Goal: Task Accomplishment & Management: Manage account settings

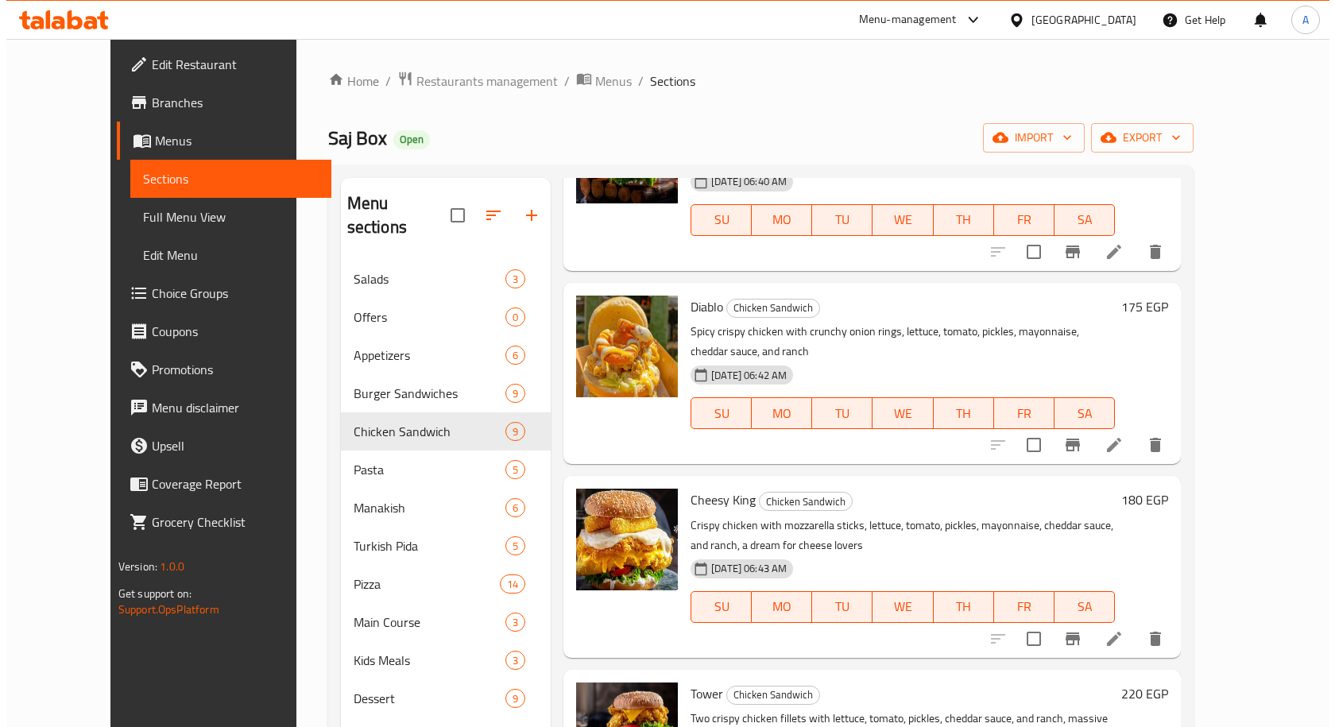
scroll to position [153, 0]
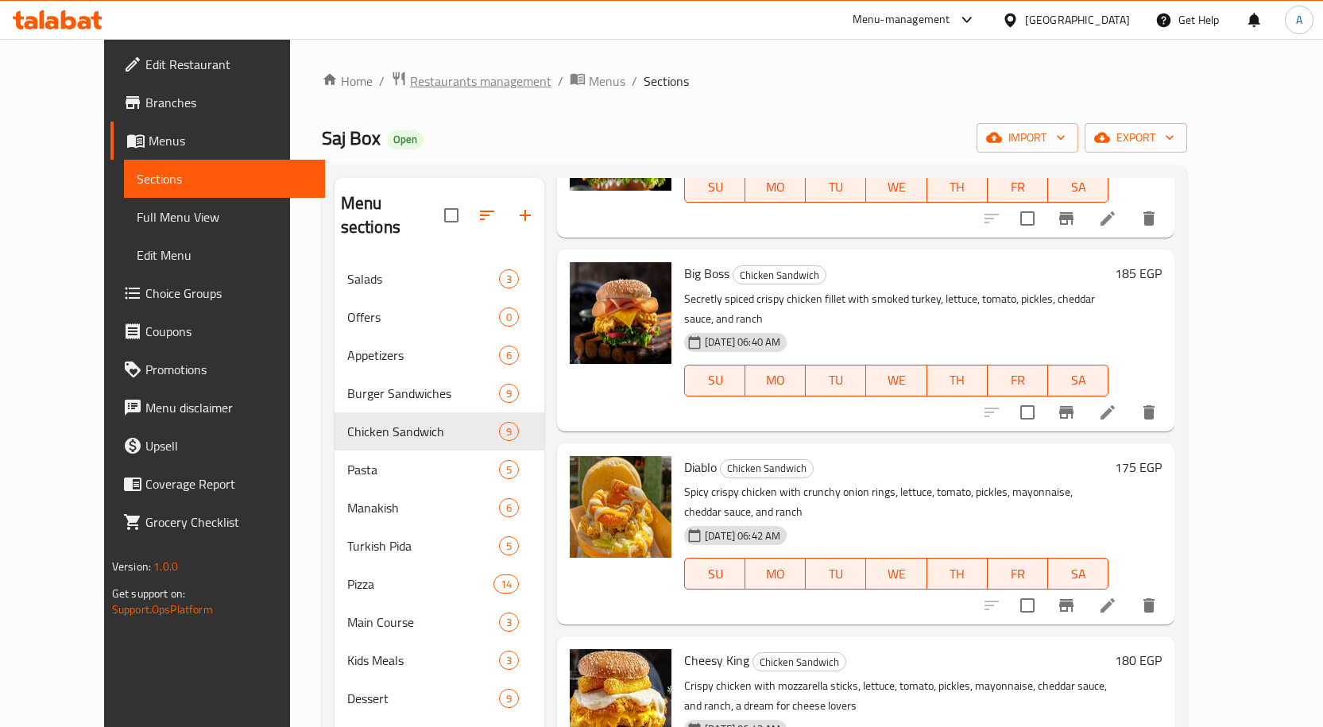
click at [423, 78] on span "Restaurants management" at bounding box center [480, 81] width 141 height 19
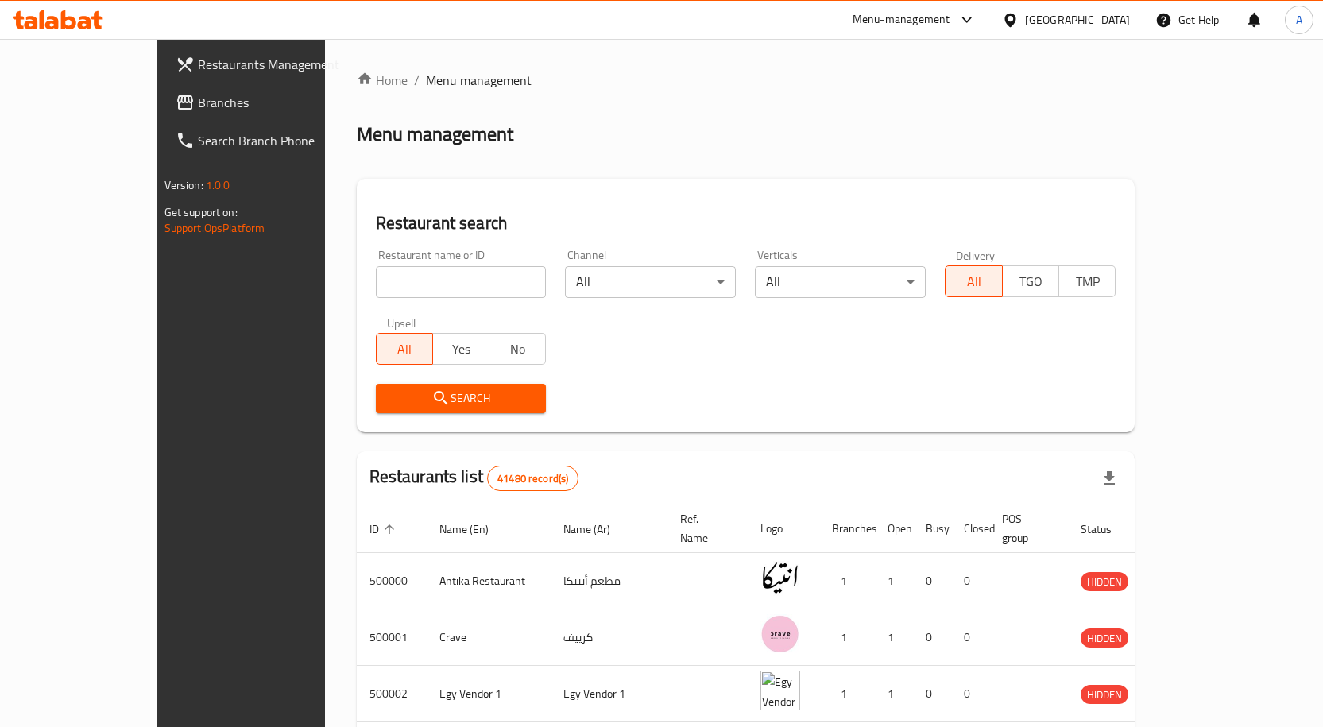
click at [396, 283] on input "search" at bounding box center [461, 282] width 171 height 32
paste input "666582"
type input "666582"
click button "Search" at bounding box center [461, 398] width 171 height 29
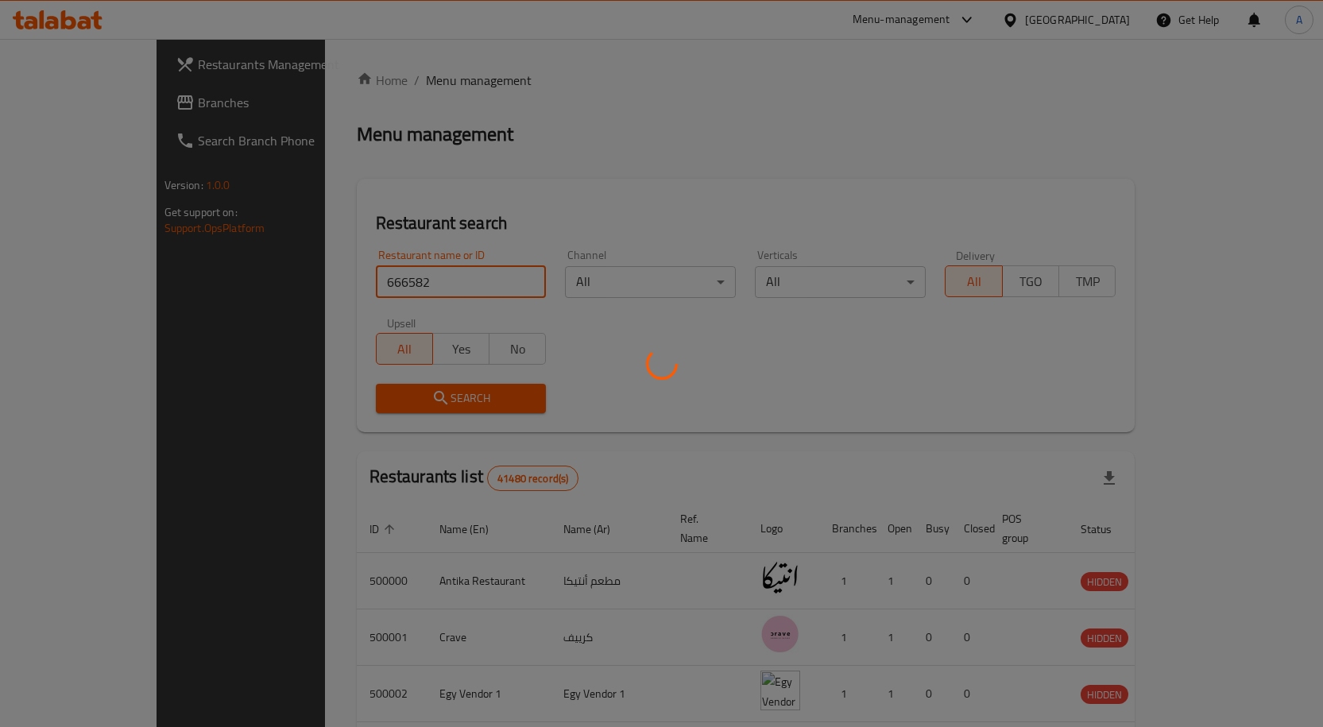
click button "Search" at bounding box center [461, 398] width 171 height 29
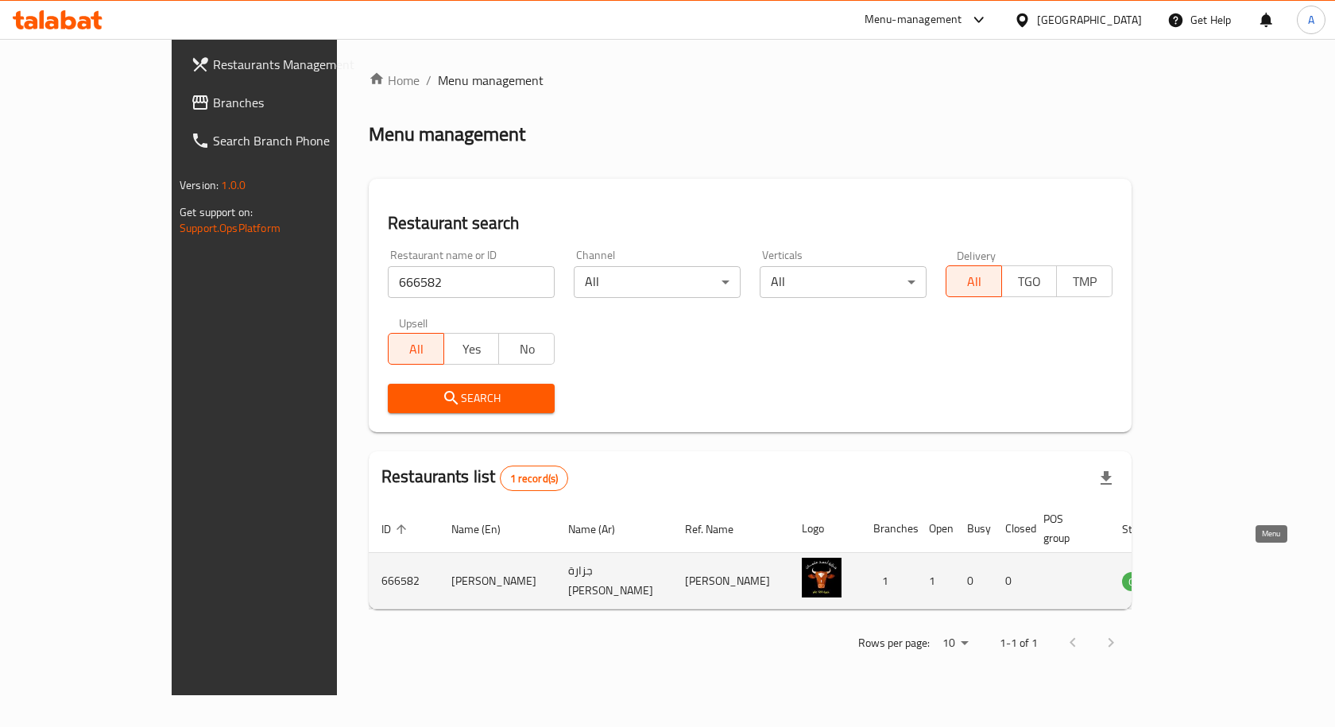
click at [1223, 575] on icon "enhanced table" at bounding box center [1214, 582] width 17 height 14
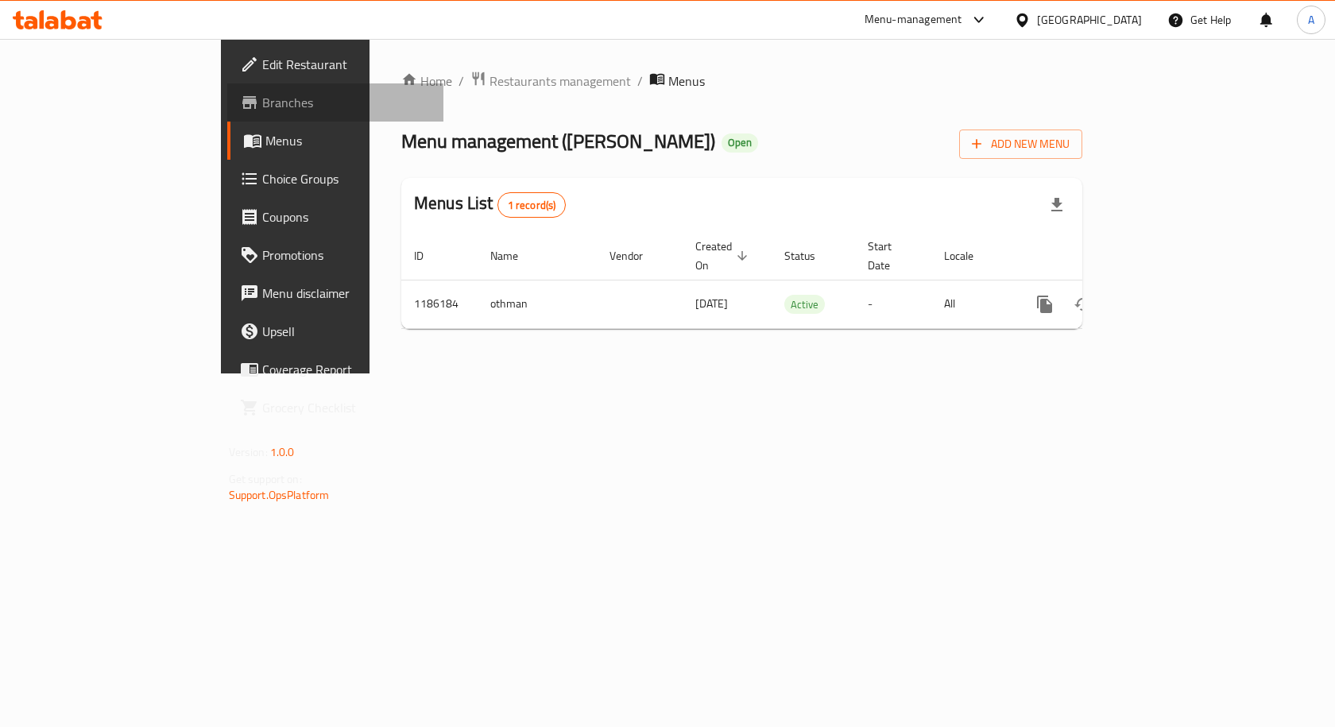
click at [262, 106] on span "Branches" at bounding box center [346, 102] width 169 height 19
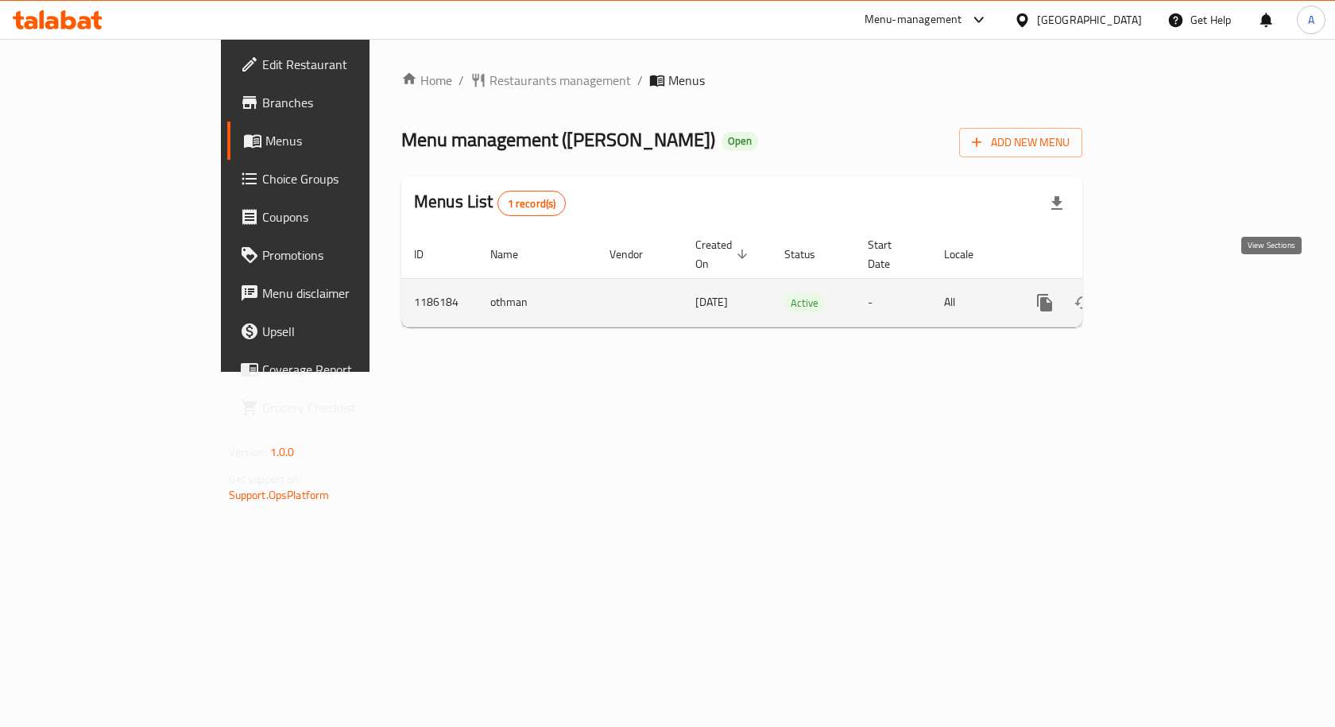
click at [1169, 293] on icon "enhanced table" at bounding box center [1159, 302] width 19 height 19
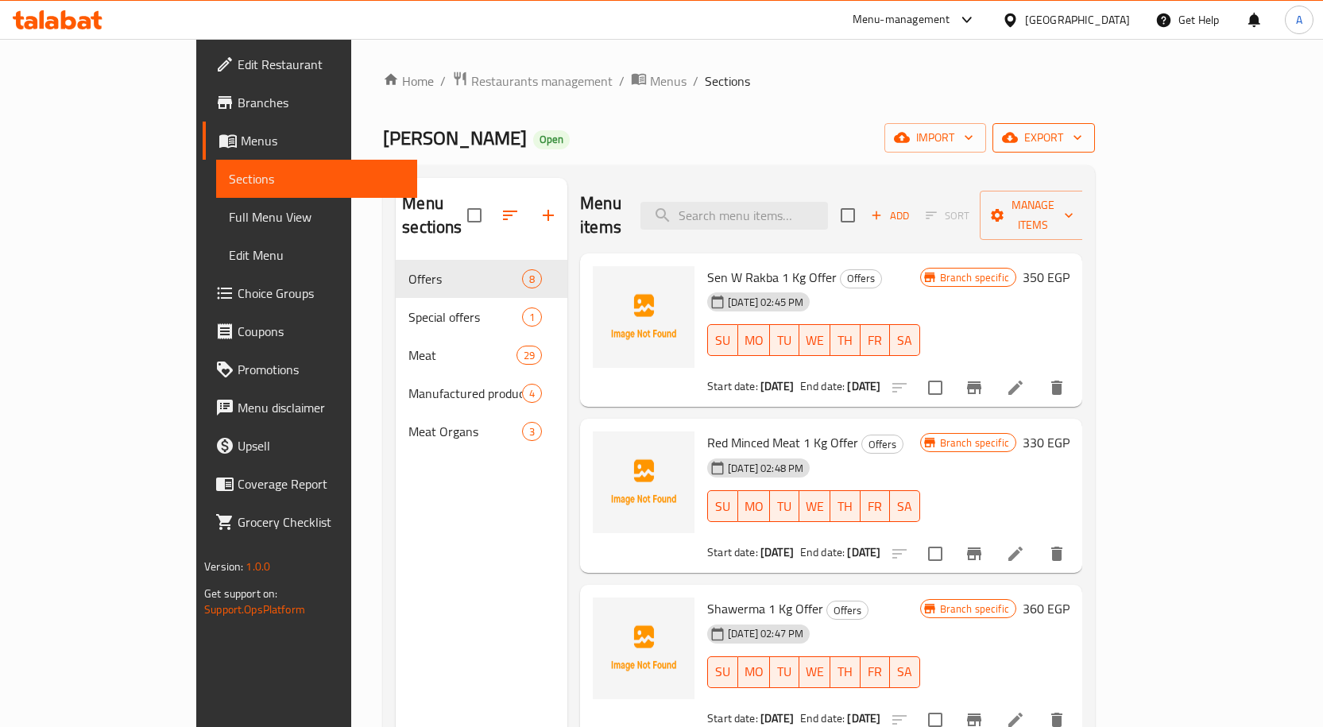
click at [1082, 136] on span "export" at bounding box center [1043, 138] width 77 height 20
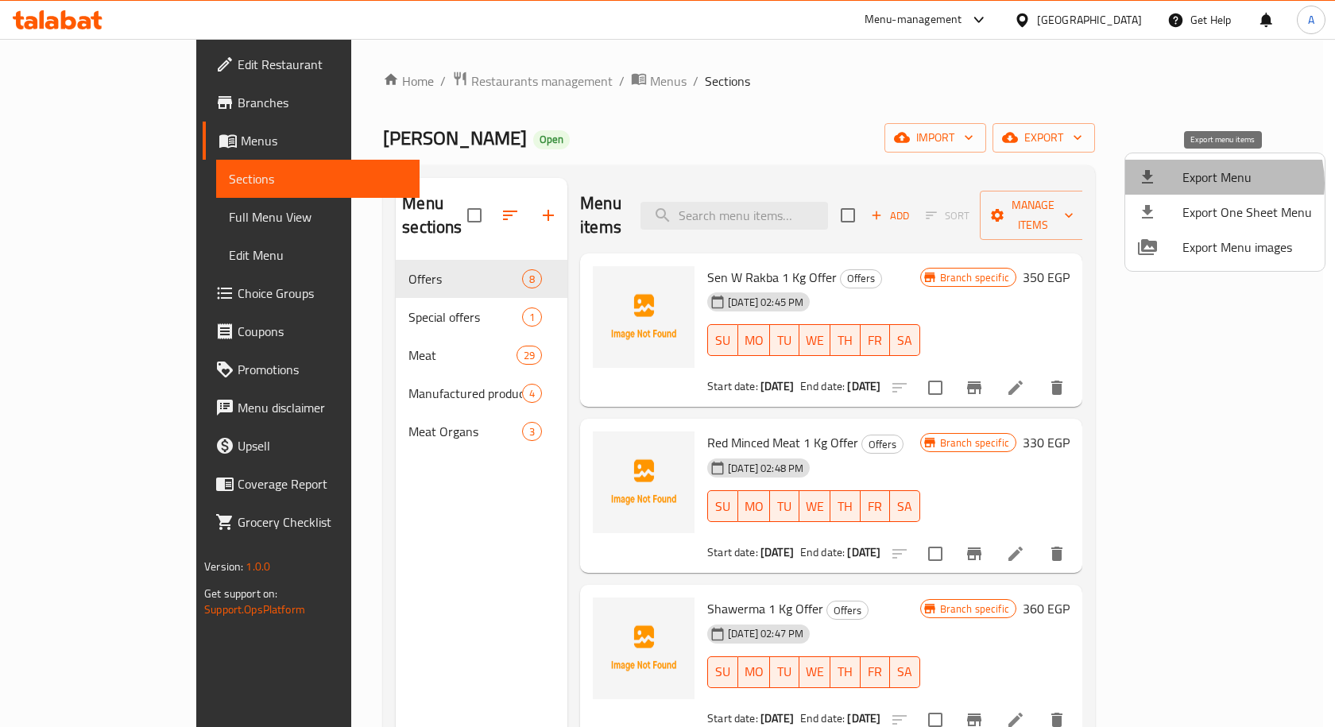
click at [1214, 183] on span "Export Menu" at bounding box center [1246, 177] width 129 height 19
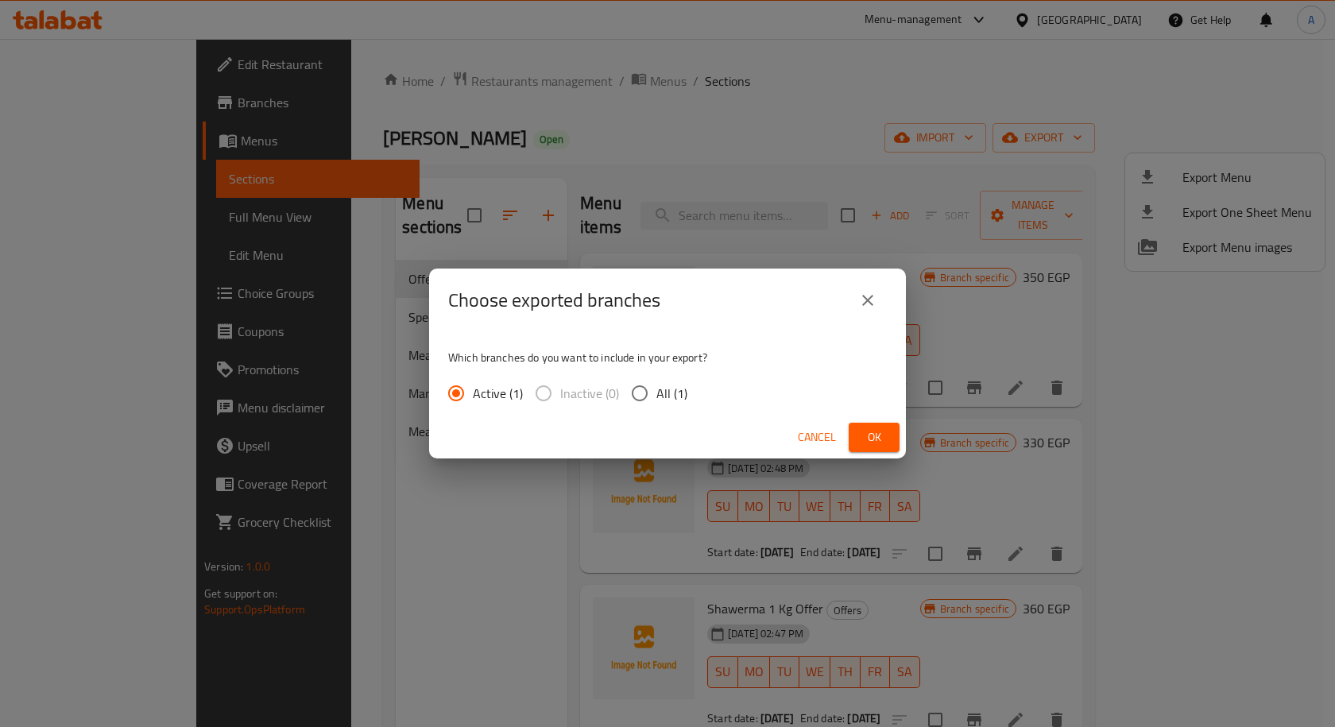
click at [668, 392] on span "All (1)" at bounding box center [671, 393] width 31 height 19
click at [656, 392] on input "All (1)" at bounding box center [639, 393] width 33 height 33
radio input "true"
click at [892, 436] on button "Ok" at bounding box center [873, 437] width 51 height 29
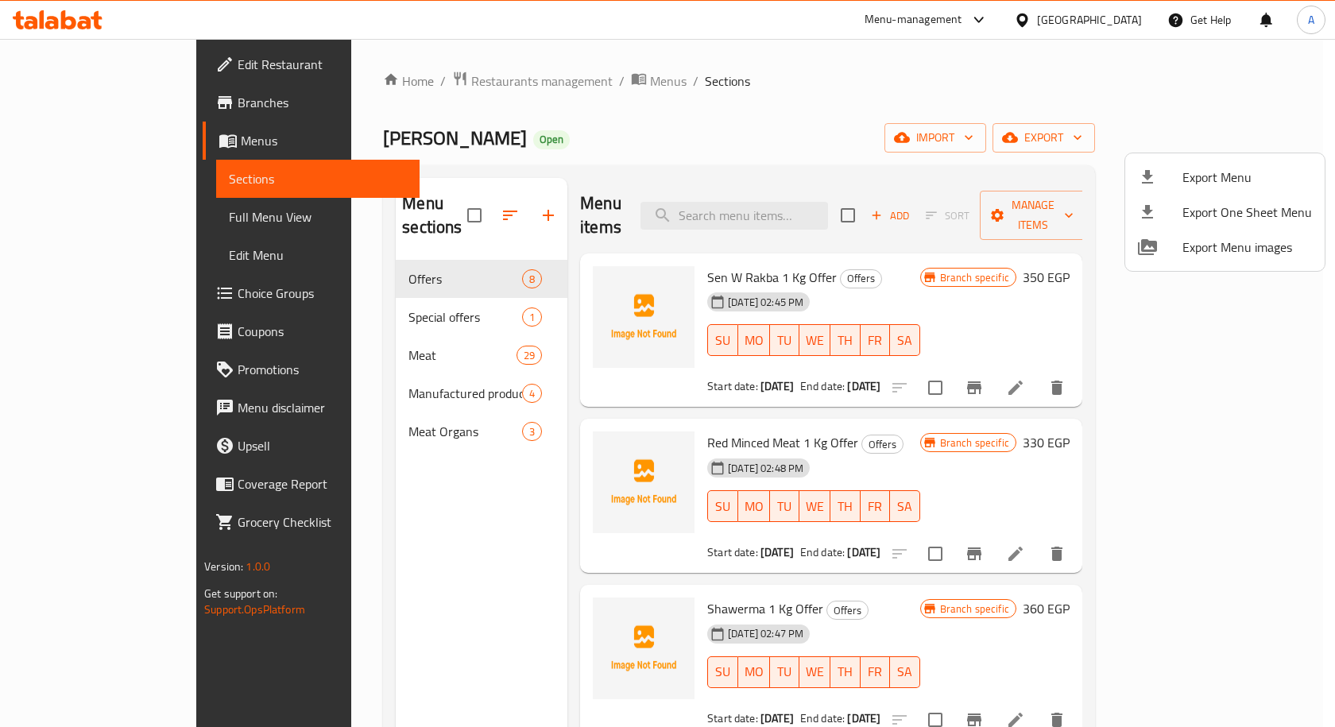
click at [805, 186] on div at bounding box center [667, 363] width 1335 height 727
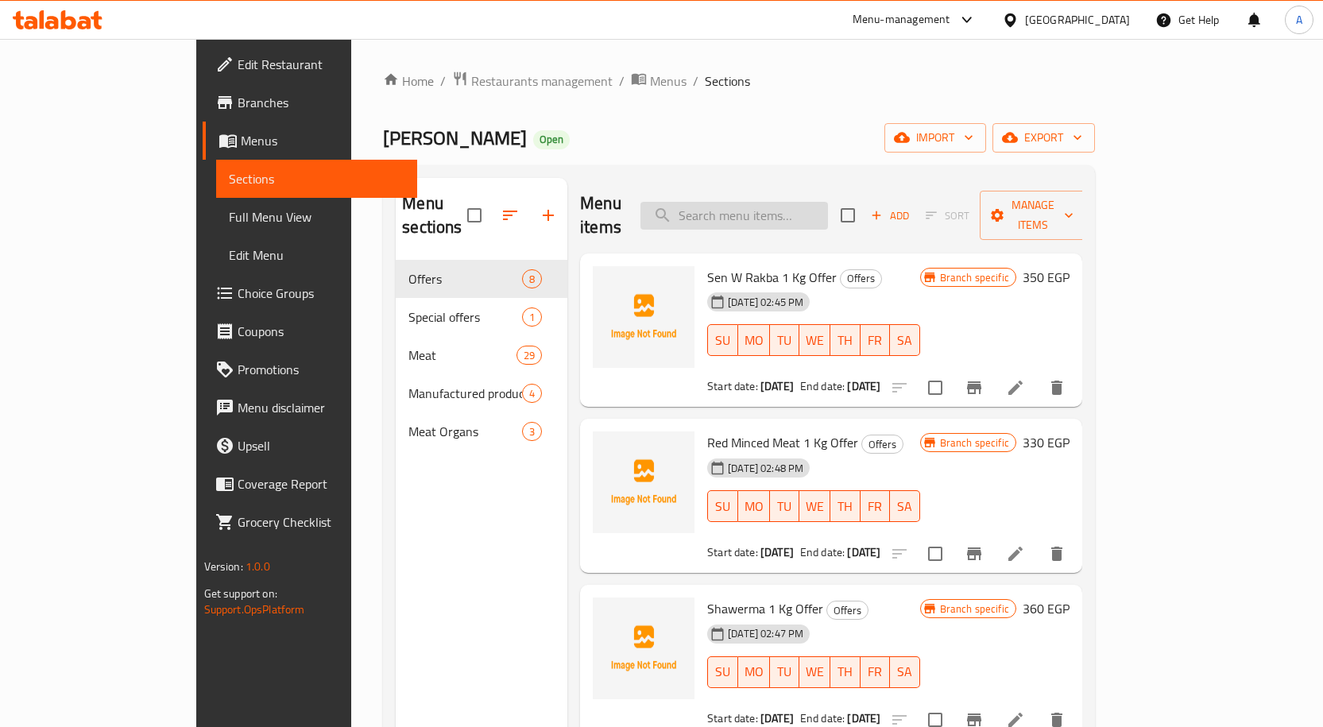
click at [818, 204] on input "search" at bounding box center [733, 216] width 187 height 28
paste input "لحم الخضار"
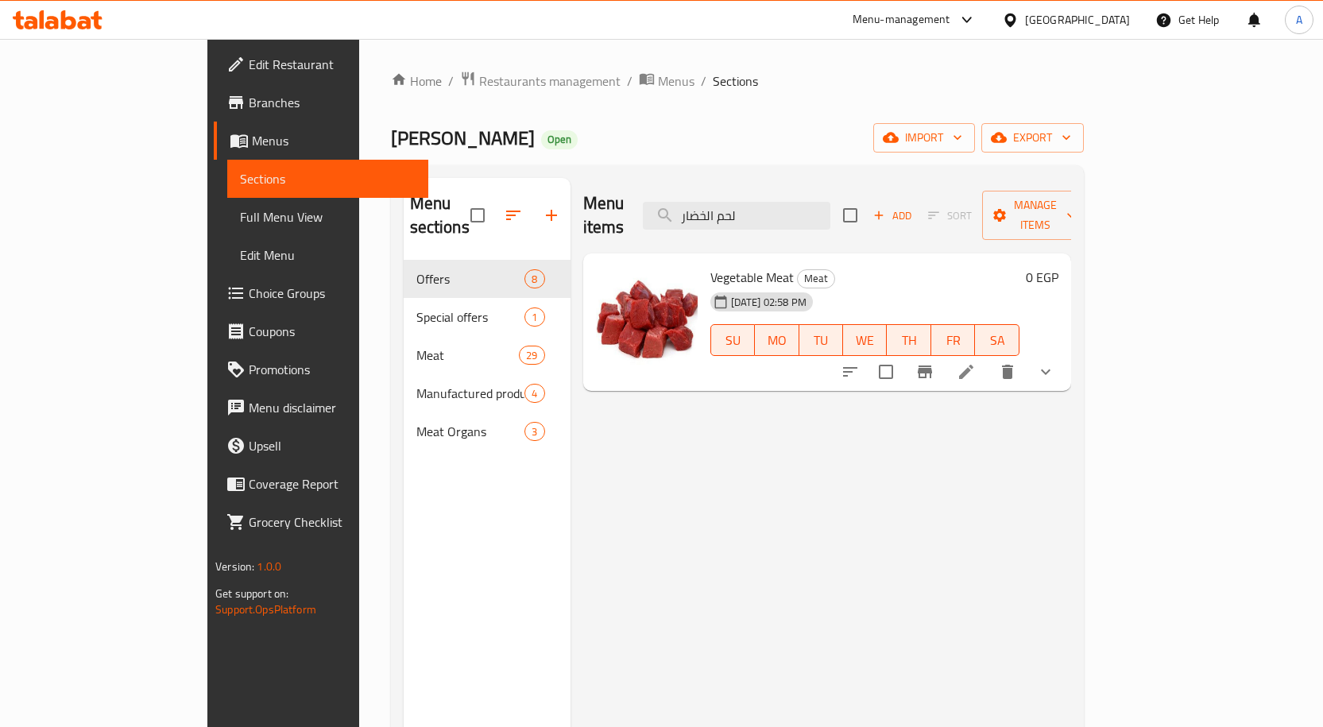
type input "لحم الخضار"
click at [710, 265] on span "Vegetable Meat" at bounding box center [751, 277] width 83 height 24
copy h6 "Vegetable Meat"
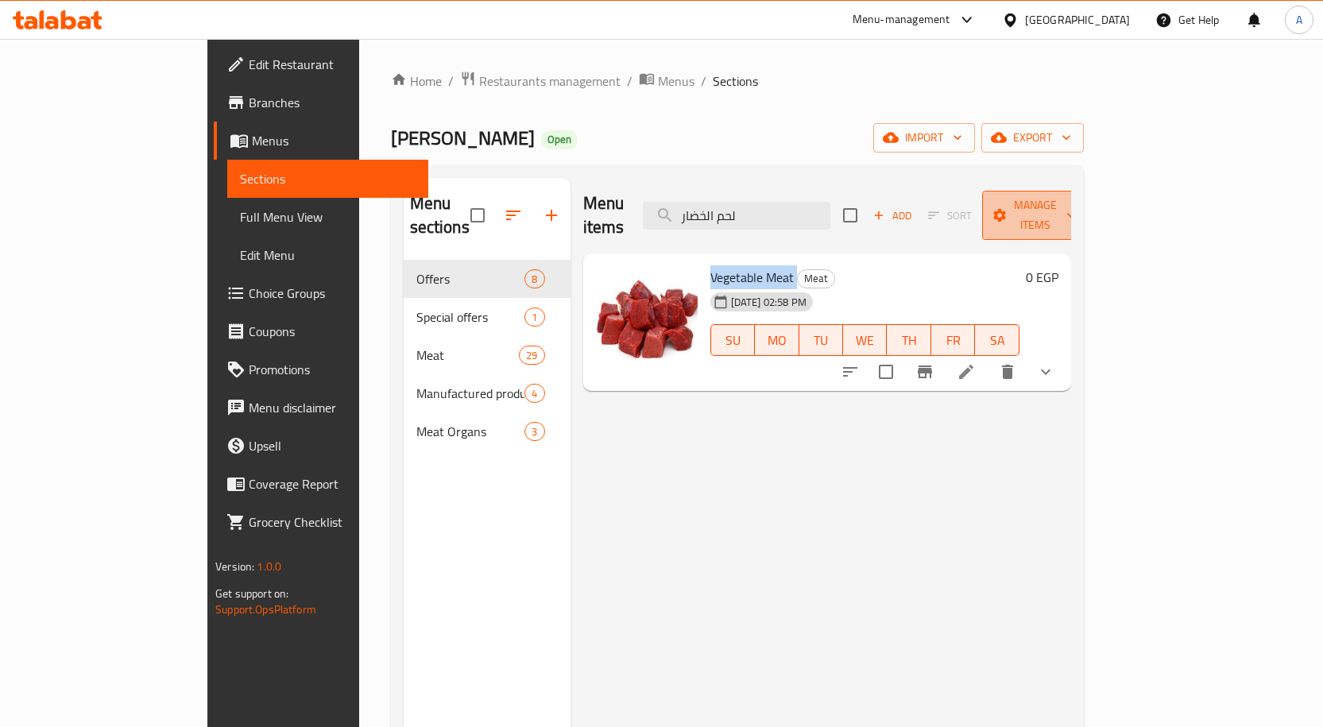
click at [1076, 209] on span "Manage items" at bounding box center [1035, 215] width 81 height 40
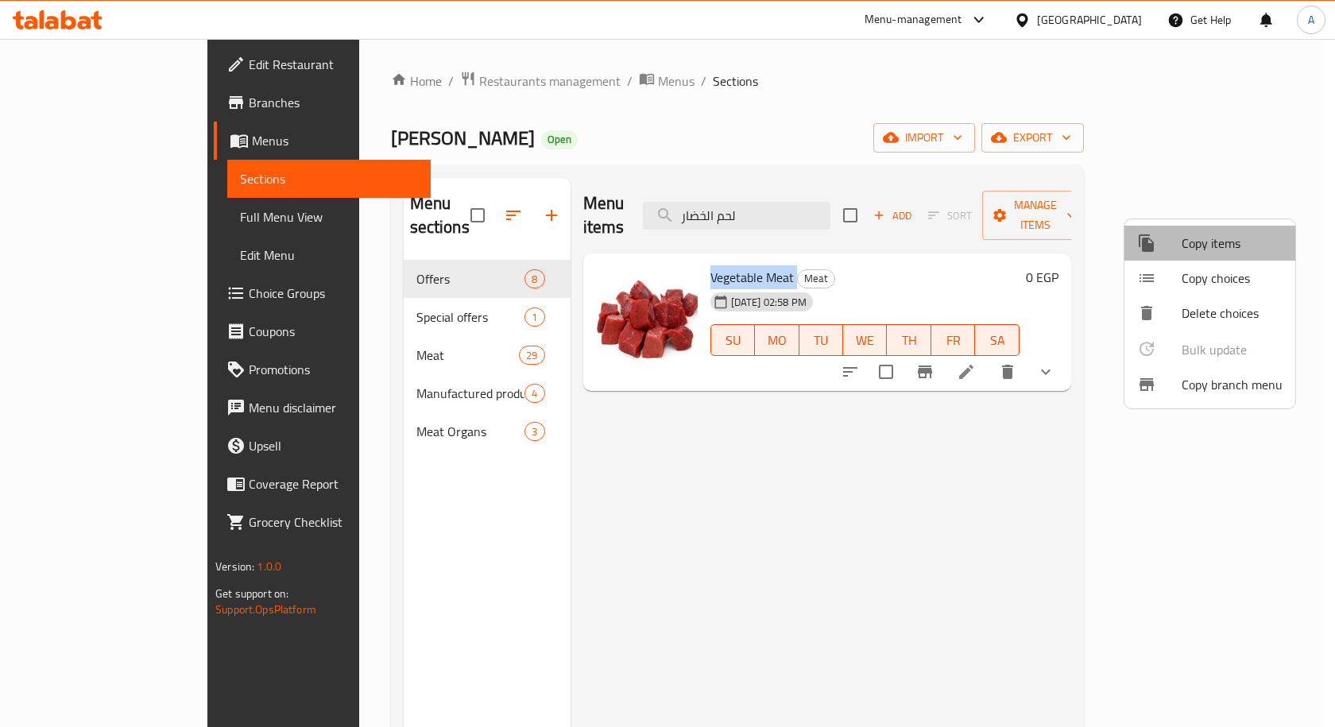
click at [1223, 247] on span "Copy items" at bounding box center [1231, 243] width 101 height 19
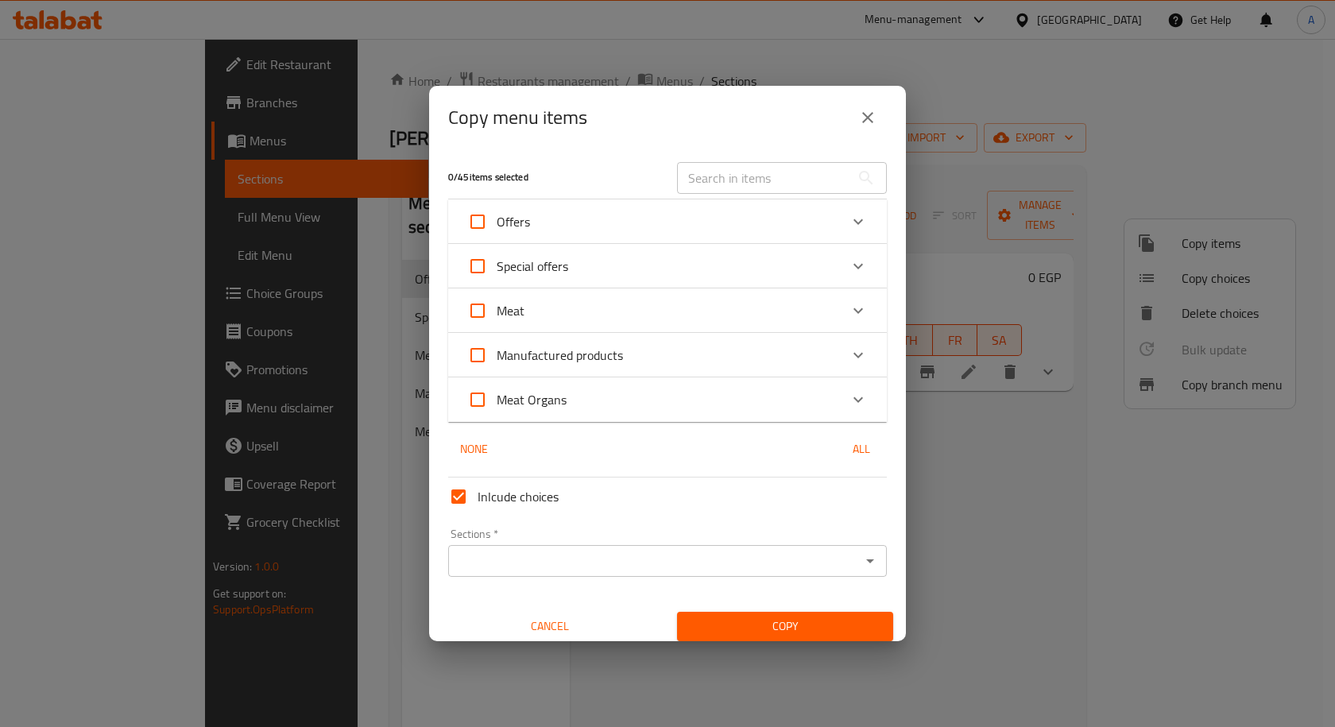
click at [867, 121] on icon "close" at bounding box center [867, 117] width 19 height 19
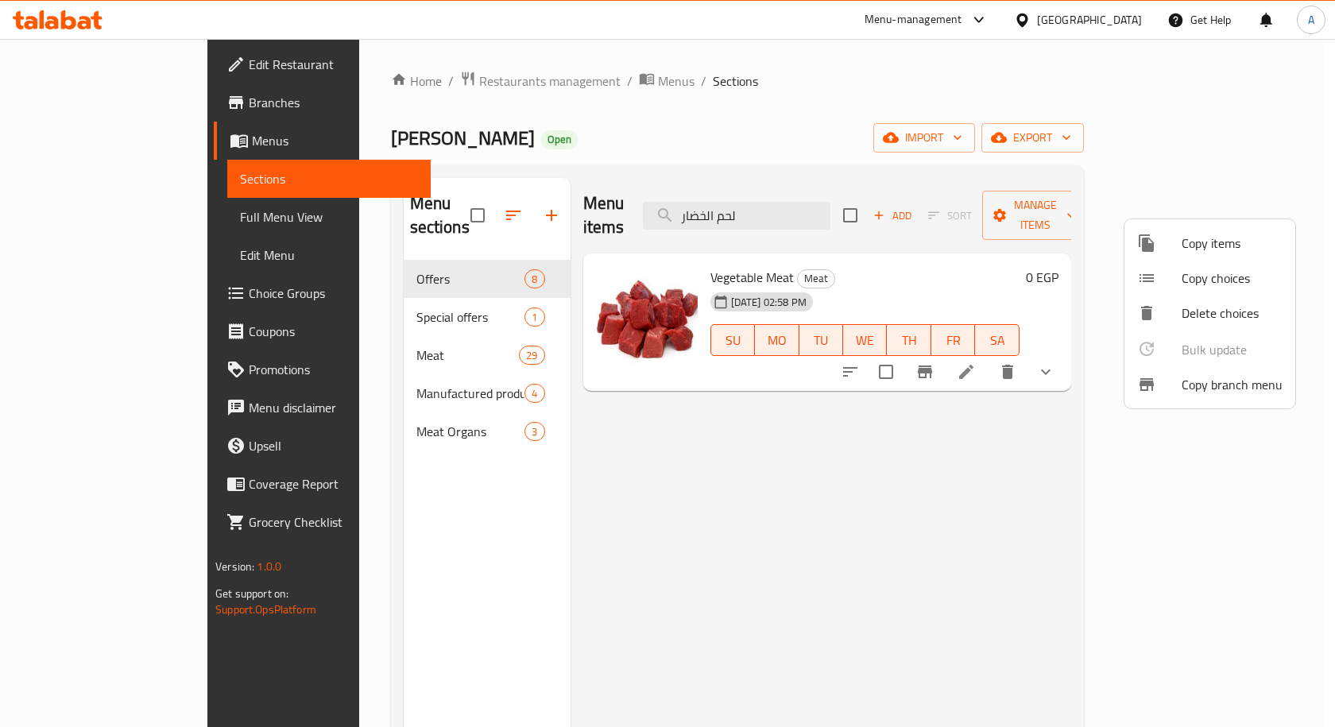
click at [319, 290] on div at bounding box center [667, 363] width 1335 height 727
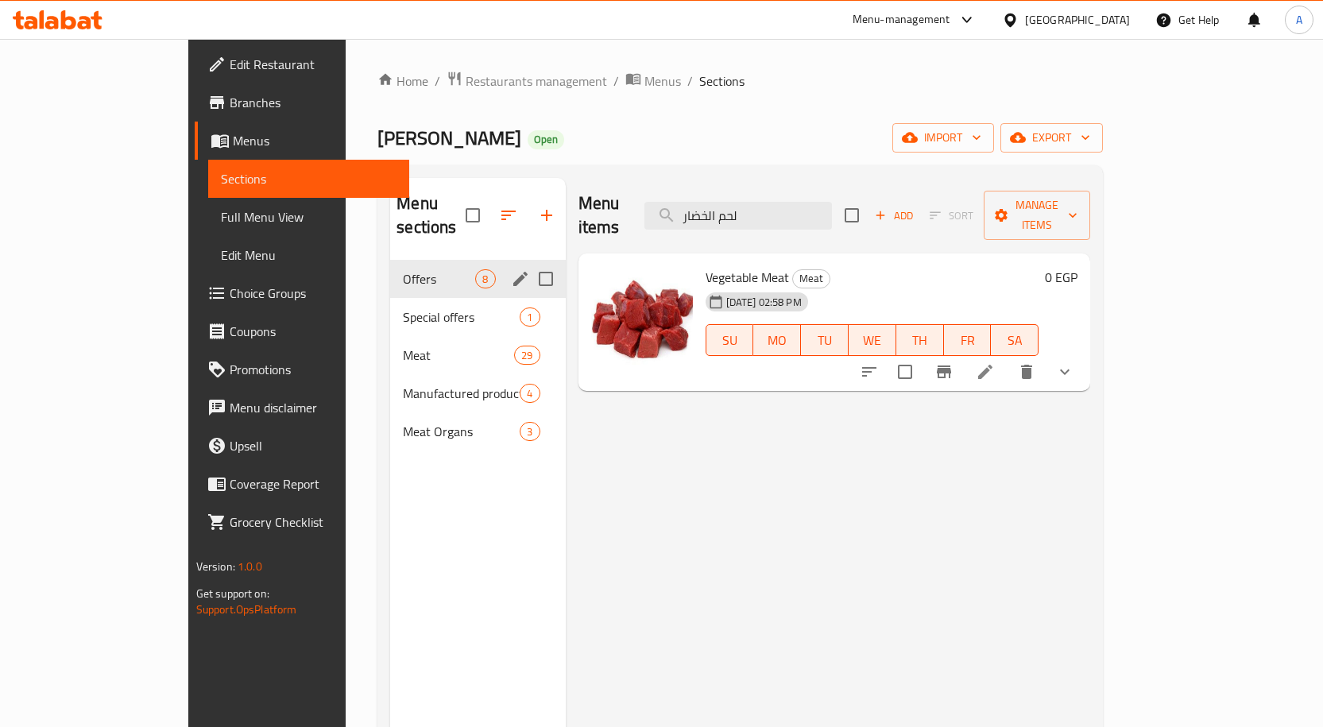
click at [403, 269] on span "Offers" at bounding box center [439, 278] width 72 height 19
click at [403, 307] on span "Special offers" at bounding box center [439, 316] width 72 height 19
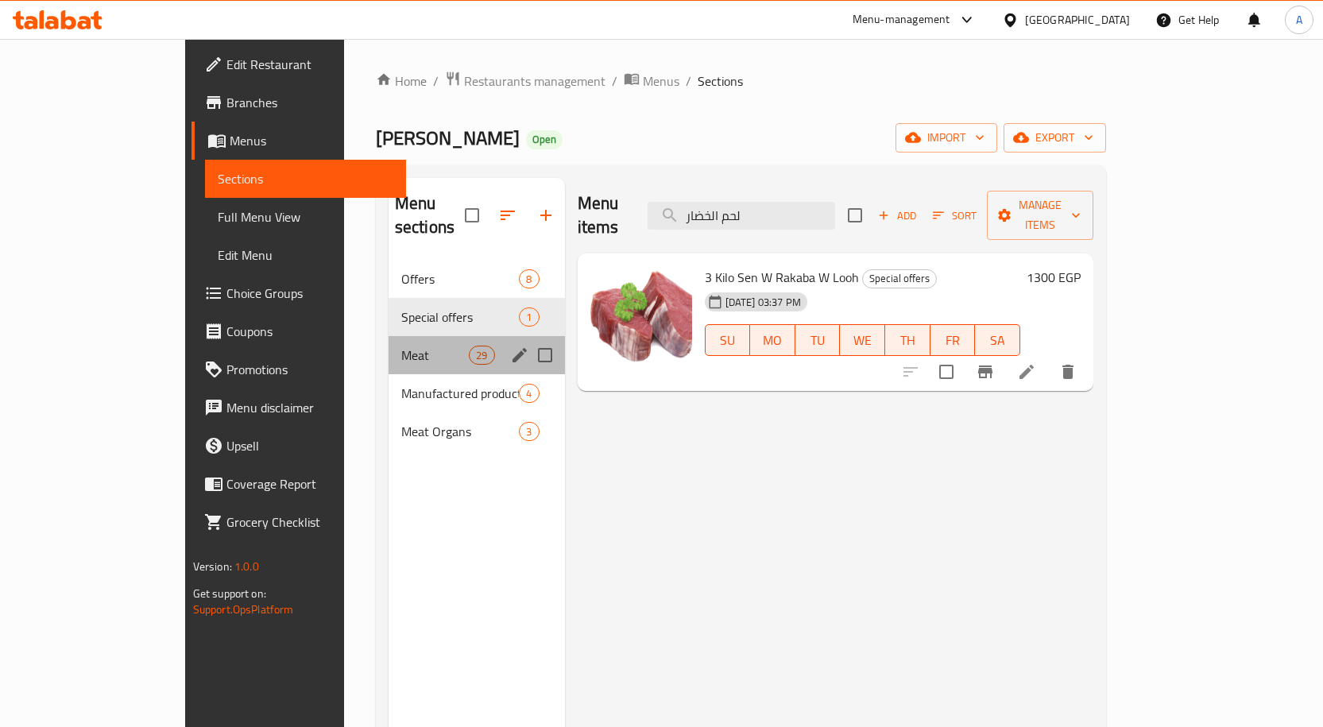
click at [388, 349] on div "Meat 29" at bounding box center [476, 355] width 176 height 38
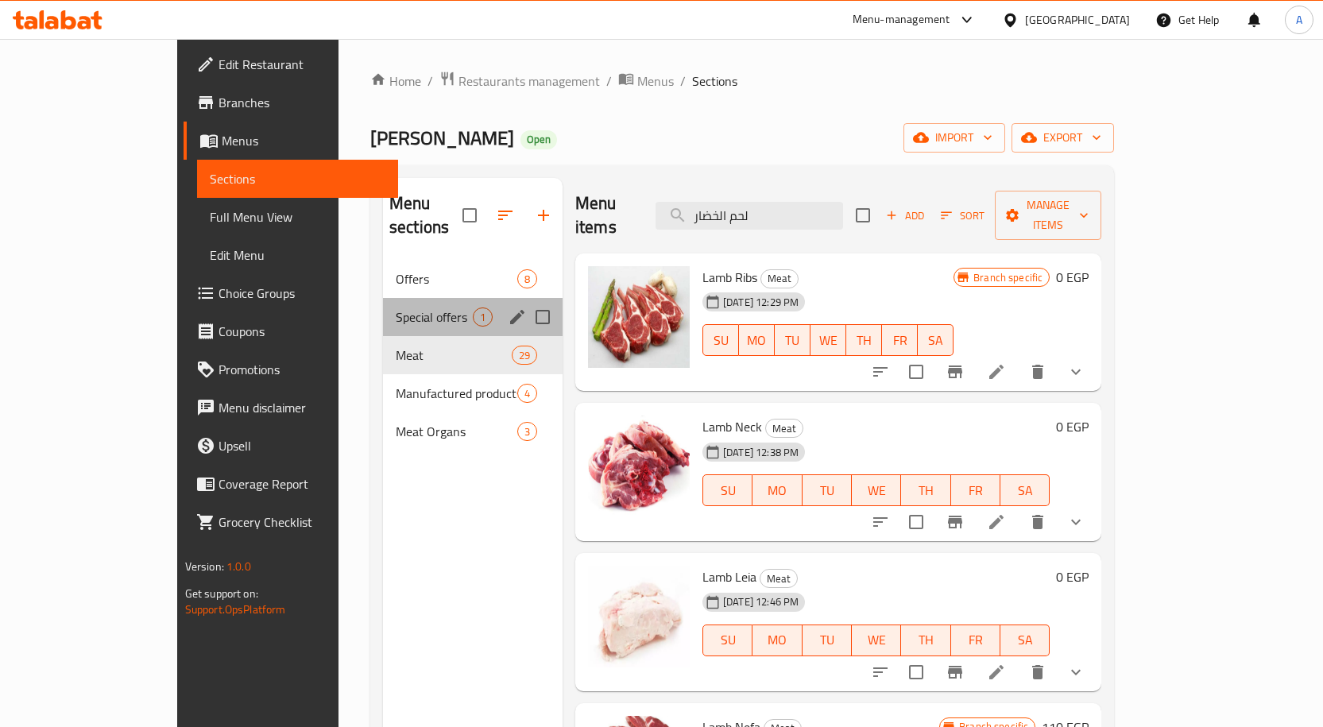
click at [383, 307] on div "Special offers 1" at bounding box center [473, 317] width 180 height 38
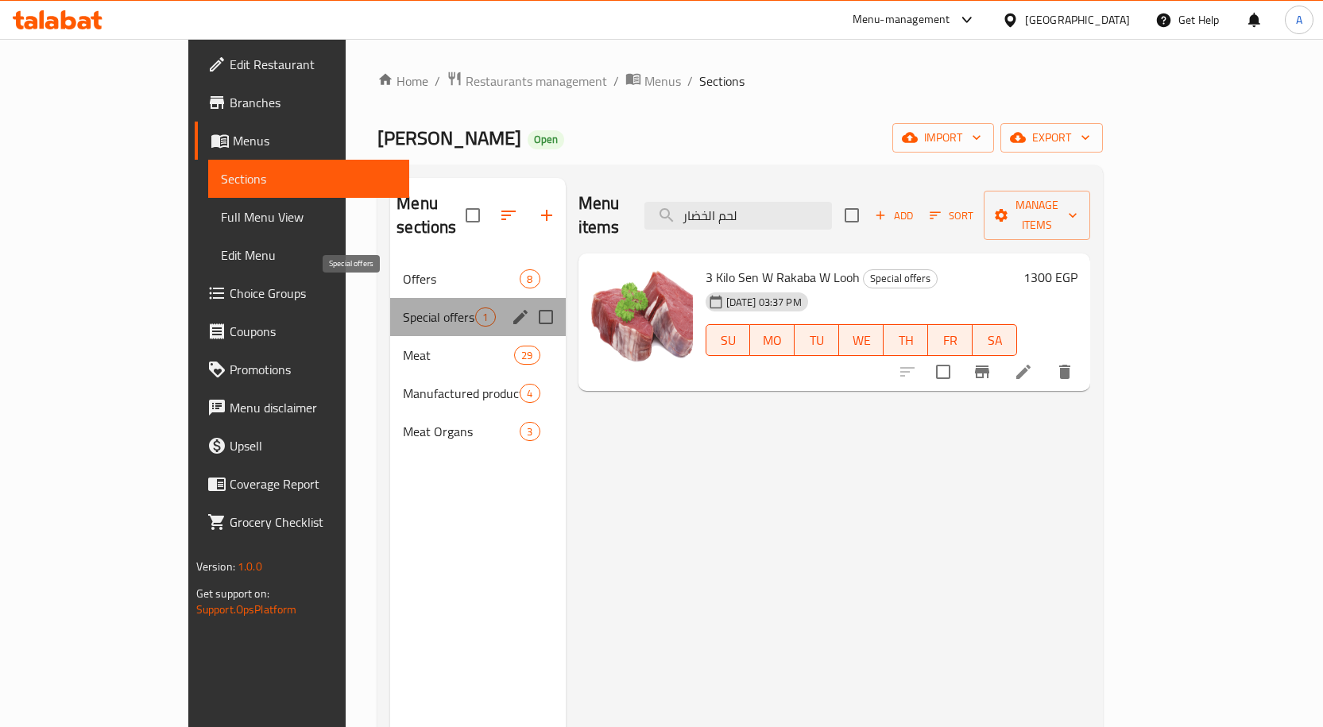
click at [403, 307] on span "Special offers" at bounding box center [439, 316] width 72 height 19
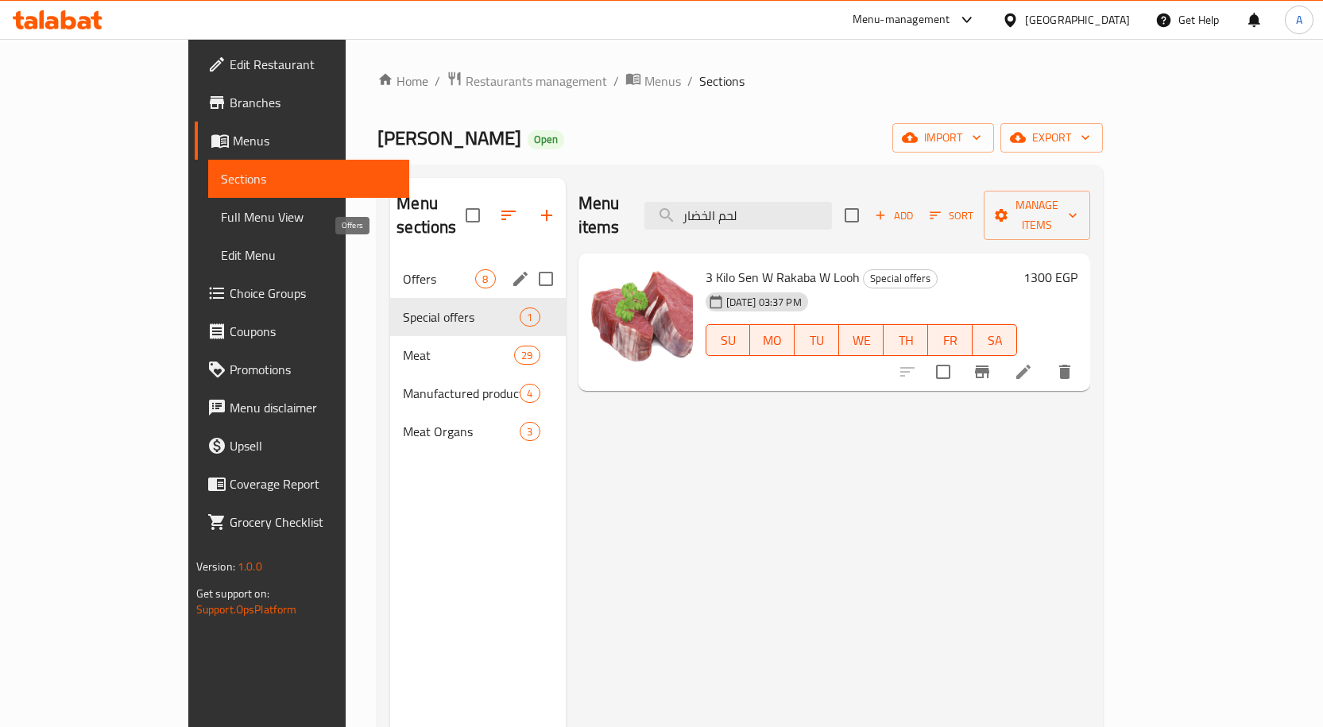
click at [403, 269] on span "Offers" at bounding box center [439, 278] width 72 height 19
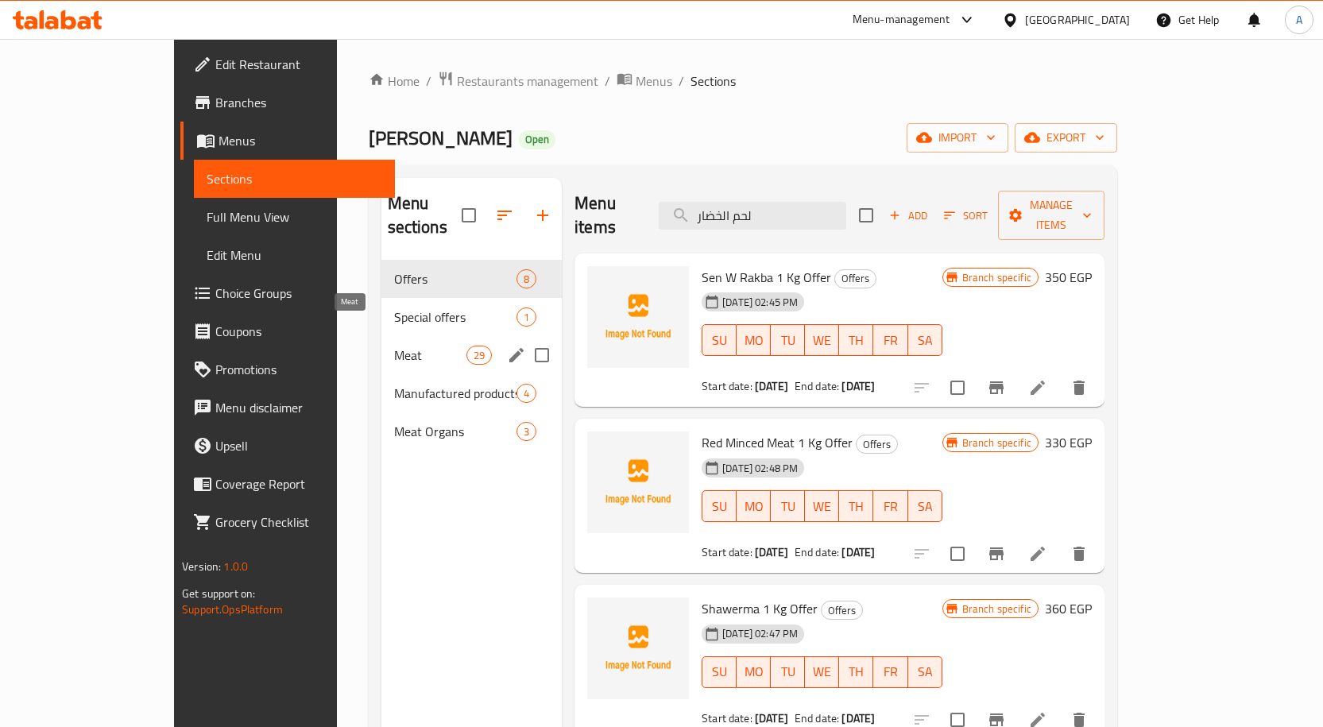
click at [394, 346] on span "Meat" at bounding box center [430, 355] width 72 height 19
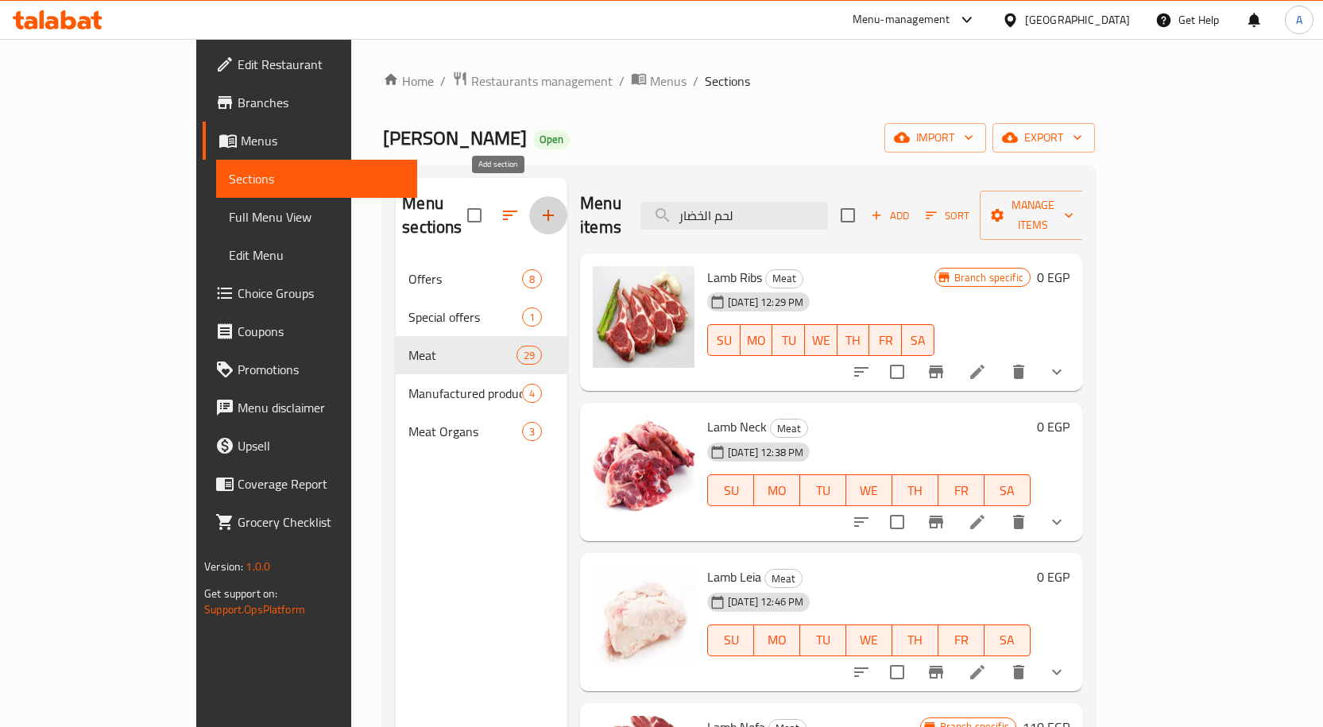
click at [539, 206] on icon "button" at bounding box center [548, 215] width 19 height 19
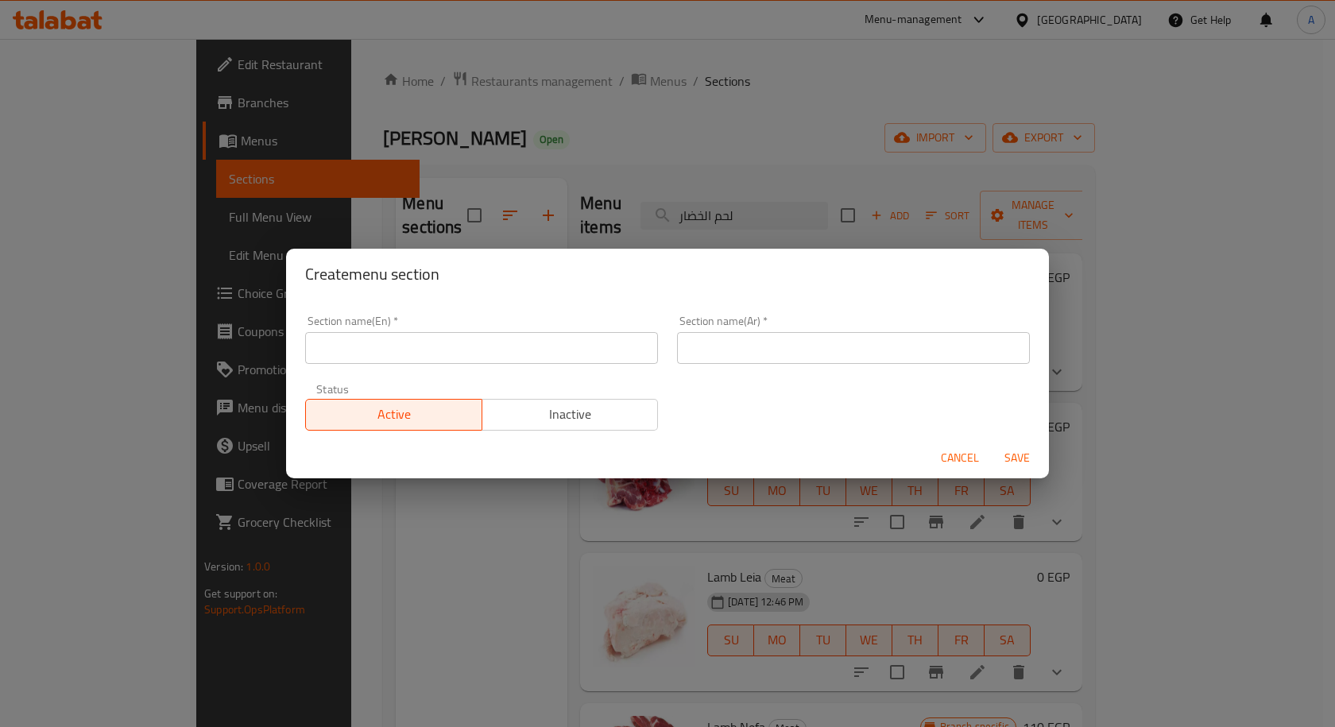
click at [455, 335] on input "text" at bounding box center [481, 348] width 353 height 32
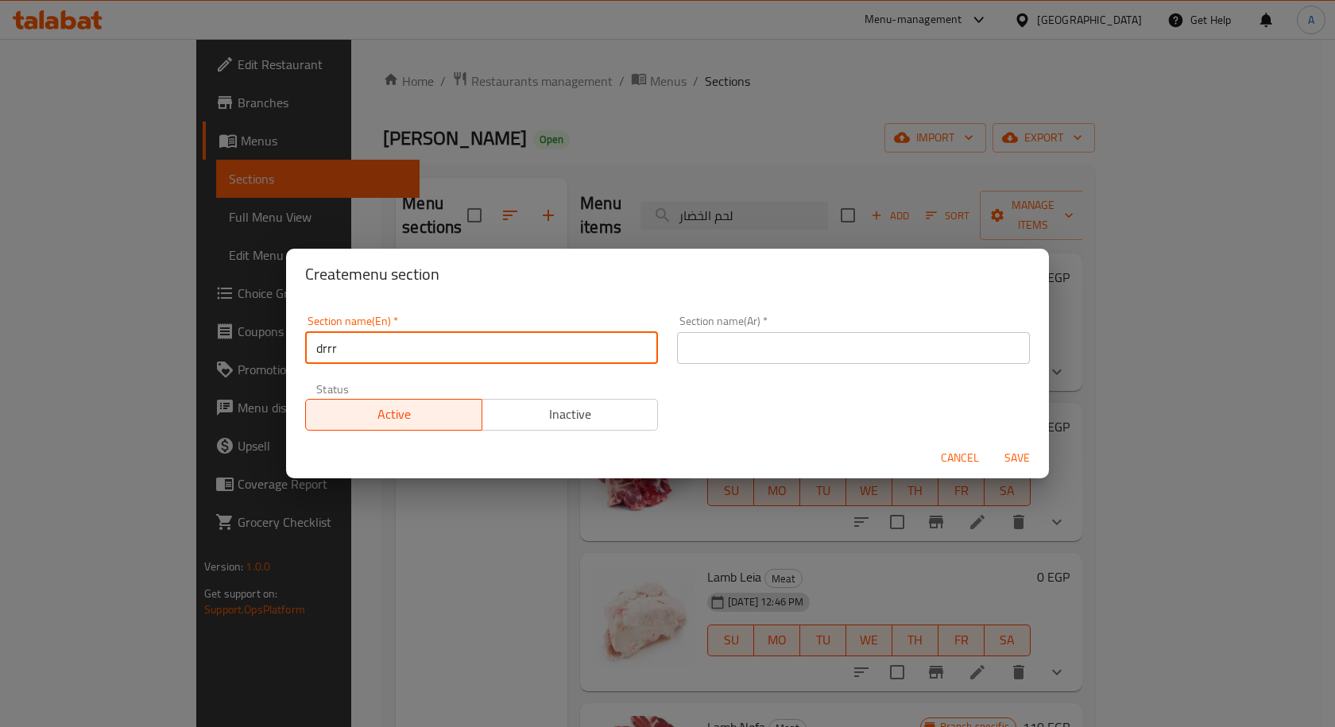
type input "drrr"
click at [727, 356] on input "text" at bounding box center [853, 348] width 353 height 32
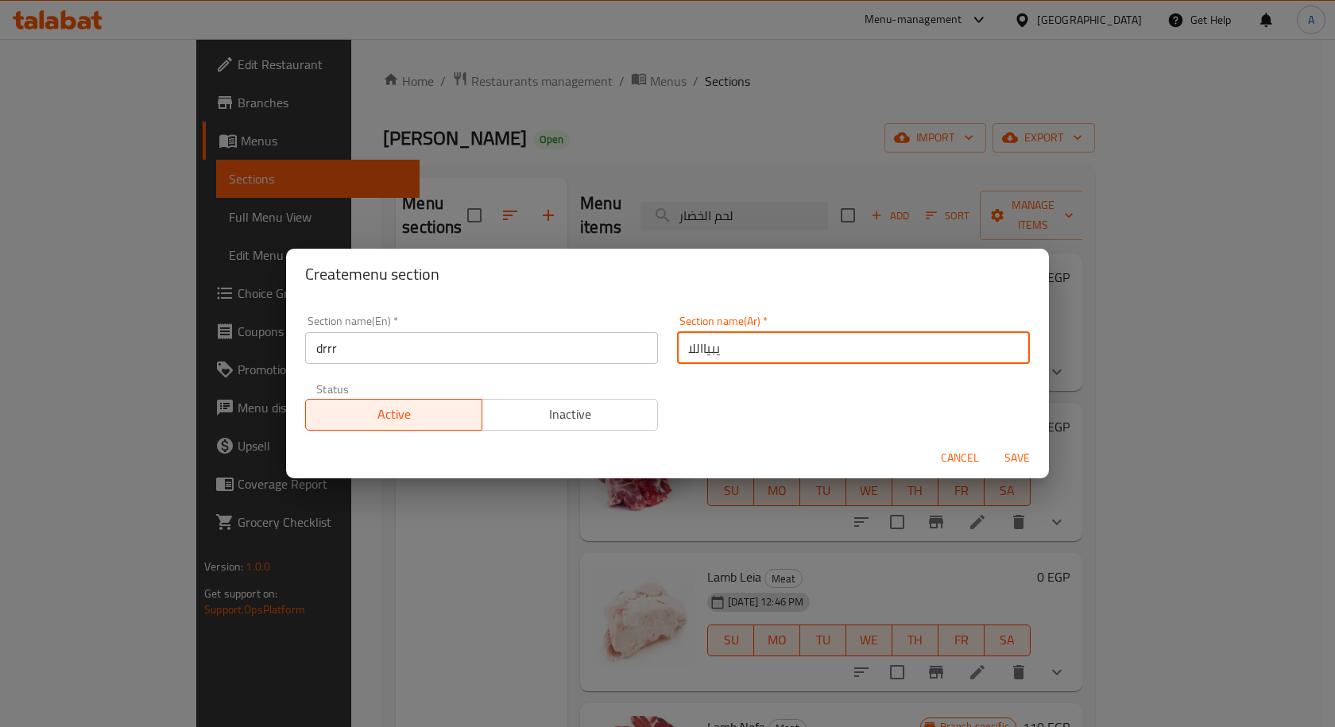
type input "يبيااللا"
click at [1020, 458] on span "Save" at bounding box center [1017, 458] width 38 height 20
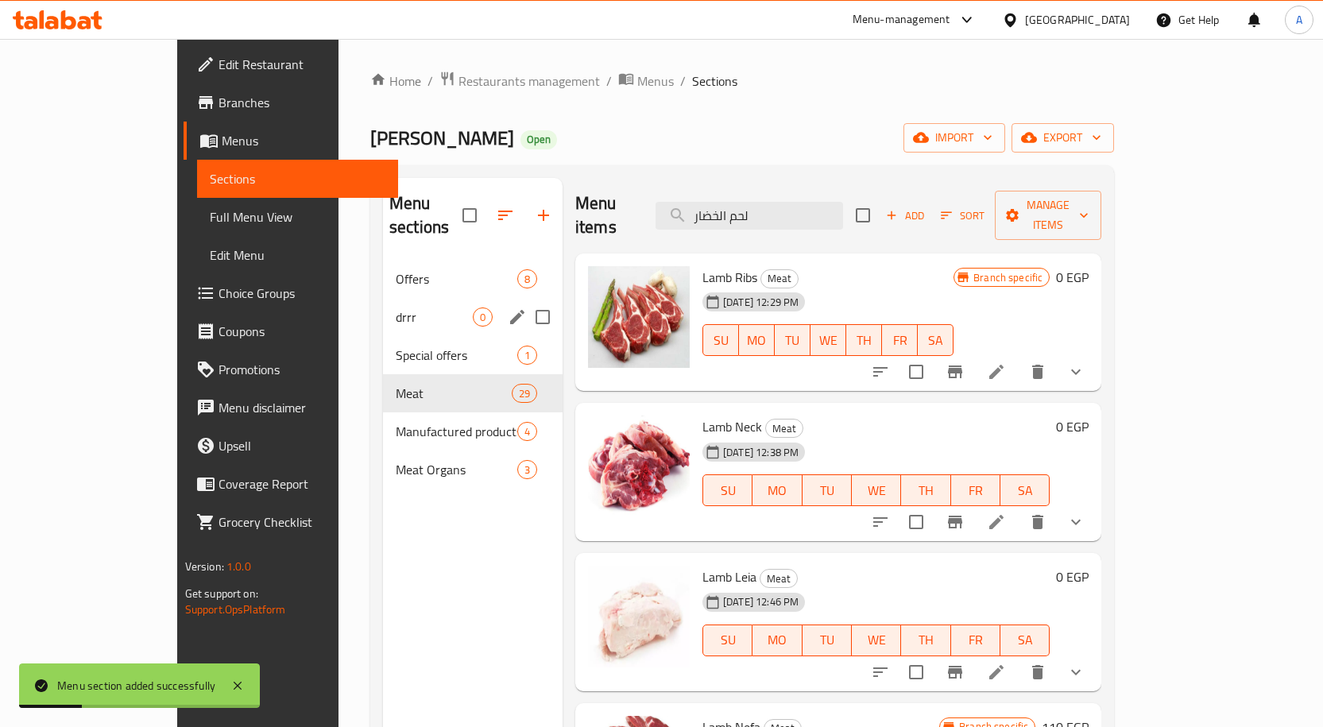
click at [526, 300] on input "Menu sections" at bounding box center [542, 316] width 33 height 33
checkbox input "true"
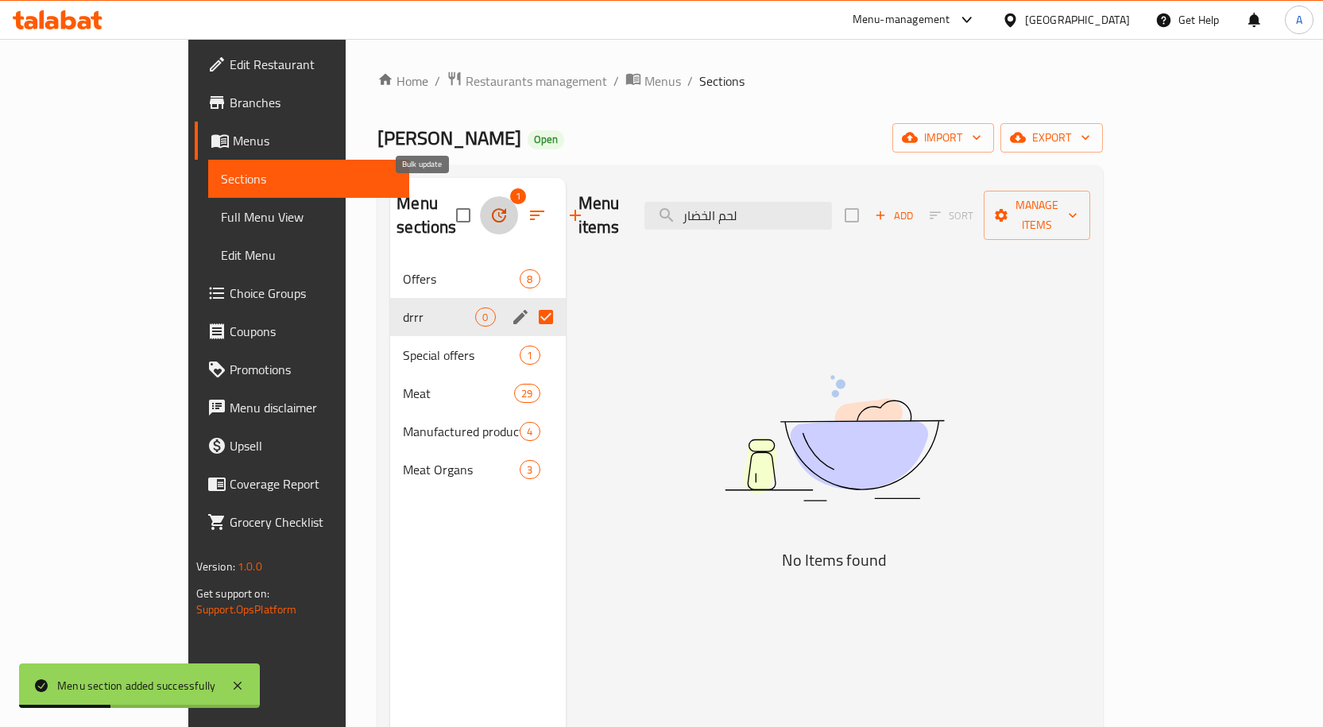
click at [489, 206] on icon "button" at bounding box center [498, 215] width 19 height 19
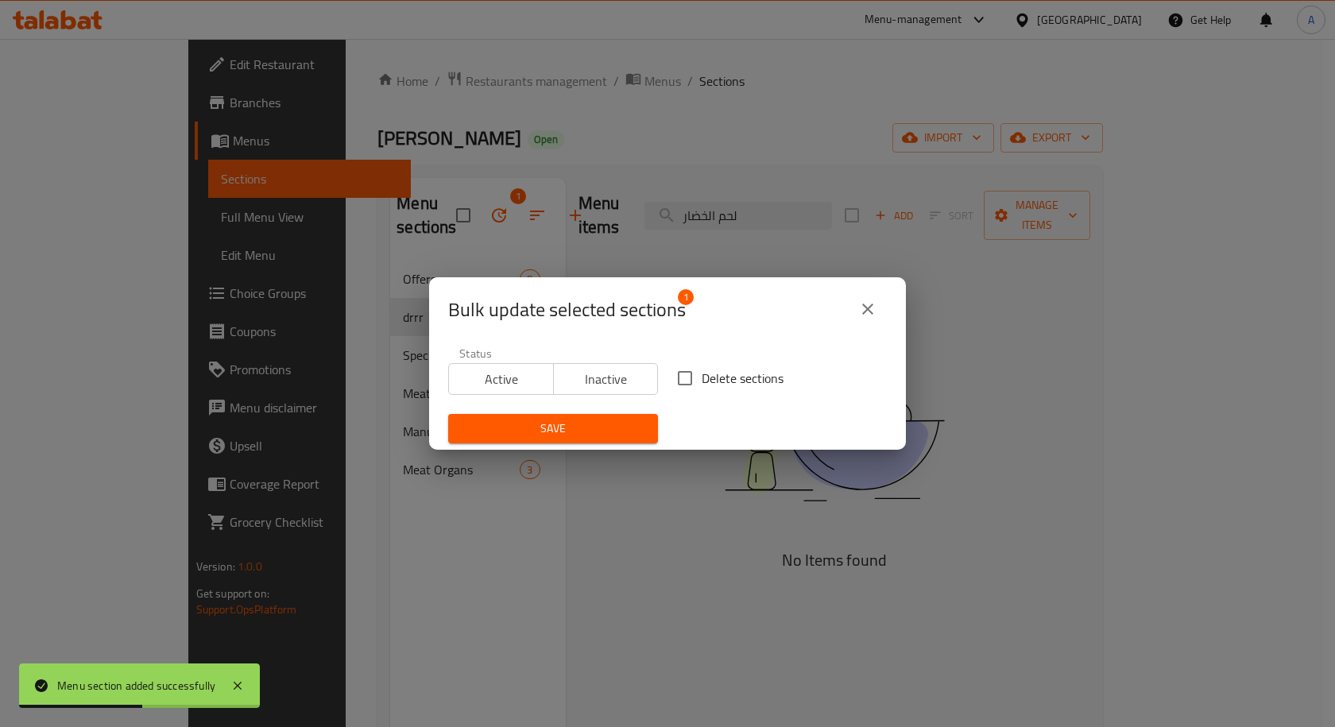
click at [583, 373] on span "Inactive" at bounding box center [606, 379] width 92 height 23
click at [600, 420] on span "Save" at bounding box center [553, 429] width 184 height 20
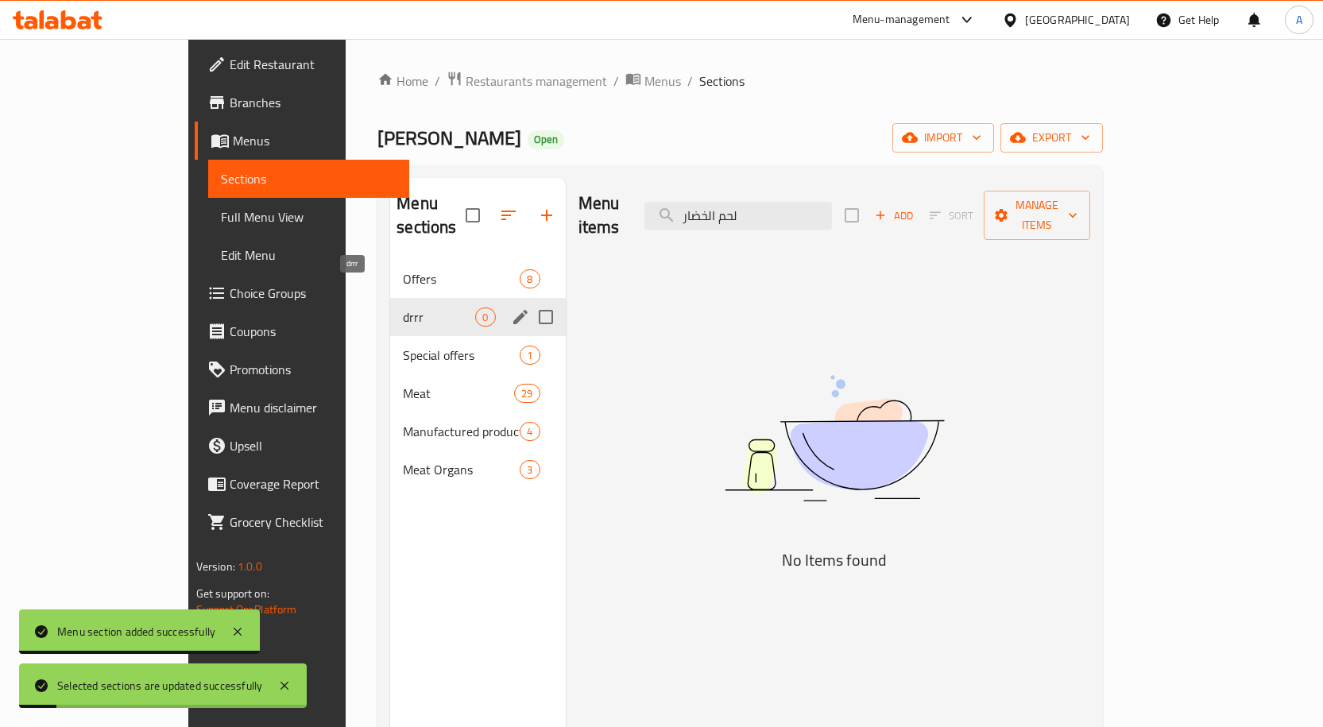
click at [403, 307] on span "drrr" at bounding box center [439, 316] width 72 height 19
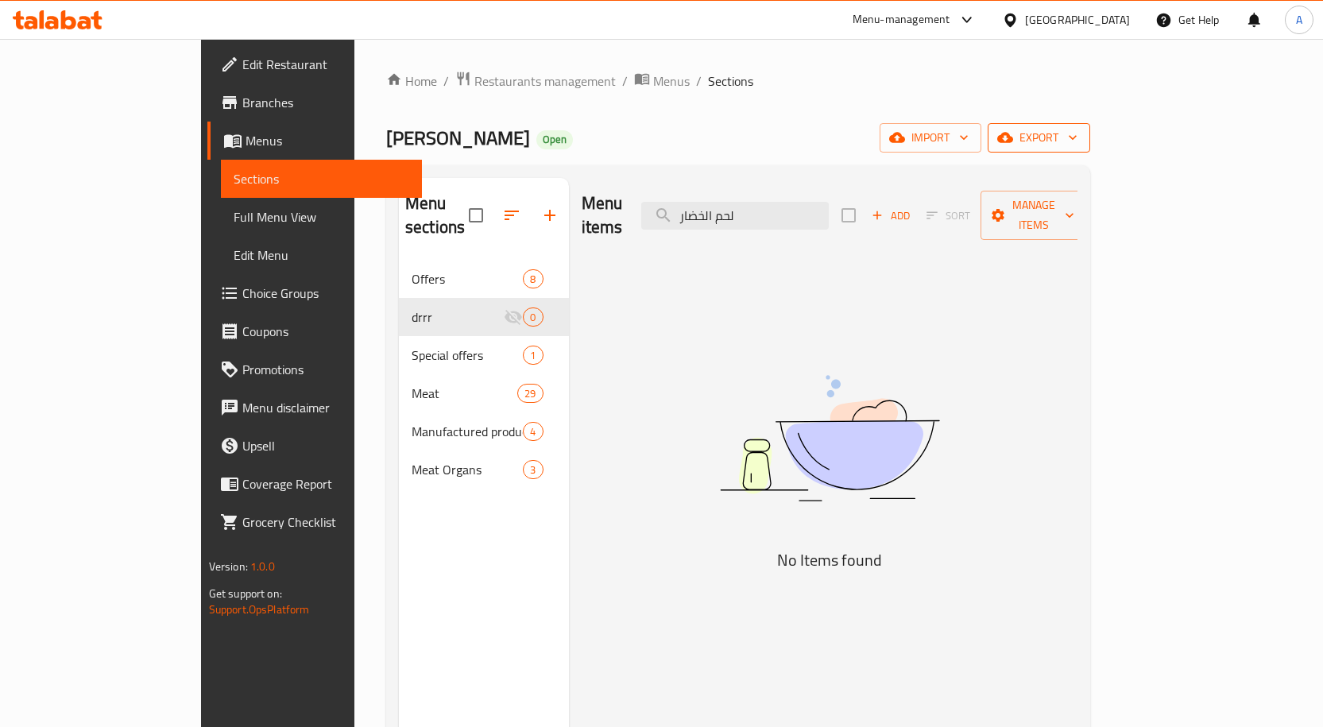
click at [1077, 147] on span "export" at bounding box center [1038, 138] width 77 height 20
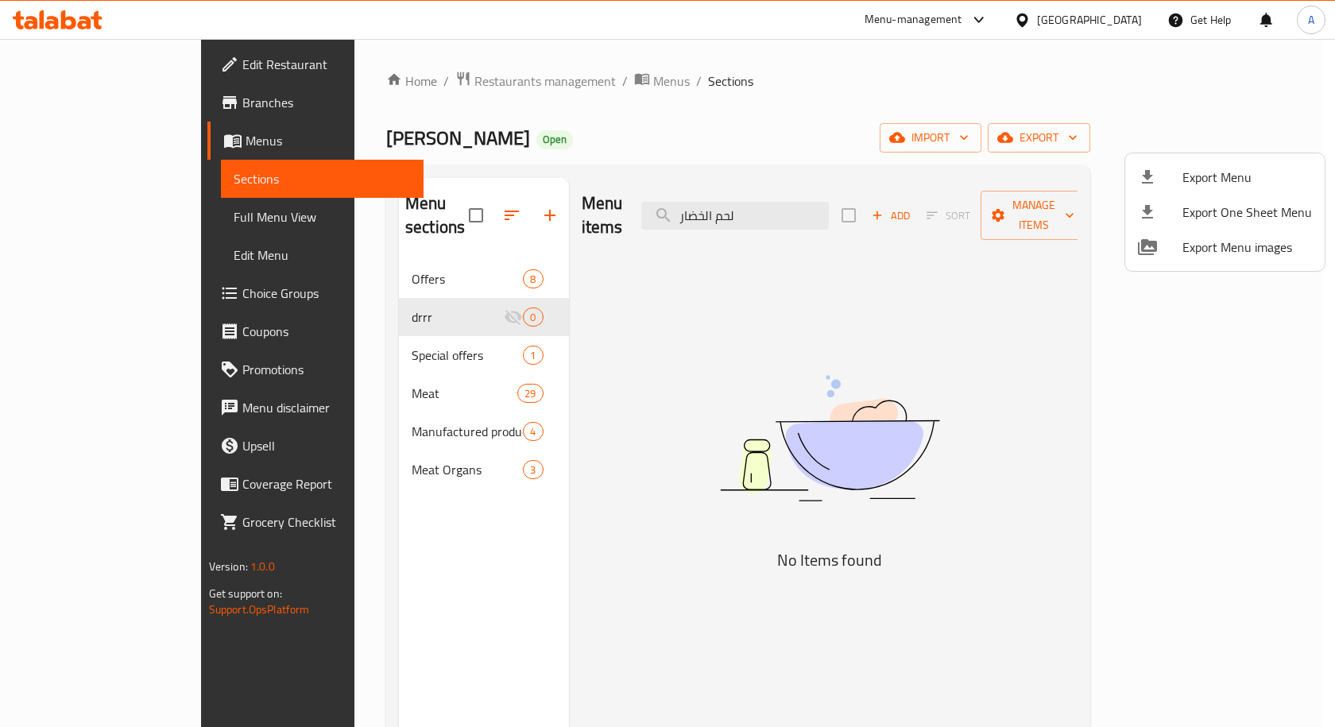
click at [1022, 108] on div at bounding box center [667, 363] width 1335 height 727
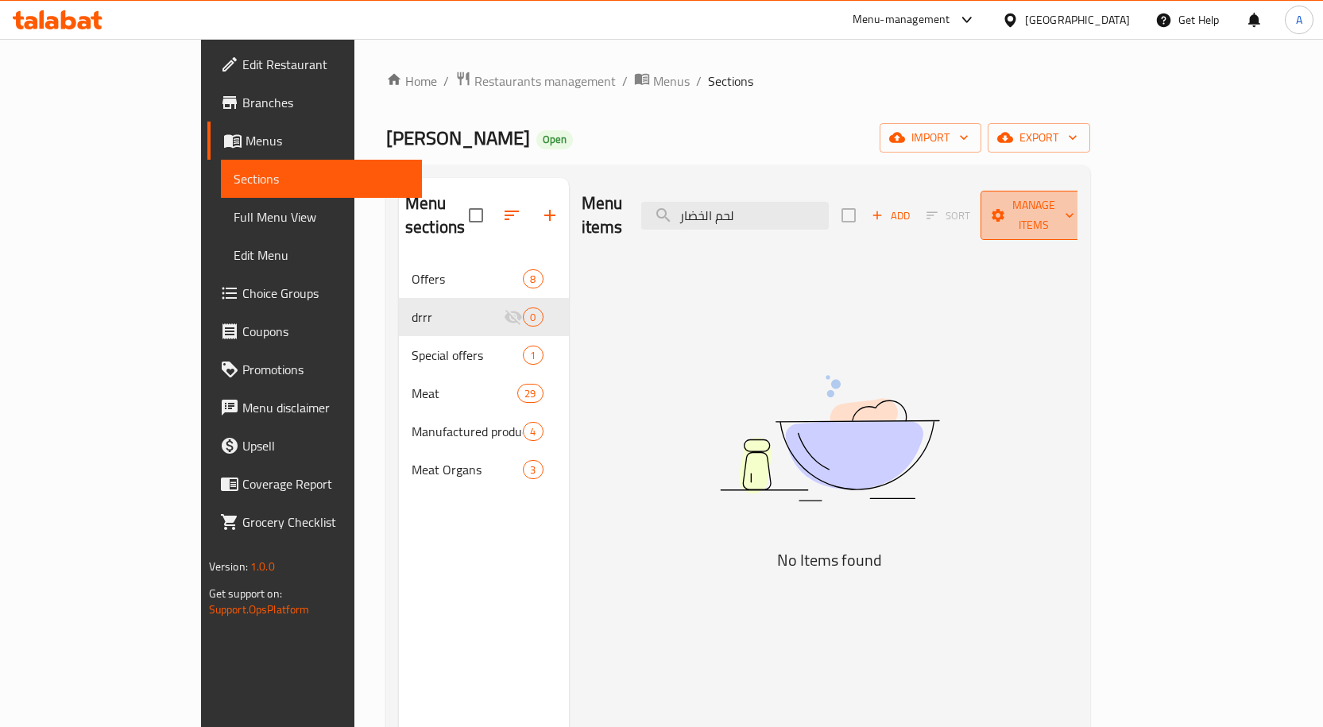
click at [1074, 198] on span "Manage items" at bounding box center [1033, 215] width 81 height 40
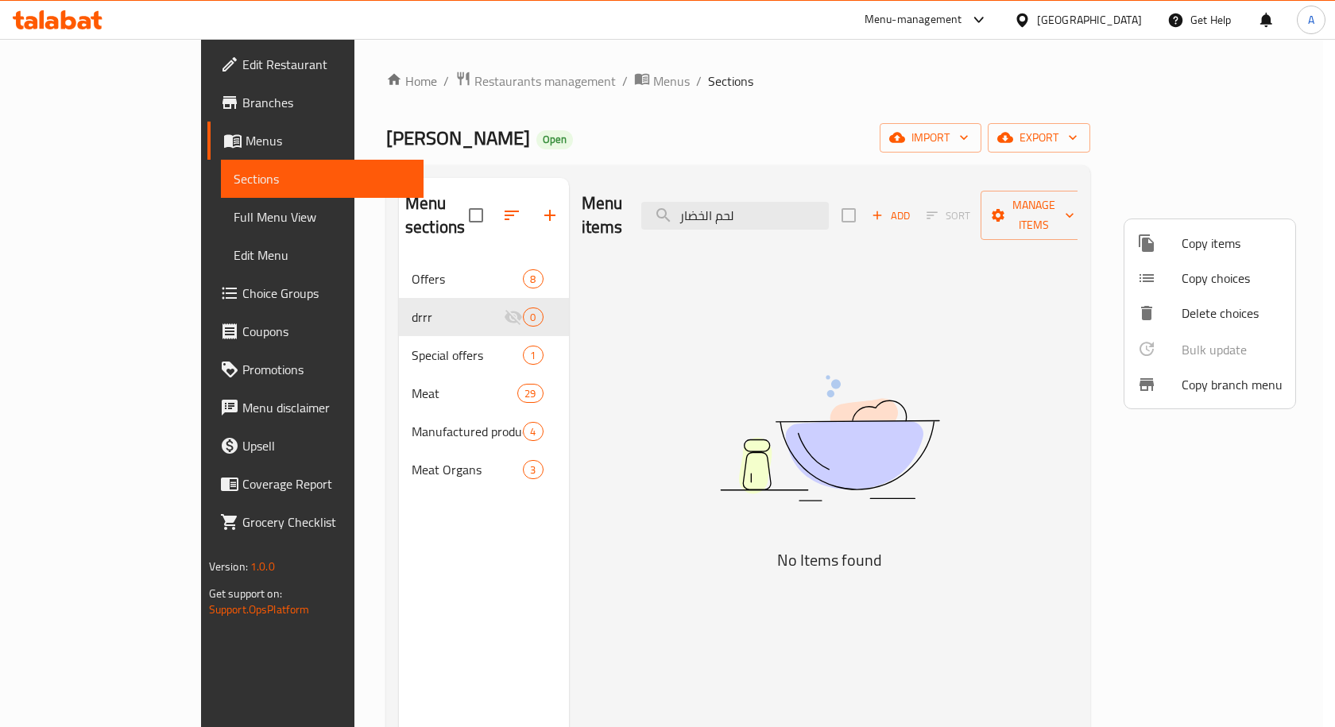
click at [1207, 247] on span "Copy items" at bounding box center [1231, 243] width 101 height 19
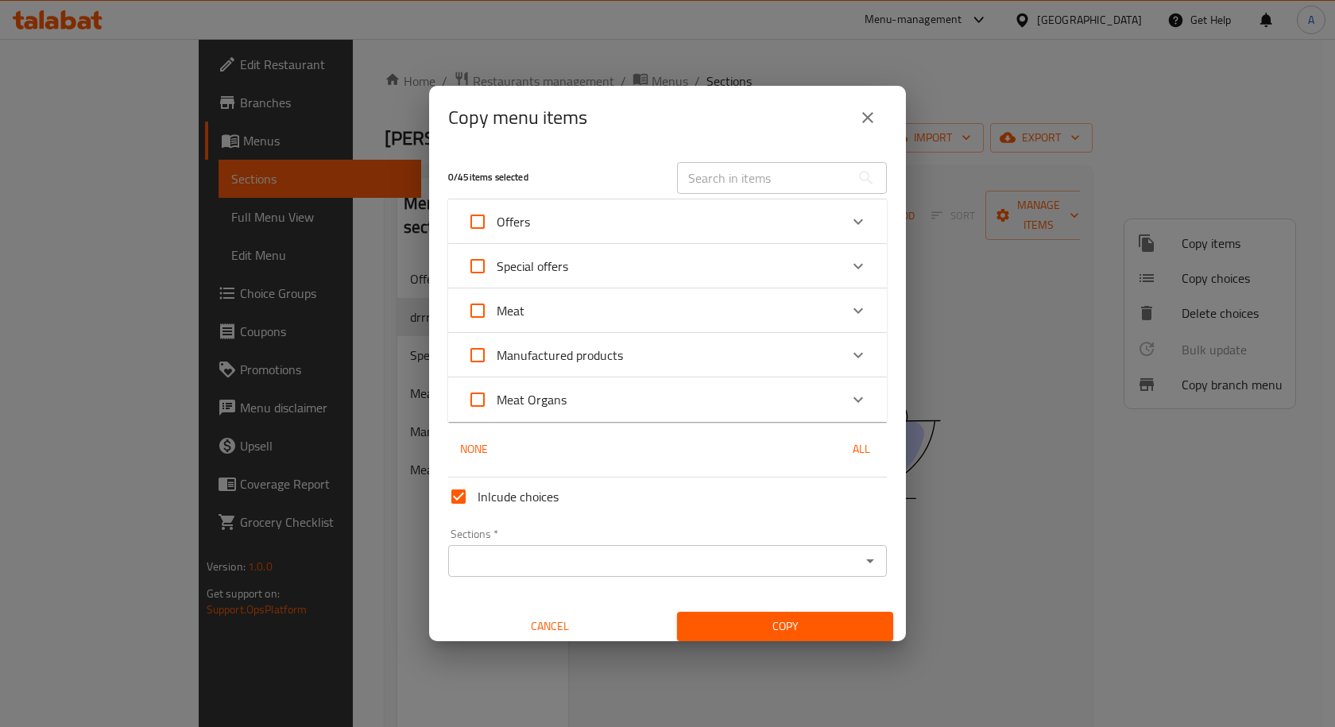
click at [723, 176] on input "text" at bounding box center [763, 178] width 173 height 32
paste input "Vegetable Meat"
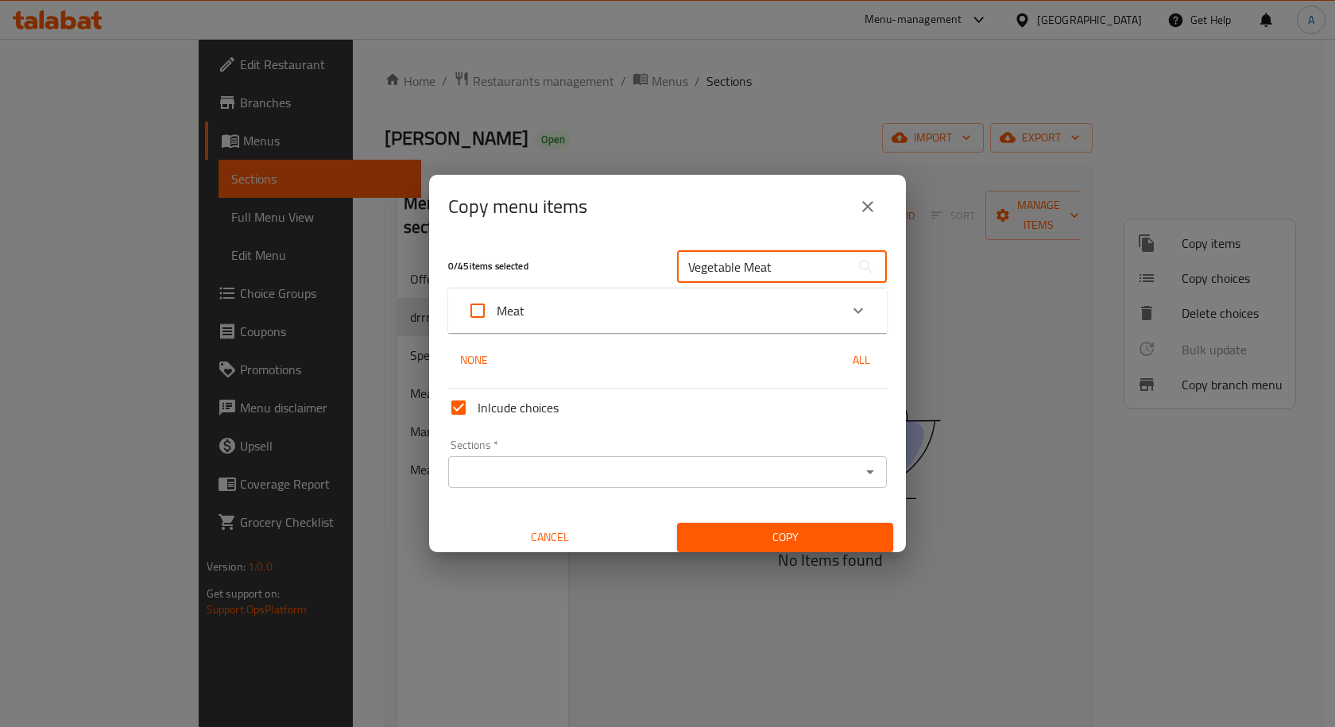
type input "Vegetable Meat"
click at [848, 308] on icon "Expand" at bounding box center [857, 310] width 19 height 19
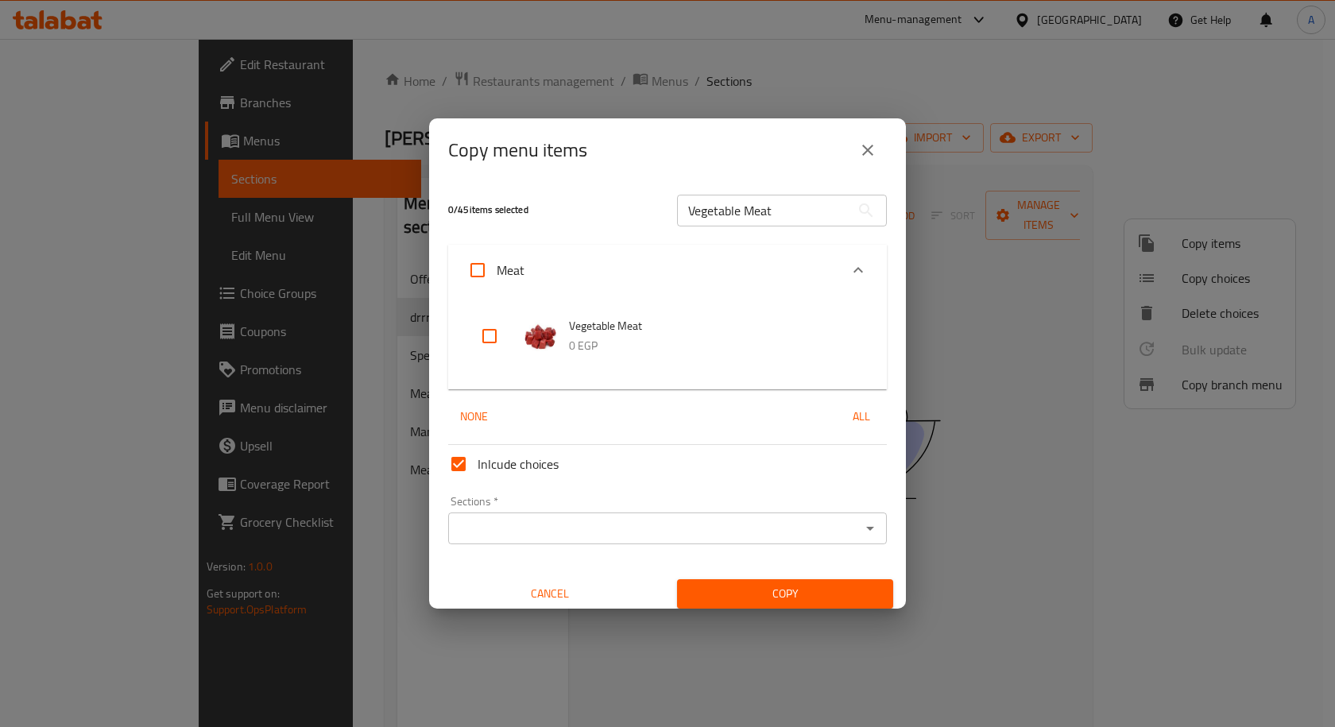
click at [484, 335] on input "checkbox" at bounding box center [489, 336] width 38 height 38
checkbox input "true"
click at [535, 523] on input "Sections   *" at bounding box center [654, 528] width 403 height 22
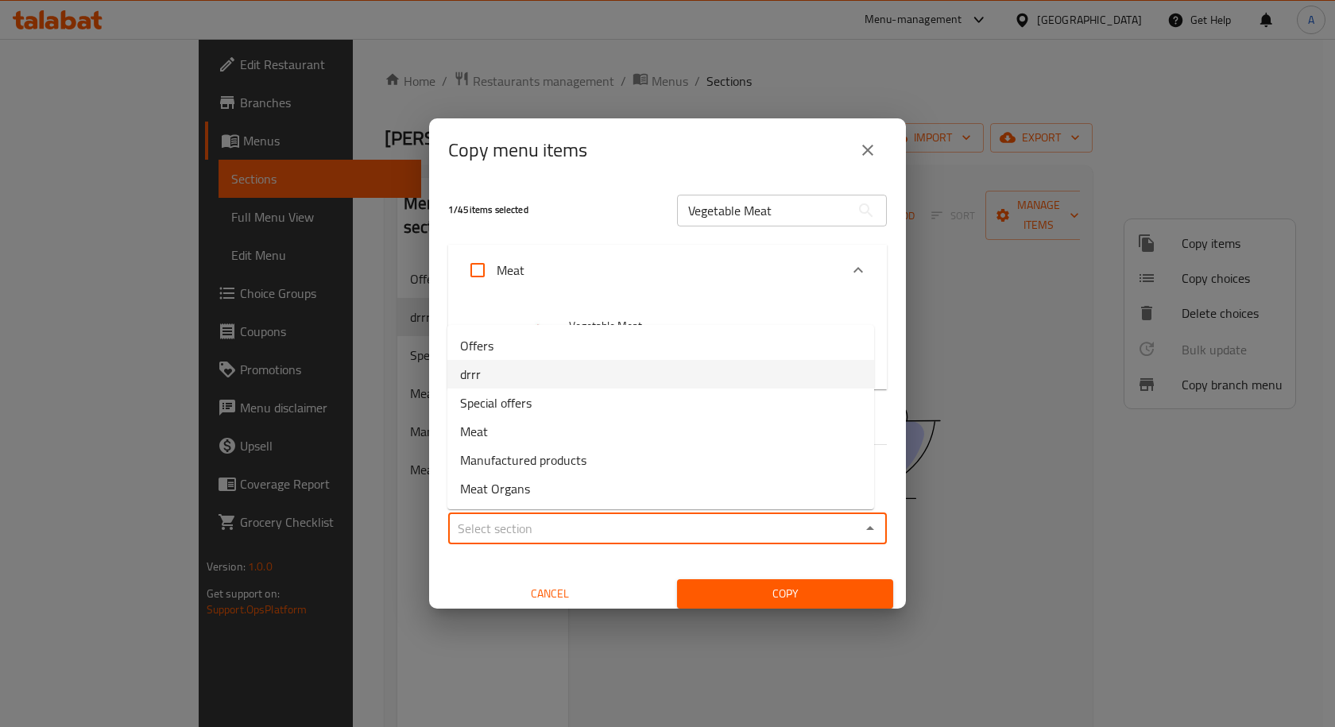
click at [489, 377] on li "drrr" at bounding box center [660, 374] width 427 height 29
type input "drrr"
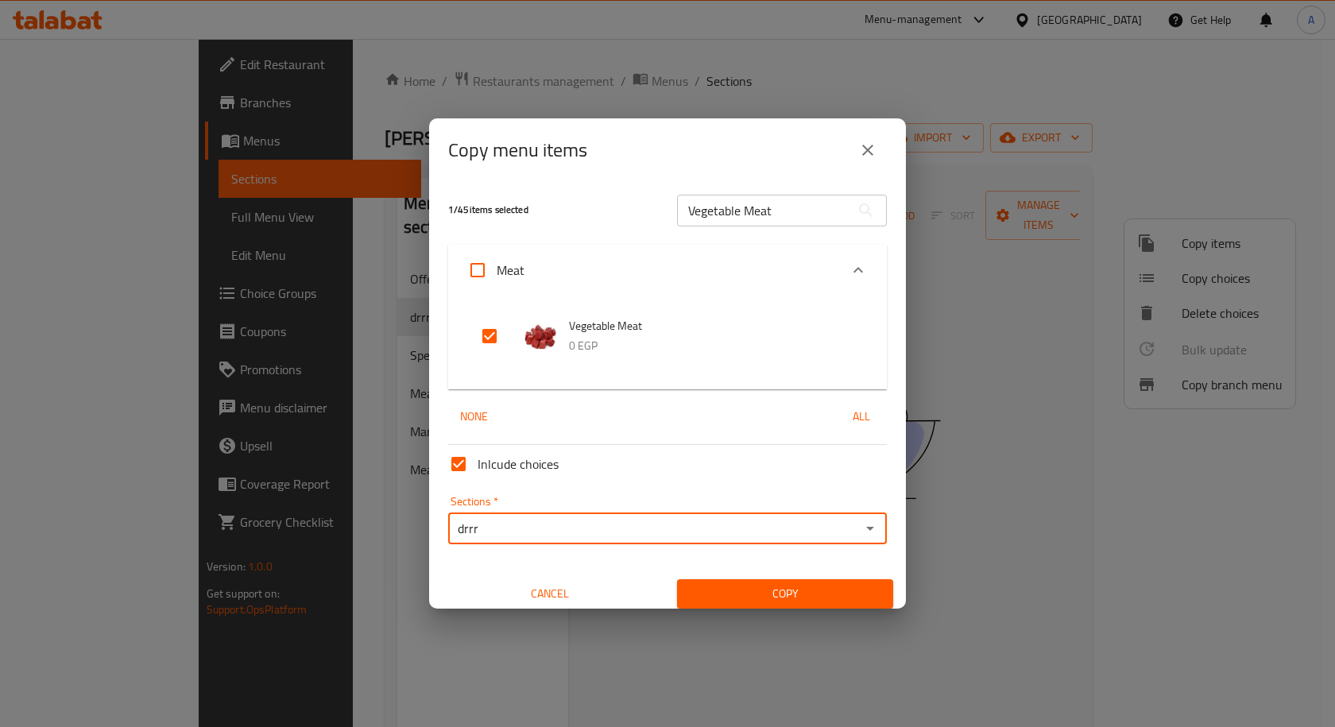
click at [768, 590] on span "Copy" at bounding box center [785, 594] width 191 height 20
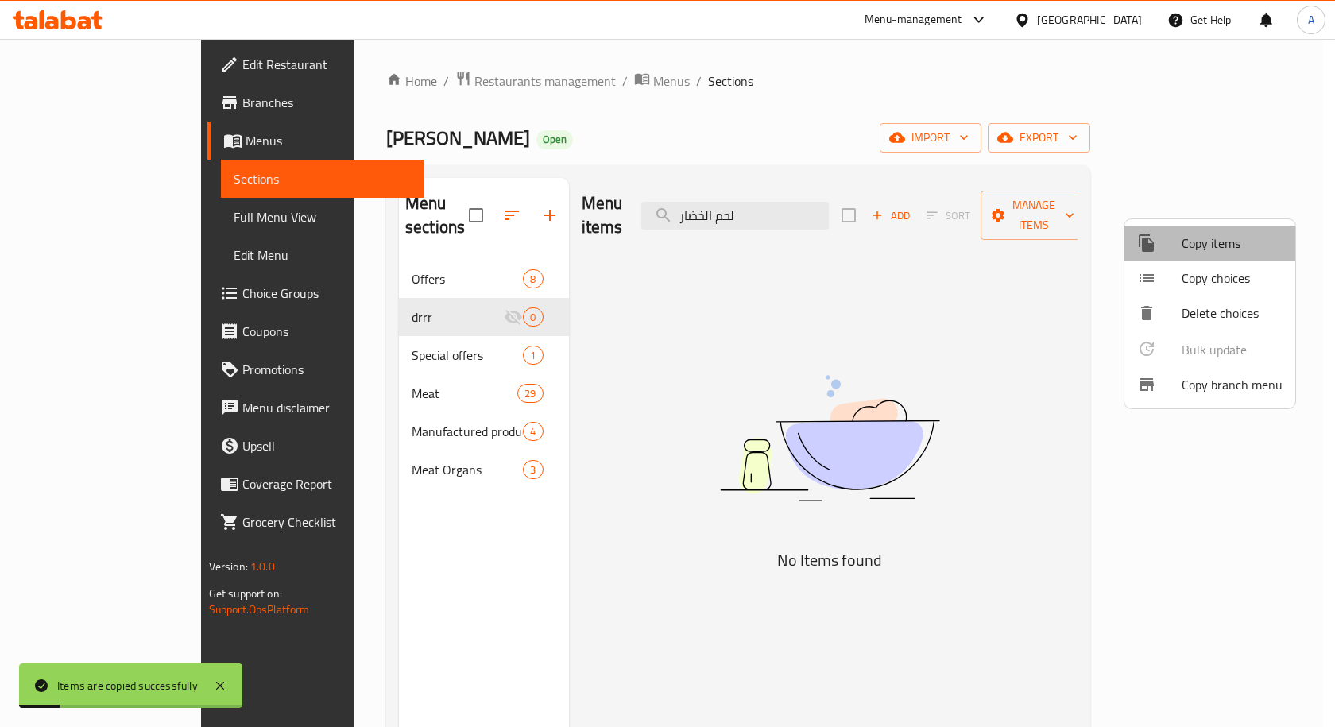
click at [1224, 242] on span "Copy items" at bounding box center [1231, 243] width 101 height 19
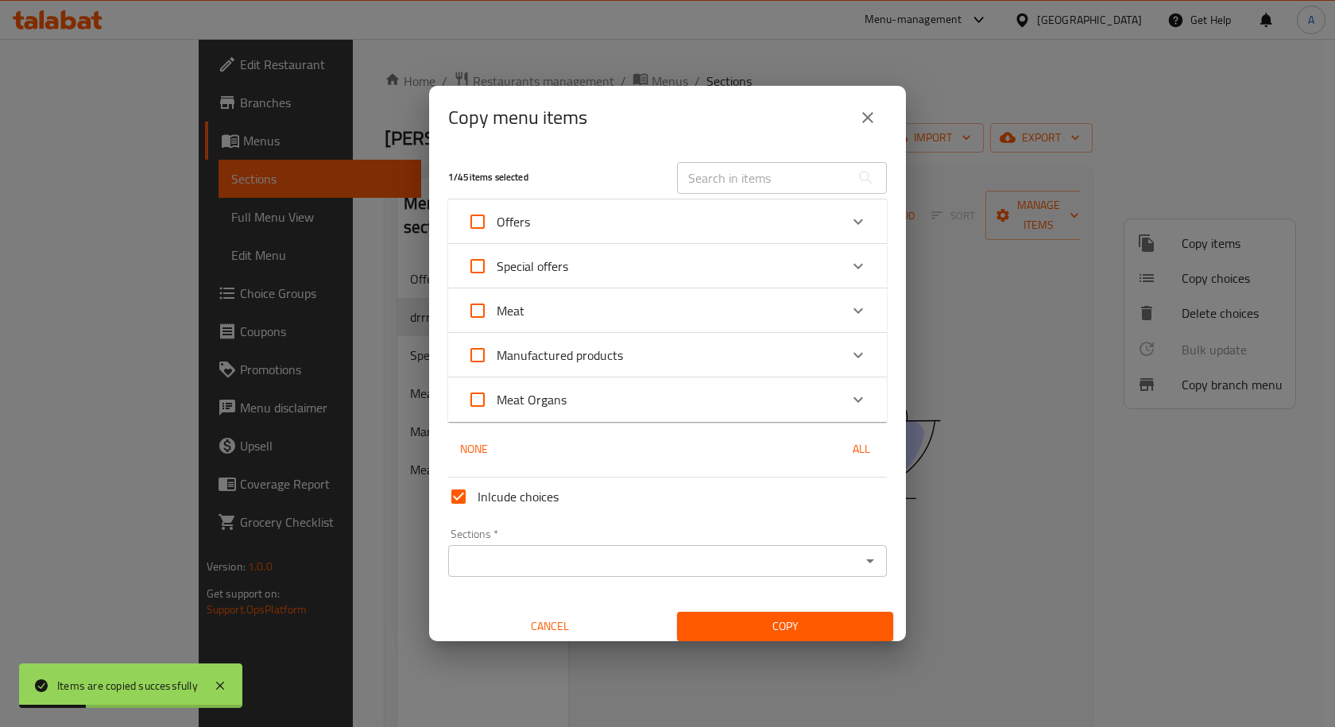
click at [728, 184] on input "text" at bounding box center [763, 178] width 173 height 32
paste input "Hati Kofta"
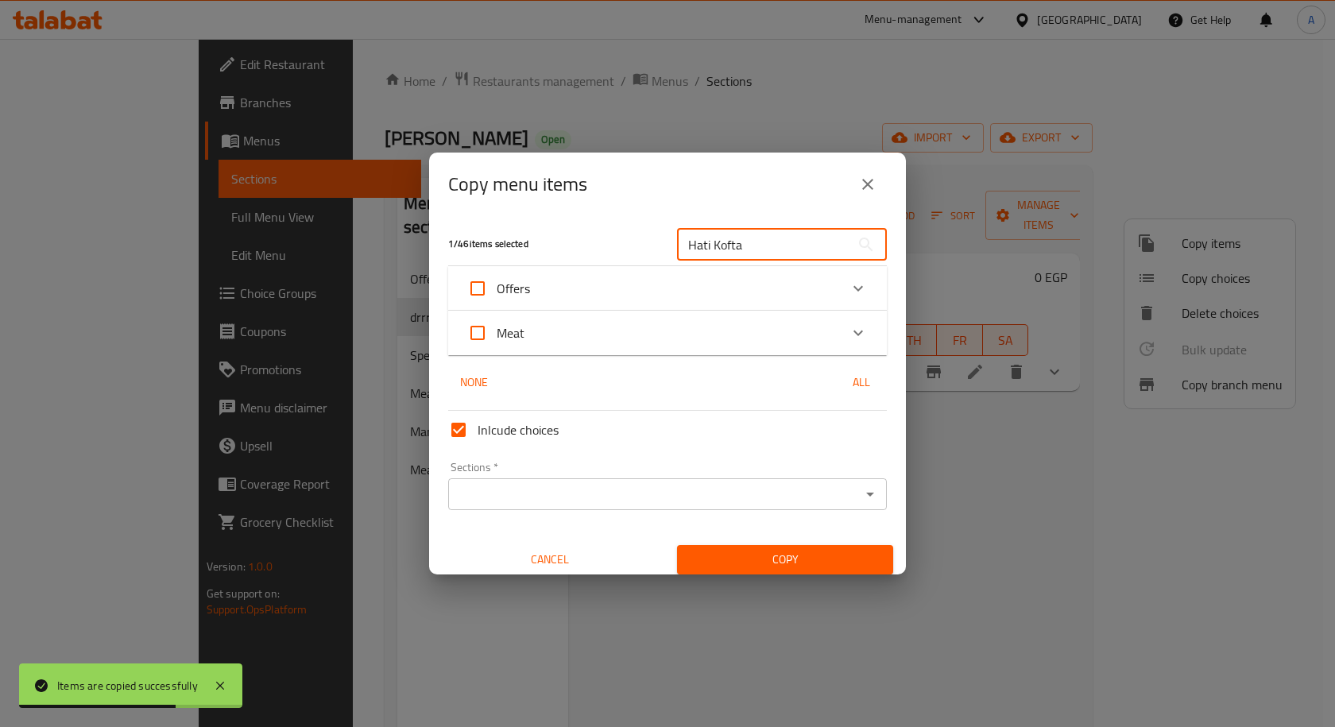
type input "Hati Kofta"
click at [853, 336] on icon "Expand" at bounding box center [857, 332] width 19 height 19
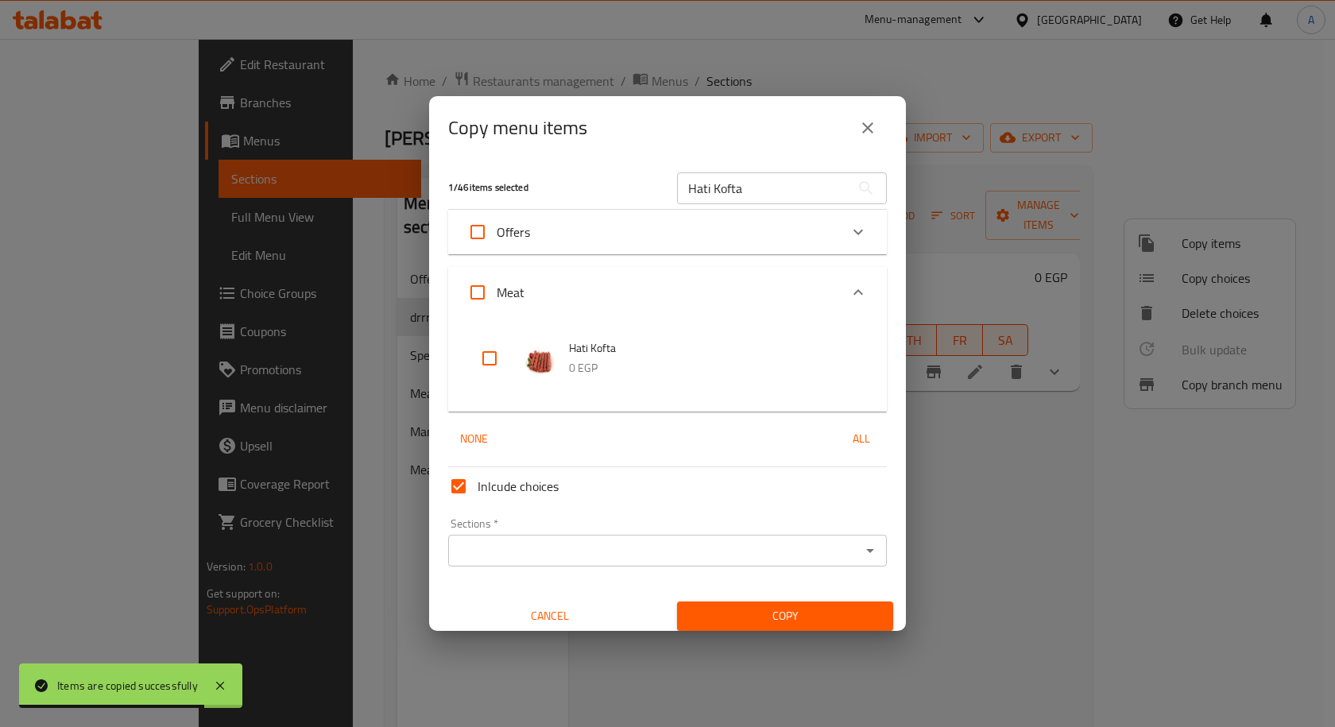
click at [493, 360] on input "checkbox" at bounding box center [489, 358] width 38 height 38
checkbox input "true"
click at [531, 552] on input "Sections   *" at bounding box center [654, 550] width 403 height 22
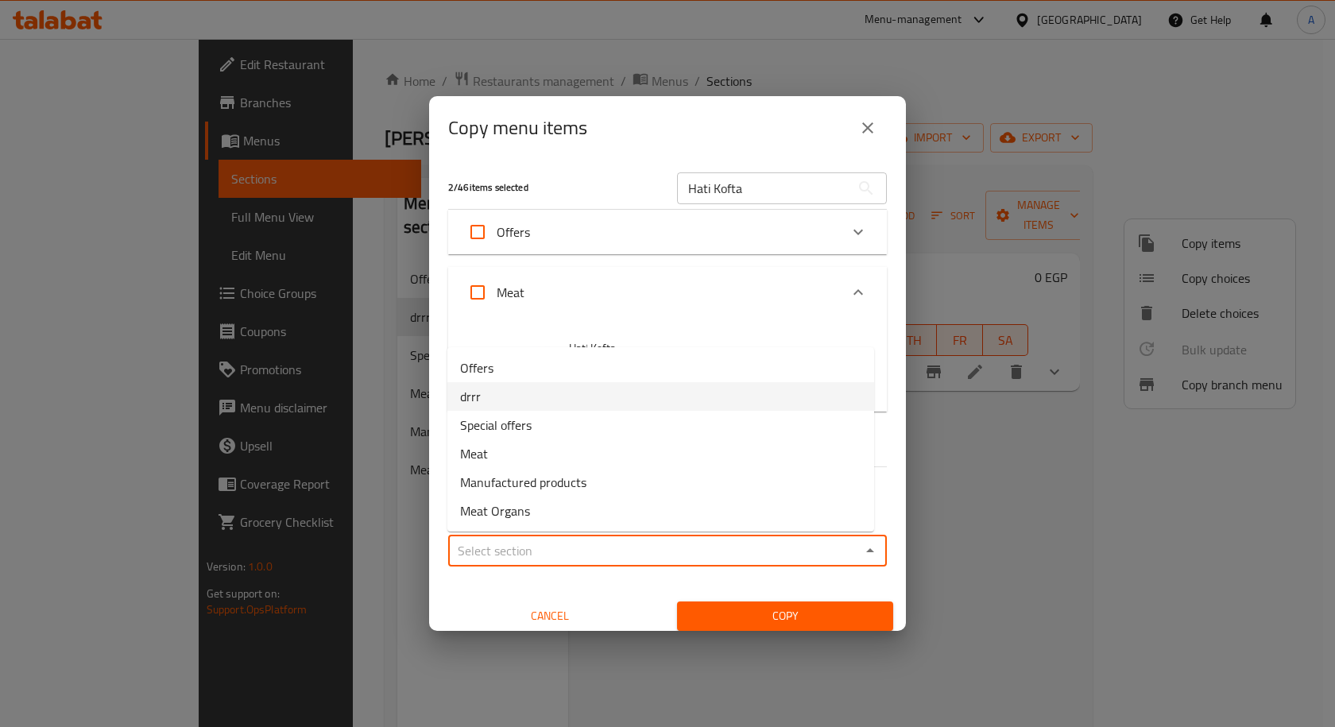
click at [476, 392] on span "drrr" at bounding box center [470, 396] width 21 height 19
type input "drrr"
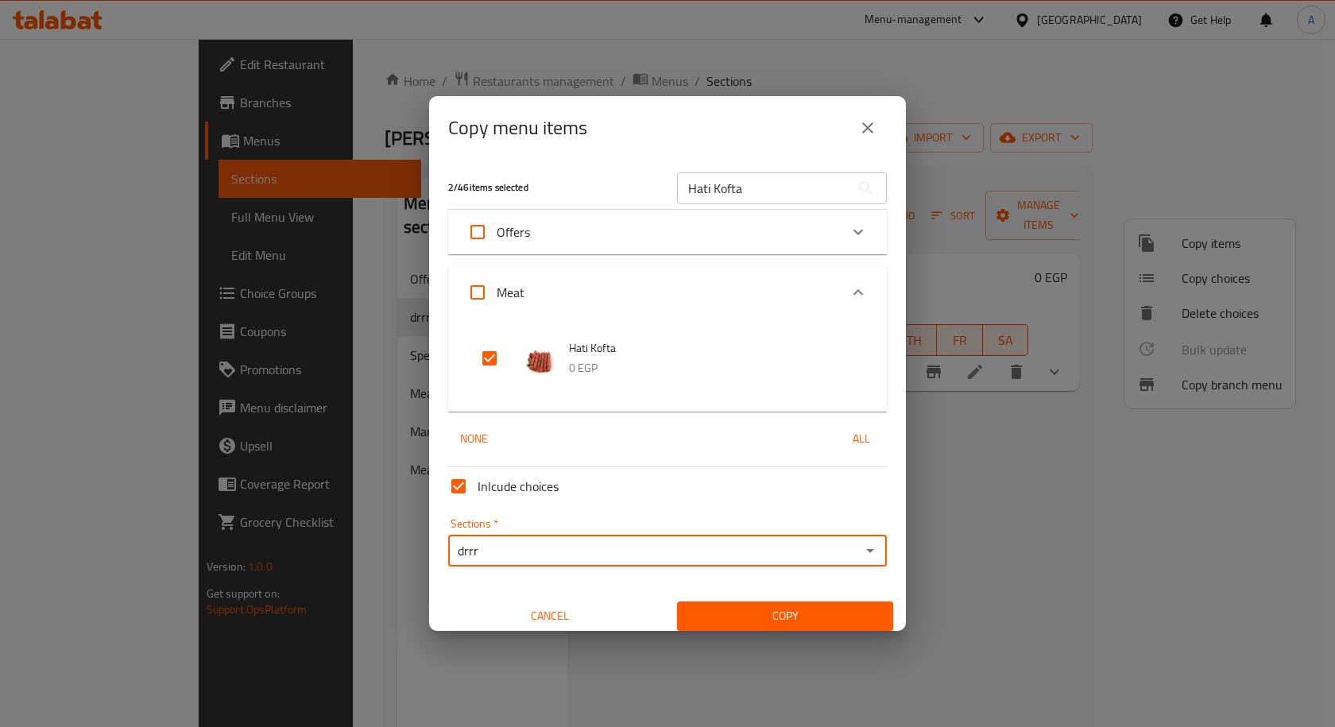
click at [798, 608] on span "Copy" at bounding box center [785, 616] width 191 height 20
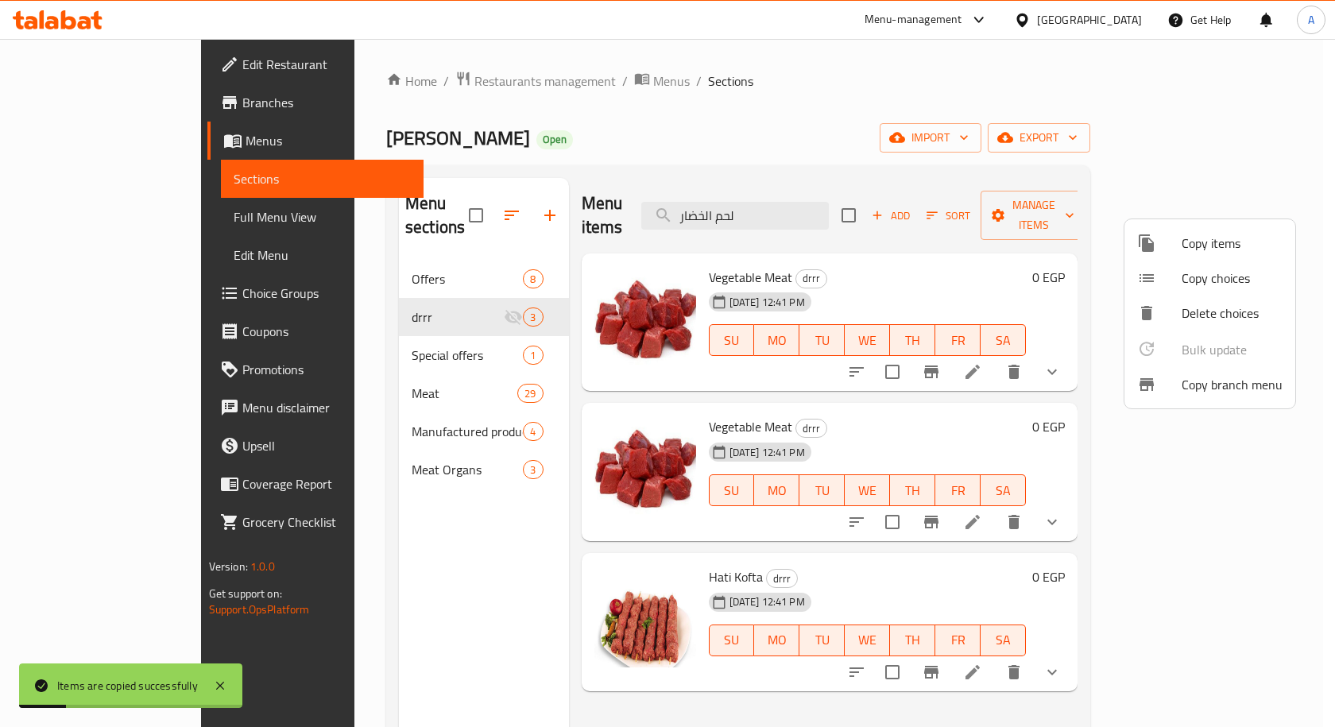
click at [1211, 239] on span "Copy items" at bounding box center [1231, 243] width 101 height 19
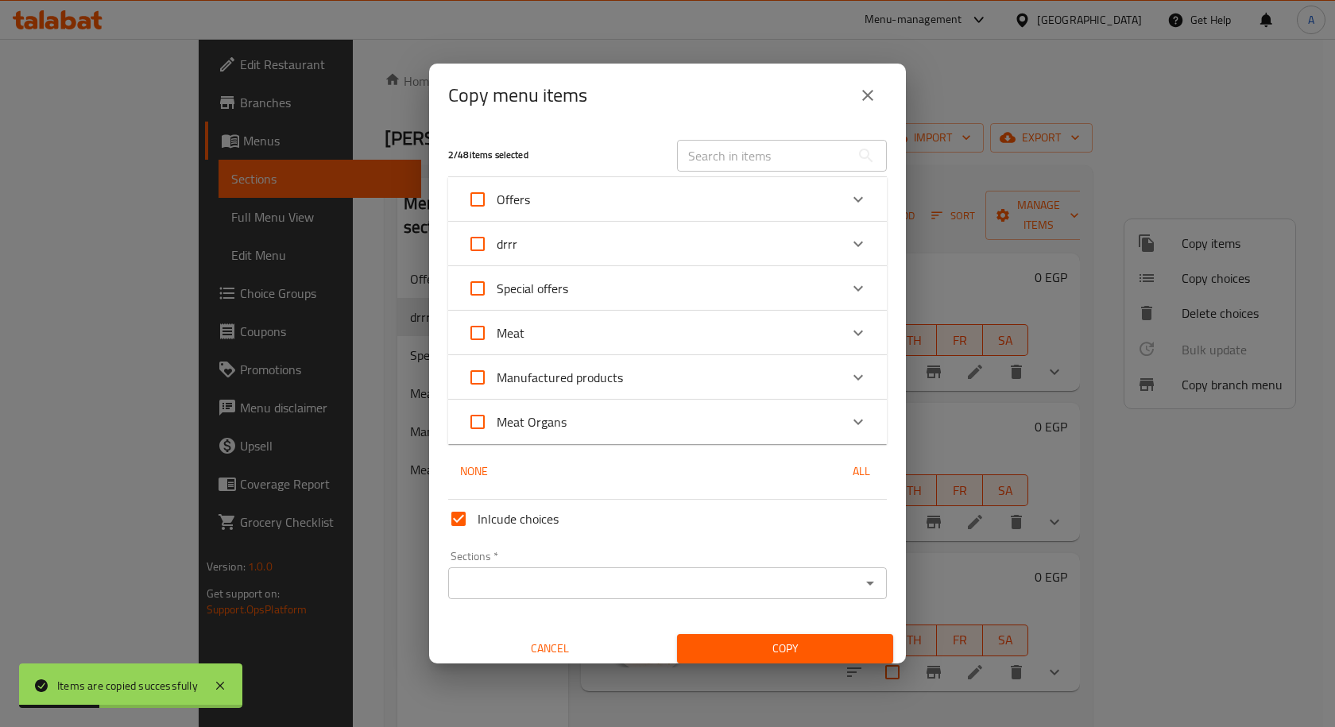
click at [691, 172] on div "​" at bounding box center [781, 155] width 229 height 51
click at [694, 169] on input "text" at bounding box center [763, 156] width 173 height 32
paste input "Burger"
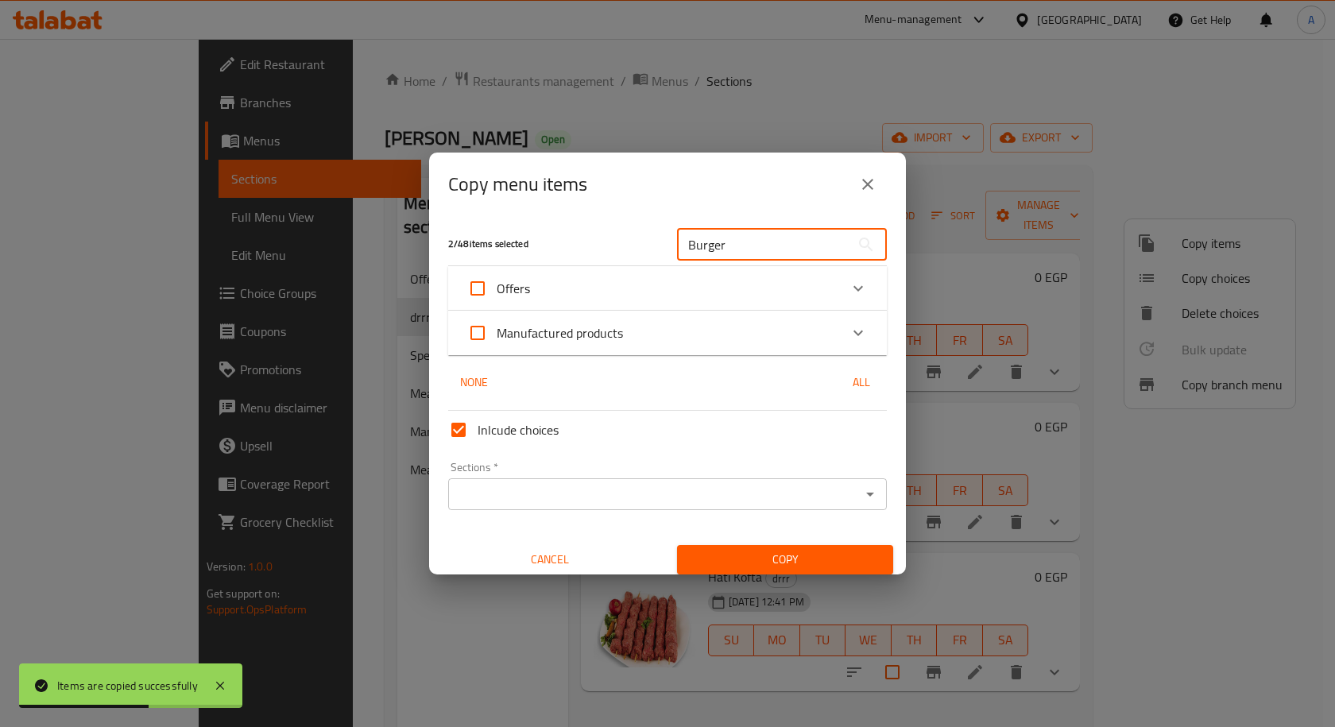
type input "Burger"
click at [853, 330] on icon "Expand" at bounding box center [857, 332] width 19 height 19
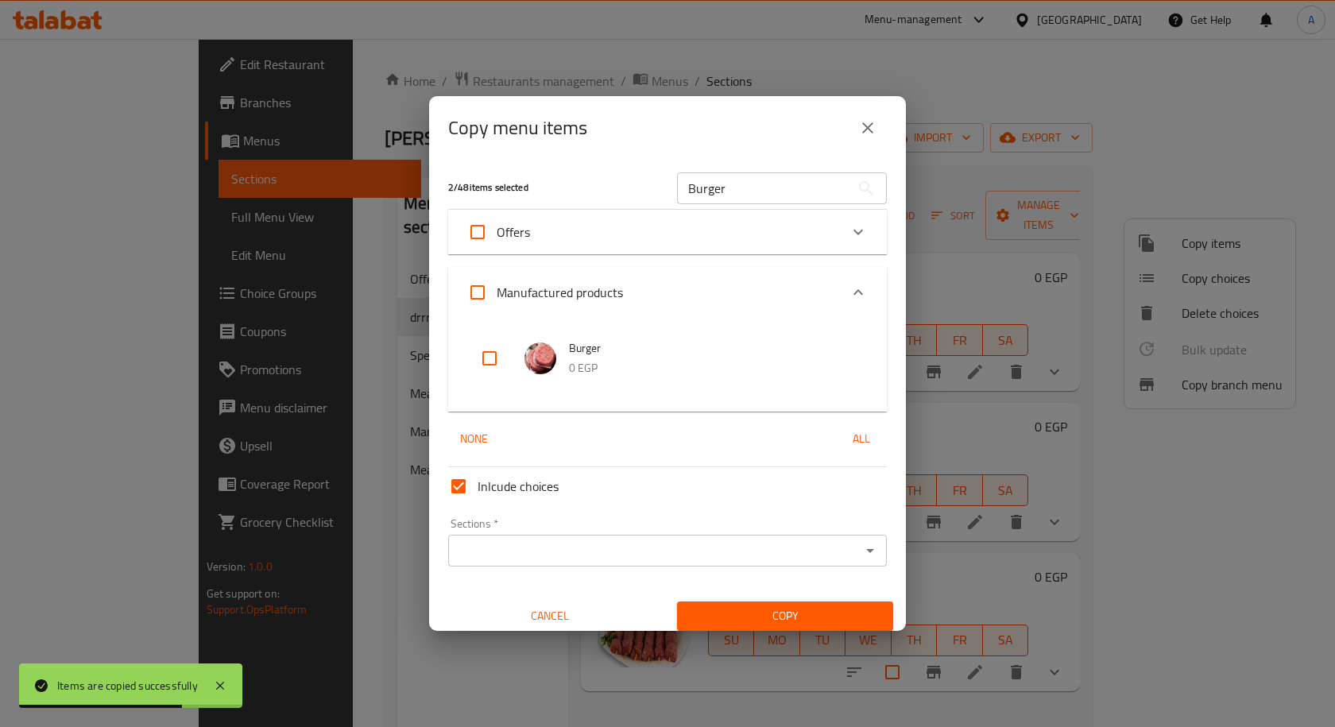
click at [483, 358] on input "checkbox" at bounding box center [489, 358] width 38 height 38
checkbox input "true"
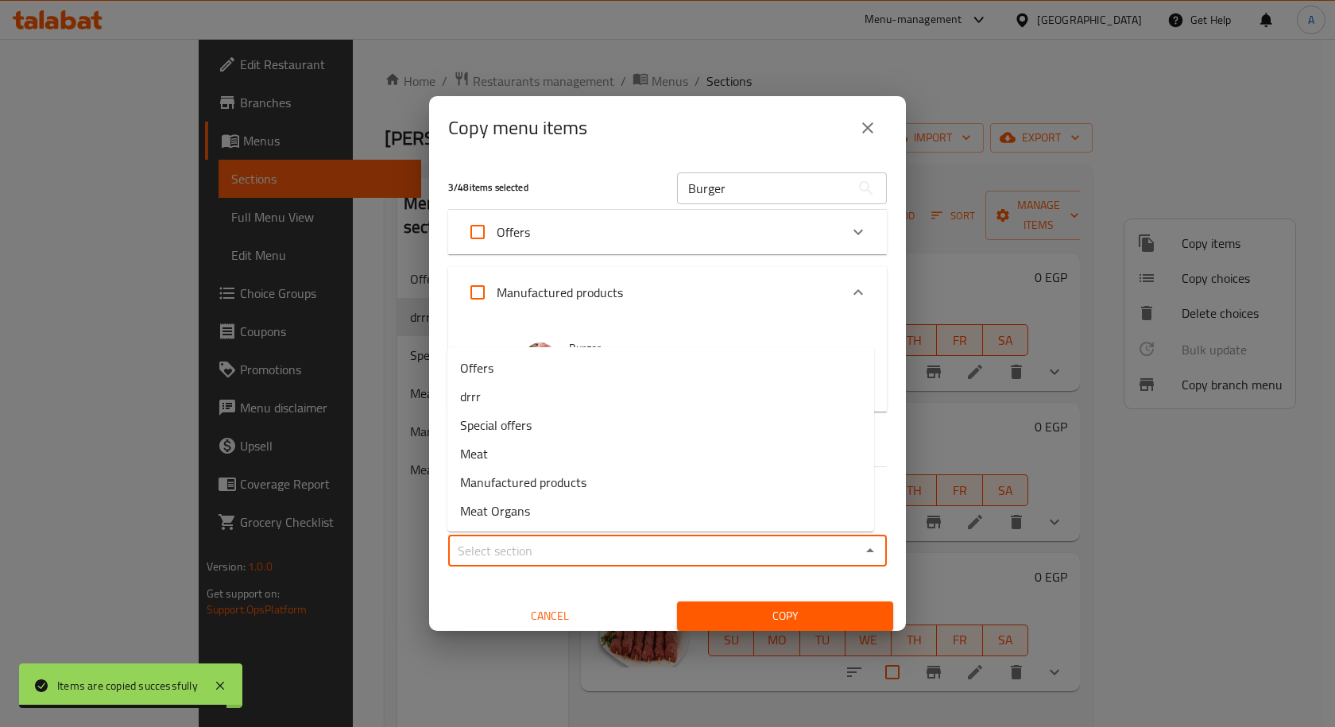
click at [540, 555] on input "Sections   *" at bounding box center [654, 550] width 403 height 22
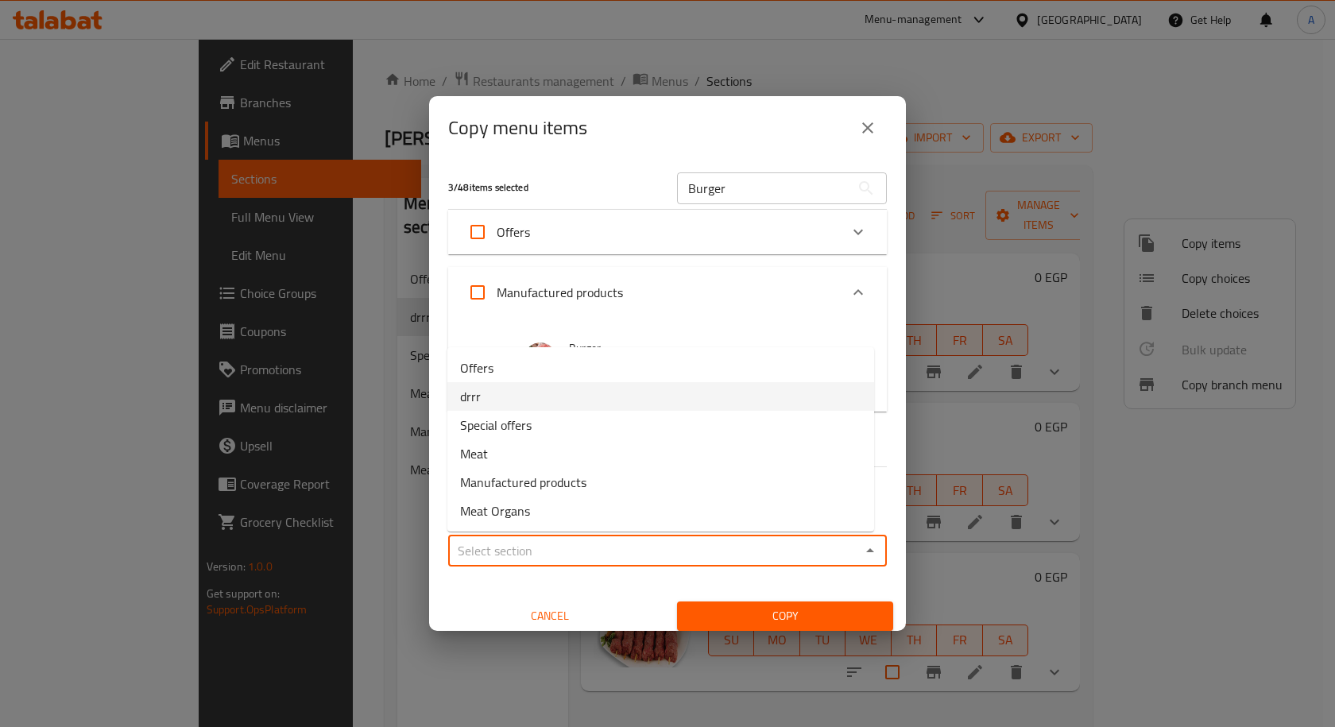
click at [493, 390] on li "drrr" at bounding box center [660, 396] width 427 height 29
type input "drrr"
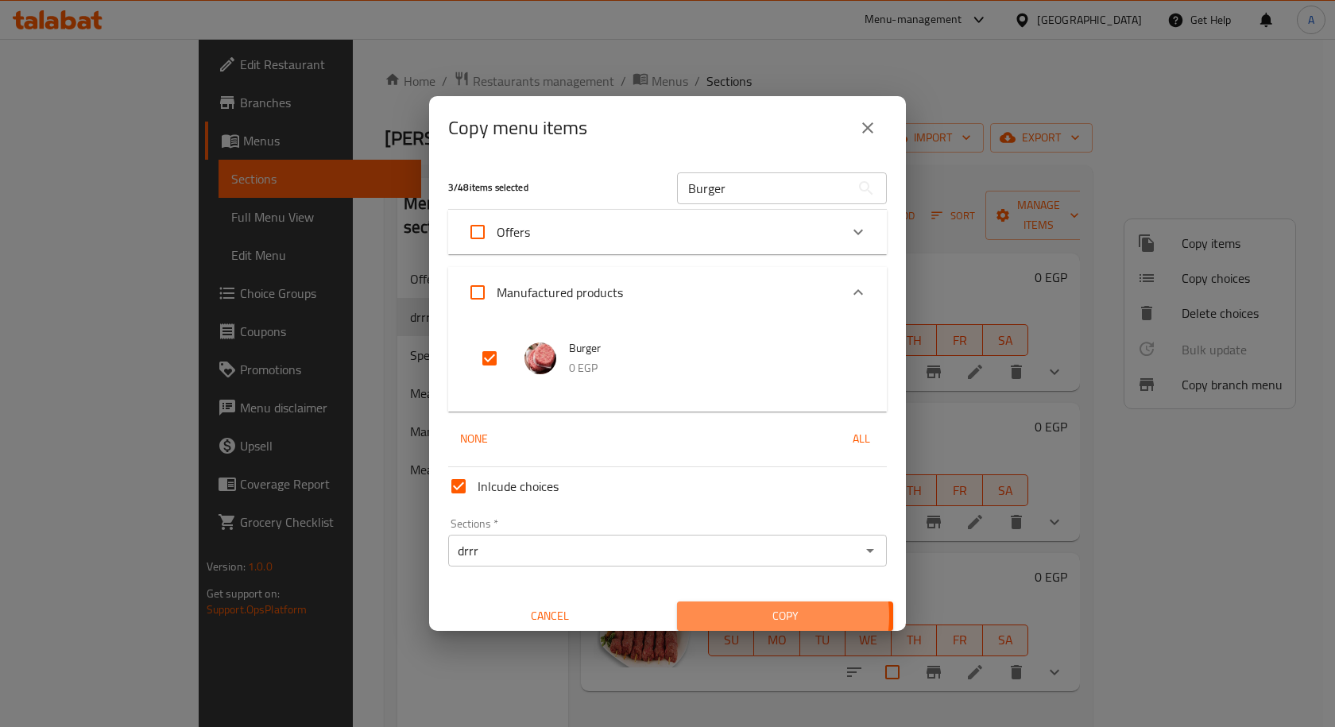
click at [771, 616] on span "Copy" at bounding box center [785, 616] width 191 height 20
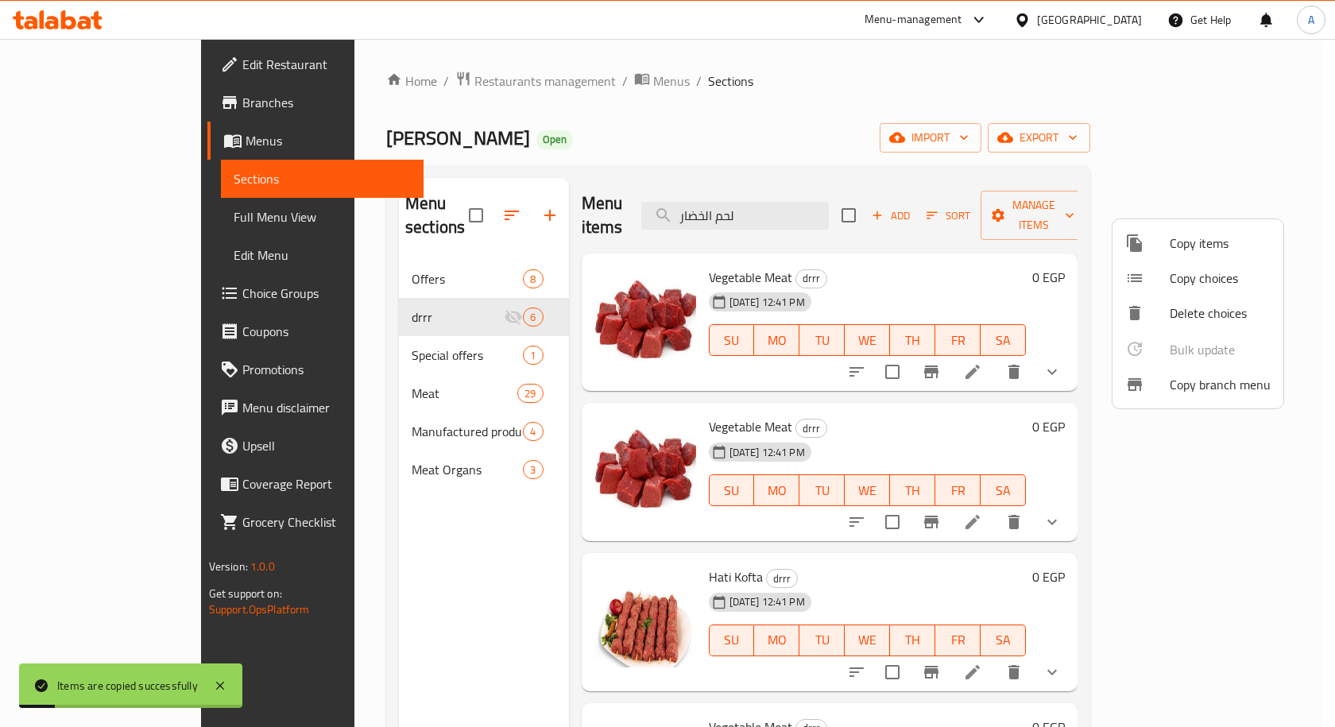
click at [1199, 238] on span "Copy items" at bounding box center [1219, 243] width 101 height 19
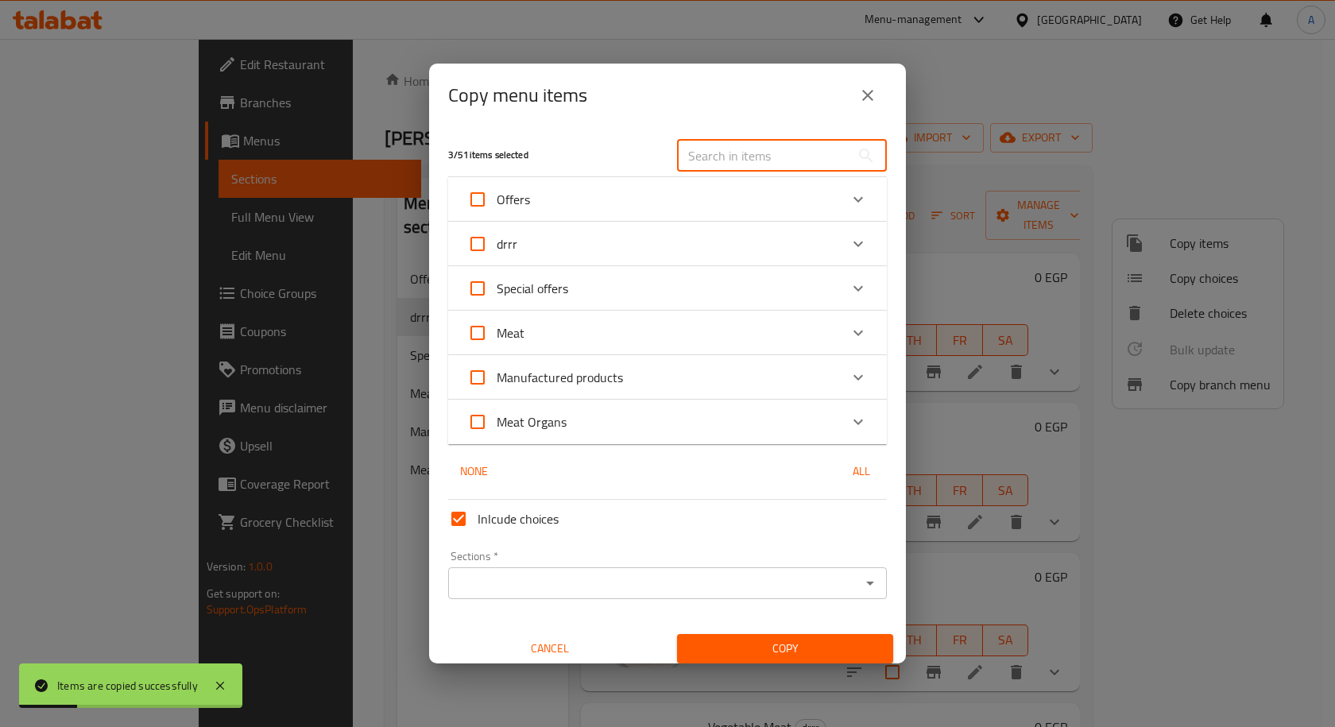
click at [728, 159] on input "text" at bounding box center [763, 156] width 173 height 32
paste input "Oriental Sausage"
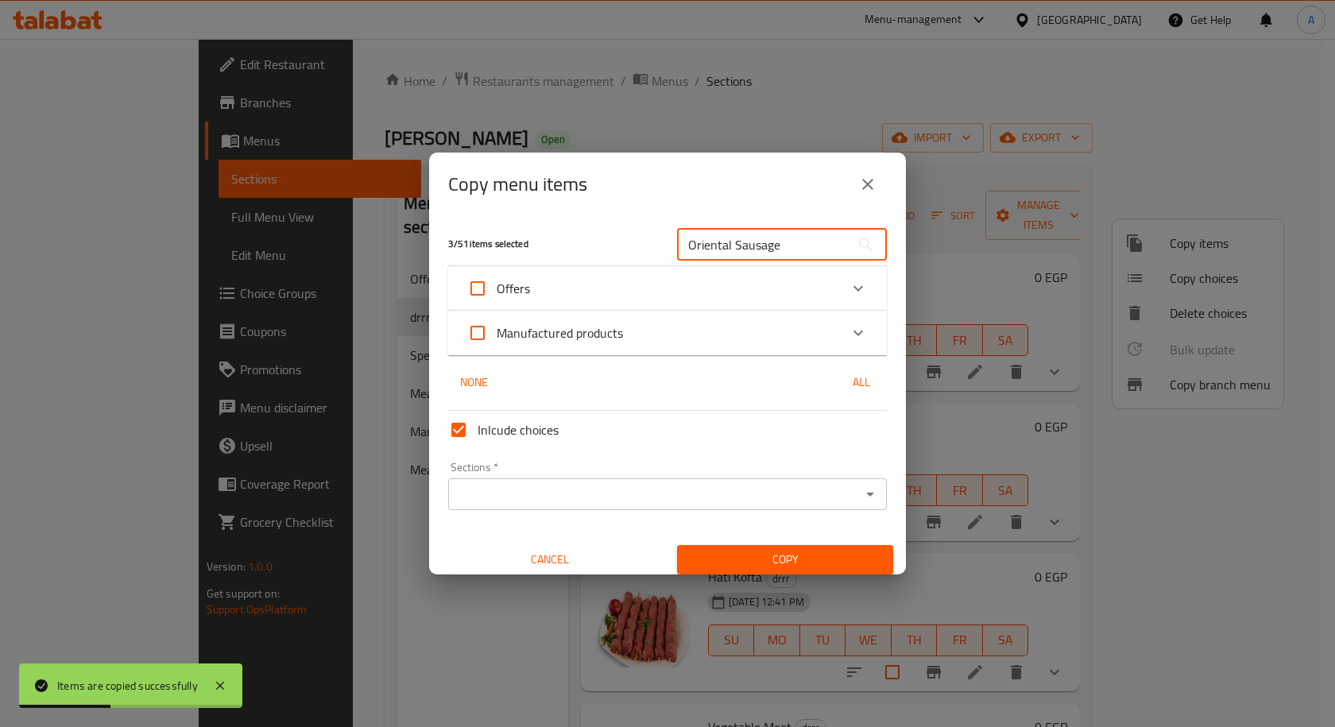
type input "Oriental Sausage"
click at [839, 326] on div "Expand" at bounding box center [858, 333] width 38 height 38
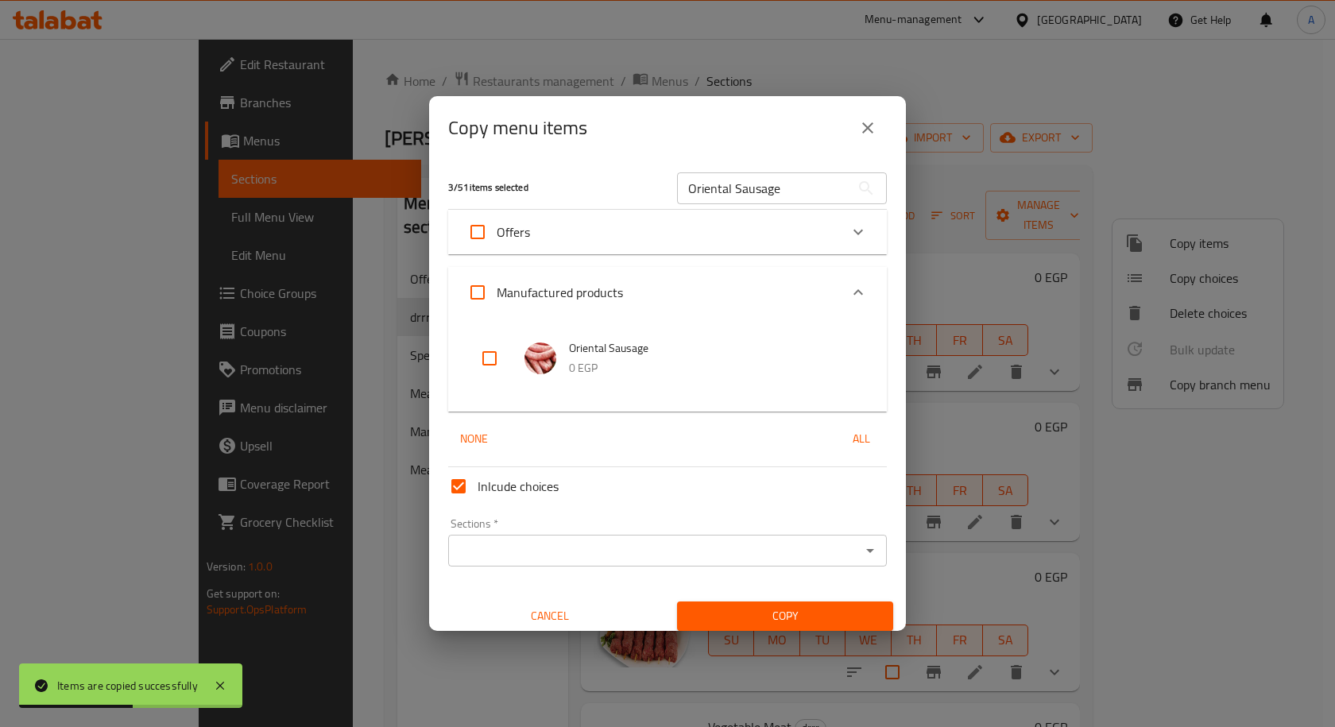
click at [502, 359] on input "checkbox" at bounding box center [489, 358] width 38 height 38
checkbox input "true"
click at [562, 552] on input "Sections   *" at bounding box center [654, 550] width 403 height 22
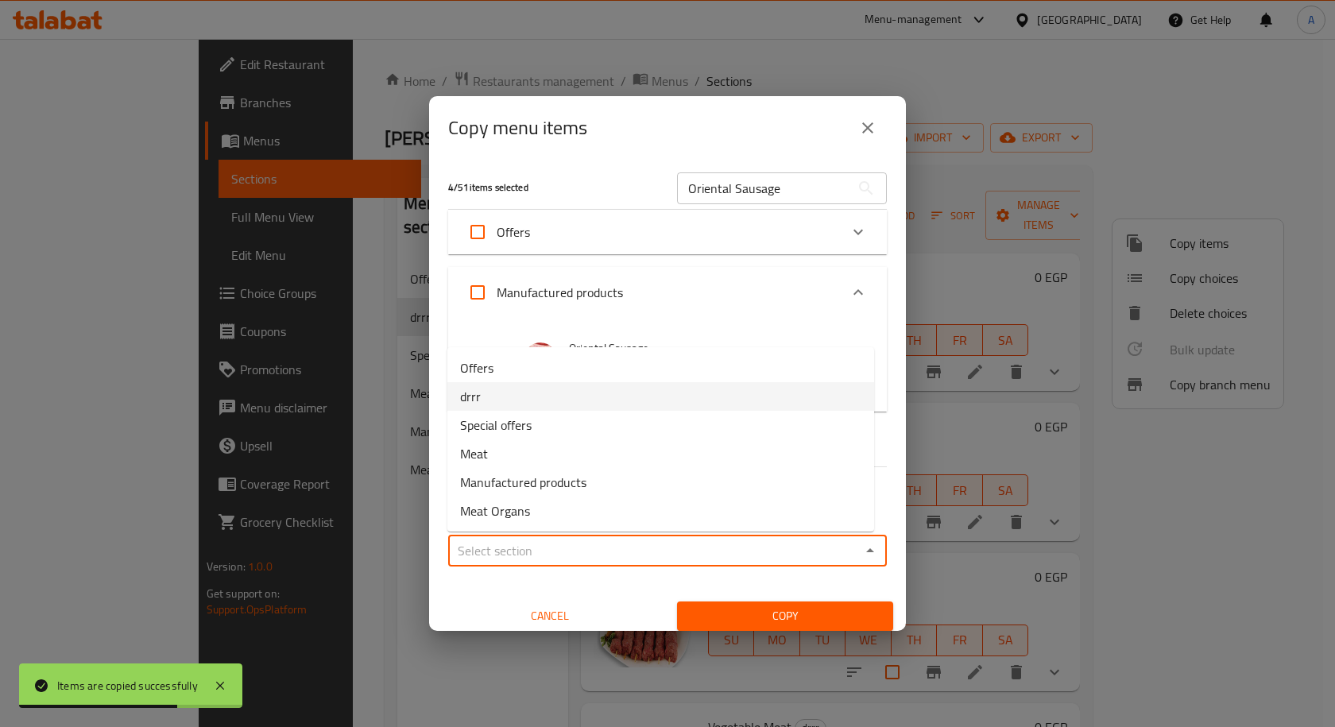
click at [516, 392] on li "drrr" at bounding box center [660, 396] width 427 height 29
type input "drrr"
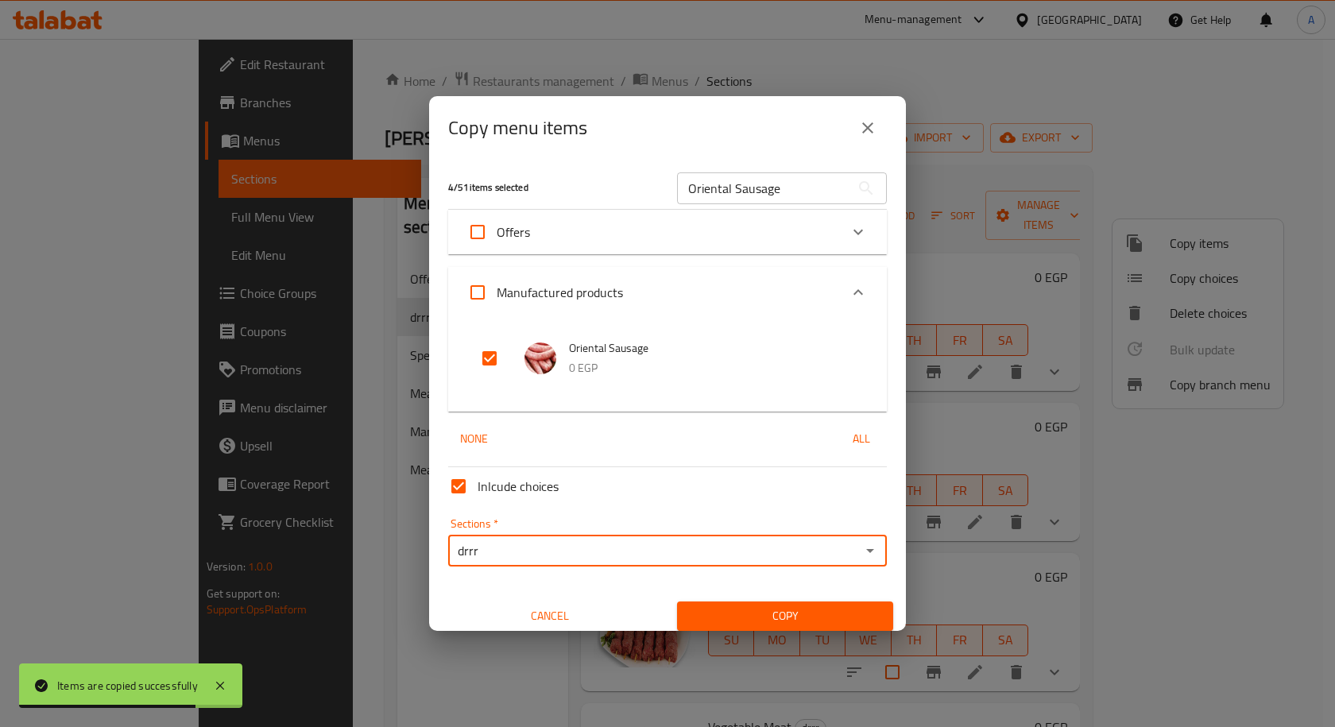
click at [772, 610] on span "Copy" at bounding box center [785, 616] width 191 height 20
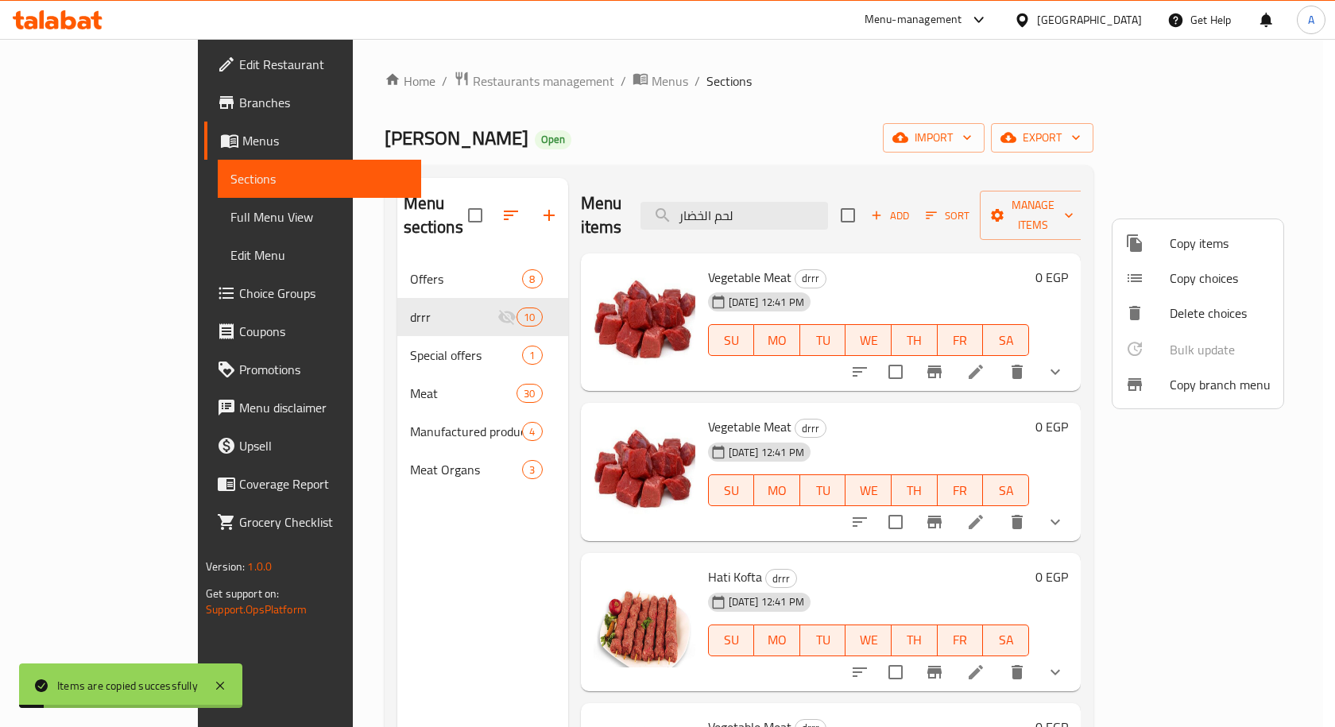
click at [358, 323] on div at bounding box center [667, 363] width 1335 height 727
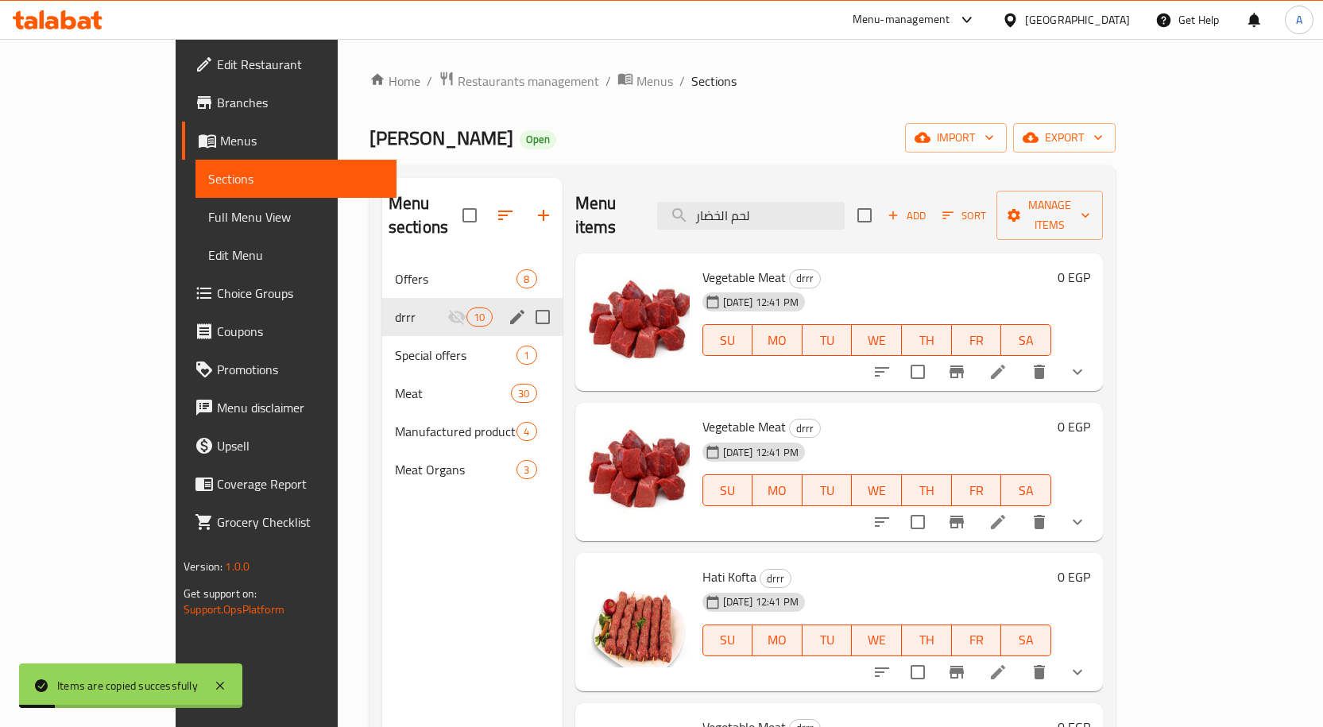
click at [382, 298] on div "drrr 10" at bounding box center [472, 317] width 180 height 38
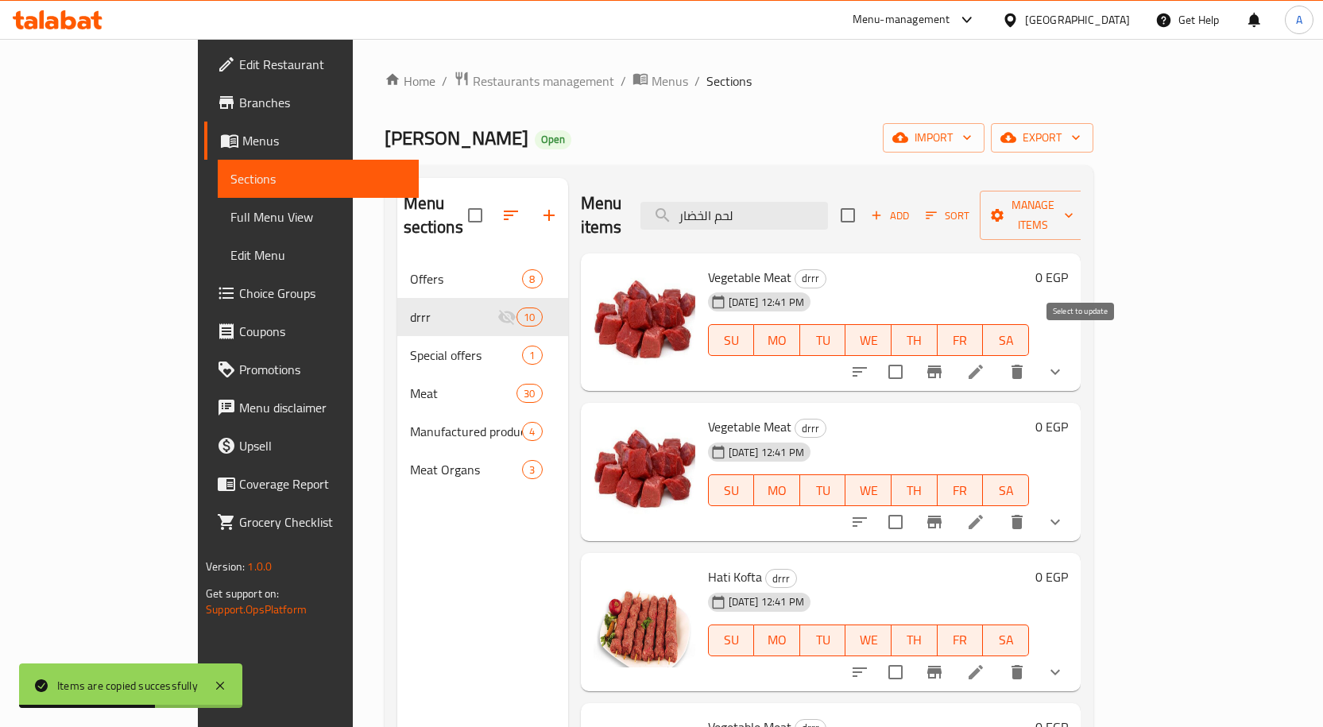
click at [912, 355] on input "checkbox" at bounding box center [895, 371] width 33 height 33
checkbox input "true"
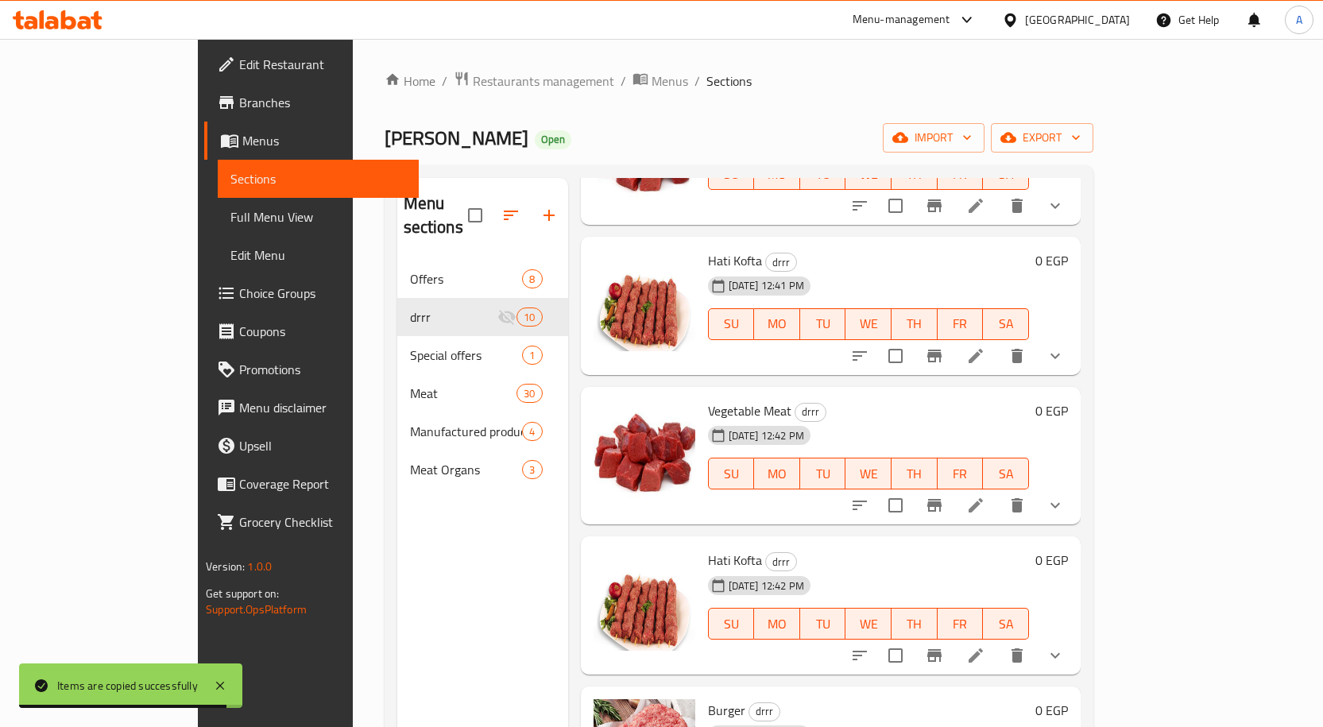
scroll to position [318, 0]
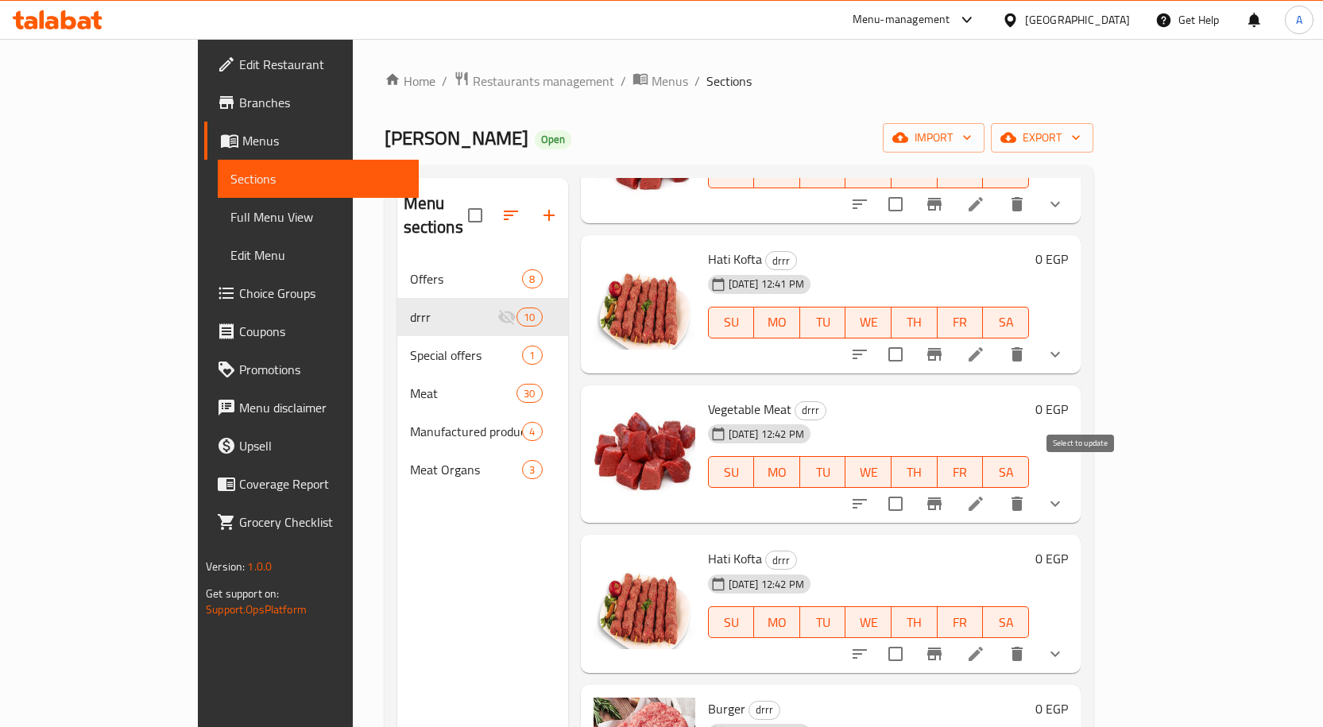
click at [912, 487] on input "checkbox" at bounding box center [895, 503] width 33 height 33
checkbox input "true"
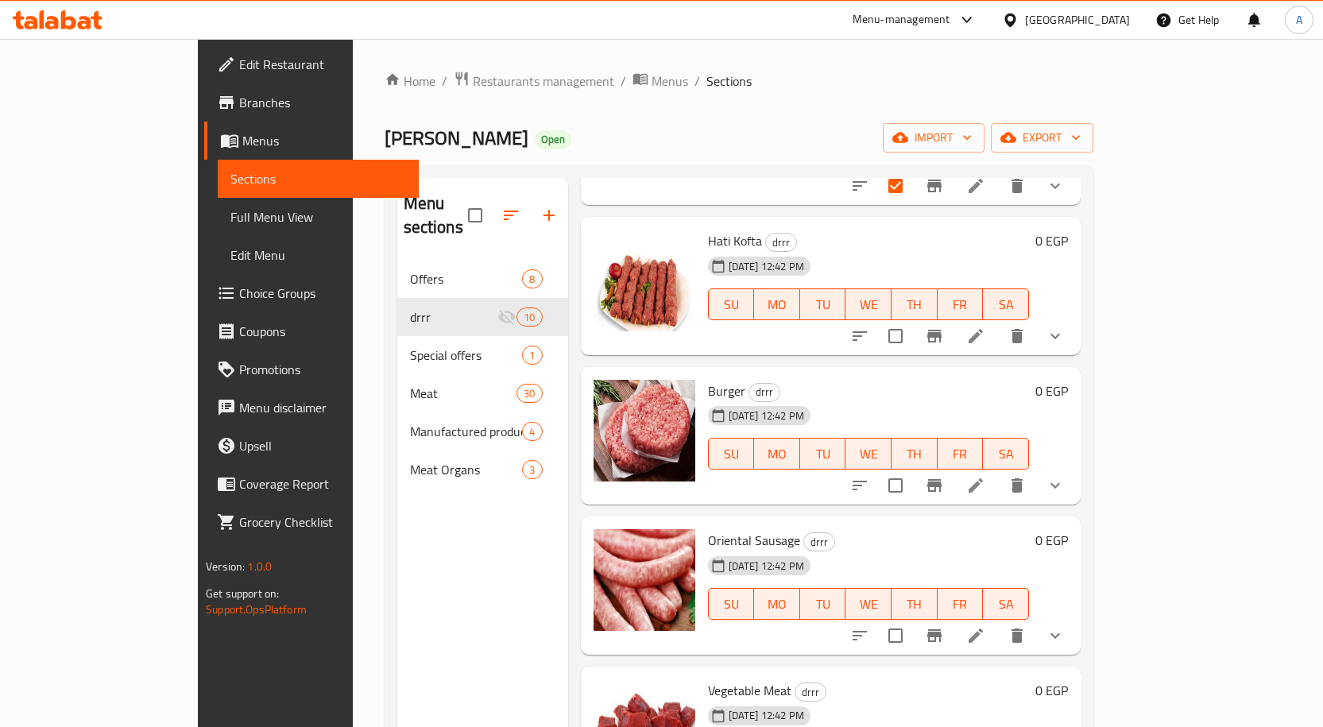
scroll to position [811, 0]
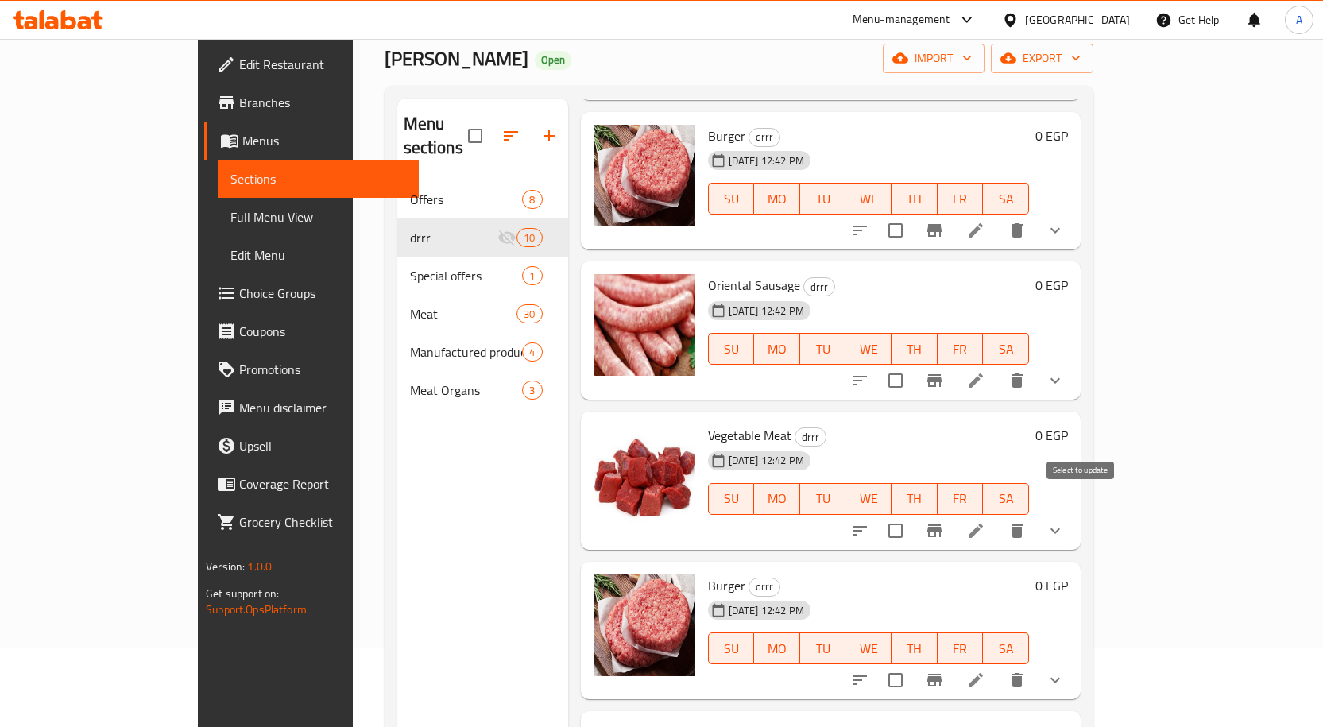
click at [912, 514] on input "checkbox" at bounding box center [895, 530] width 33 height 33
checkbox input "true"
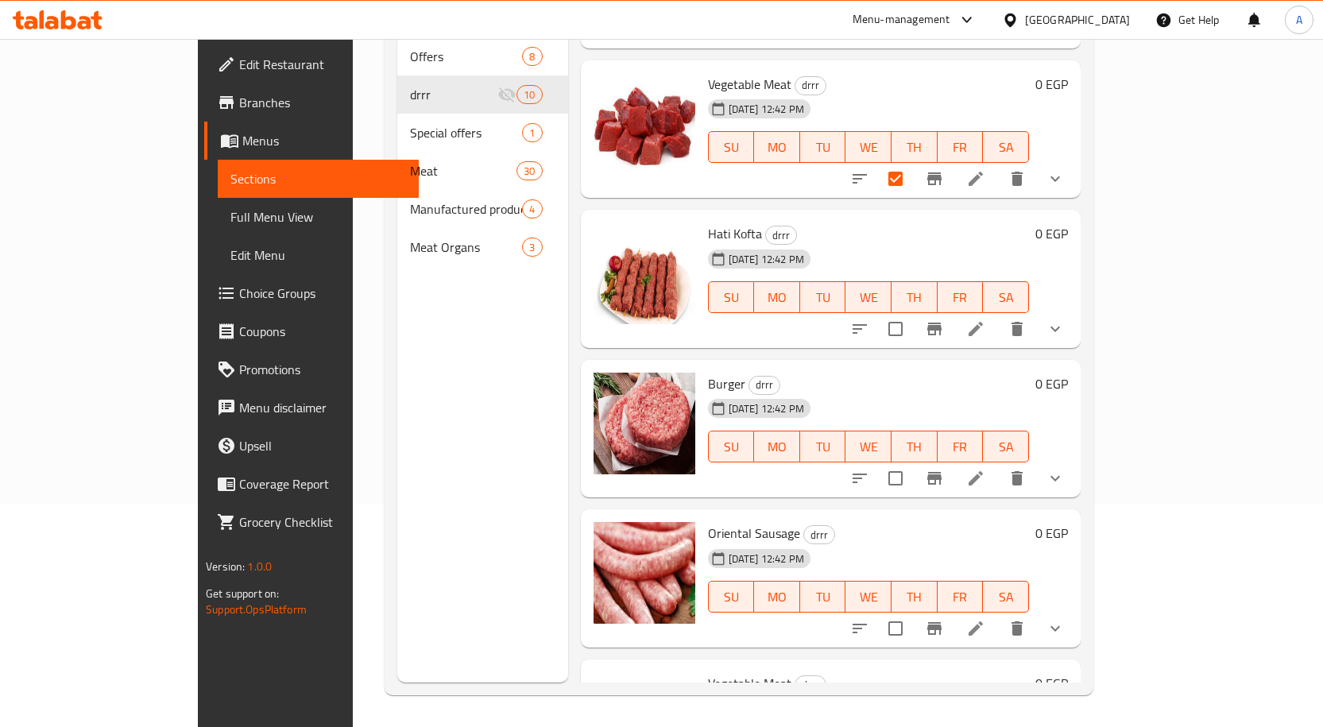
scroll to position [414, 0]
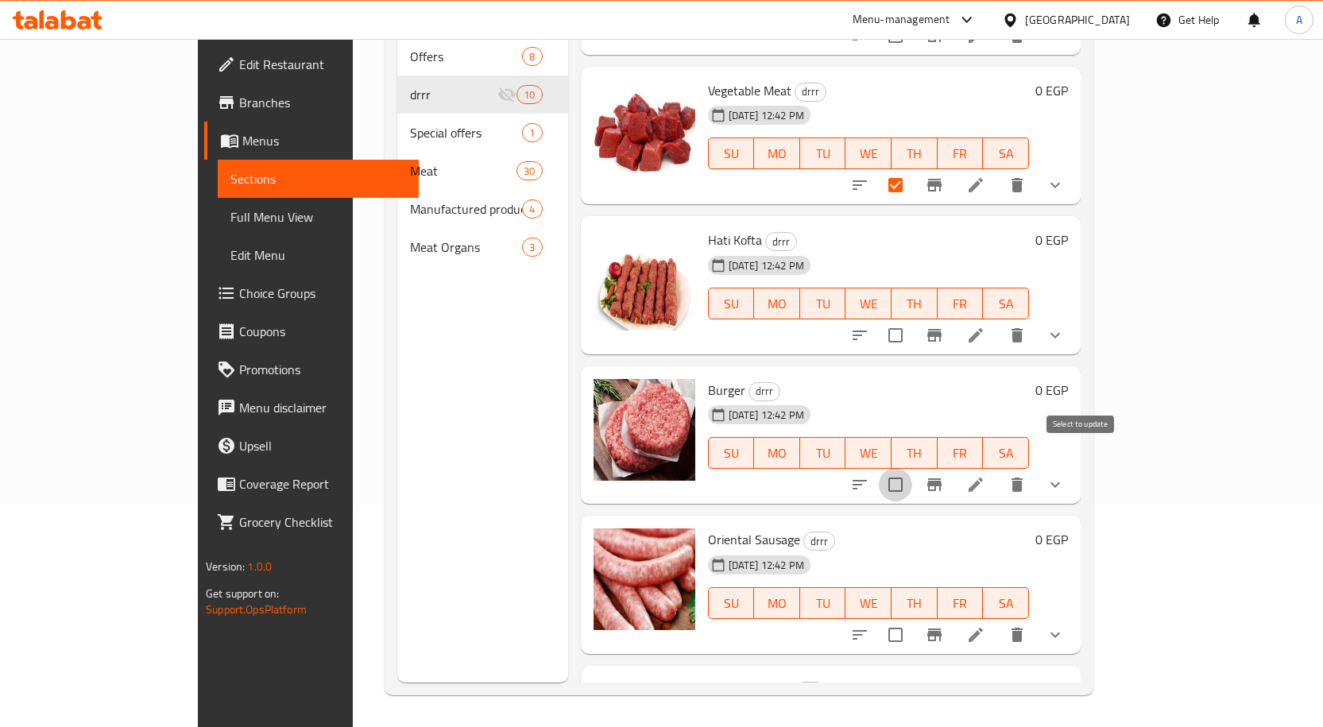
click at [912, 468] on input "checkbox" at bounding box center [895, 484] width 33 height 33
checkbox input "true"
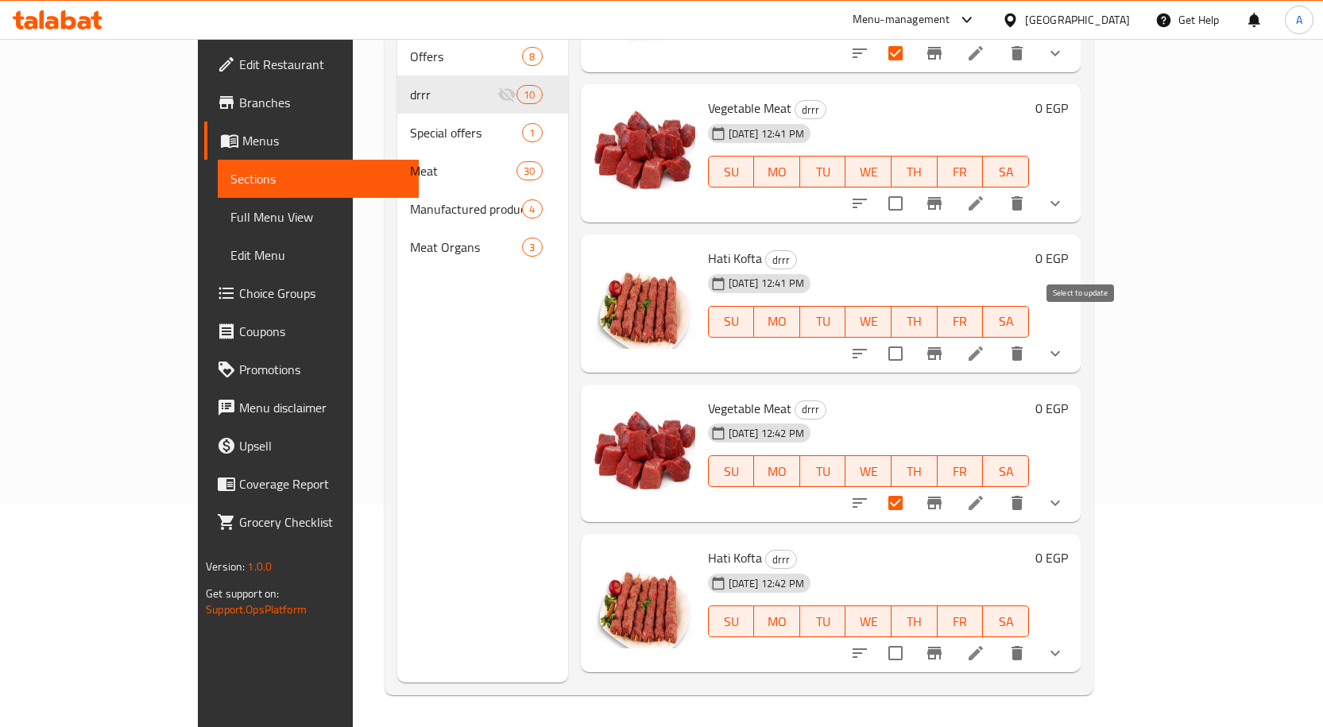
click at [912, 337] on input "checkbox" at bounding box center [895, 353] width 33 height 33
checkbox input "true"
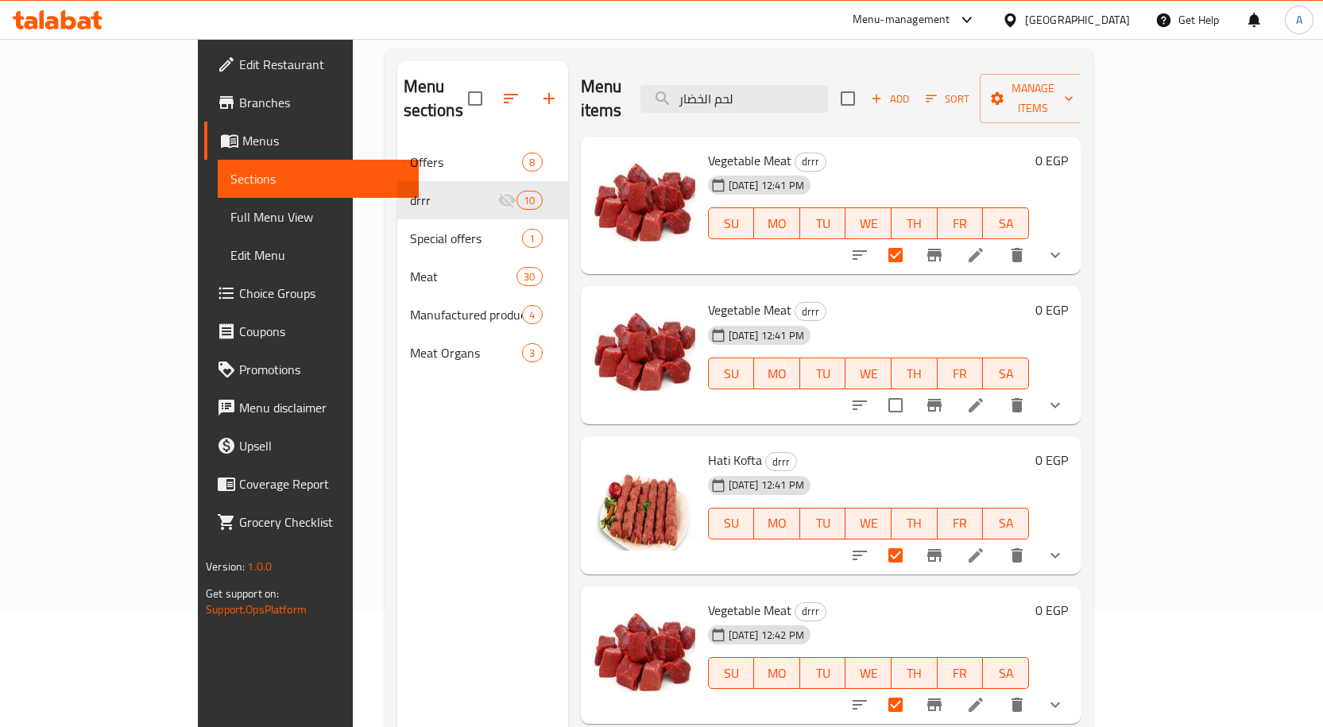
scroll to position [0, 0]
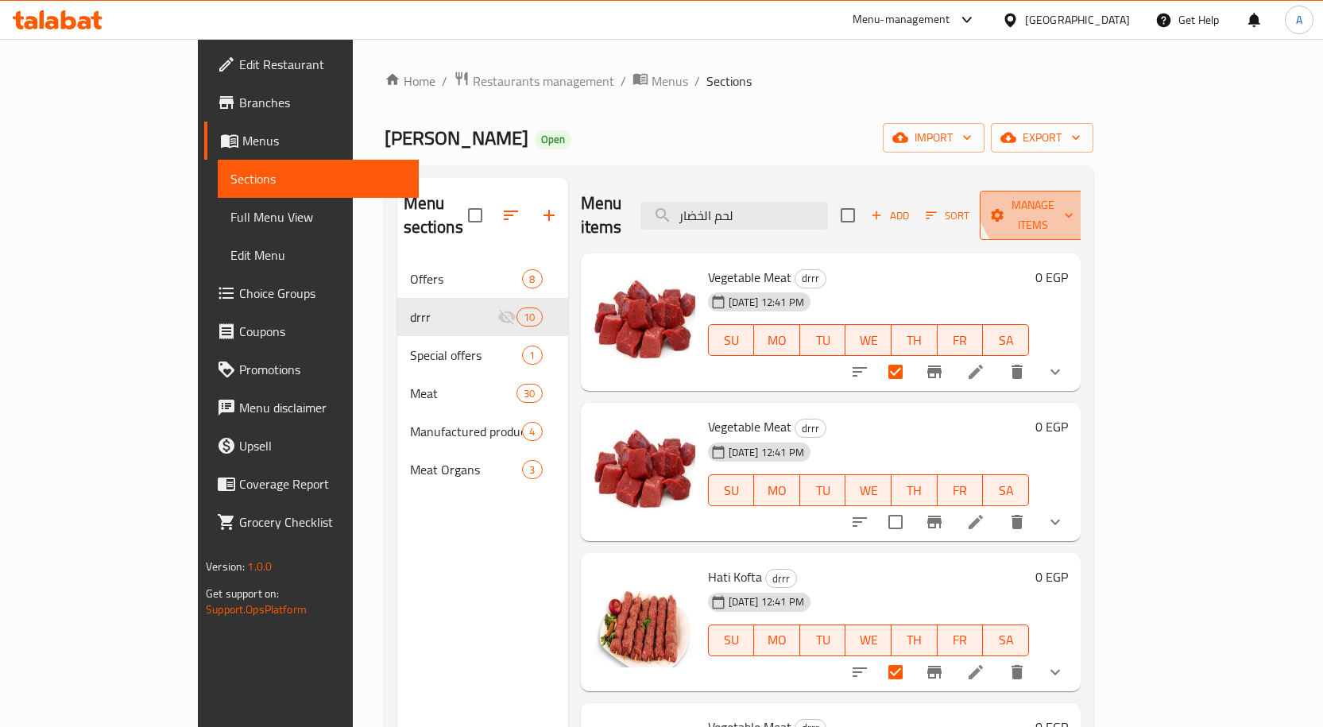
click at [1086, 191] on button "Manage items" at bounding box center [1033, 215] width 106 height 49
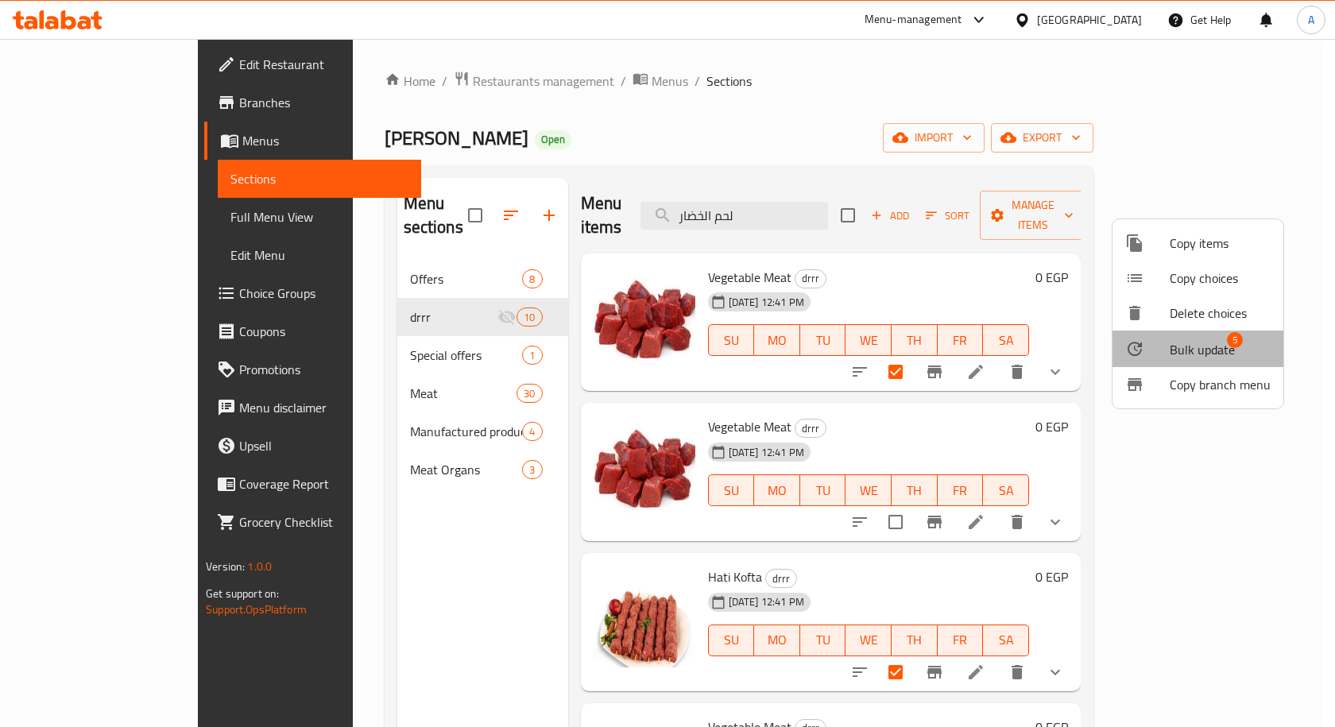
click at [1239, 337] on span "5" at bounding box center [1235, 340] width 16 height 16
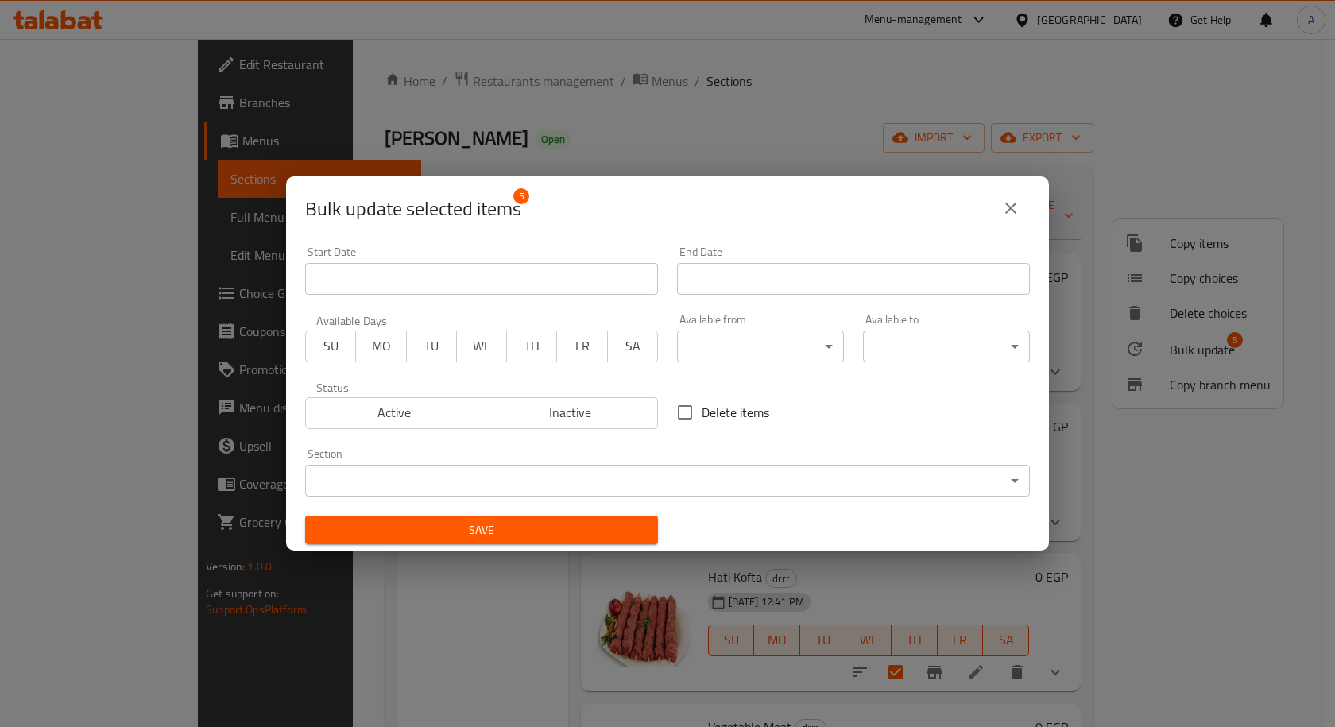
click at [675, 414] on input "Delete items" at bounding box center [684, 412] width 33 height 33
checkbox input "true"
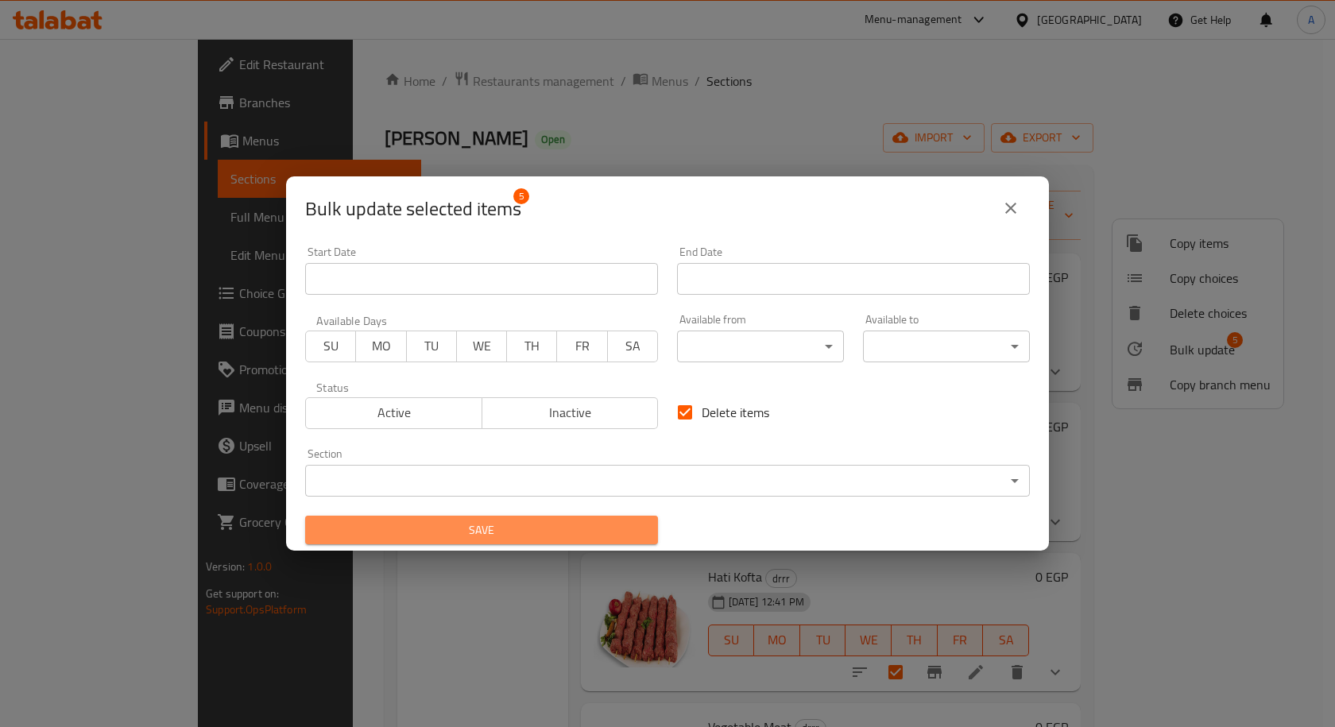
click at [574, 533] on span "Save" at bounding box center [481, 530] width 327 height 20
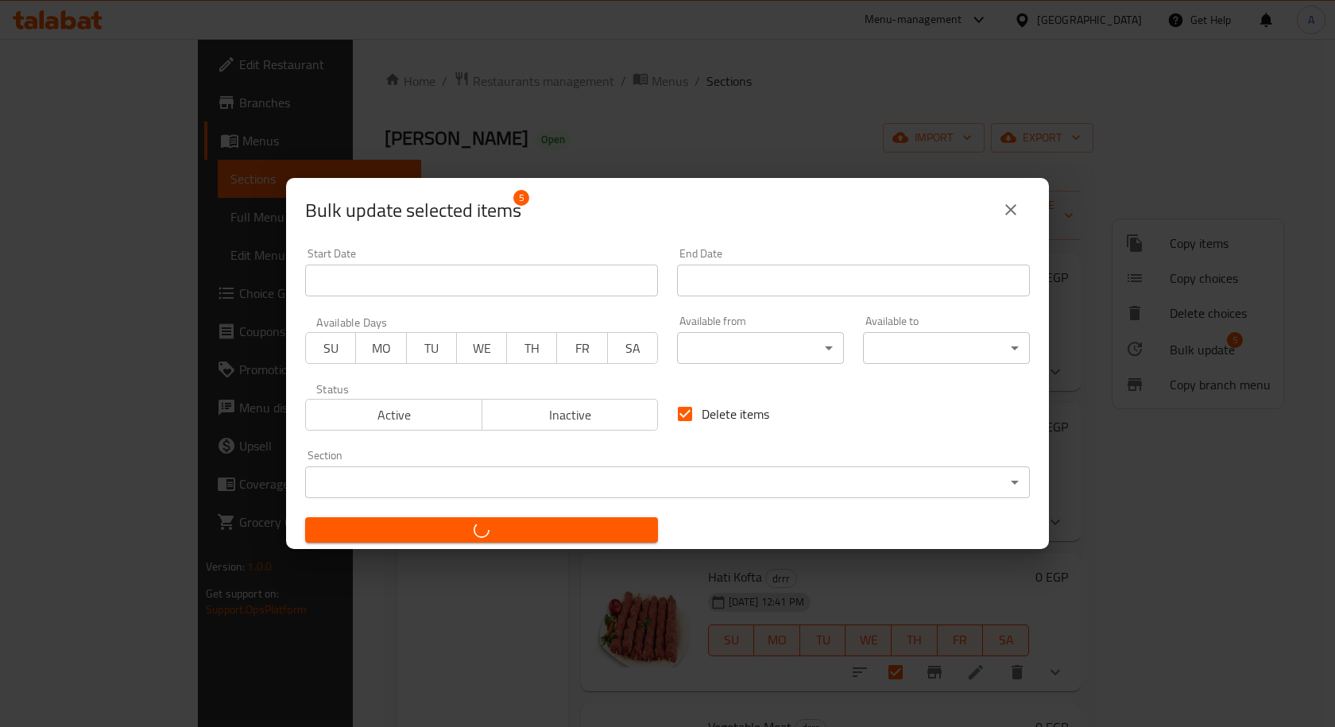
checkbox input "false"
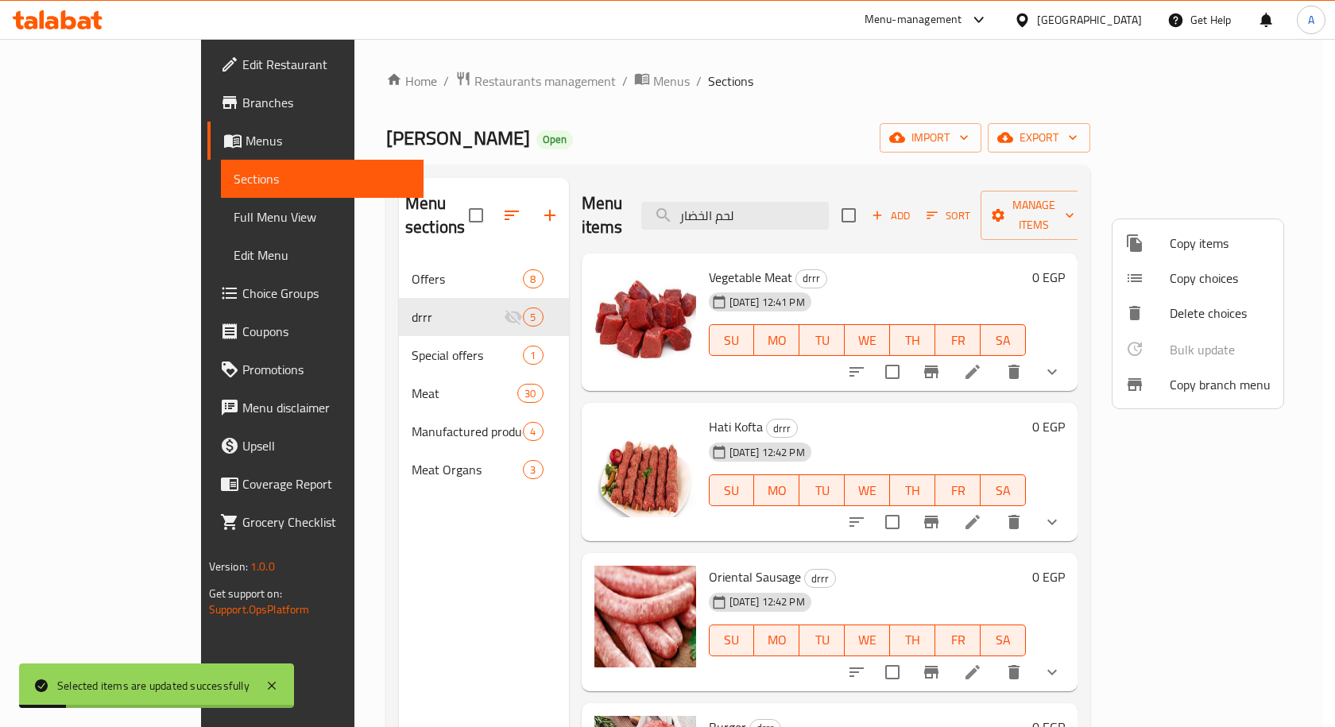
click at [910, 118] on div at bounding box center [667, 363] width 1335 height 727
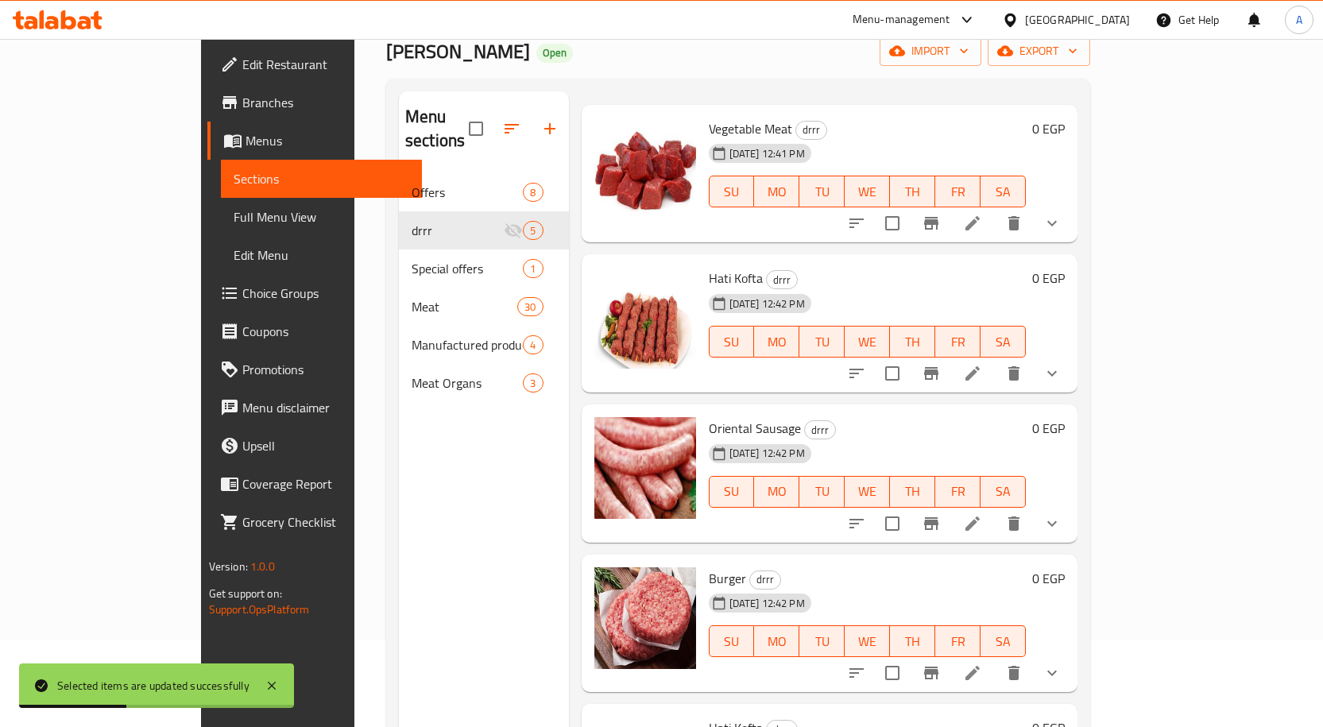
scroll to position [222, 0]
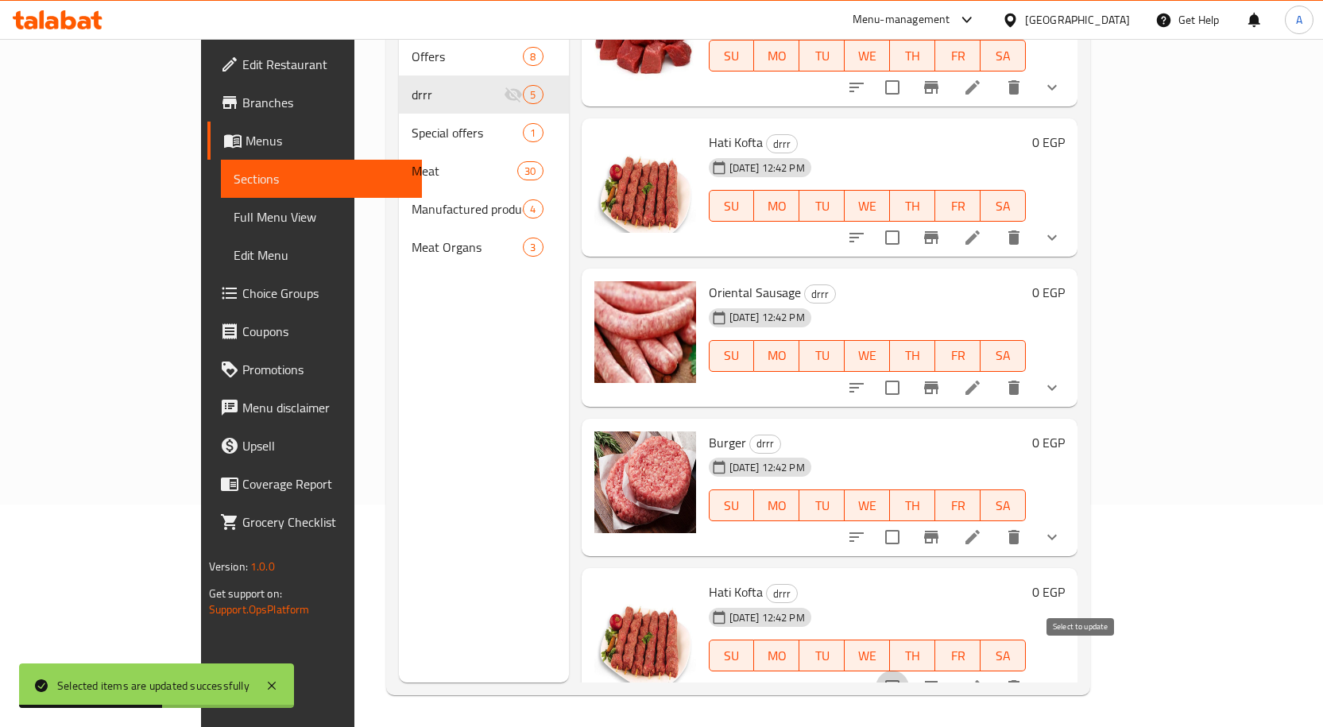
click at [909, 671] on input "checkbox" at bounding box center [891, 687] width 33 height 33
checkbox input "true"
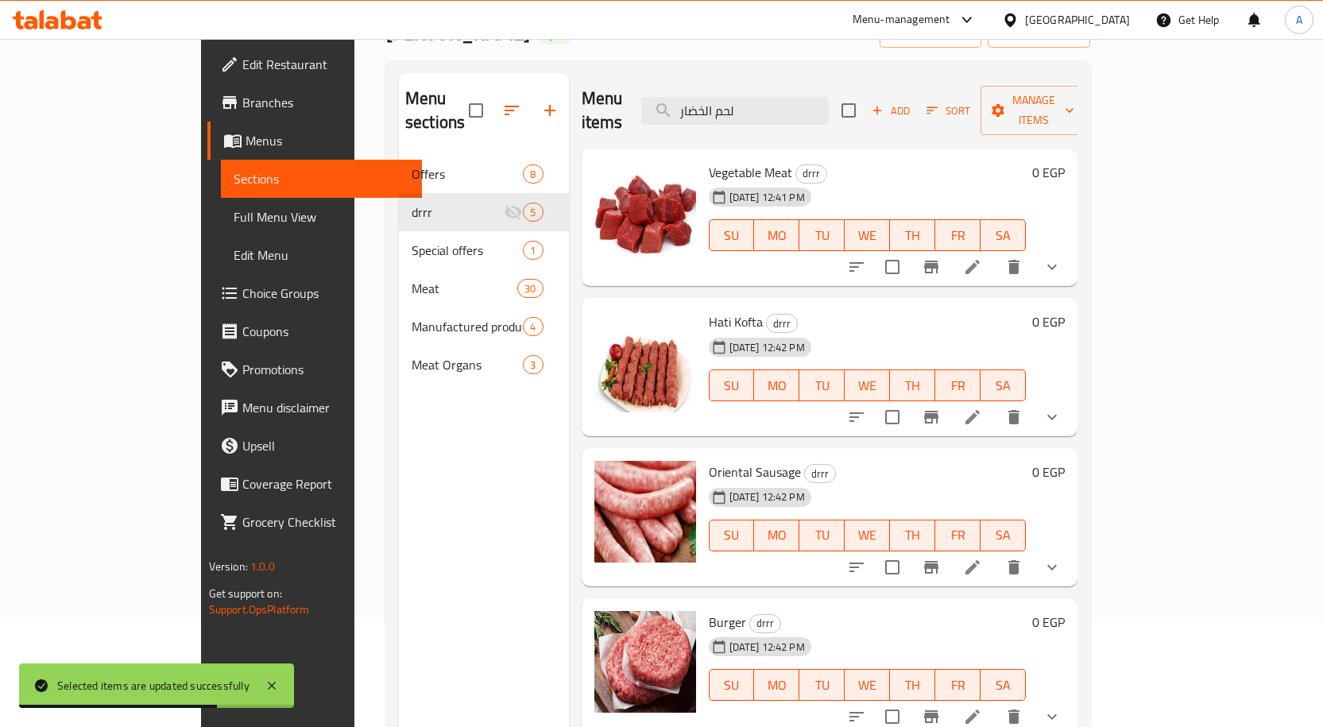
scroll to position [0, 0]
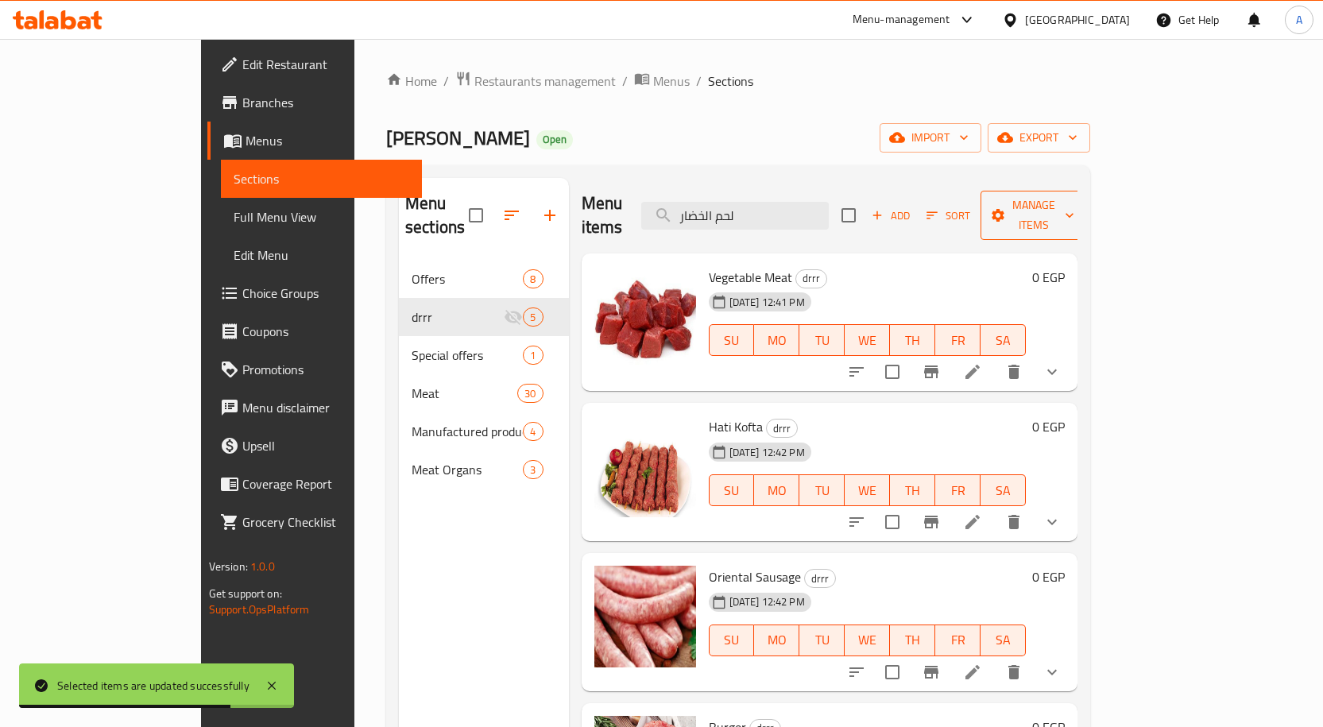
click at [1087, 191] on button "Manage items" at bounding box center [1033, 215] width 106 height 49
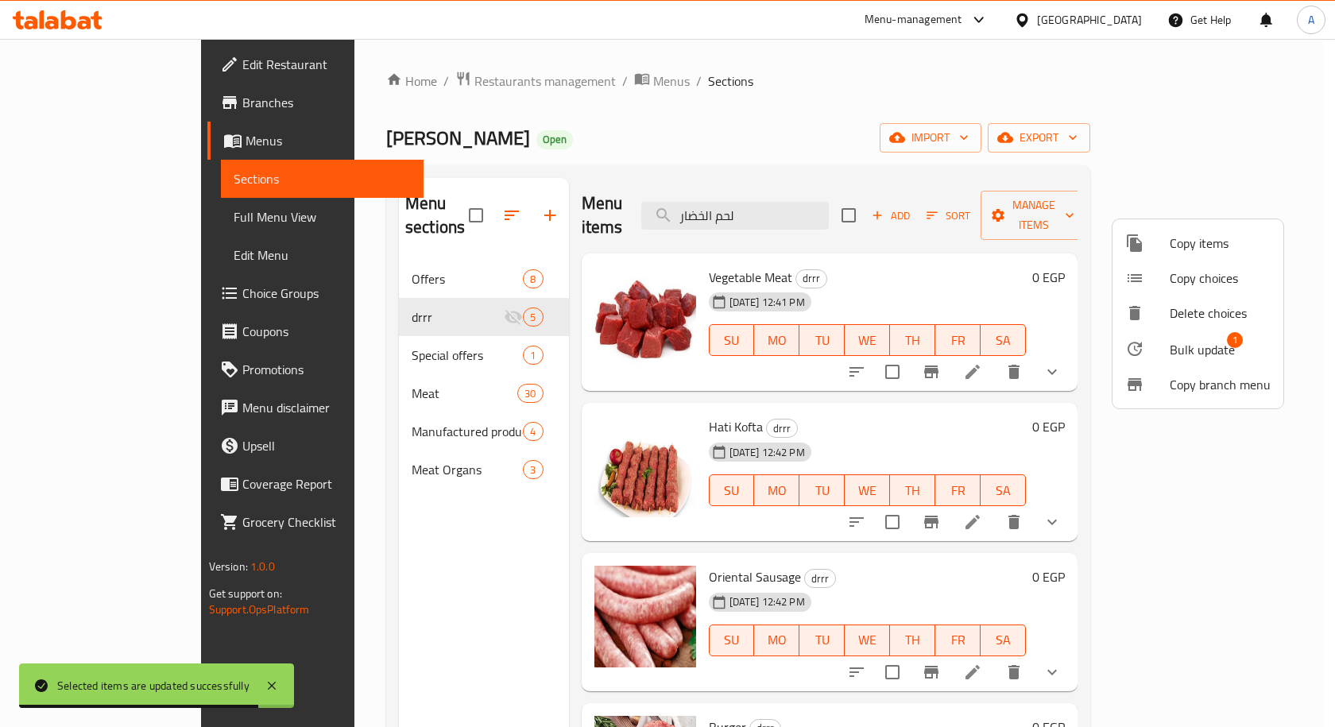
click at [1214, 346] on span "Bulk update" at bounding box center [1201, 349] width 65 height 19
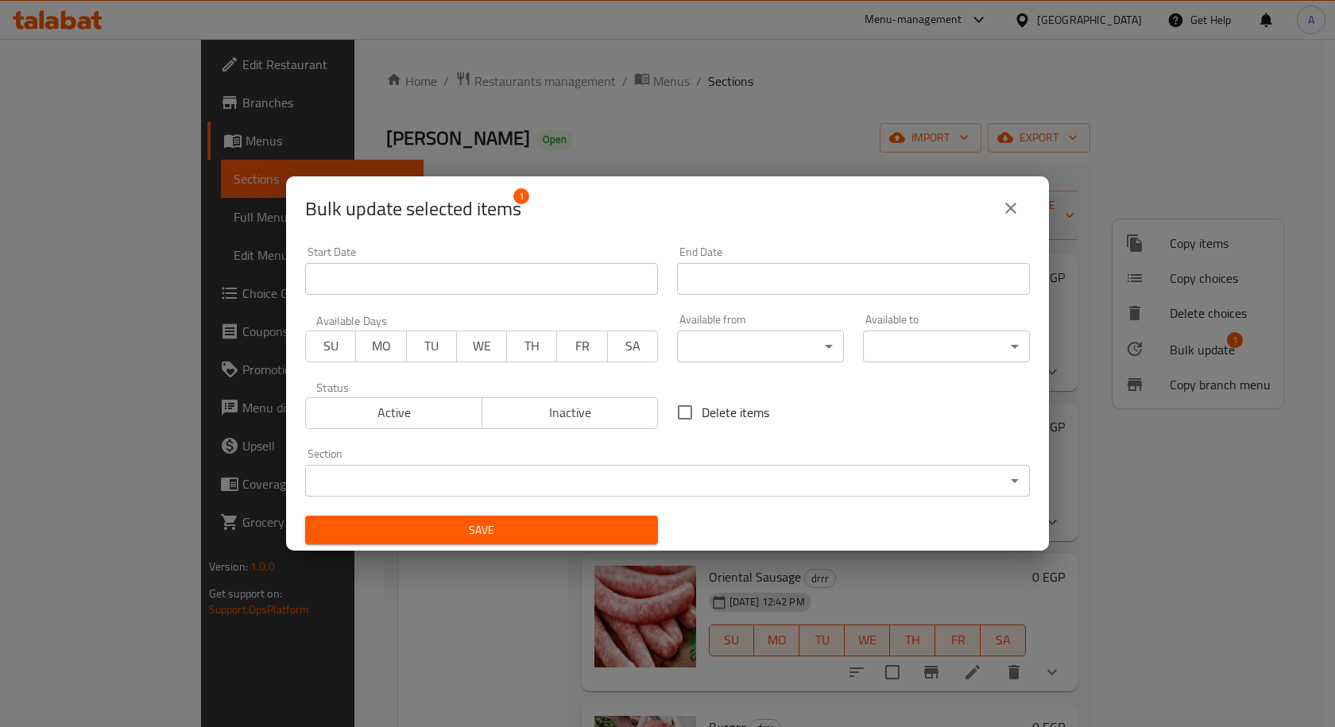
click at [659, 412] on div "Status Active Inactive" at bounding box center [482, 405] width 372 height 67
click at [679, 409] on input "Delete items" at bounding box center [684, 412] width 33 height 33
checkbox input "true"
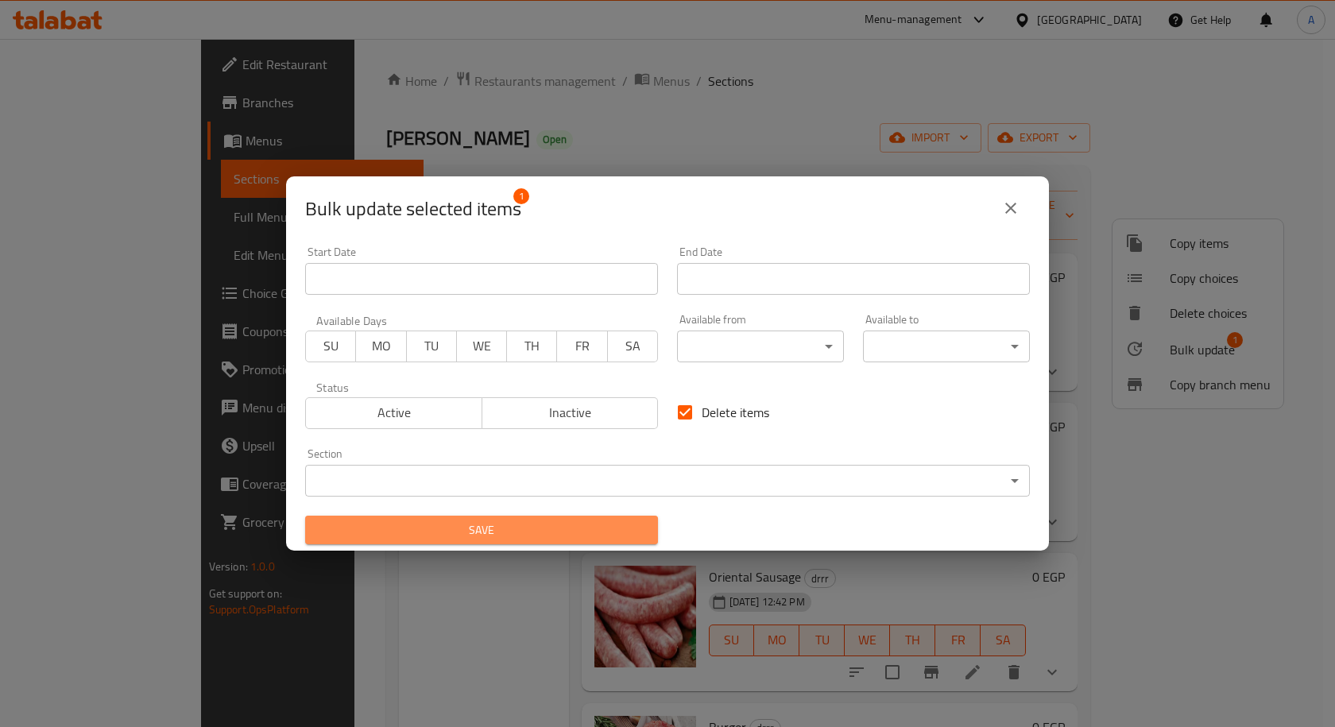
click at [582, 526] on span "Save" at bounding box center [481, 530] width 327 height 20
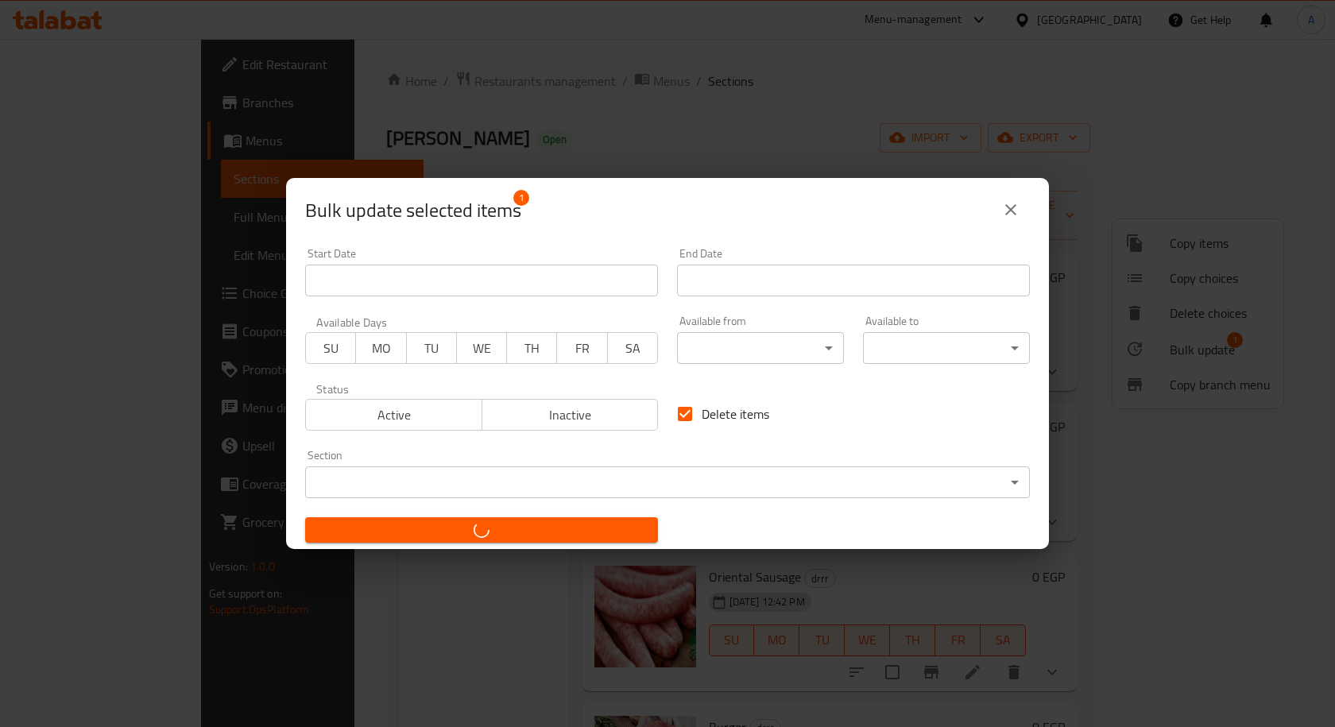
checkbox input "false"
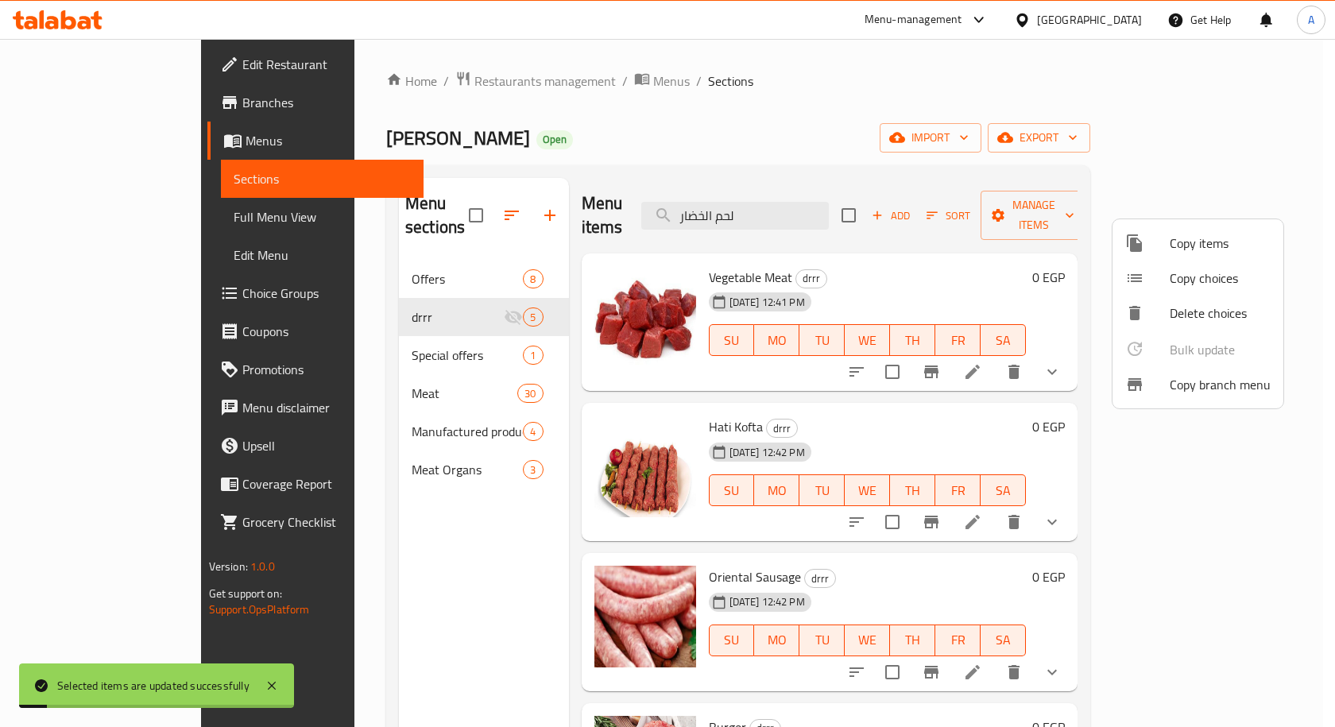
click at [498, 518] on div at bounding box center [667, 363] width 1335 height 727
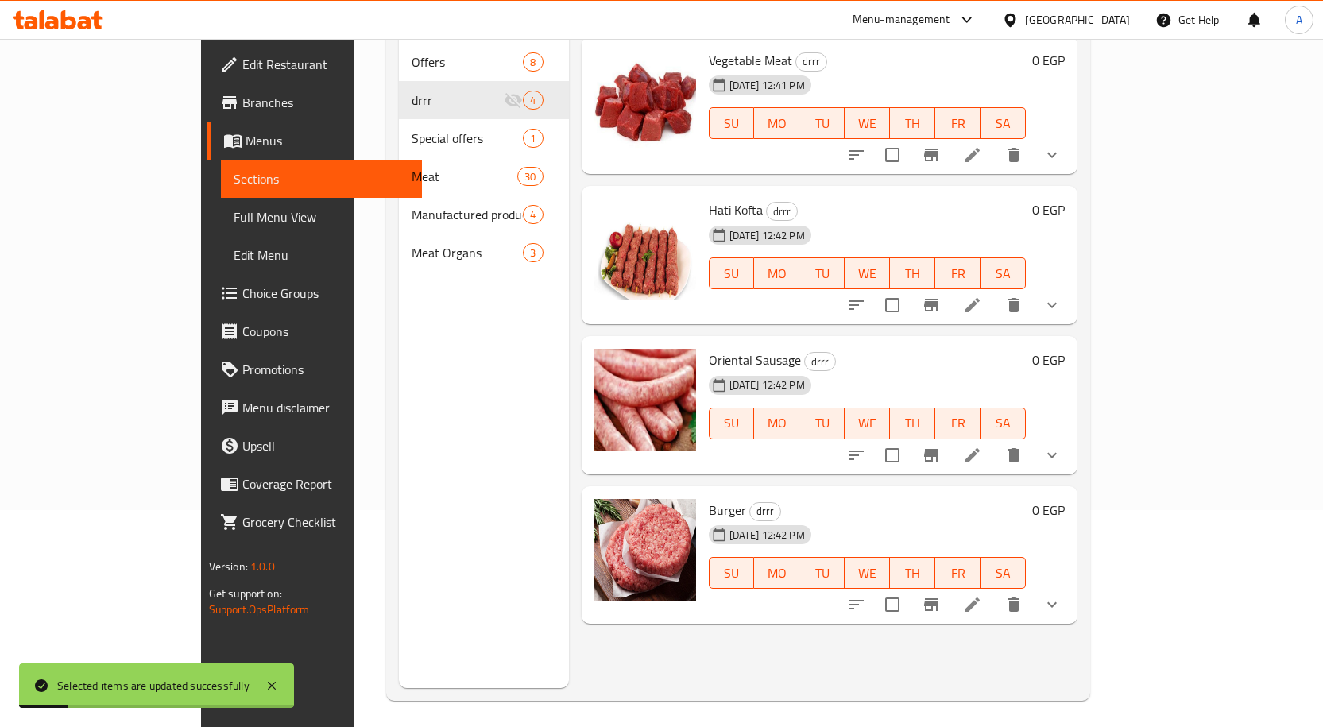
scroll to position [222, 0]
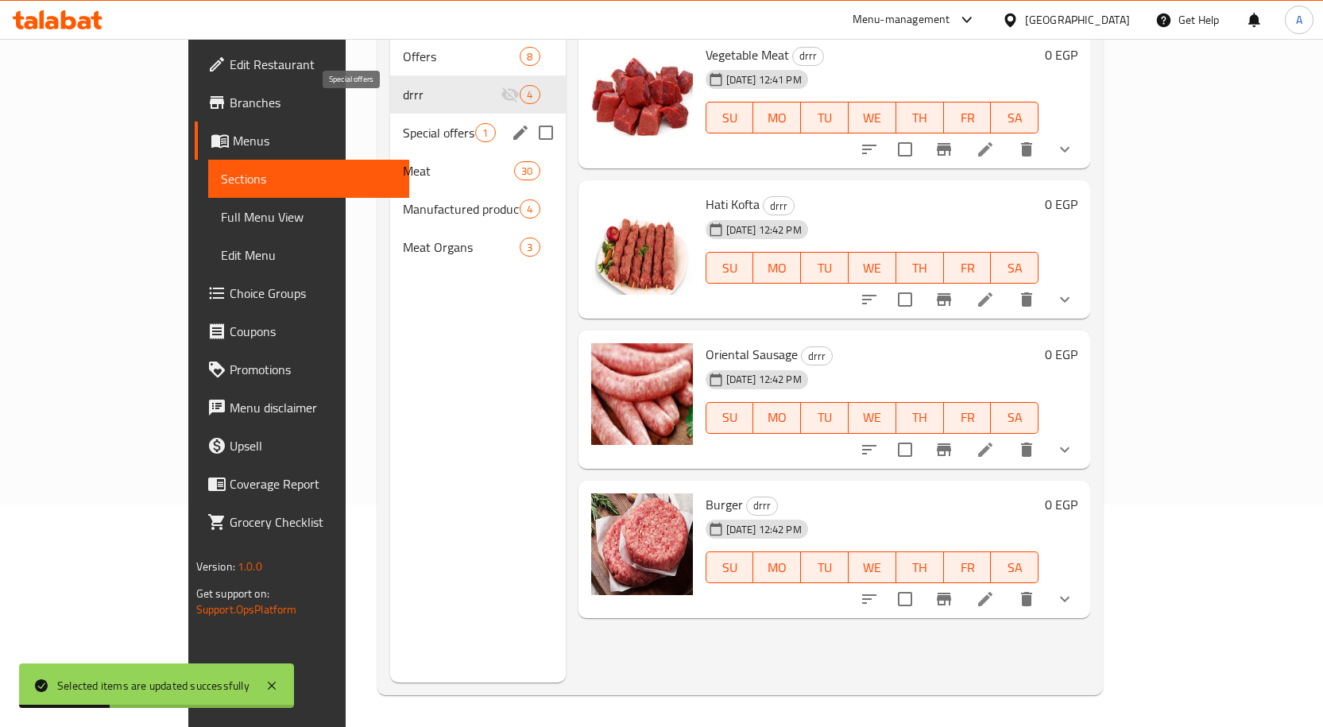
click at [403, 123] on span "Special offers" at bounding box center [439, 132] width 72 height 19
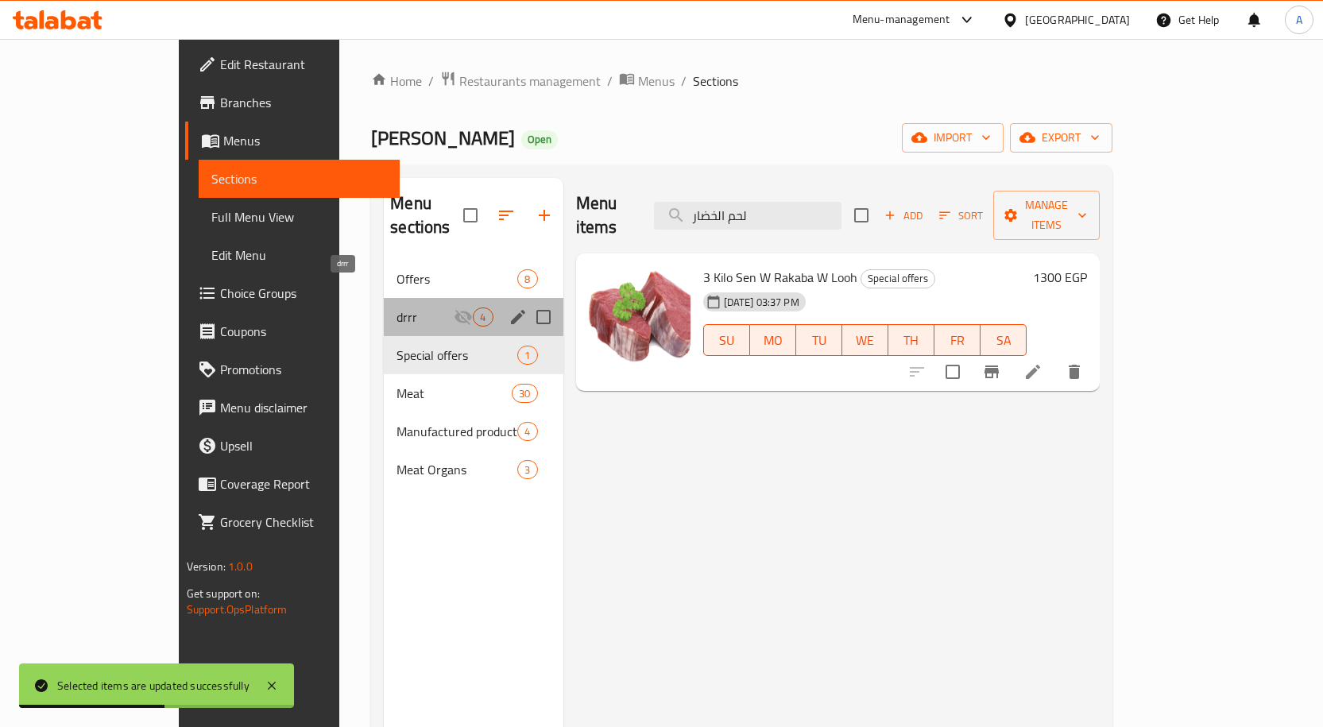
click at [396, 307] on span "drrr" at bounding box center [424, 316] width 57 height 19
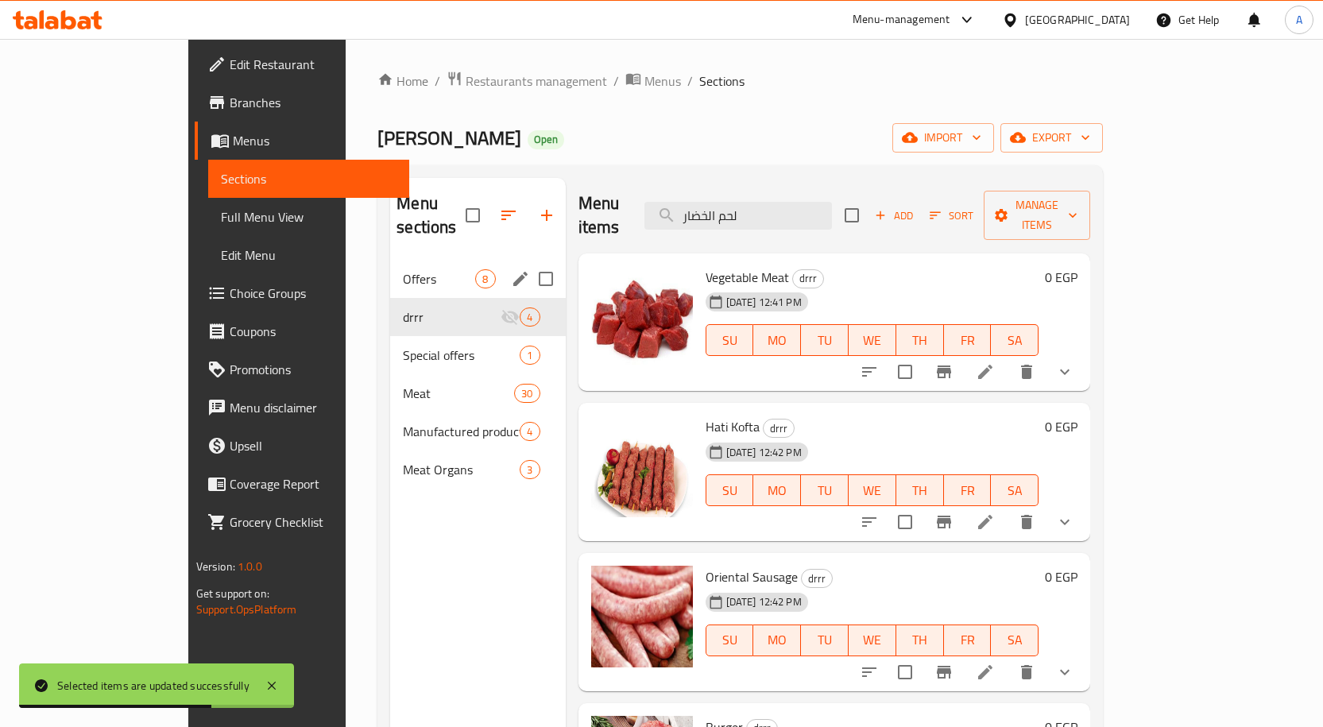
click at [390, 260] on div "Offers 8" at bounding box center [477, 279] width 175 height 38
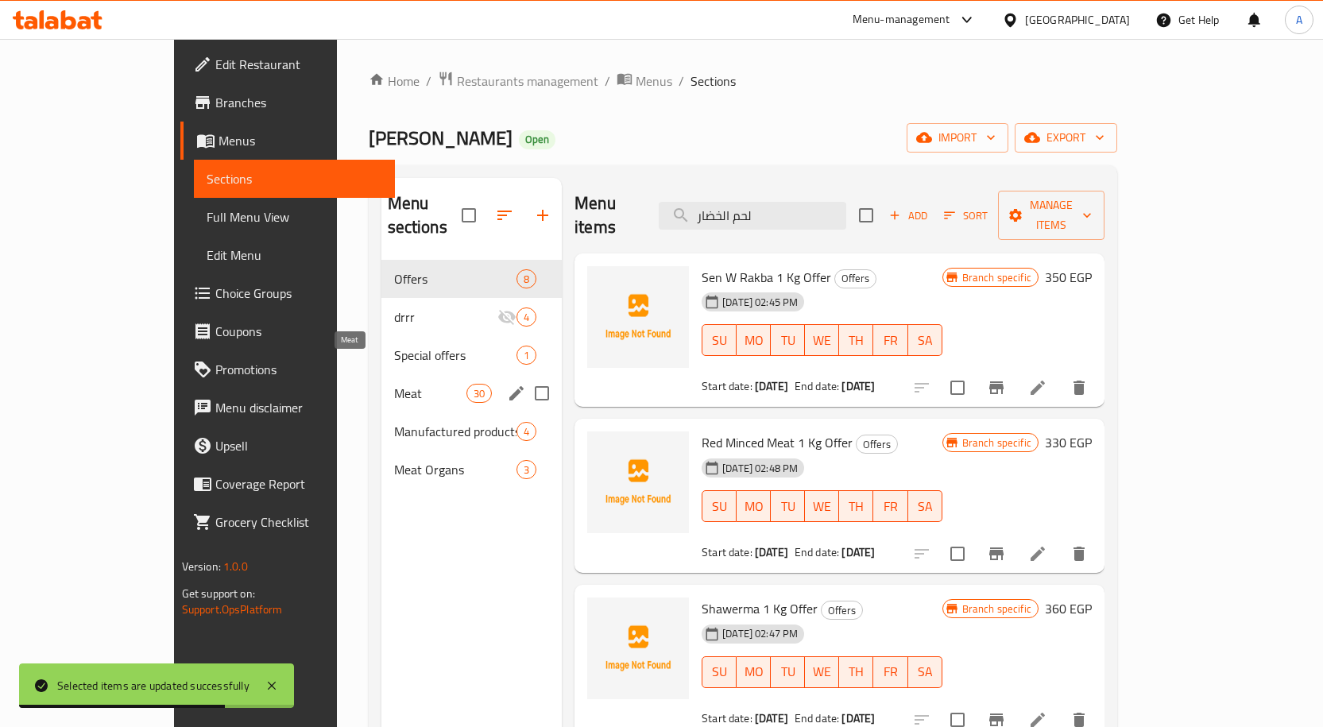
click at [394, 384] on span "Meat" at bounding box center [430, 393] width 72 height 19
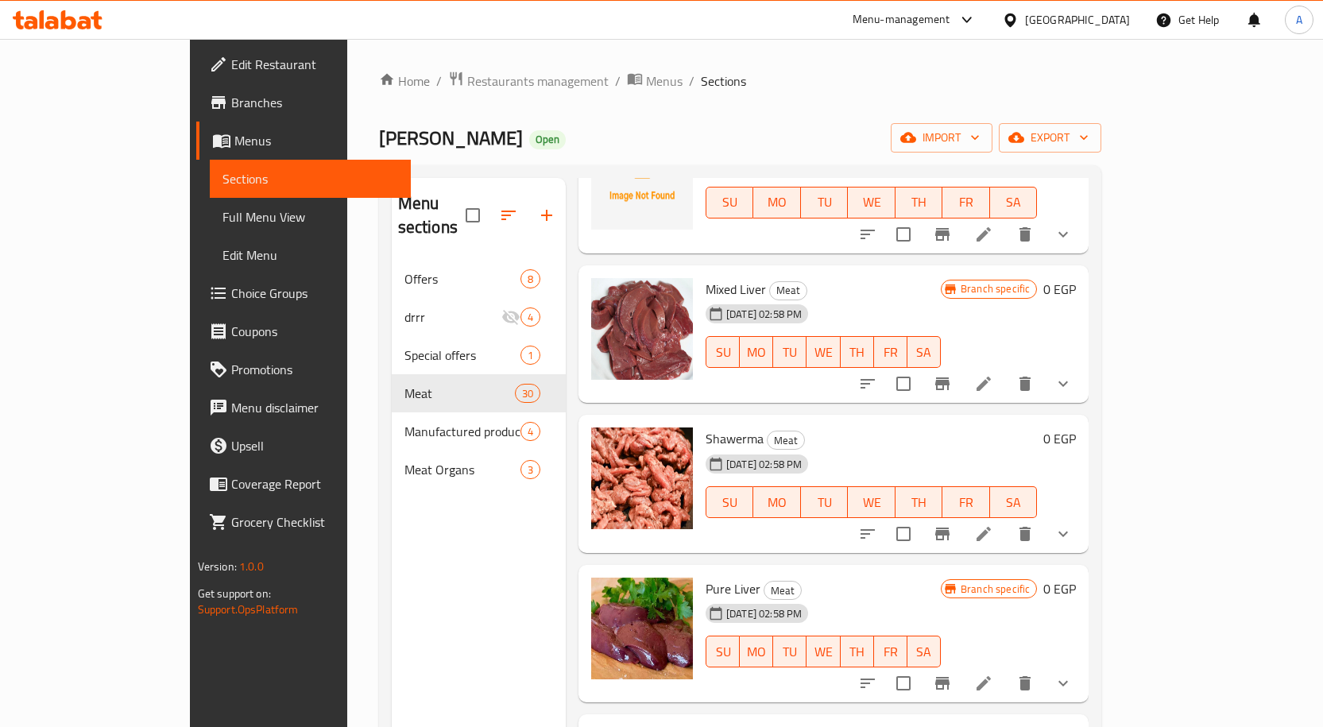
scroll to position [3808, 0]
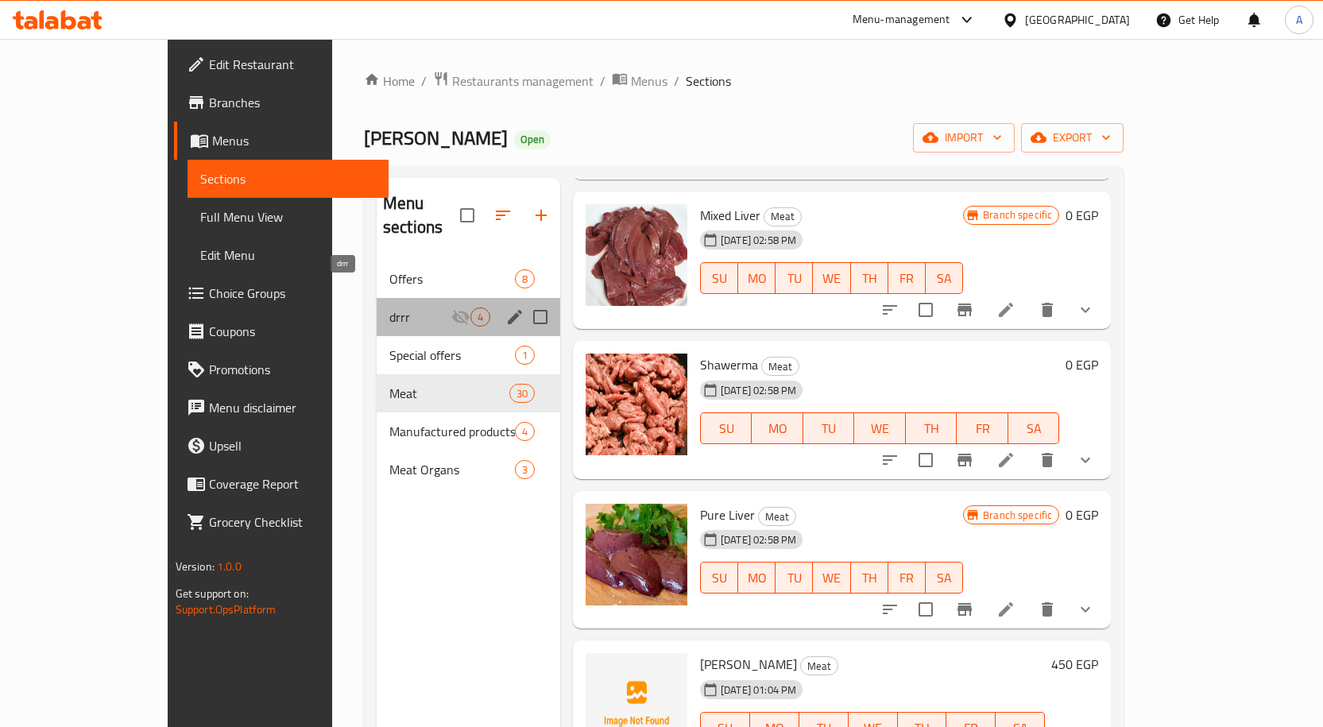
click at [389, 307] on span "drrr" at bounding box center [420, 316] width 62 height 19
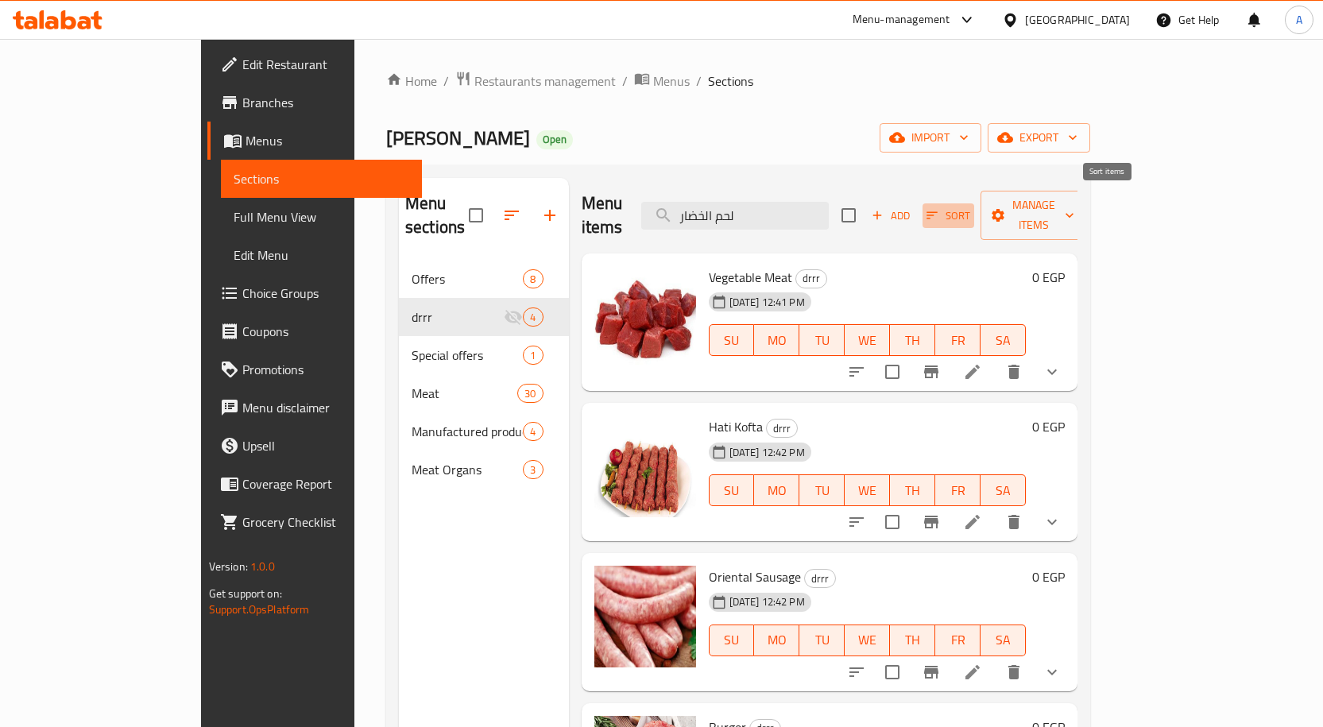
click at [970, 207] on span "Sort" at bounding box center [948, 216] width 44 height 18
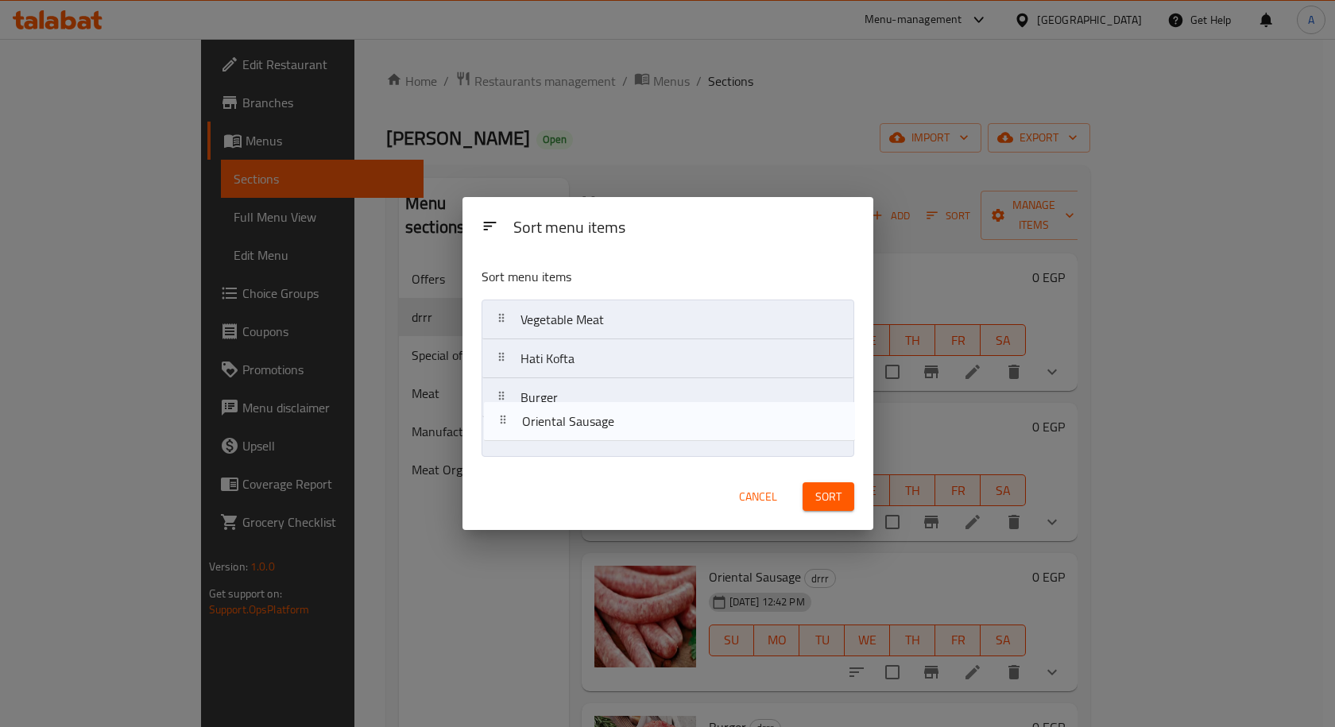
drag, startPoint x: 579, startPoint y: 395, endPoint x: 581, endPoint y: 423, distance: 27.9
click at [581, 423] on nav "Vegetable Meat Hati Kofta Oriental Sausage Burger" at bounding box center [667, 378] width 373 height 157
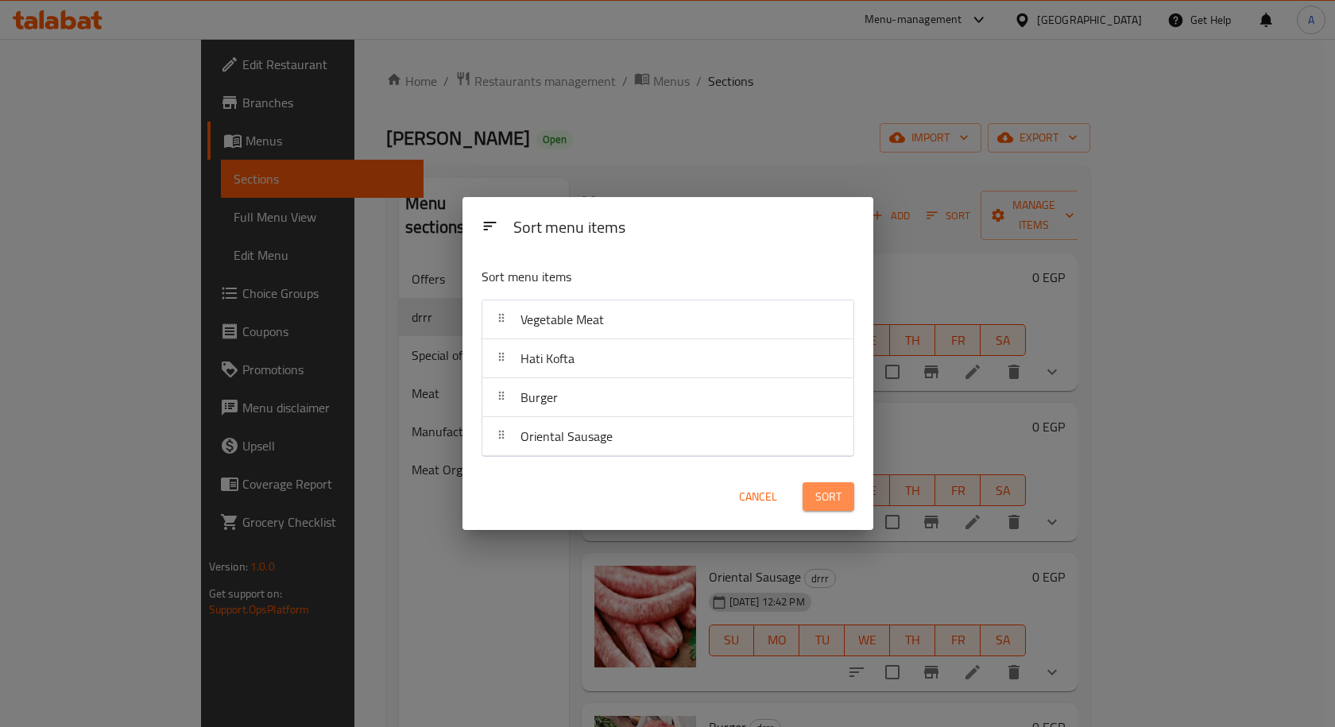
click at [819, 487] on span "Sort" at bounding box center [828, 497] width 26 height 20
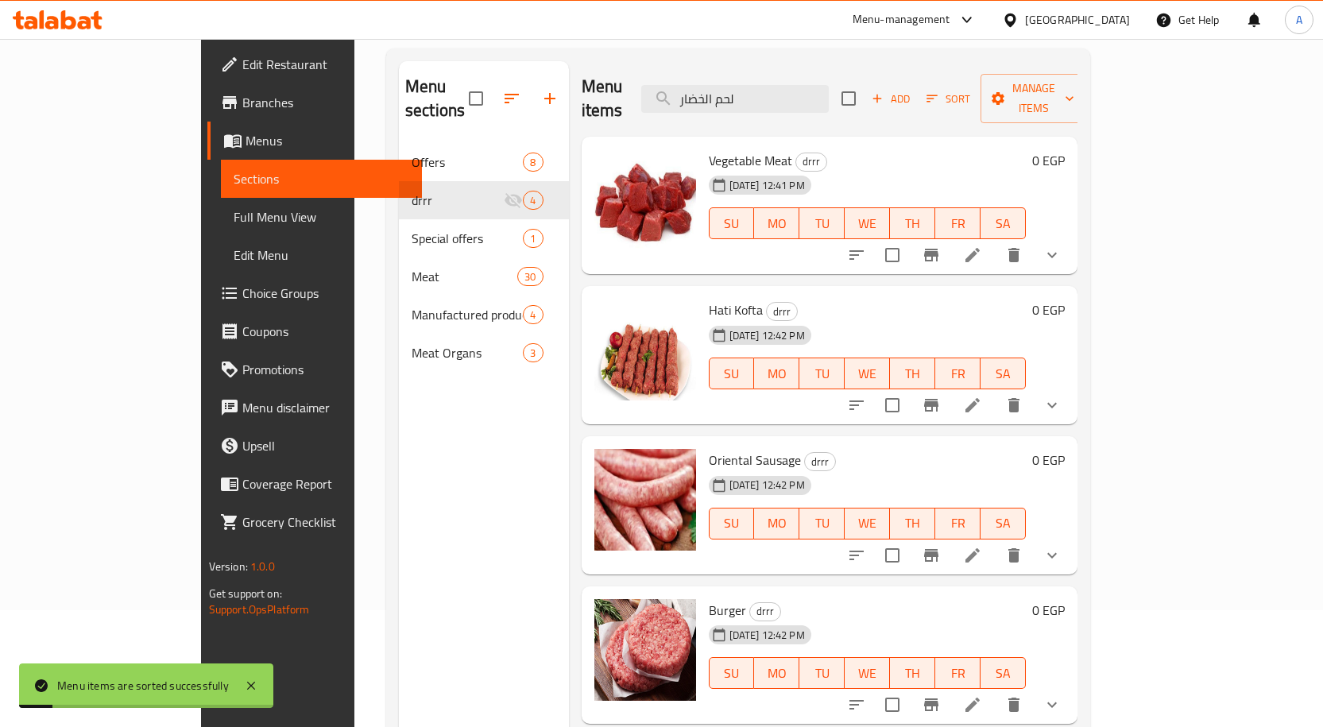
scroll to position [222, 0]
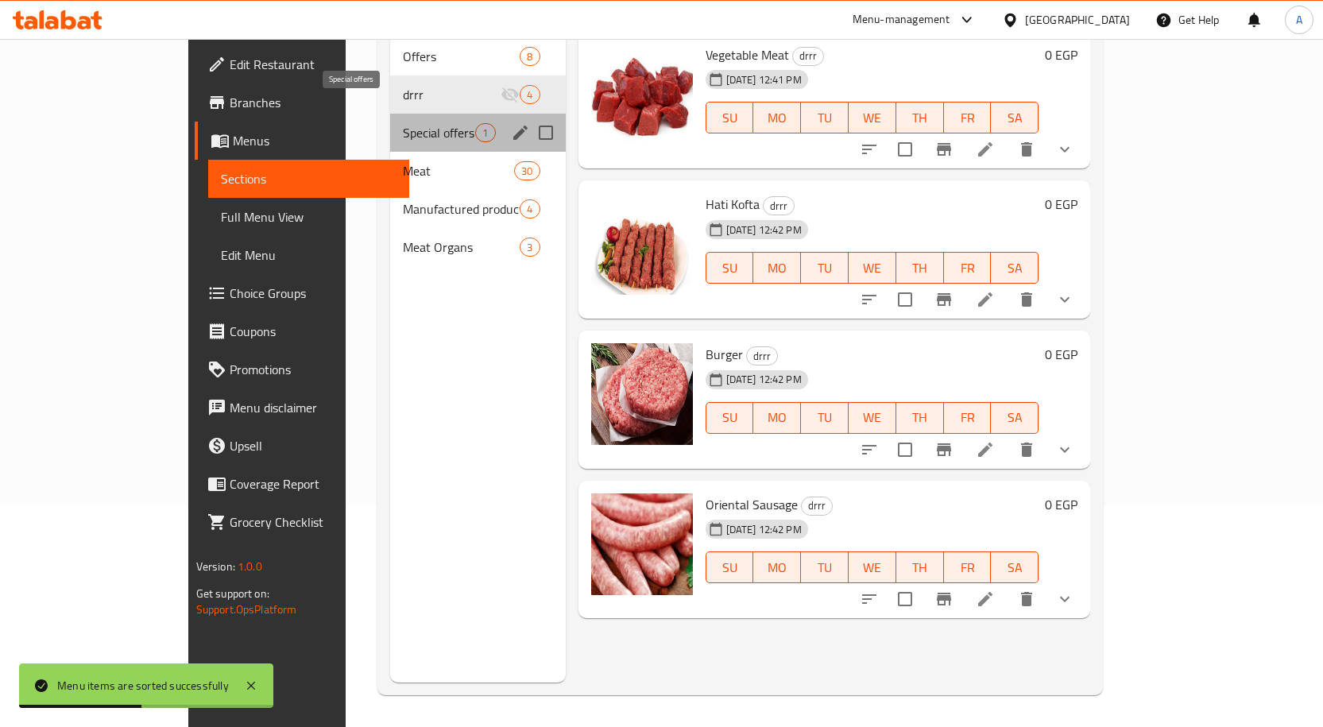
click at [403, 123] on span "Special offers" at bounding box center [439, 132] width 72 height 19
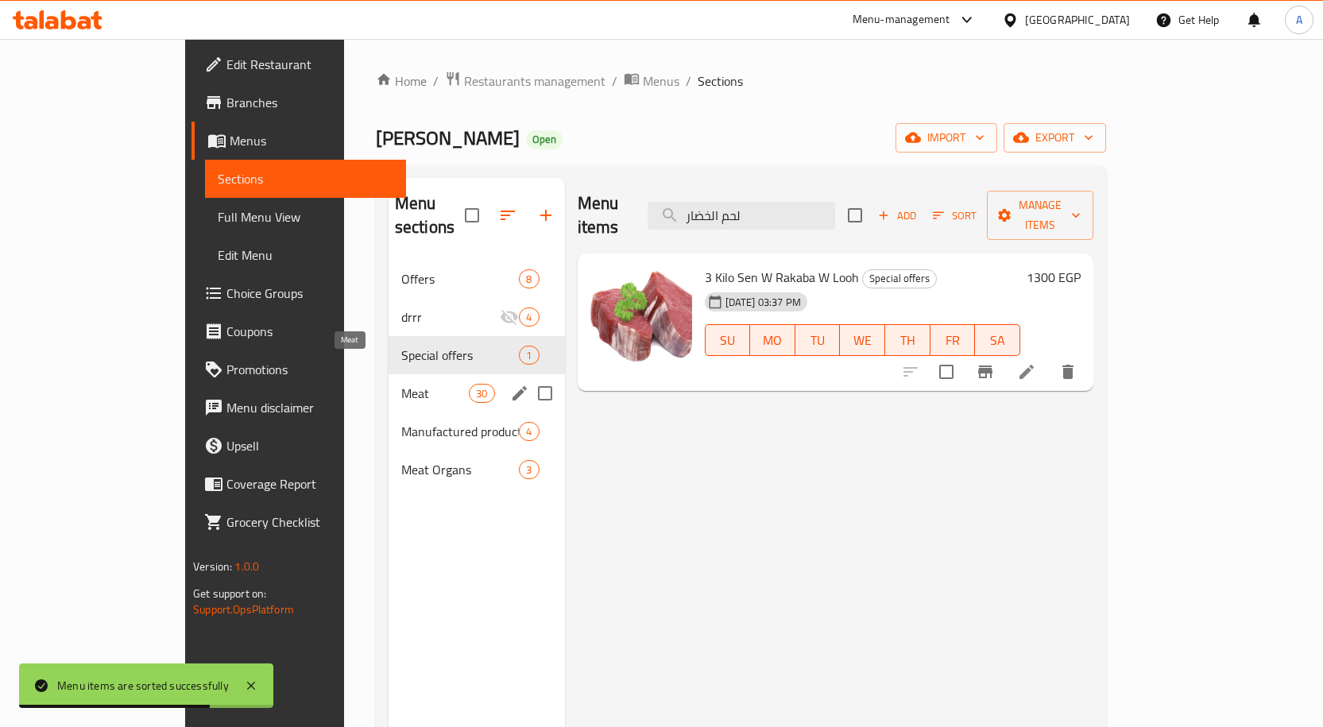
click at [401, 384] on span "Meat" at bounding box center [435, 393] width 68 height 19
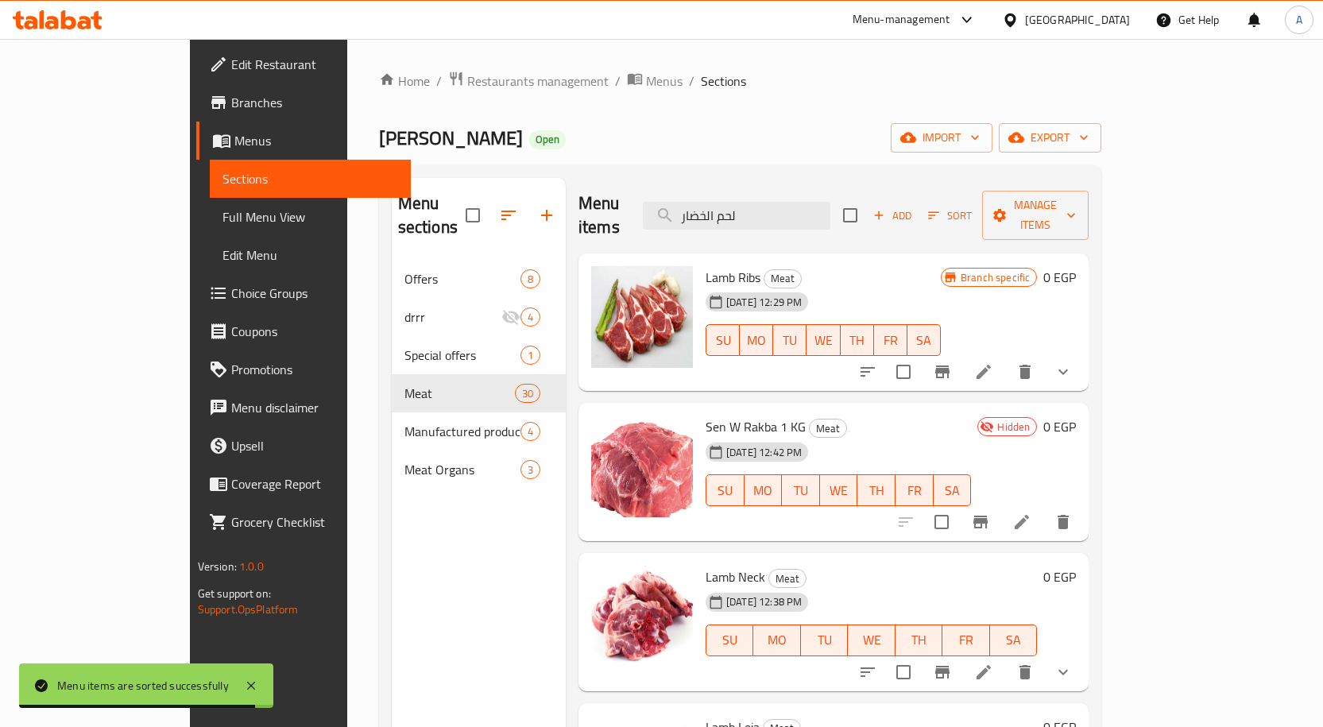
scroll to position [79, 0]
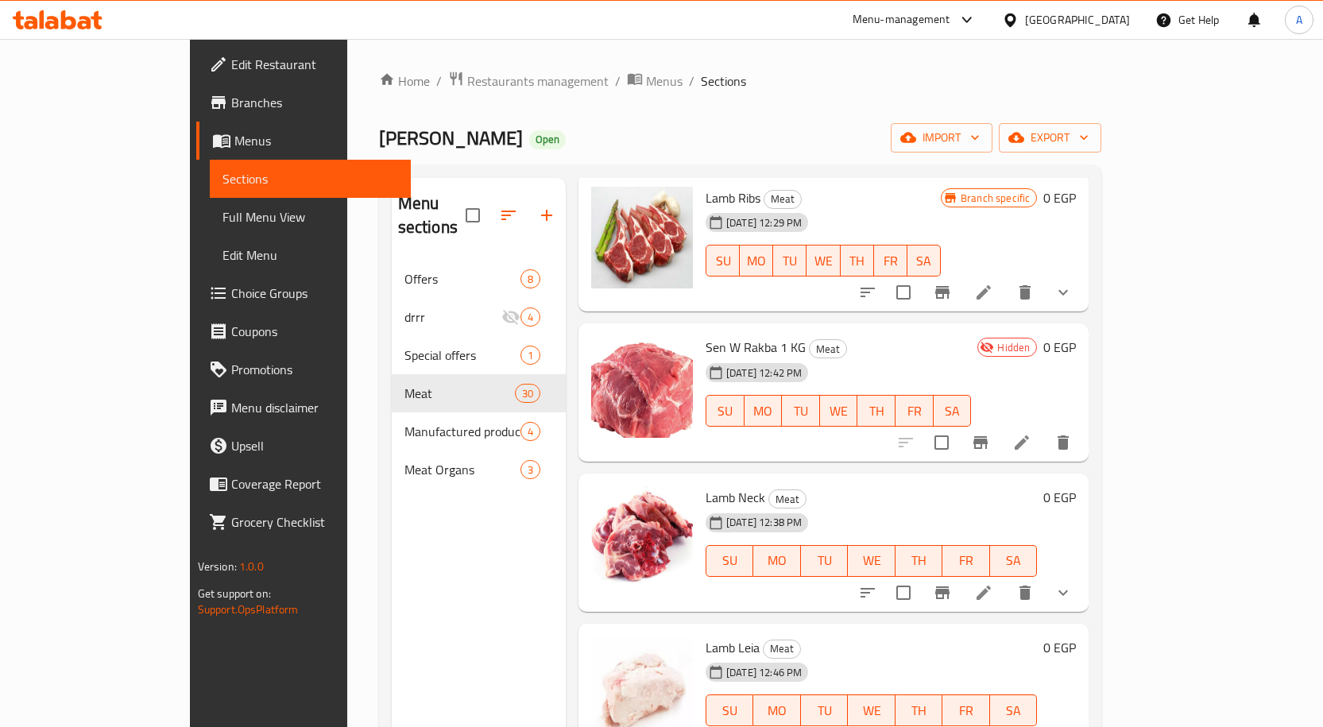
click at [914, 118] on div "Home / Restaurants management / Menus / Sections Ahmed Othman Butchery Open imp…" at bounding box center [740, 494] width 723 height 847
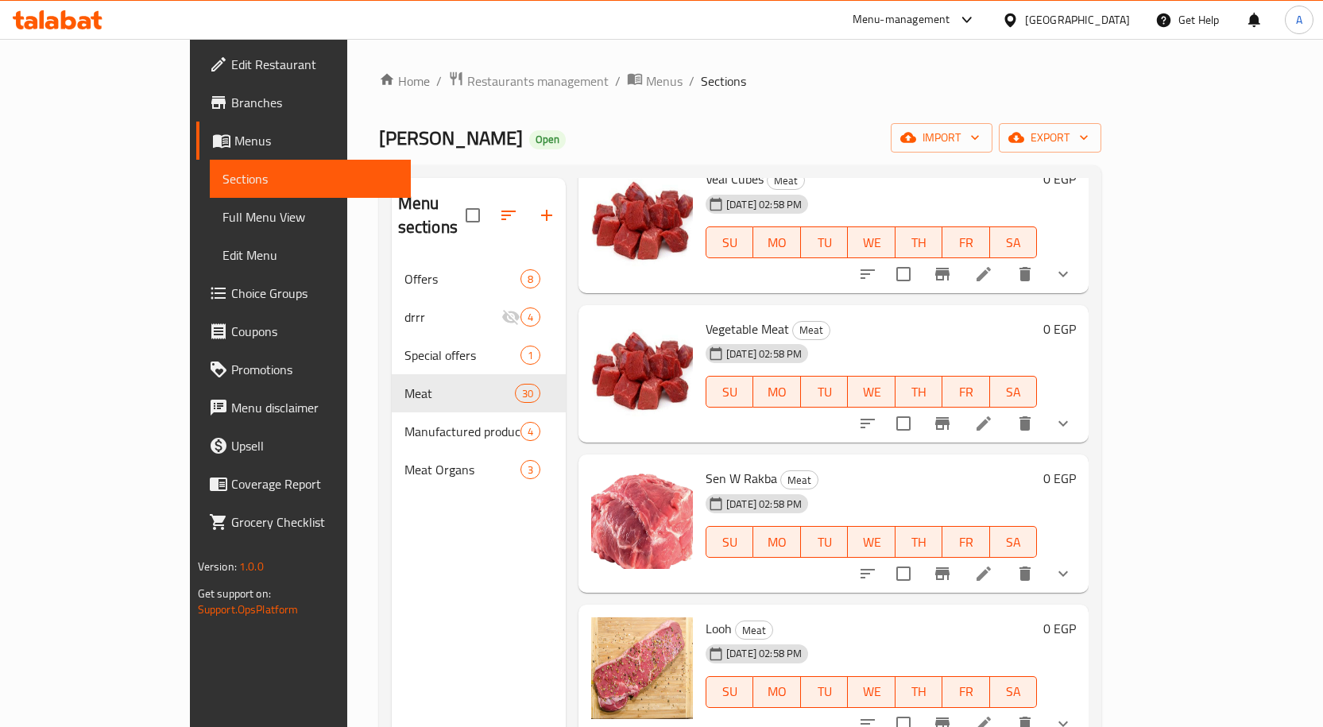
scroll to position [1448, 0]
click at [993, 412] on icon at bounding box center [983, 421] width 19 height 19
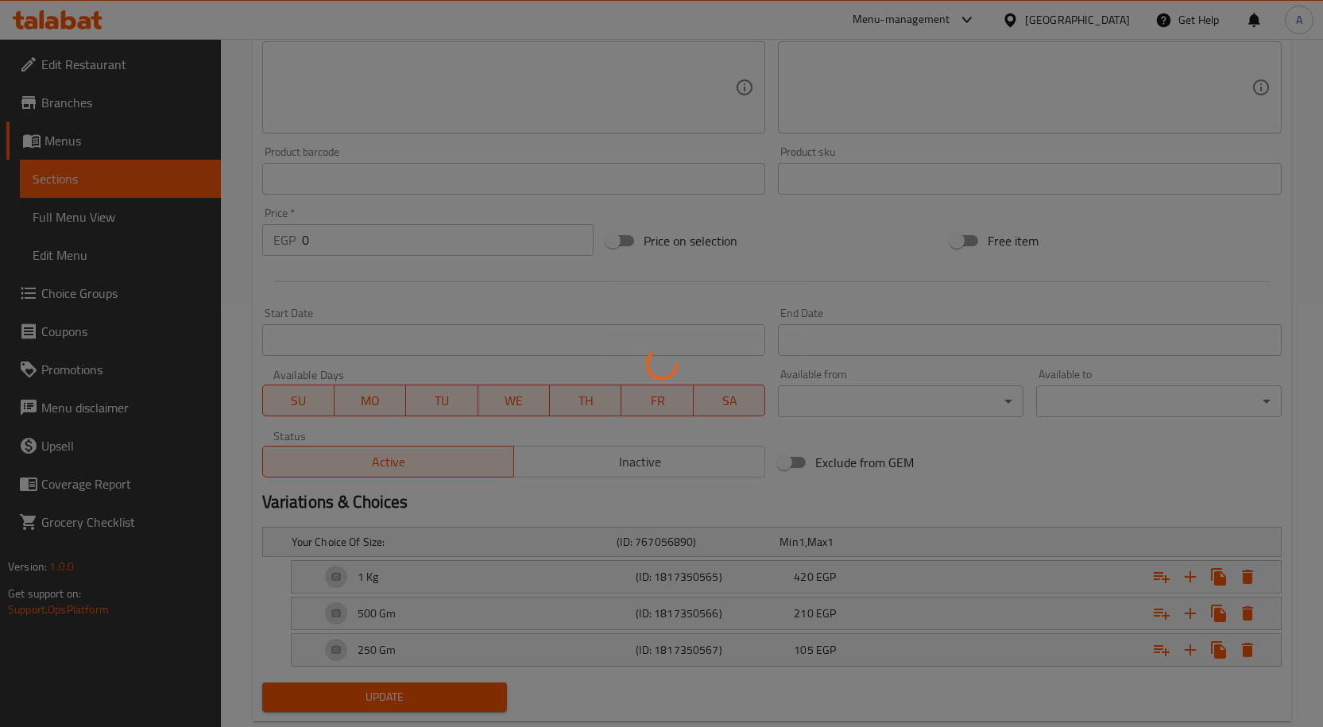
scroll to position [461, 0]
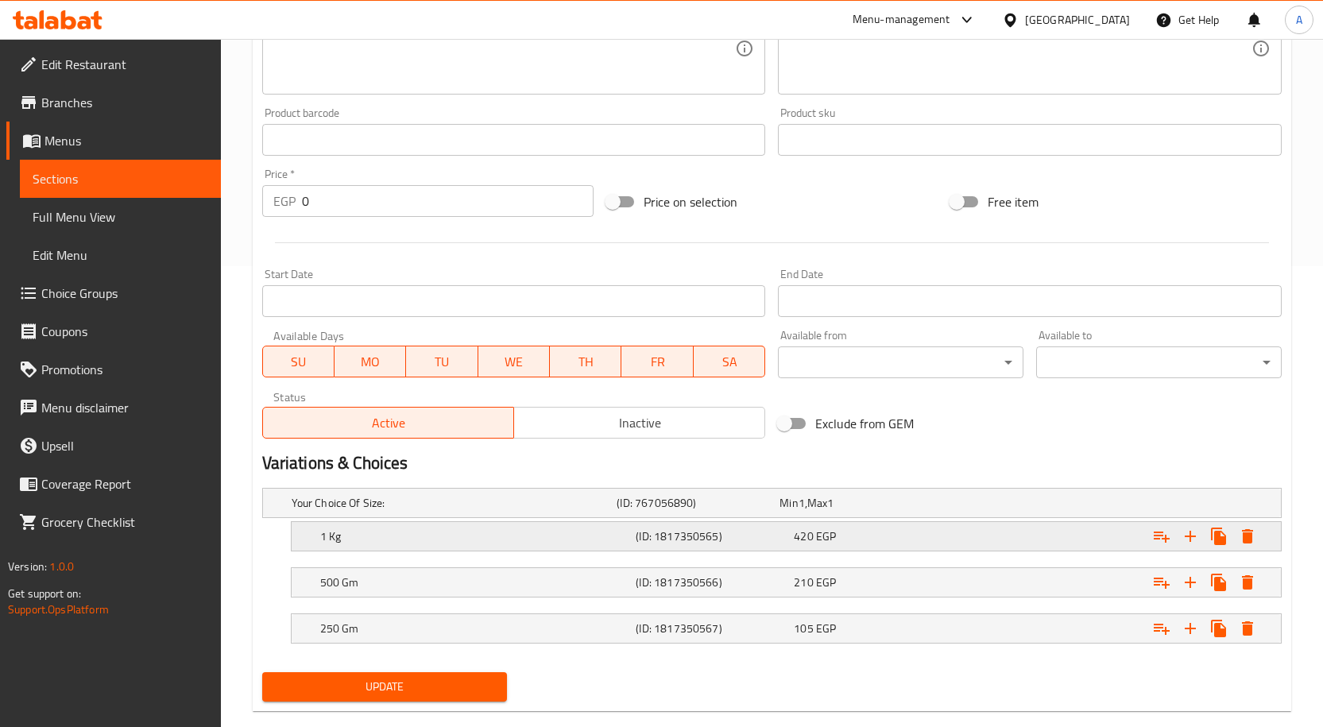
click at [762, 539] on h5 "(ID: 1817350565)" at bounding box center [712, 536] width 152 height 16
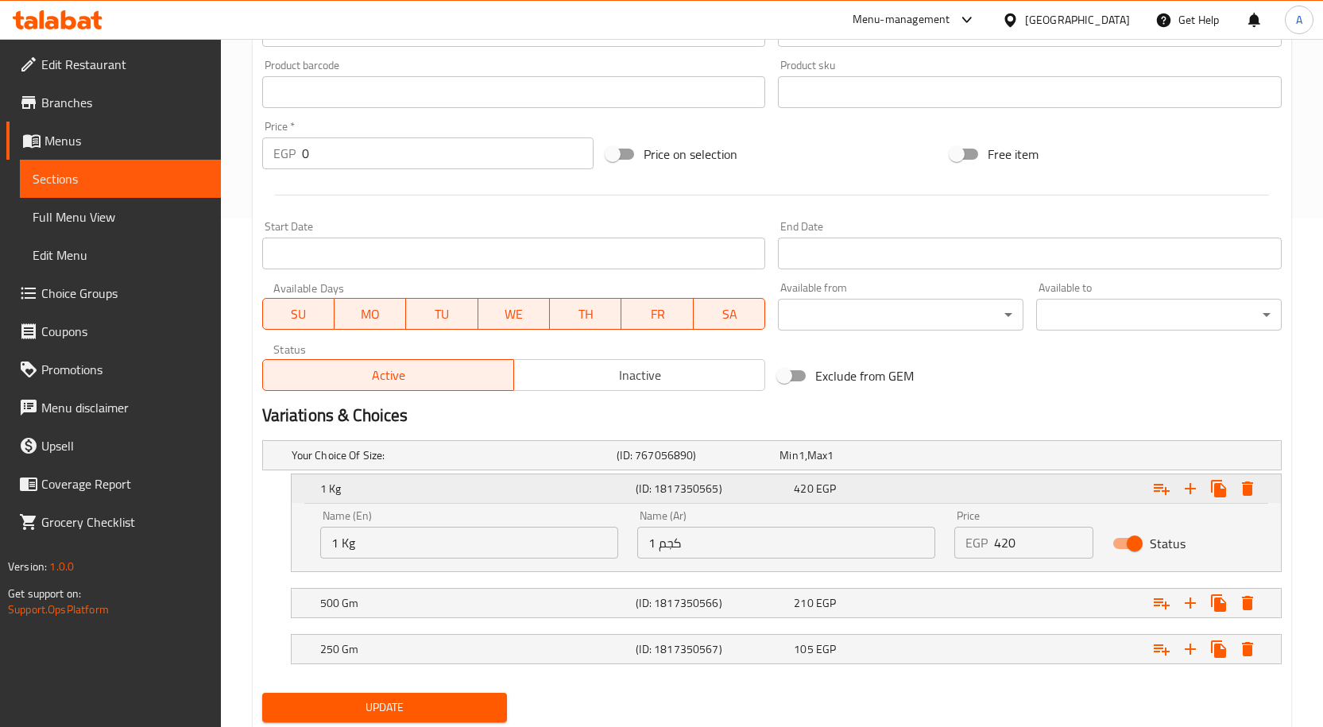
scroll to position [558, 0]
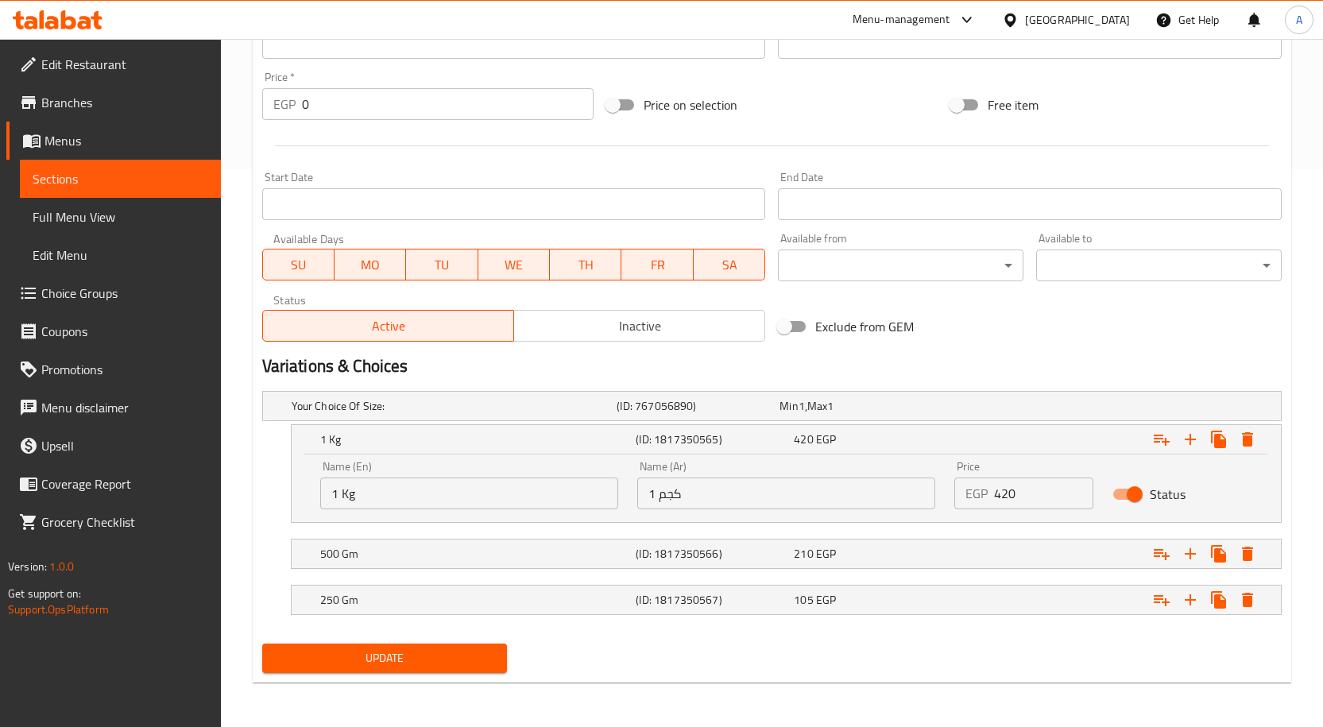
click at [1129, 495] on input "Status" at bounding box center [1134, 494] width 91 height 30
checkbox input "false"
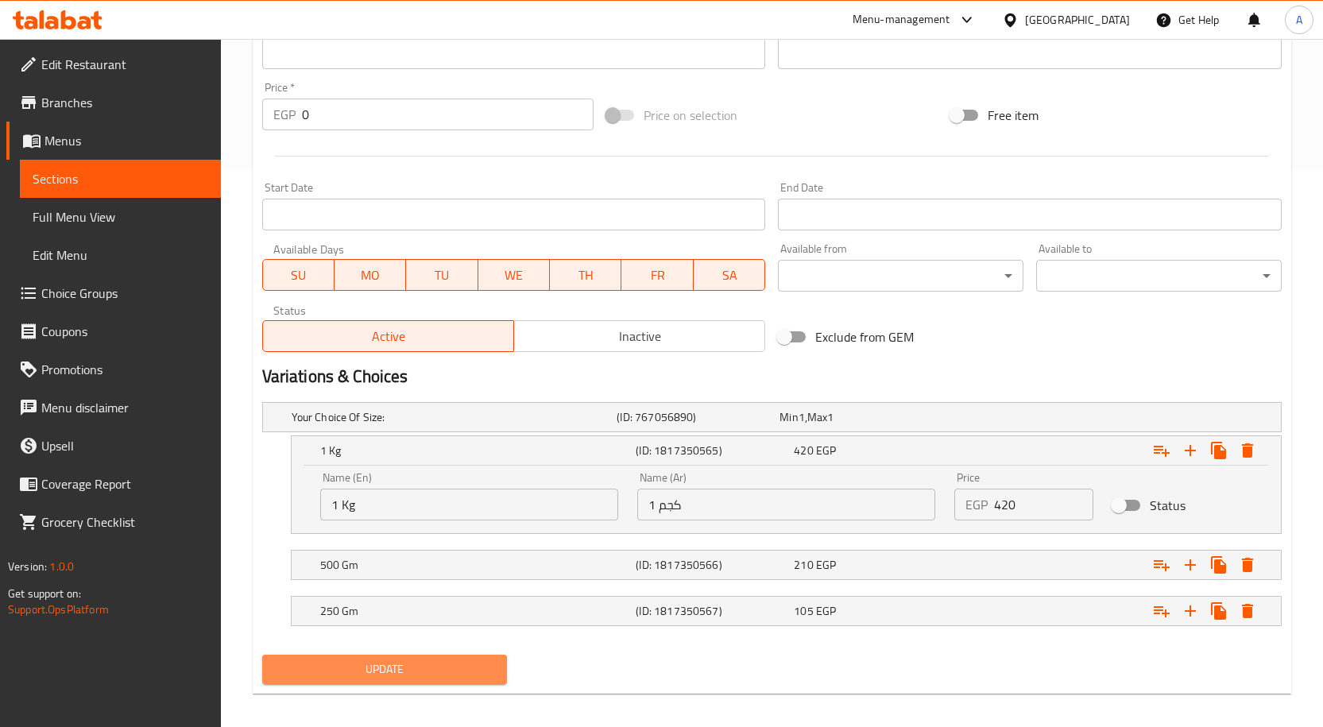
click at [467, 674] on span "Update" at bounding box center [385, 669] width 220 height 20
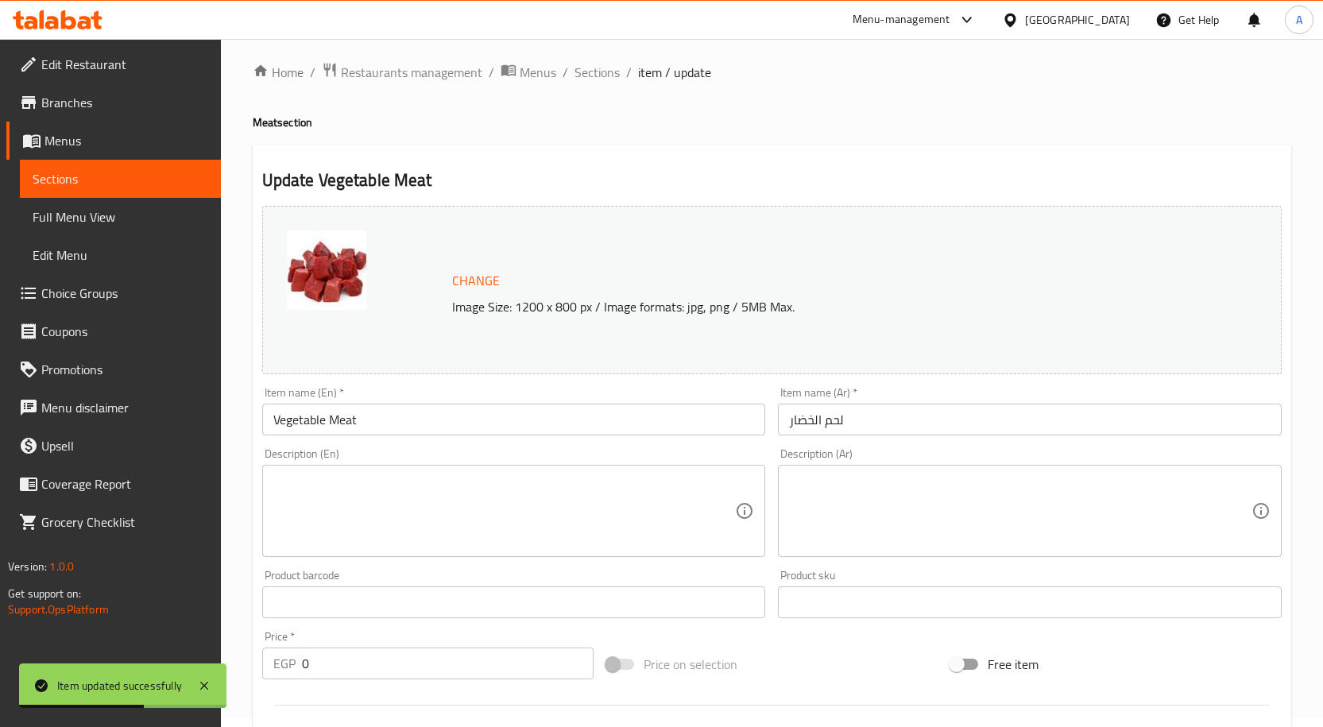
scroll to position [0, 0]
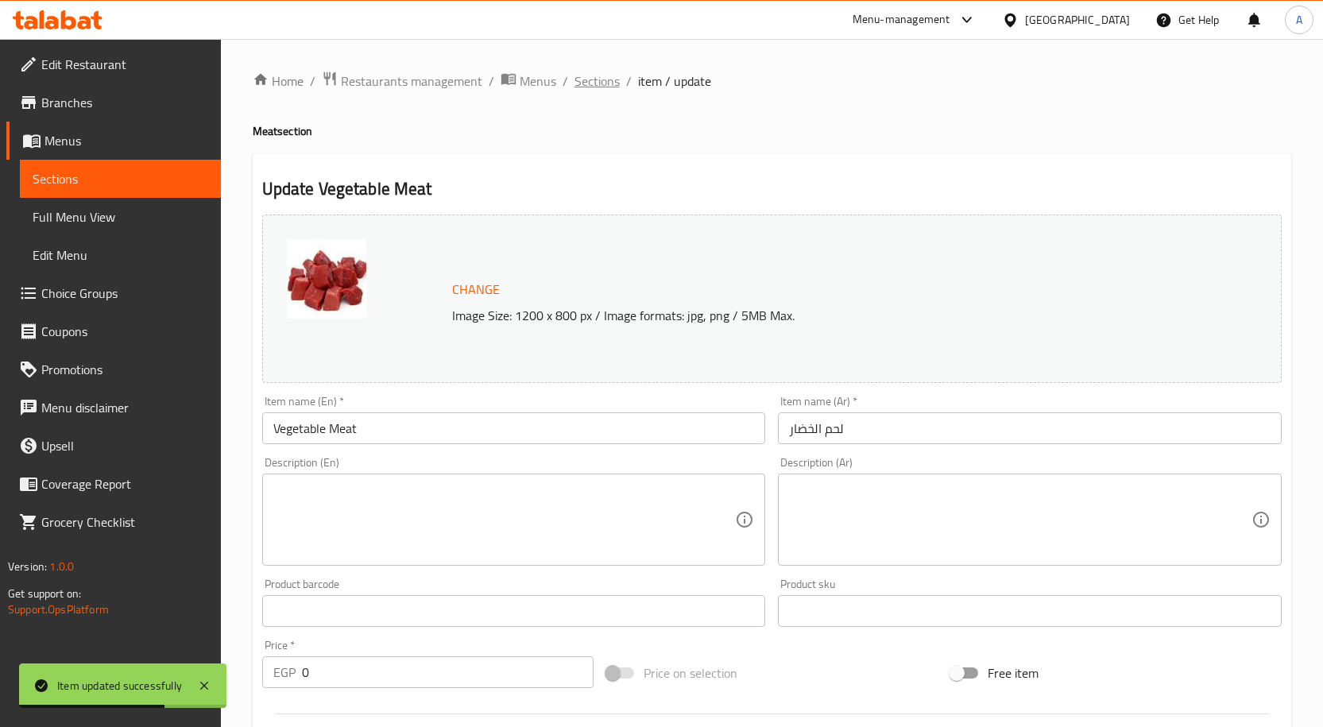
click at [606, 75] on span "Sections" at bounding box center [596, 81] width 45 height 19
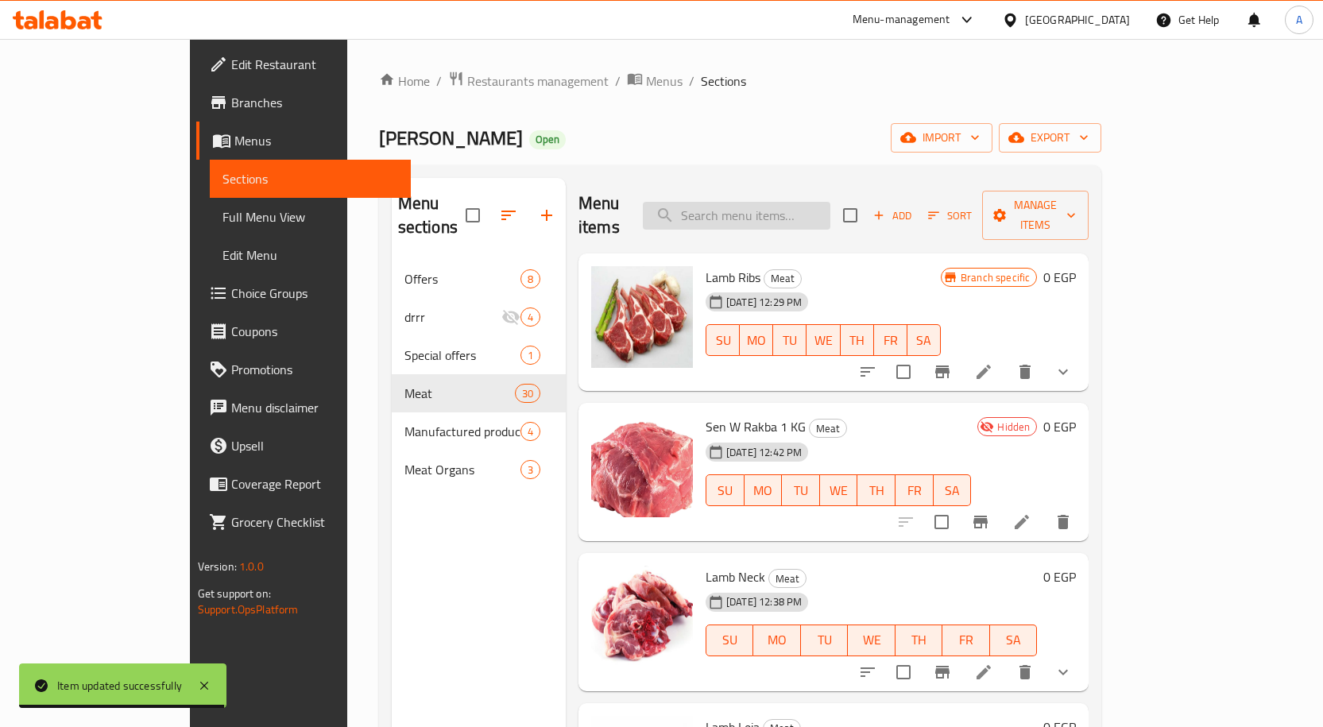
click at [830, 209] on input "search" at bounding box center [736, 216] width 187 height 28
paste input "Hati Kofta"
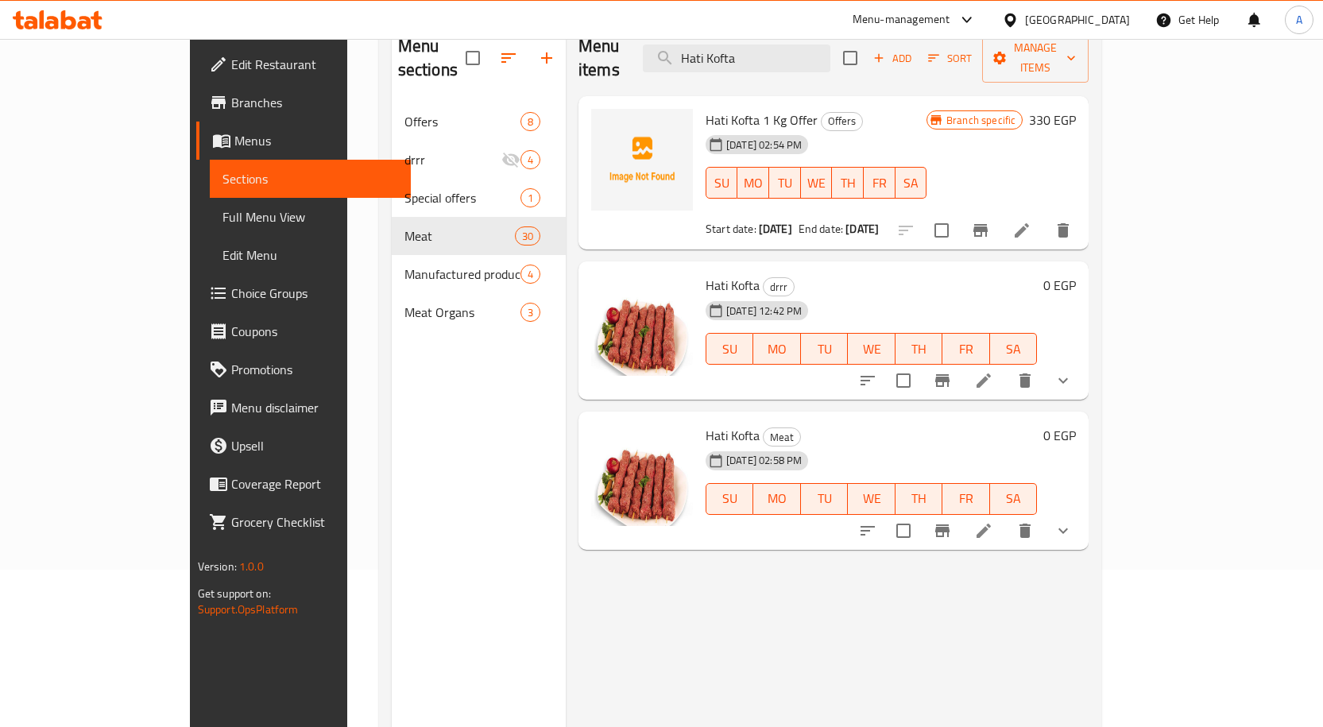
scroll to position [159, 0]
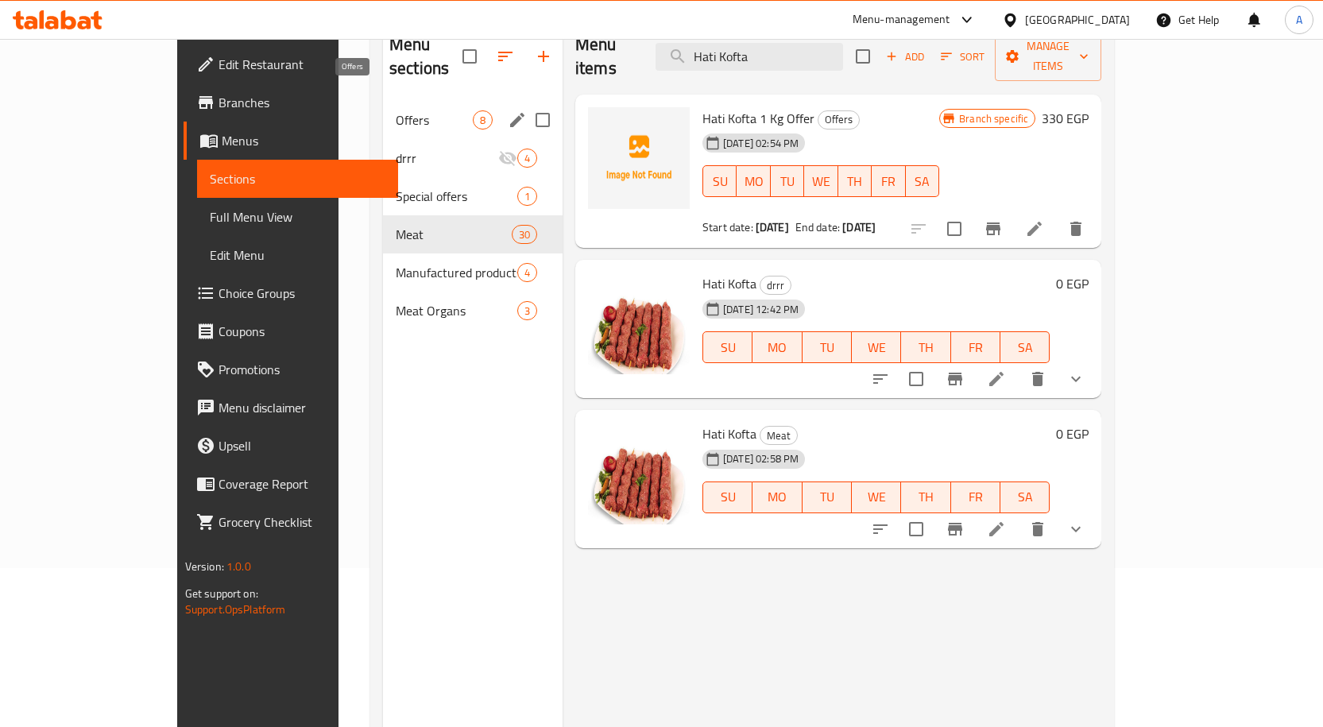
type input "Hati Kofta"
click at [396, 110] on span "Offers" at bounding box center [434, 119] width 77 height 19
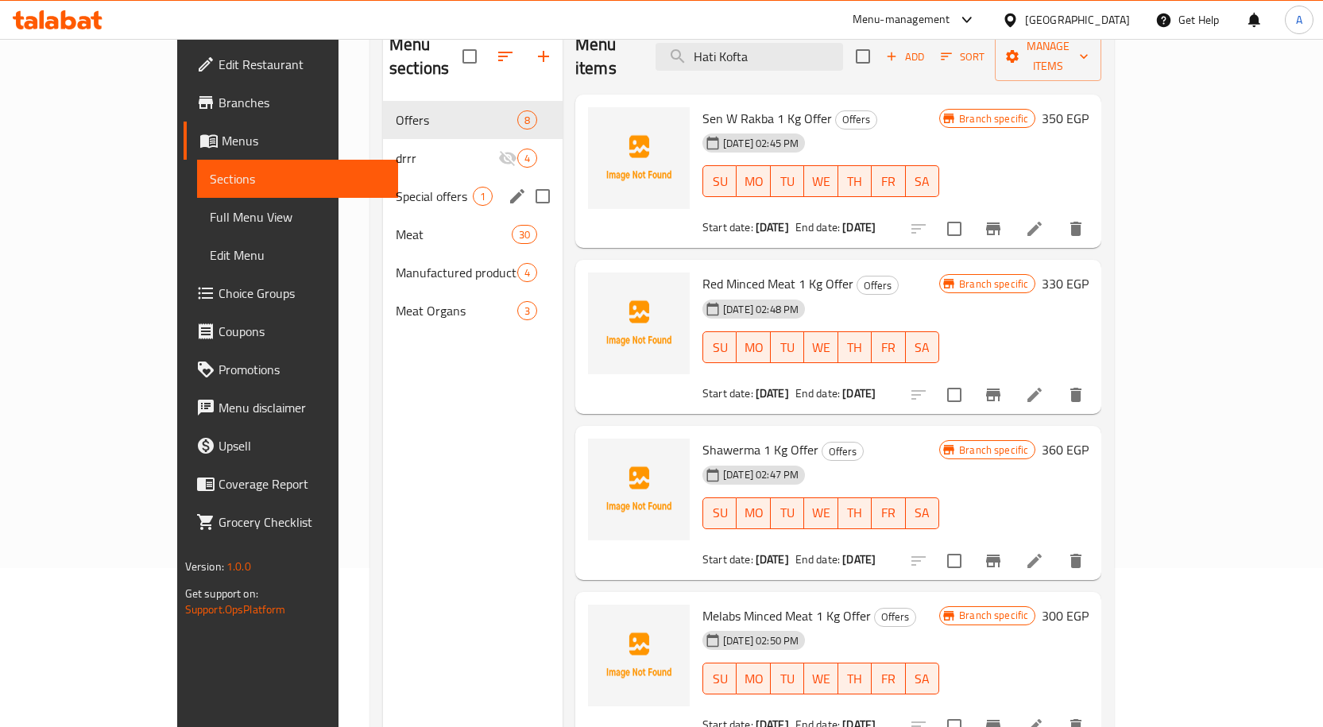
click at [383, 177] on div "Special offers 1" at bounding box center [473, 196] width 180 height 38
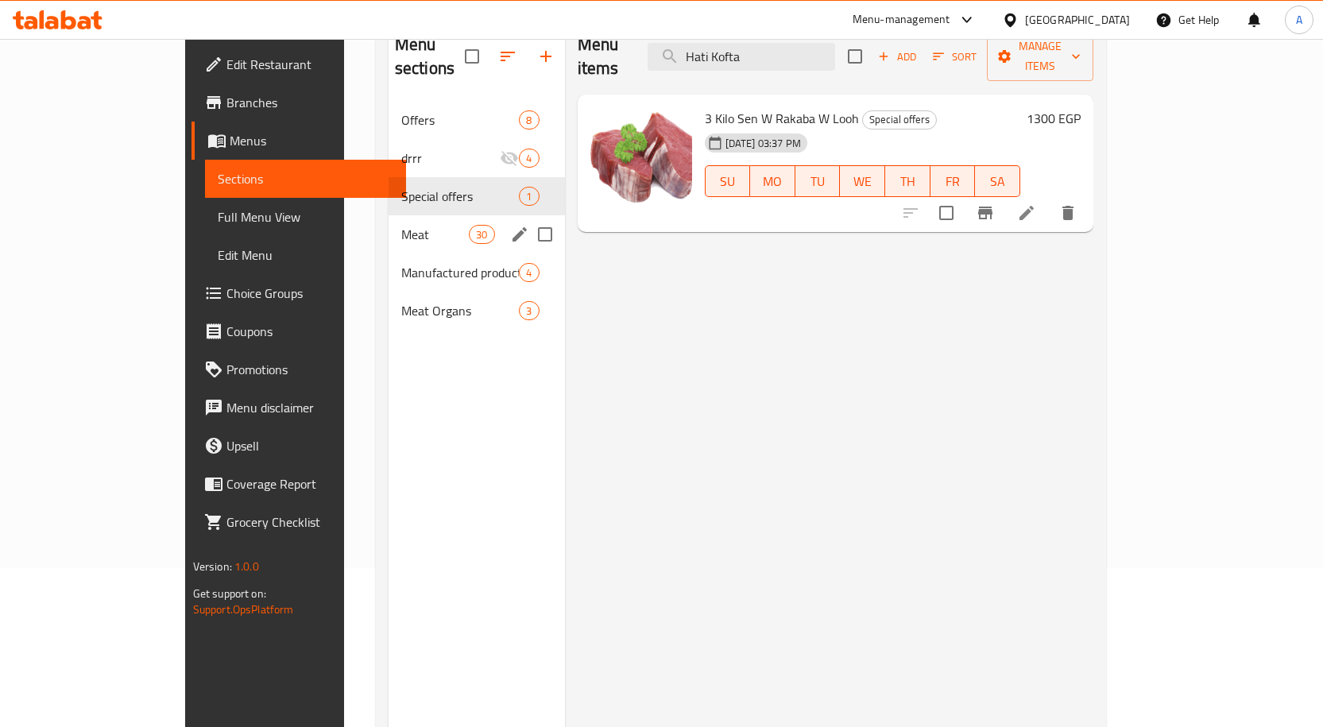
click at [388, 215] on div "Meat 30" at bounding box center [476, 234] width 176 height 38
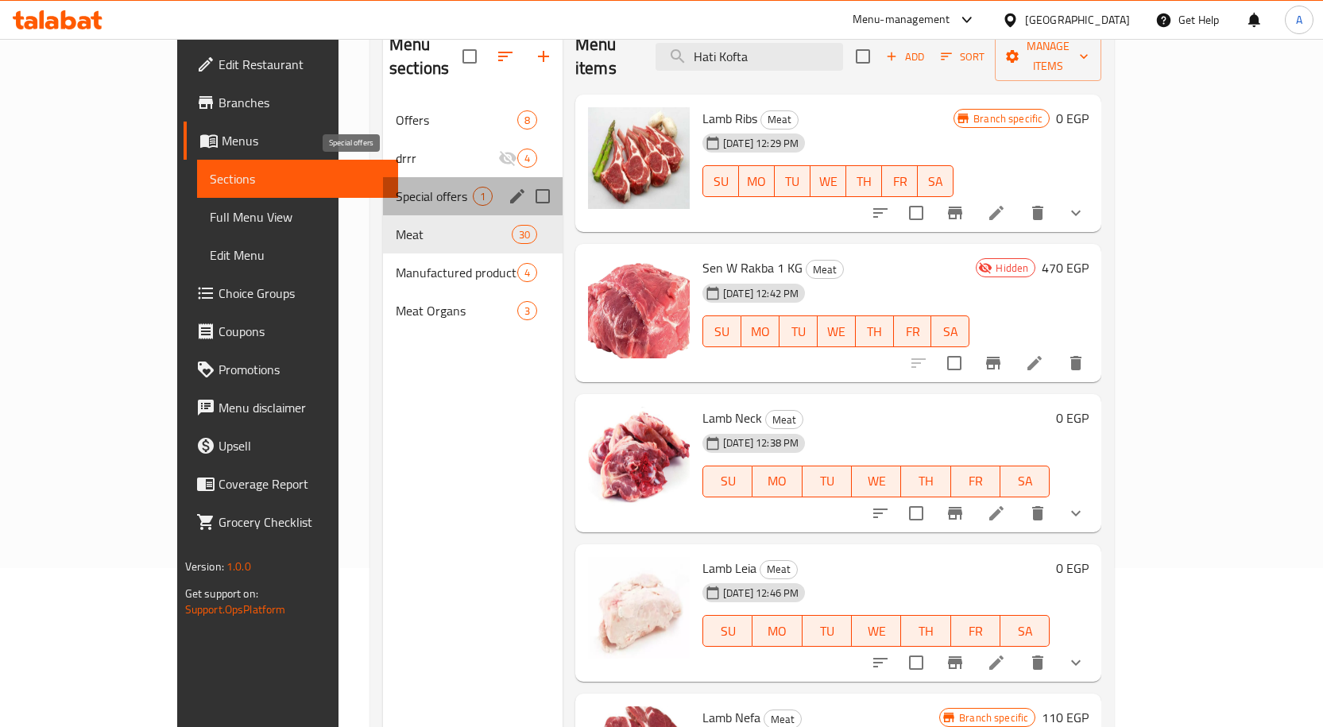
click at [396, 187] on span "Special offers" at bounding box center [434, 196] width 77 height 19
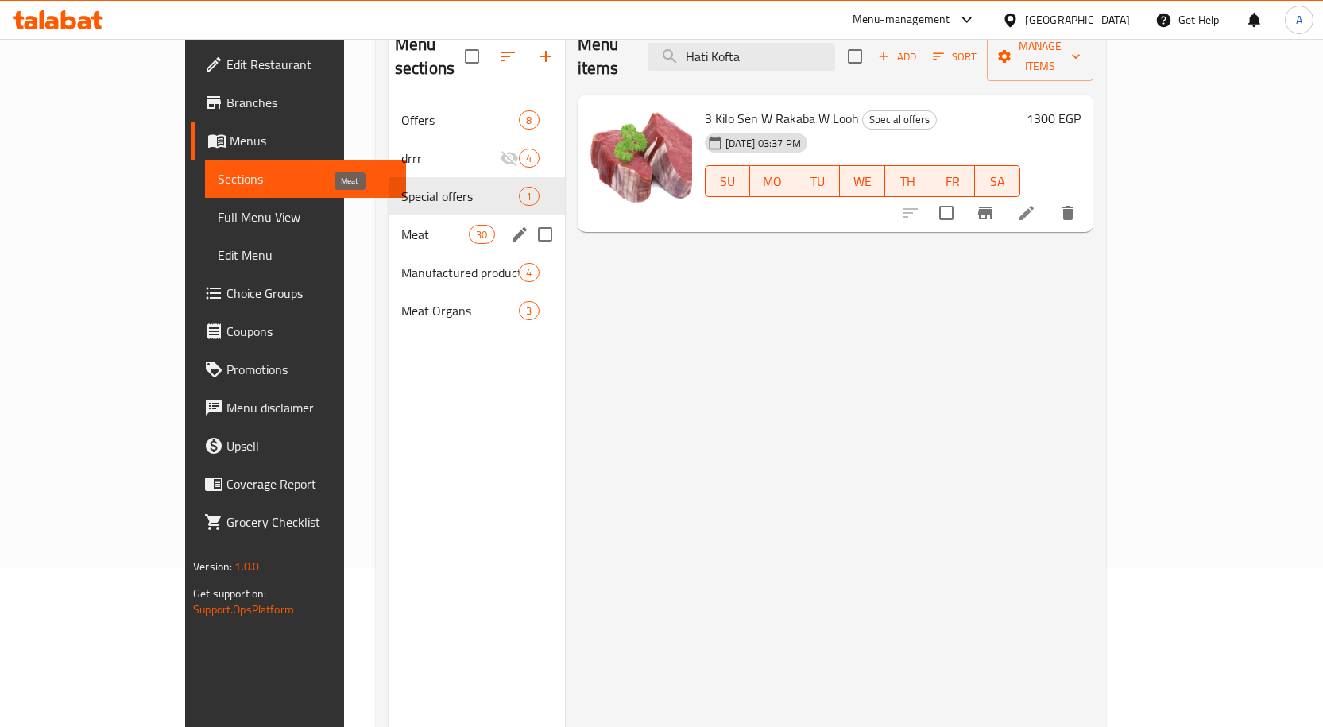
click at [401, 225] on span "Meat" at bounding box center [435, 234] width 68 height 19
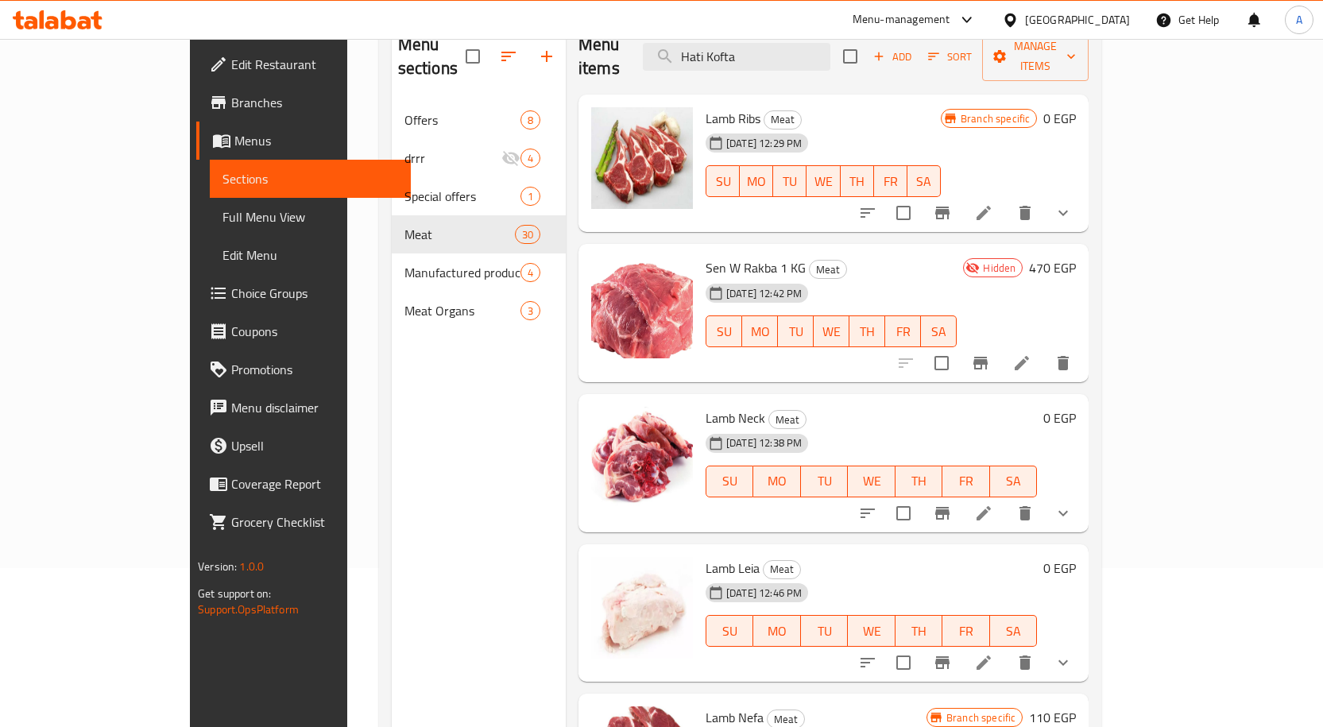
click at [489, 376] on div "Menu sections Offers 8 drrr 4 Special offers 1 Meat 30 Manufactured products 4 …" at bounding box center [479, 382] width 174 height 727
click at [414, 369] on div "Menu sections Offers 8 drrr 4 Special offers 1 Meat 30 Manufactured products 4 …" at bounding box center [479, 382] width 174 height 727
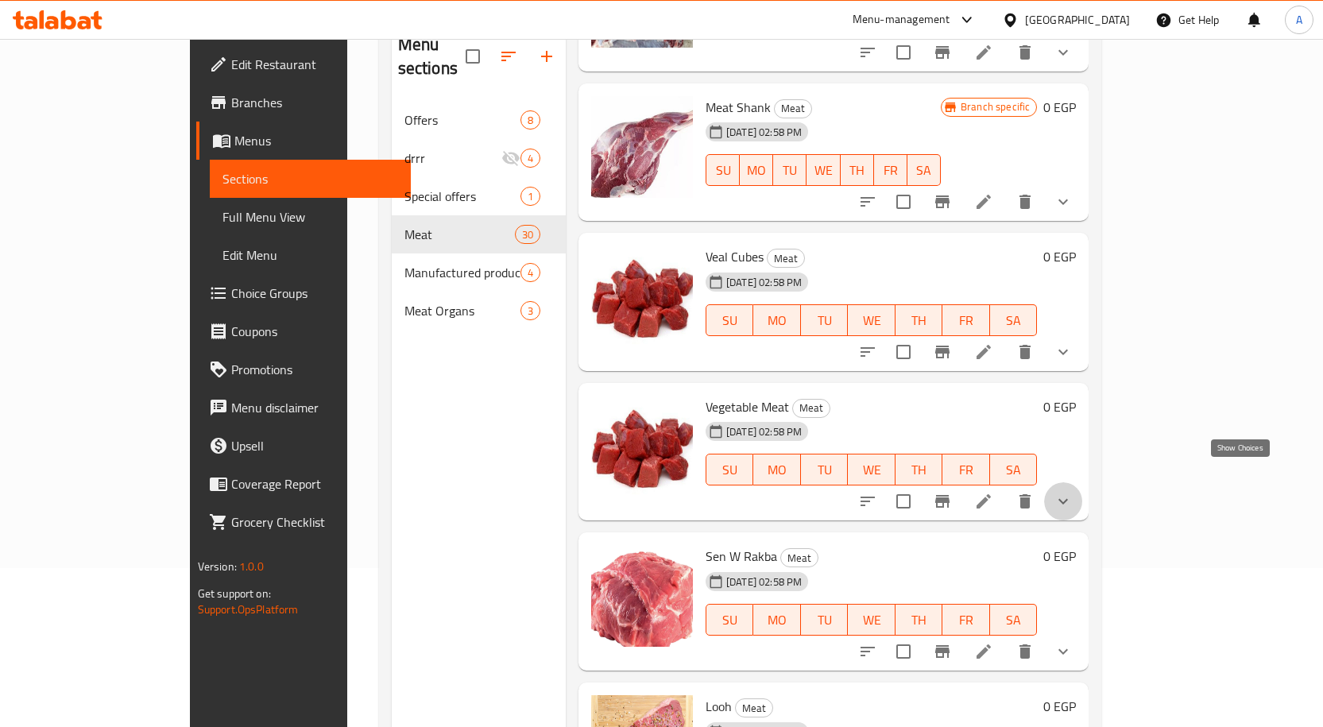
click at [1073, 492] on icon "show more" at bounding box center [1062, 501] width 19 height 19
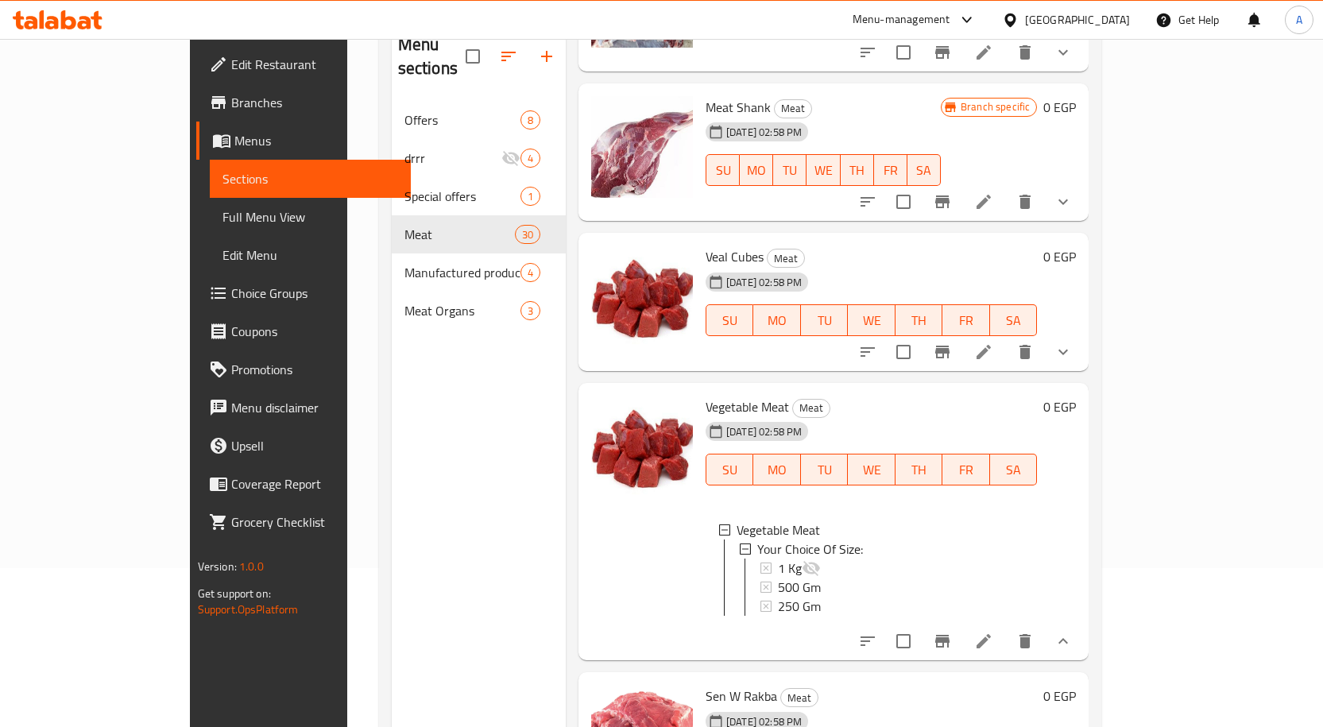
click at [433, 431] on div "Menu sections Offers 8 drrr 4 Special offers 1 Meat 30 Manufactured products 4 …" at bounding box center [479, 382] width 174 height 727
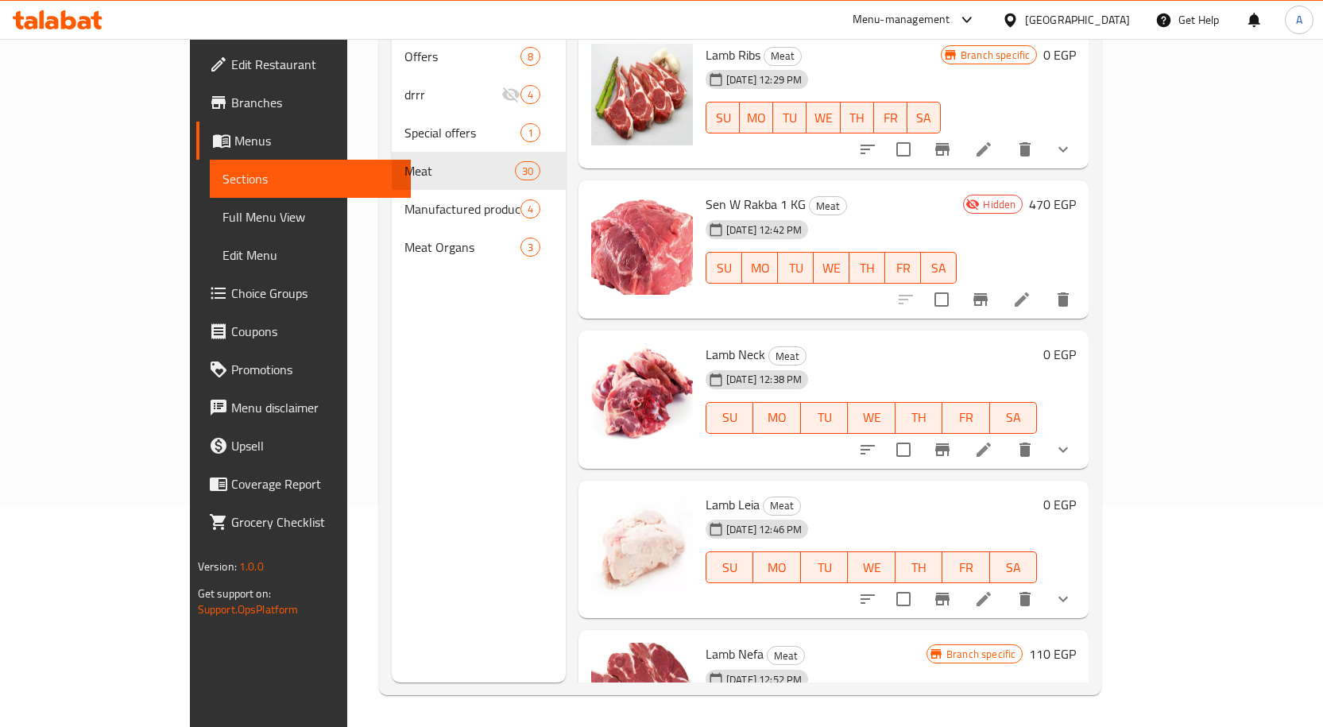
scroll to position [3310, 0]
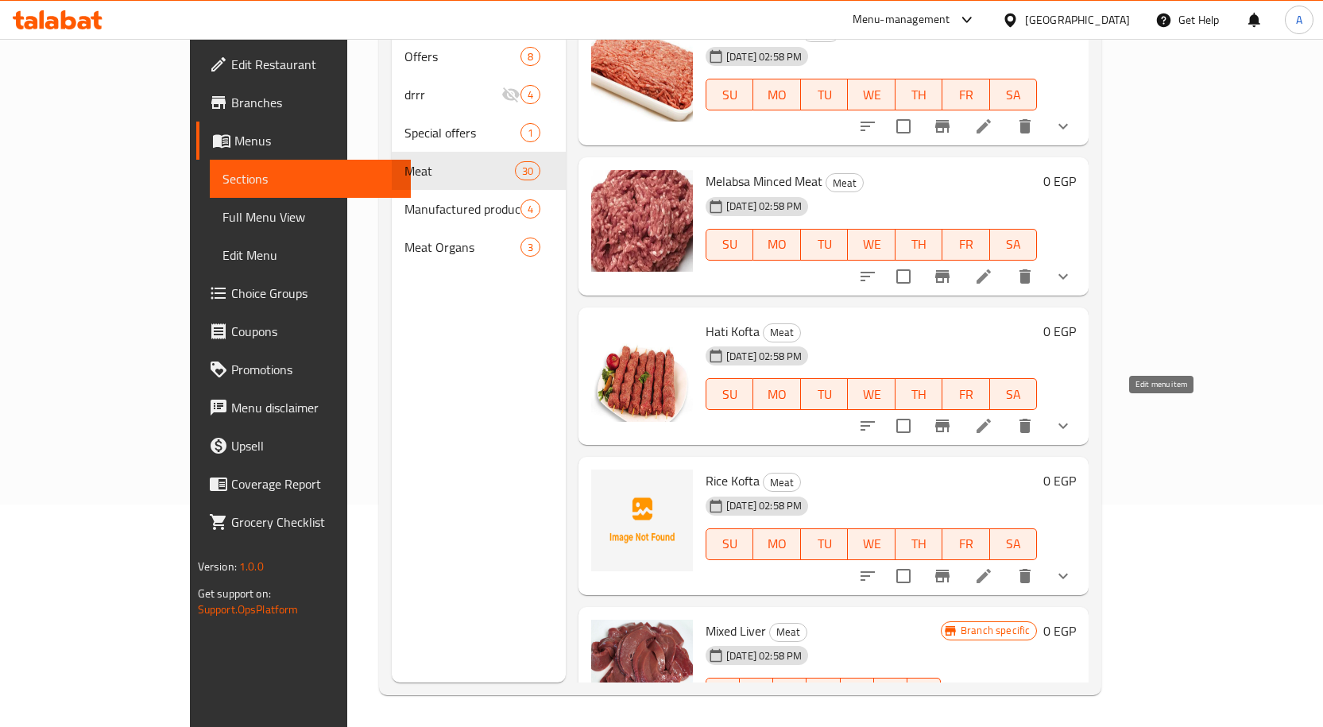
click at [993, 416] on icon at bounding box center [983, 425] width 19 height 19
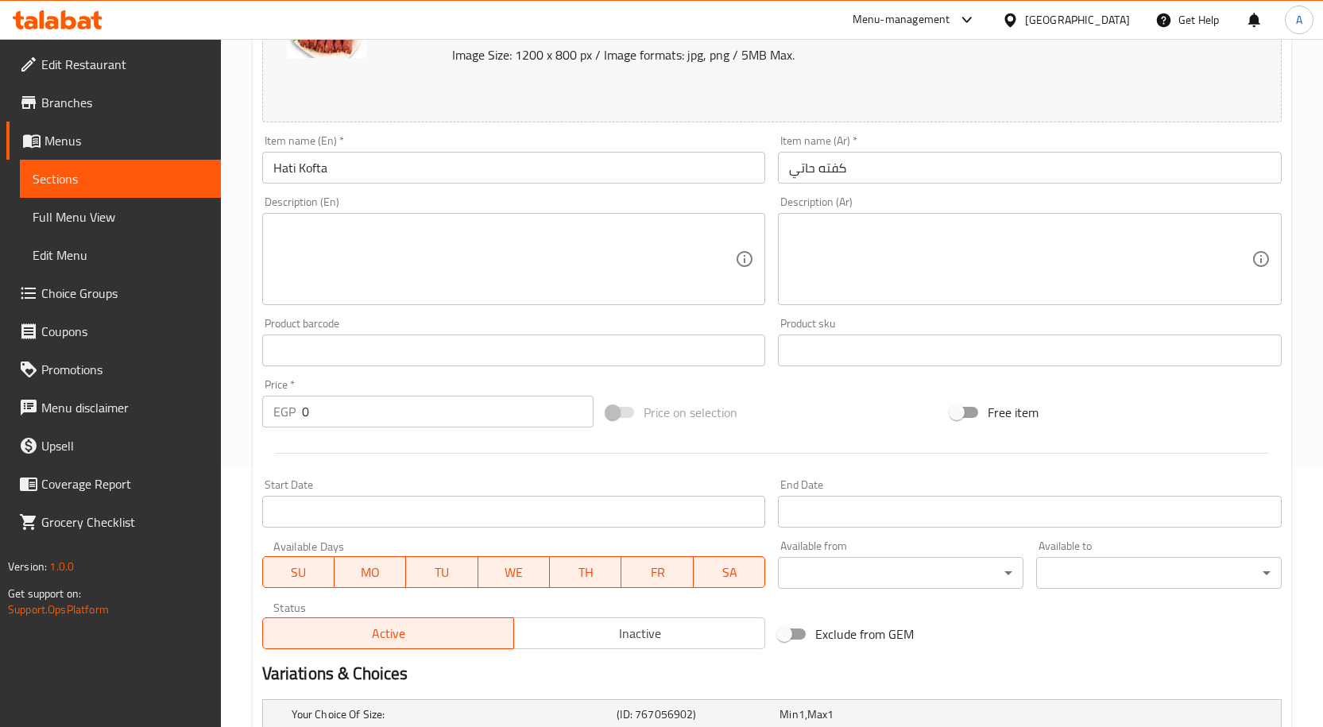
scroll to position [501, 0]
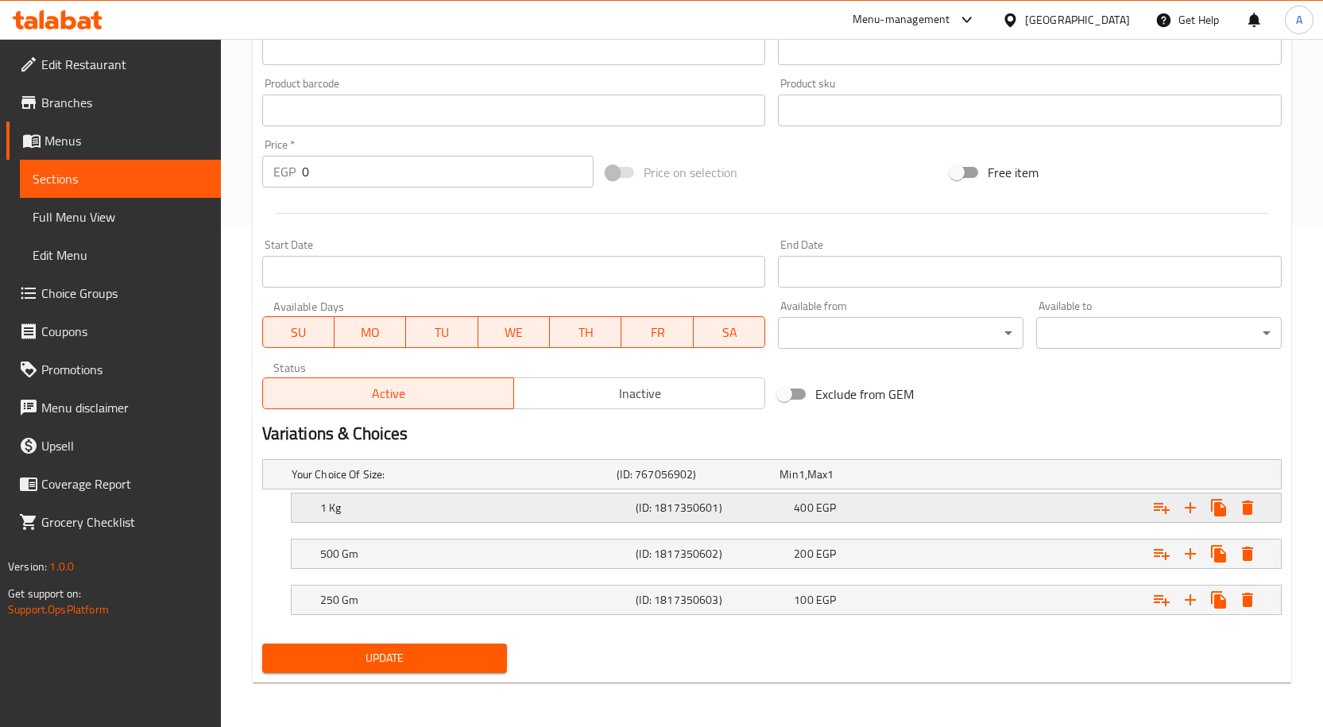
click at [829, 503] on span "EGP" at bounding box center [826, 507] width 20 height 21
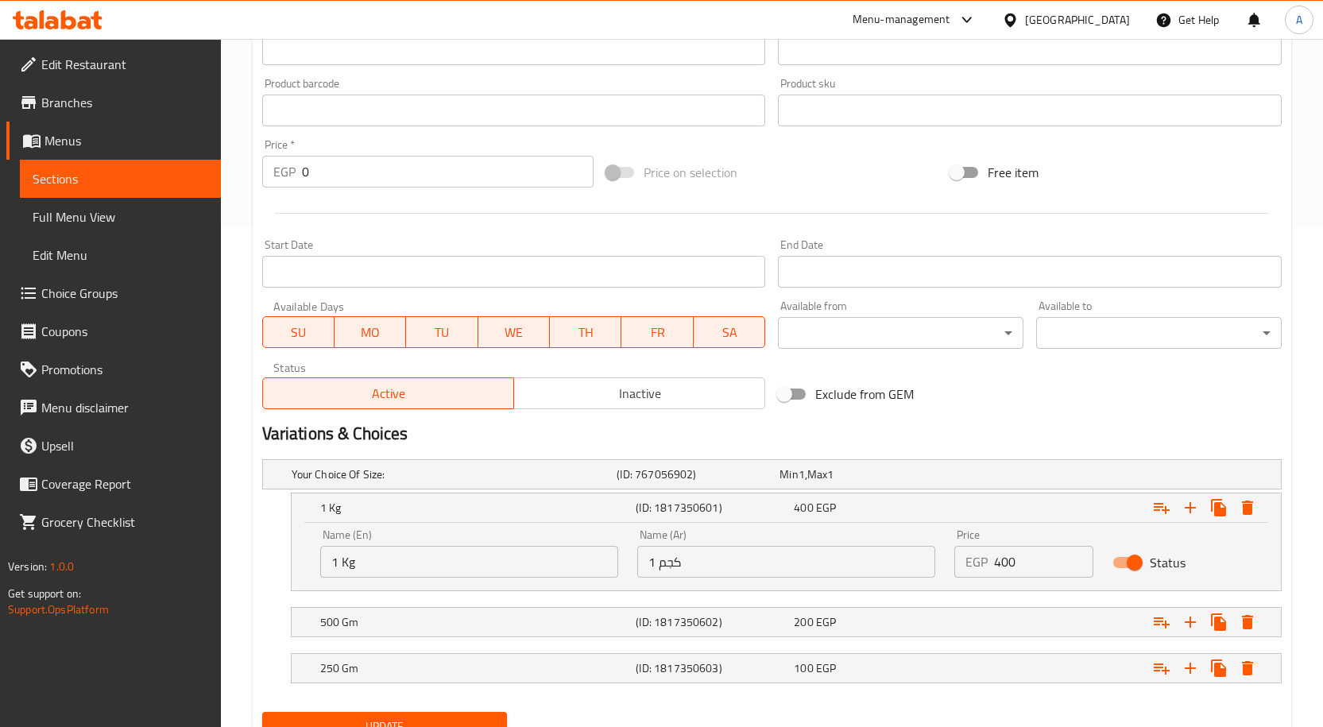
click at [1128, 561] on input "Status" at bounding box center [1134, 562] width 91 height 30
checkbox input "false"
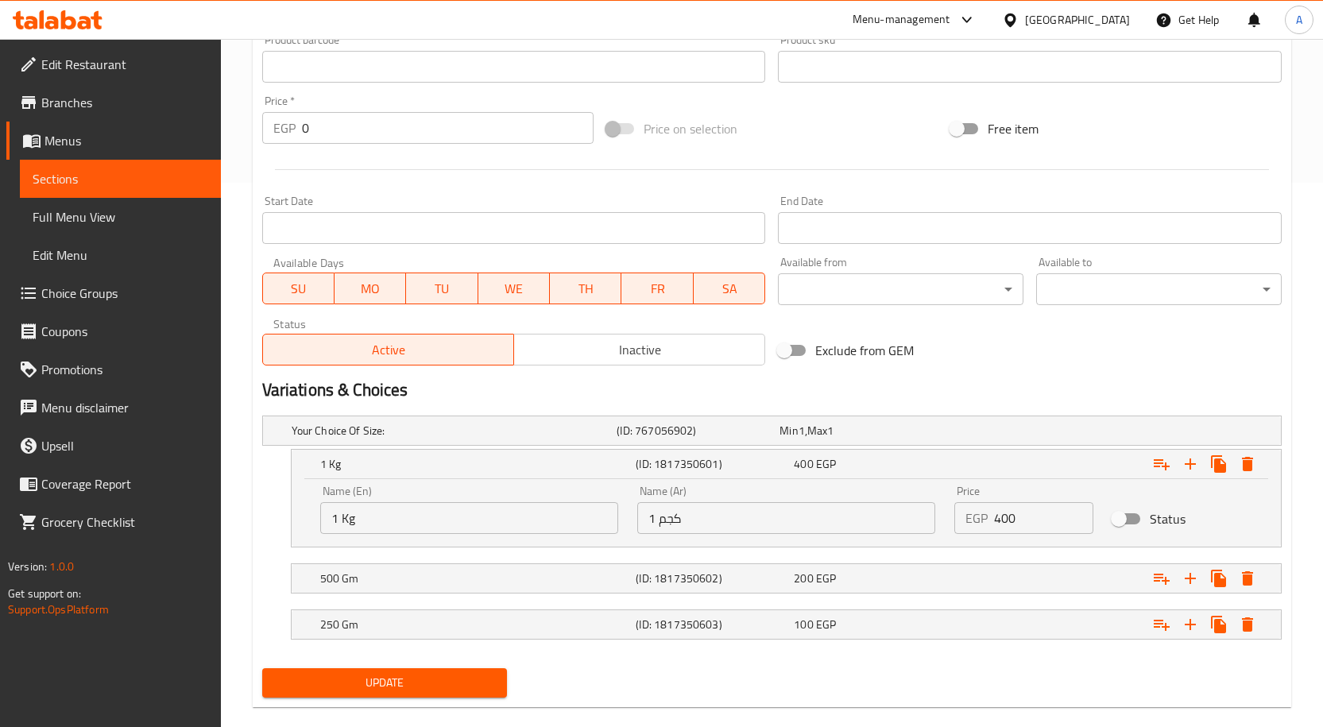
scroll to position [569, 0]
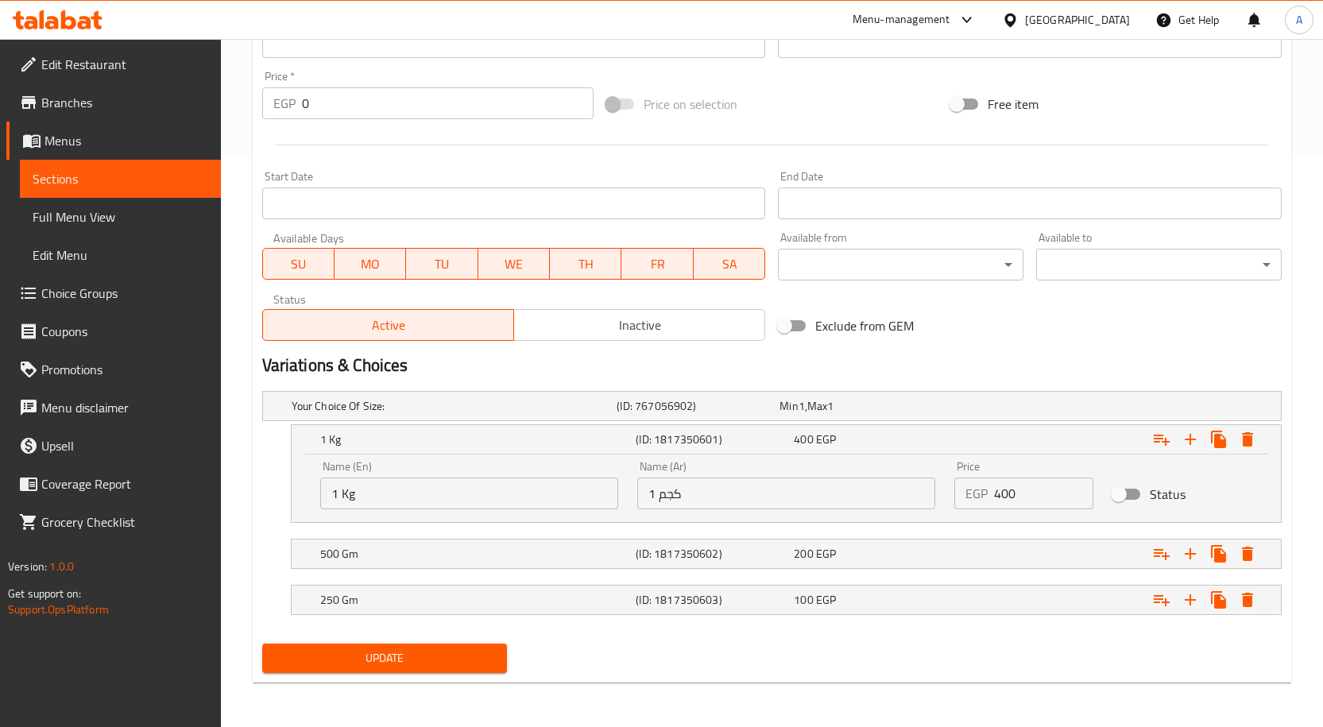
click at [419, 663] on span "Update" at bounding box center [385, 658] width 220 height 20
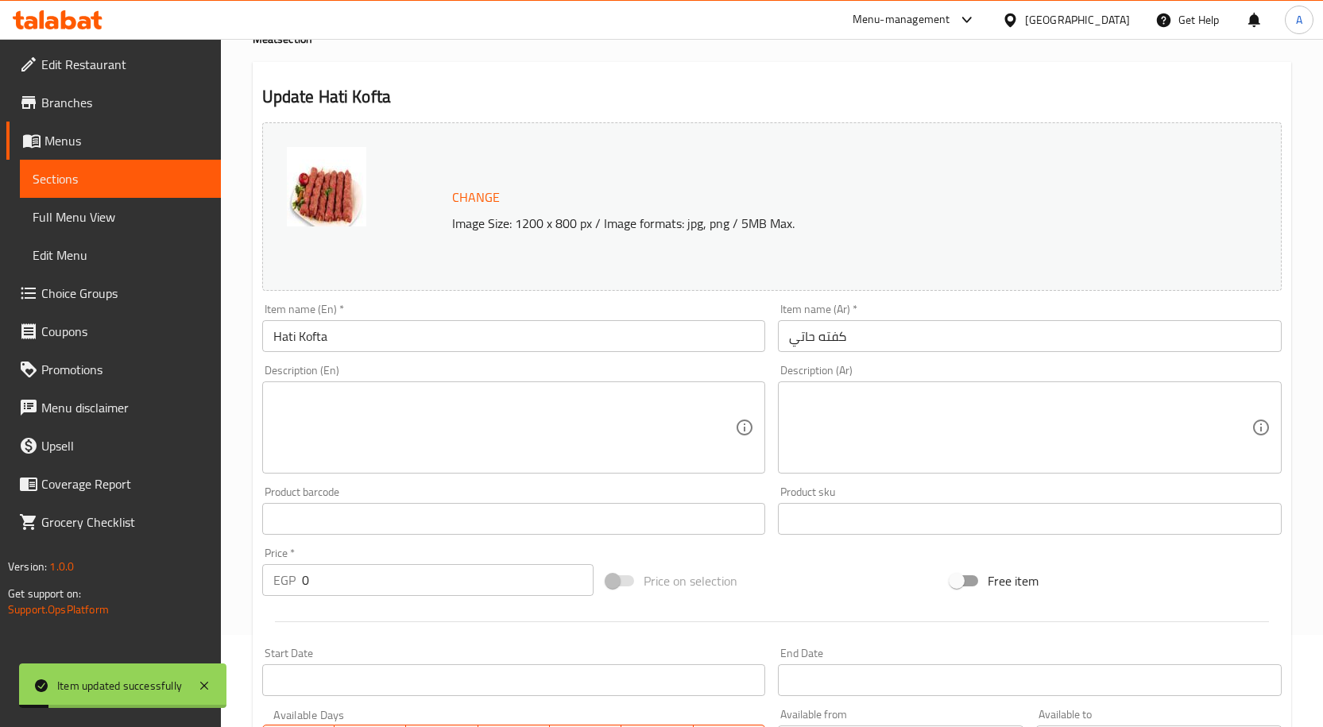
scroll to position [0, 0]
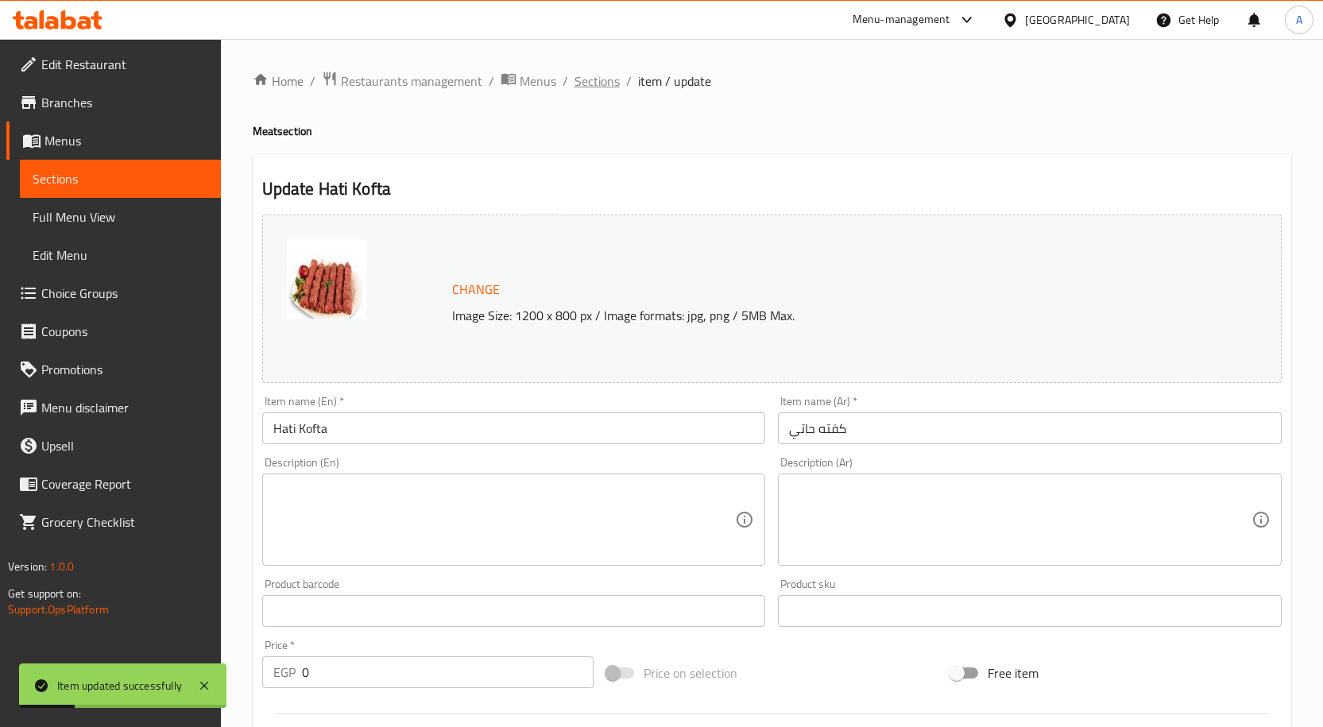
click at [602, 81] on span "Sections" at bounding box center [596, 81] width 45 height 19
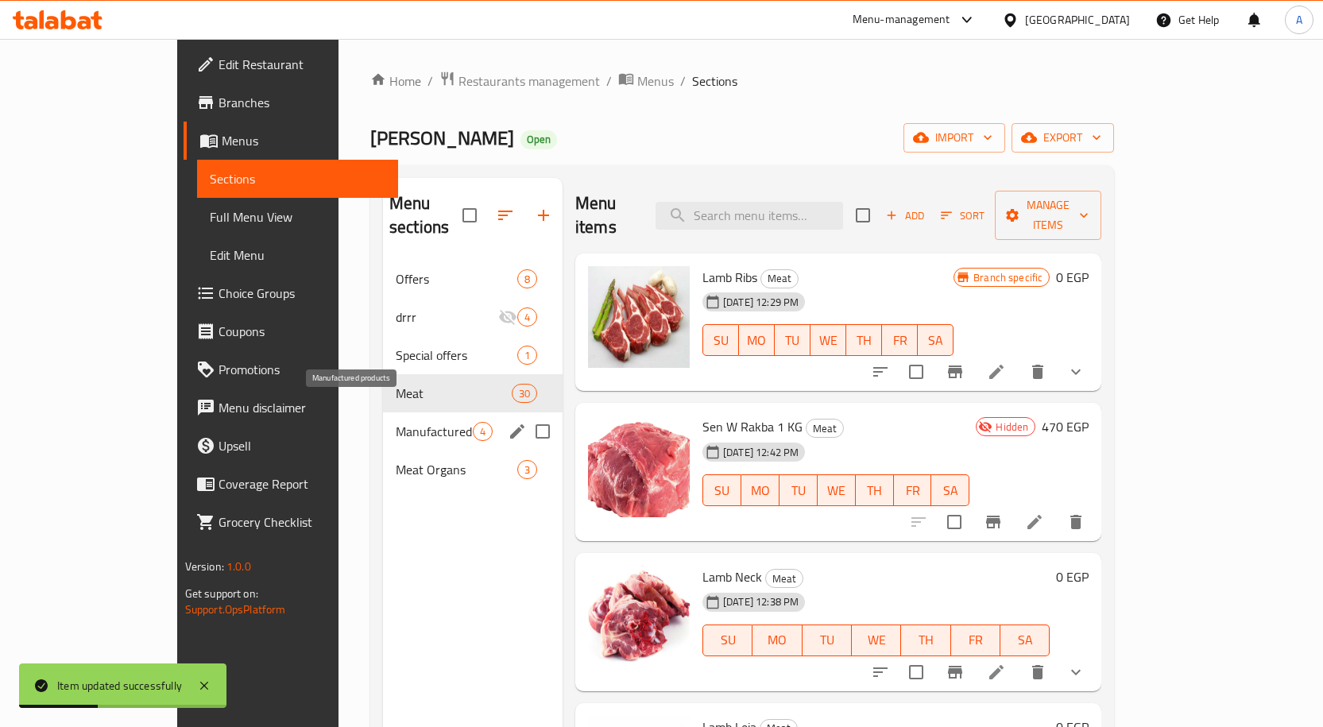
click at [396, 422] on span "Manufactured products" at bounding box center [434, 431] width 77 height 19
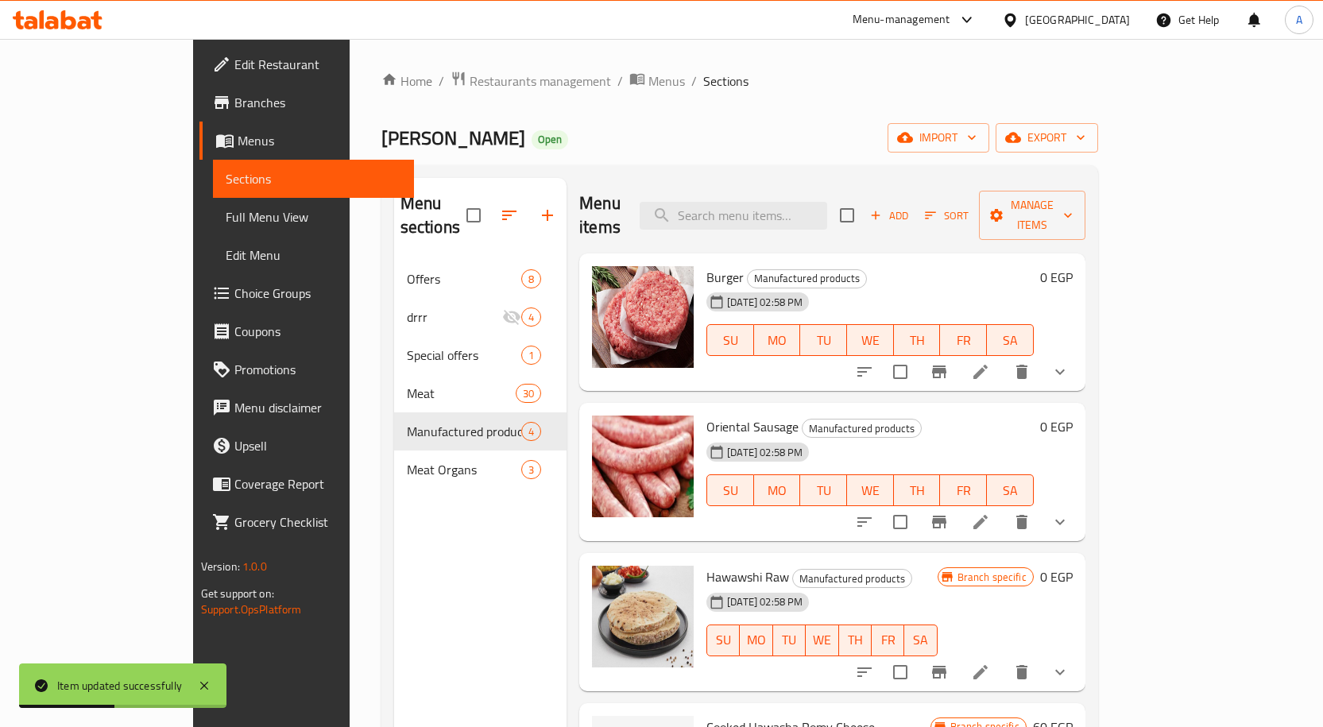
click at [771, 154] on div "Home / Restaurants management / Menus / Sections Ahmed Othman Butchery Open imp…" at bounding box center [739, 494] width 717 height 847
click at [988, 365] on icon at bounding box center [980, 372] width 14 height 14
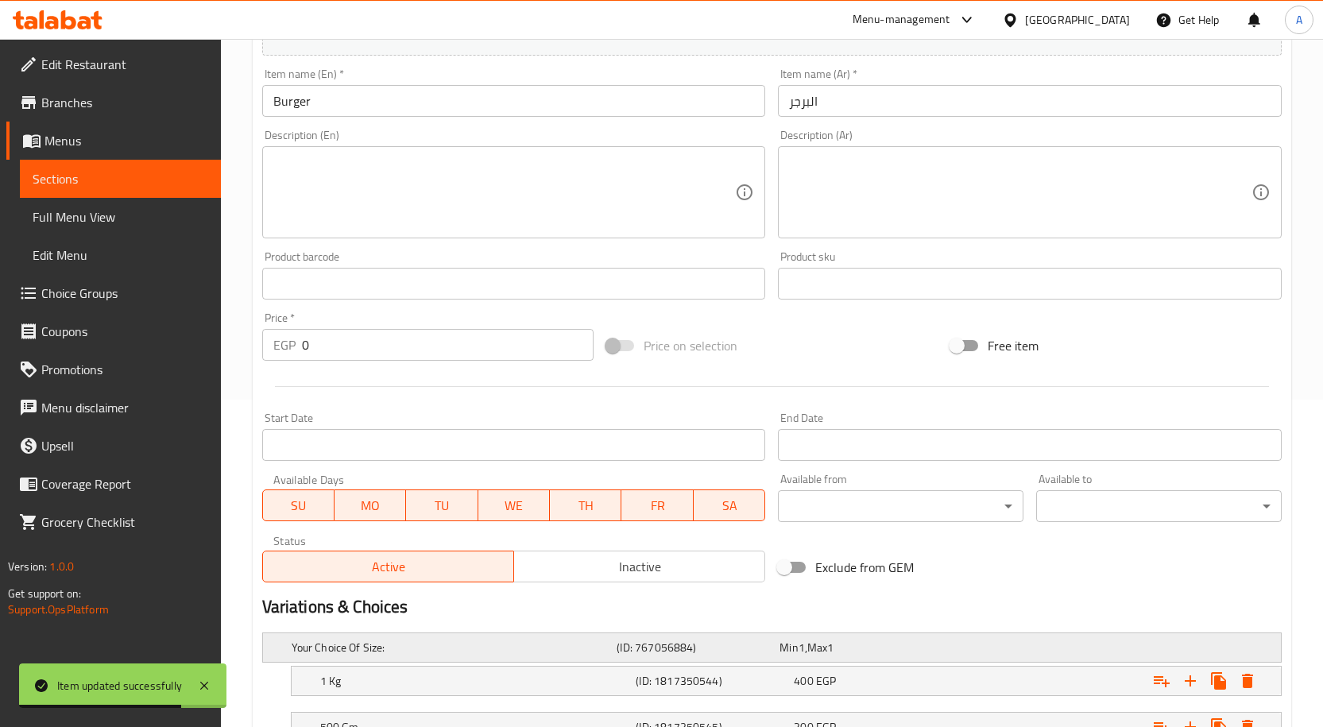
scroll to position [477, 0]
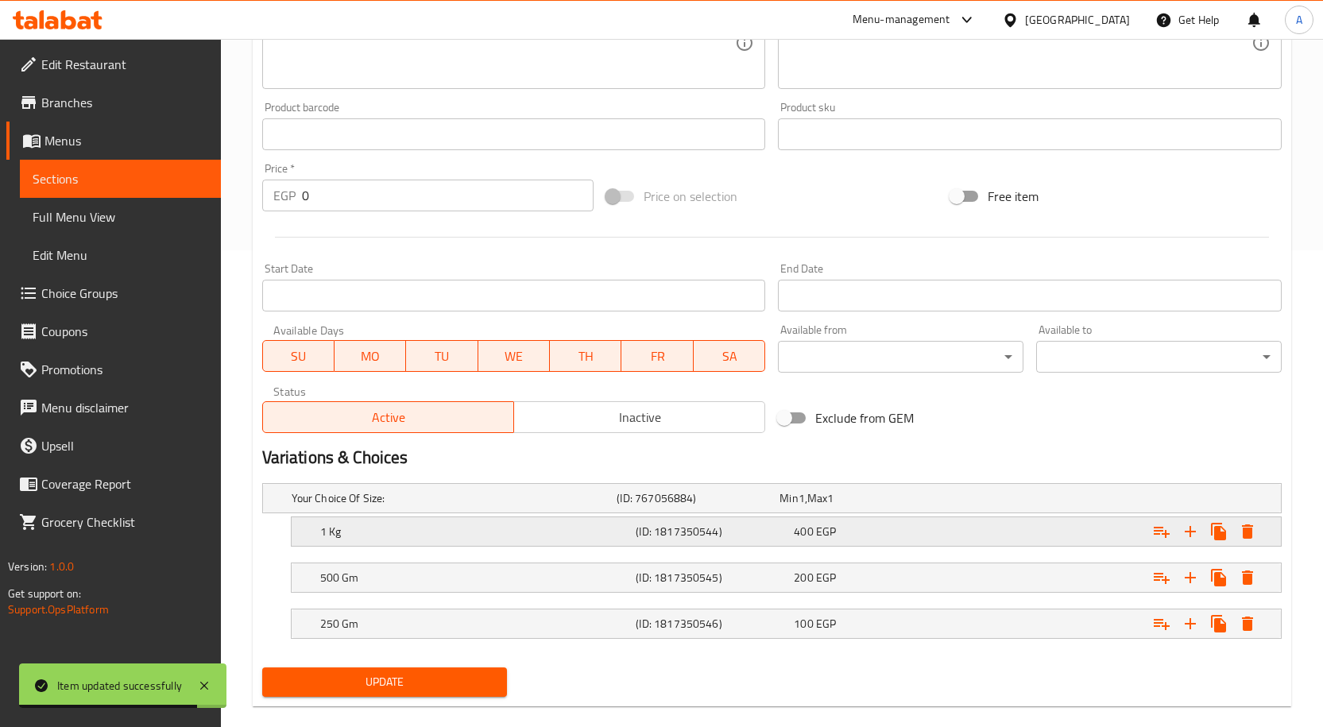
click at [855, 531] on div "400 EGP" at bounding box center [870, 532] width 152 height 16
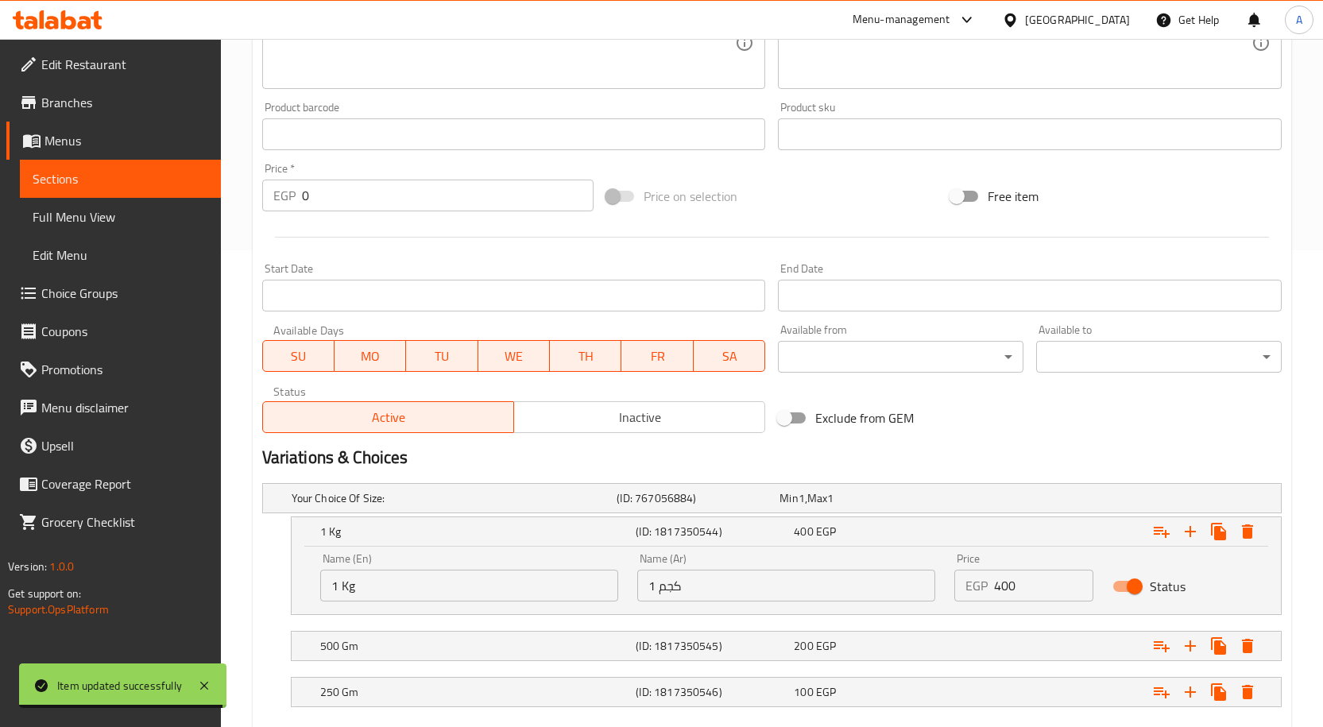
click at [1117, 582] on input "Status" at bounding box center [1134, 586] width 91 height 30
checkbox input "false"
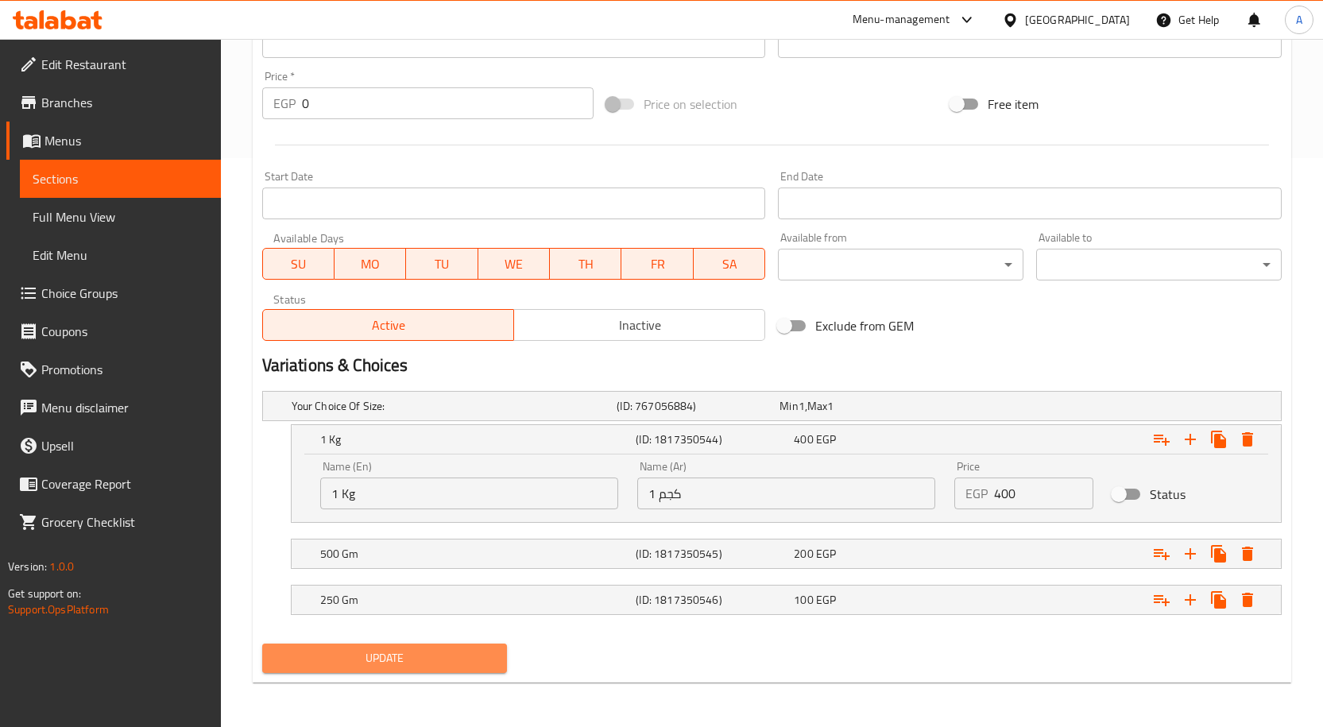
click at [470, 658] on span "Update" at bounding box center [385, 658] width 220 height 20
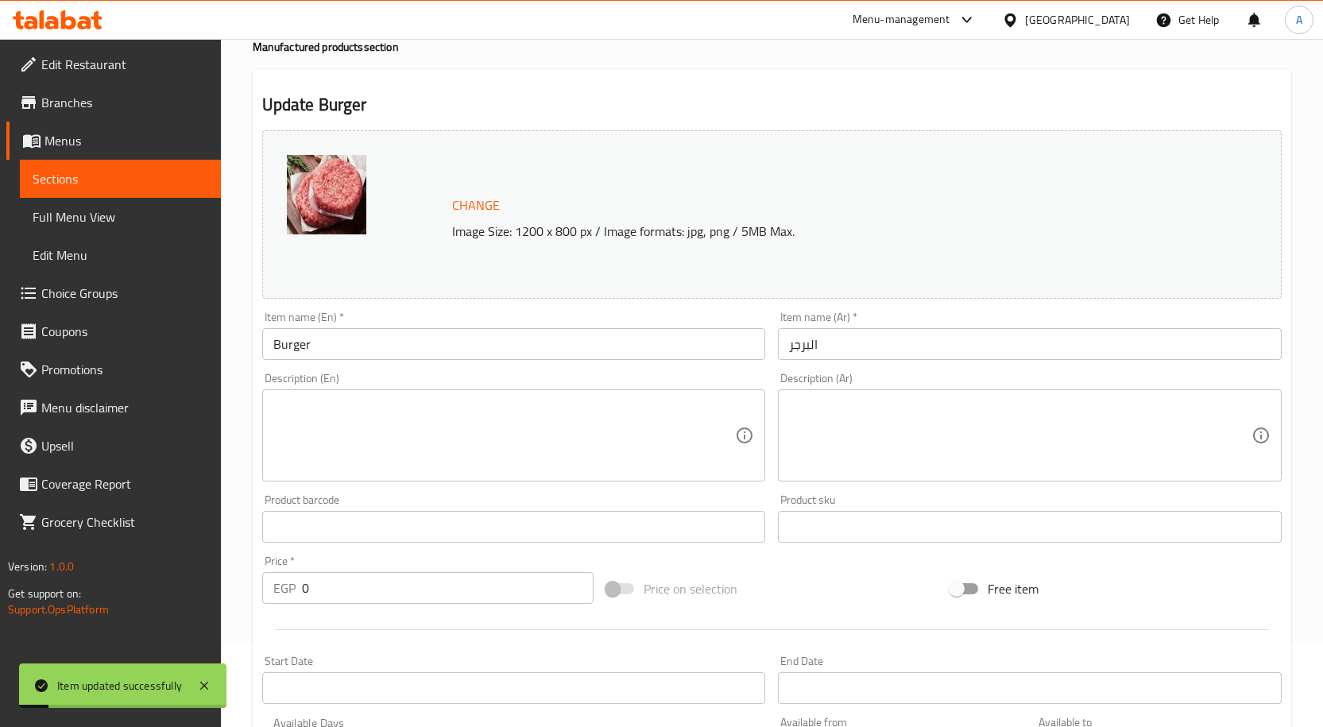
scroll to position [0, 0]
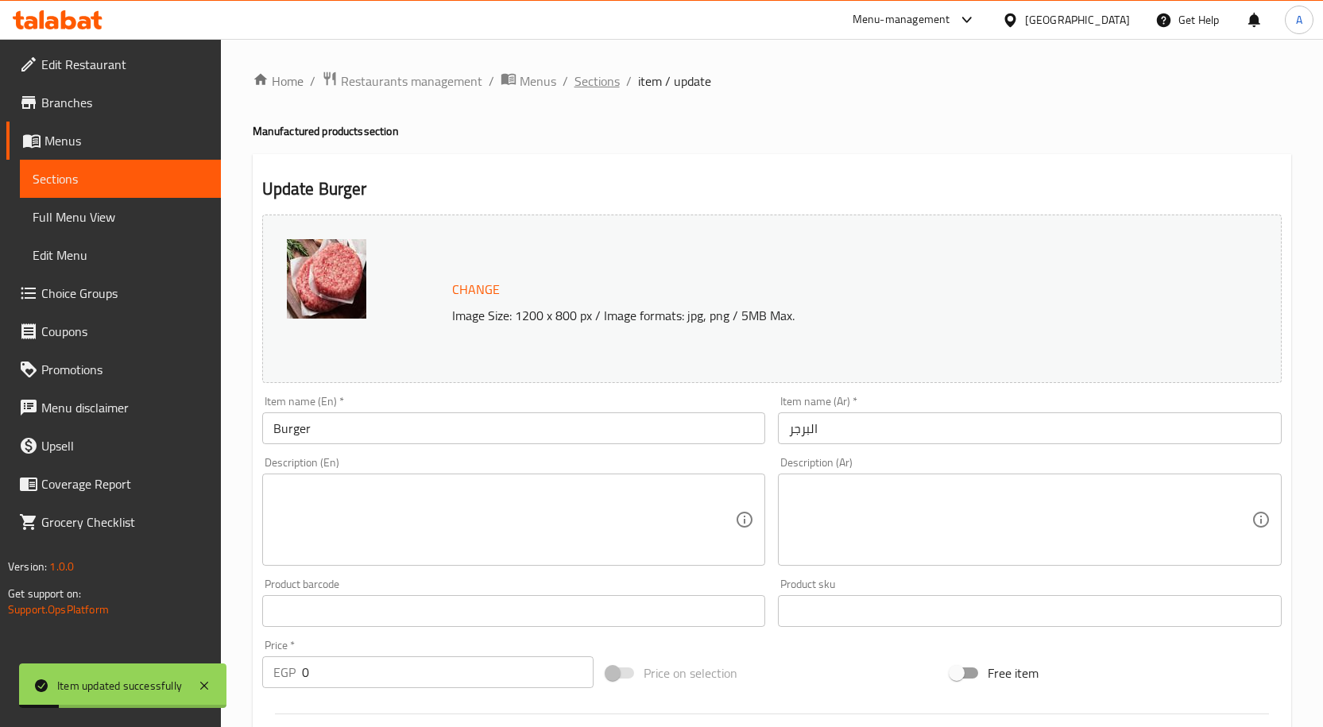
click at [601, 81] on span "Sections" at bounding box center [596, 81] width 45 height 19
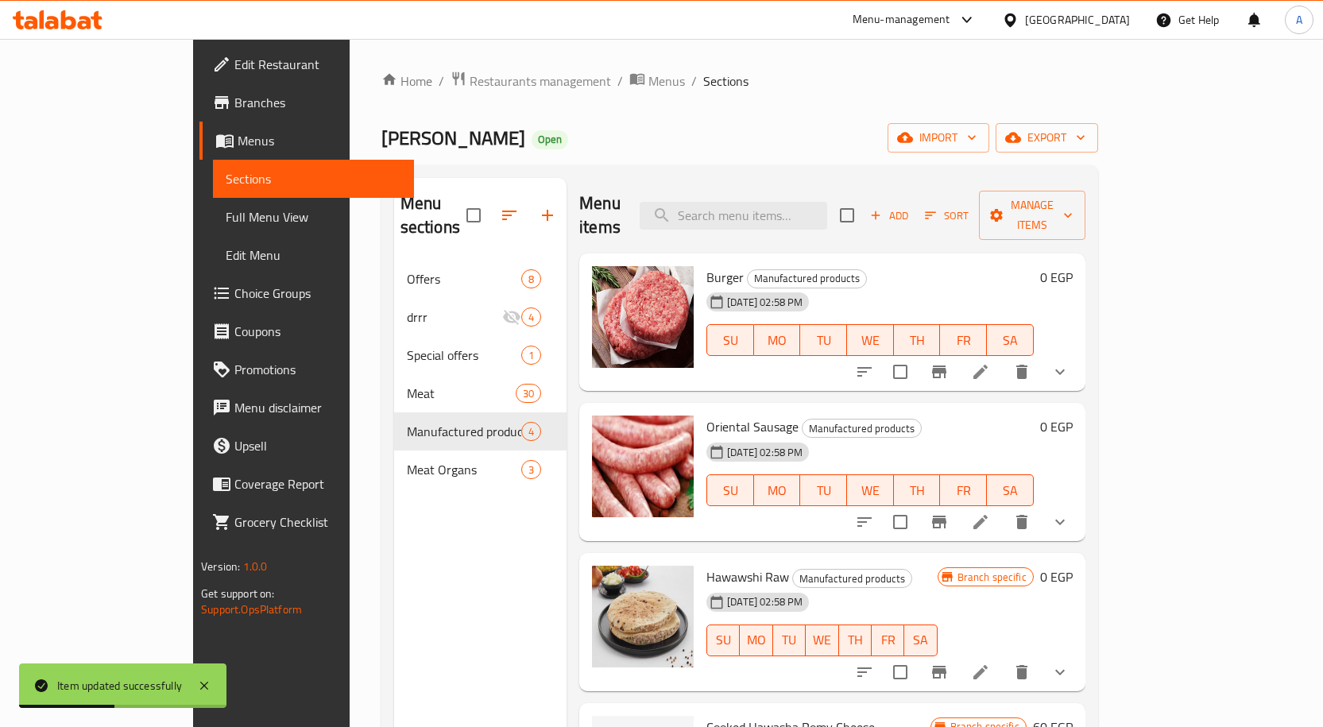
click at [815, 126] on div "Ahmed Othman Butchery Open import export" at bounding box center [739, 137] width 717 height 29
click at [988, 515] on icon at bounding box center [980, 522] width 14 height 14
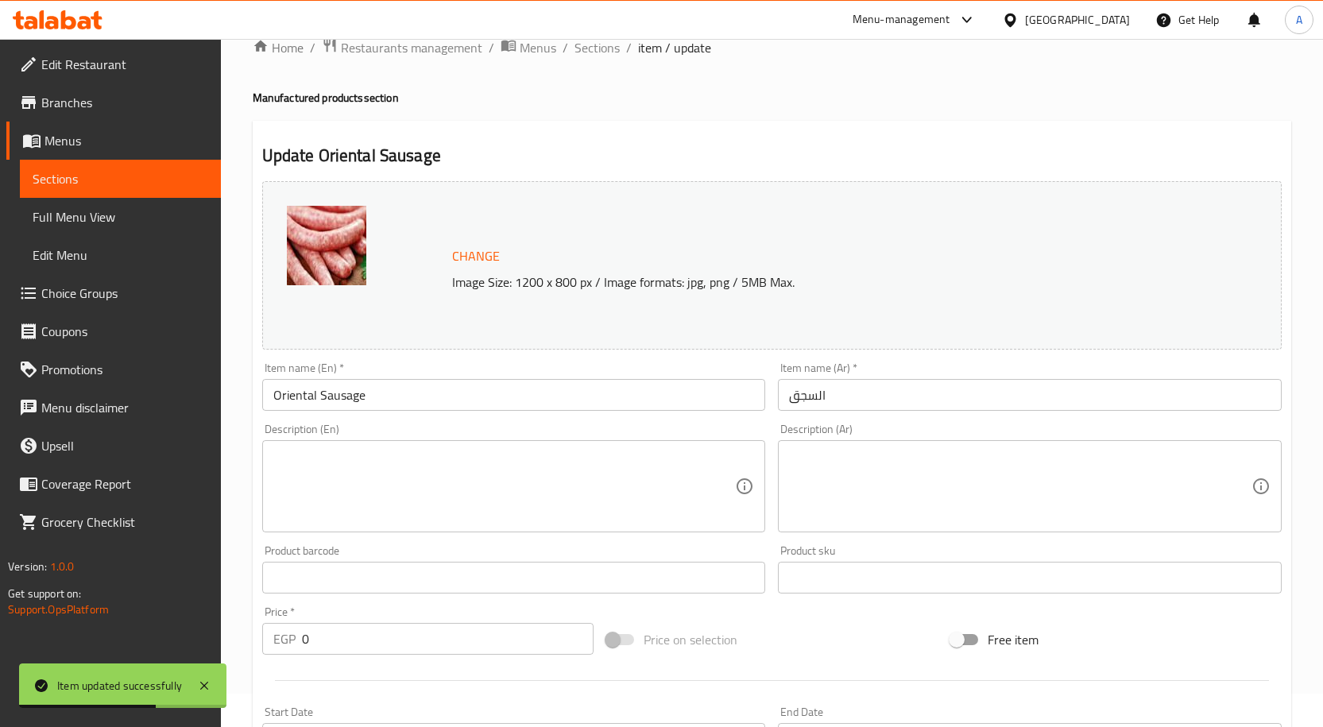
scroll to position [501, 0]
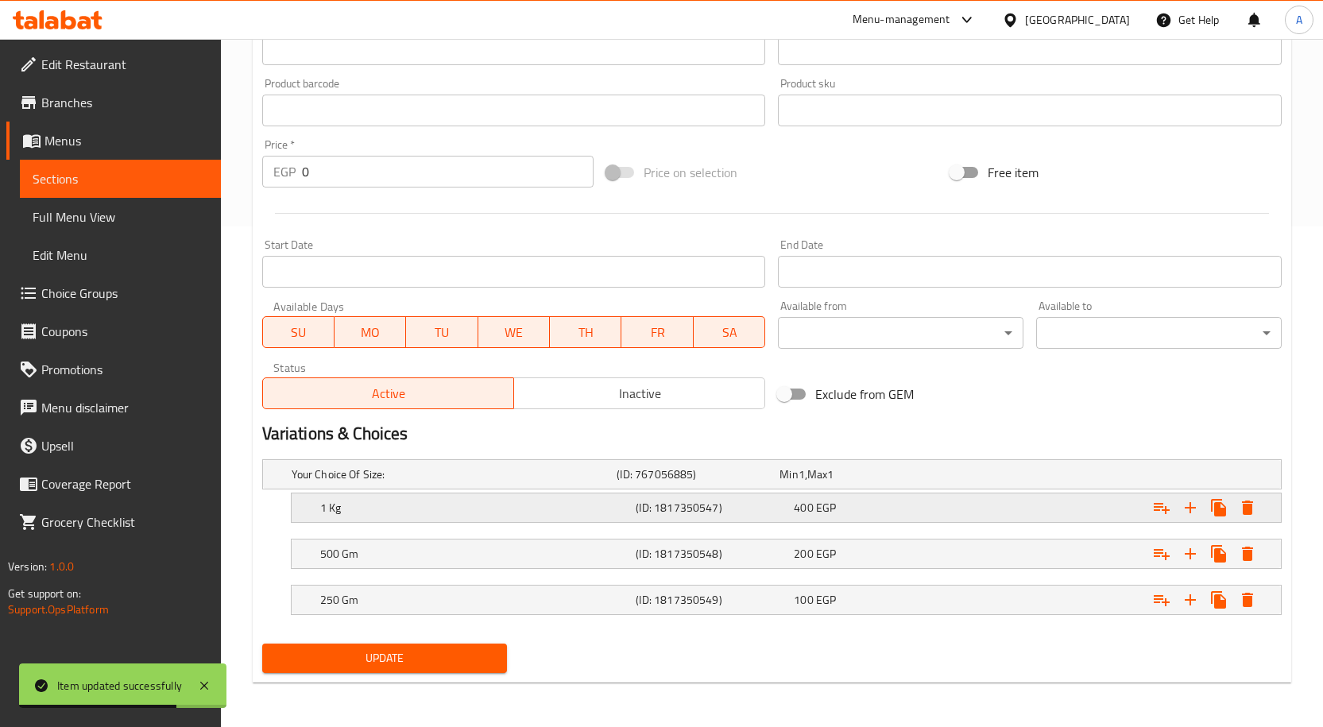
click at [855, 501] on div "400 EGP" at bounding box center [870, 508] width 152 height 16
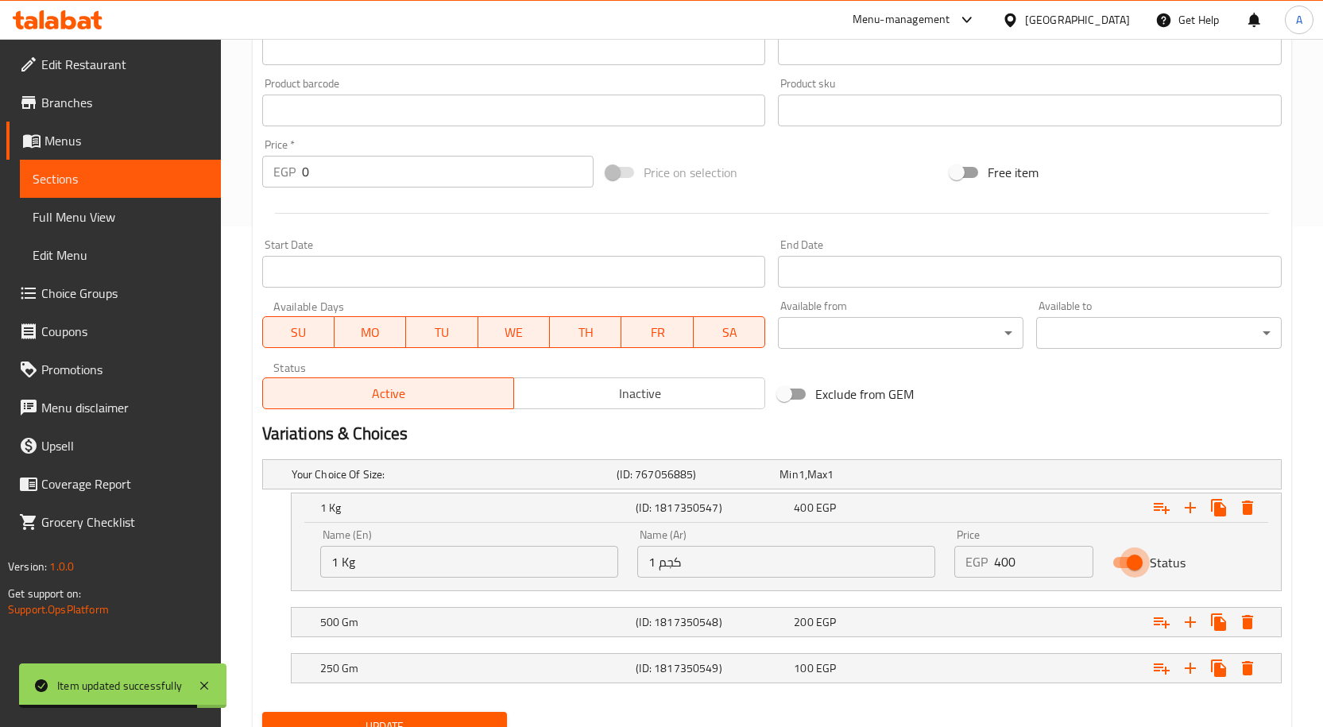
click at [1131, 564] on input "Status" at bounding box center [1134, 562] width 91 height 30
checkbox input "false"
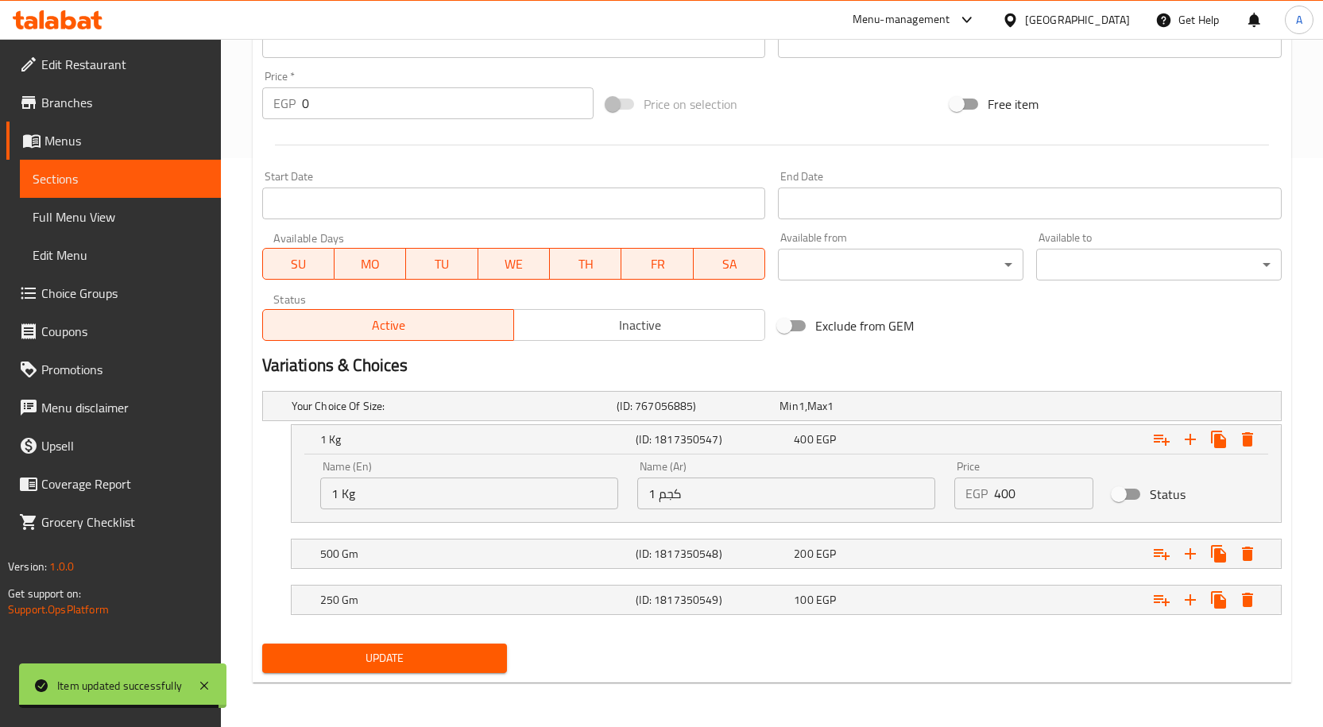
click at [431, 655] on span "Update" at bounding box center [385, 658] width 220 height 20
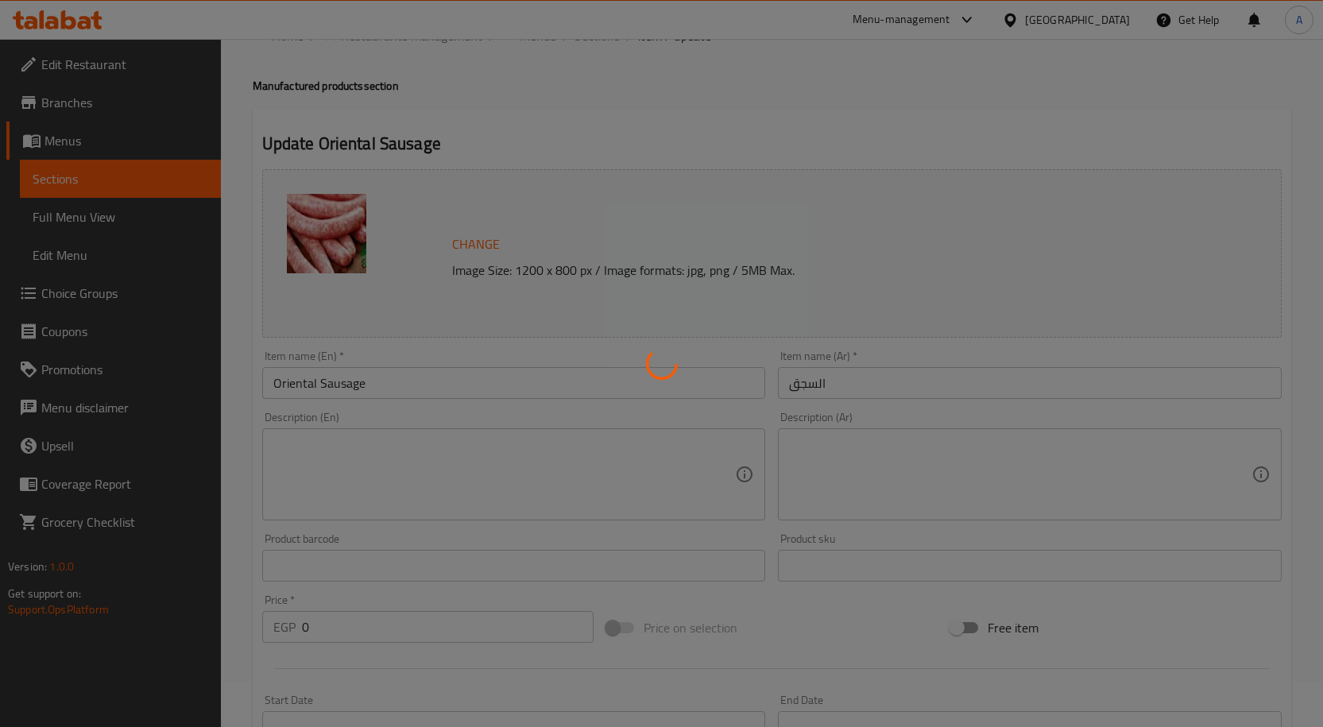
scroll to position [0, 0]
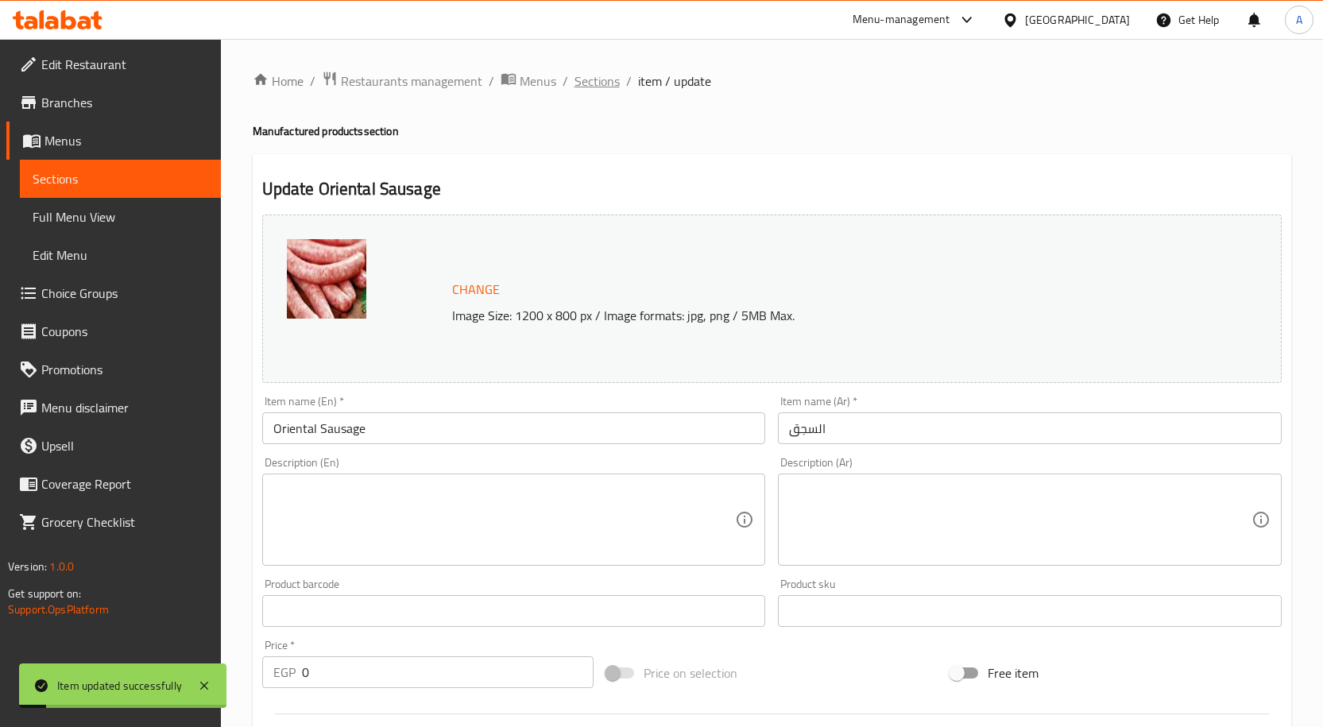
click at [601, 77] on span "Sections" at bounding box center [596, 81] width 45 height 19
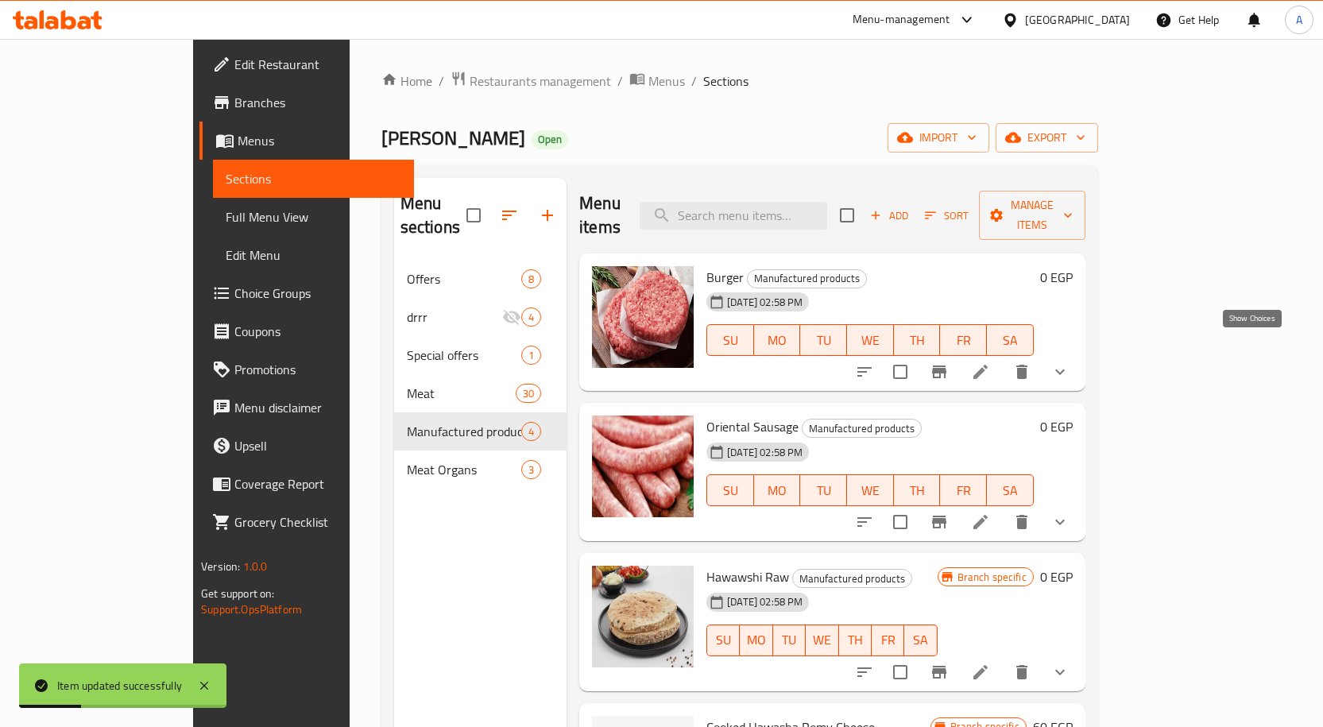
click at [1069, 362] on icon "show more" at bounding box center [1059, 371] width 19 height 19
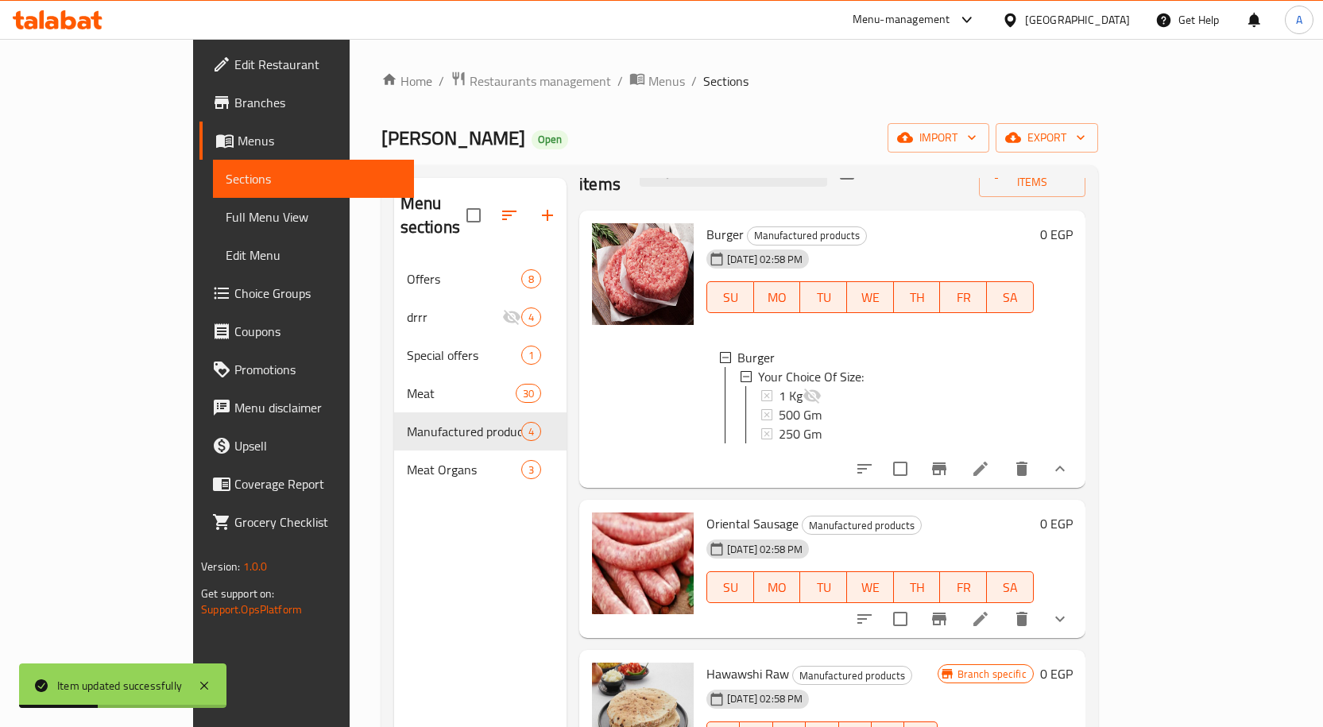
scroll to position [64, 0]
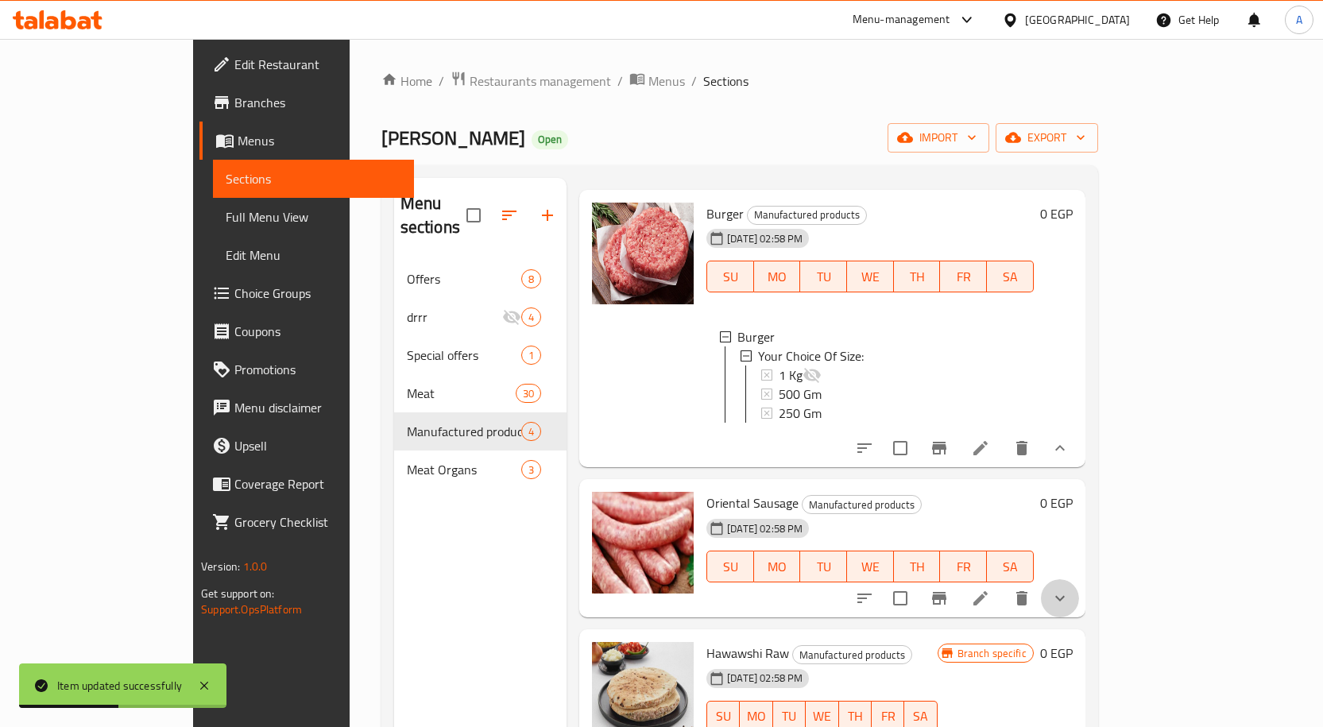
click at [1079, 583] on button "show more" at bounding box center [1060, 598] width 38 height 38
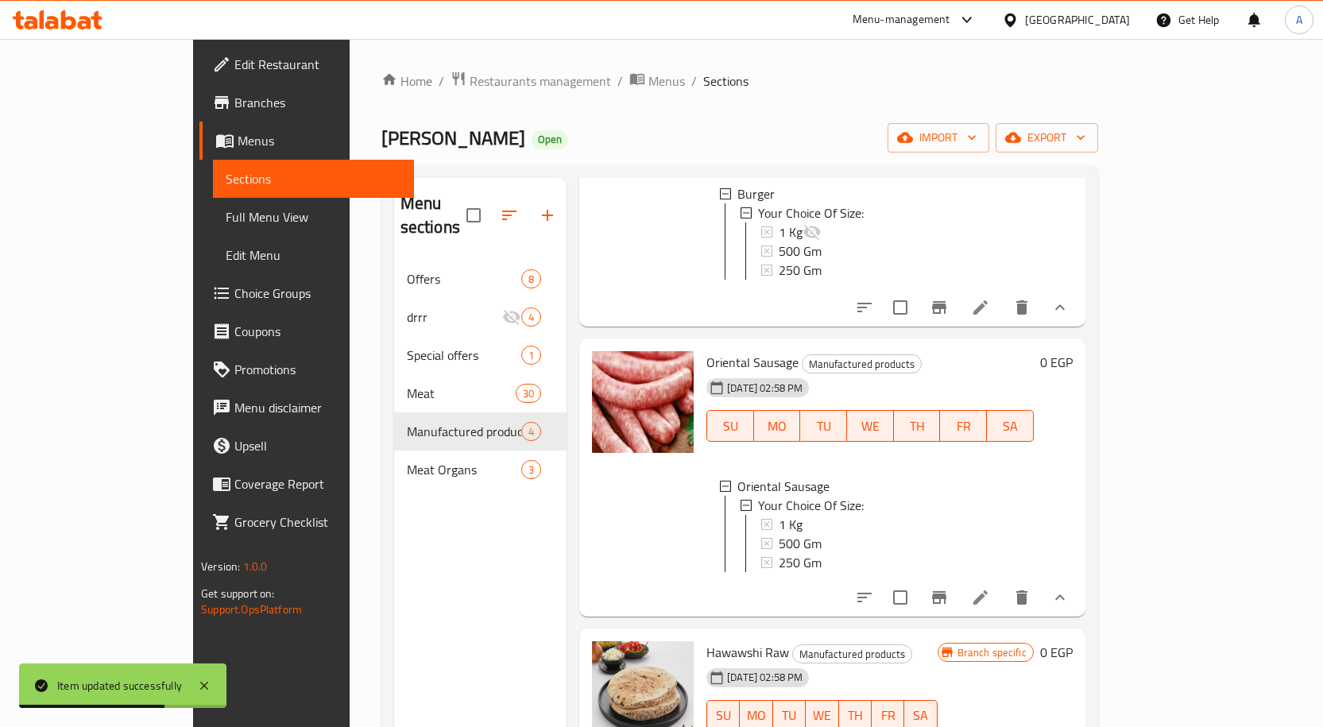
scroll to position [215, 0]
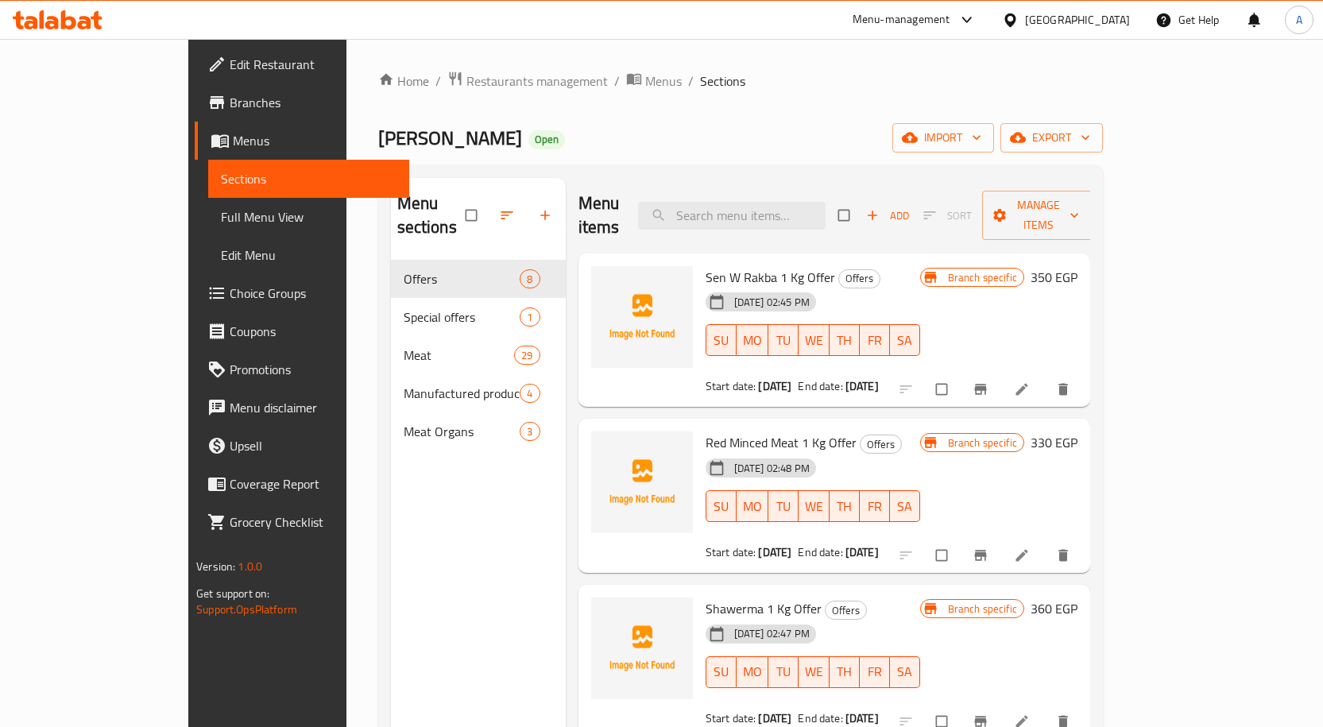
click at [221, 220] on span "Full Menu View" at bounding box center [309, 216] width 176 height 19
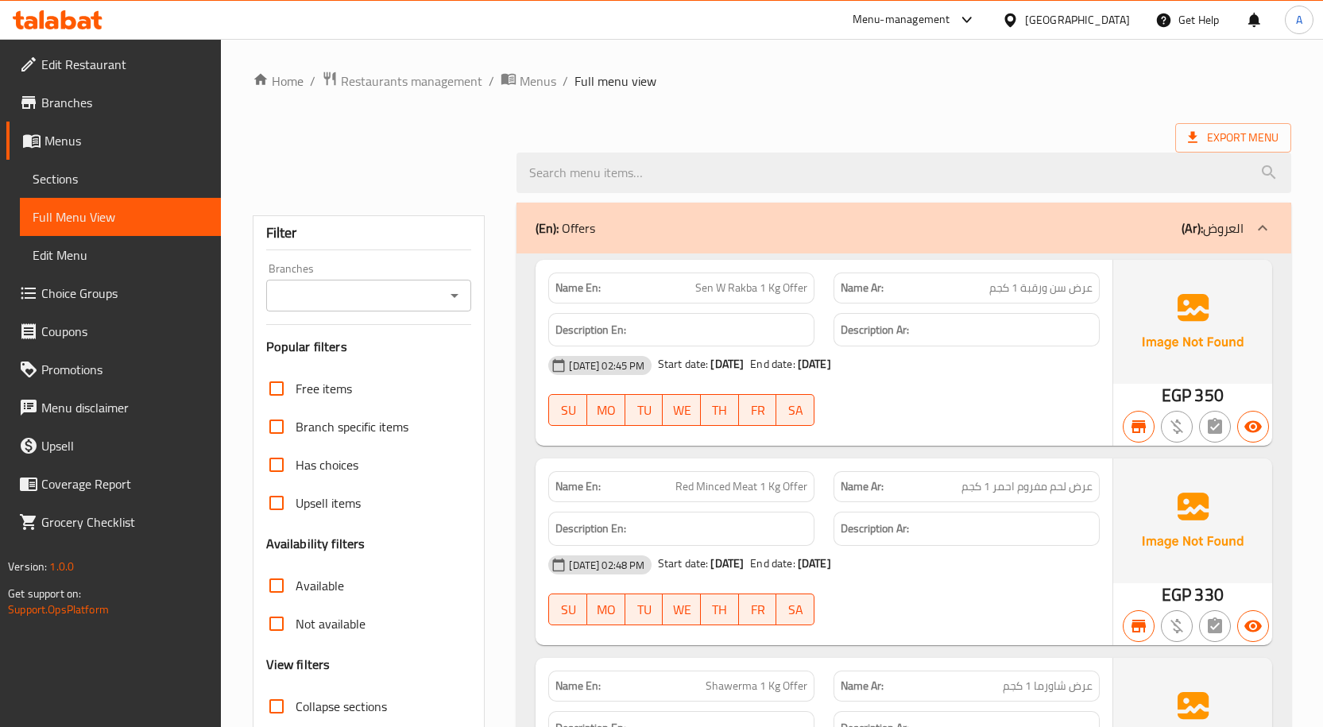
click at [920, 138] on div "Export Menu" at bounding box center [772, 137] width 1038 height 29
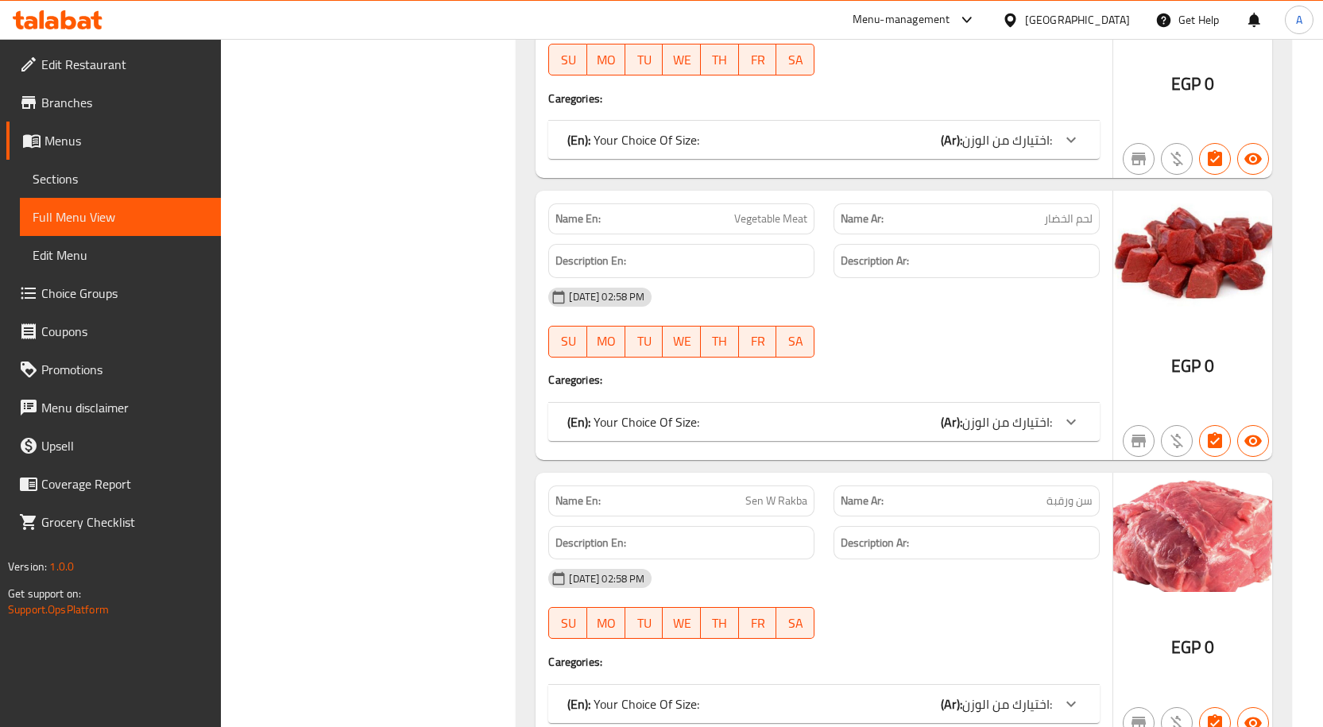
scroll to position [4586, 0]
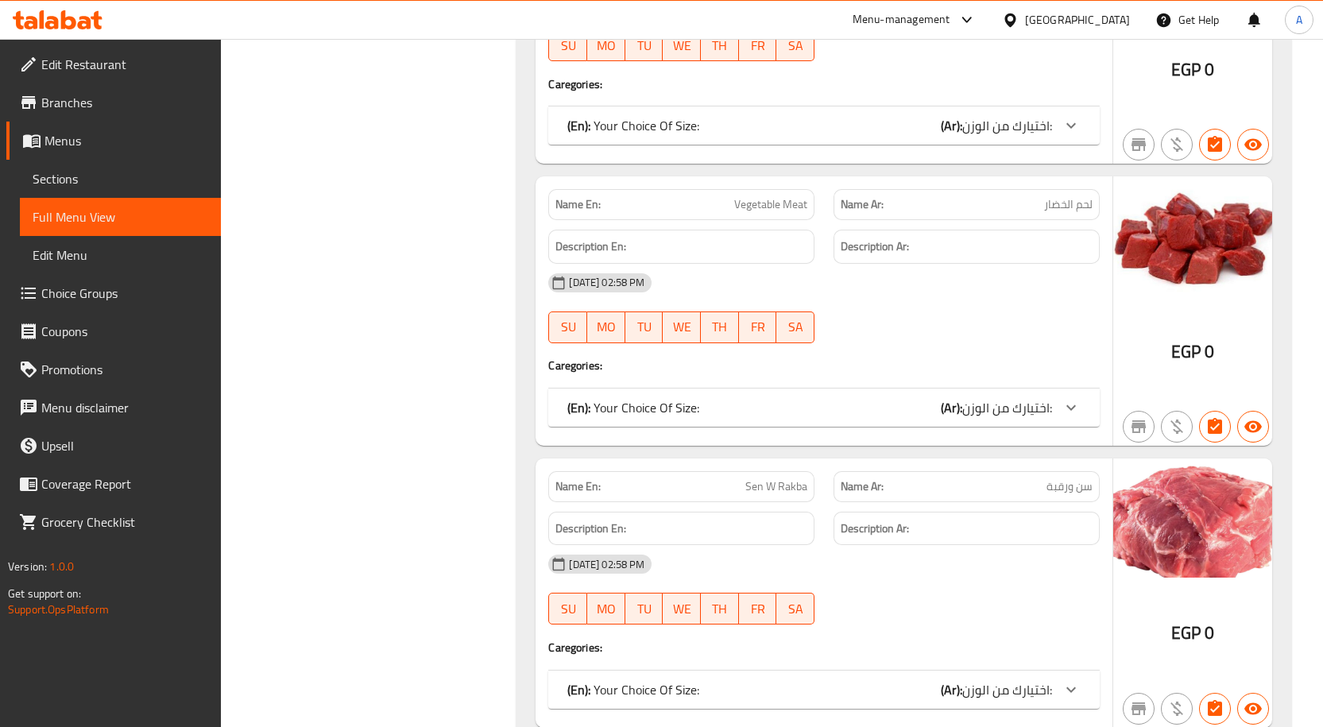
click at [1038, 416] on span "اختيارك من الوزن:" at bounding box center [1007, 408] width 90 height 24
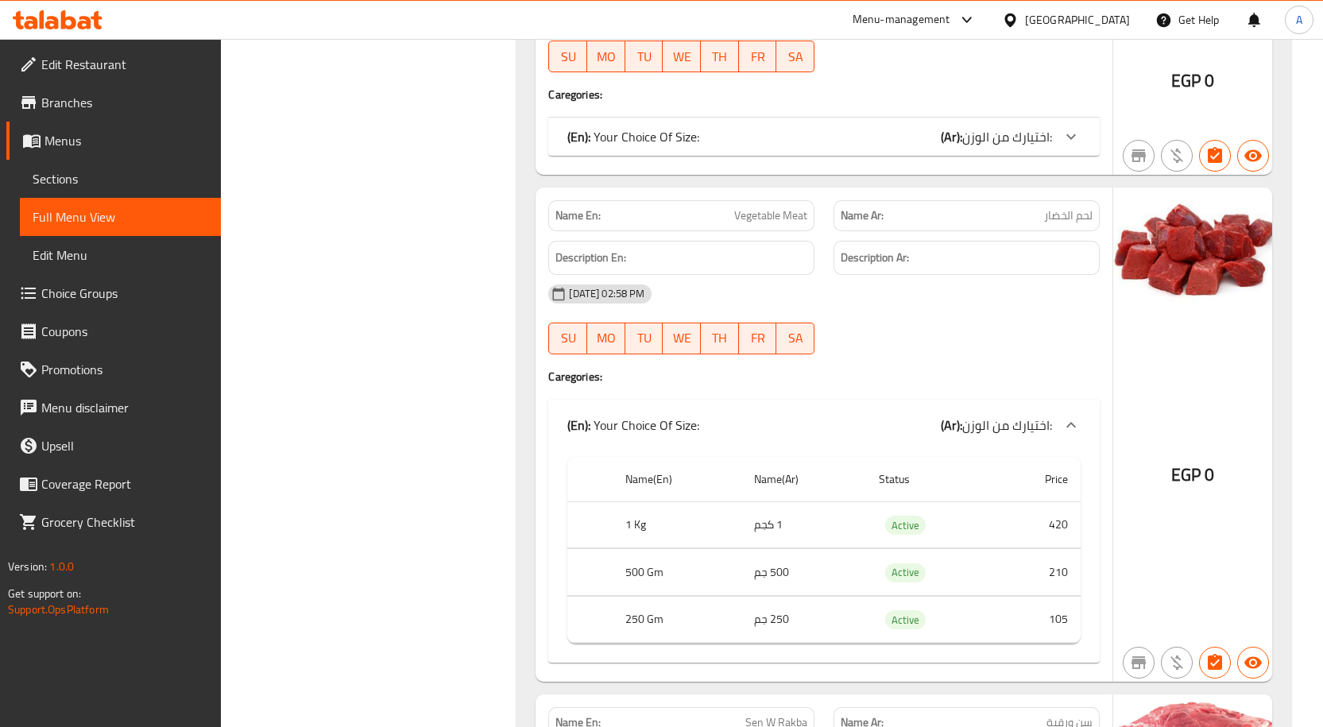
scroll to position [4597, 0]
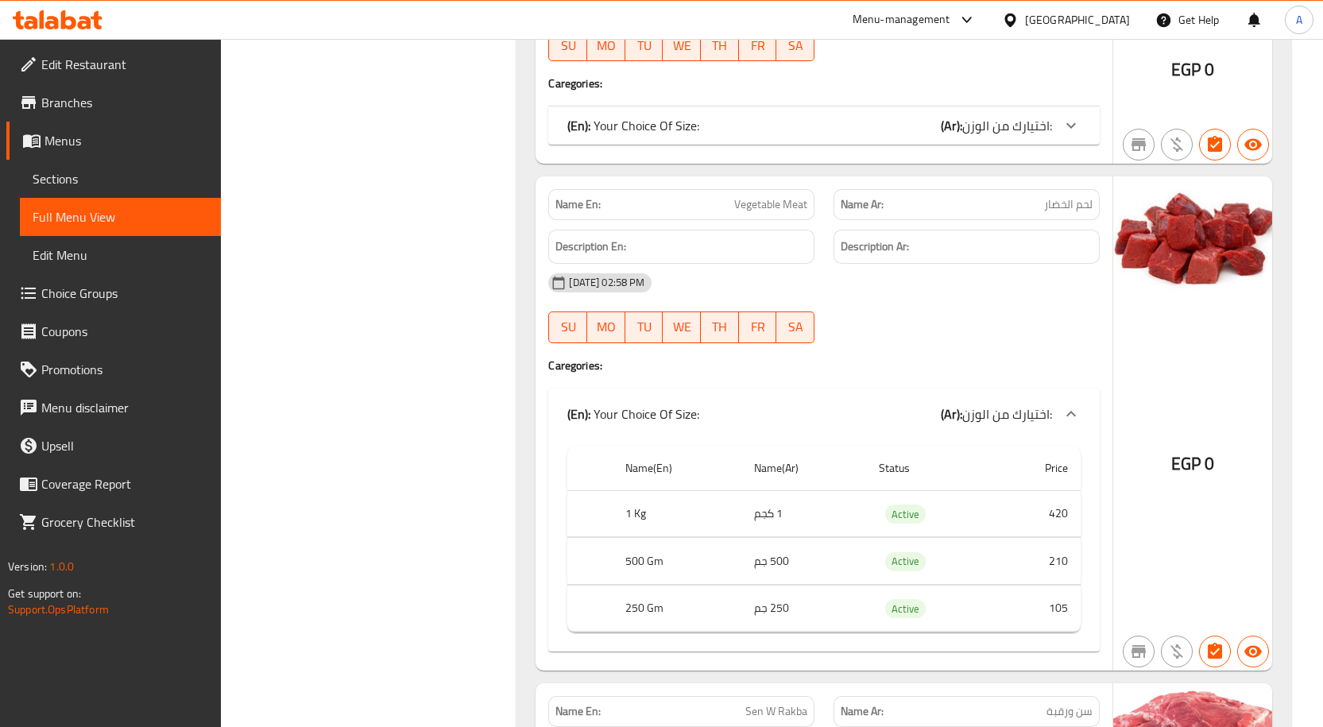
click at [1071, 204] on span "لحم الخضار" at bounding box center [1068, 204] width 48 height 17
copy span "لحم الخضار"
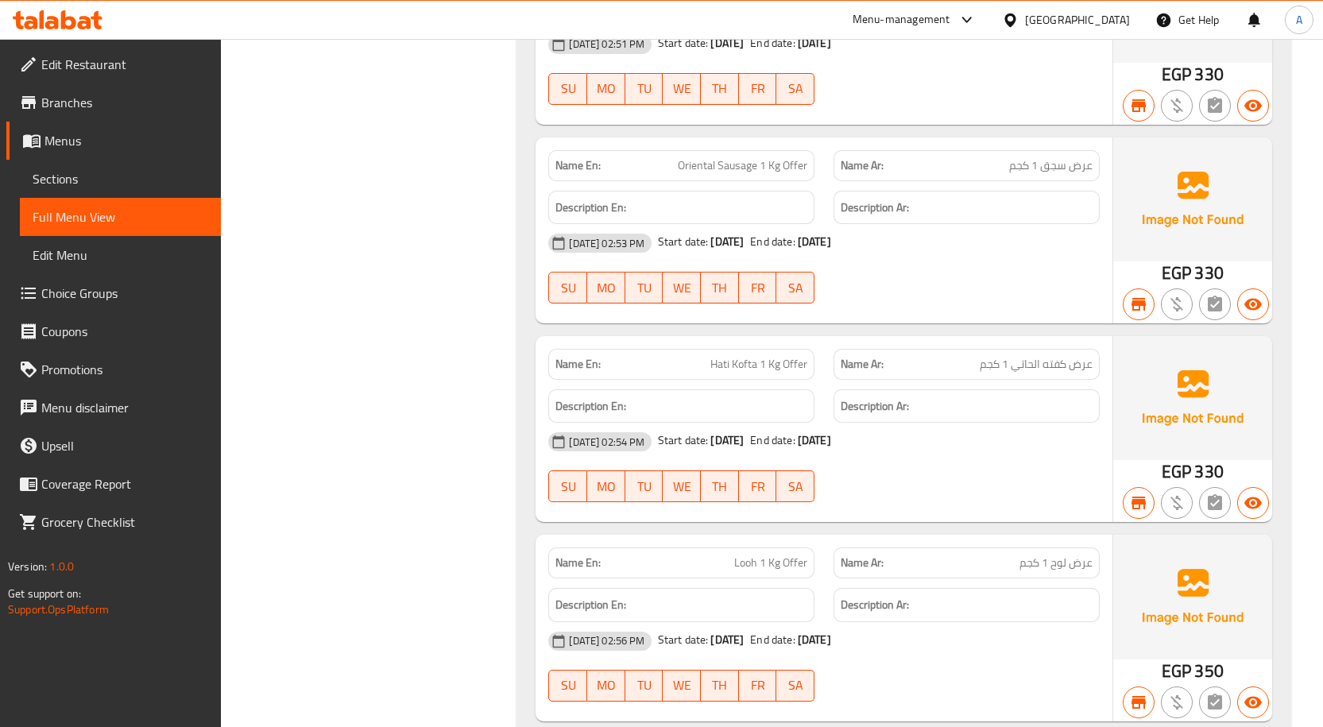
scroll to position [8327, 0]
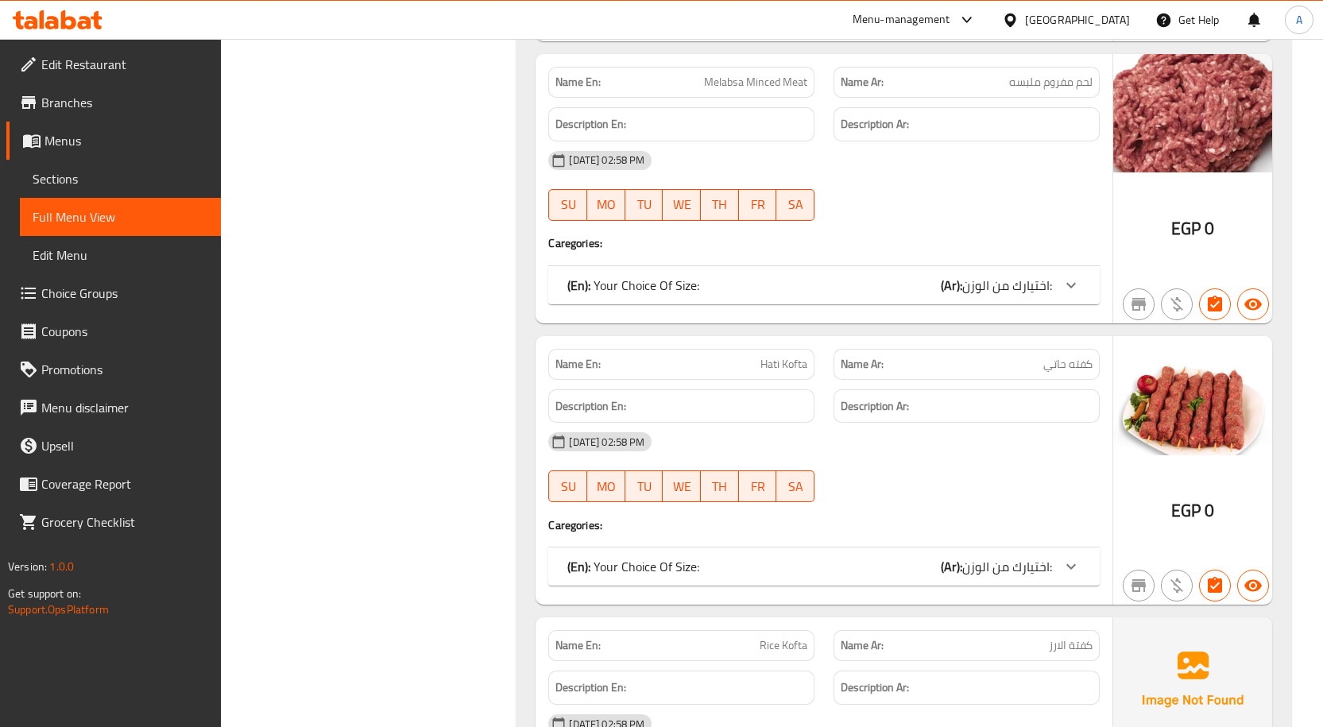
click at [1017, 560] on span "اختيارك من الوزن:" at bounding box center [1007, 567] width 90 height 24
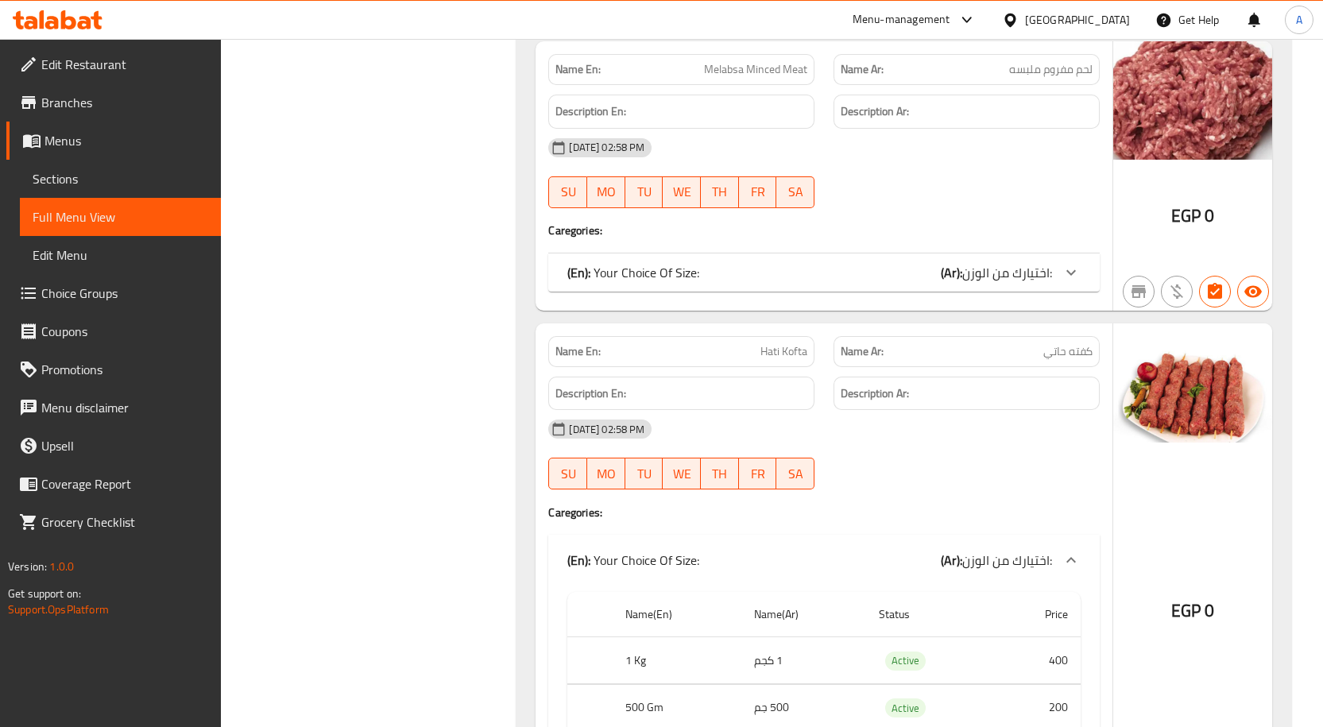
scroll to position [8407, 0]
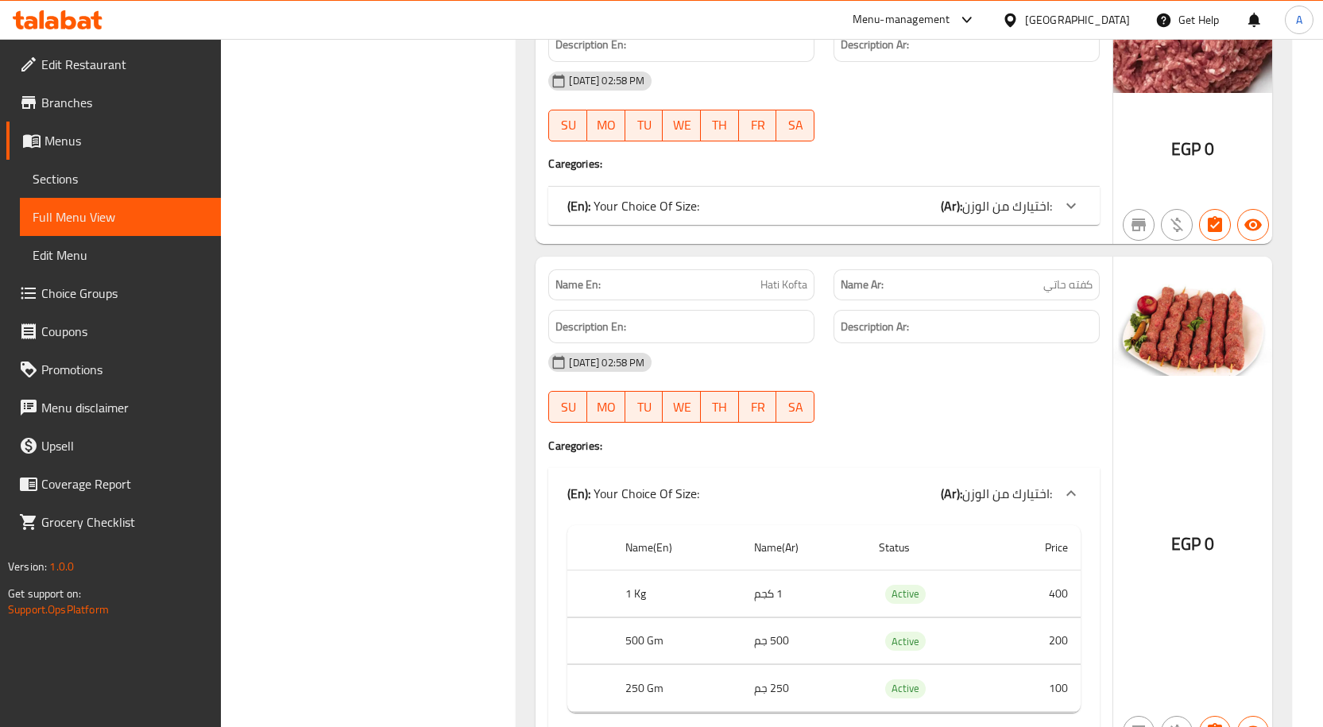
click at [784, 286] on span "Hati Kofta" at bounding box center [783, 284] width 47 height 17
copy span "Hati Kofta"
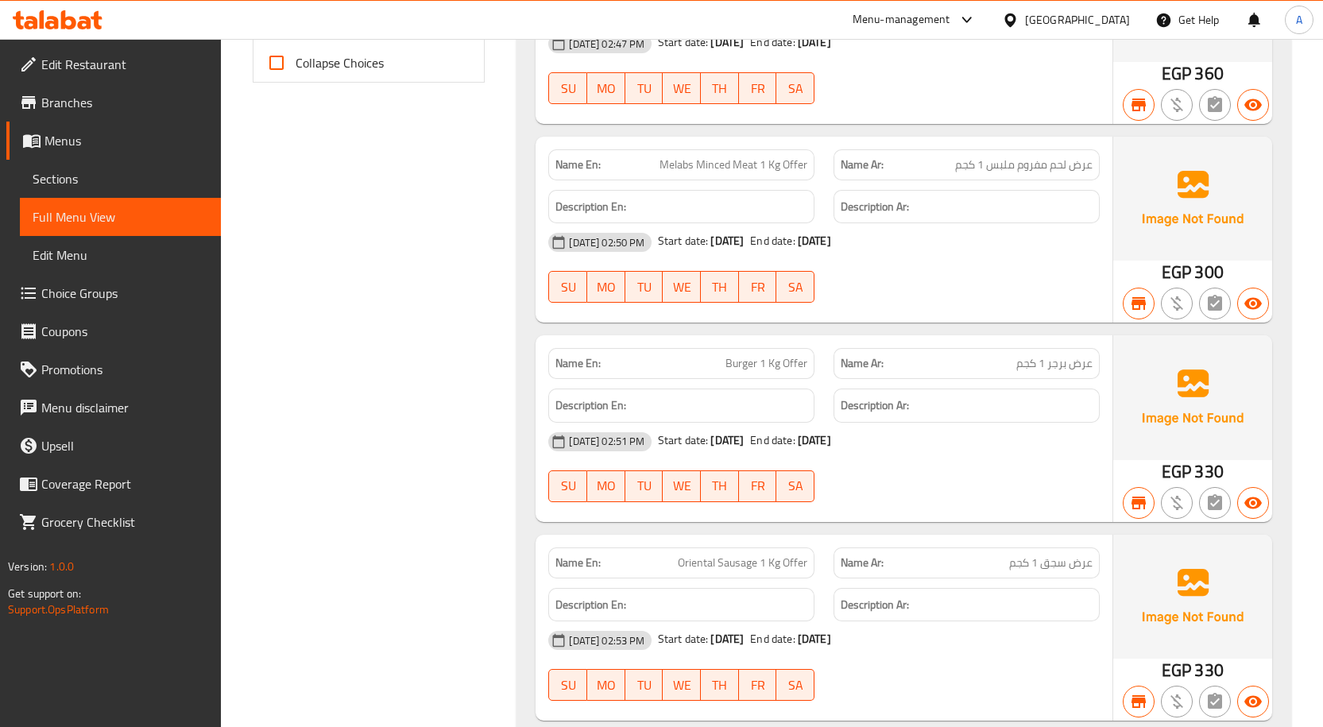
scroll to position [10449, 0]
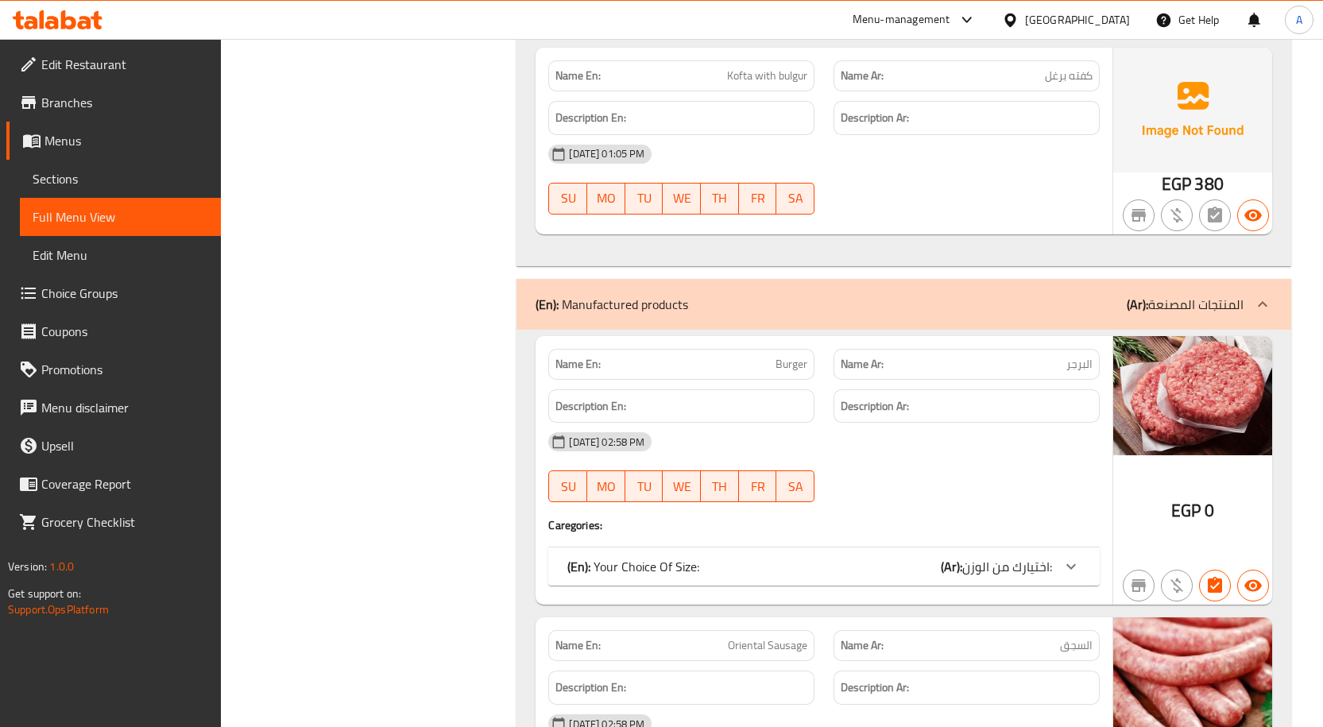
click at [797, 366] on span "Burger" at bounding box center [791, 364] width 32 height 17
copy span "Burger"
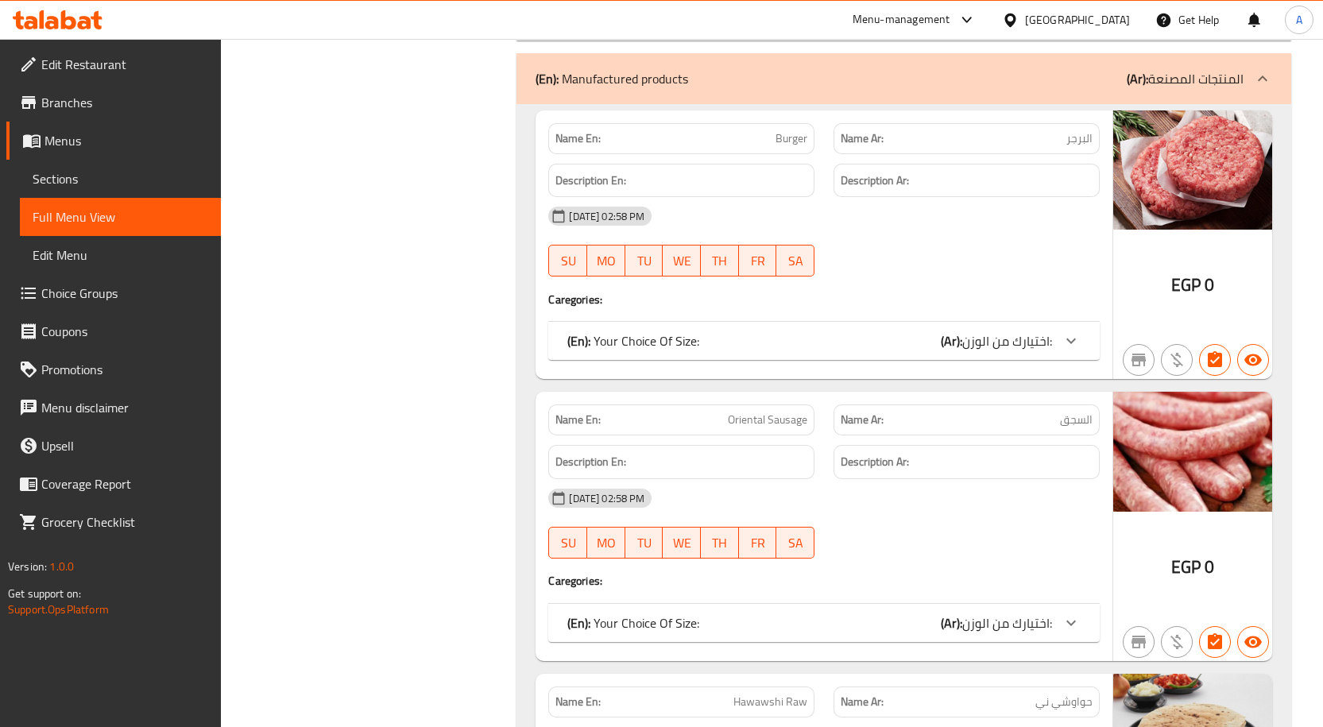
scroll to position [10810, 0]
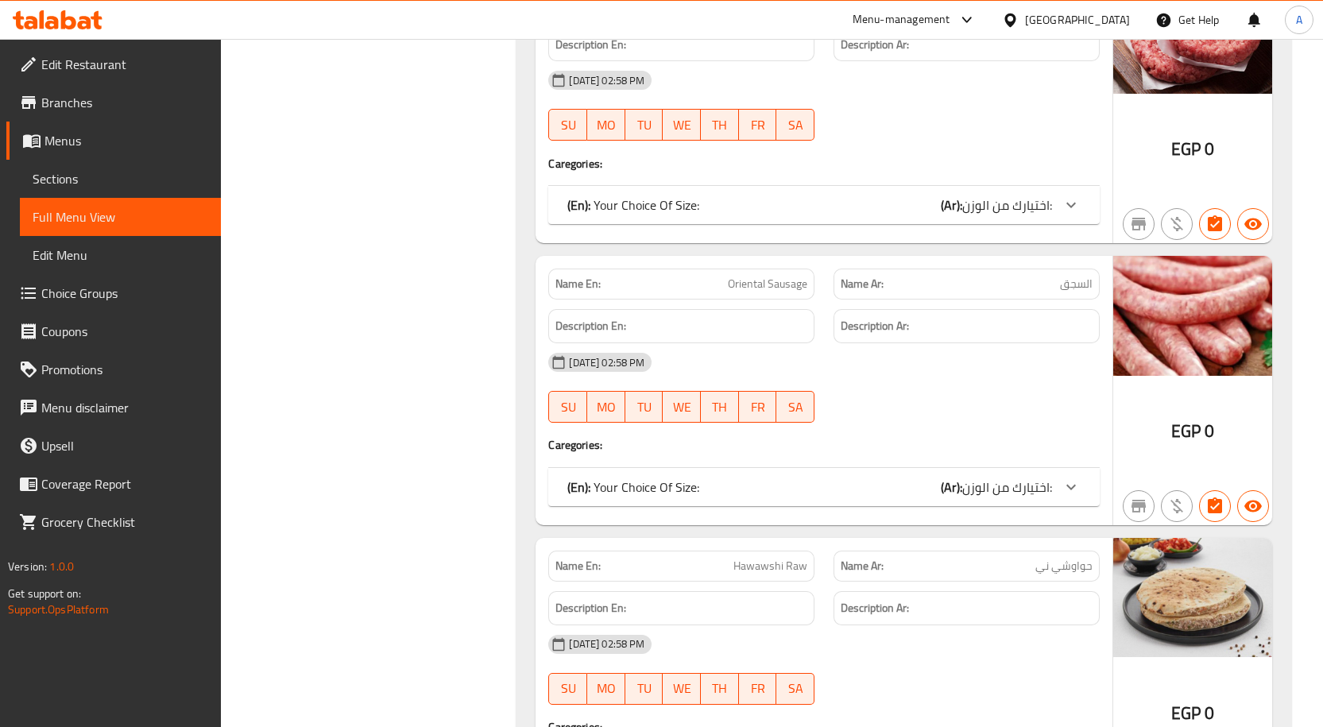
click at [787, 281] on span "Oriental Sausage" at bounding box center [767, 284] width 79 height 17
copy span "Oriental Sausage"
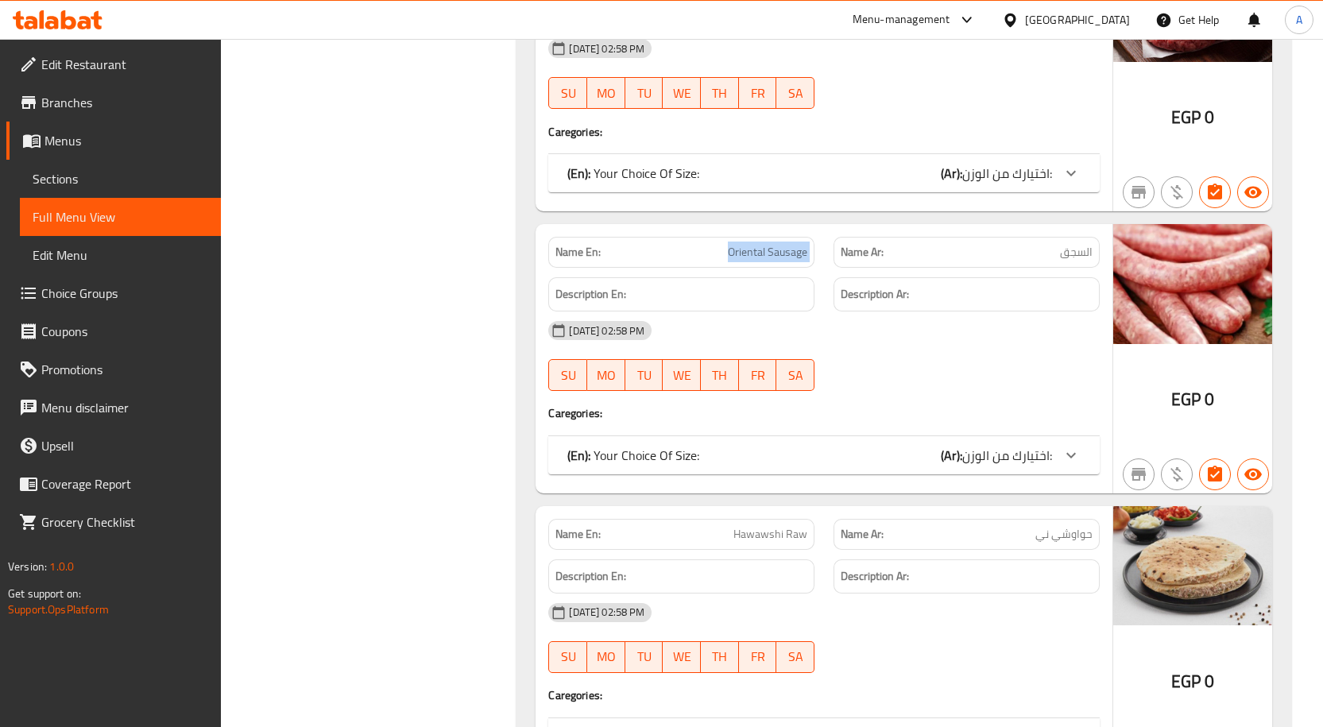
scroll to position [10890, 0]
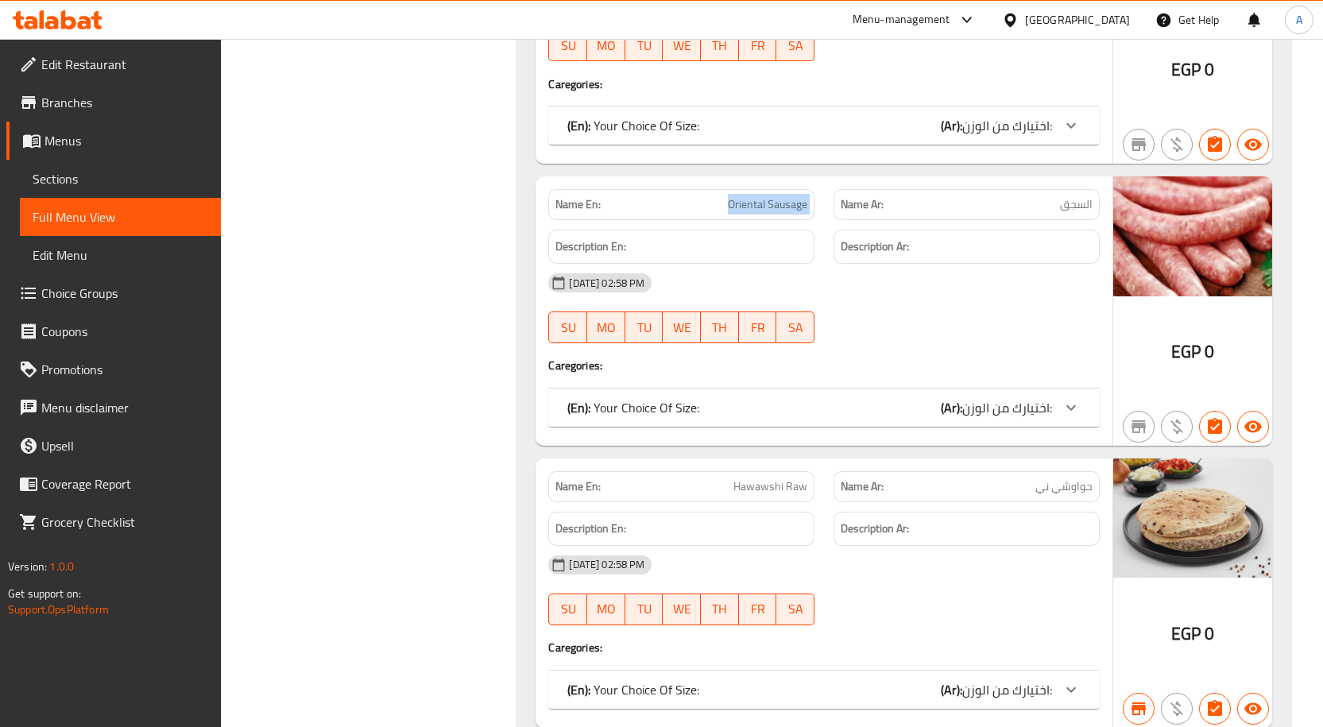
click at [1061, 410] on icon at bounding box center [1070, 407] width 19 height 19
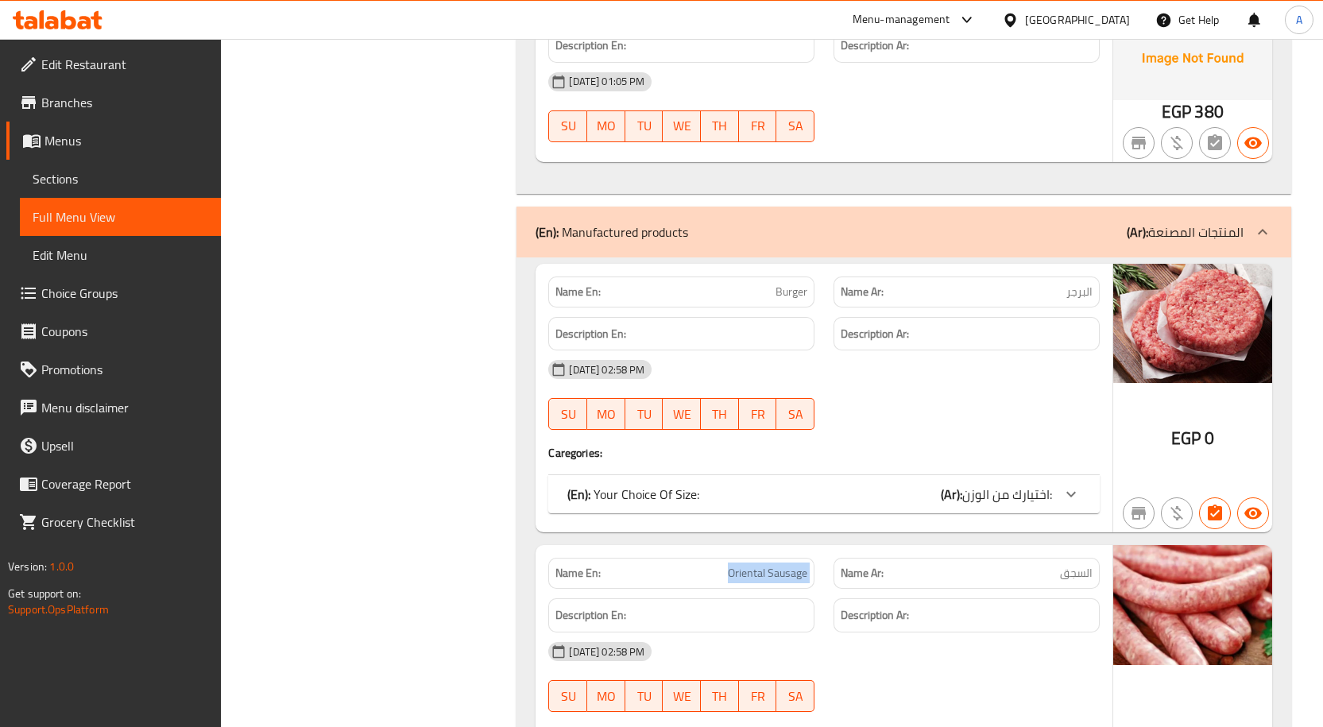
scroll to position [10492, 0]
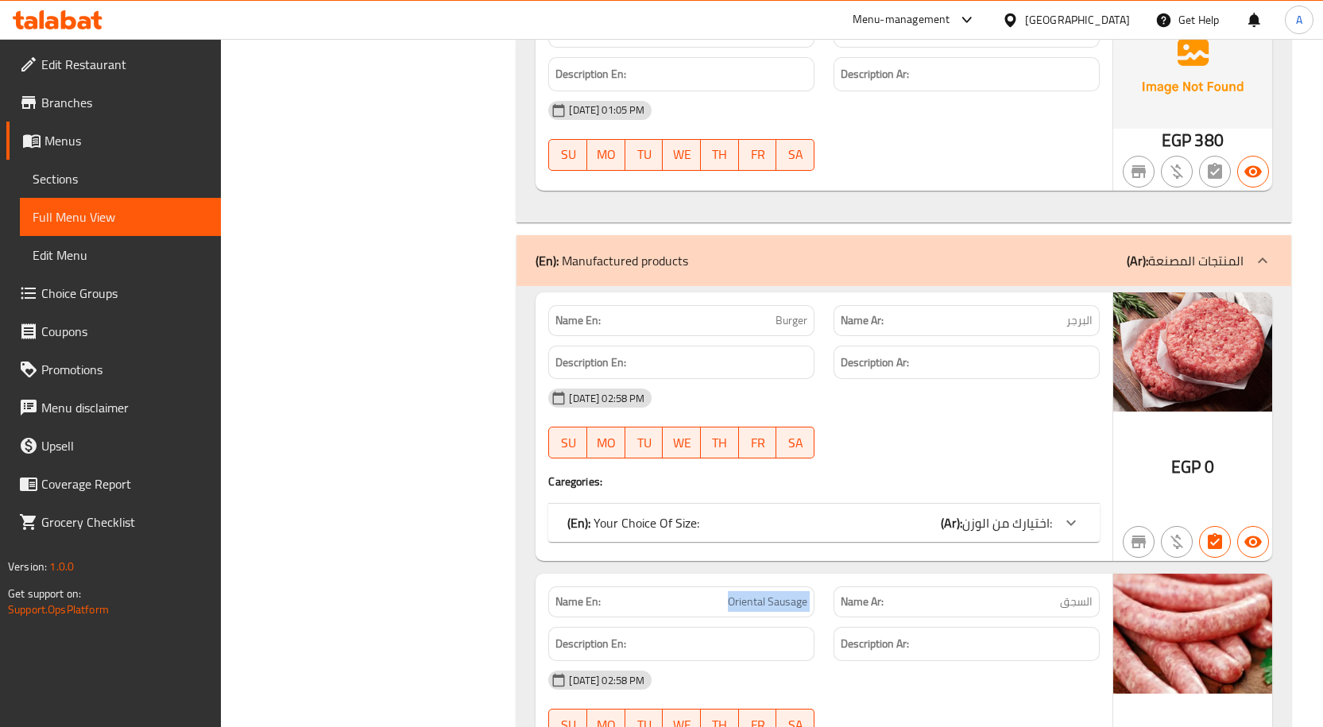
click at [1062, 513] on icon at bounding box center [1070, 522] width 19 height 19
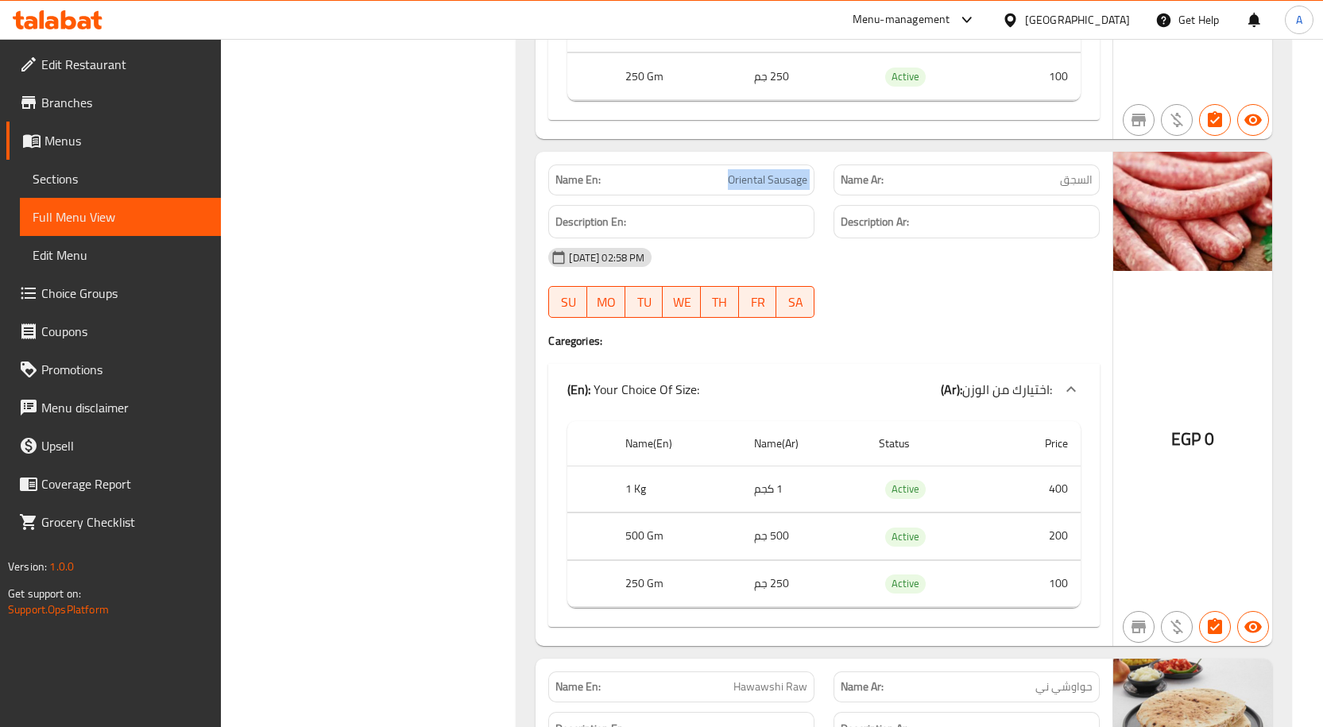
scroll to position [11115, 0]
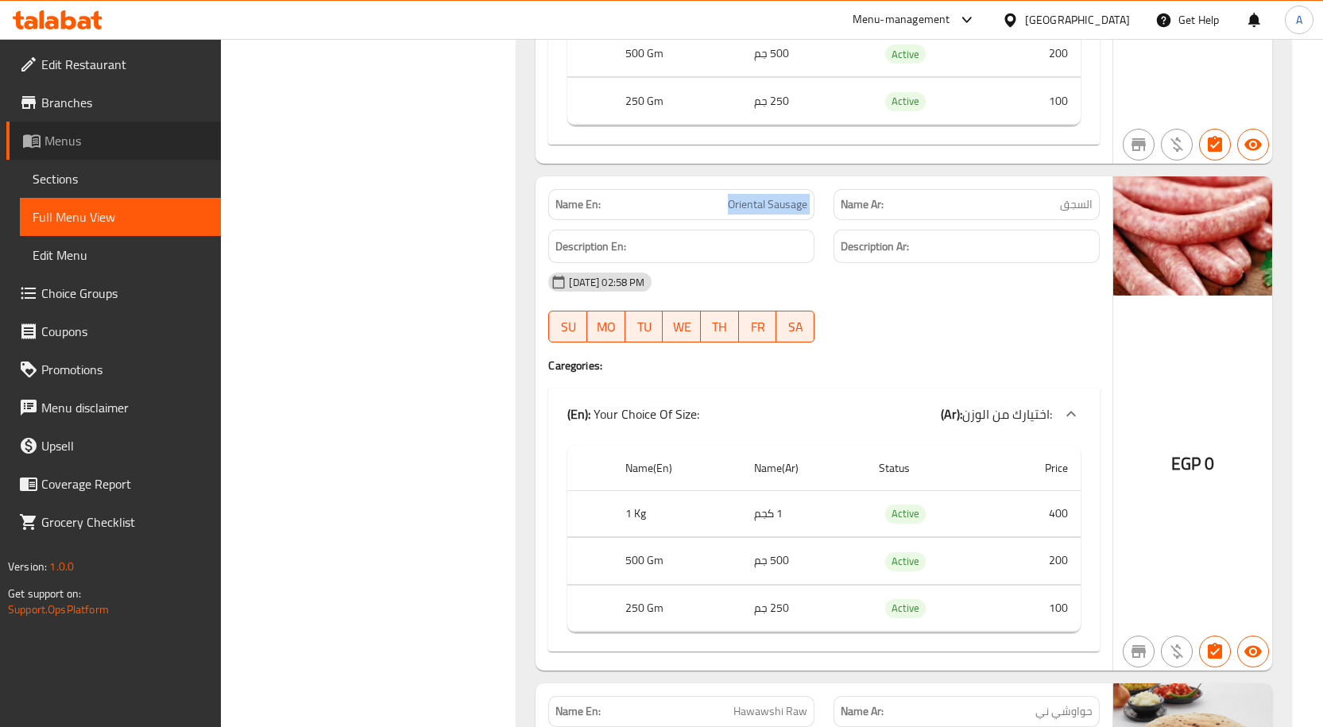
click at [68, 144] on span "Menus" at bounding box center [126, 140] width 164 height 19
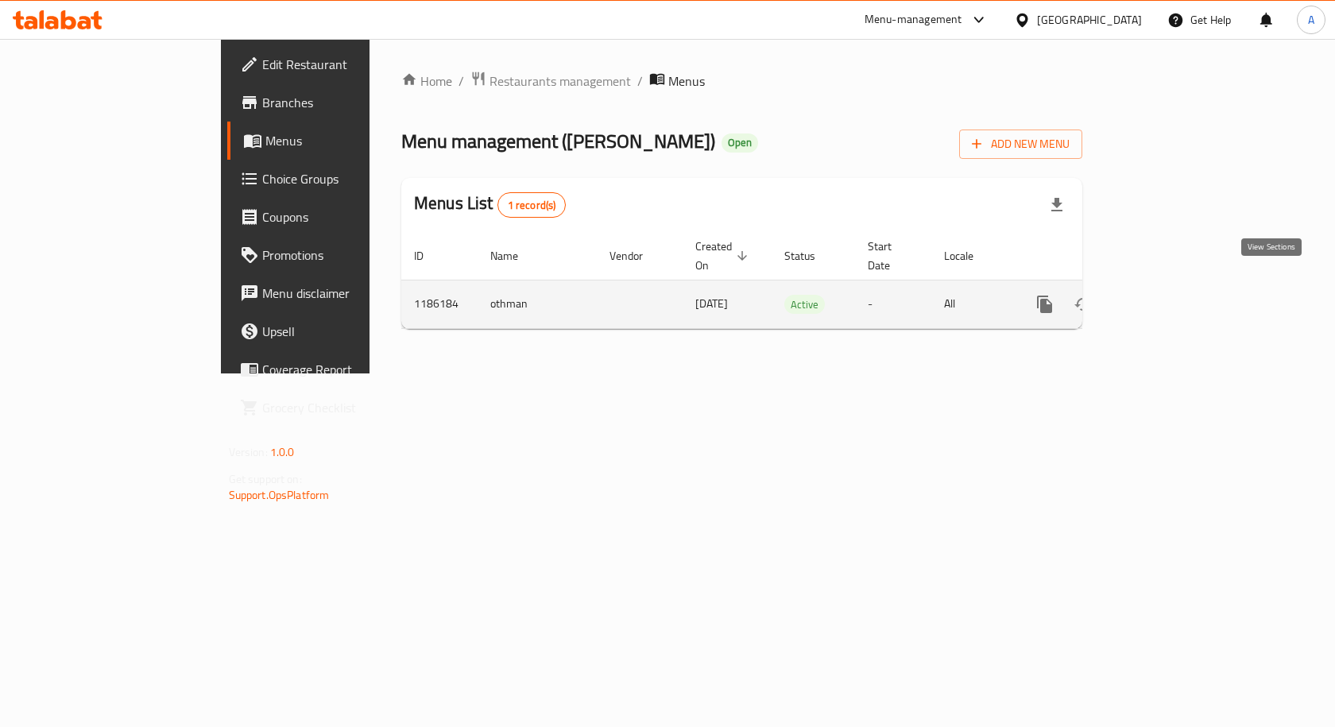
click at [1169, 296] on icon "enhanced table" at bounding box center [1159, 304] width 19 height 19
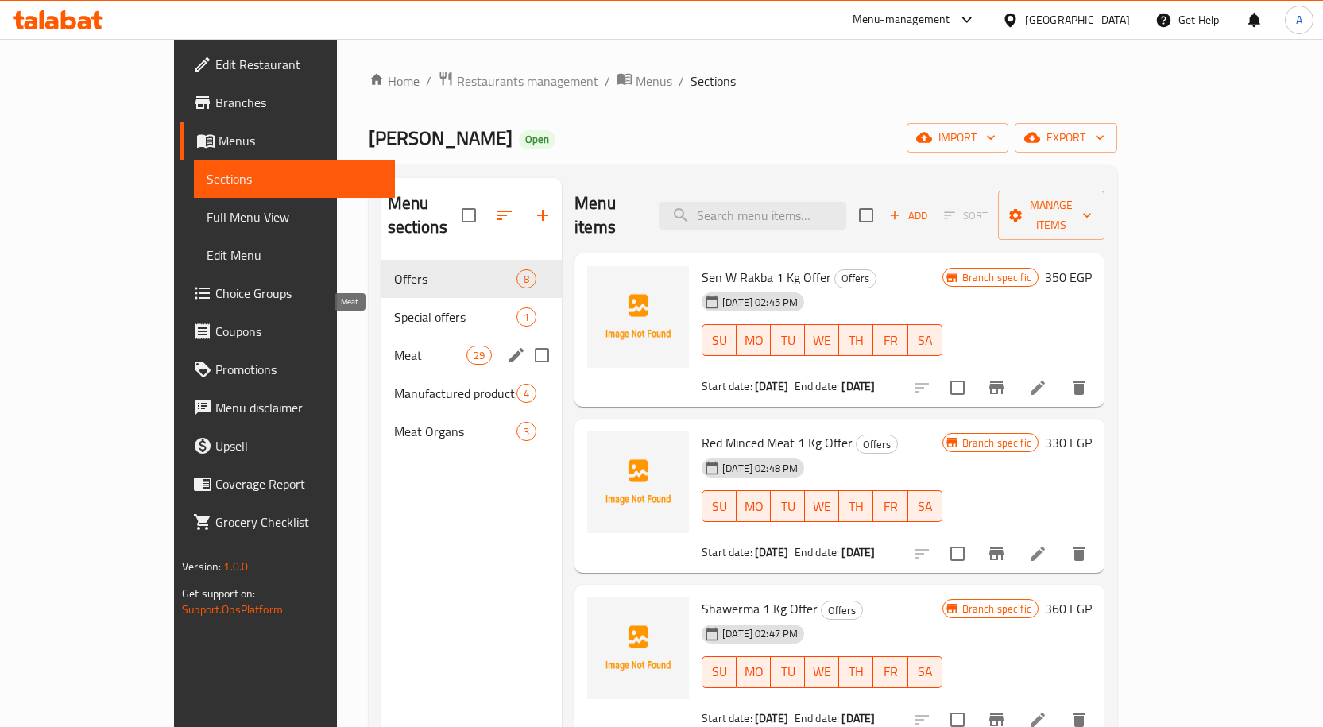
click at [394, 346] on span "Meat" at bounding box center [430, 355] width 72 height 19
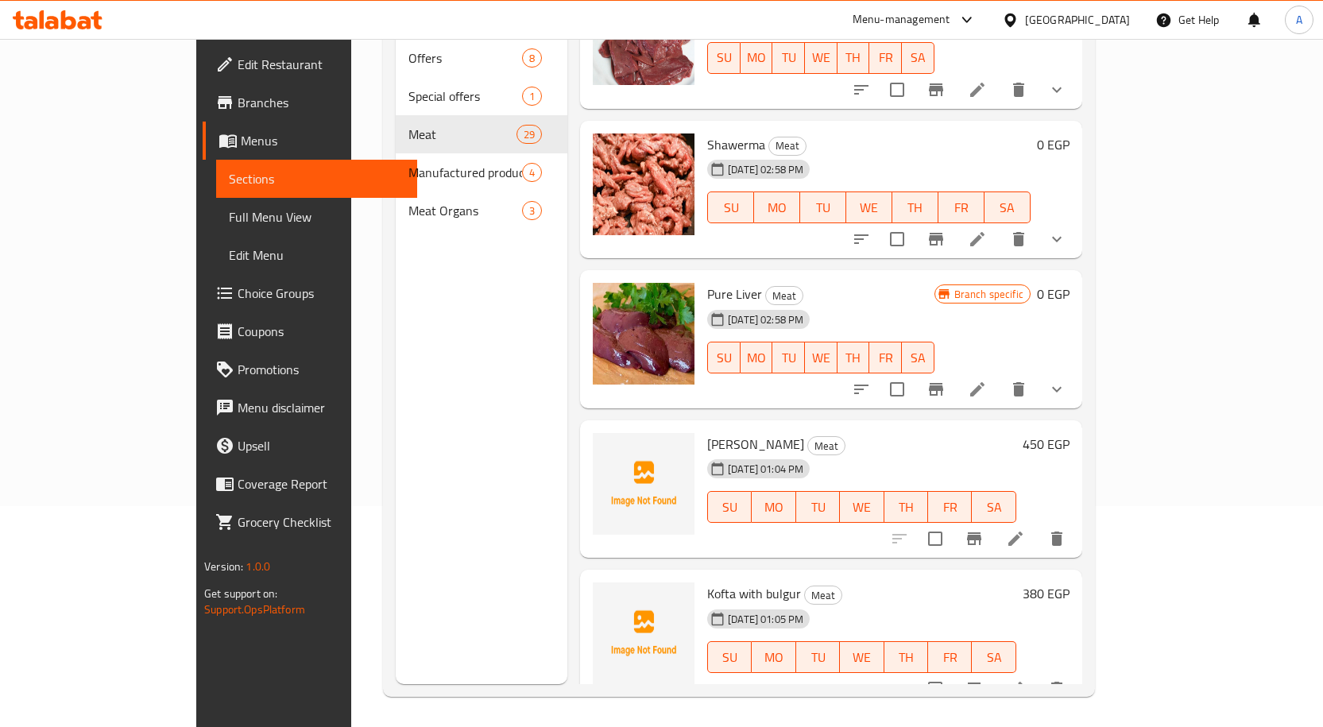
scroll to position [222, 0]
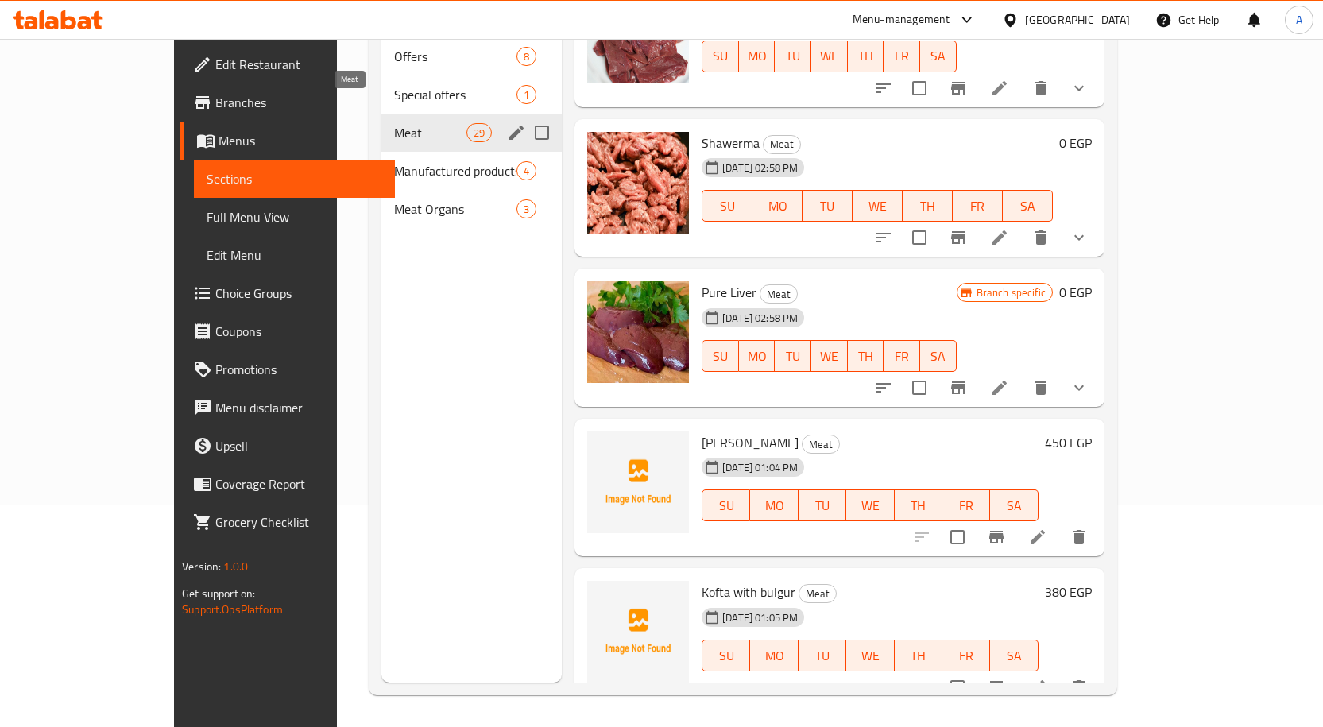
click at [394, 123] on span "Meat" at bounding box center [430, 132] width 72 height 19
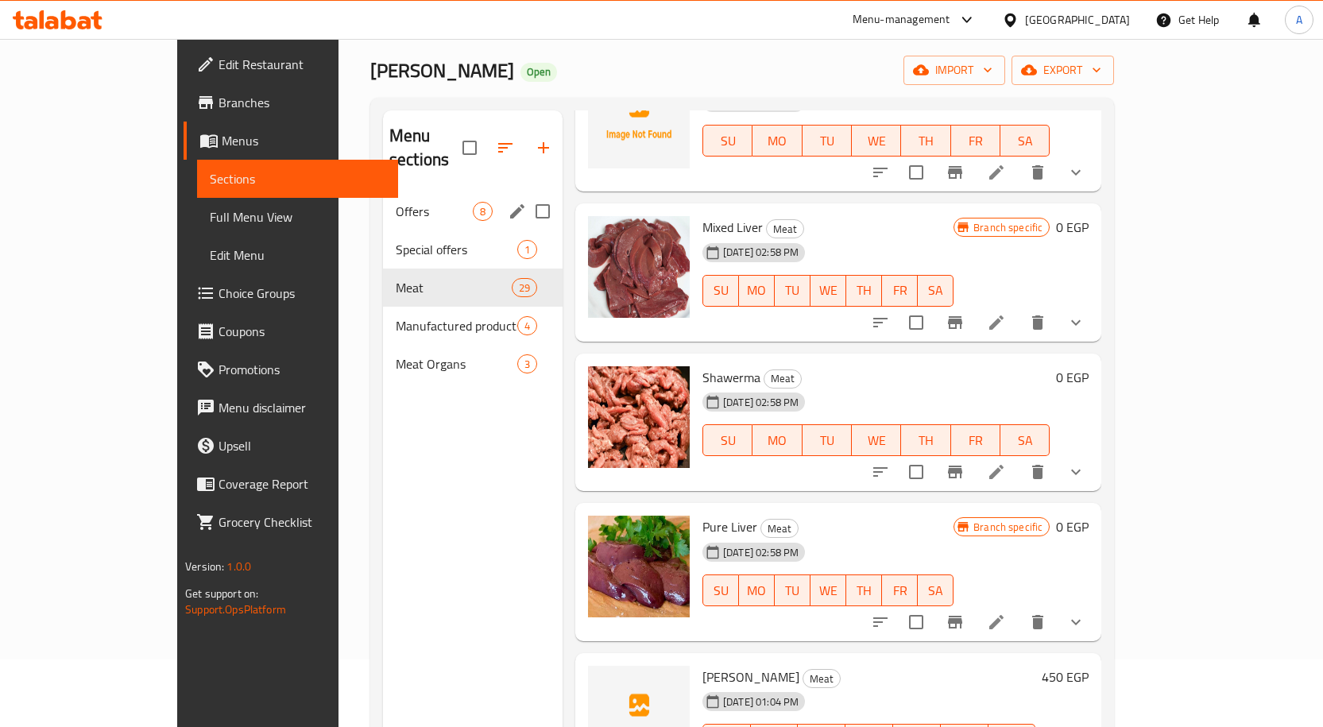
scroll to position [64, 0]
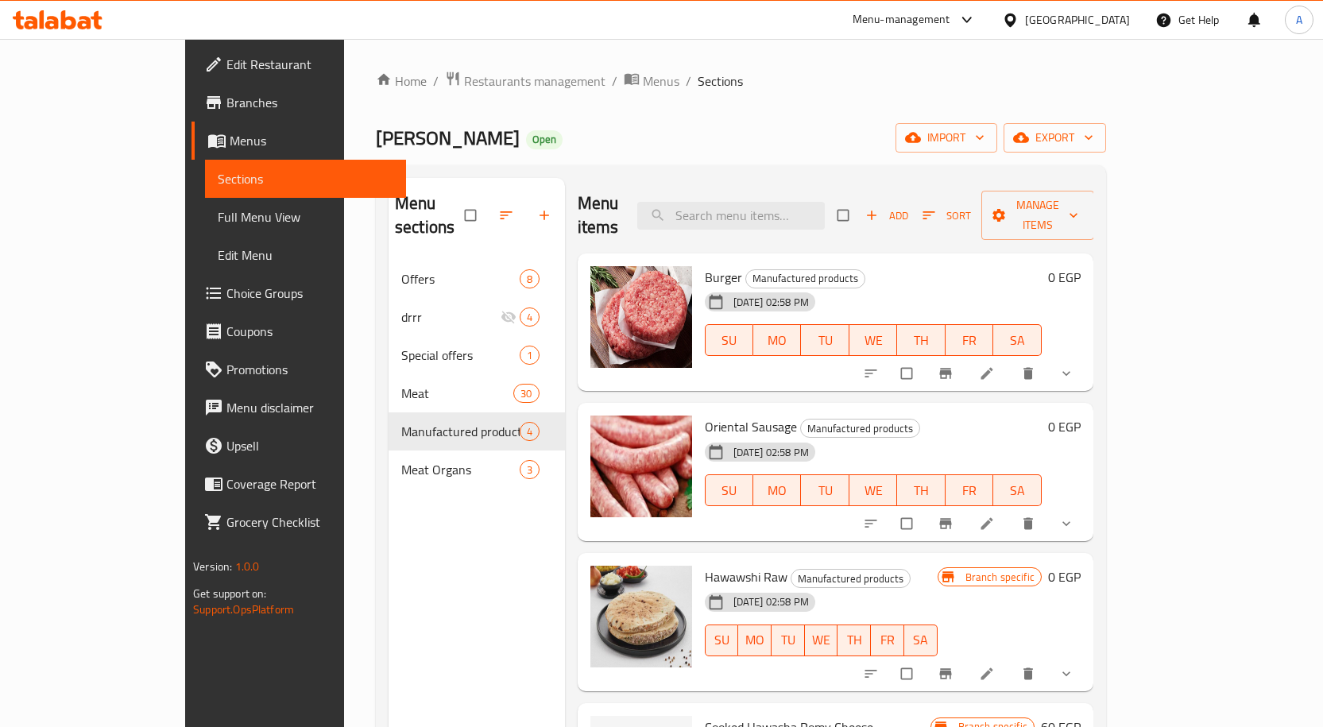
click at [1087, 506] on button "show more" at bounding box center [1068, 523] width 38 height 35
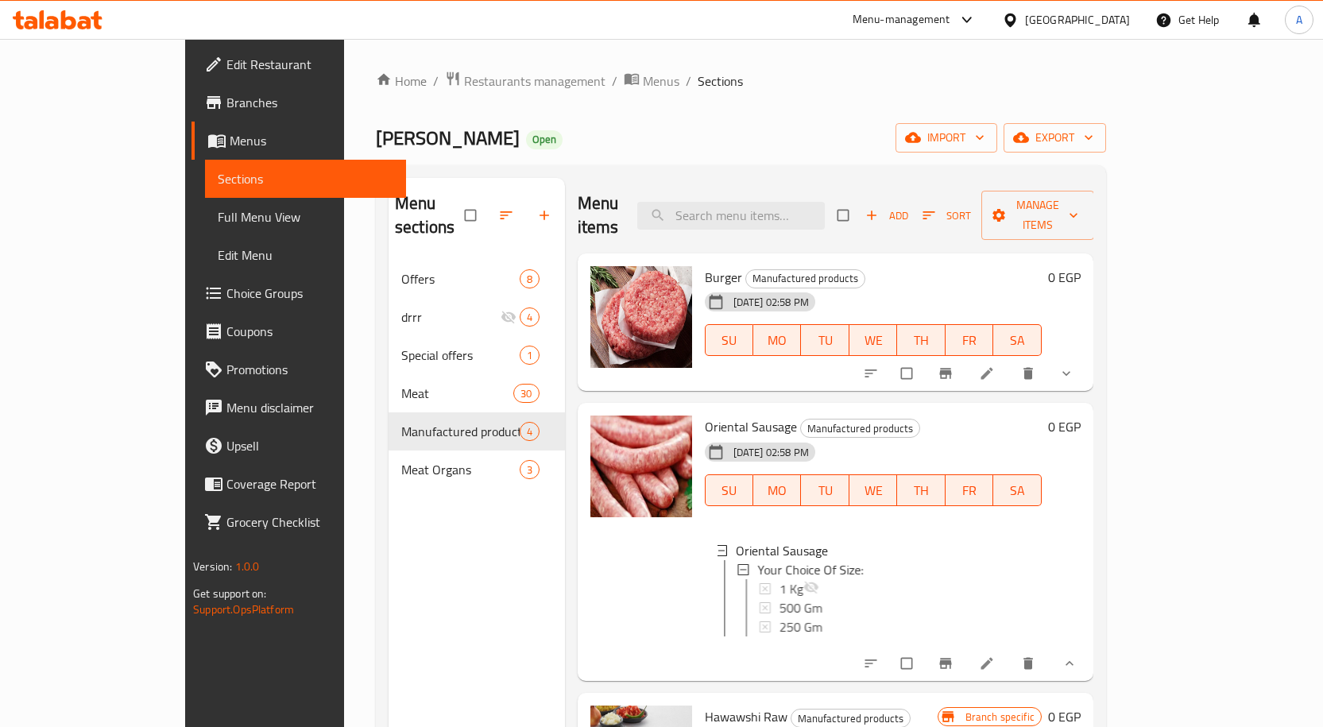
scroll to position [64, 0]
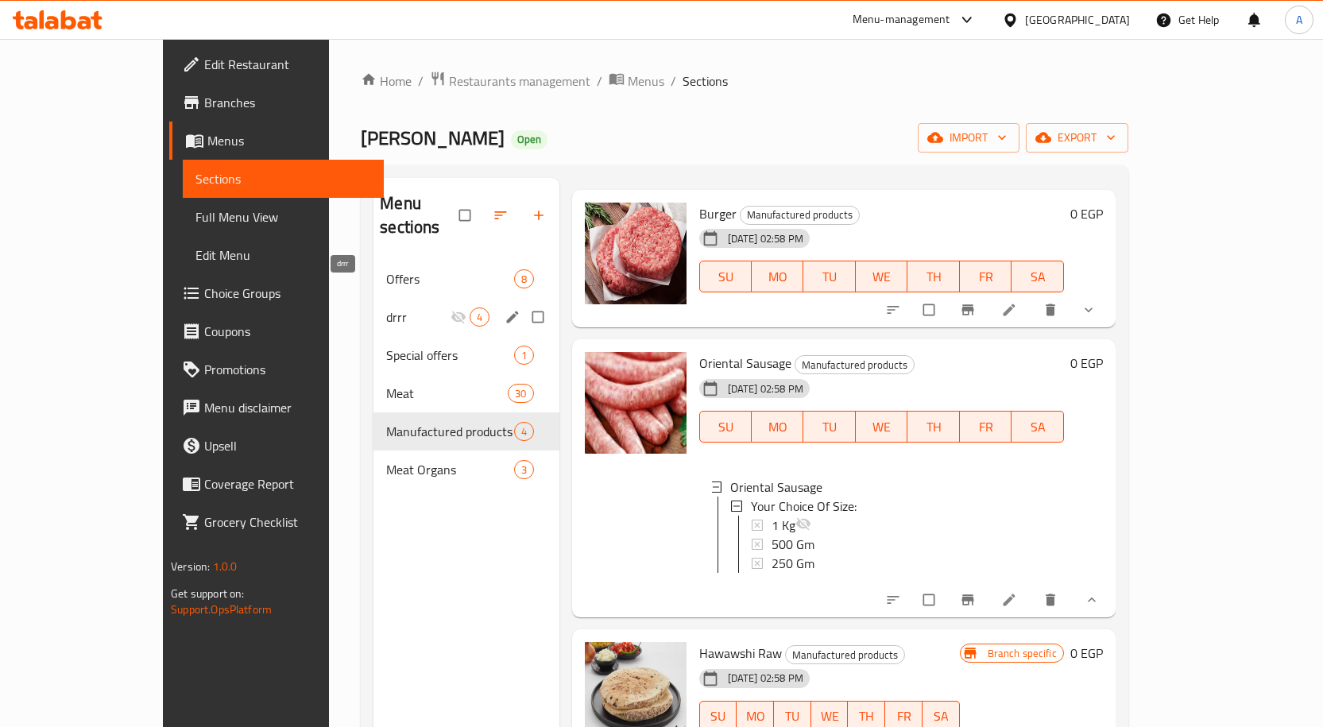
click at [386, 307] on span "drrr" at bounding box center [418, 316] width 64 height 19
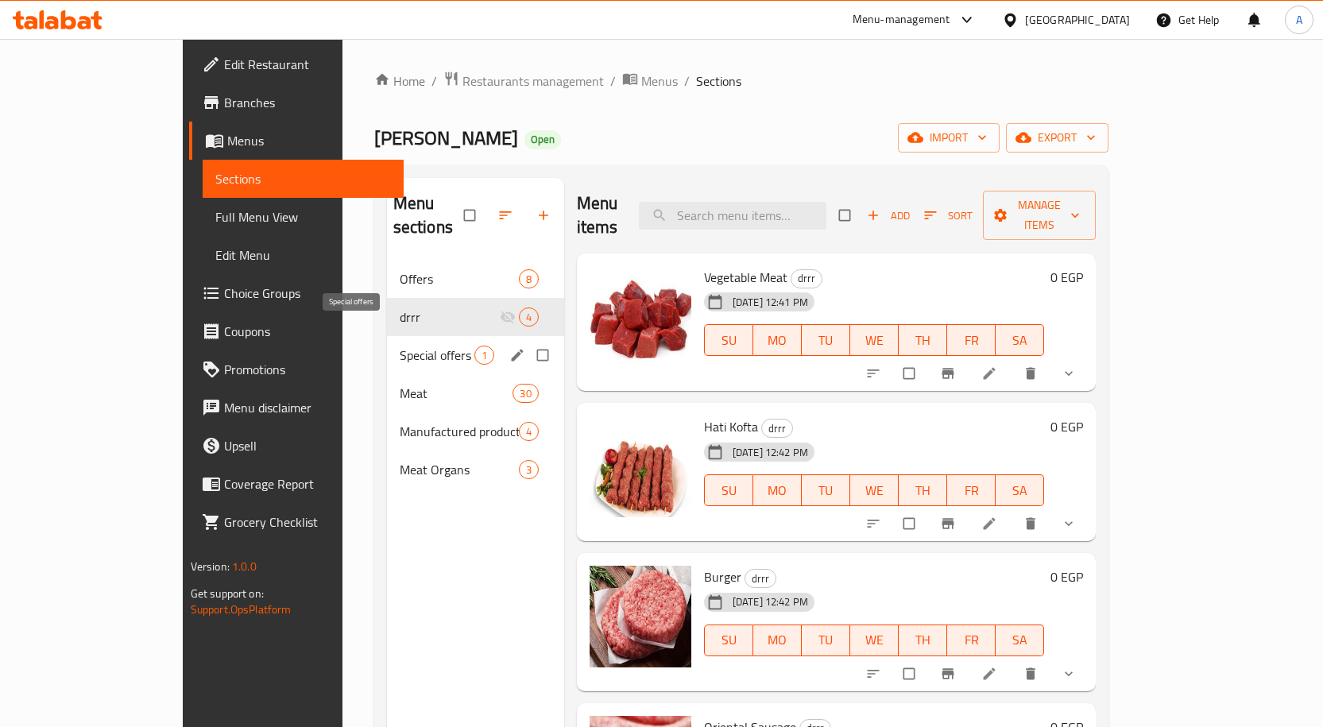
click at [387, 307] on div "drrr 4" at bounding box center [475, 317] width 177 height 38
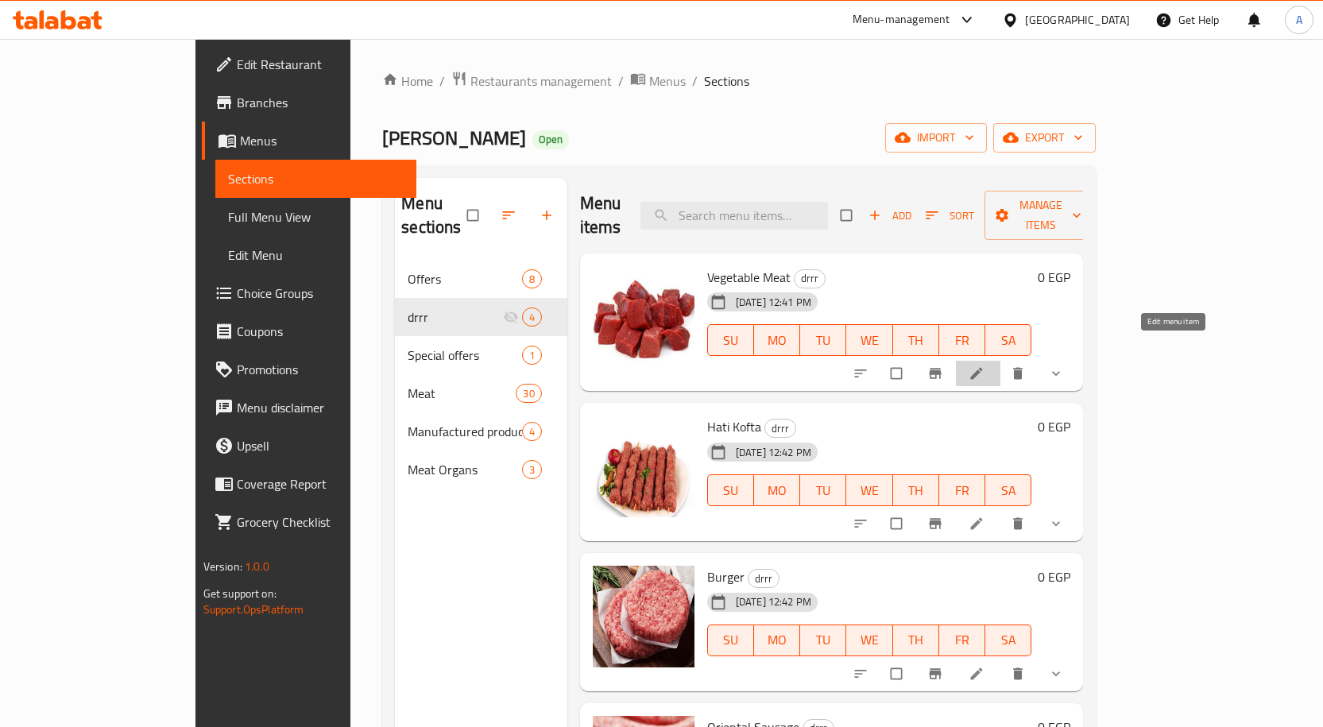
click at [984, 365] on icon at bounding box center [976, 373] width 16 height 16
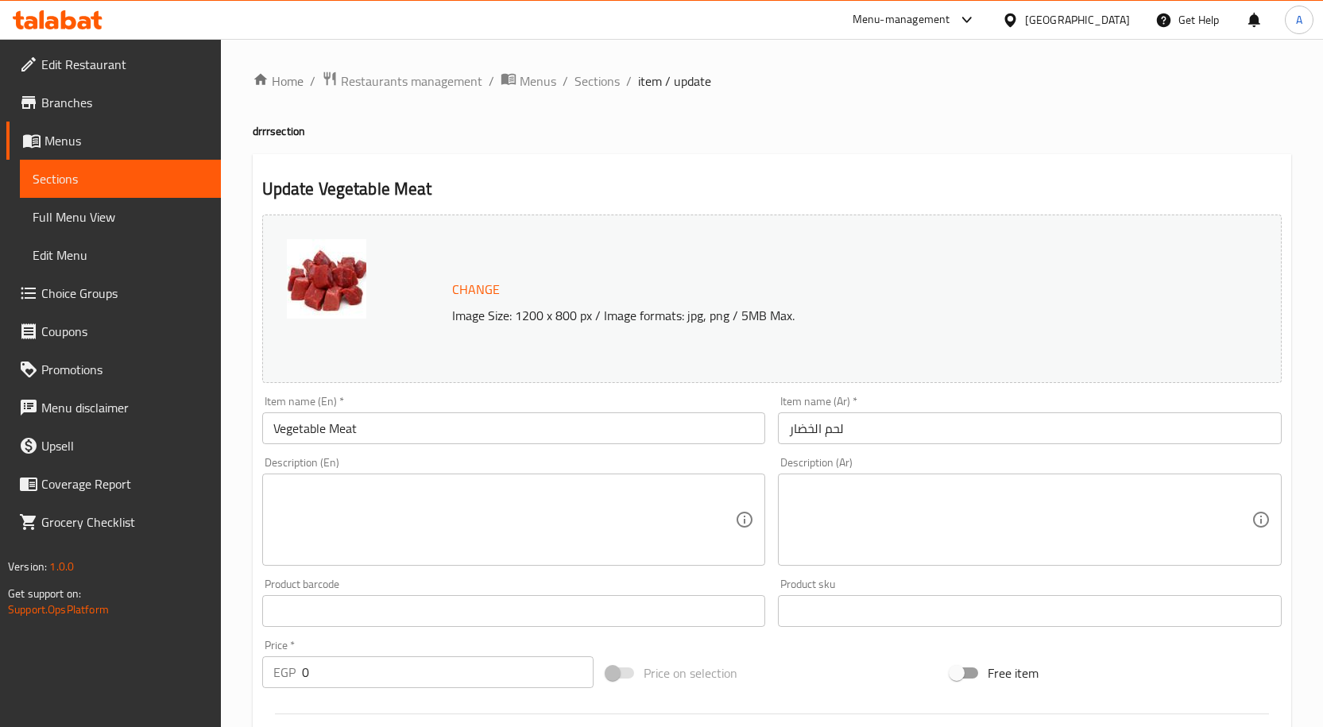
click at [894, 422] on input "لحم الخضار" at bounding box center [1030, 428] width 504 height 32
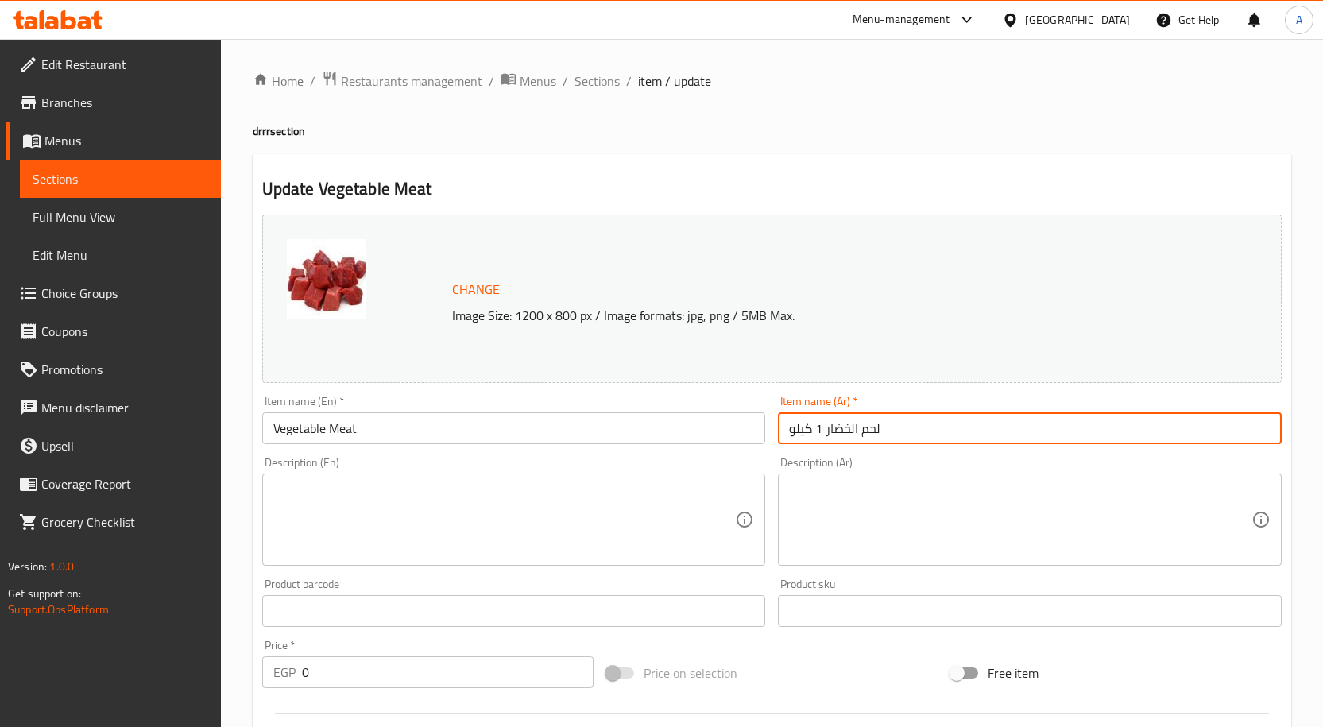
type input "لحم الخضار 1 كيلو"
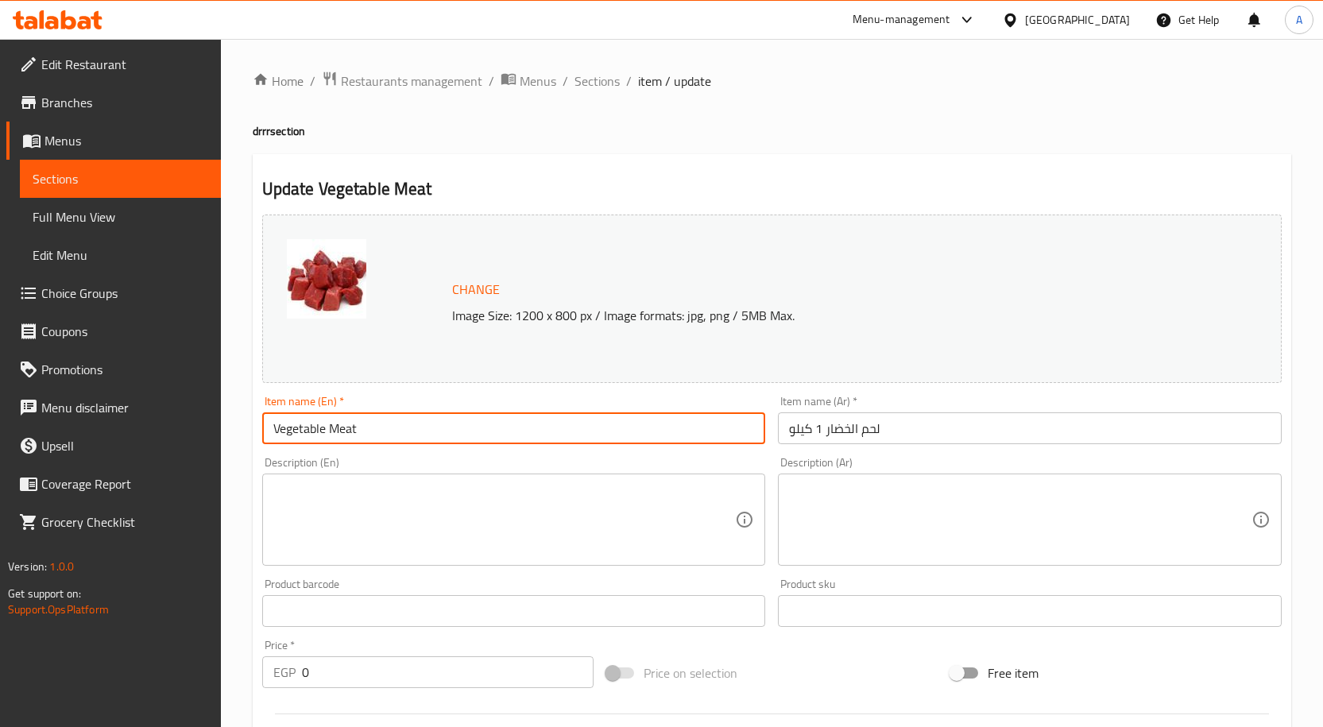
click at [400, 427] on input "Vegetable Meat" at bounding box center [514, 428] width 504 height 32
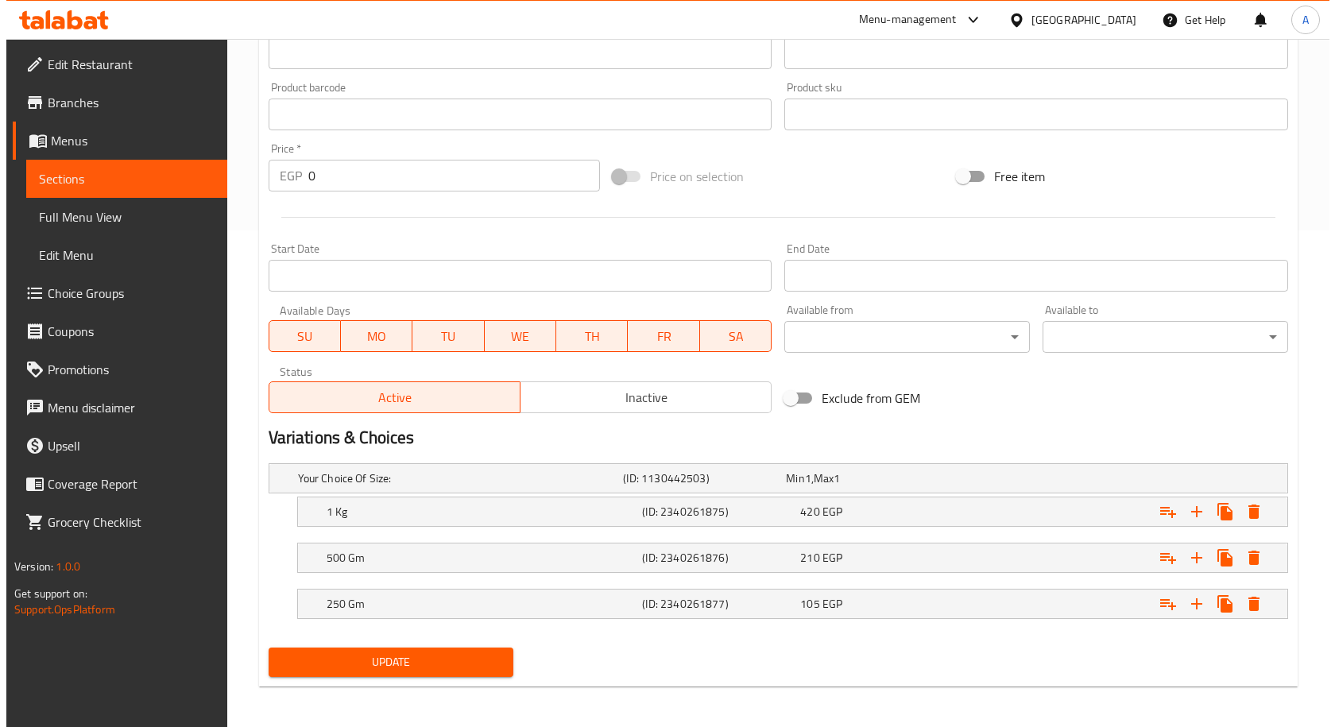
scroll to position [501, 0]
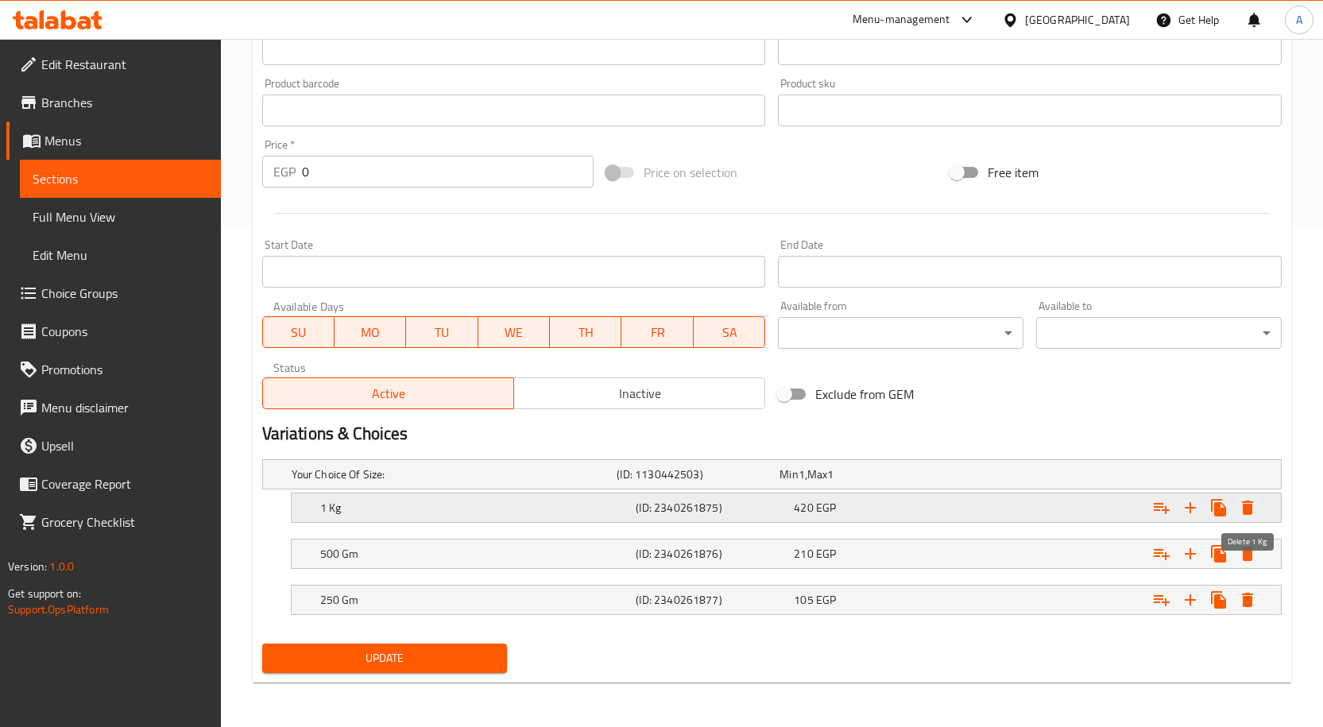
type input "Vegetable Meat 1 Kilo"
click at [1243, 504] on icon "Expand" at bounding box center [1247, 508] width 11 height 14
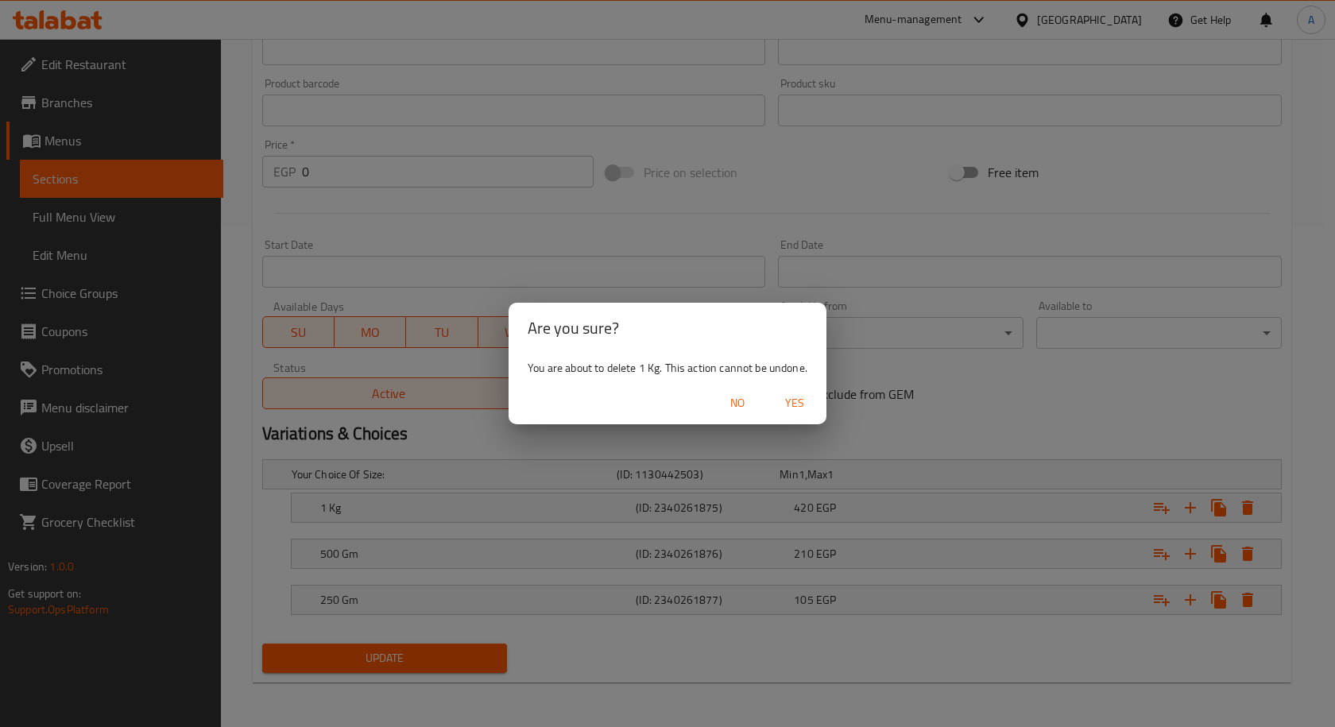
click at [787, 412] on span "Yes" at bounding box center [794, 403] width 38 height 20
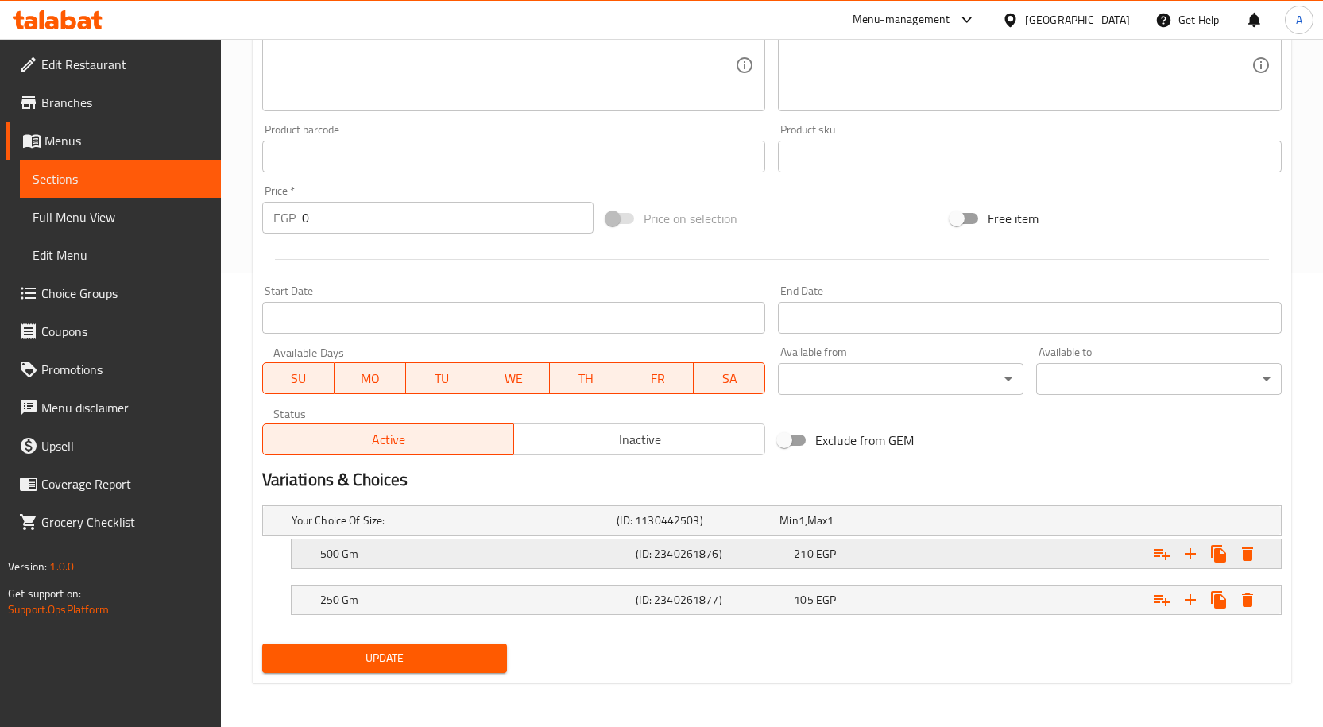
click at [1246, 554] on icon "Expand" at bounding box center [1247, 554] width 11 height 14
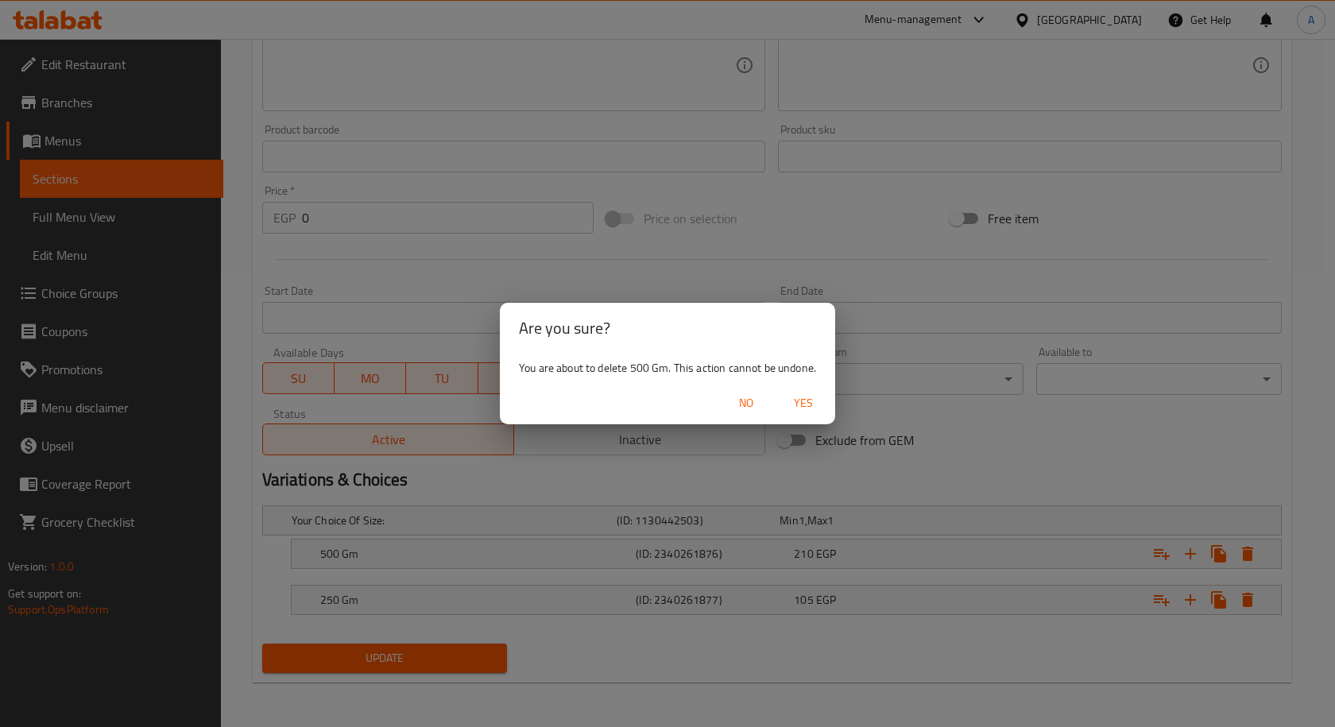
click at [798, 399] on span "Yes" at bounding box center [803, 403] width 38 height 20
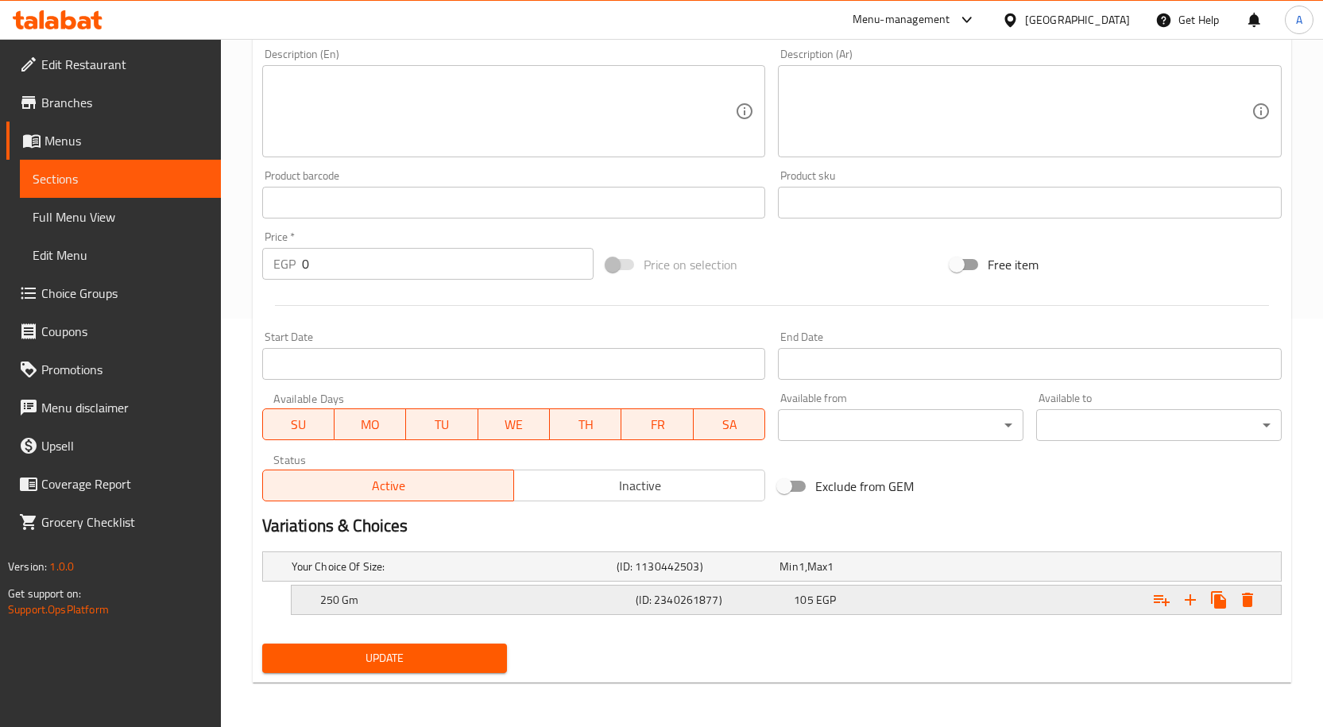
click at [1243, 604] on icon "Expand" at bounding box center [1247, 600] width 11 height 14
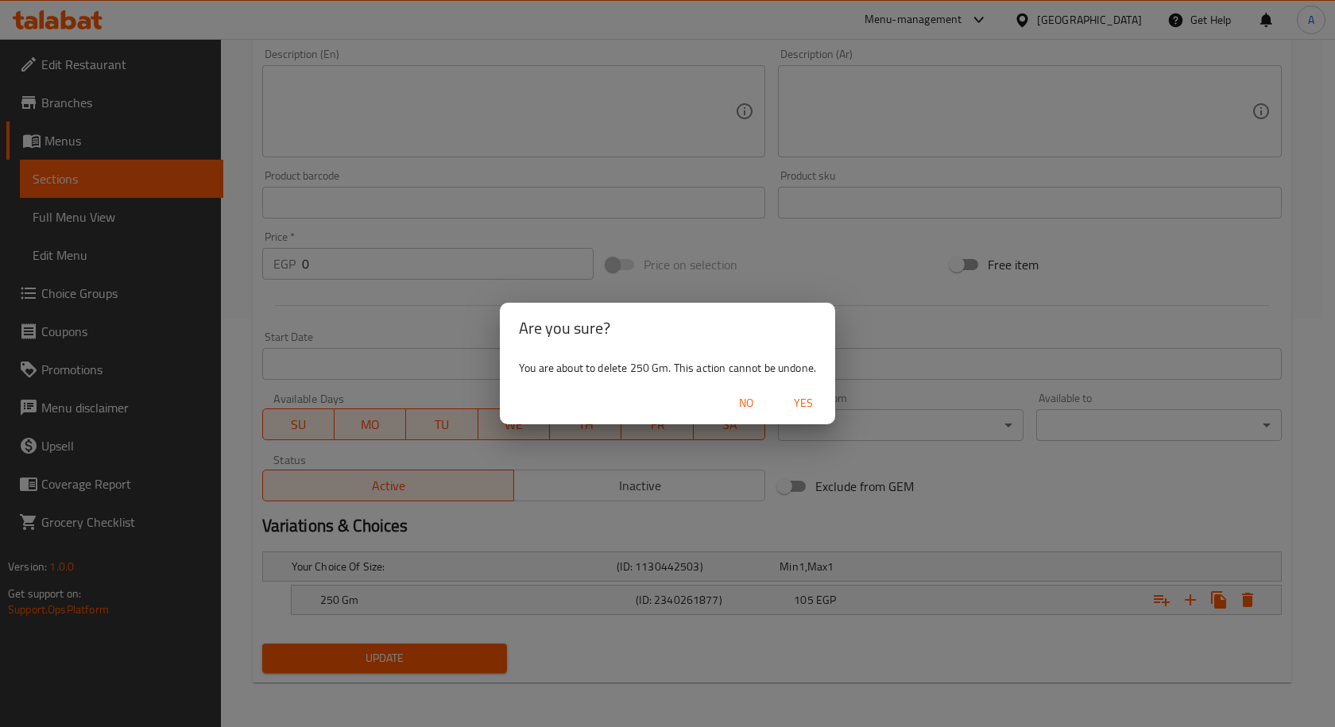
click at [804, 402] on span "Yes" at bounding box center [803, 403] width 38 height 20
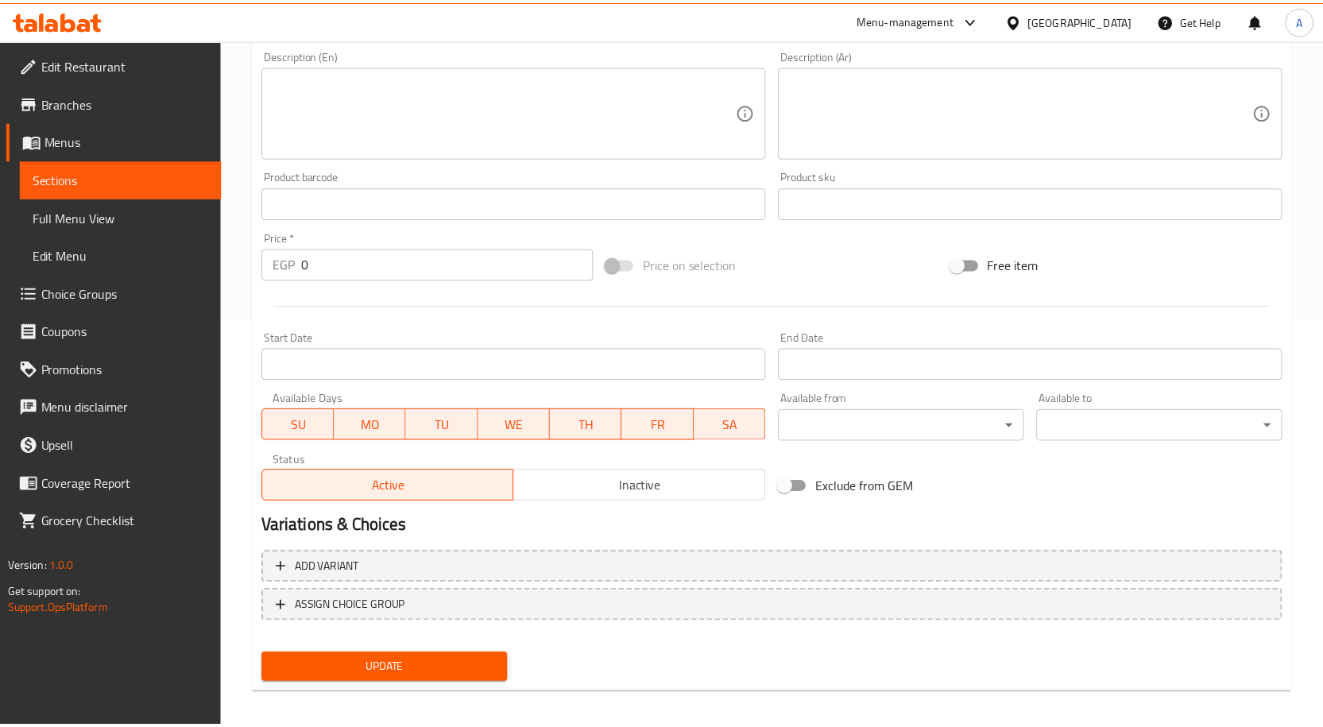
scroll to position [403, 0]
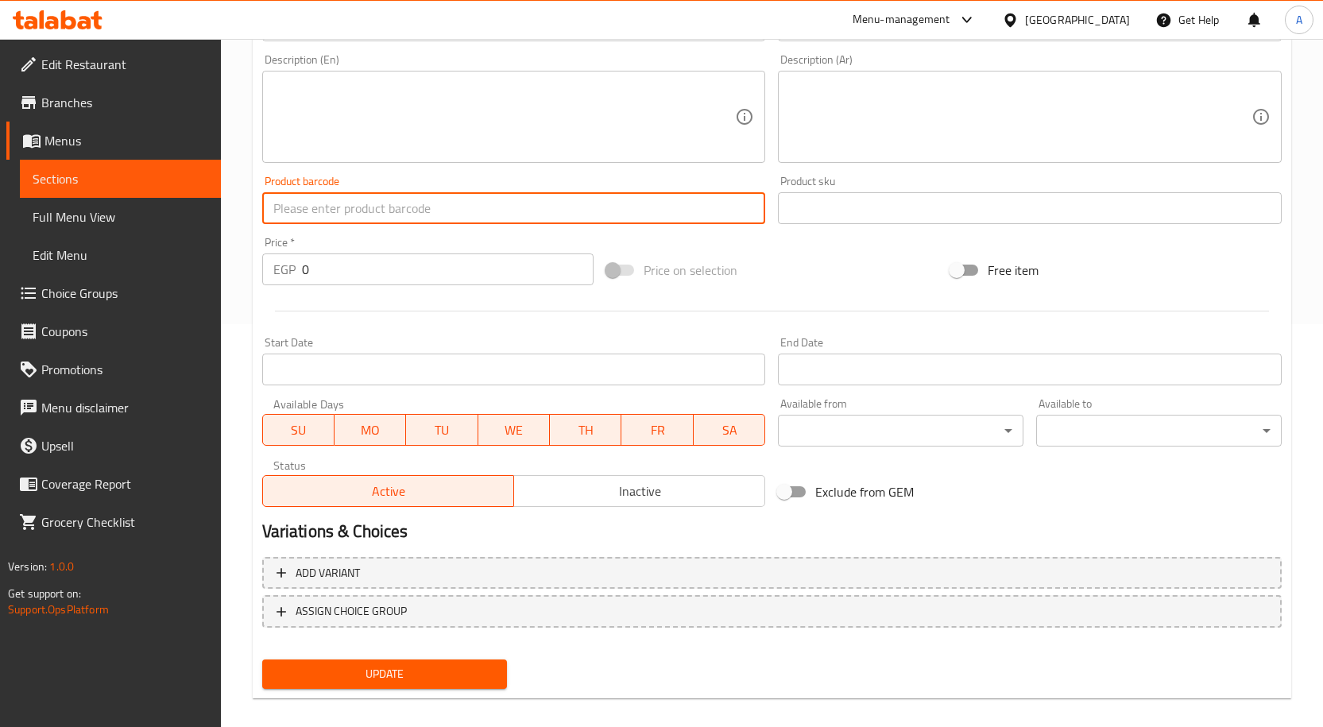
click at [435, 204] on input "text" at bounding box center [514, 208] width 504 height 32
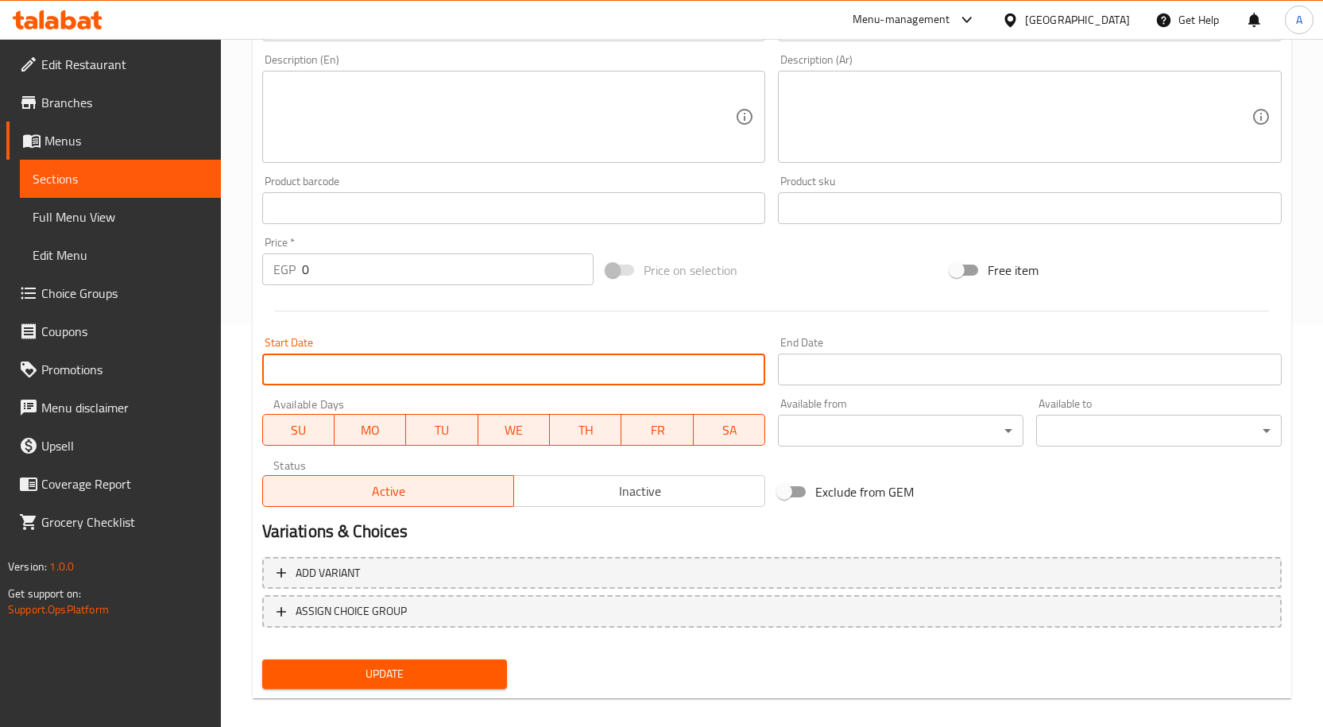
click at [373, 361] on input "Start Date" at bounding box center [514, 370] width 504 height 32
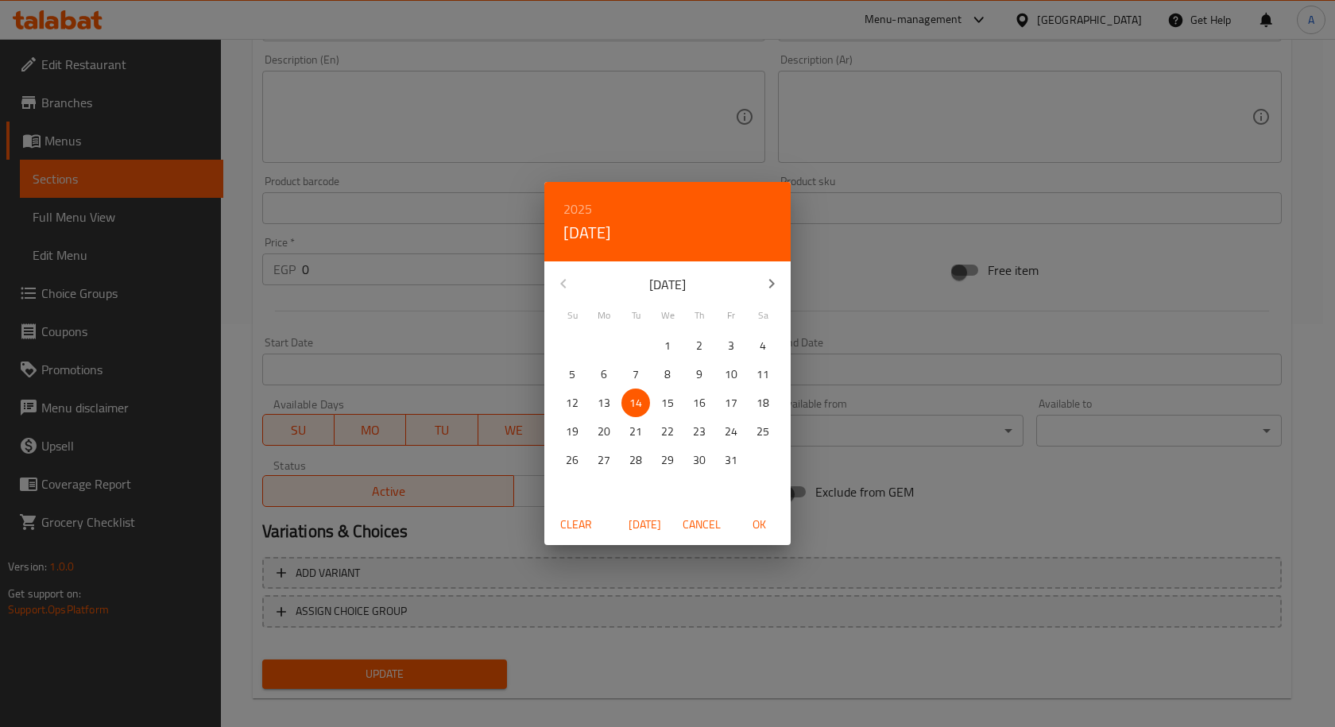
click at [766, 520] on span "OK" at bounding box center [759, 525] width 38 height 20
type input "[DATE]"
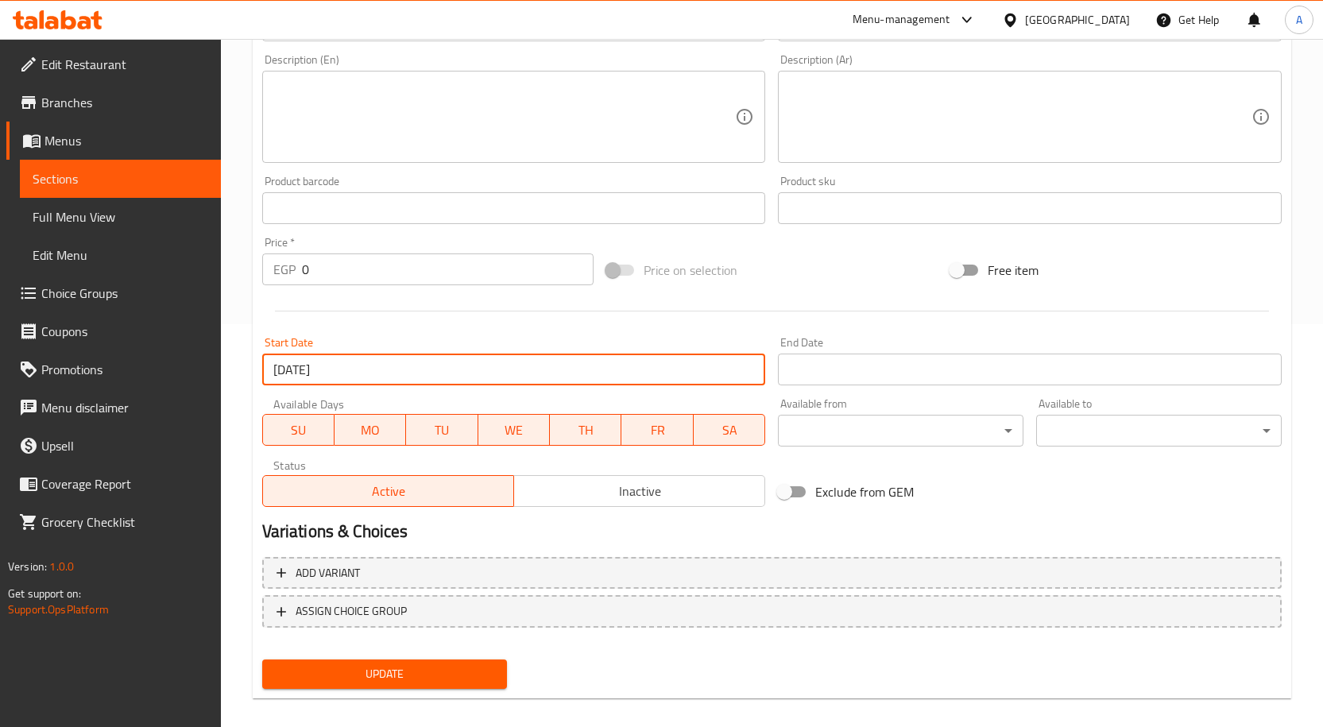
click at [829, 367] on input "Start Date" at bounding box center [1030, 370] width 504 height 32
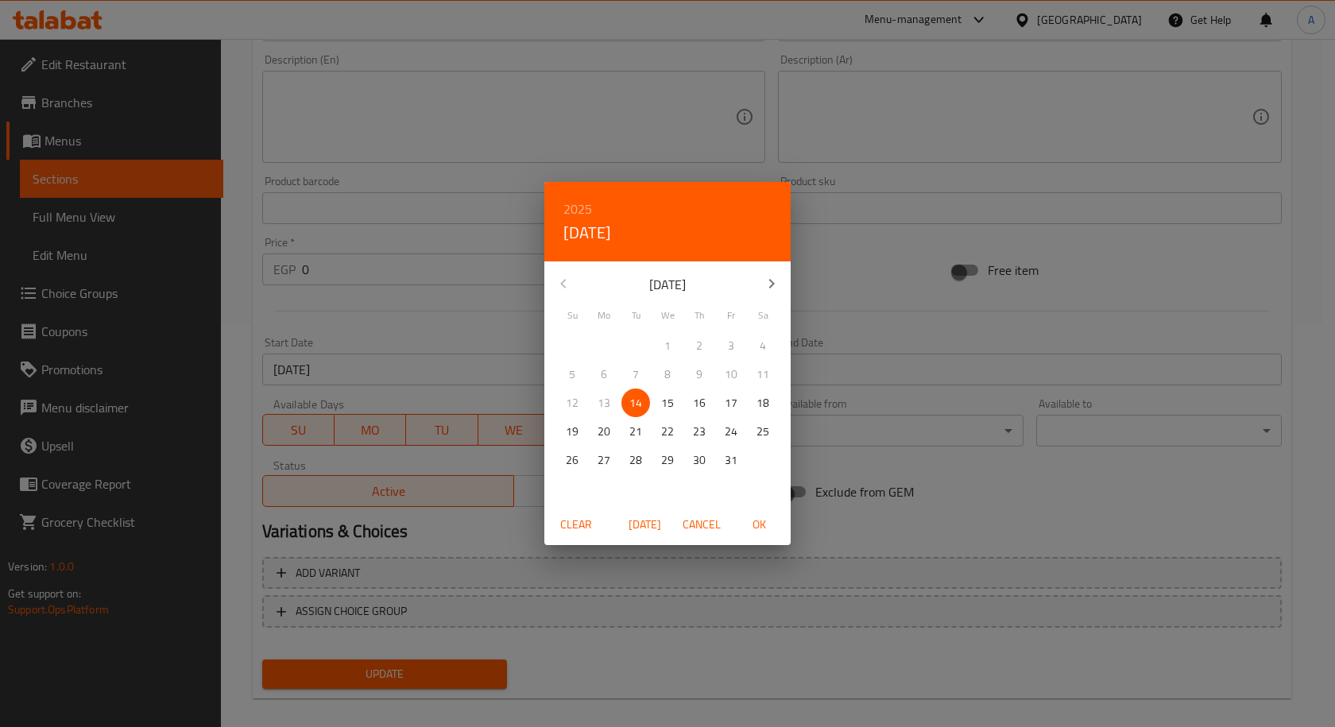
click at [736, 459] on p "31" at bounding box center [731, 460] width 13 height 20
click at [763, 524] on span "OK" at bounding box center [759, 525] width 38 height 20
type input "[DATE]"
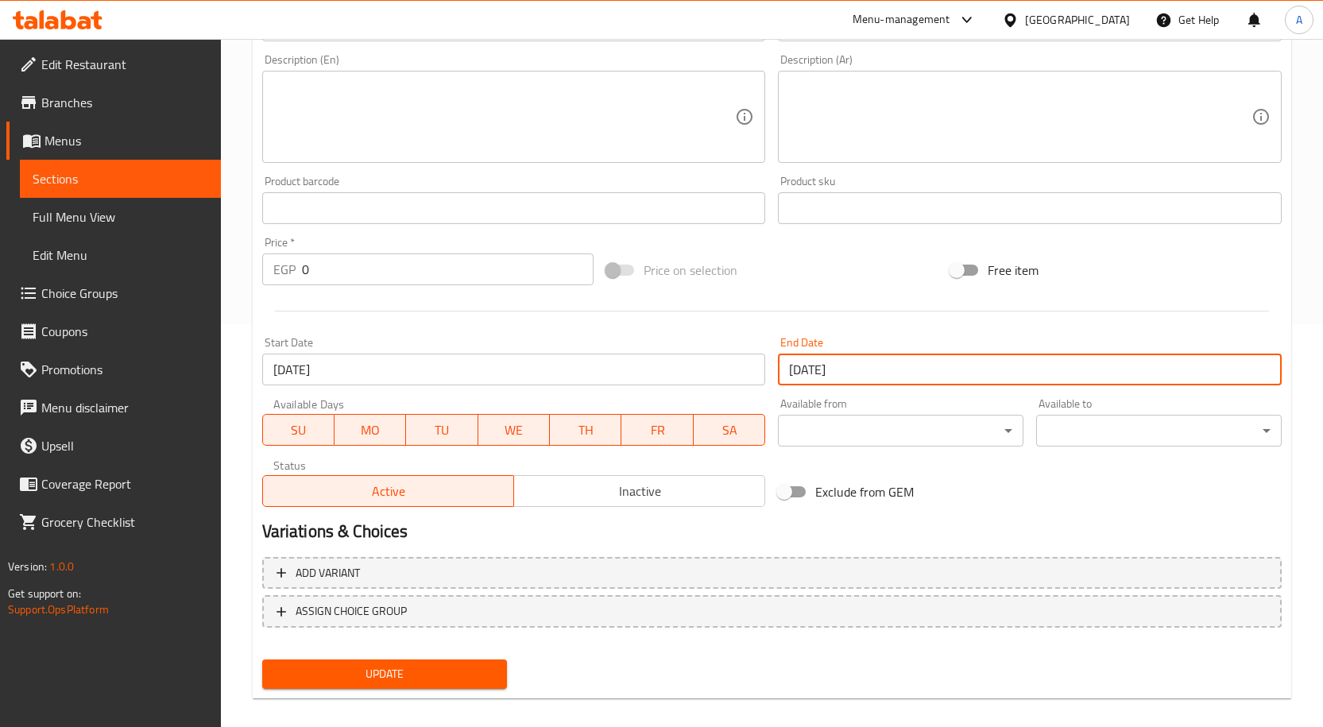
drag, startPoint x: 315, startPoint y: 269, endPoint x: 217, endPoint y: 272, distance: 98.6
click at [217, 272] on div "Edit Restaurant Branches Menus Sections Full Menu View Edit Menu Choice Groups …" at bounding box center [661, 189] width 1323 height 1107
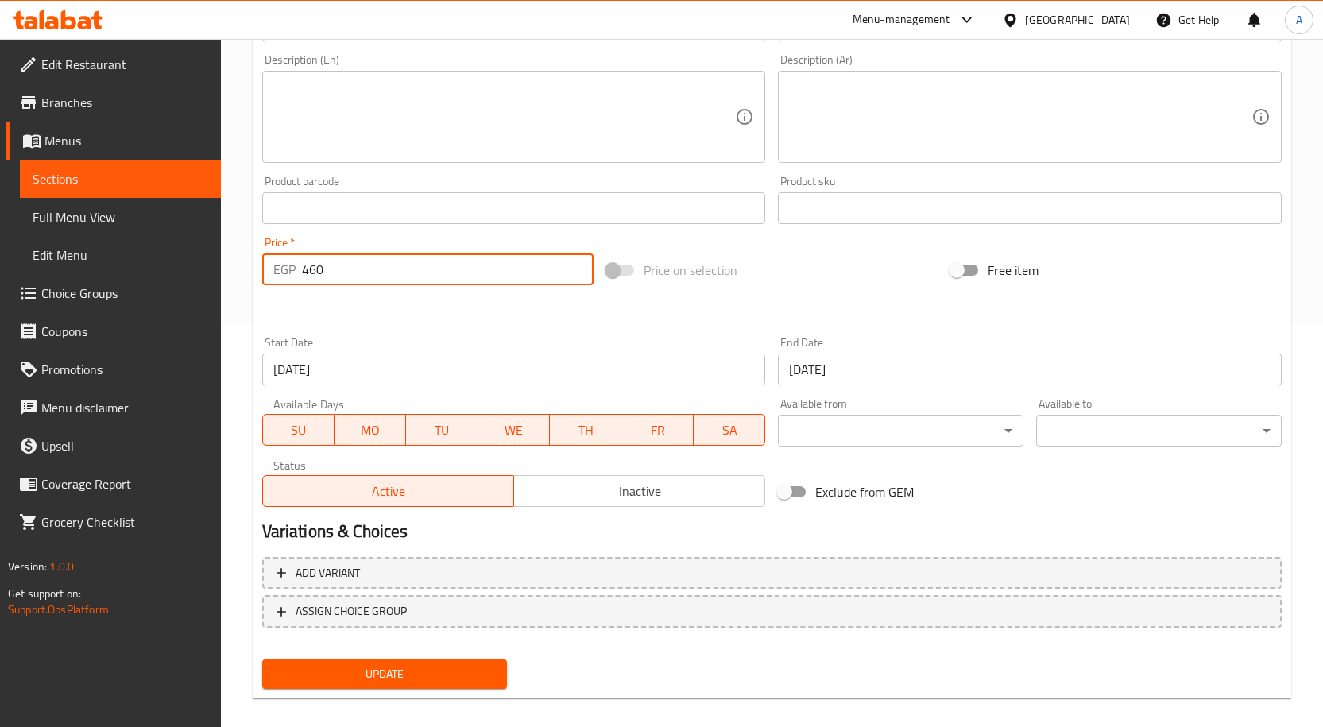
type input "460"
click at [794, 258] on div "Price on selection" at bounding box center [772, 270] width 344 height 43
click at [467, 672] on span "Update" at bounding box center [385, 674] width 220 height 20
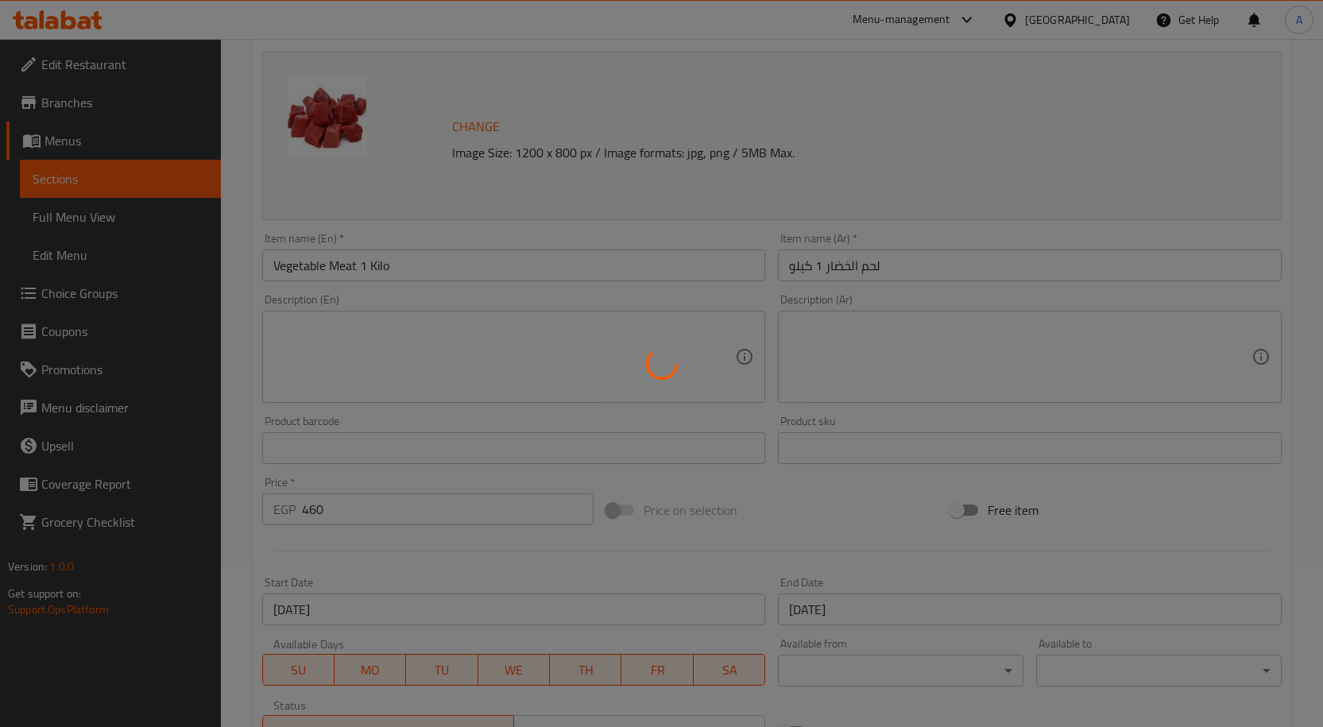
scroll to position [6, 0]
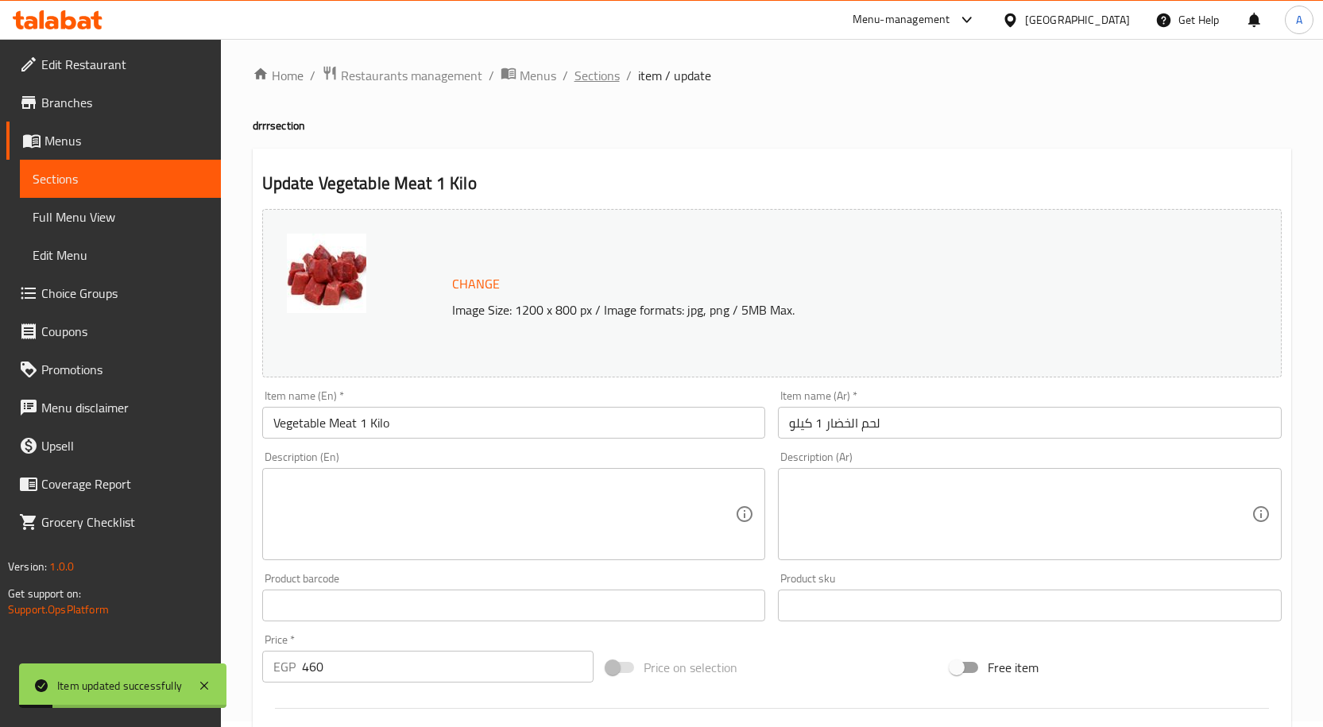
click at [607, 77] on span "Sections" at bounding box center [596, 75] width 45 height 19
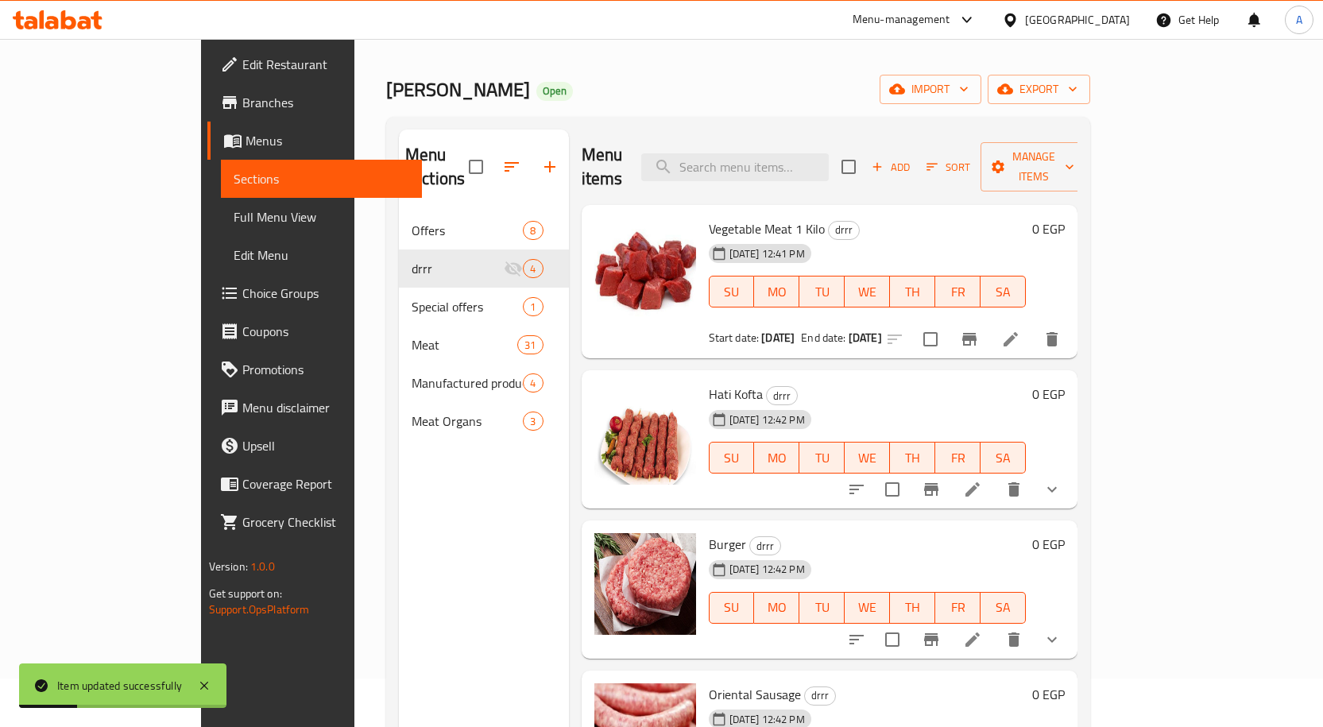
scroll to position [85, 0]
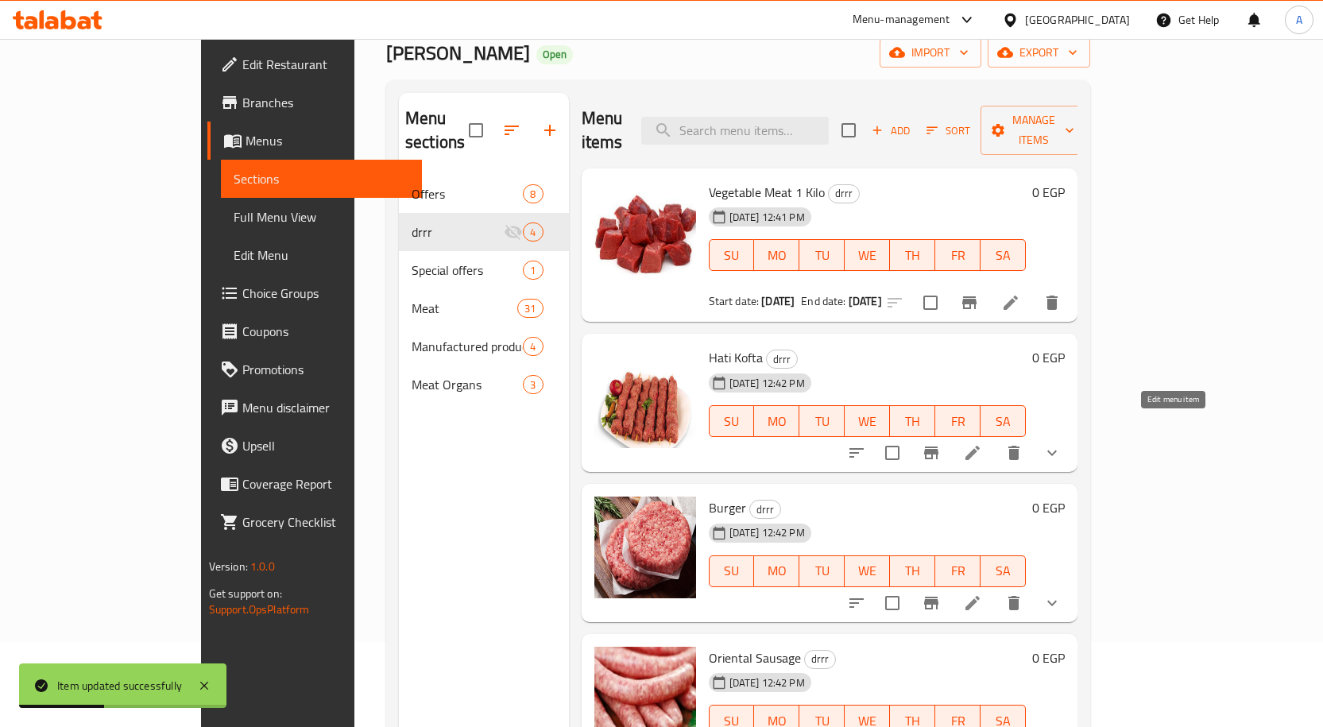
click at [982, 443] on icon at bounding box center [972, 452] width 19 height 19
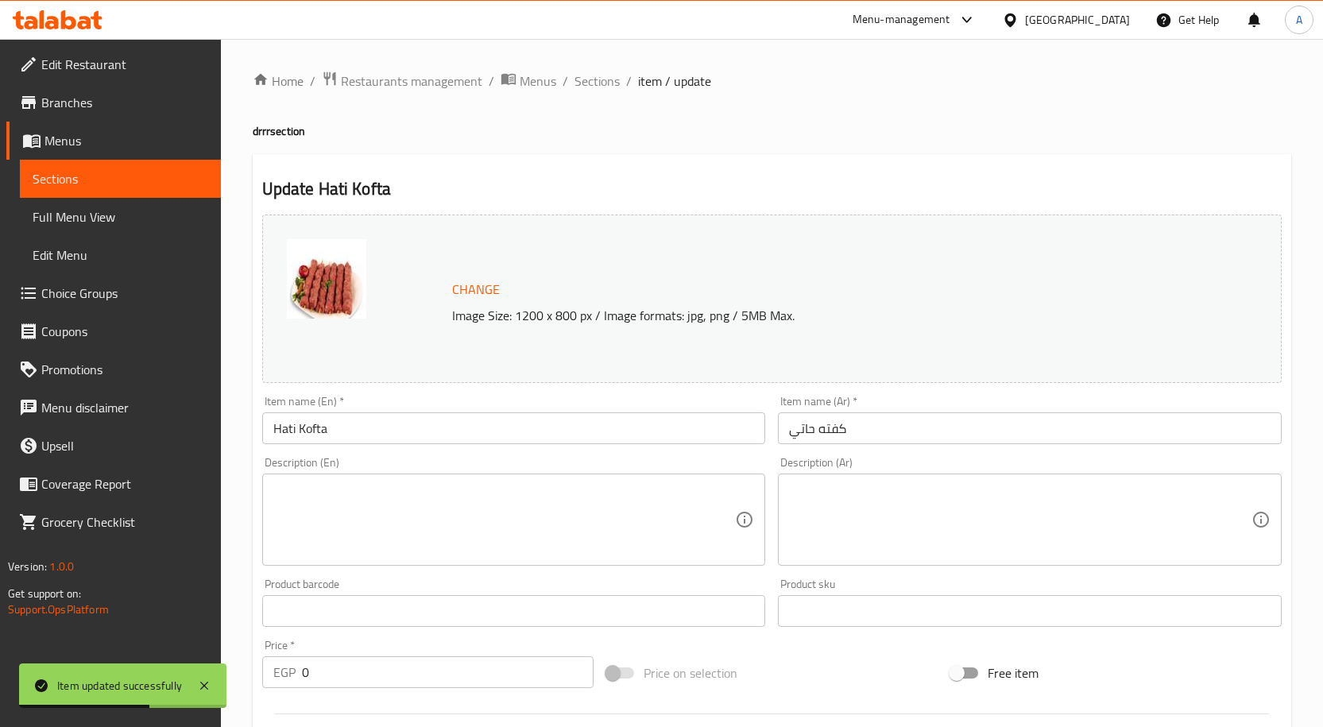
click at [431, 435] on input "Hati Kofta" at bounding box center [514, 428] width 504 height 32
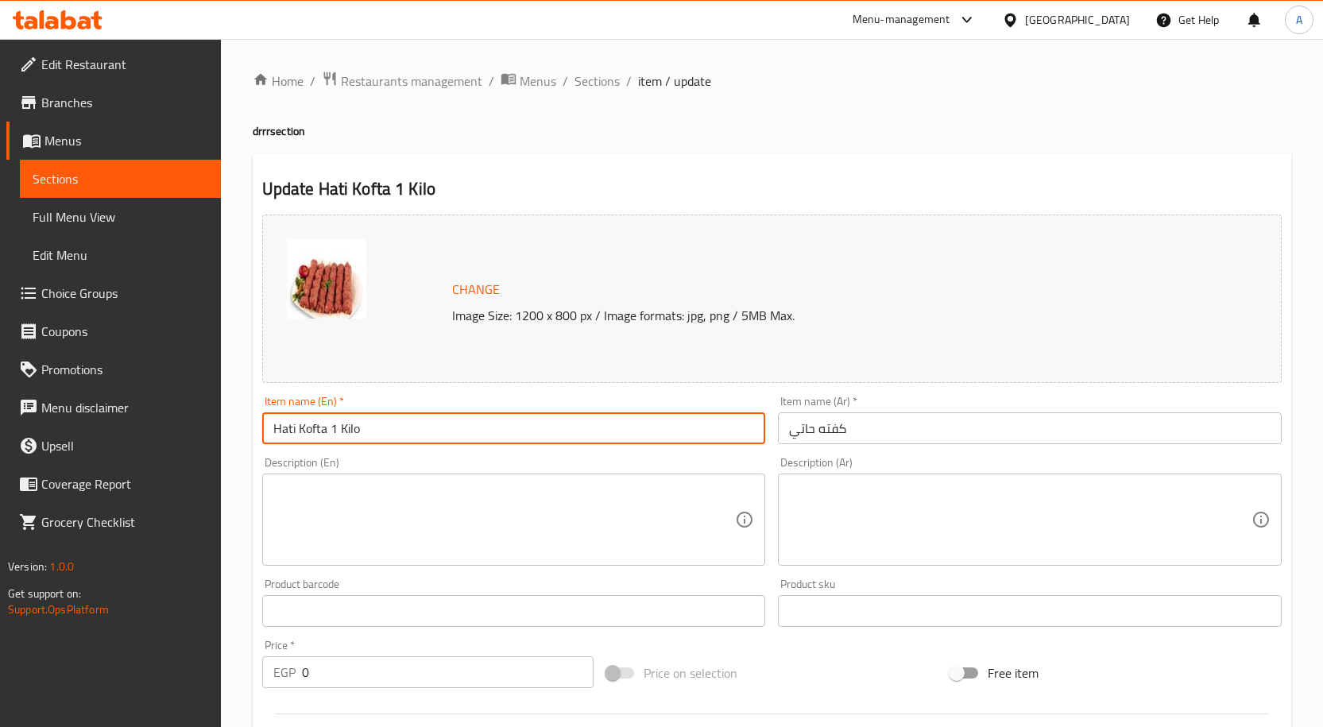
type input "Hati Kofta 1 Kilo"
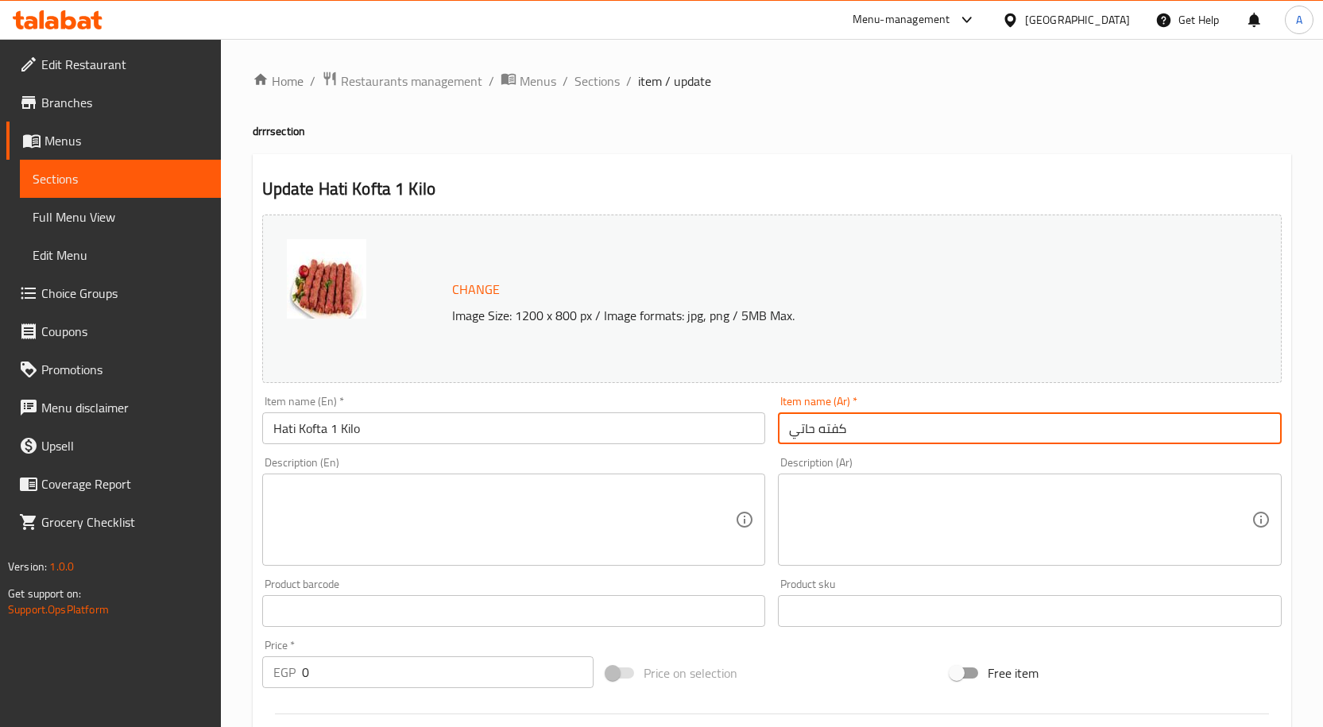
click at [851, 424] on input "كفته حاتي" at bounding box center [1030, 428] width 504 height 32
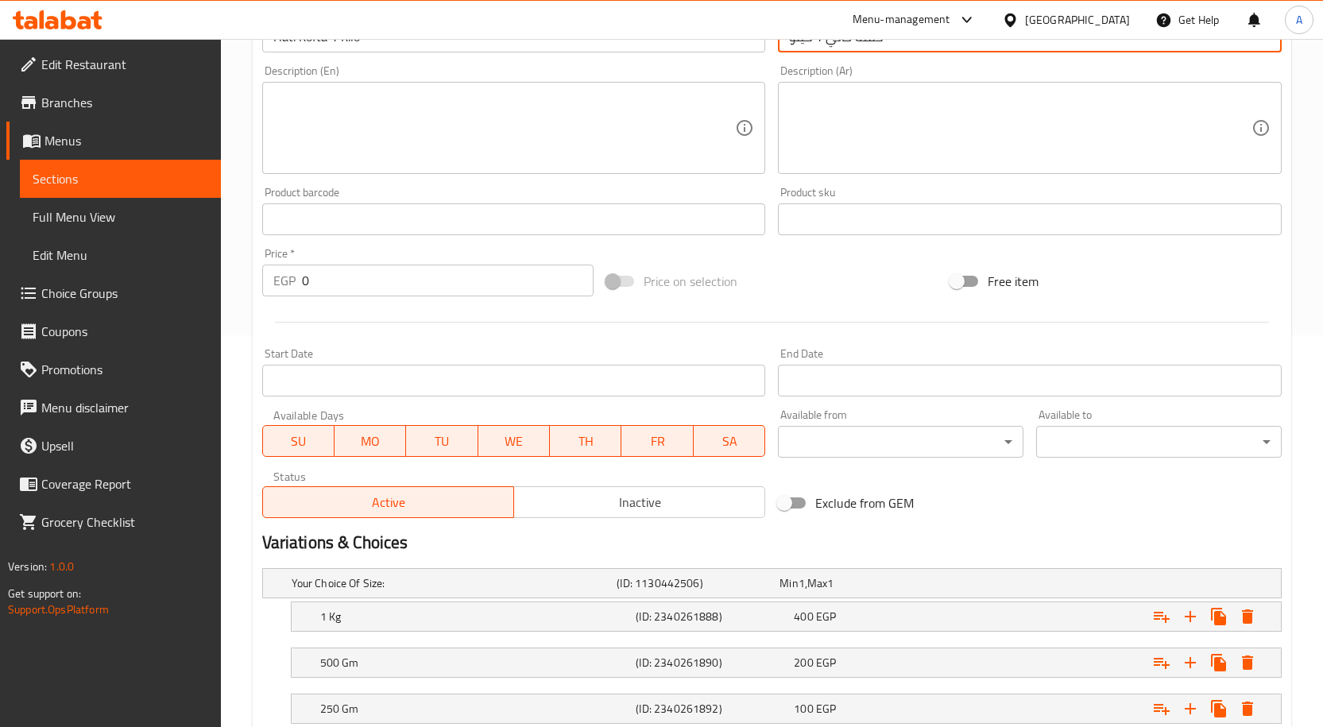
scroll to position [397, 0]
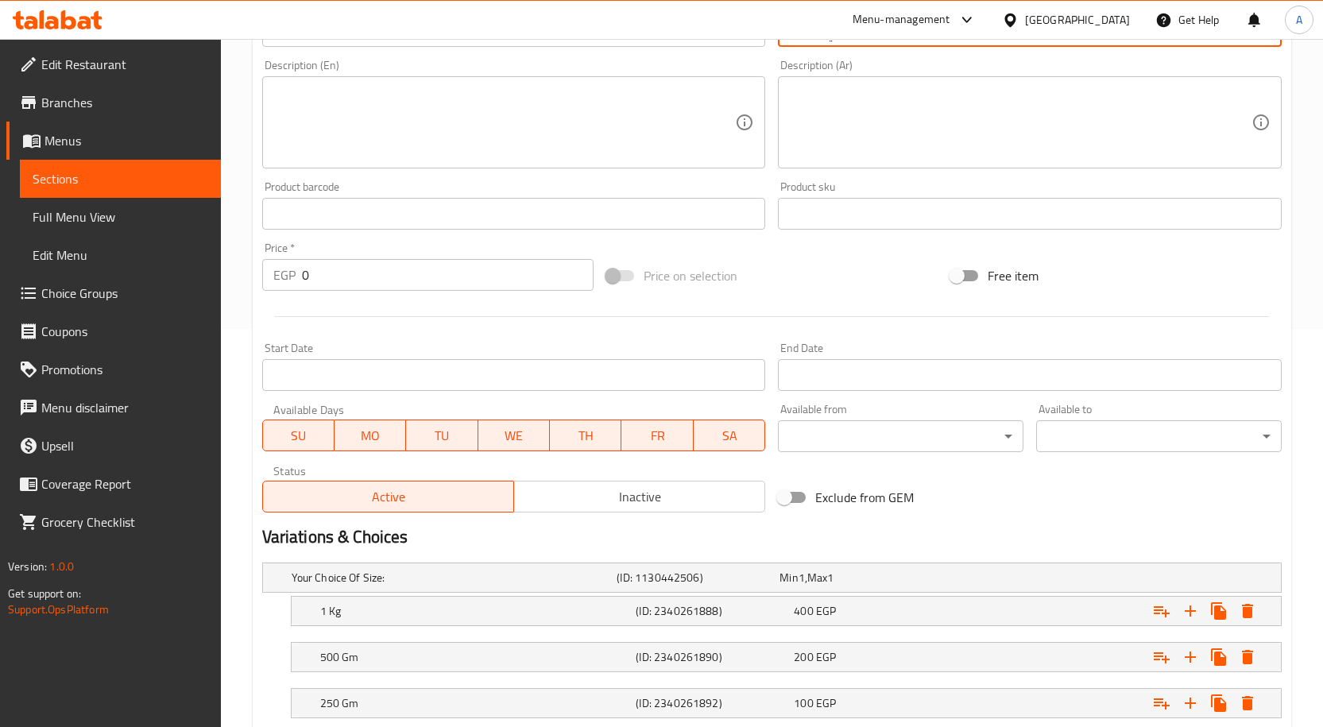
type input "كفته حاتي 1 كيلو"
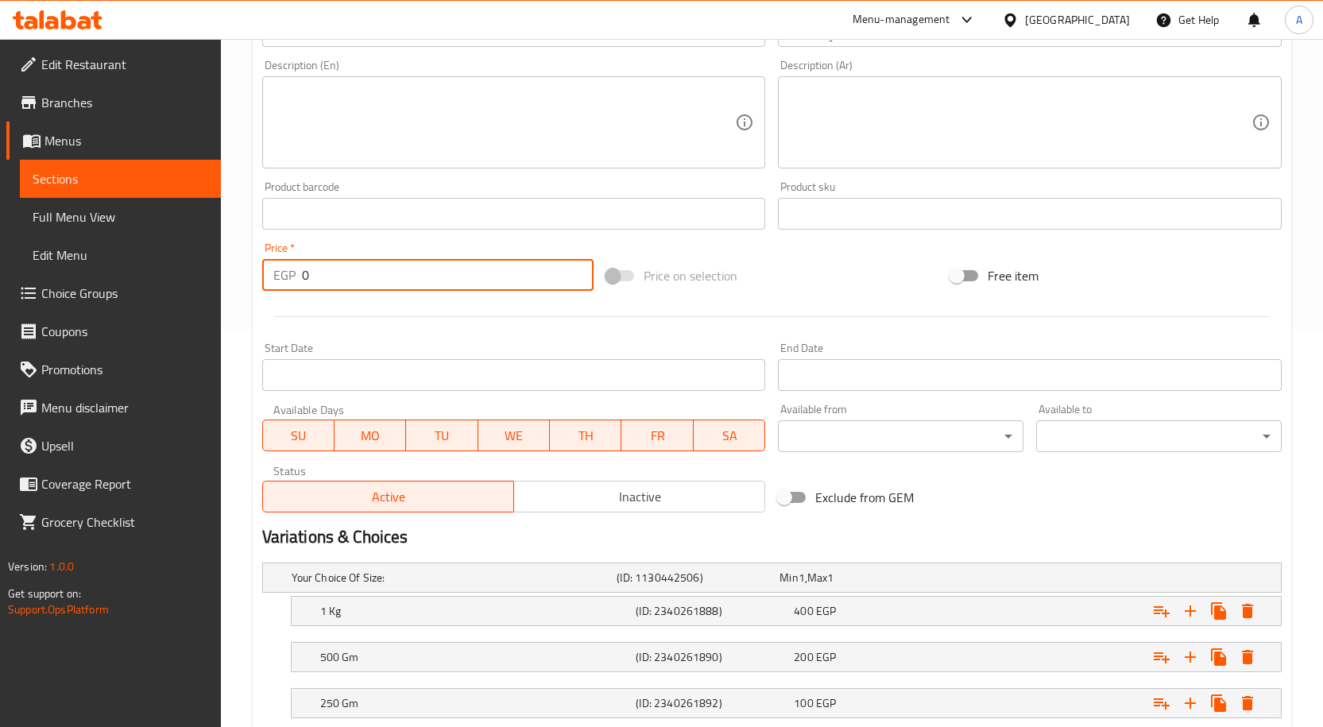
drag, startPoint x: 265, startPoint y: 278, endPoint x: 236, endPoint y: 279, distance: 28.6
click at [236, 279] on div "Home / Restaurants management / Menus / Sections / item / update drrr section U…" at bounding box center [772, 236] width 1102 height 1188
click at [1258, 613] on button "Expand" at bounding box center [1247, 611] width 29 height 29
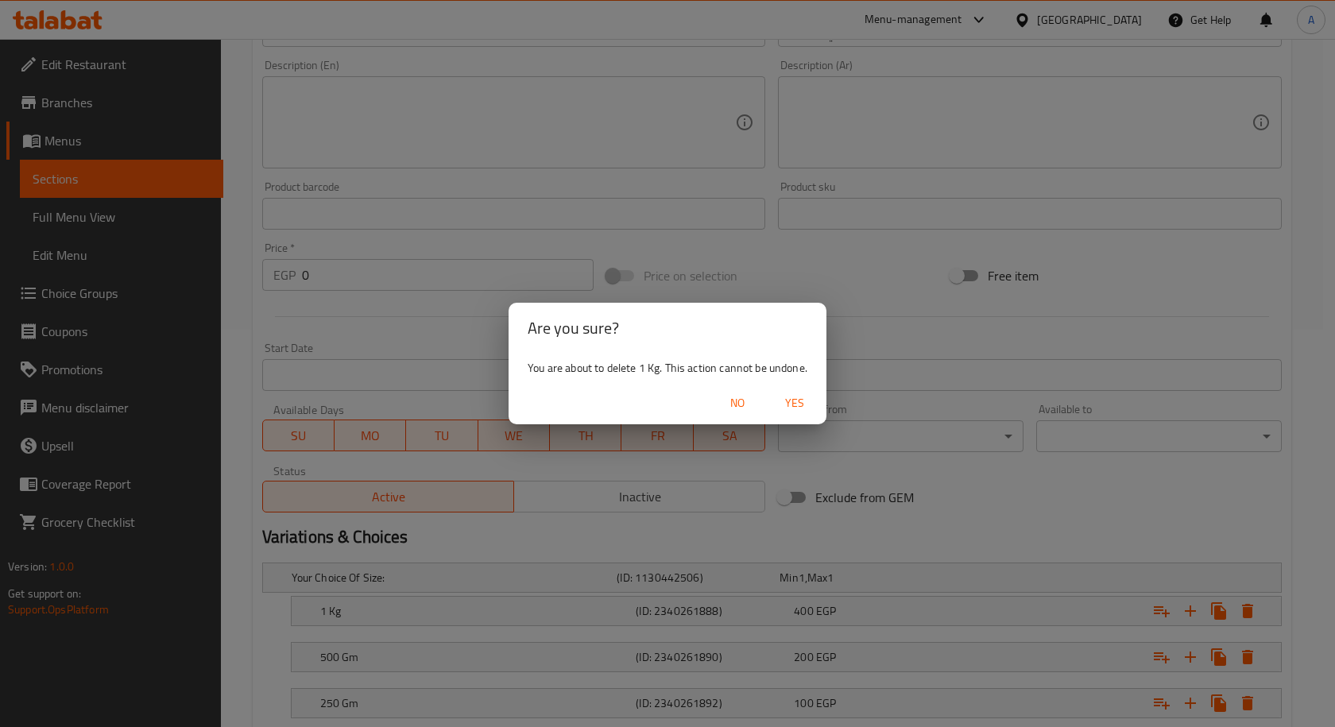
click at [804, 401] on span "Yes" at bounding box center [794, 403] width 38 height 20
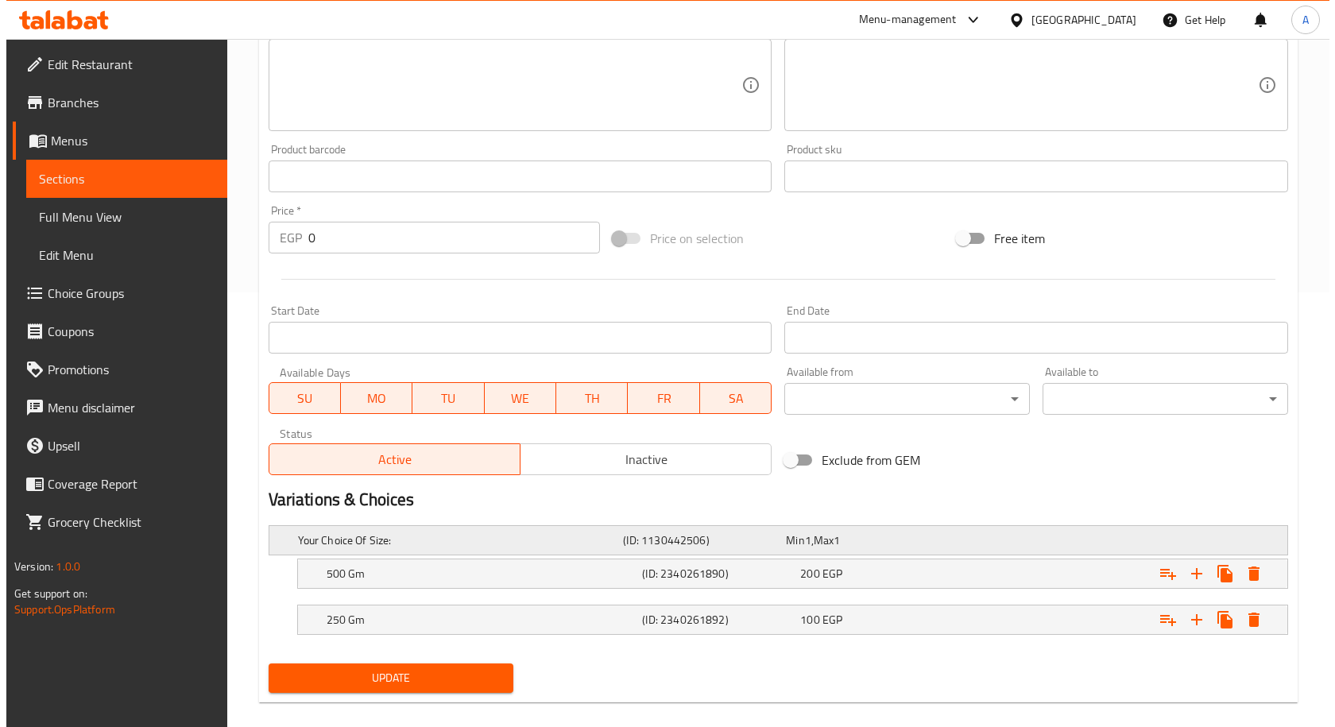
scroll to position [454, 0]
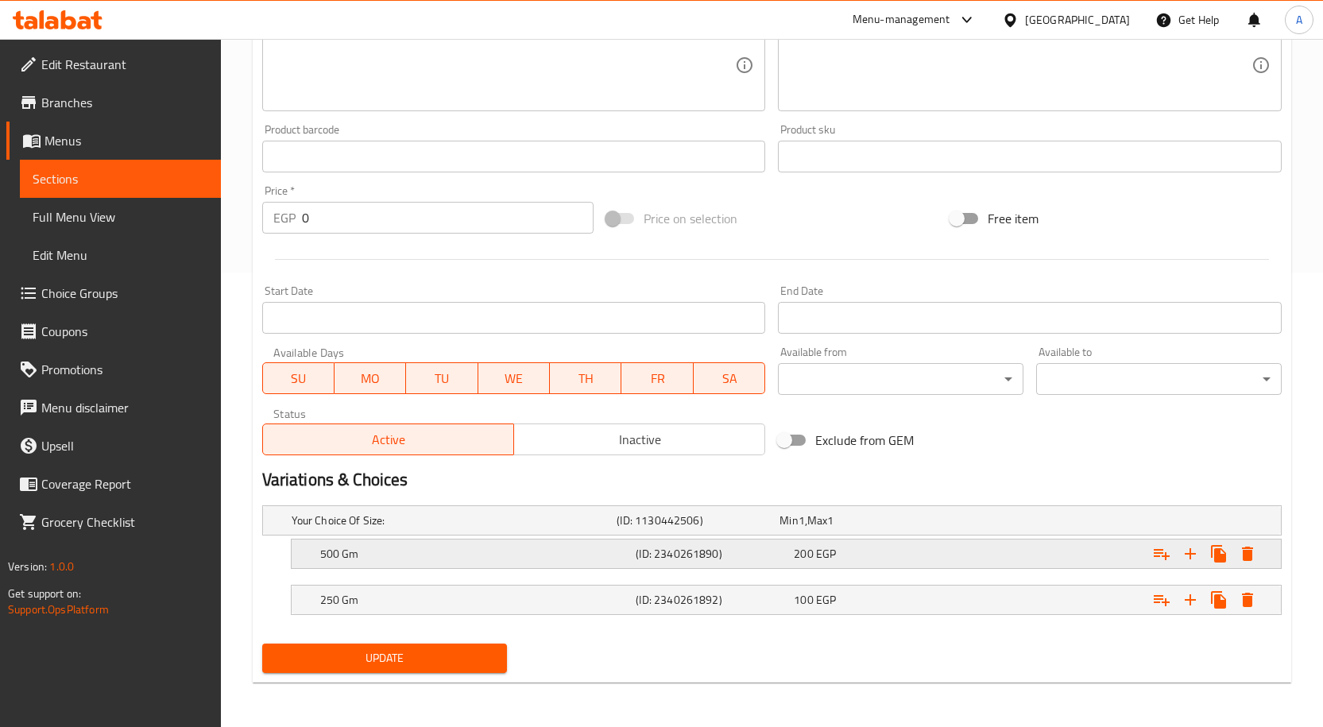
click at [1246, 548] on icon "Expand" at bounding box center [1247, 554] width 11 height 14
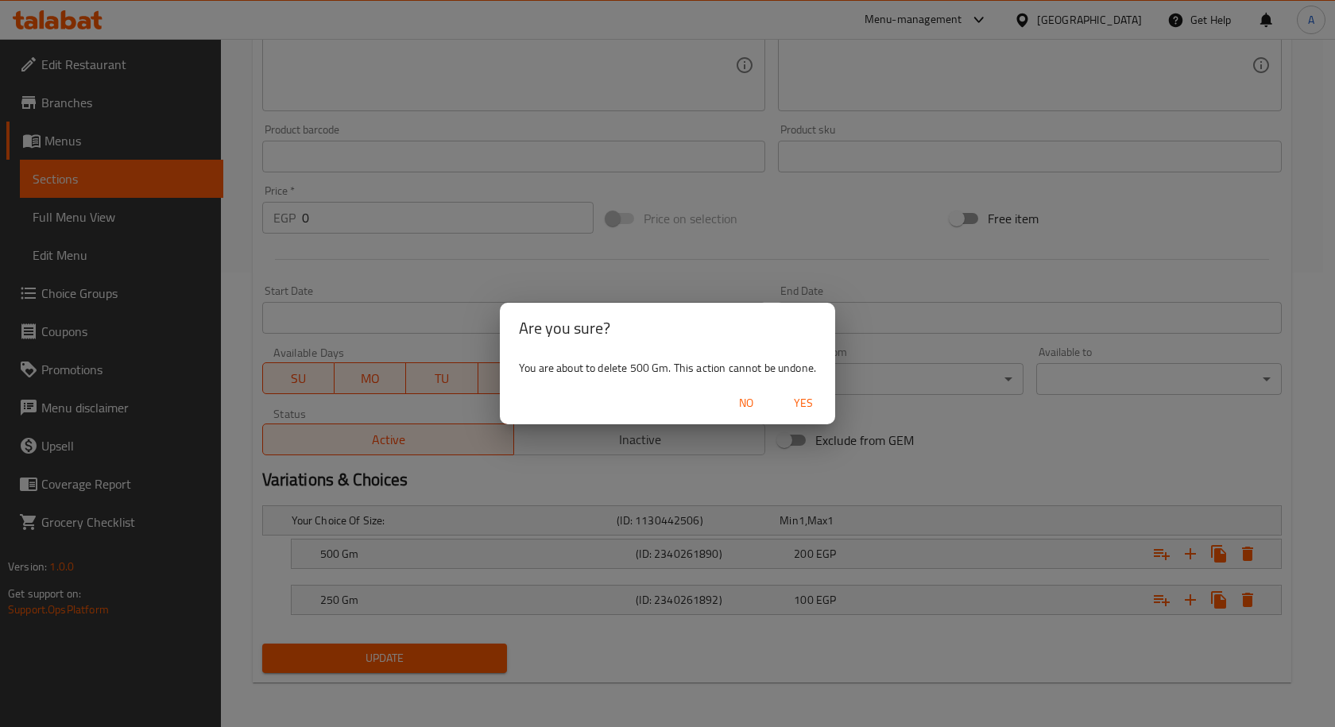
click at [807, 408] on span "Yes" at bounding box center [803, 403] width 38 height 20
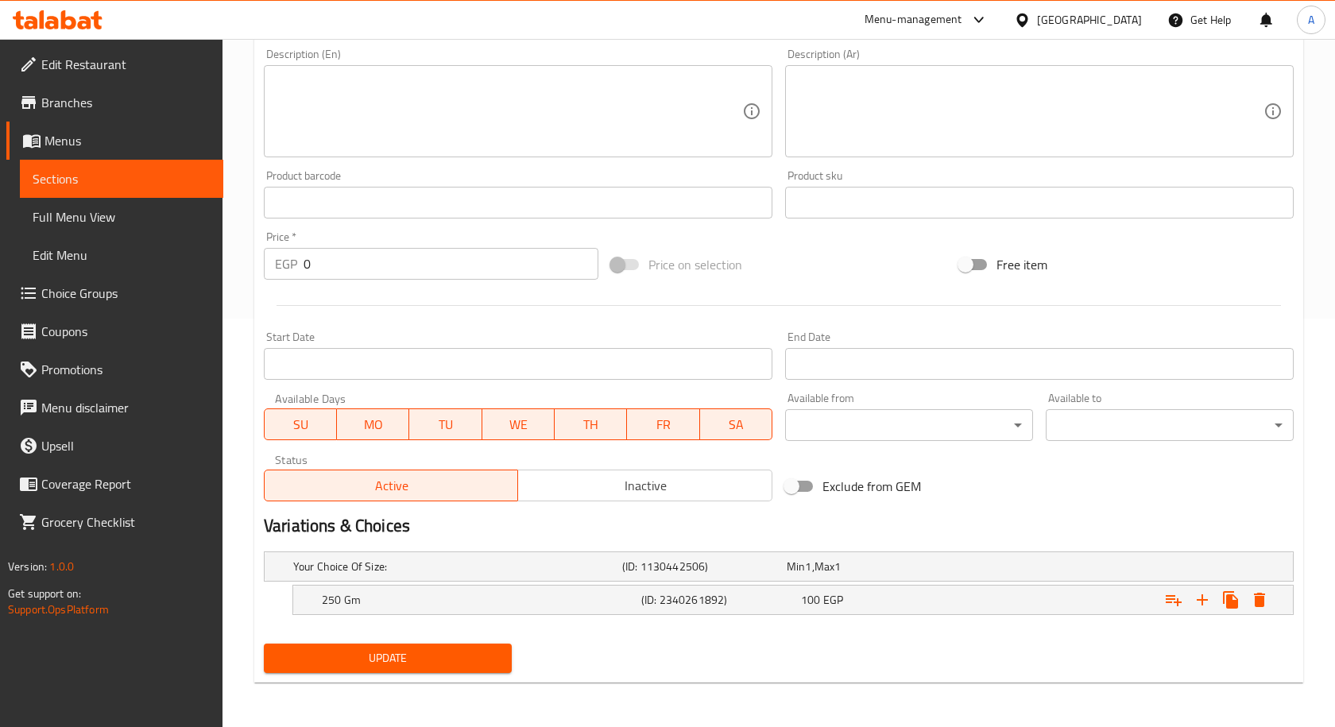
scroll to position [408, 0]
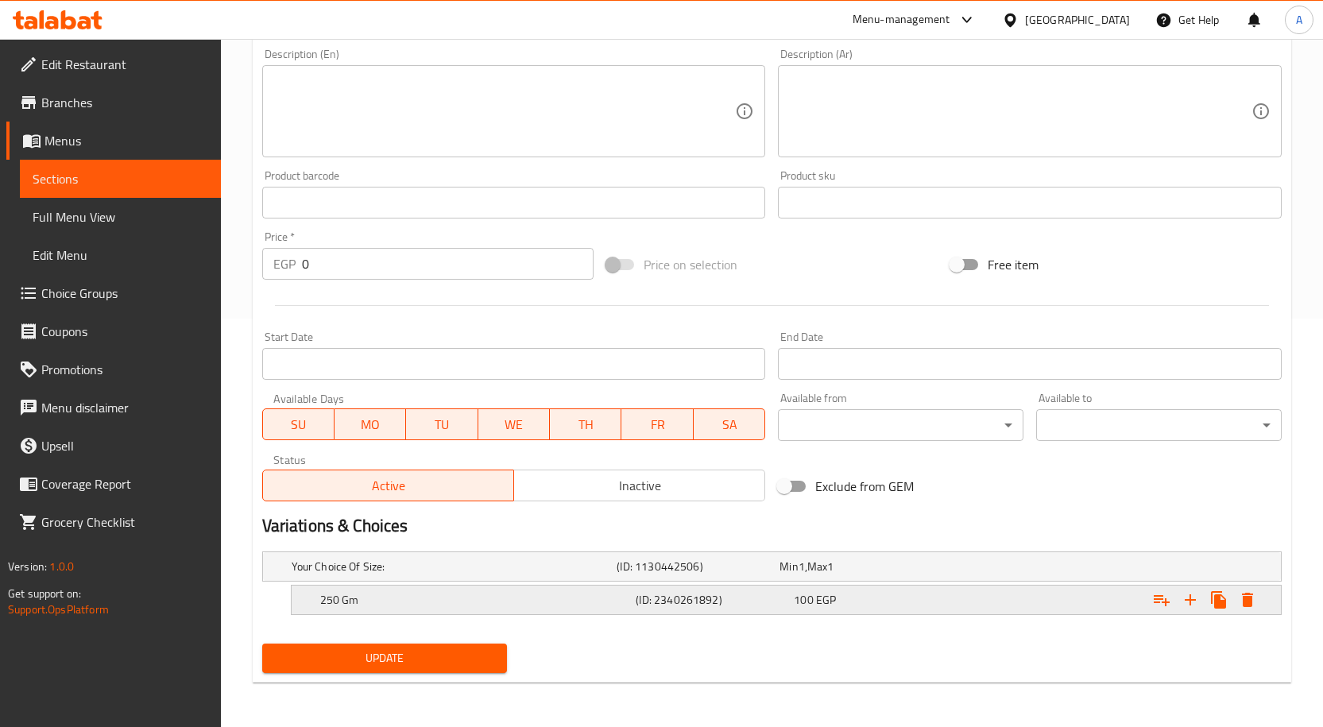
click at [1244, 593] on icon "Expand" at bounding box center [1247, 600] width 11 height 14
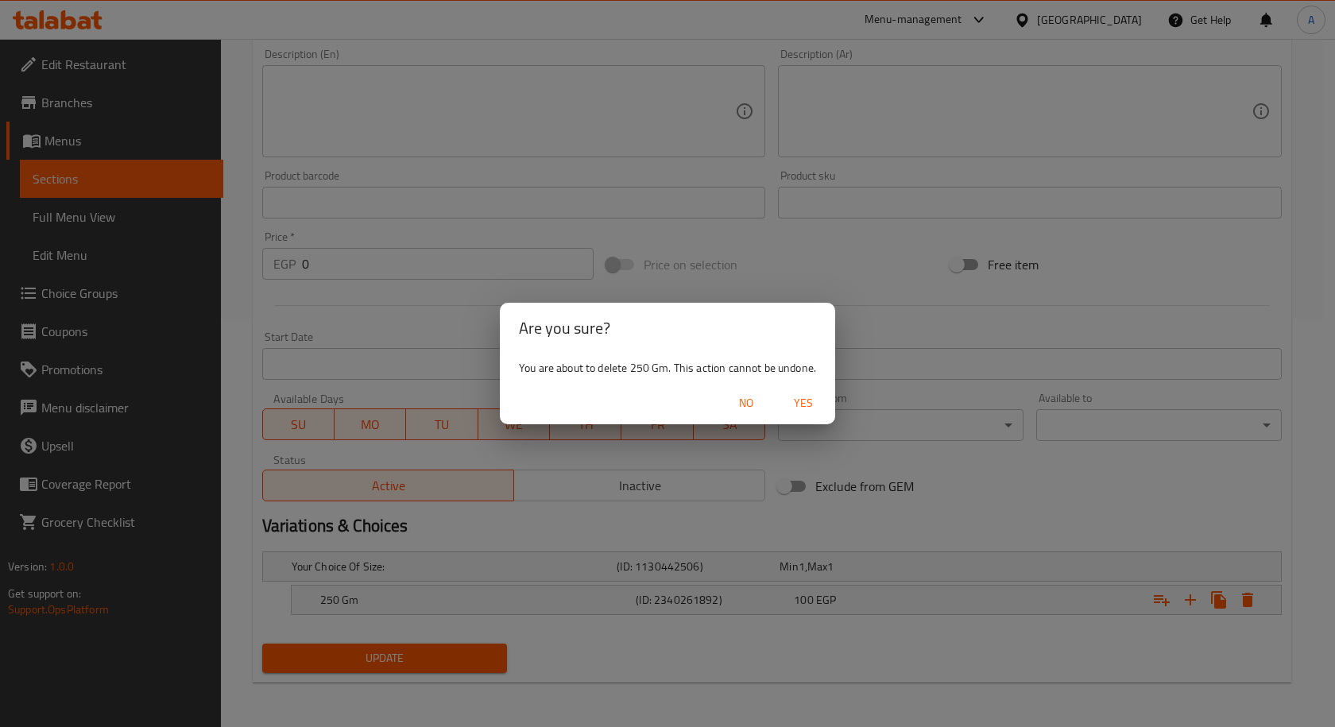
click at [810, 400] on span "Yes" at bounding box center [803, 403] width 38 height 20
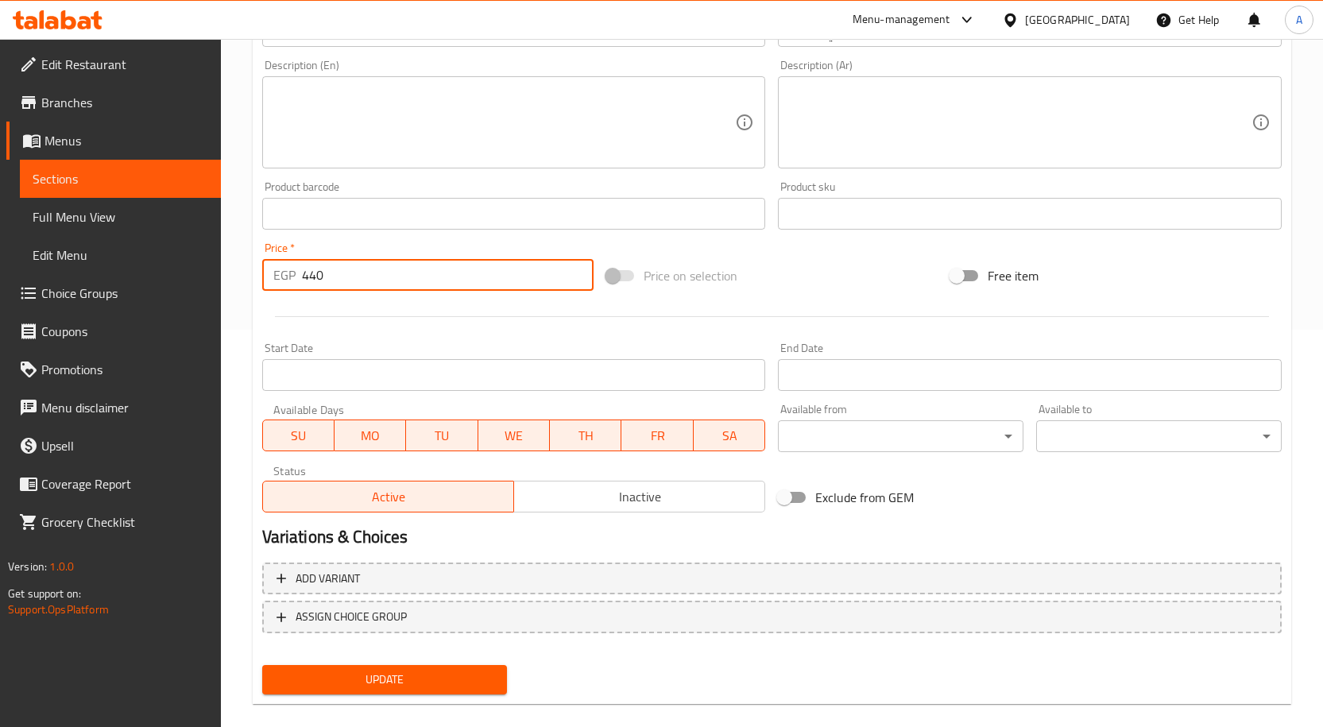
scroll to position [403, 0]
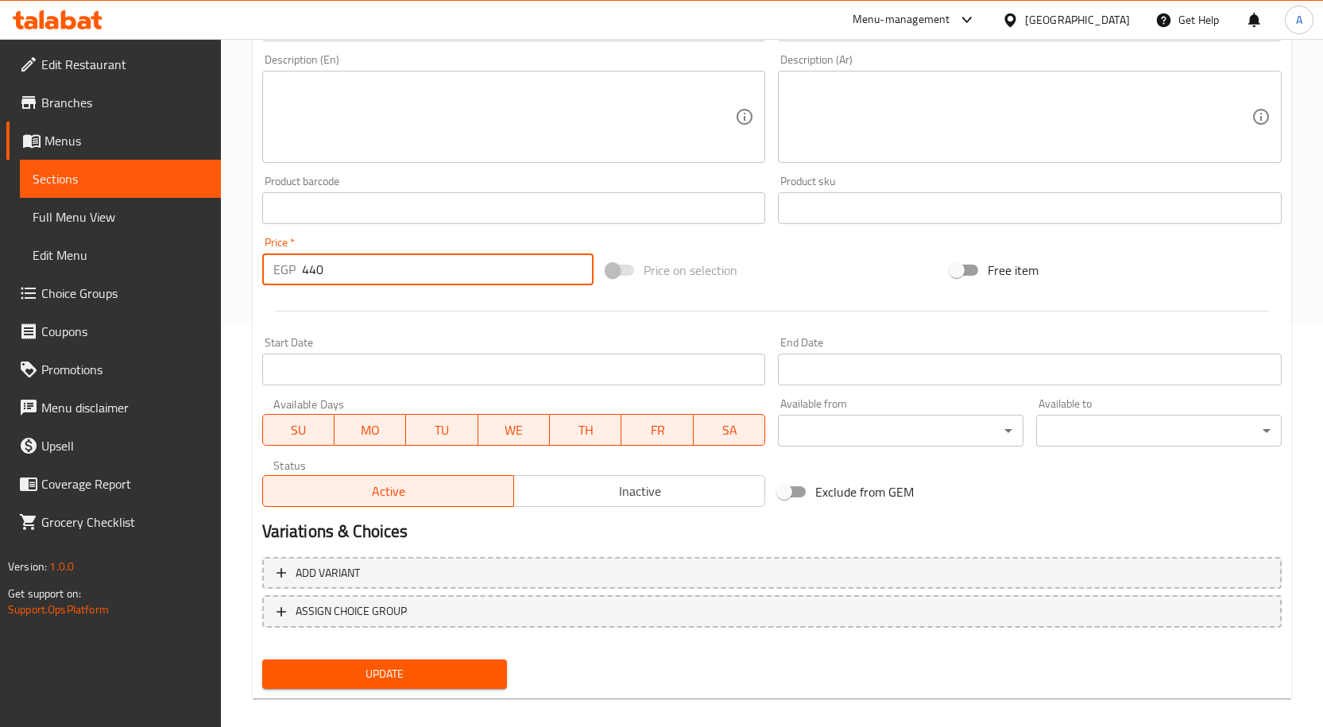
type input "440"
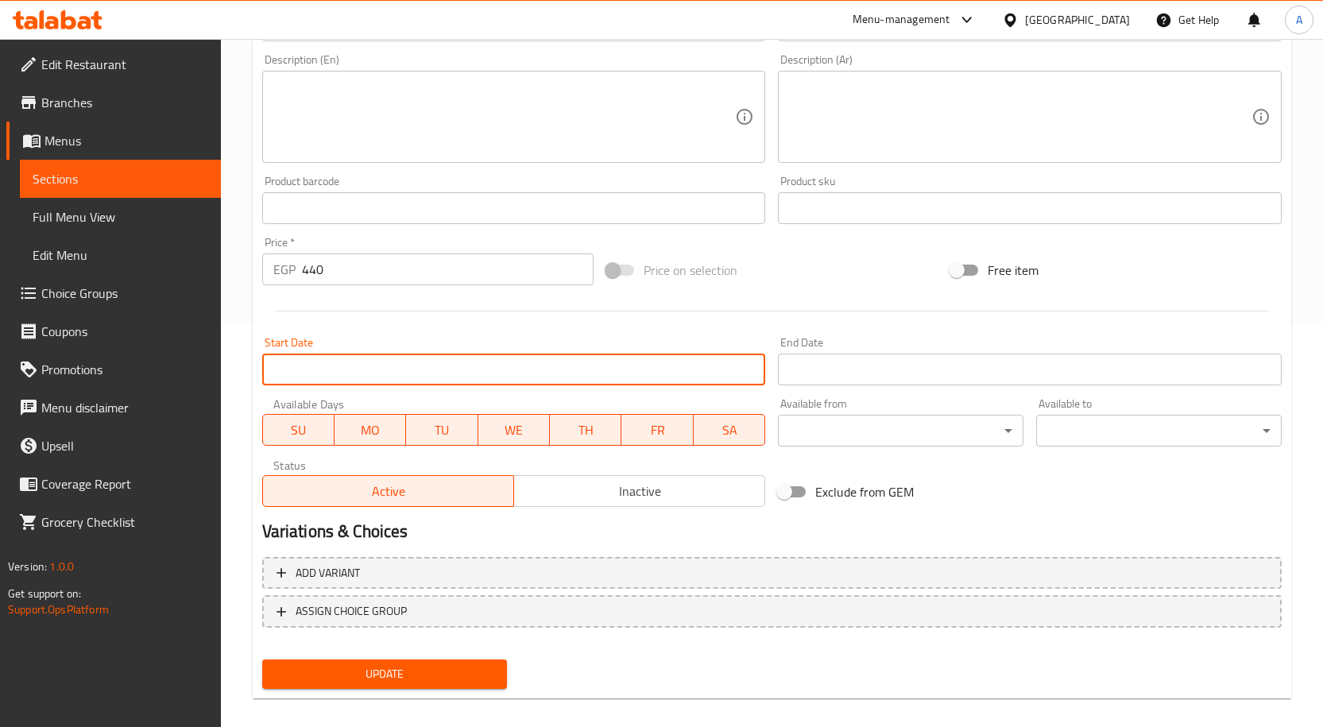
click at [580, 378] on input "Start Date" at bounding box center [514, 370] width 504 height 32
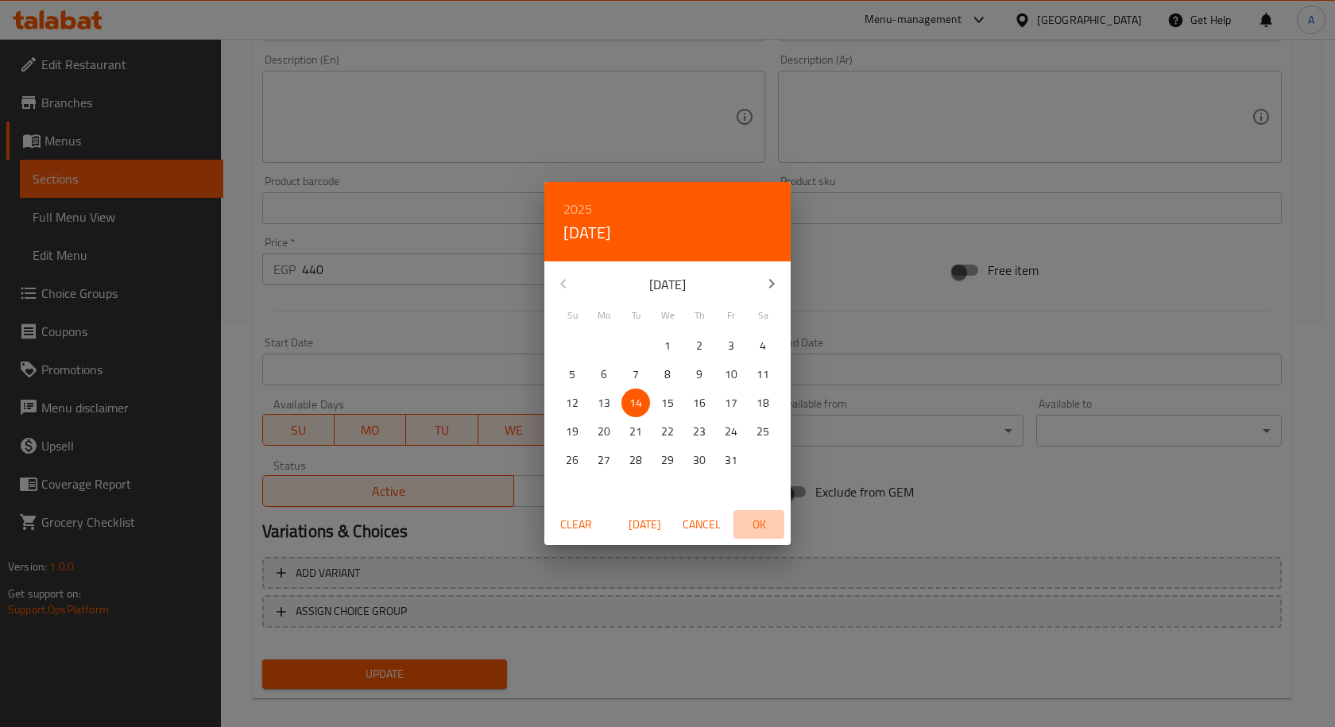
click at [766, 526] on span "OK" at bounding box center [759, 525] width 38 height 20
type input "[DATE]"
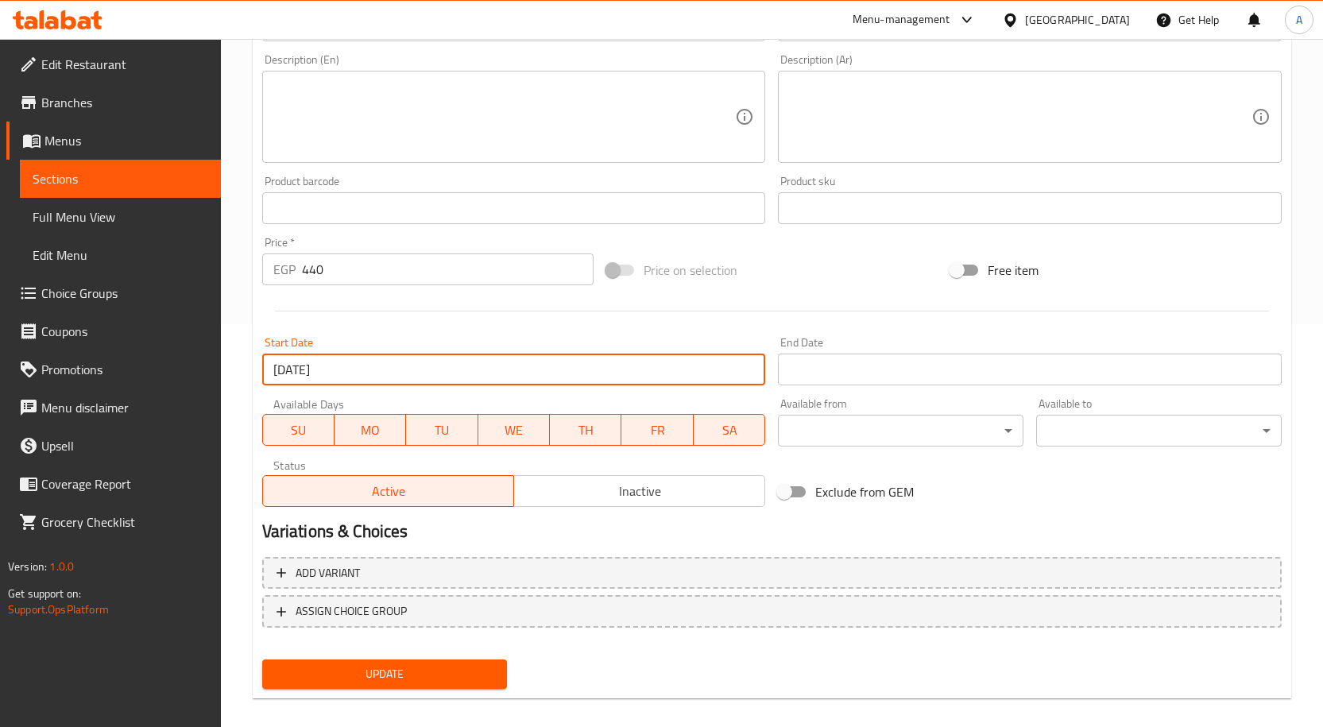
click at [829, 369] on input "Start Date" at bounding box center [1030, 370] width 504 height 32
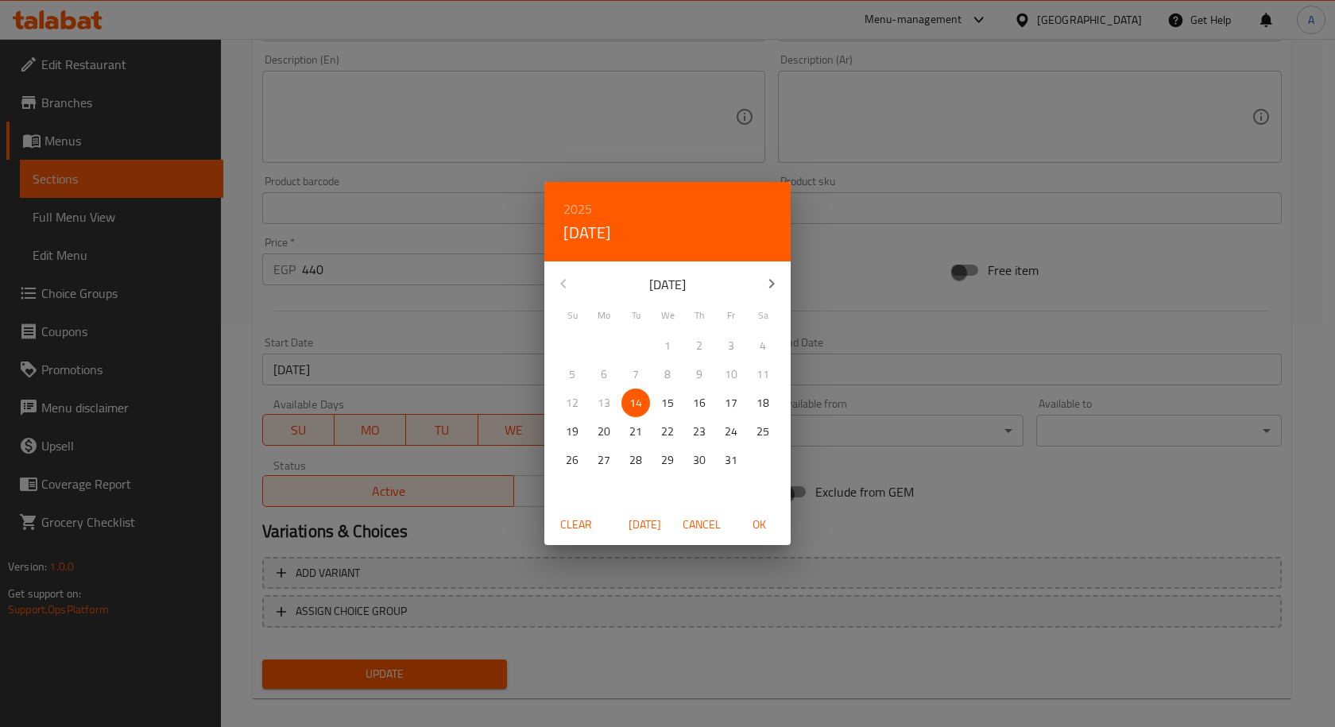
click at [730, 460] on p "31" at bounding box center [731, 460] width 13 height 20
click at [764, 522] on span "OK" at bounding box center [759, 525] width 38 height 20
type input "[DATE]"
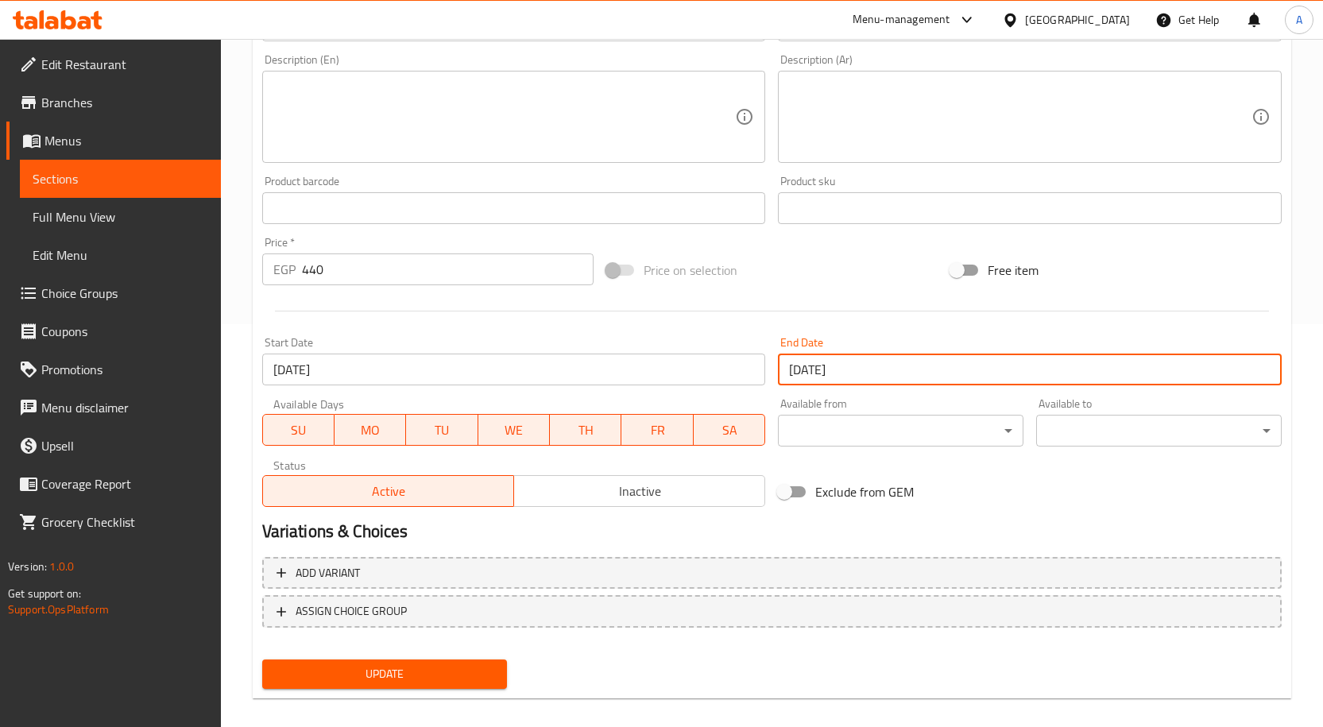
click at [386, 674] on span "Update" at bounding box center [385, 674] width 220 height 20
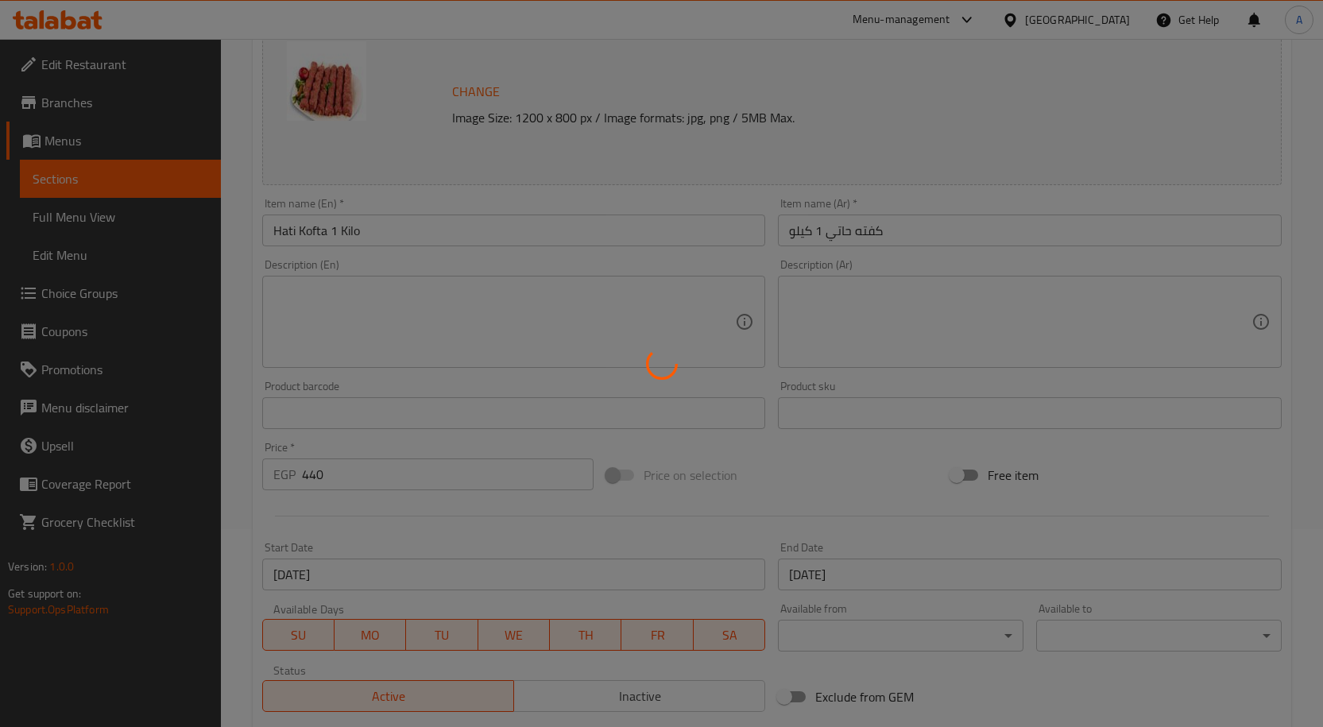
scroll to position [0, 0]
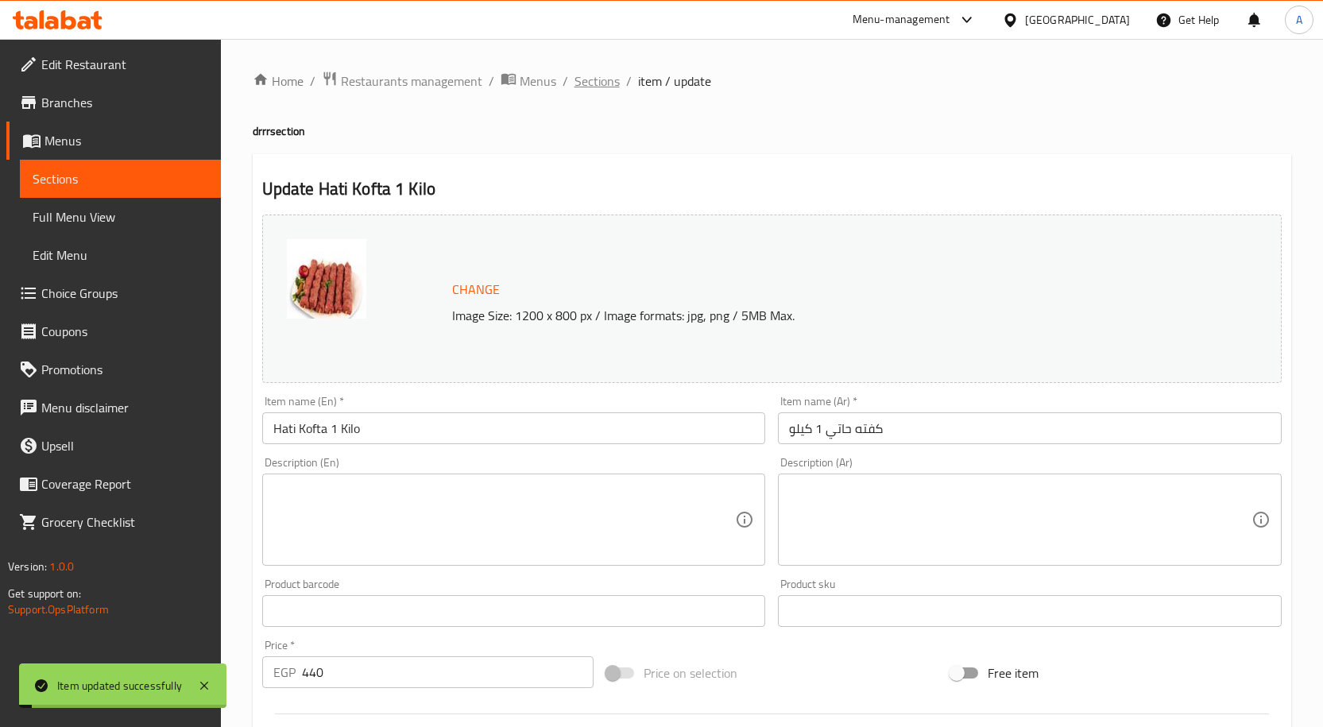
click at [609, 89] on span "Sections" at bounding box center [596, 81] width 45 height 19
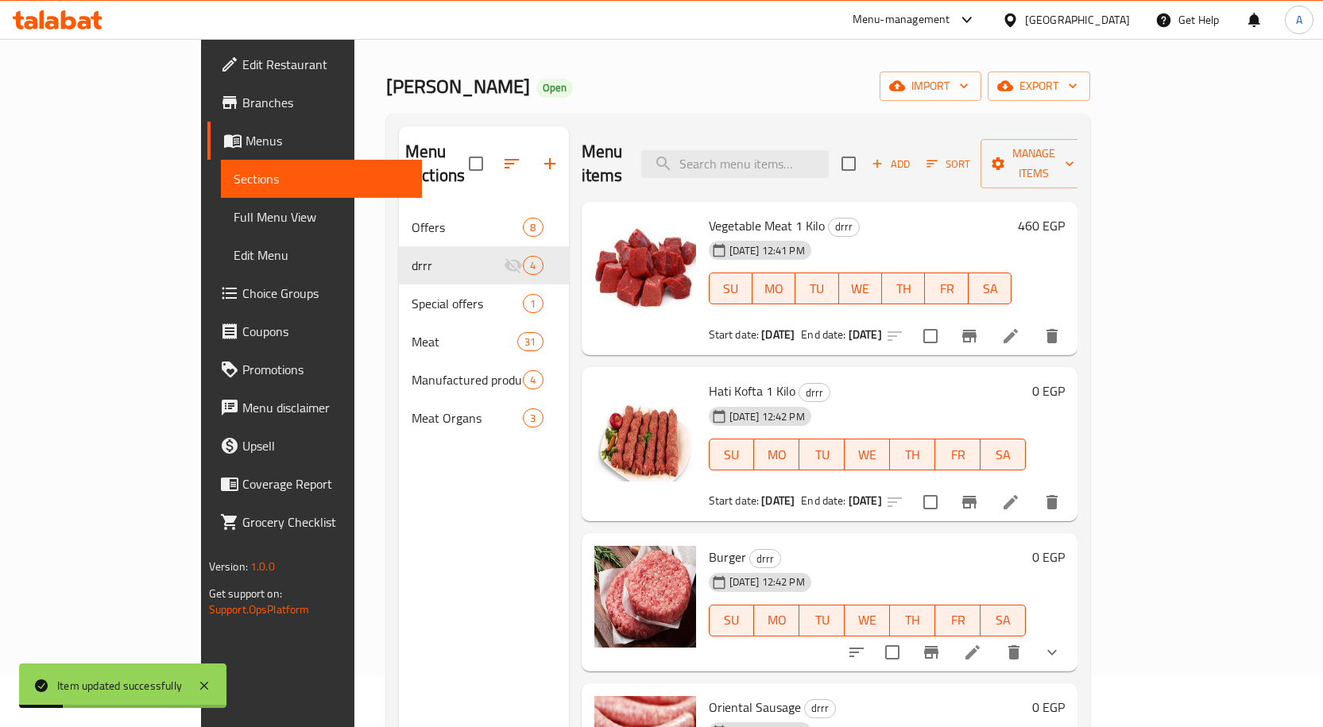
scroll to position [79, 0]
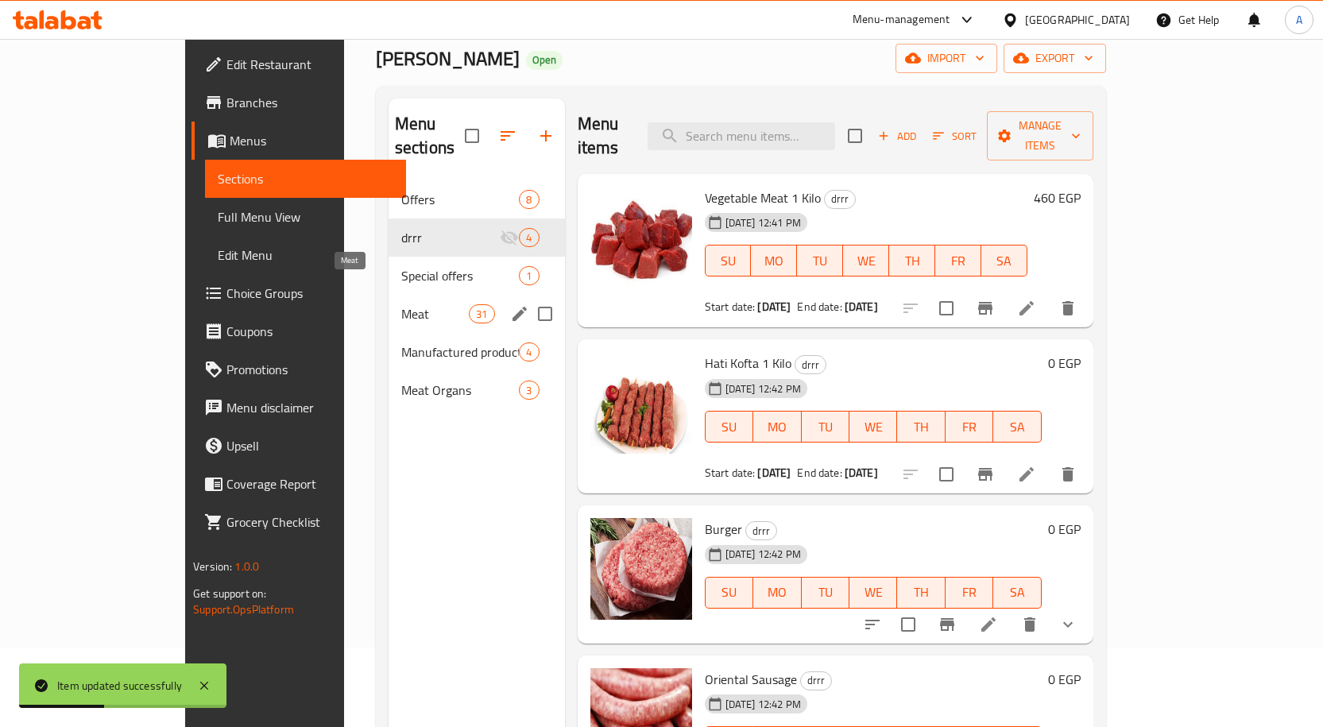
click at [401, 304] on span "Meat" at bounding box center [435, 313] width 68 height 19
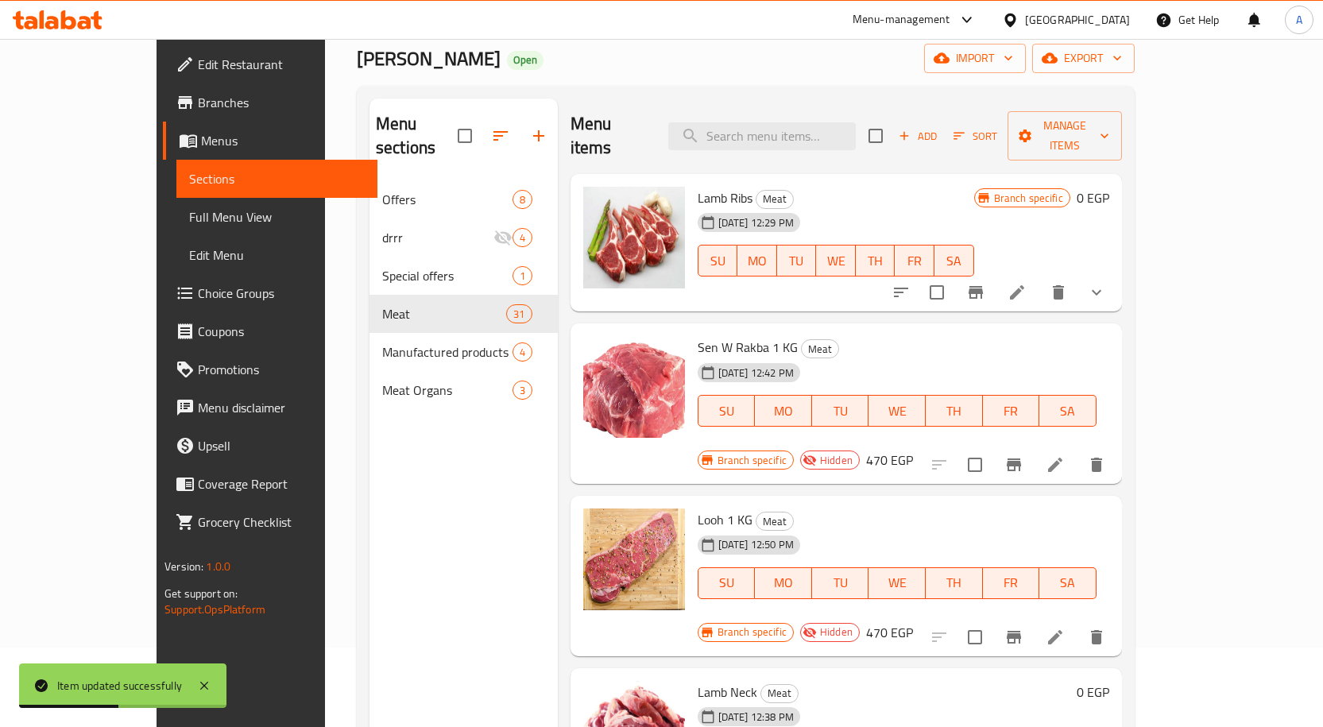
click at [796, 139] on div "Menu items Add Sort Manage items" at bounding box center [845, 136] width 551 height 75
click at [797, 128] on input "search" at bounding box center [761, 136] width 187 height 28
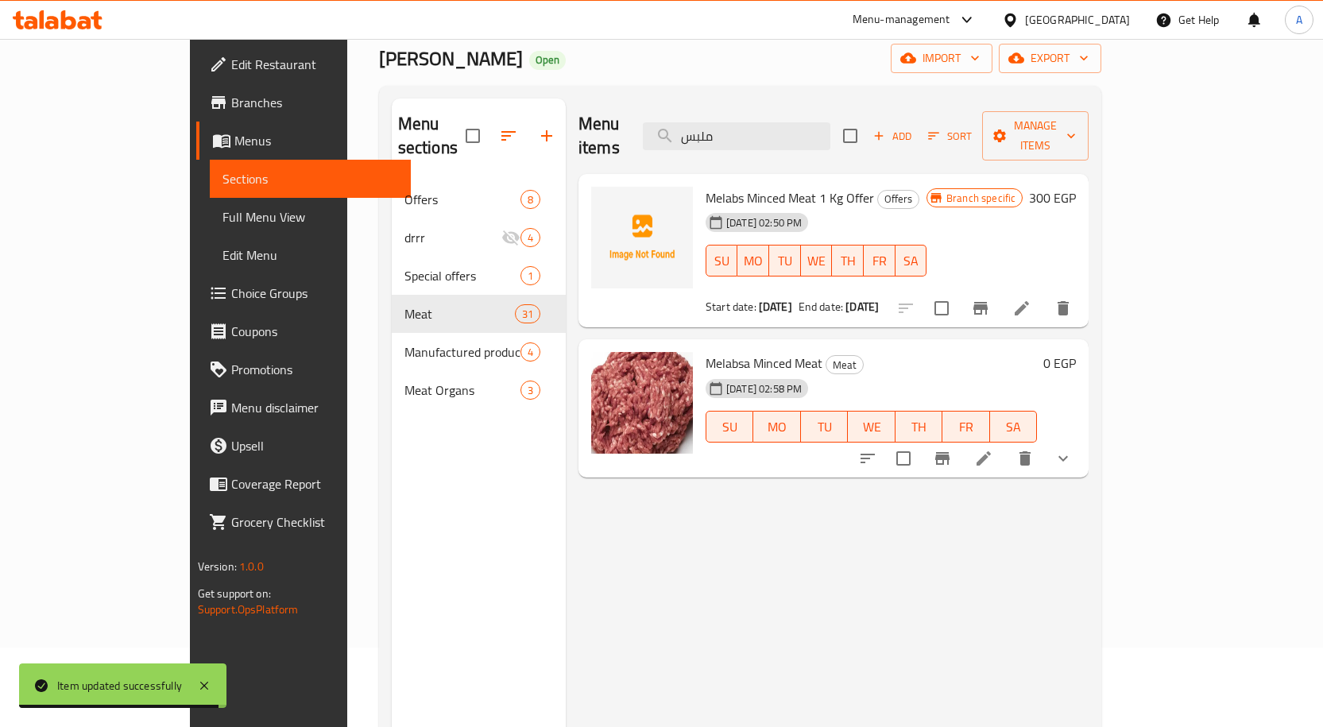
type input "ملبس"
click at [736, 351] on span "Melabsa Minced Meat" at bounding box center [763, 363] width 117 height 24
copy h6 "Melabsa Minced Meat"
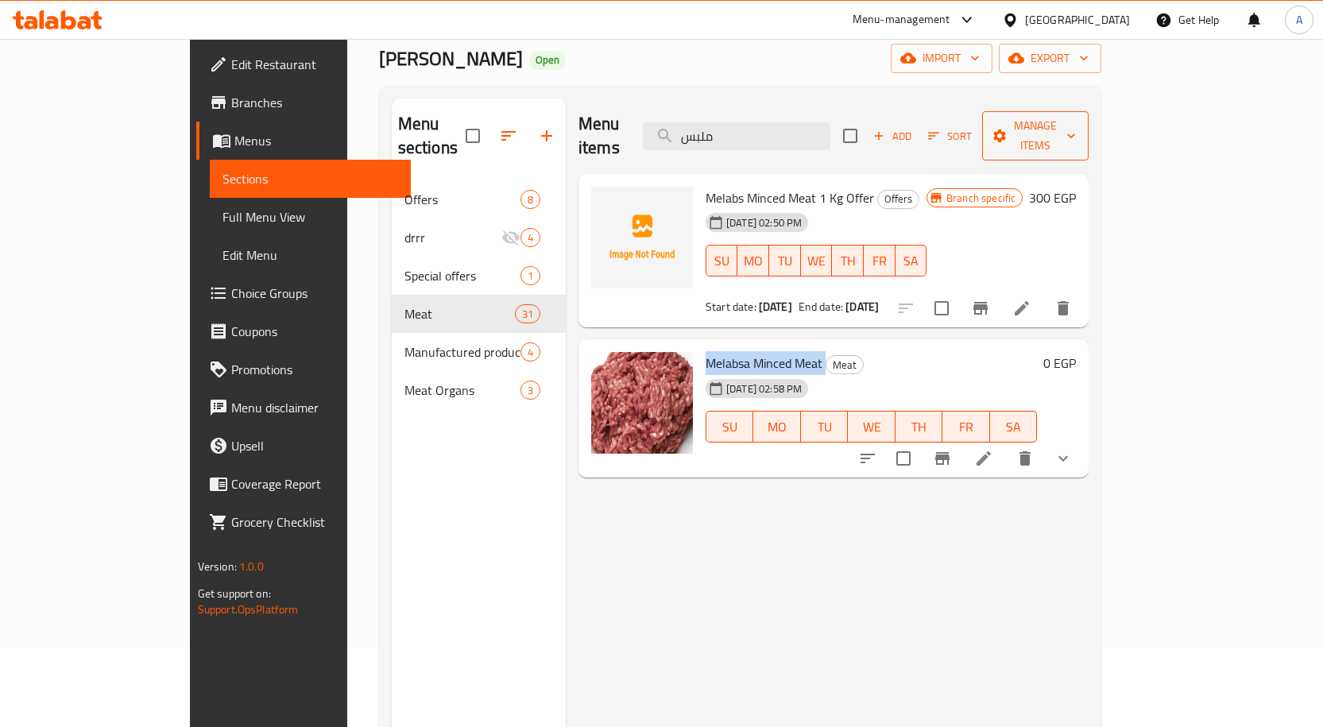
click at [1076, 127] on span "Manage items" at bounding box center [1035, 136] width 81 height 40
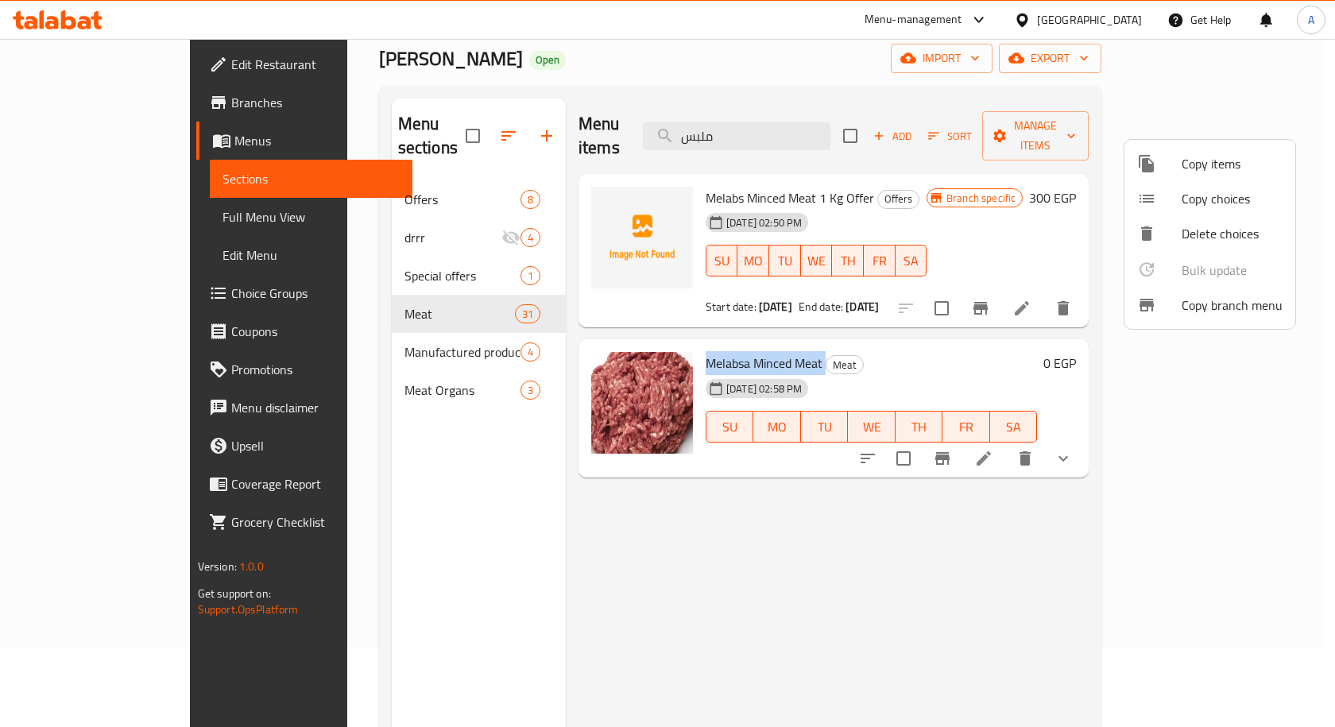
click at [1205, 167] on span "Copy items" at bounding box center [1231, 163] width 101 height 19
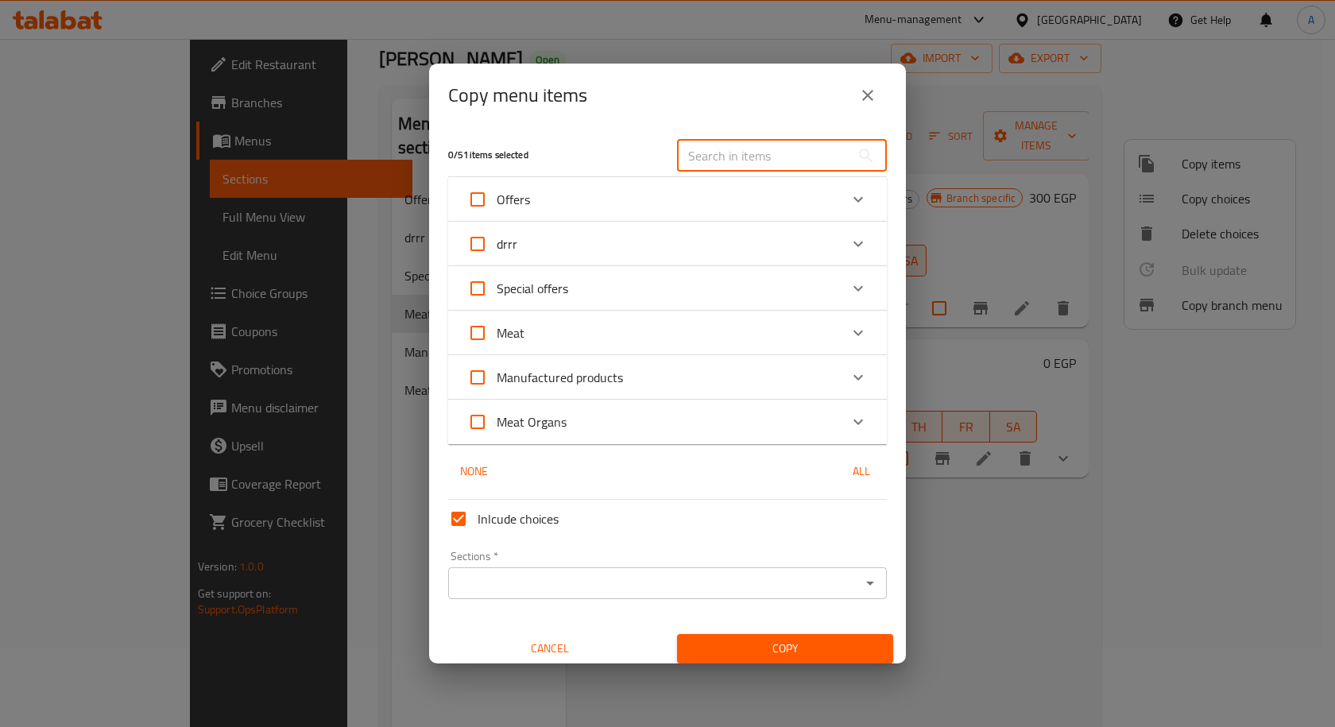
click at [757, 159] on input "text" at bounding box center [763, 156] width 173 height 32
paste input "Melabsa Minced Meat"
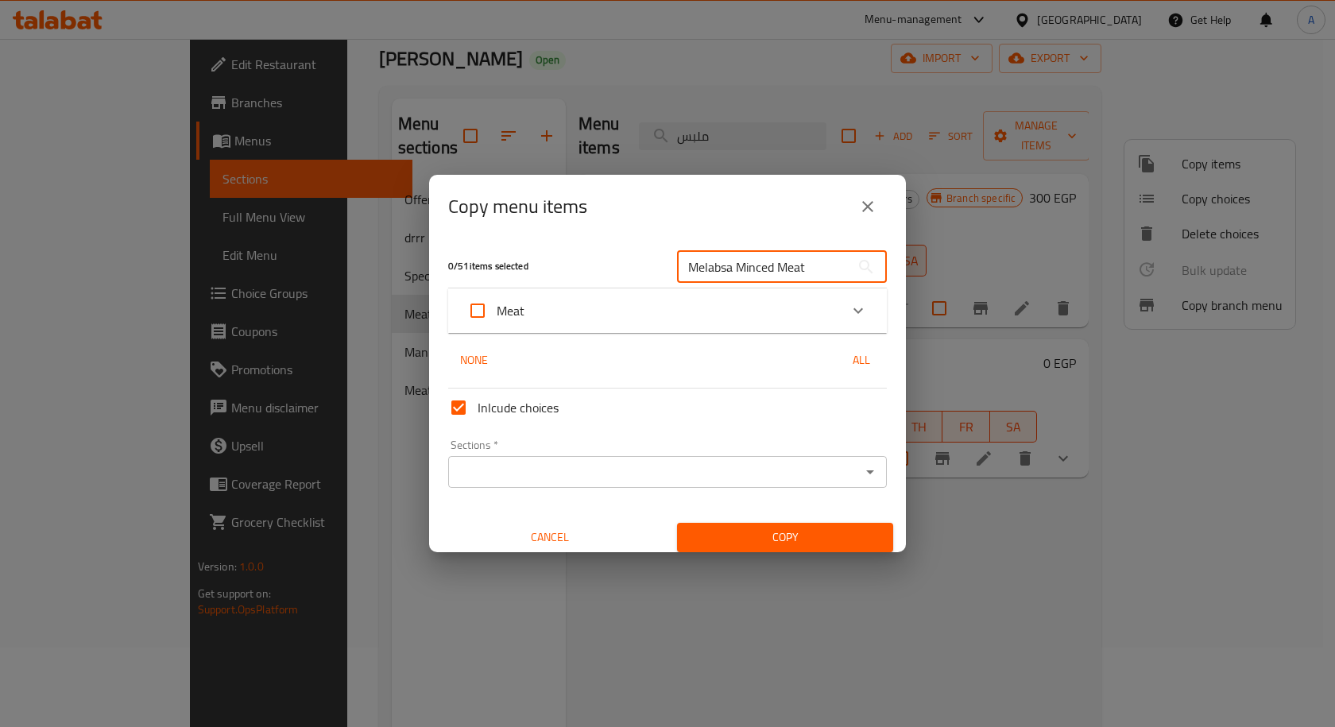
type input "Melabsa Minced Meat"
click at [853, 307] on icon "Expand" at bounding box center [857, 310] width 19 height 19
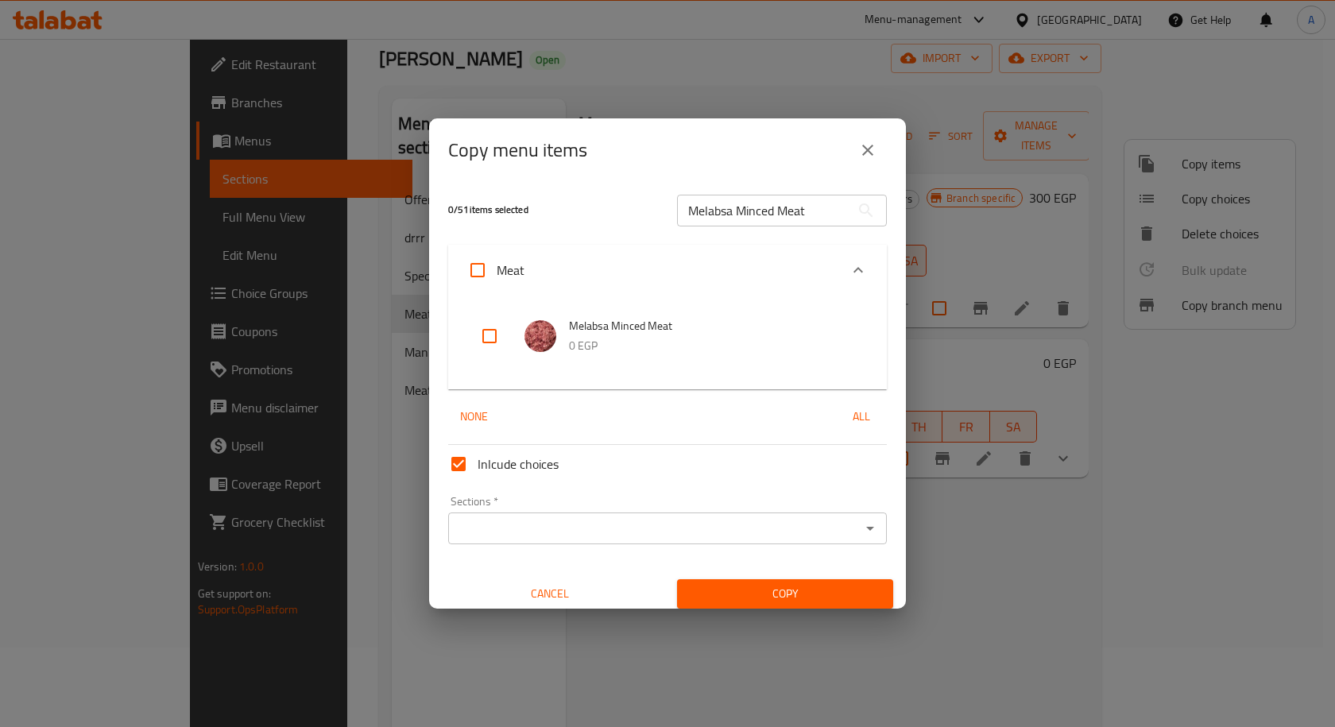
click at [493, 340] on input "checkbox" at bounding box center [489, 336] width 38 height 38
checkbox input "true"
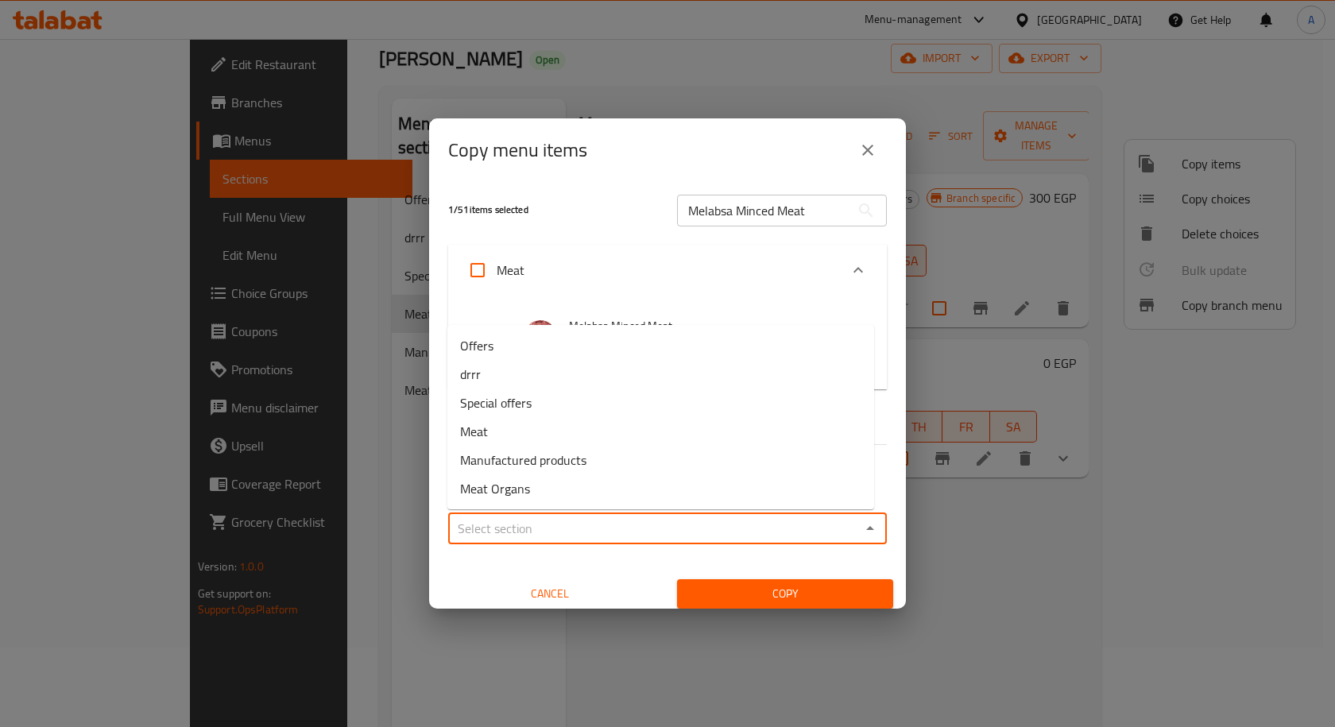
click at [611, 520] on input "Sections   *" at bounding box center [654, 528] width 403 height 22
click at [481, 378] on li "drrr" at bounding box center [660, 374] width 427 height 29
type input "drrr"
drag, startPoint x: 765, startPoint y: 592, endPoint x: 787, endPoint y: 592, distance: 22.2
click at [773, 592] on span "Copy" at bounding box center [785, 594] width 191 height 20
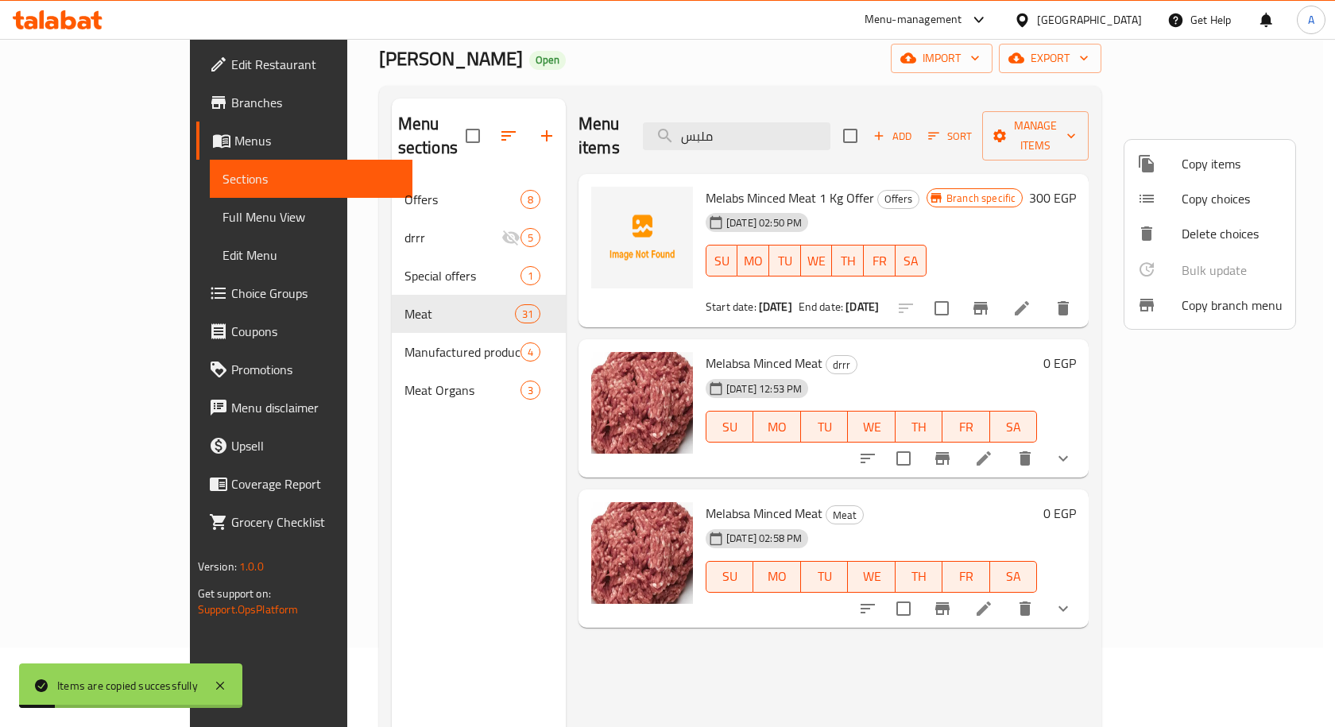
click at [821, 330] on div at bounding box center [667, 363] width 1335 height 727
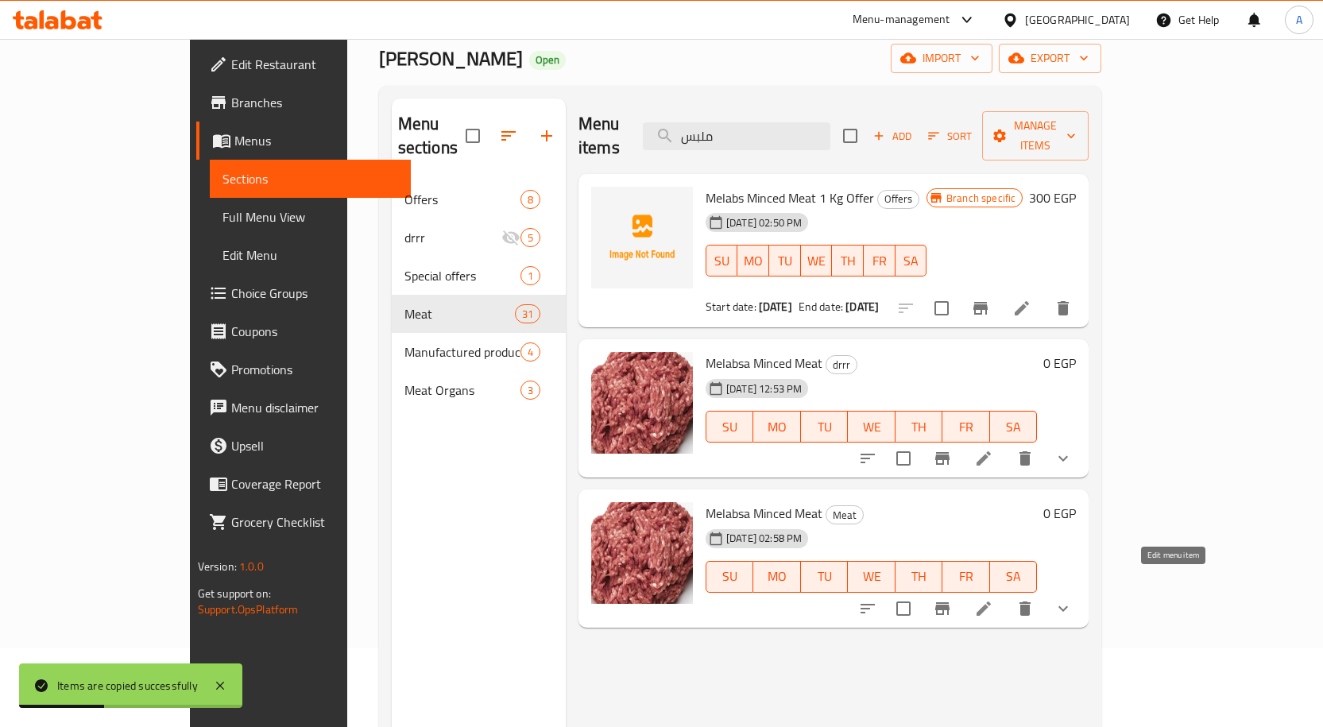
click at [991, 601] on icon at bounding box center [983, 608] width 14 height 14
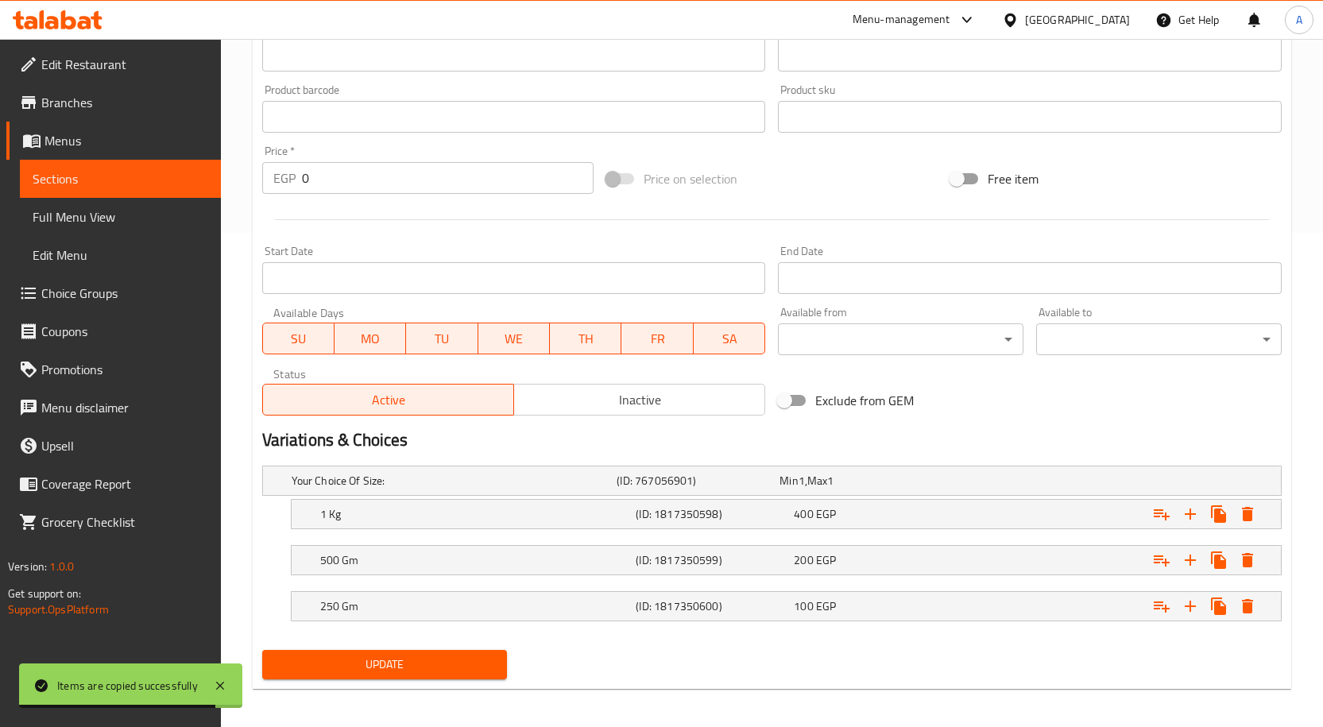
scroll to position [501, 0]
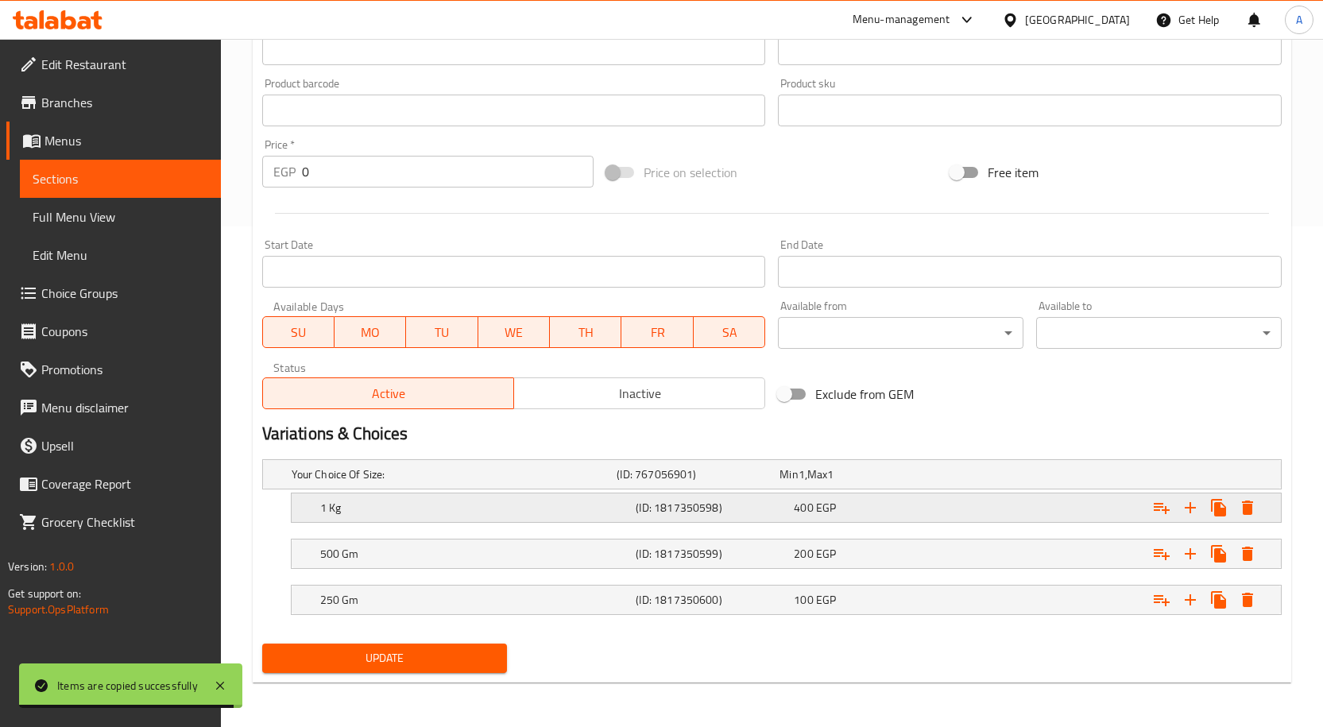
click at [832, 501] on span "EGP" at bounding box center [826, 507] width 20 height 21
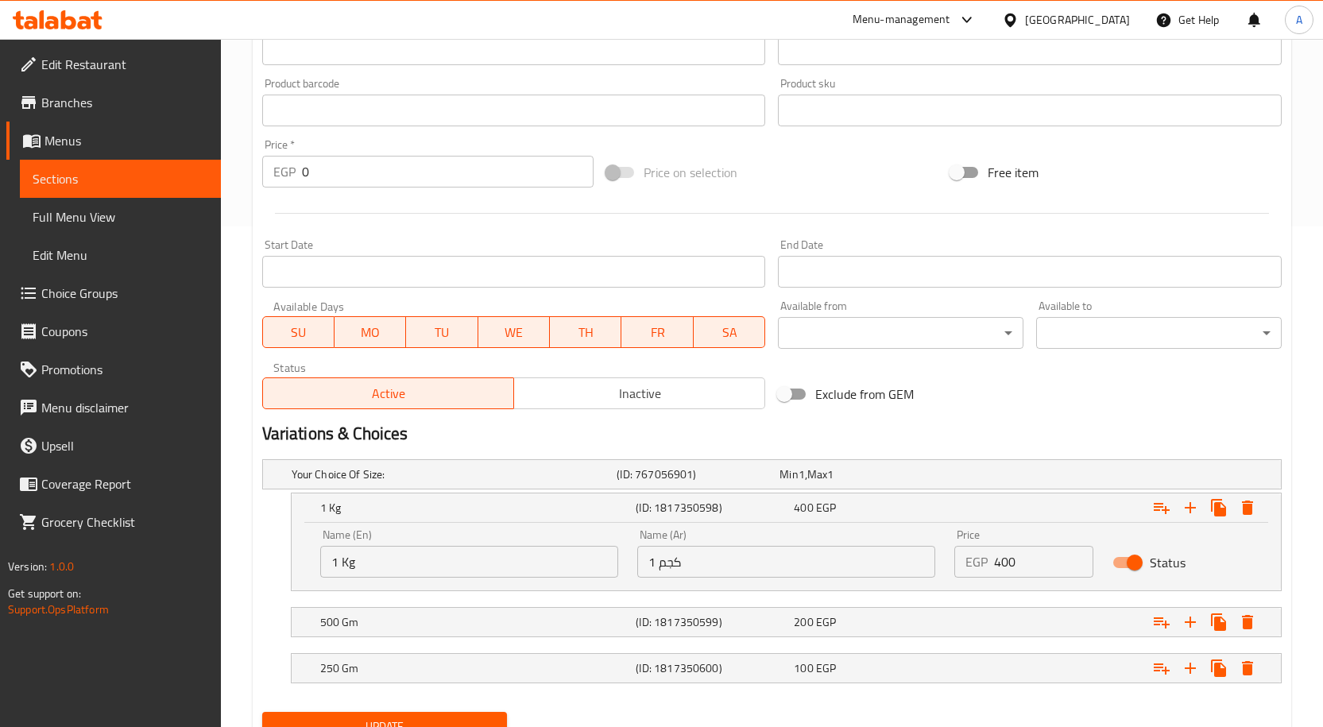
click at [1120, 560] on input "Status" at bounding box center [1134, 562] width 91 height 30
checkbox input "false"
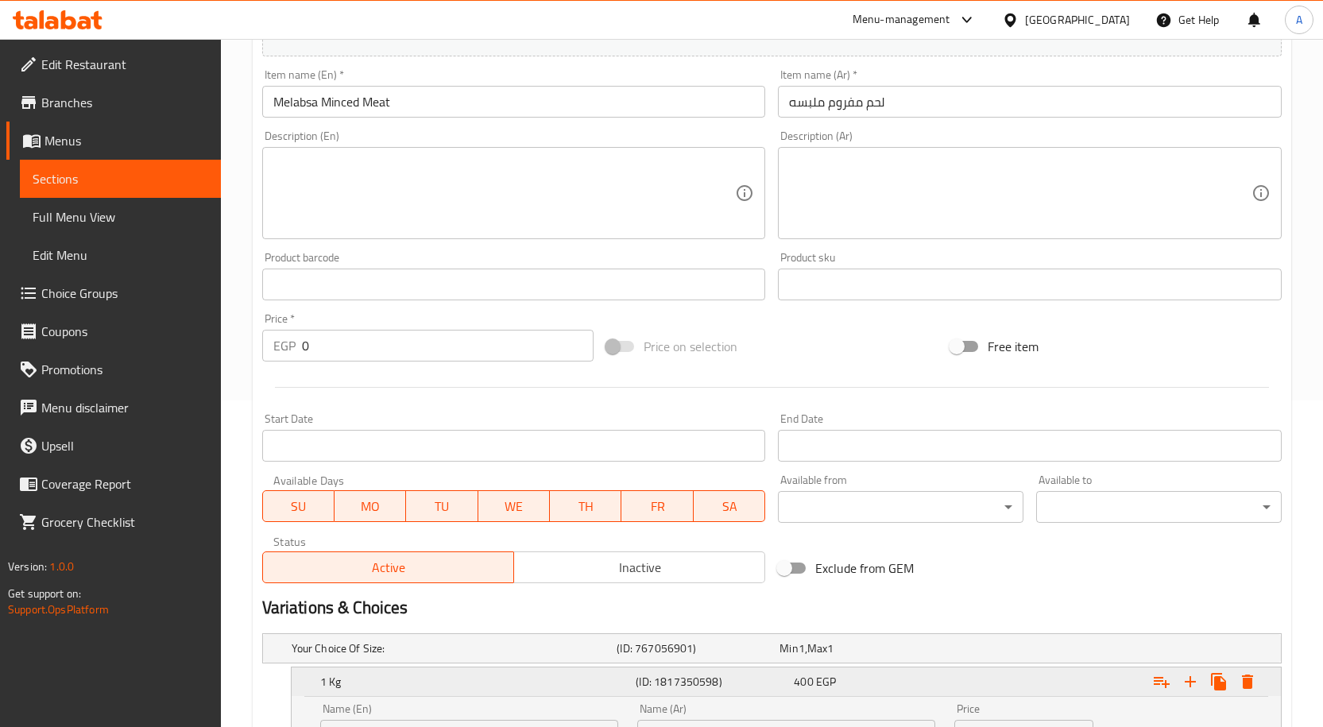
scroll to position [569, 0]
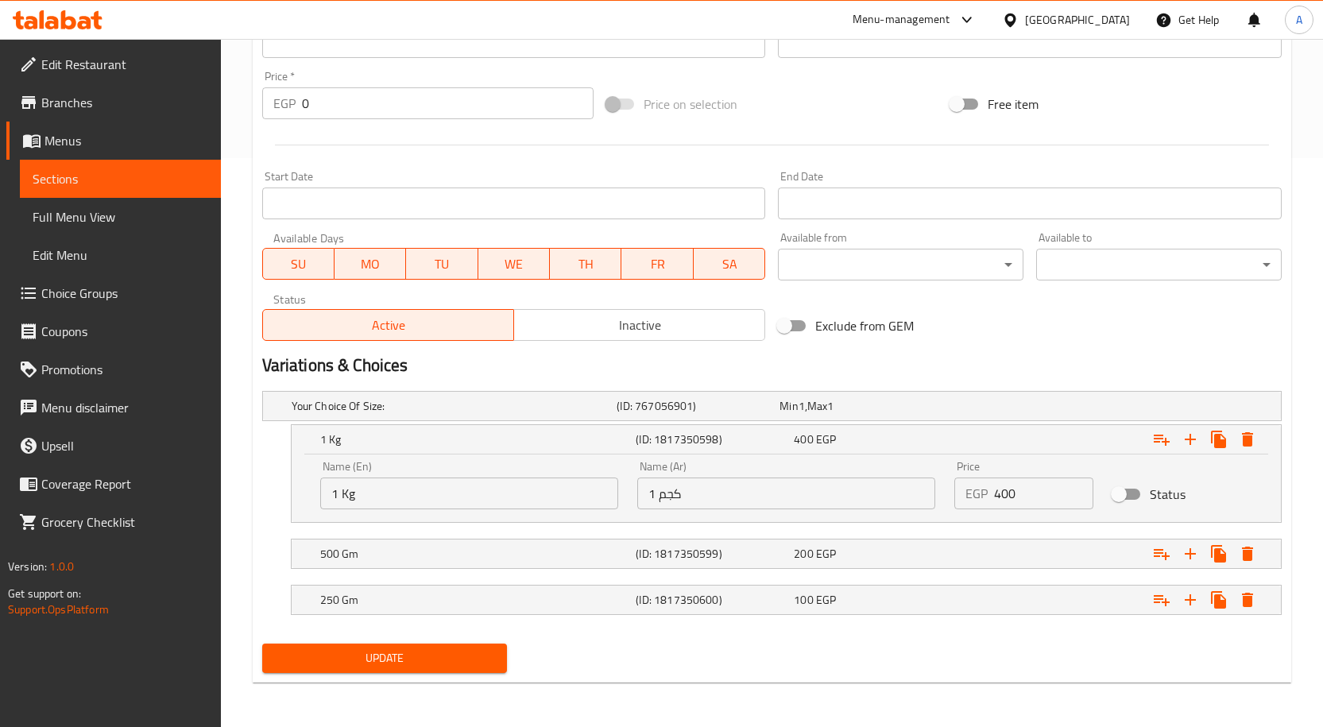
click at [412, 651] on span "Update" at bounding box center [385, 658] width 220 height 20
click at [108, 144] on span "Menus" at bounding box center [126, 140] width 164 height 19
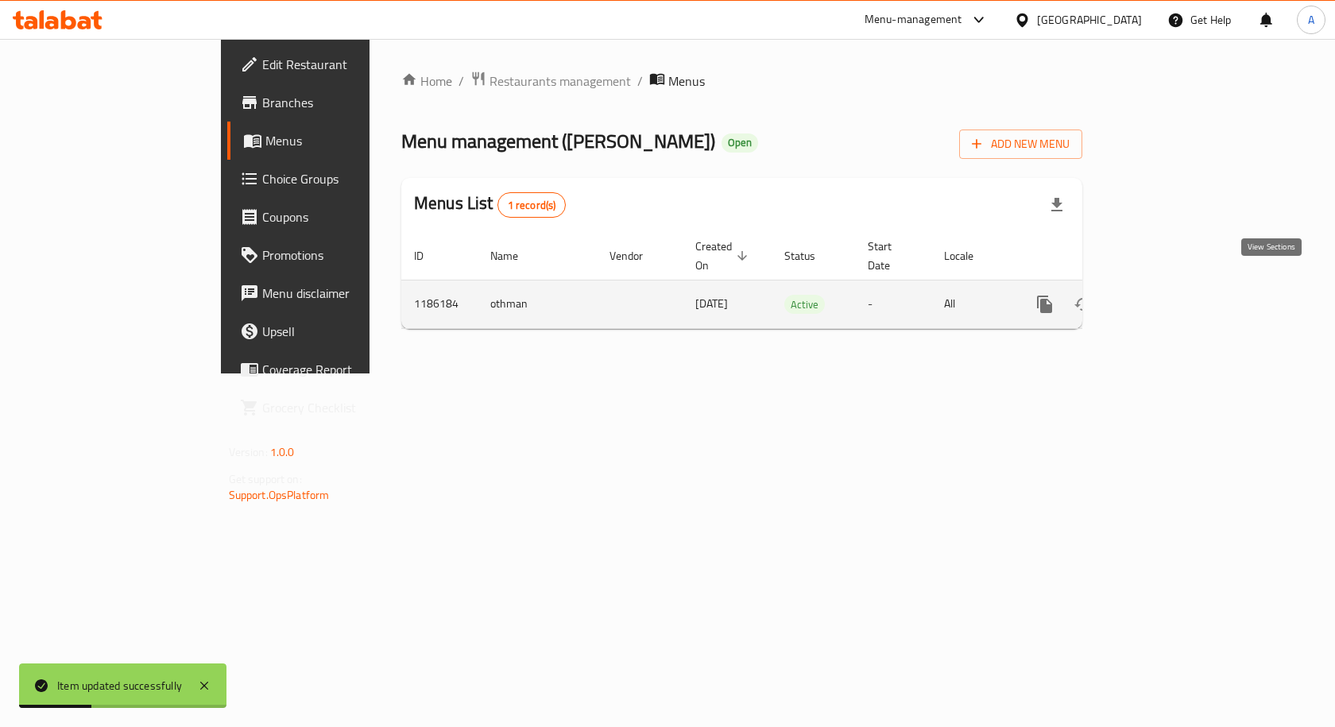
click at [1169, 295] on icon "enhanced table" at bounding box center [1159, 304] width 19 height 19
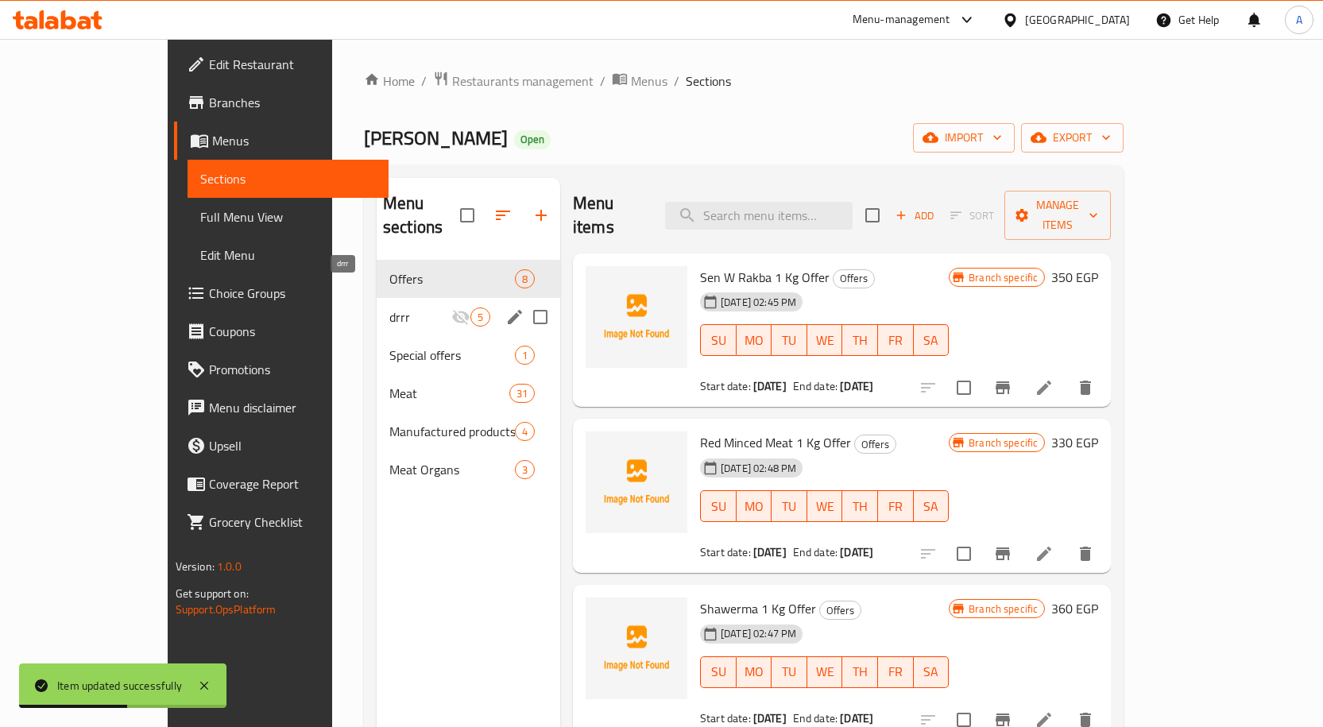
click at [389, 307] on span "drrr" at bounding box center [420, 316] width 62 height 19
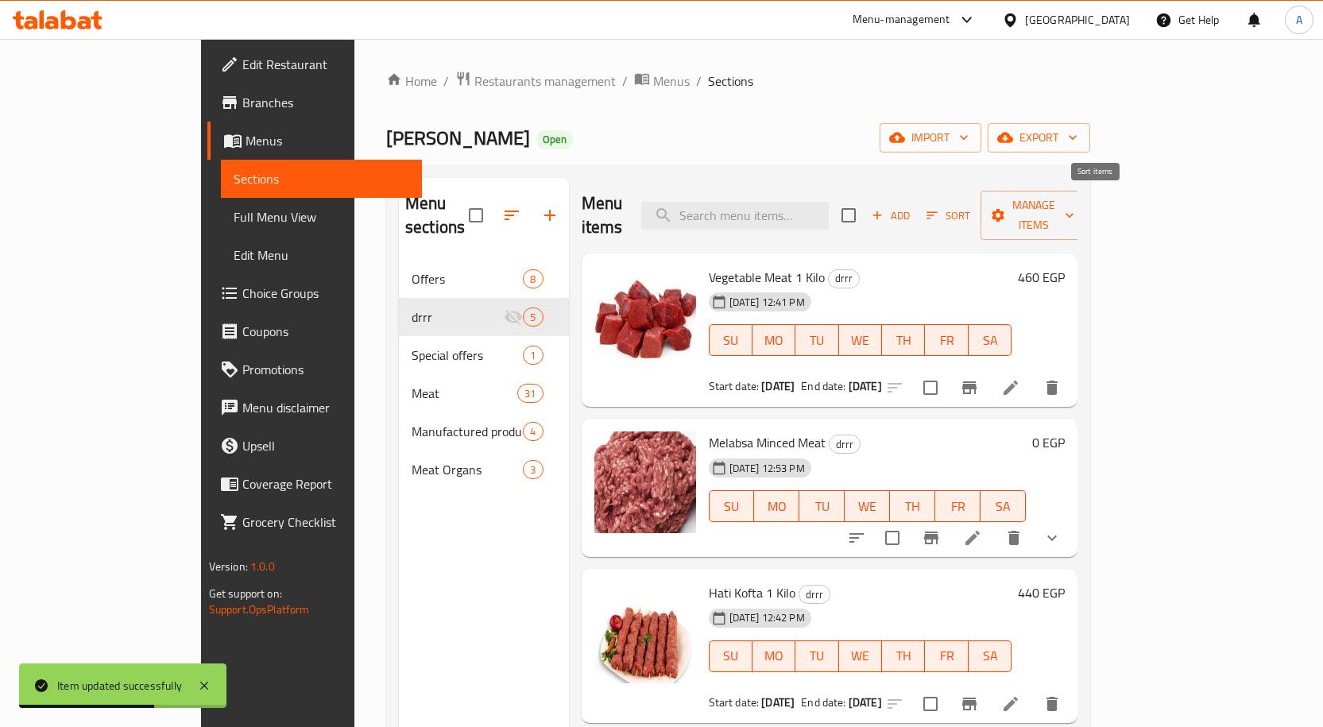
click at [970, 207] on span "Sort" at bounding box center [948, 216] width 44 height 18
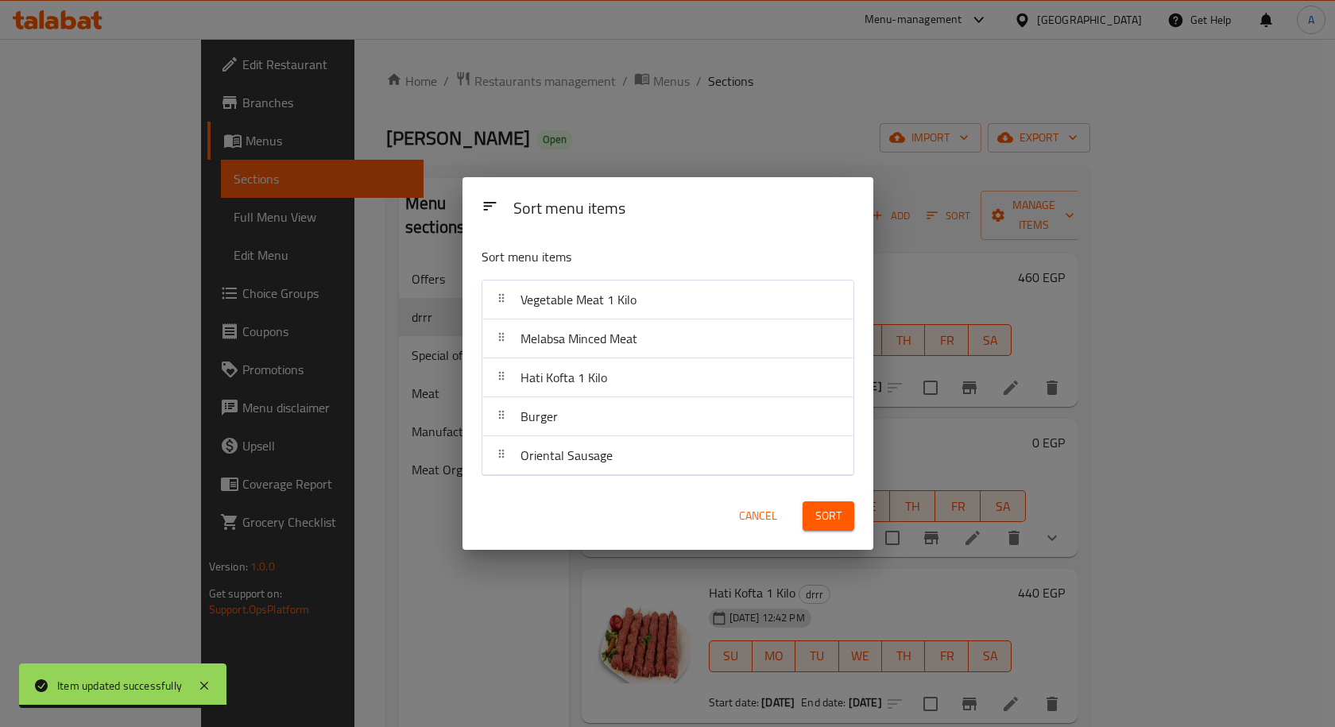
click at [755, 512] on span "Cancel" at bounding box center [758, 516] width 38 height 20
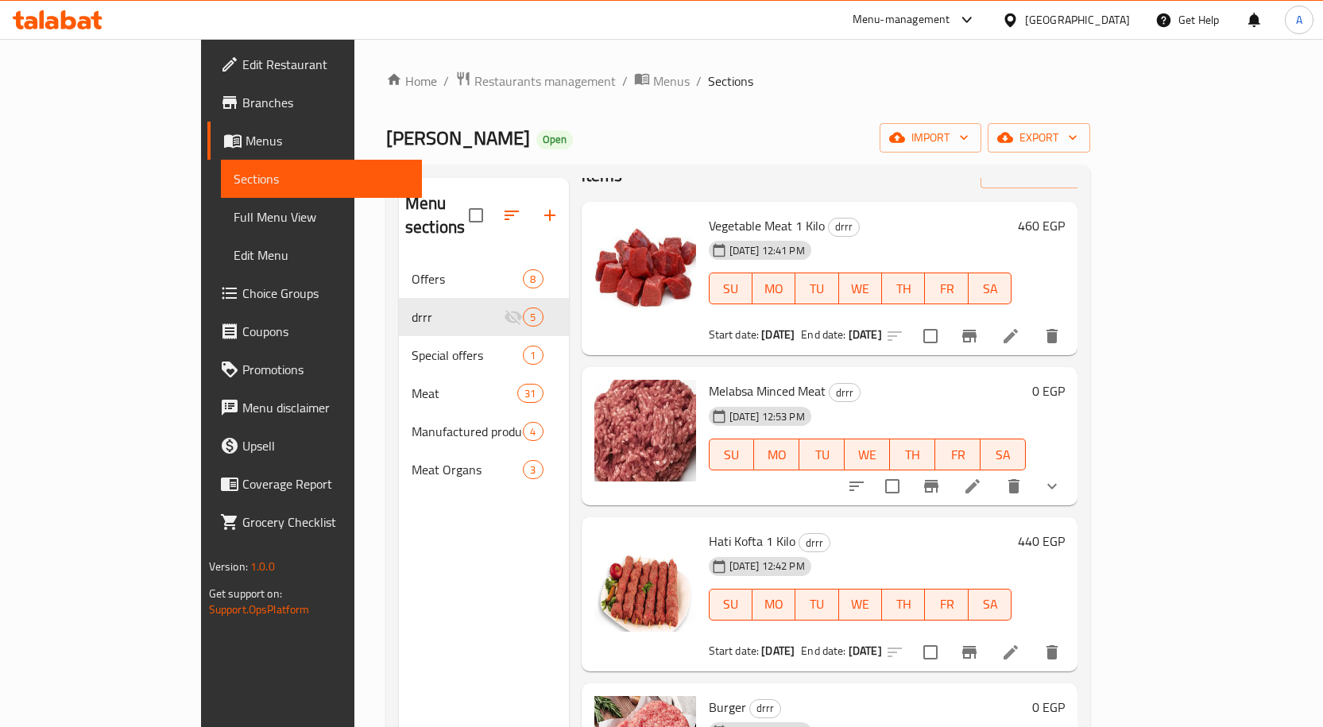
scroll to position [79, 0]
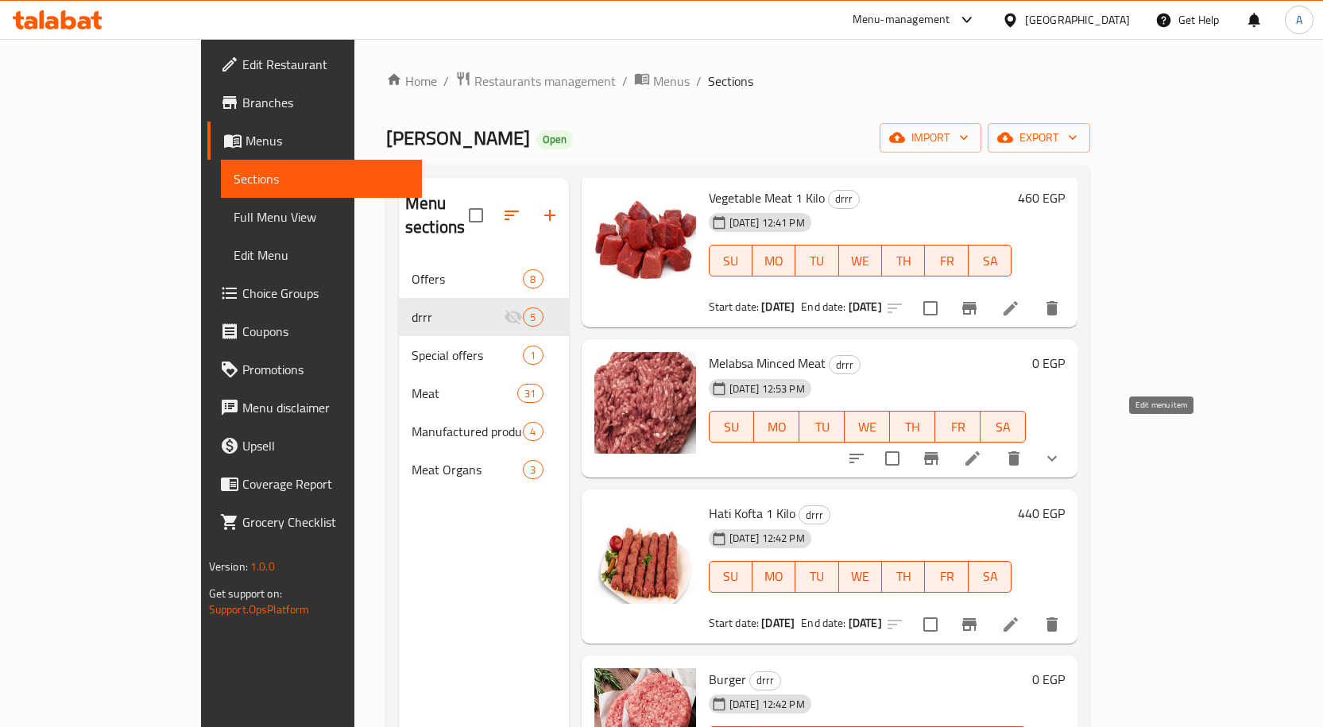
click at [980, 451] on icon at bounding box center [972, 458] width 14 height 14
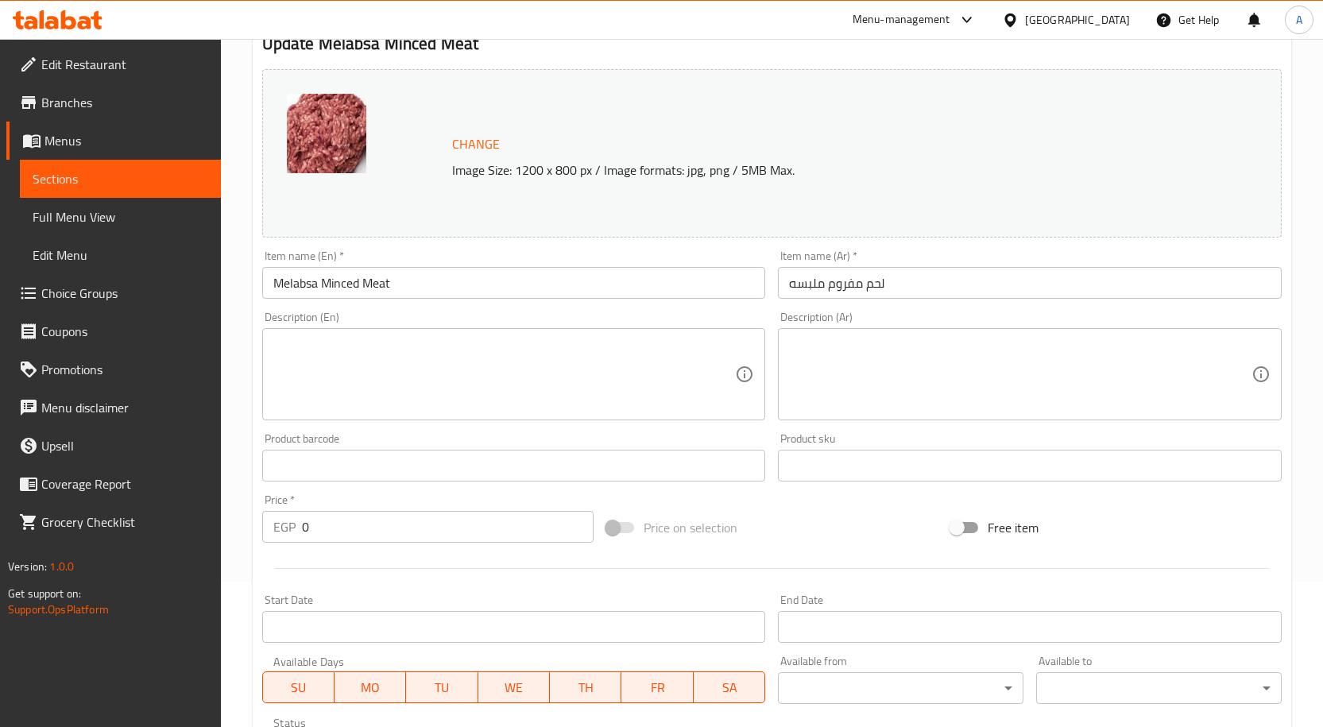
scroll to position [159, 0]
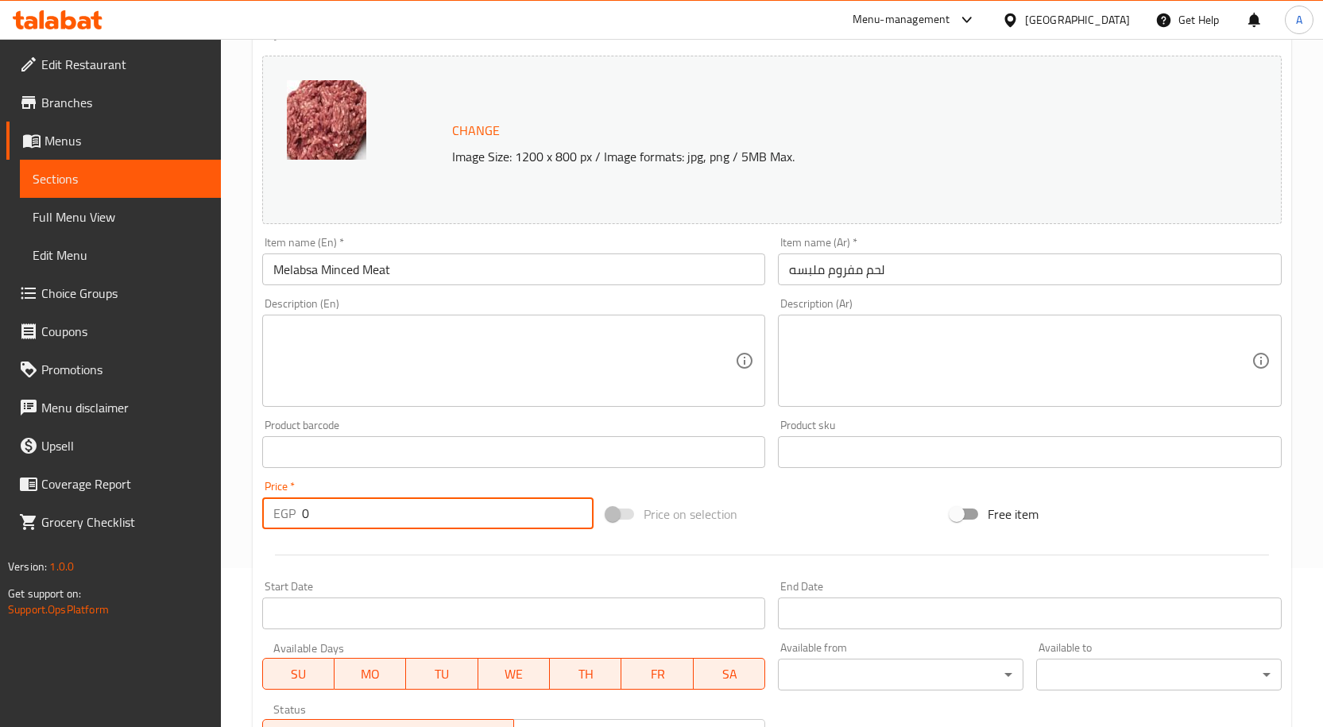
drag, startPoint x: 342, startPoint y: 505, endPoint x: 238, endPoint y: 516, distance: 104.7
click at [238, 516] on div "Home / Restaurants management / Menus / Sections / item / update drrr section U…" at bounding box center [772, 474] width 1102 height 1188
type input "430"
click at [686, 455] on input "text" at bounding box center [514, 452] width 504 height 32
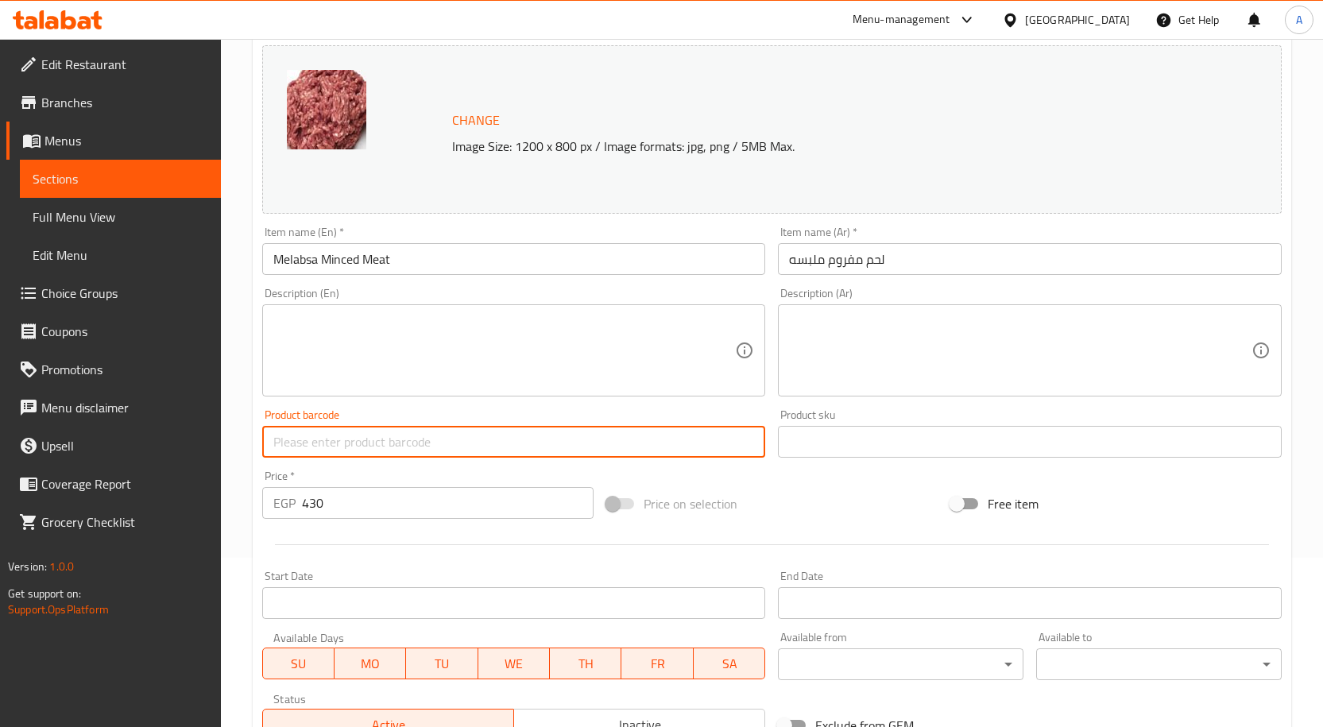
scroll to position [318, 0]
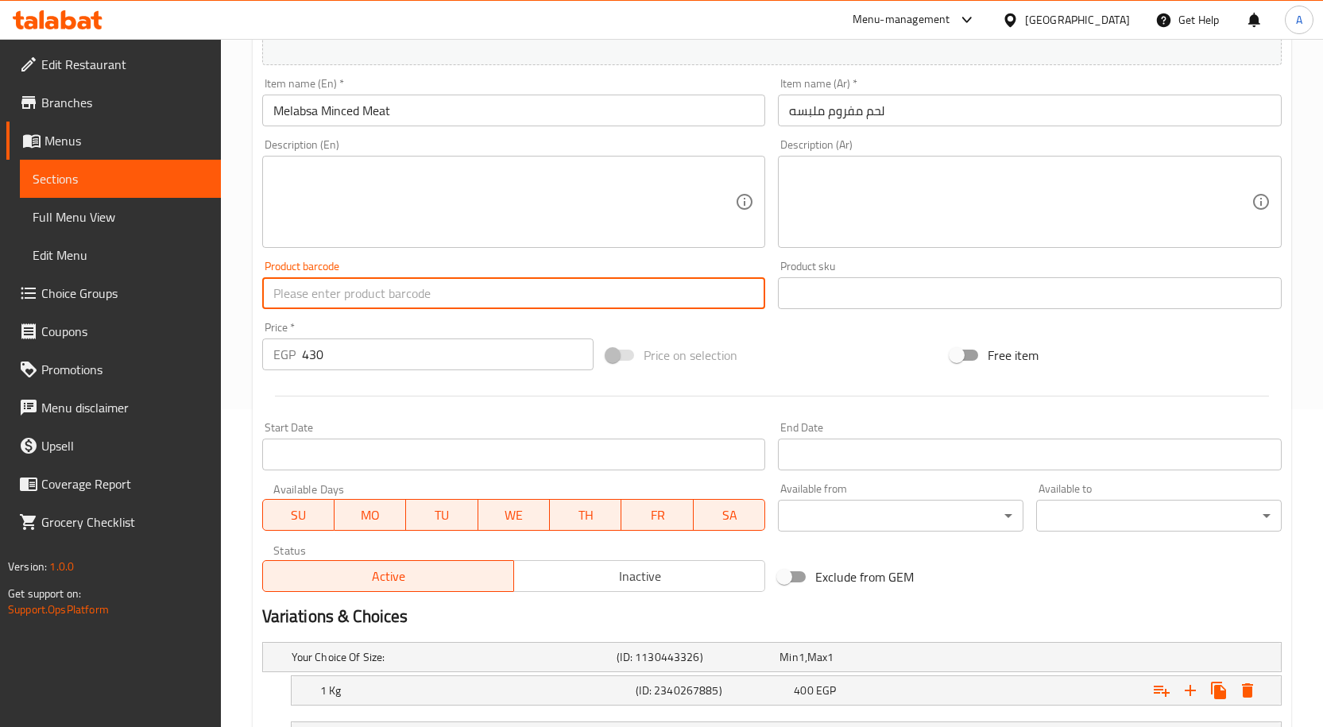
click at [586, 446] on input "Start Date" at bounding box center [514, 455] width 504 height 32
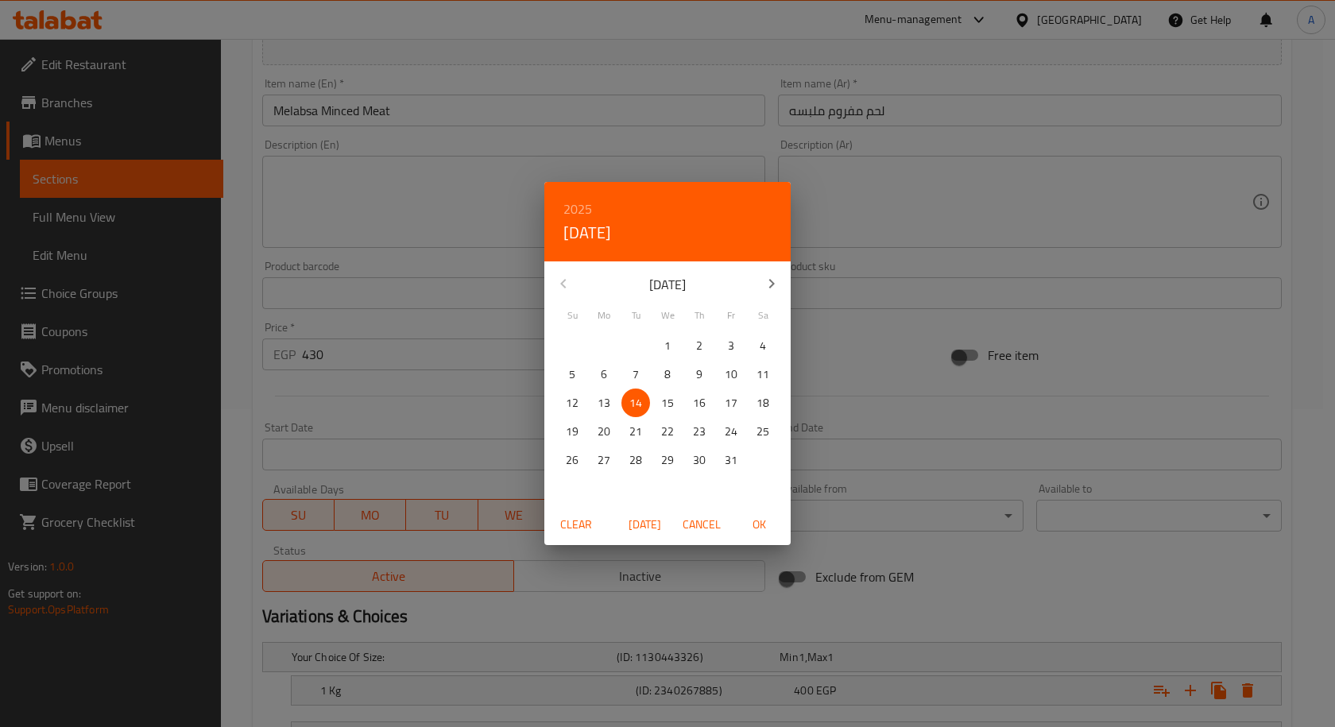
click at [758, 524] on span "OK" at bounding box center [759, 525] width 38 height 20
type input "[DATE]"
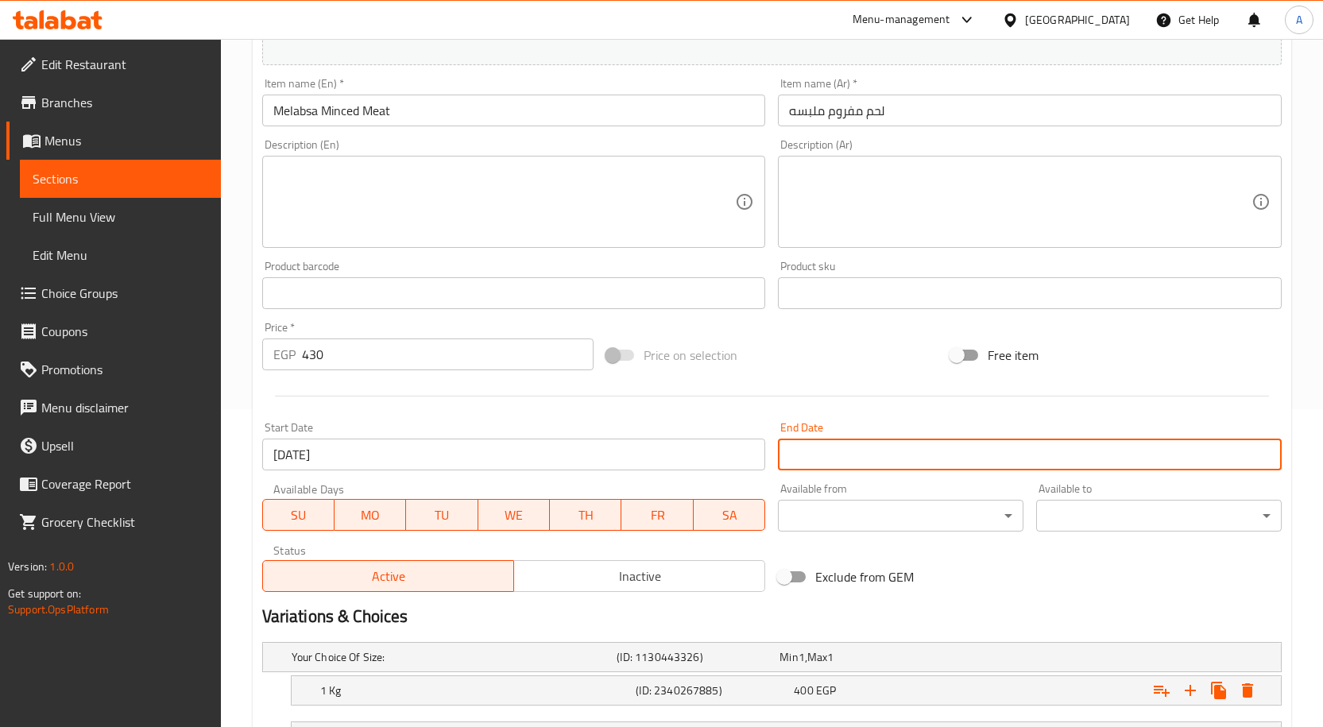
click at [840, 462] on input "Start Date" at bounding box center [1030, 455] width 504 height 32
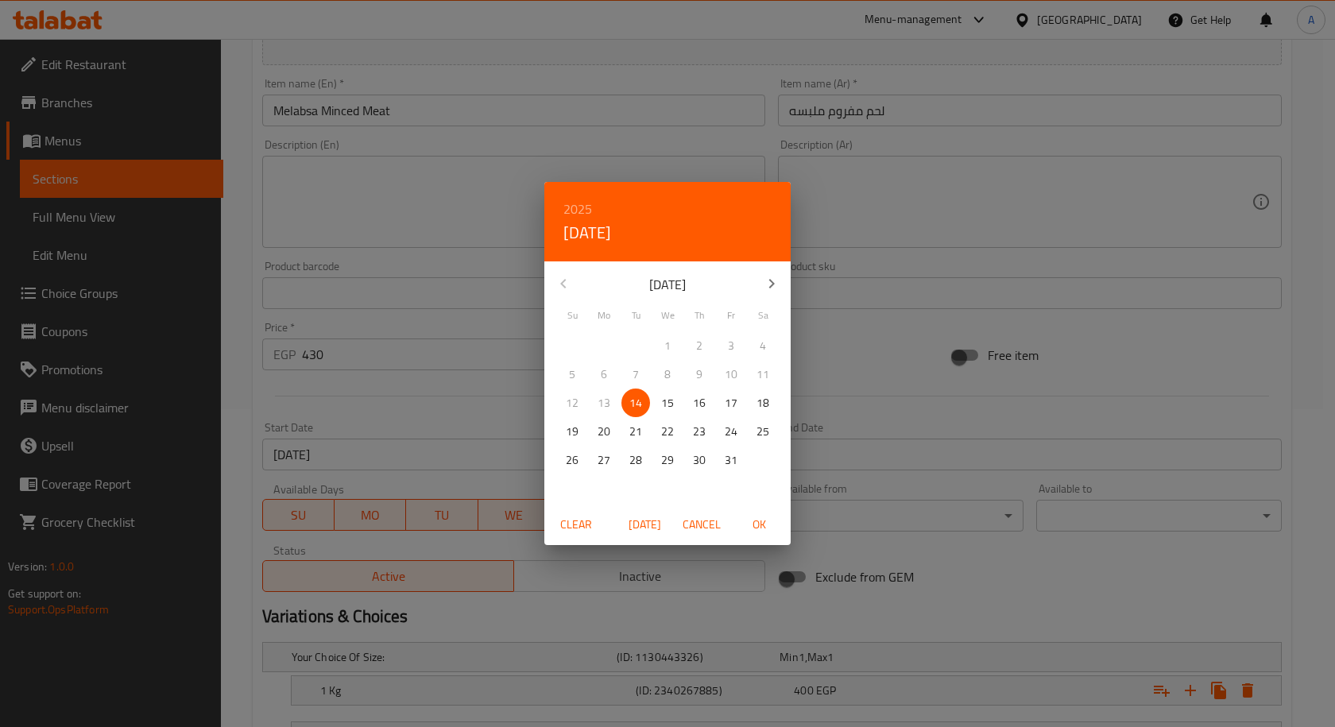
click at [723, 463] on span "31" at bounding box center [731, 460] width 29 height 20
click at [764, 525] on span "OK" at bounding box center [759, 525] width 38 height 20
type input "[DATE]"
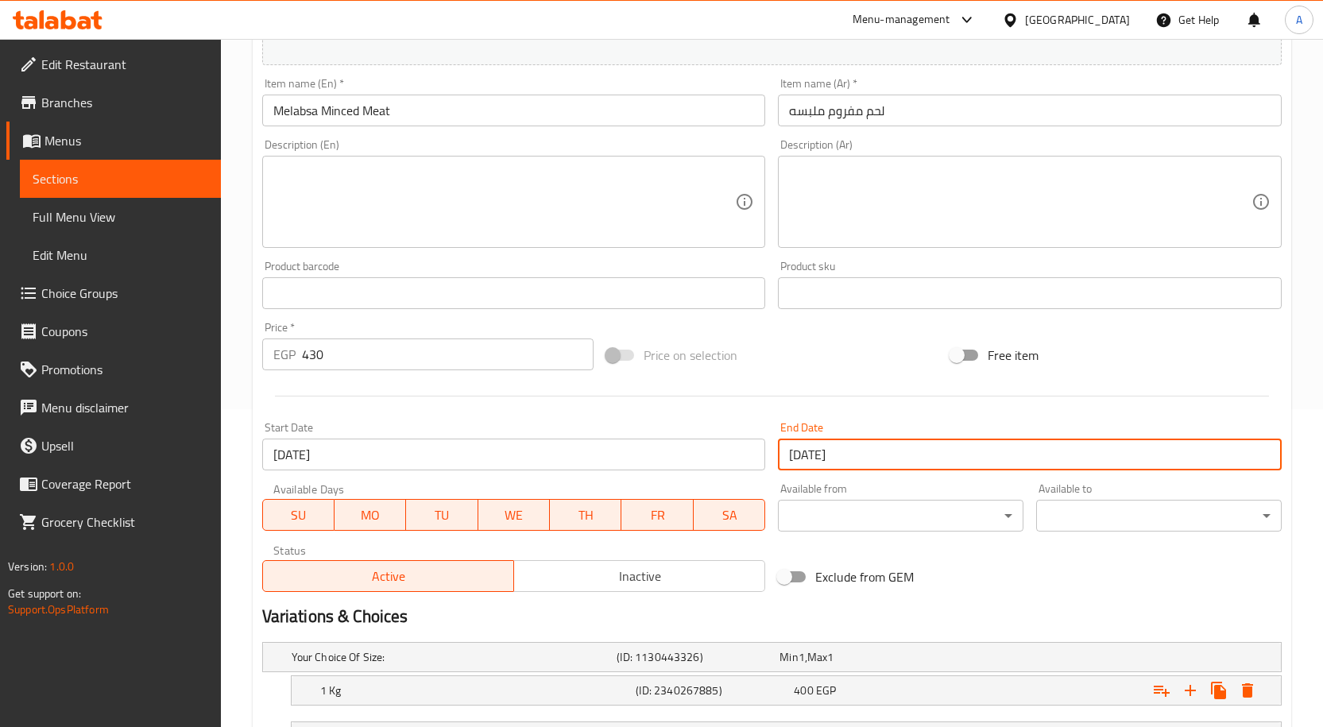
click at [581, 399] on div at bounding box center [772, 396] width 1032 height 39
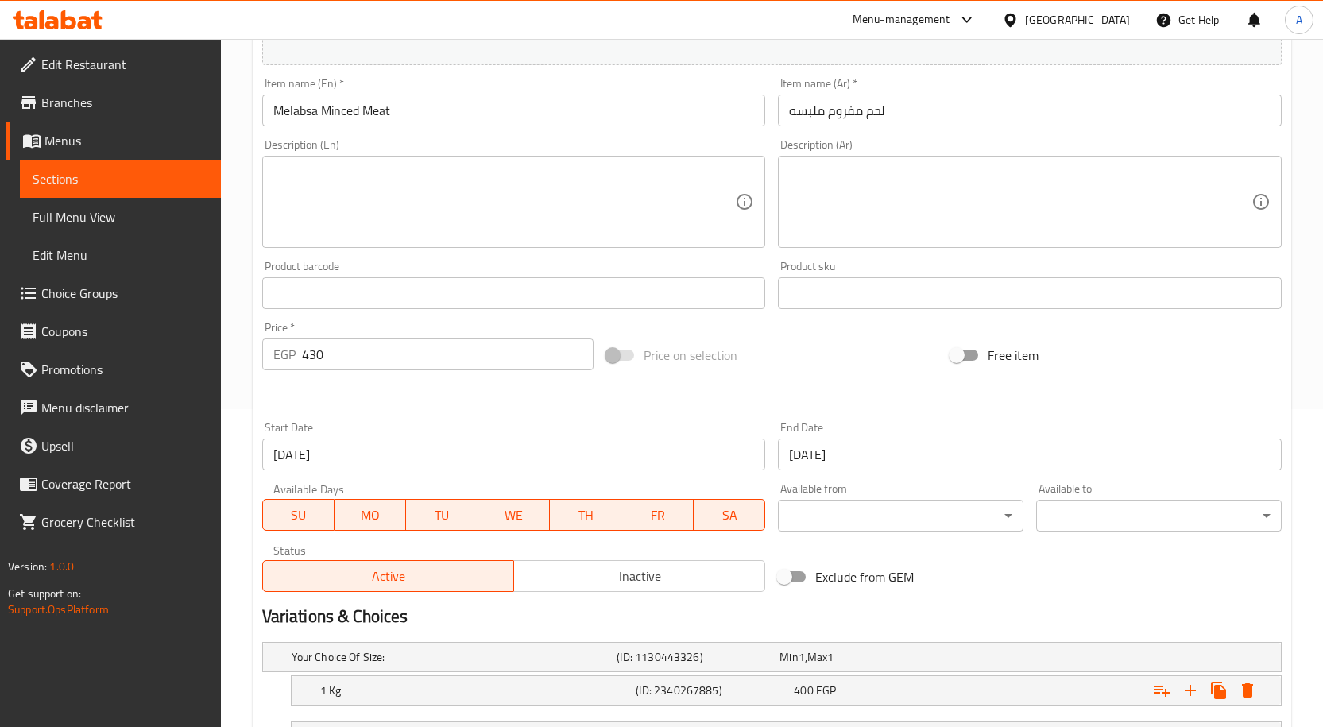
scroll to position [397, 0]
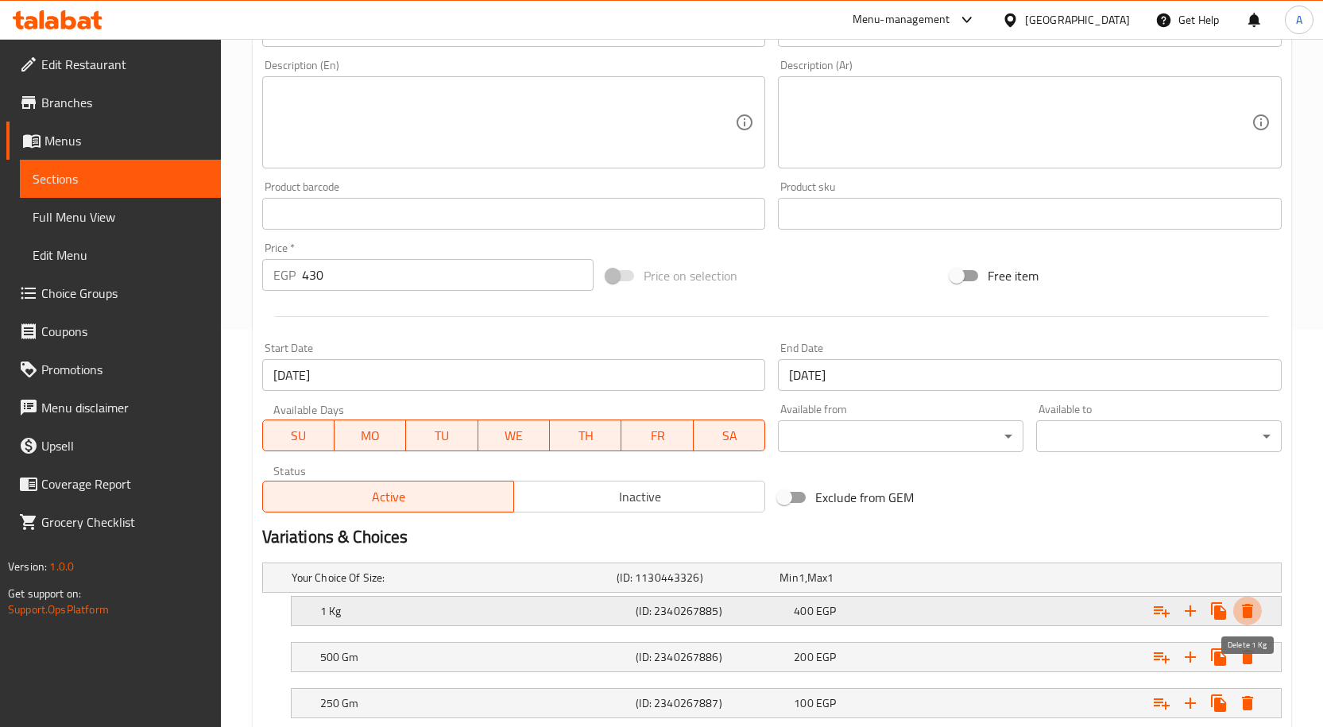
click at [1238, 608] on icon "Expand" at bounding box center [1247, 610] width 19 height 19
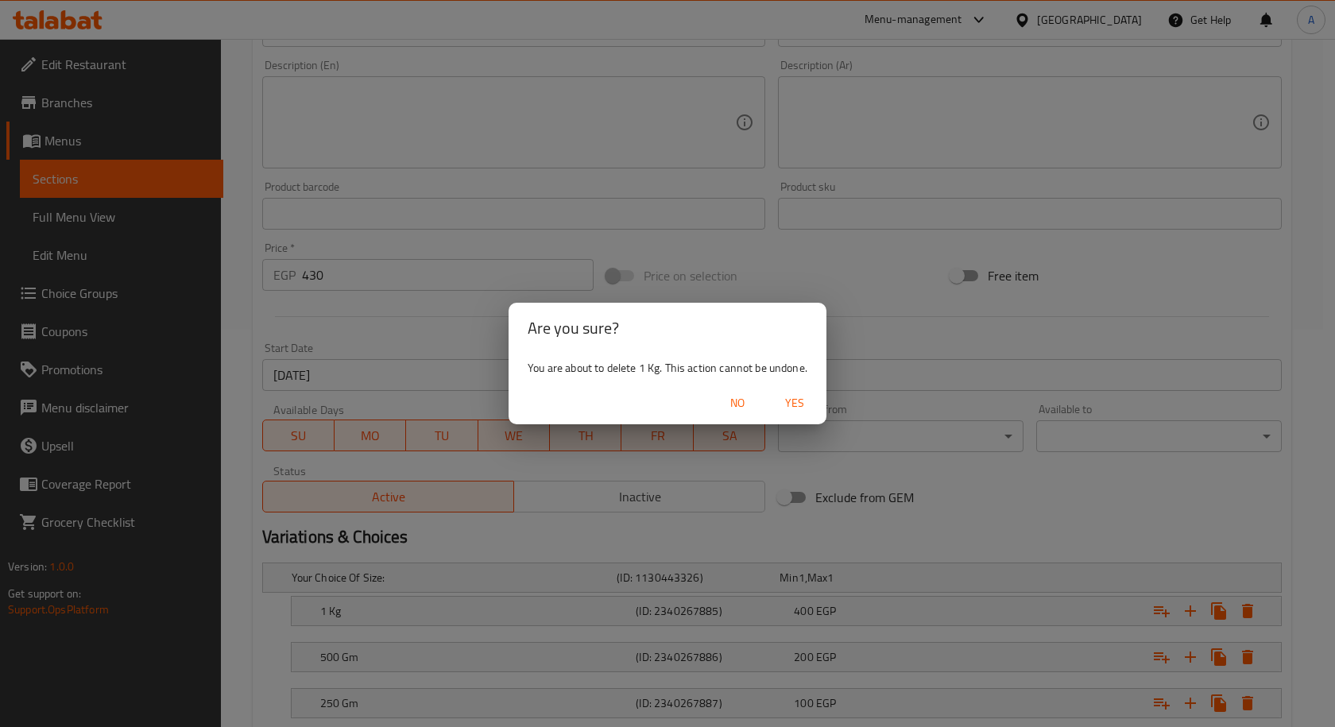
click at [810, 408] on span "Yes" at bounding box center [794, 403] width 38 height 20
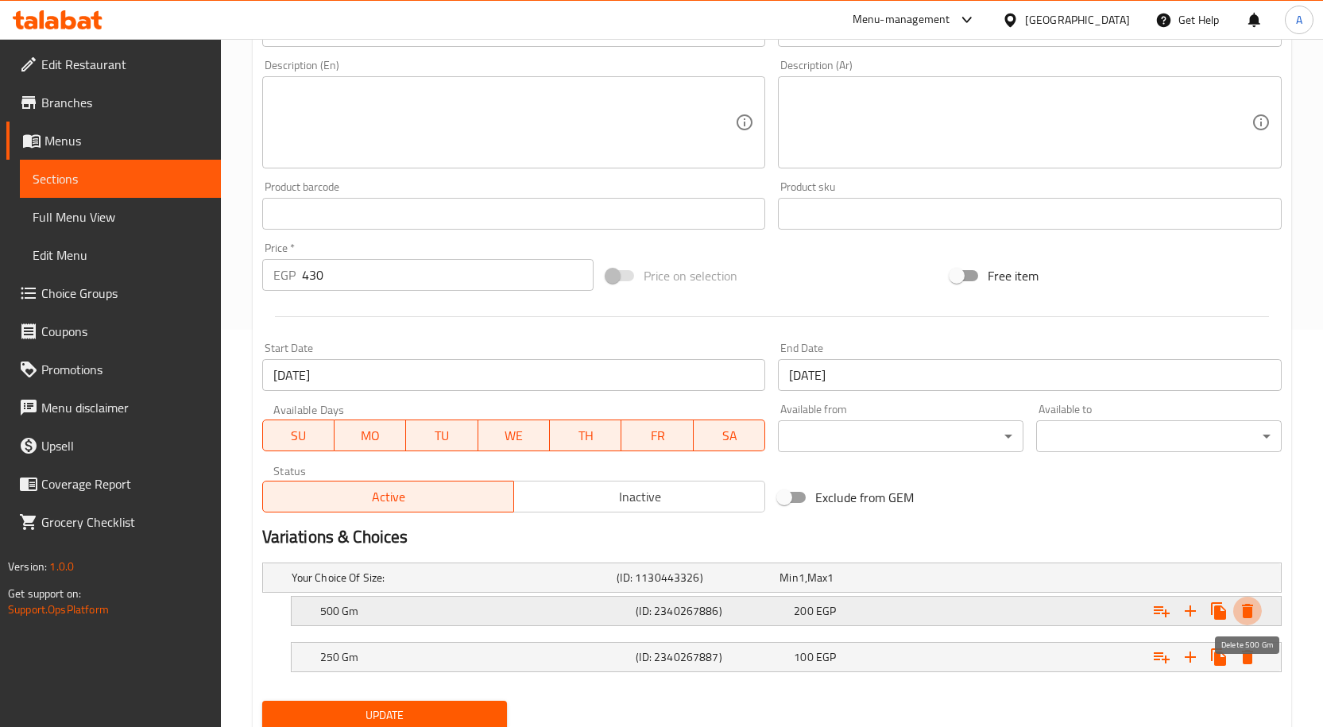
click at [1248, 613] on icon "Expand" at bounding box center [1247, 611] width 11 height 14
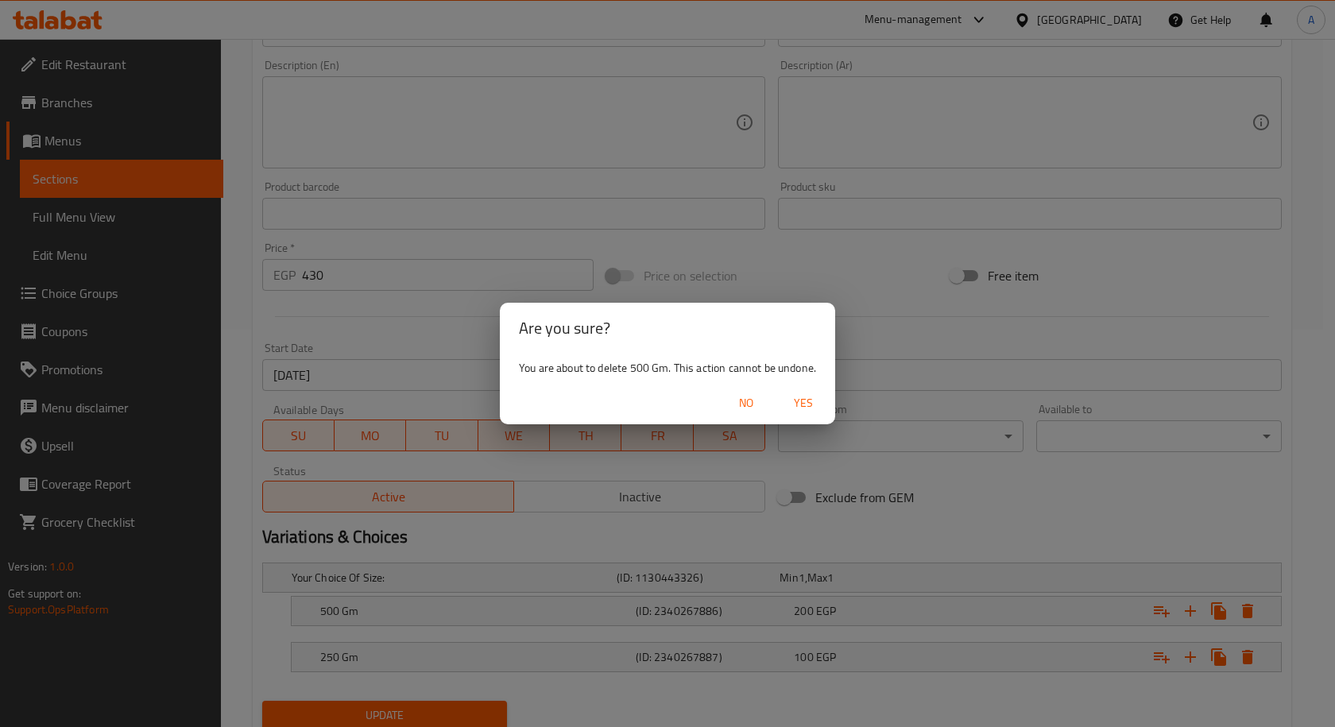
click at [807, 408] on span "Yes" at bounding box center [803, 403] width 38 height 20
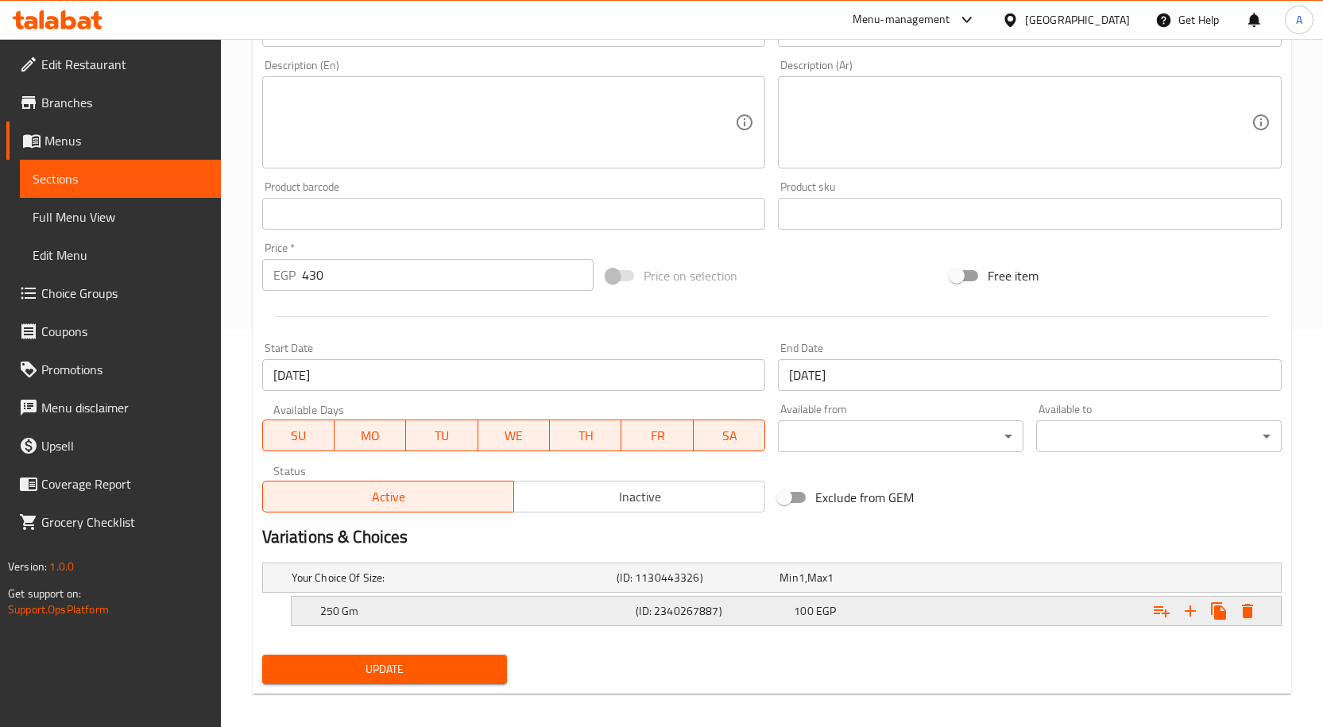
click at [1247, 617] on icon "Expand" at bounding box center [1247, 611] width 11 height 14
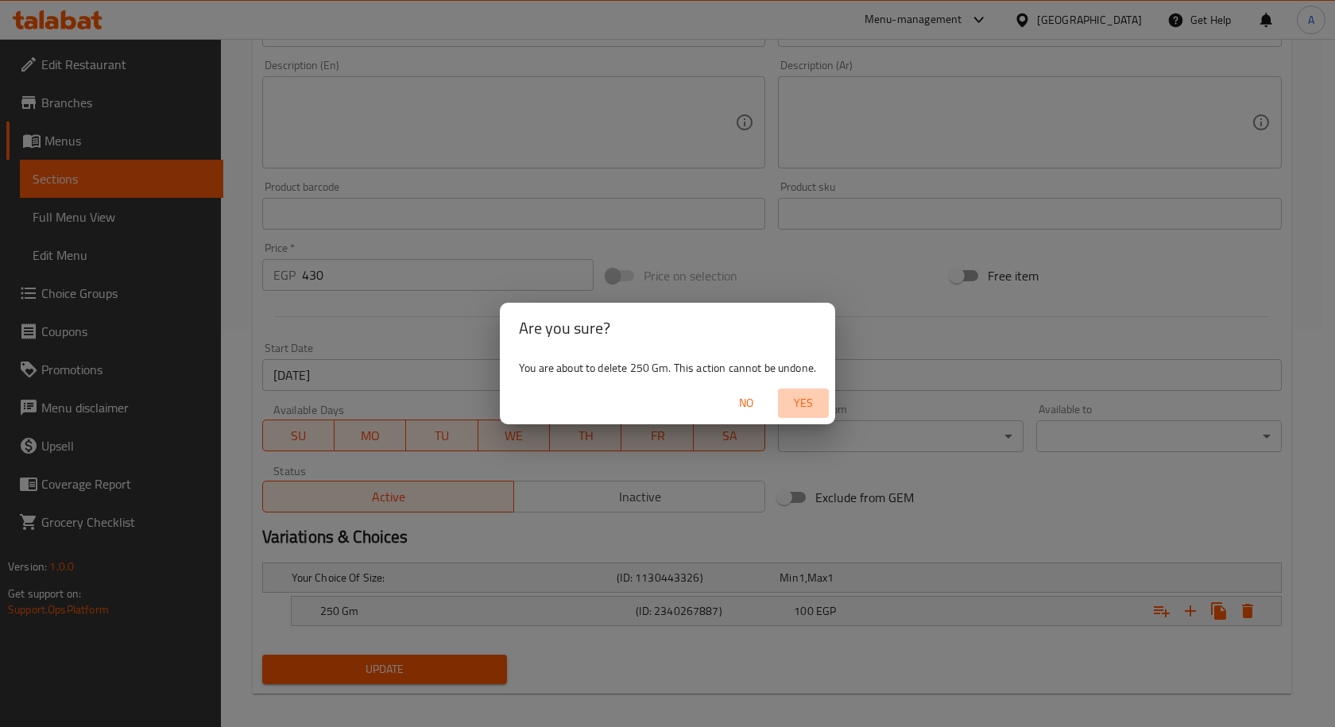
click at [810, 404] on span "Yes" at bounding box center [803, 403] width 38 height 20
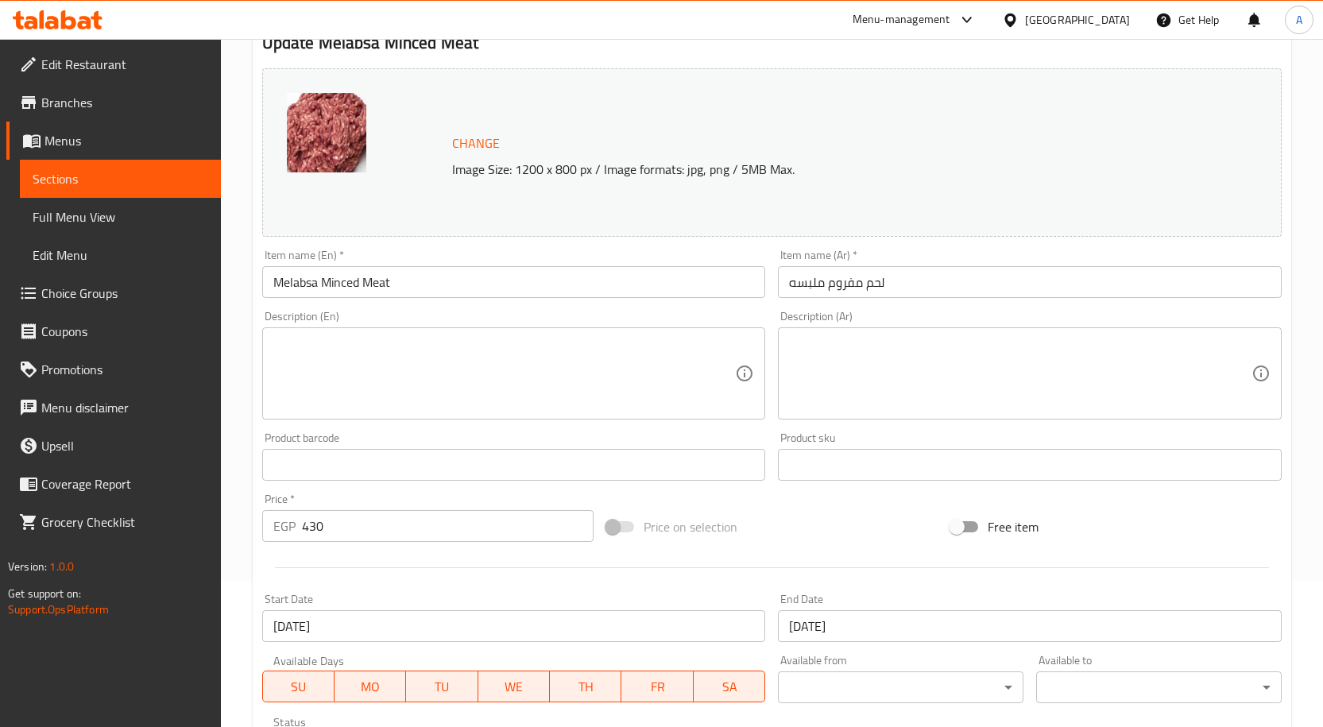
scroll to position [0, 0]
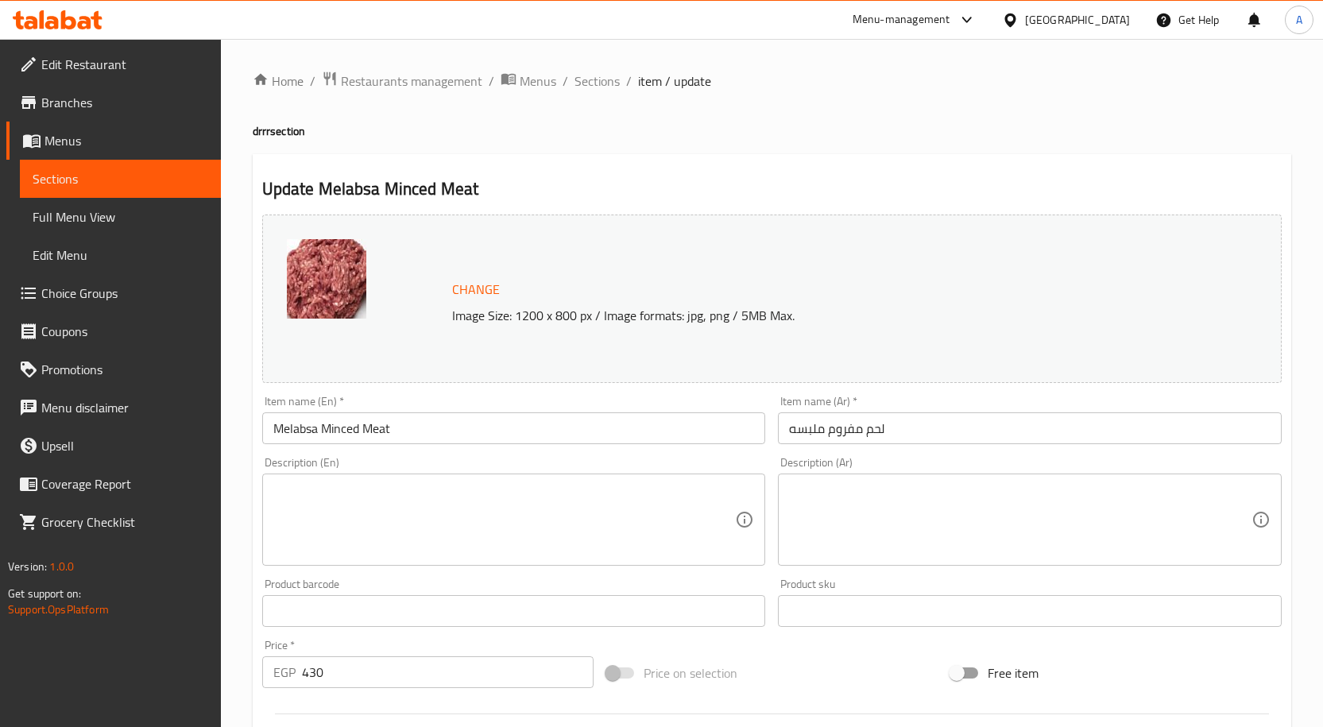
click at [906, 440] on input "لحم مفروم ملبسه" at bounding box center [1030, 428] width 504 height 32
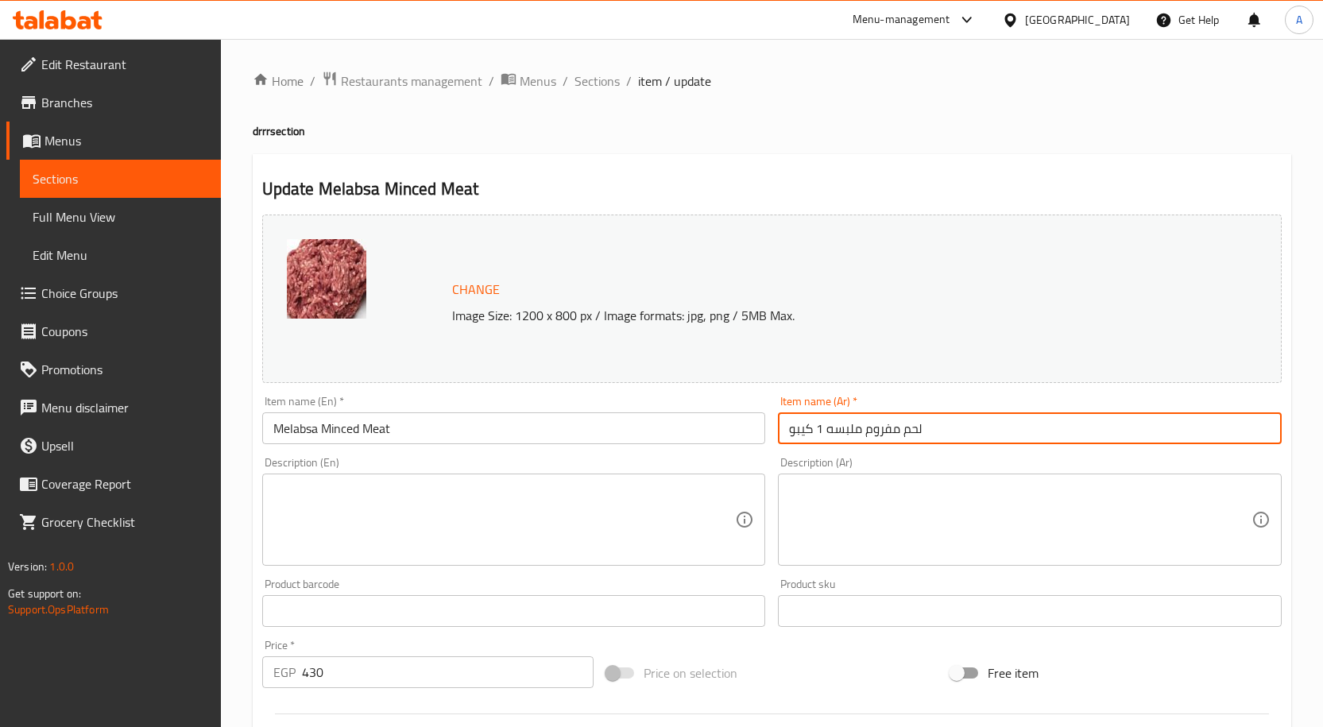
type input "لحم مفروم ملبسه 1 كيبو"
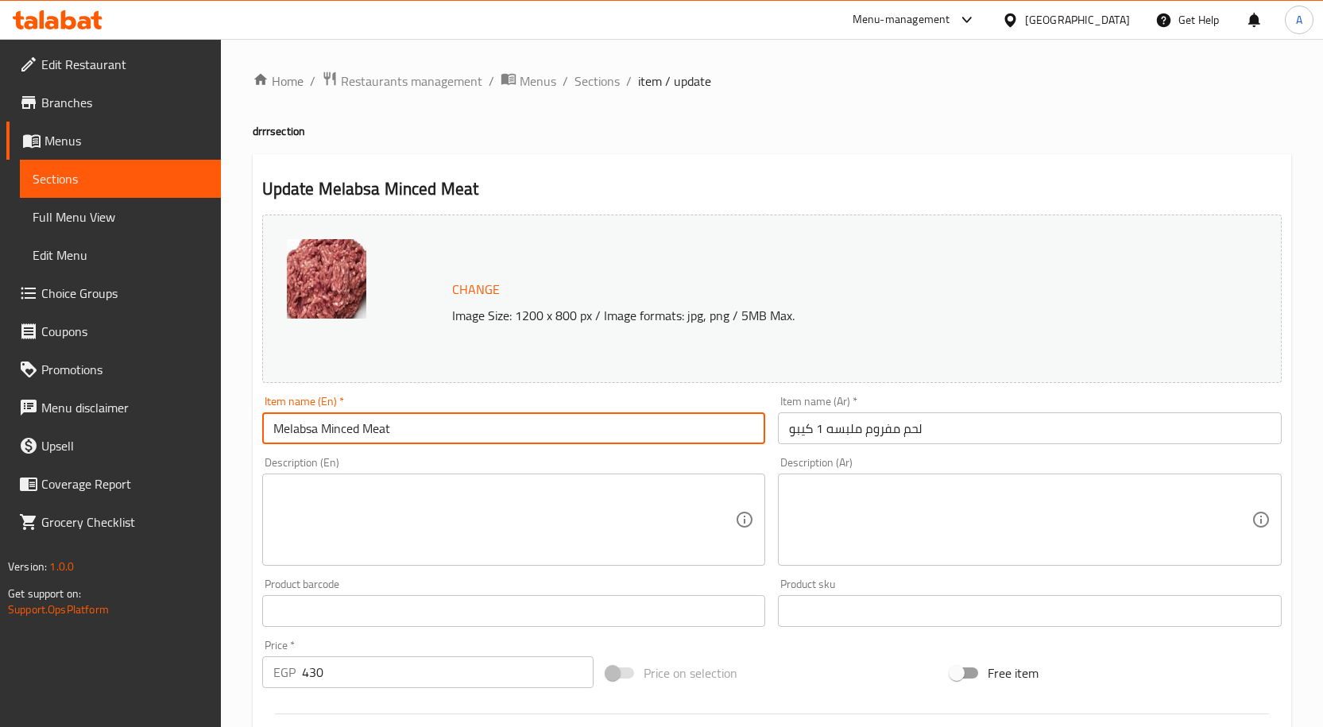
click at [434, 428] on input "Melabsa Minced Meat" at bounding box center [514, 428] width 504 height 32
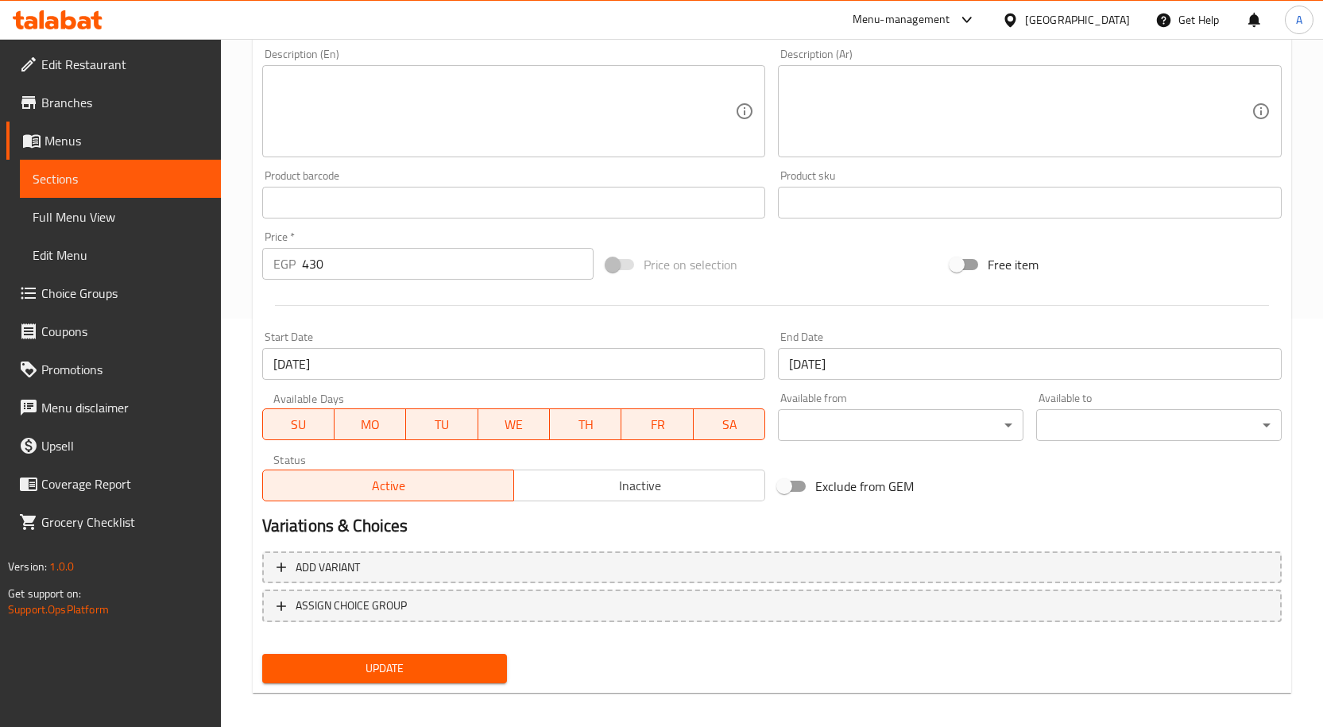
scroll to position [419, 0]
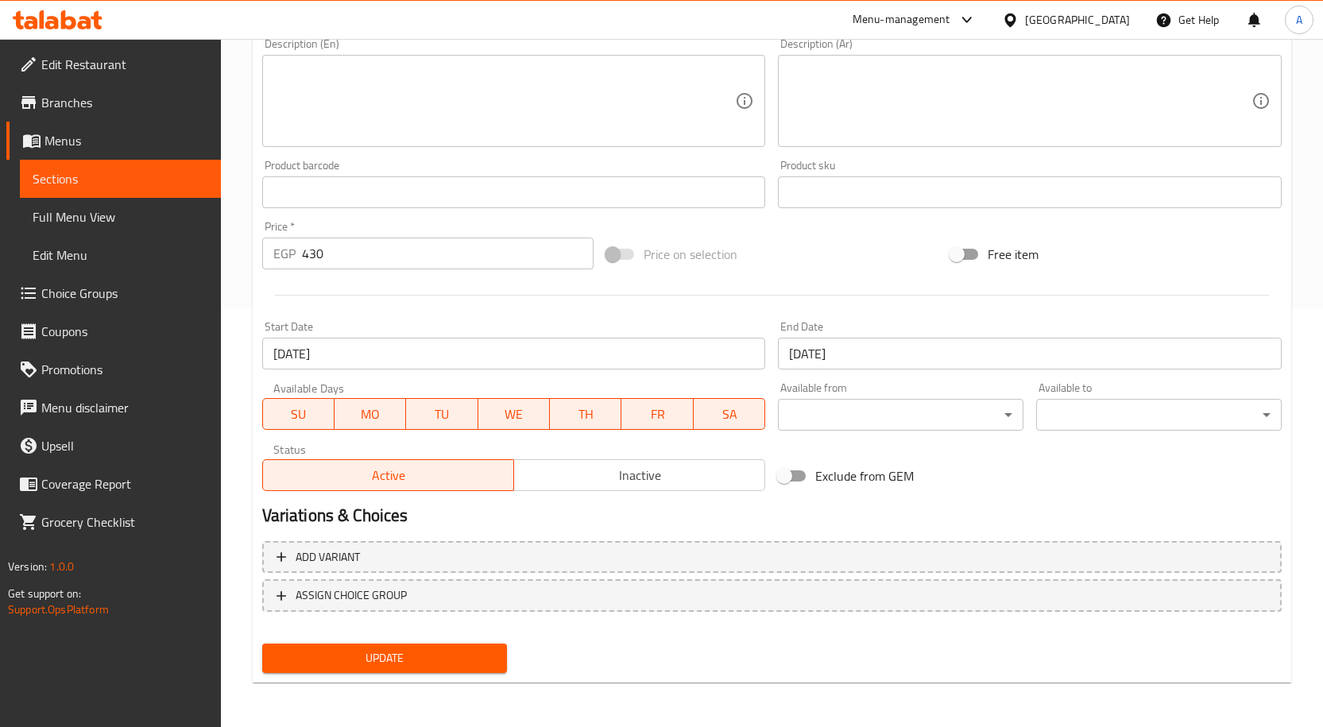
type input "Melabsa Minced Meat 1 Kilo"
click at [446, 663] on span "Update" at bounding box center [385, 658] width 220 height 20
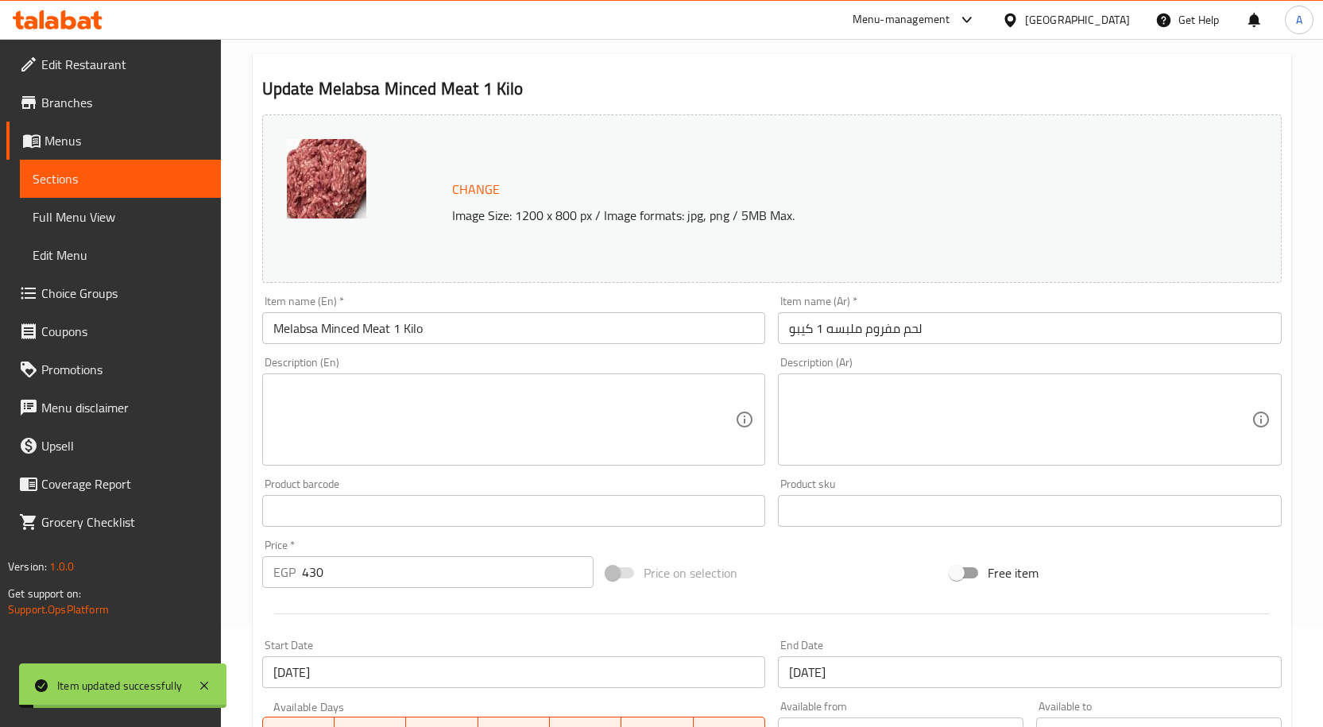
scroll to position [0, 0]
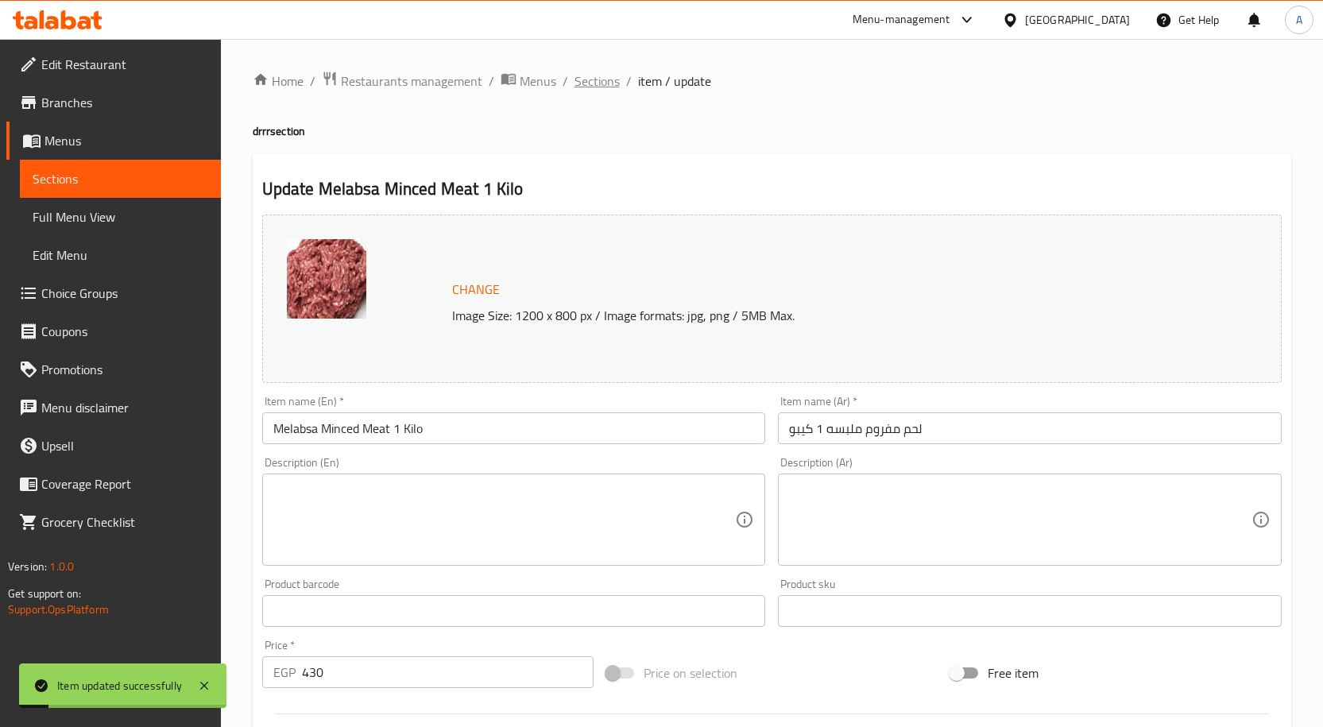
click at [609, 83] on span "Sections" at bounding box center [596, 81] width 45 height 19
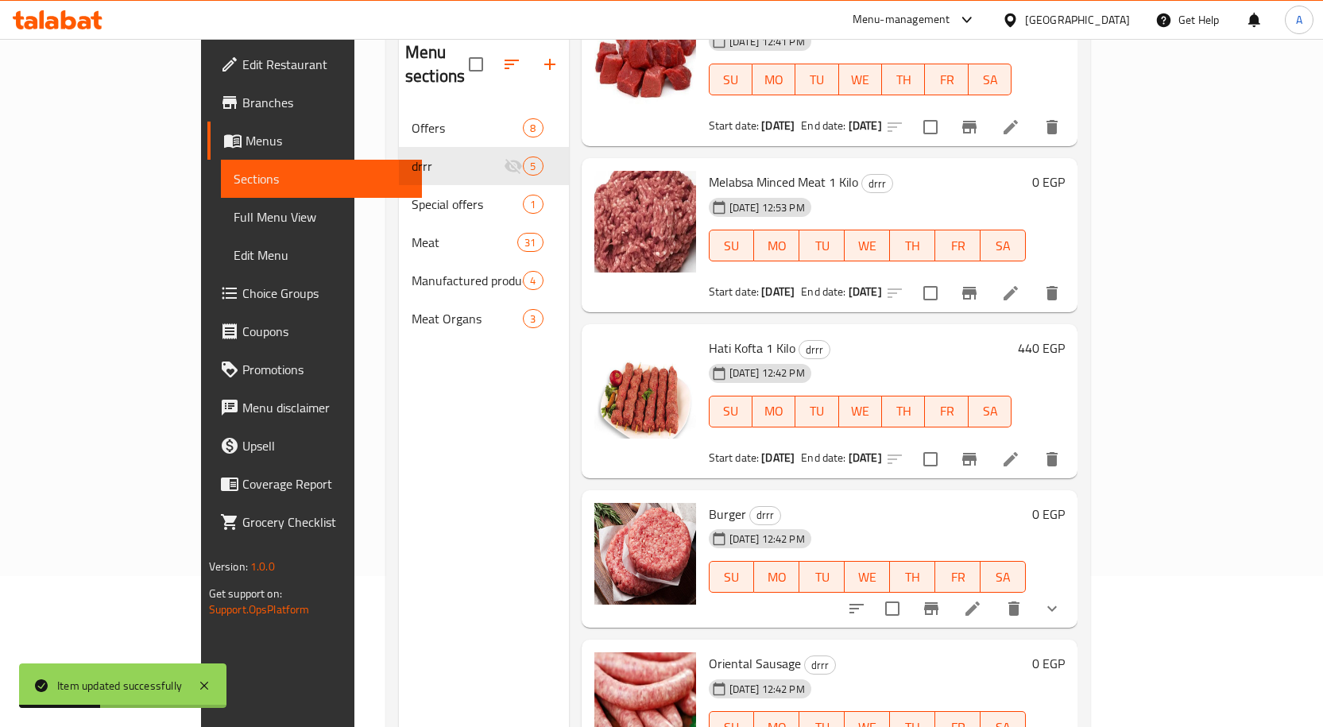
scroll to position [222, 0]
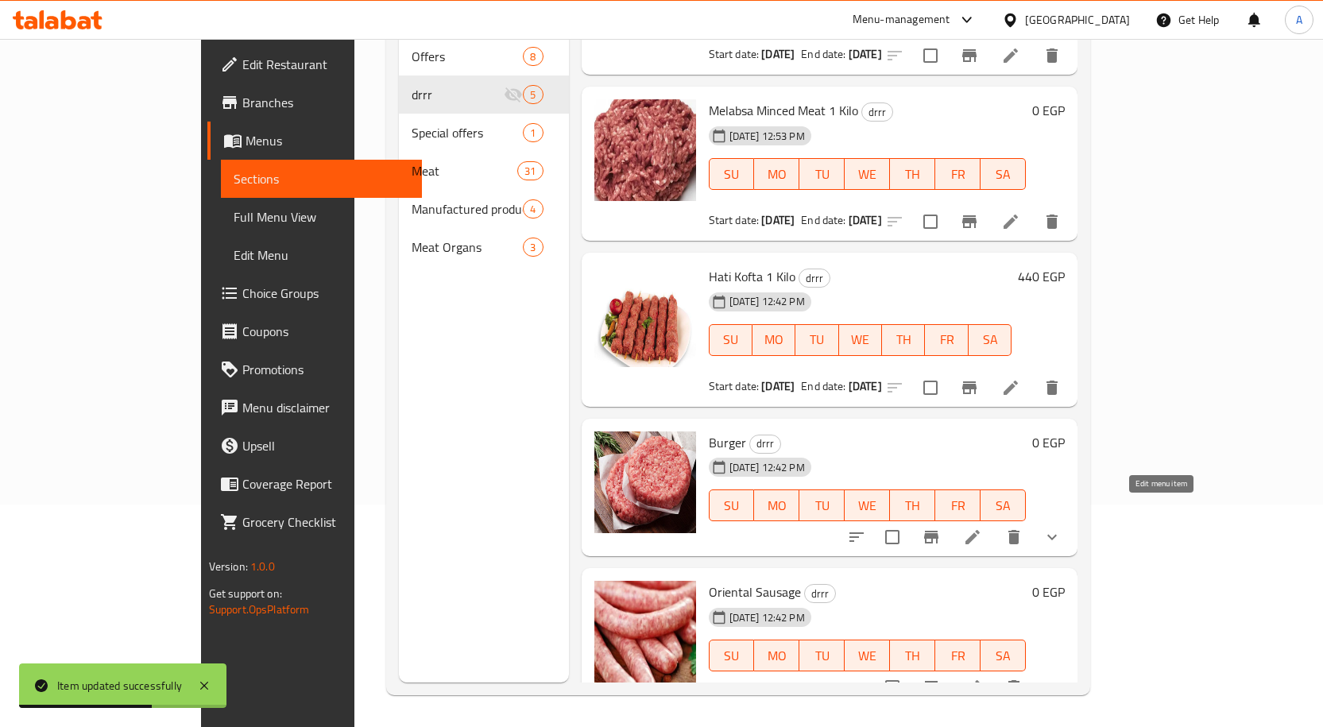
click at [982, 528] on icon at bounding box center [972, 537] width 19 height 19
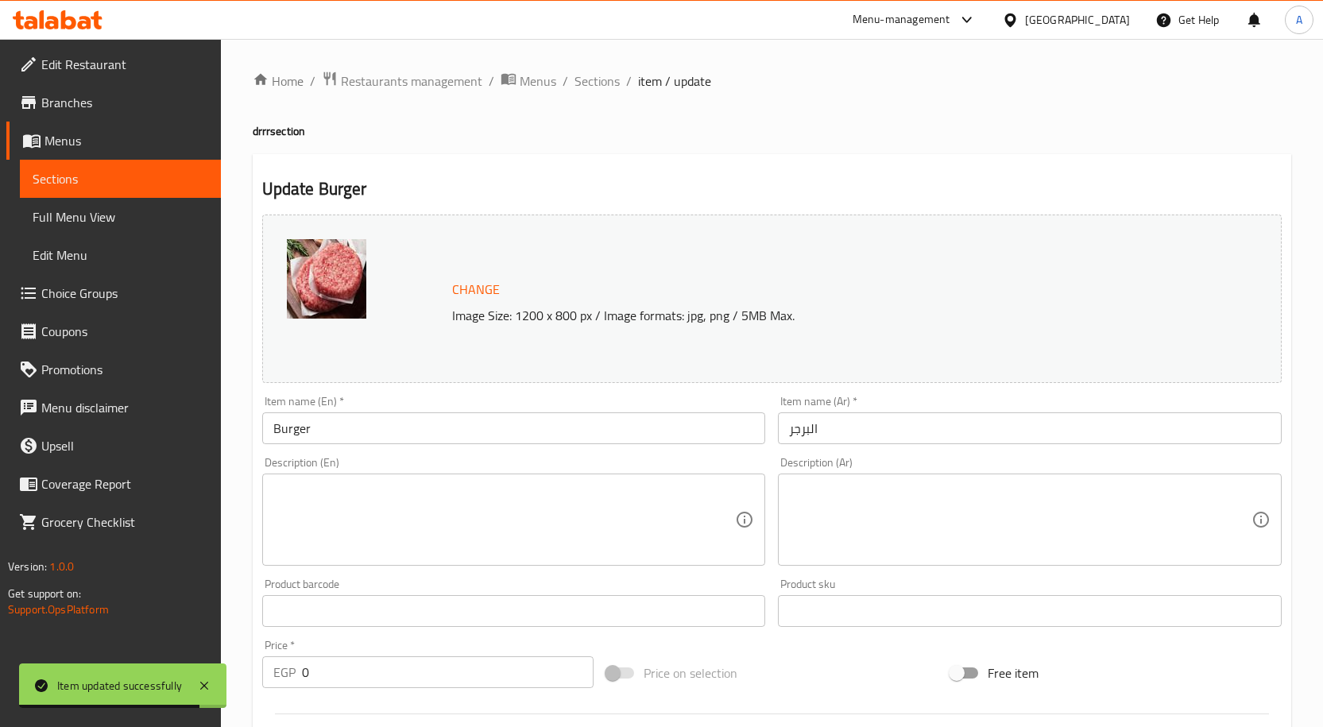
click at [850, 421] on input "البرجر" at bounding box center [1030, 428] width 504 height 32
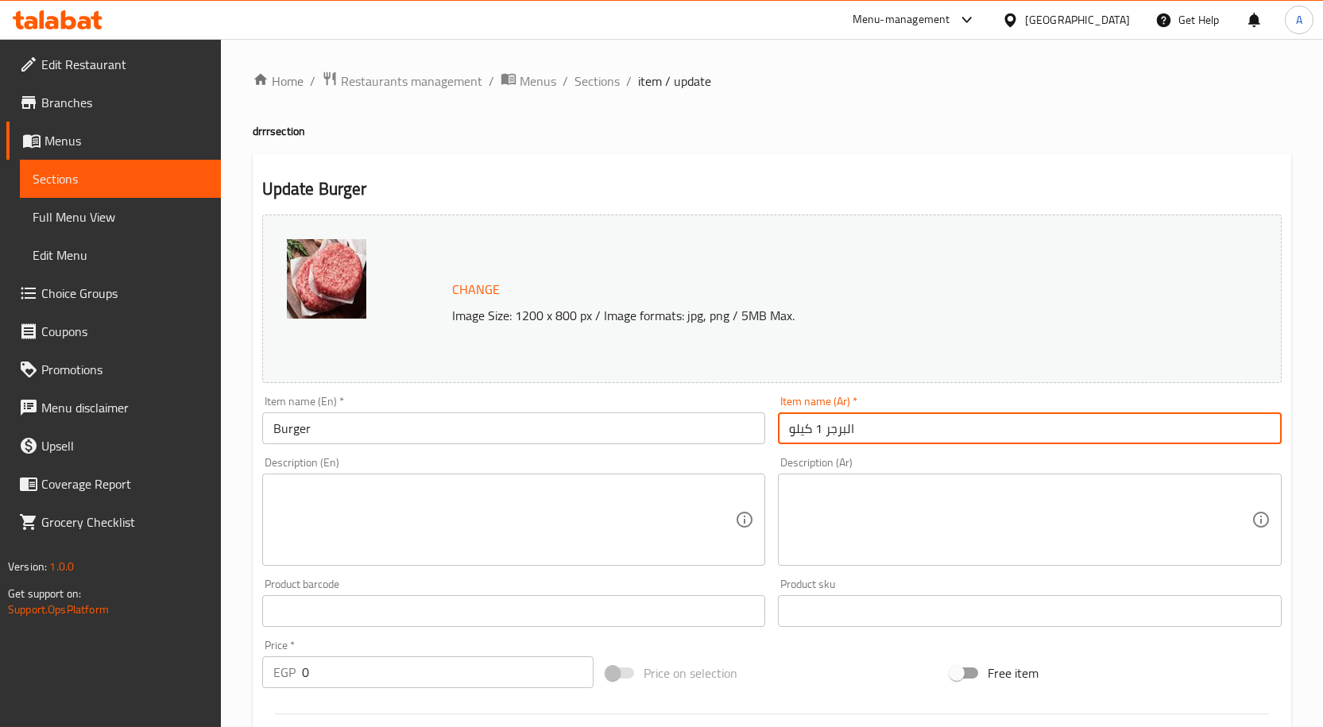
type input "البرجر 1 كيلو"
click at [441, 445] on div "Item name (En)   * Burger Item name (En) *" at bounding box center [514, 419] width 516 height 61
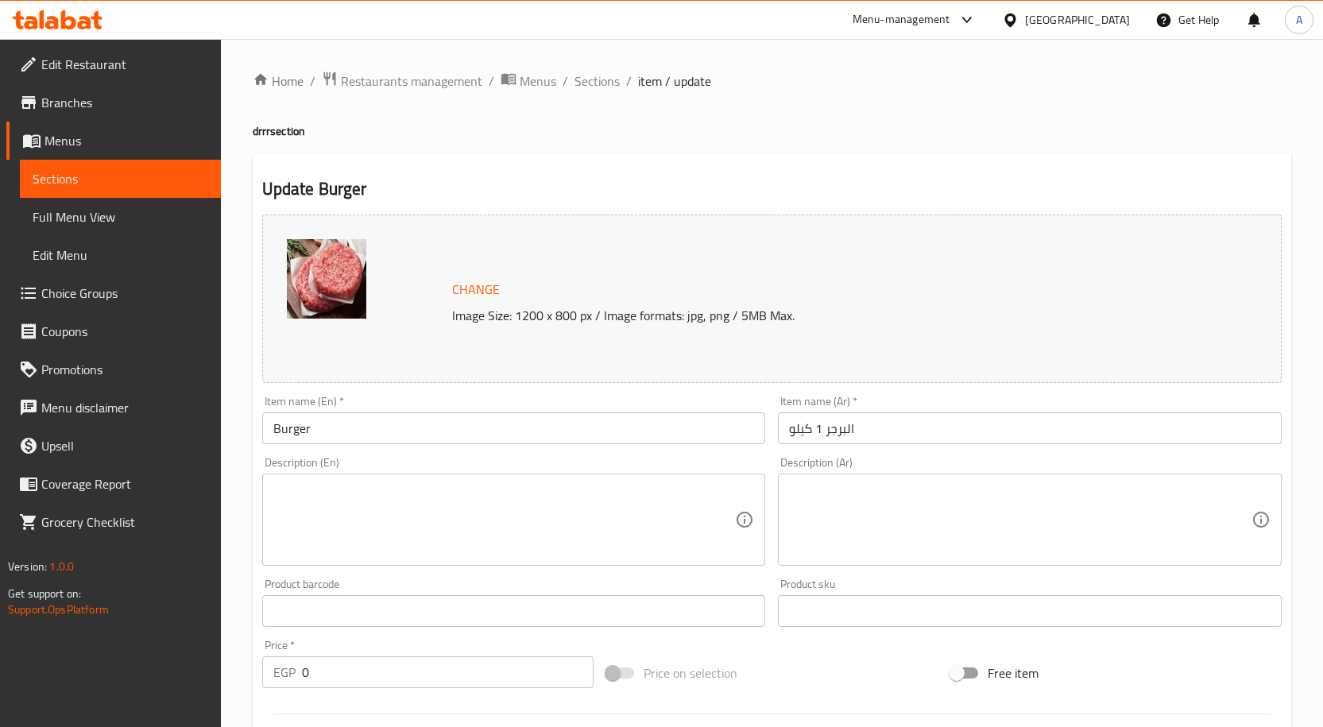
click at [440, 435] on input "Burger" at bounding box center [514, 428] width 504 height 32
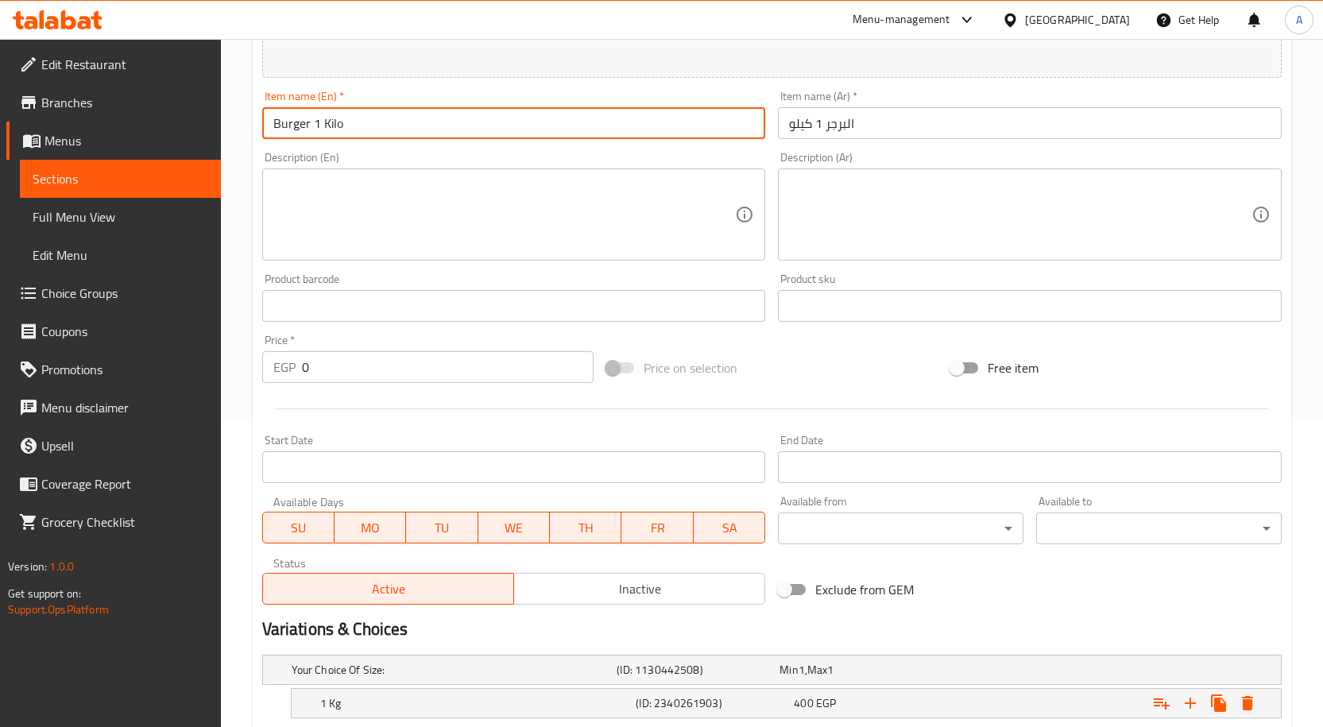
scroll to position [397, 0]
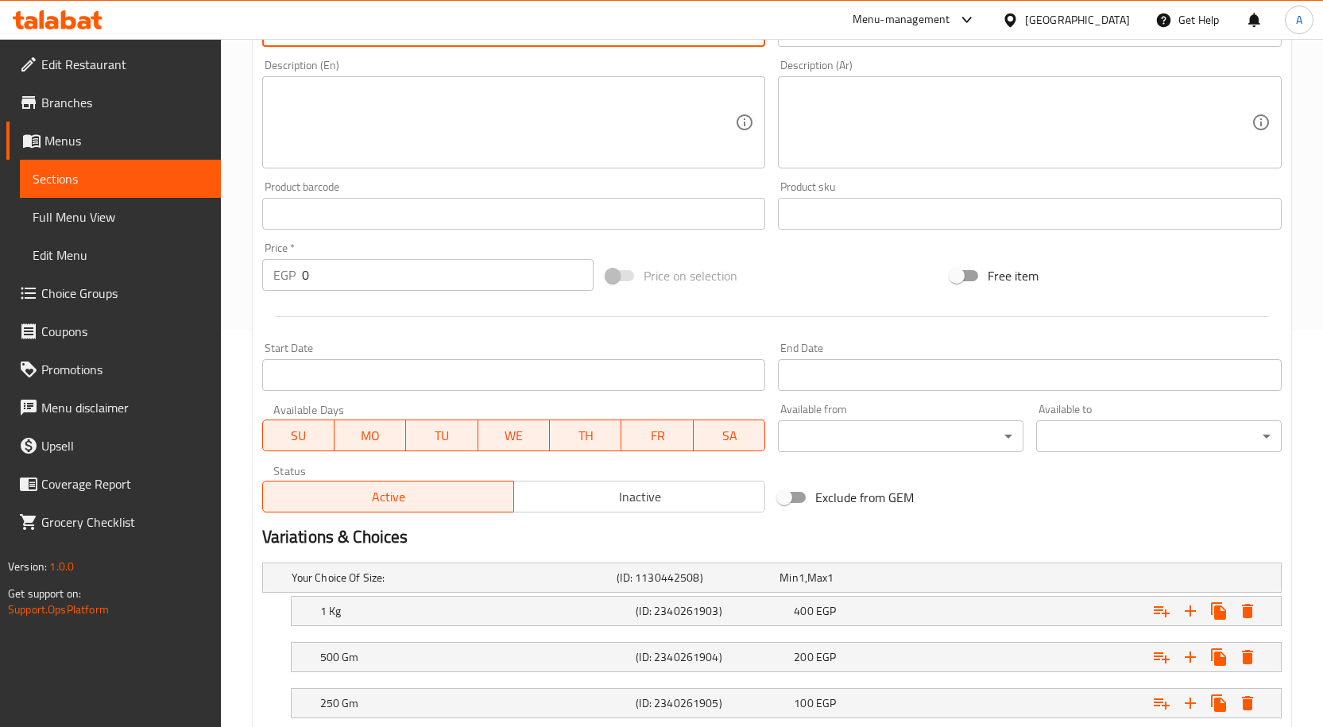
type input "Burger 1 Kilo"
click at [589, 514] on div "Status Active Inactive" at bounding box center [514, 488] width 516 height 60
click at [632, 497] on span "Inactive" at bounding box center [639, 496] width 238 height 23
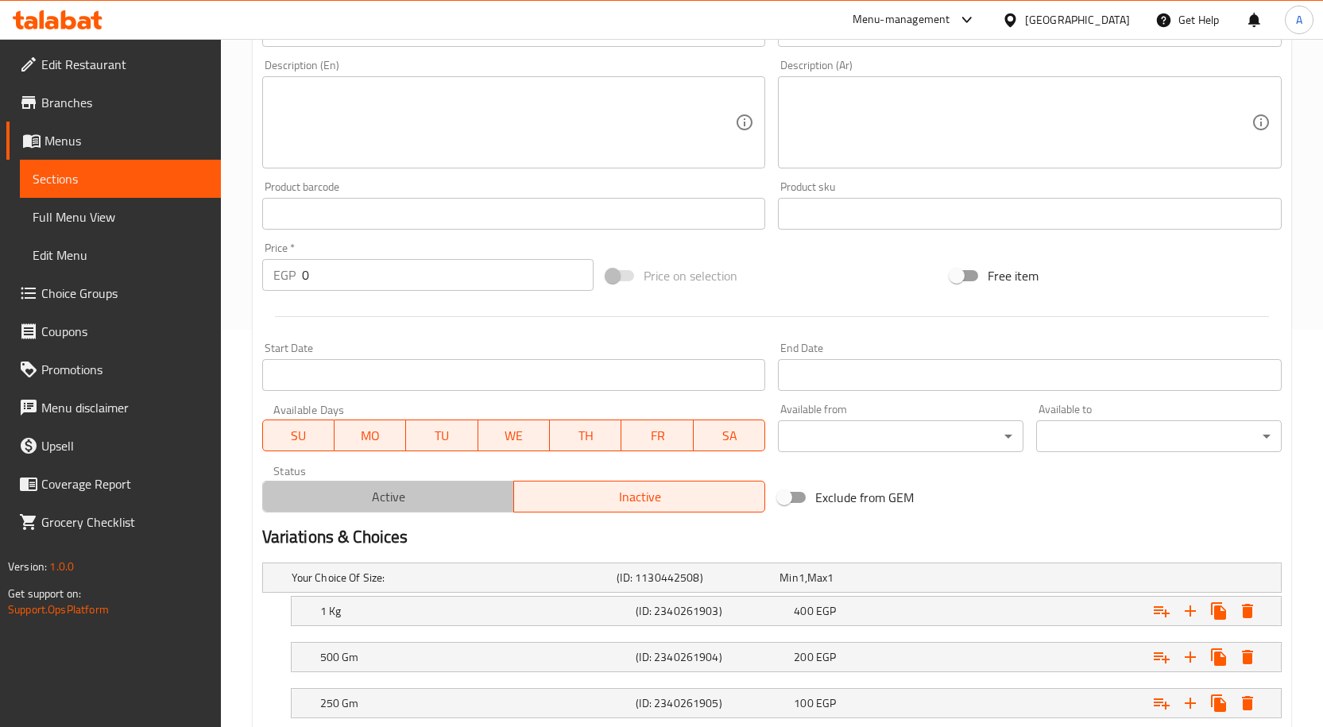
click at [461, 503] on span "Active" at bounding box center [388, 496] width 238 height 23
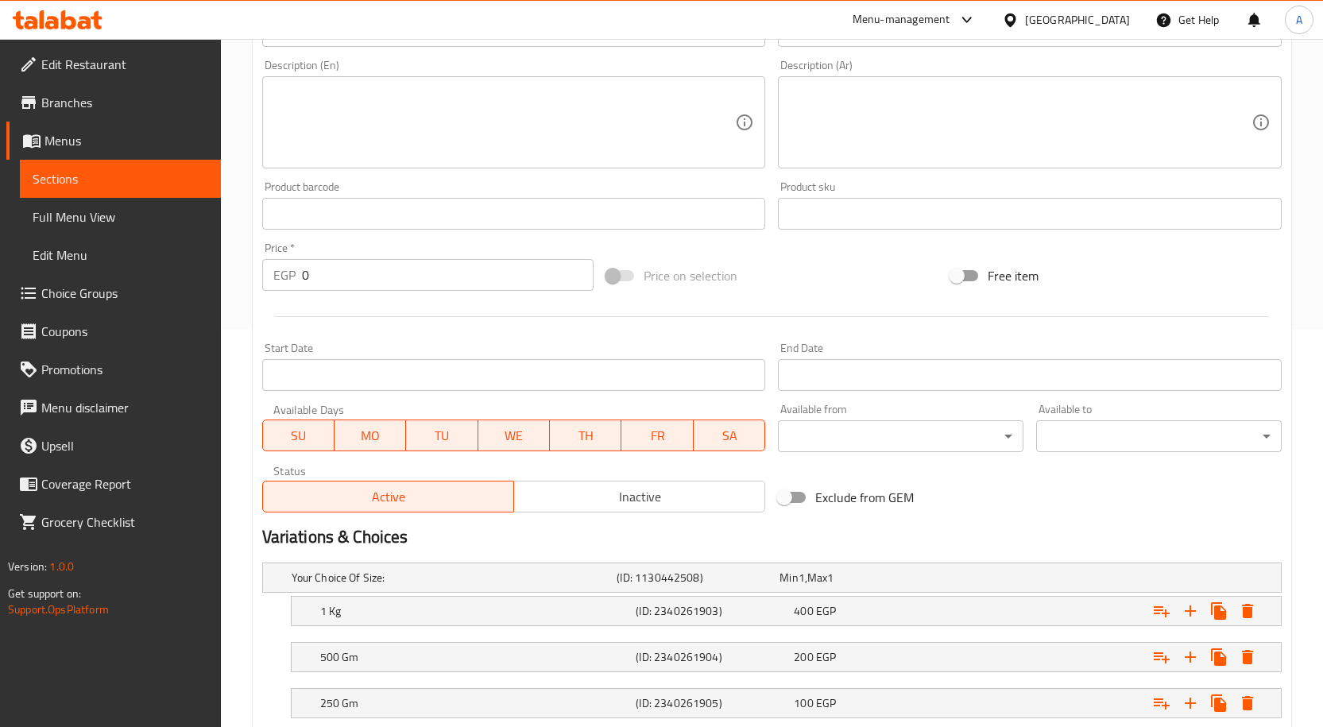
drag, startPoint x: 318, startPoint y: 270, endPoint x: 258, endPoint y: 270, distance: 59.6
click at [262, 270] on div "EGP 0 Price *" at bounding box center [427, 275] width 331 height 32
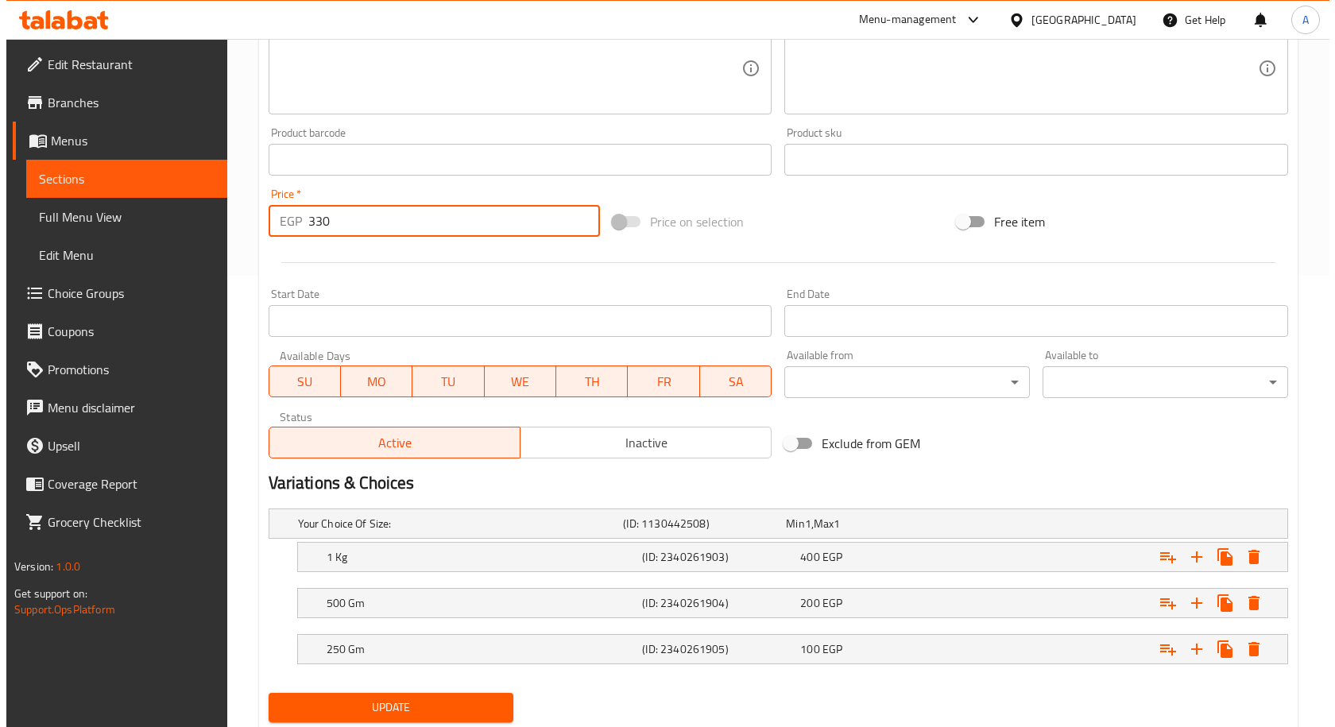
scroll to position [501, 0]
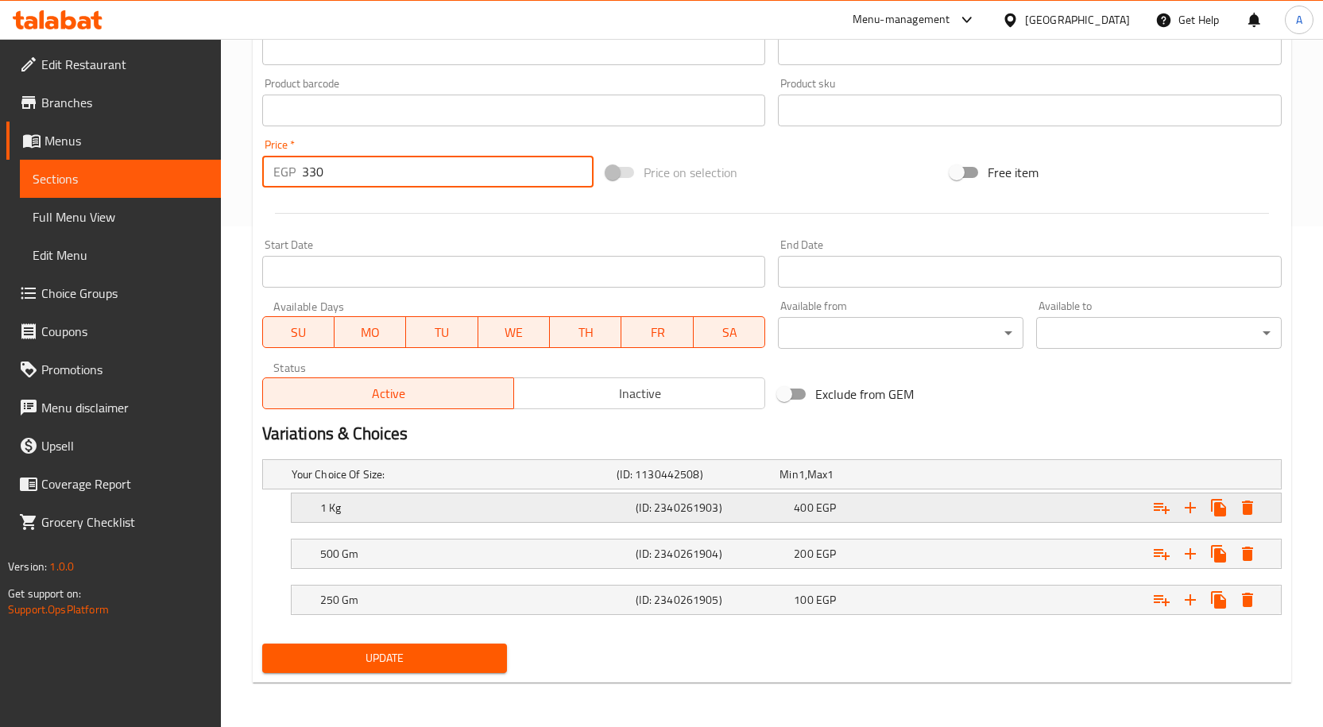
type input "330"
click at [1256, 495] on div "Expand" at bounding box center [1204, 507] width 114 height 29
click at [1249, 506] on icon "Expand" at bounding box center [1247, 508] width 11 height 14
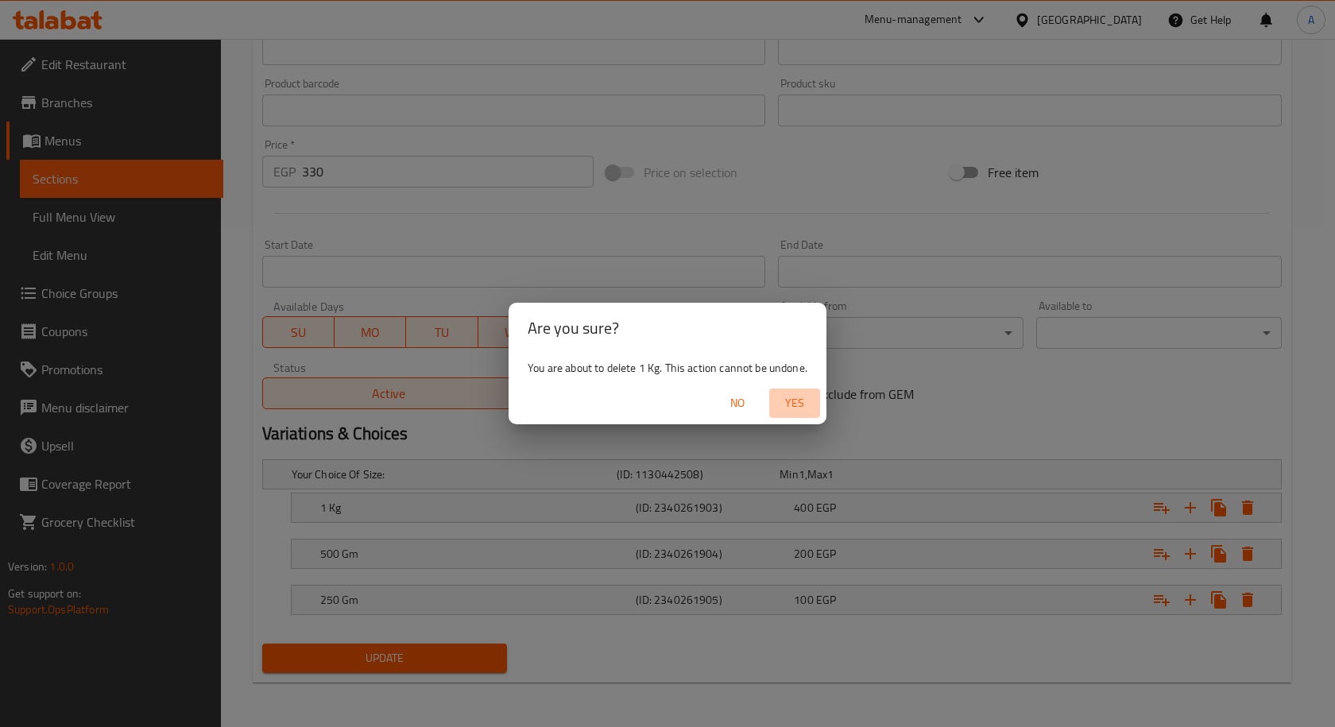
click at [798, 399] on span "Yes" at bounding box center [794, 403] width 38 height 20
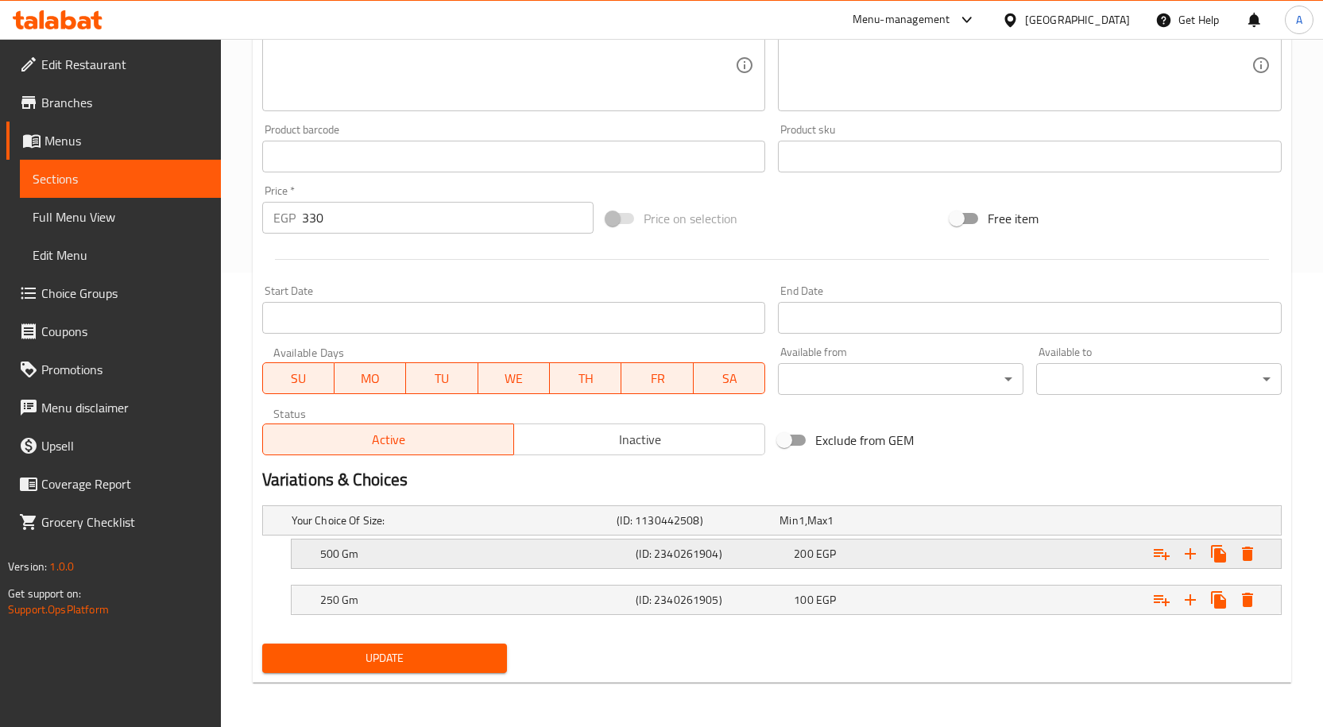
click at [1244, 546] on icon "Expand" at bounding box center [1247, 553] width 19 height 19
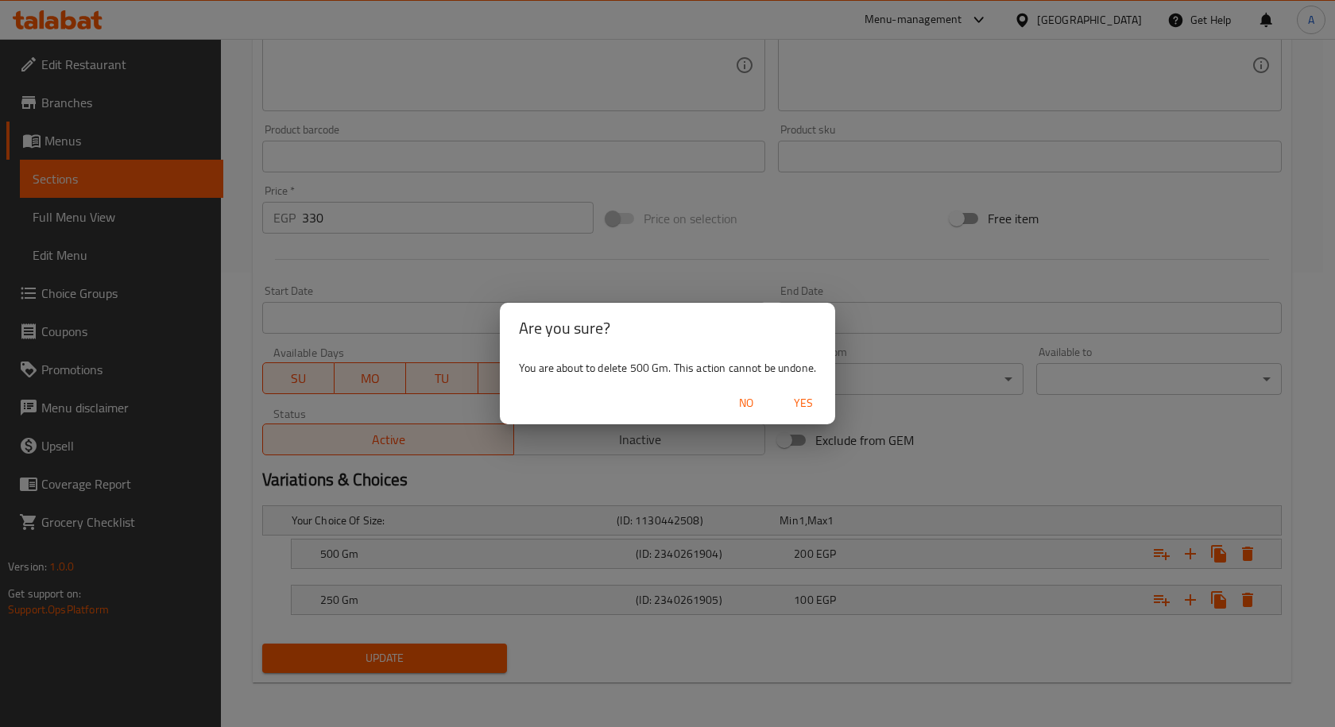
click at [809, 400] on span "Yes" at bounding box center [803, 403] width 38 height 20
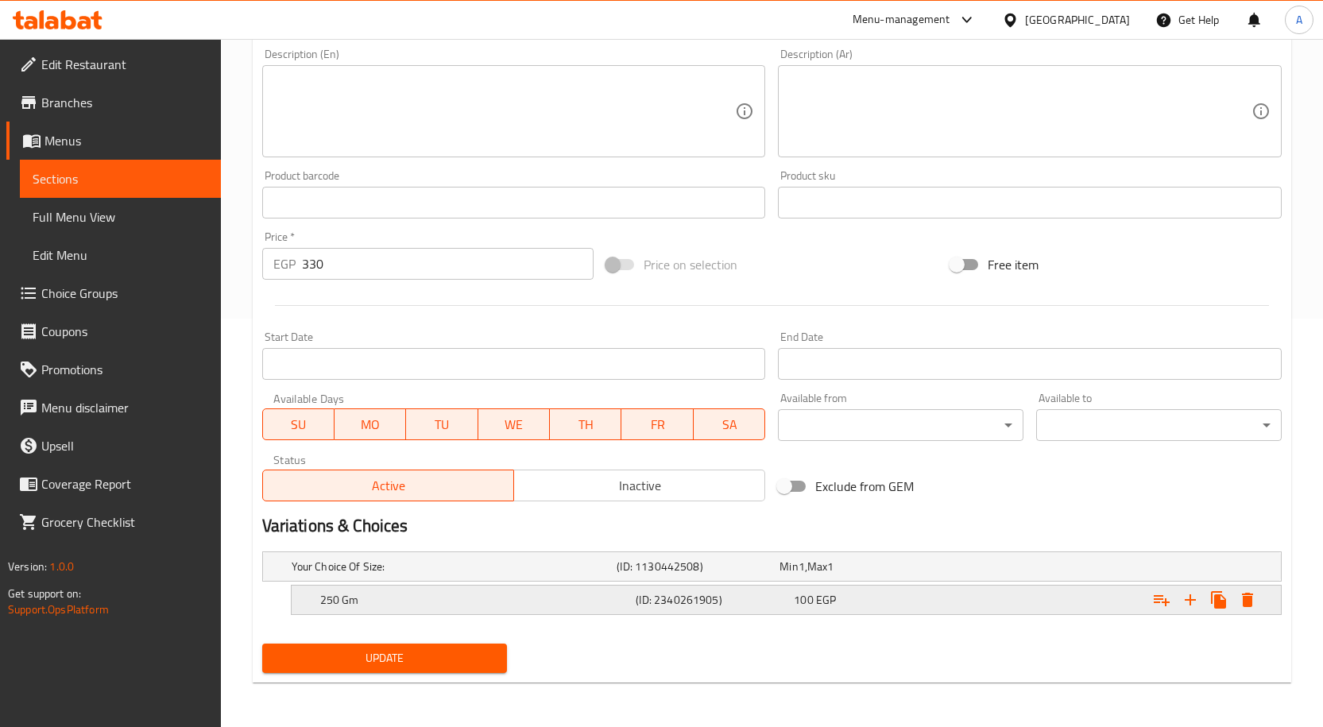
click at [1249, 597] on icon "Expand" at bounding box center [1247, 600] width 11 height 14
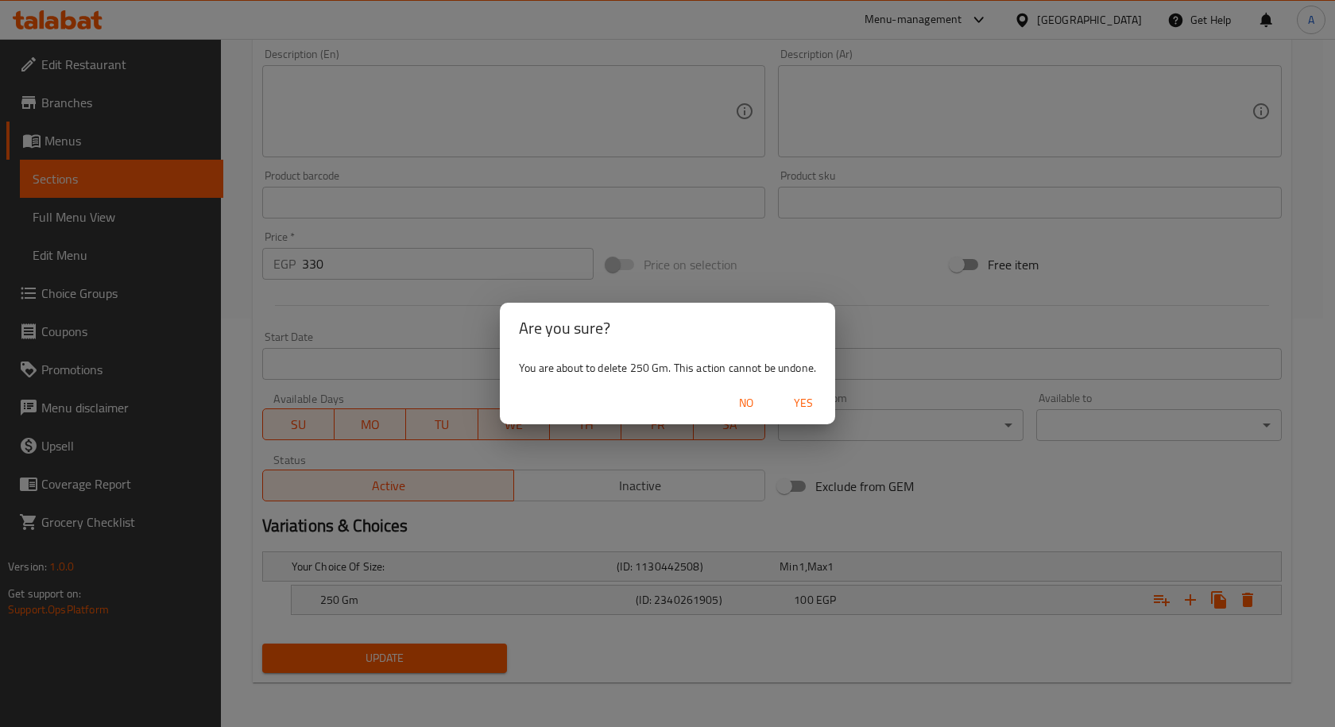
click at [796, 385] on div "No Yes" at bounding box center [667, 403] width 335 height 42
click at [808, 396] on span "Yes" at bounding box center [803, 403] width 38 height 20
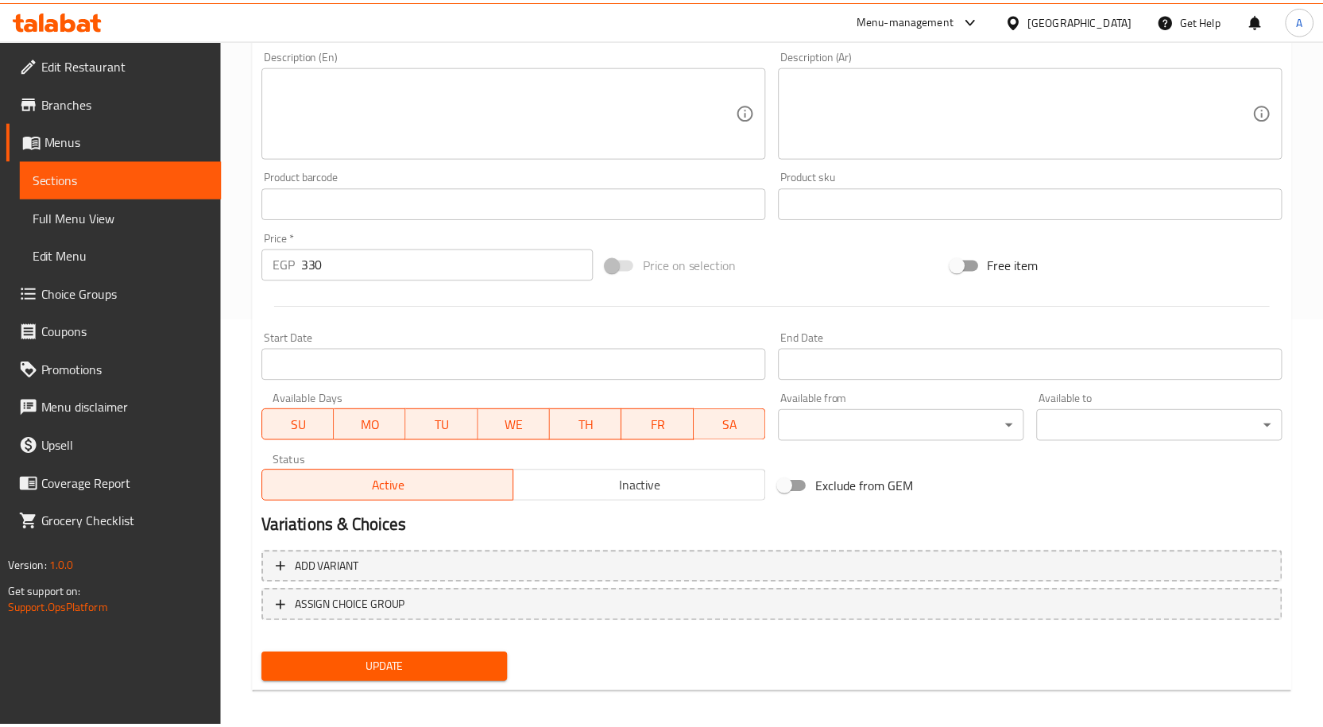
scroll to position [403, 0]
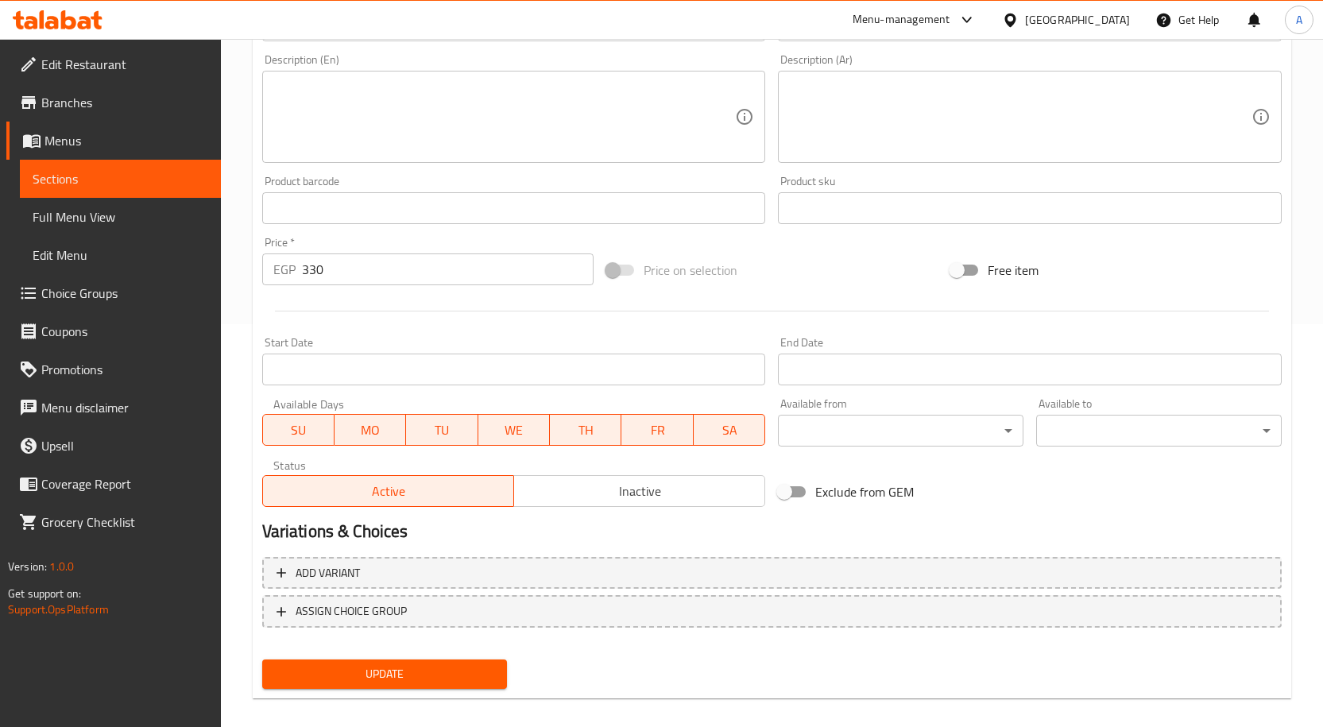
click at [607, 388] on div "Start Date Start Date" at bounding box center [514, 360] width 516 height 61
click at [605, 385] on input "Start Date" at bounding box center [514, 370] width 504 height 32
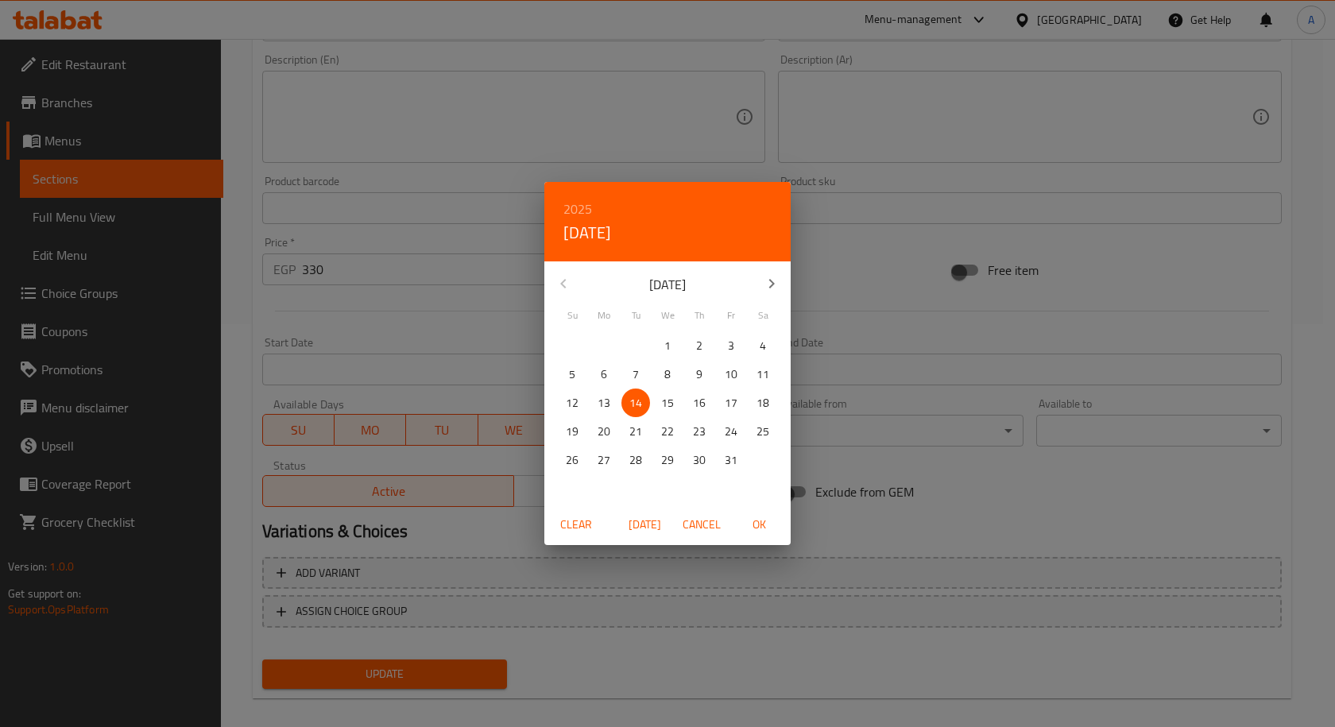
click at [766, 520] on span "OK" at bounding box center [759, 525] width 38 height 20
type input "[DATE]"
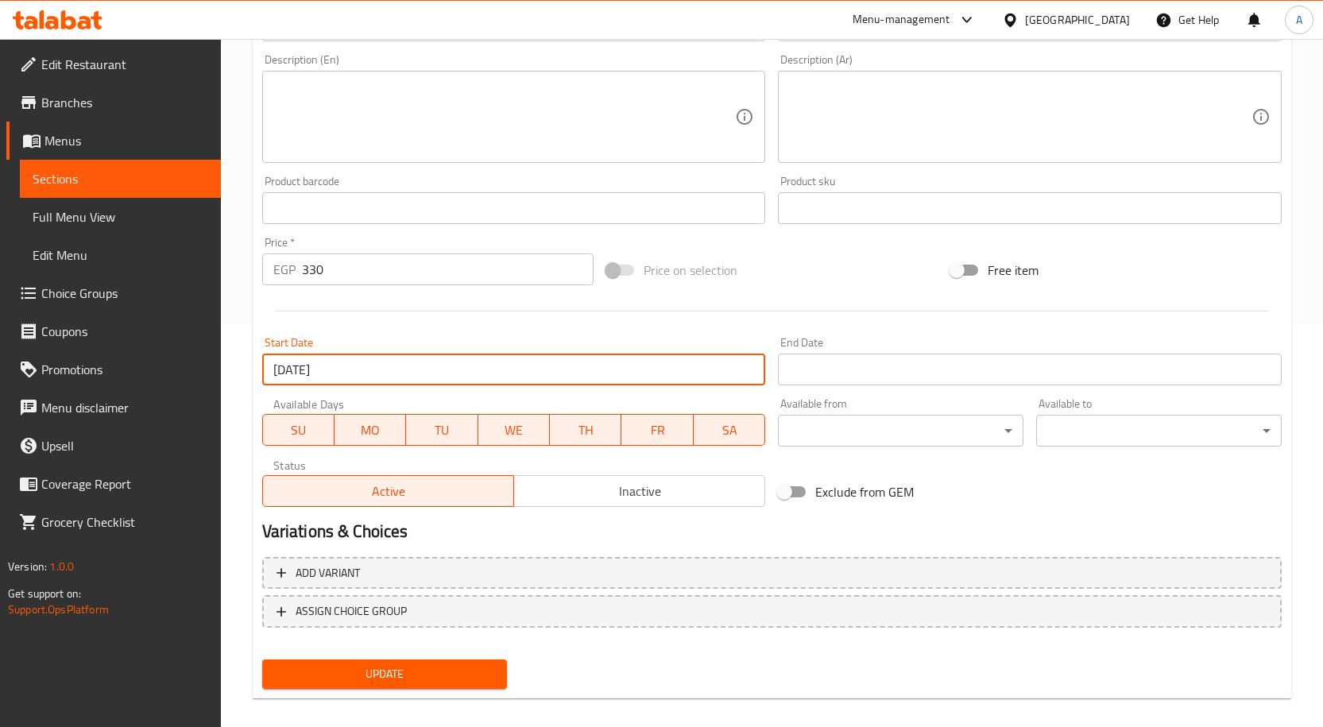
click at [807, 368] on input "Start Date" at bounding box center [1030, 370] width 504 height 32
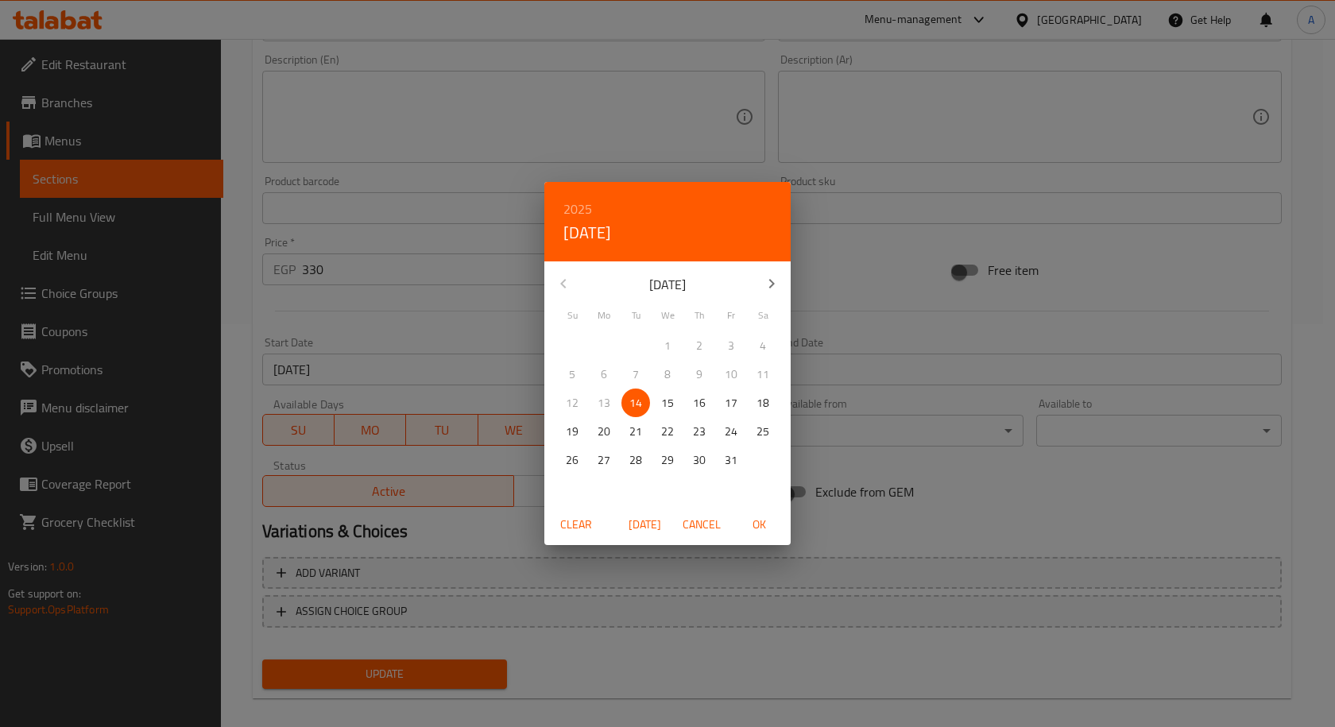
click at [729, 460] on p "31" at bounding box center [731, 460] width 13 height 20
click at [767, 526] on span "OK" at bounding box center [759, 525] width 38 height 20
type input "[DATE]"
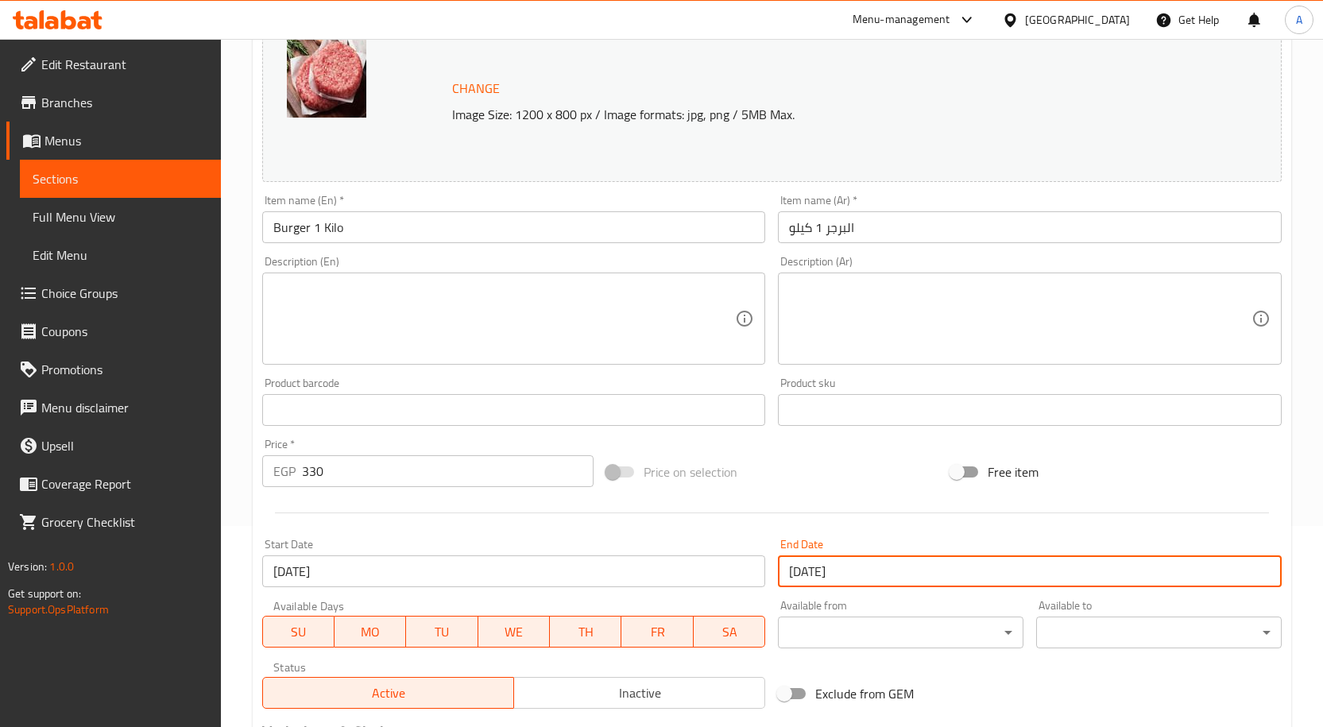
scroll to position [419, 0]
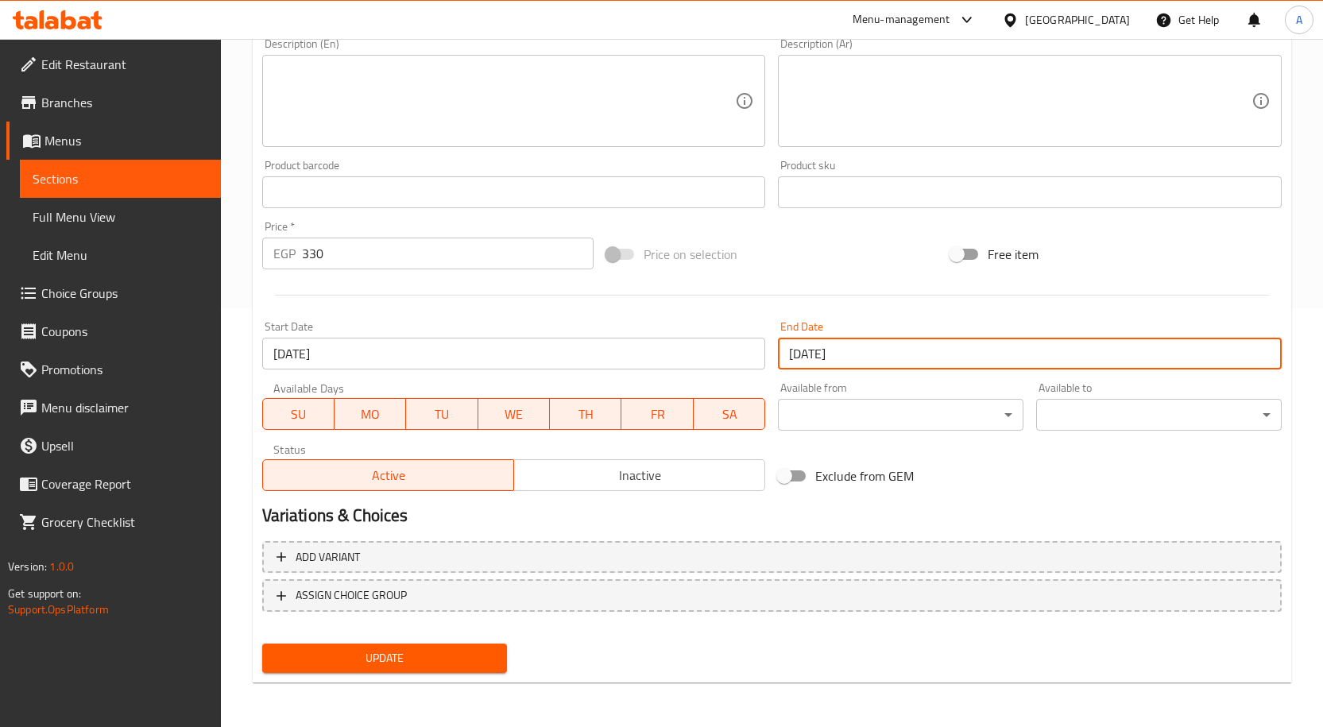
click at [471, 659] on span "Update" at bounding box center [385, 658] width 220 height 20
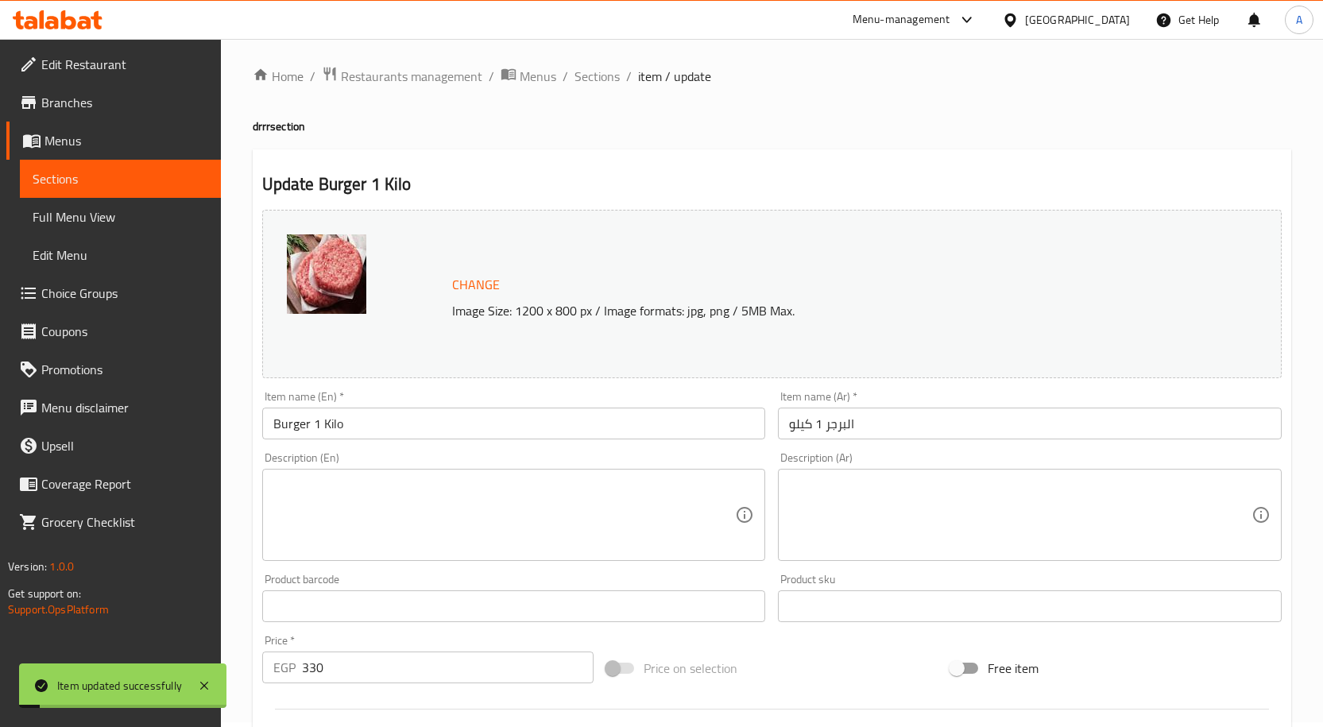
scroll to position [0, 0]
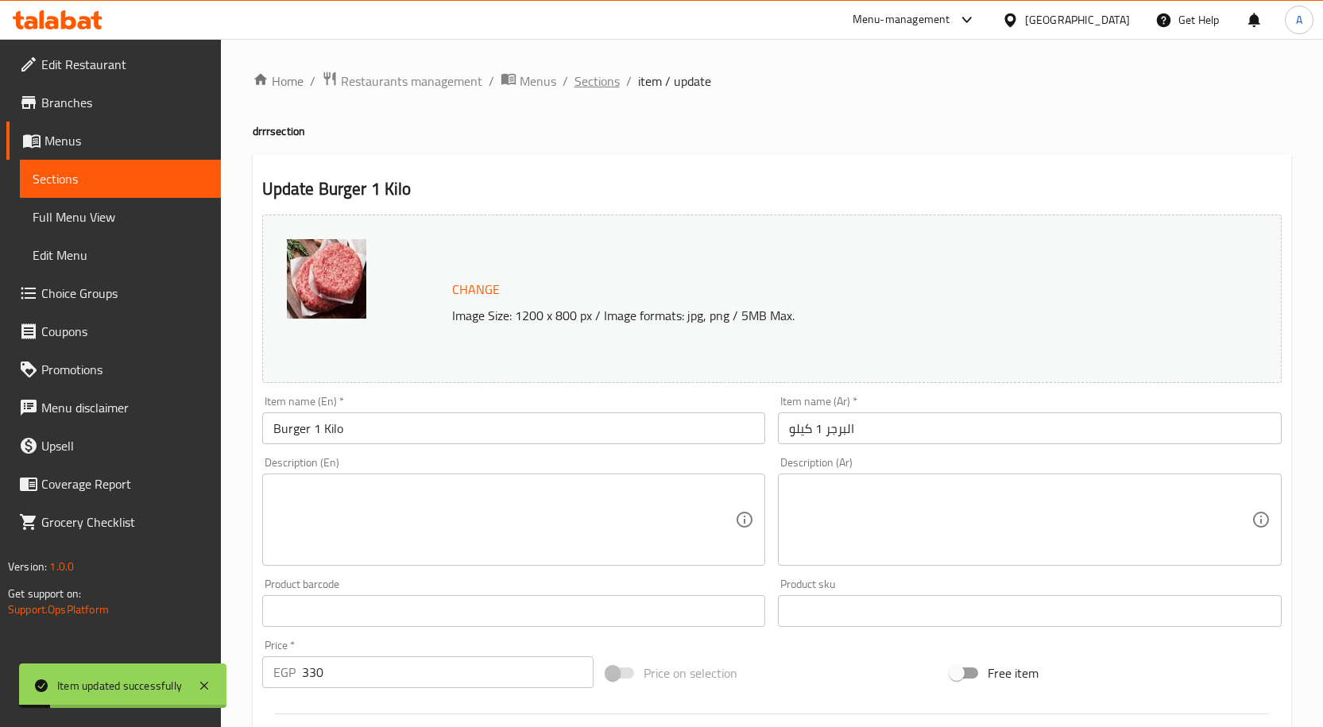
click at [586, 74] on span "Sections" at bounding box center [596, 81] width 45 height 19
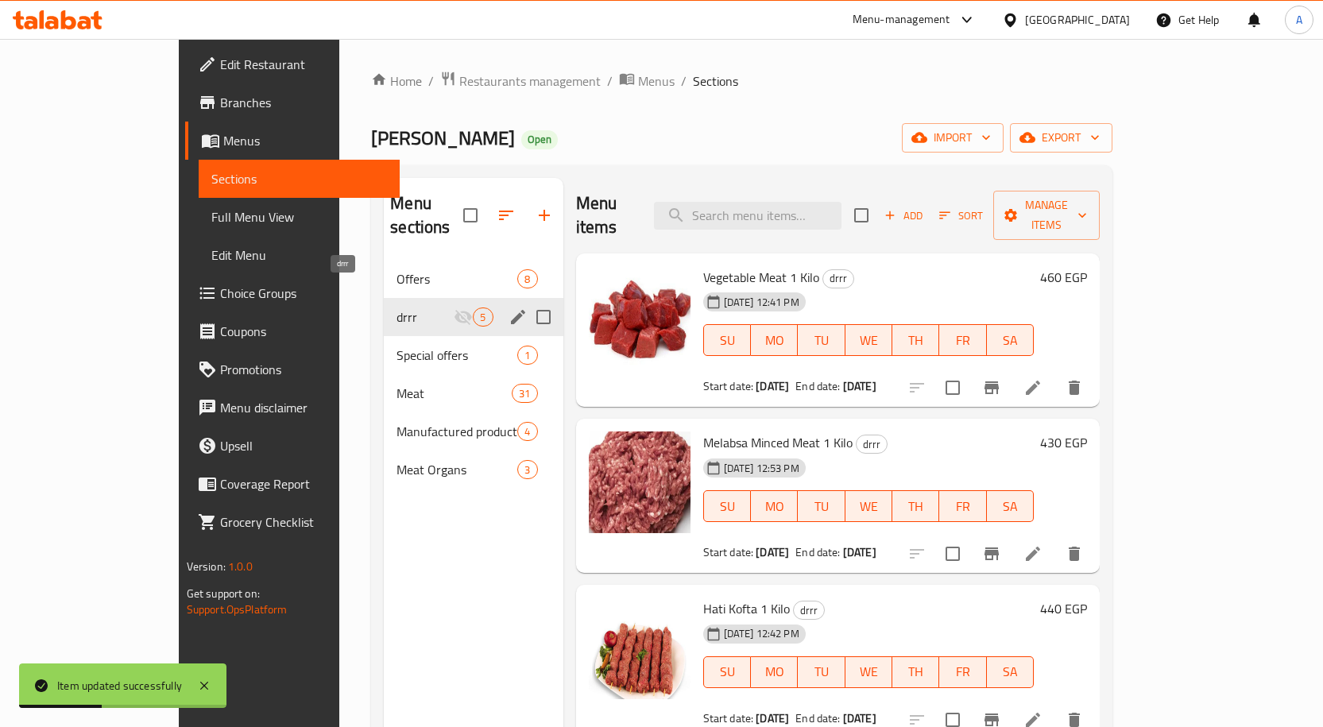
click at [396, 307] on span "drrr" at bounding box center [424, 316] width 57 height 19
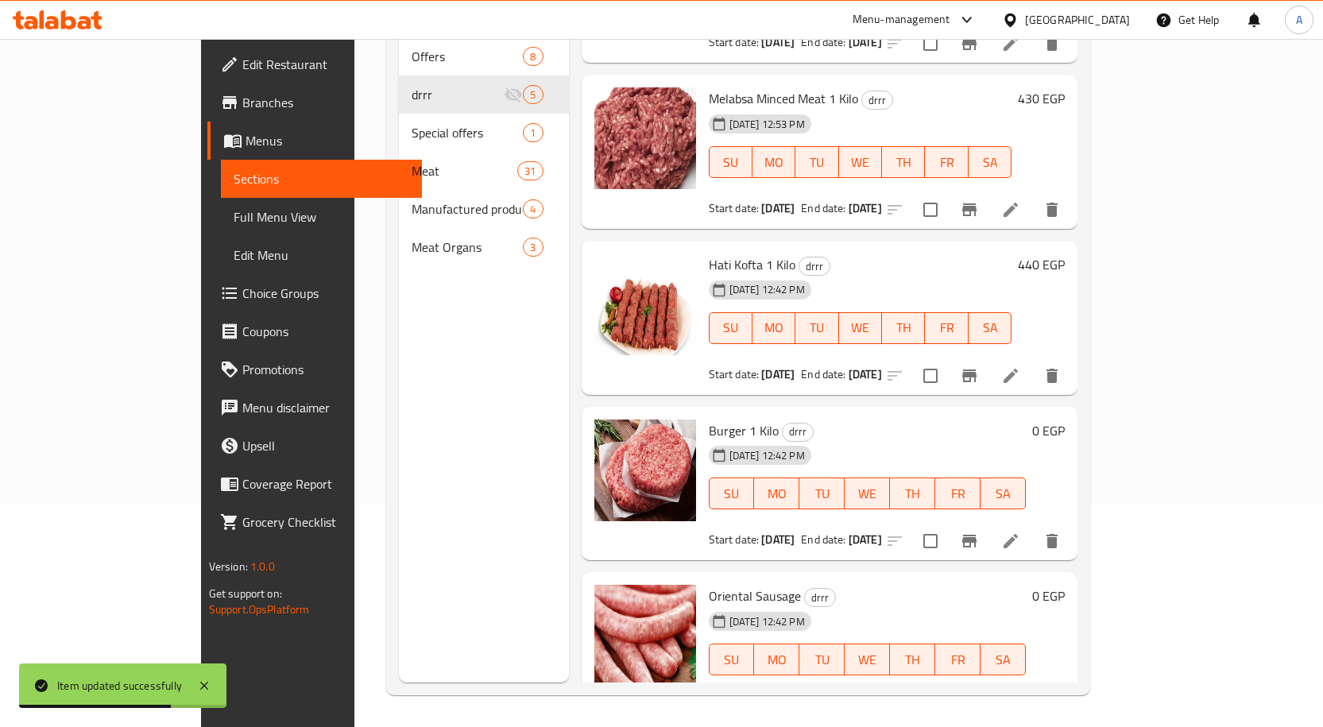
scroll to position [126, 0]
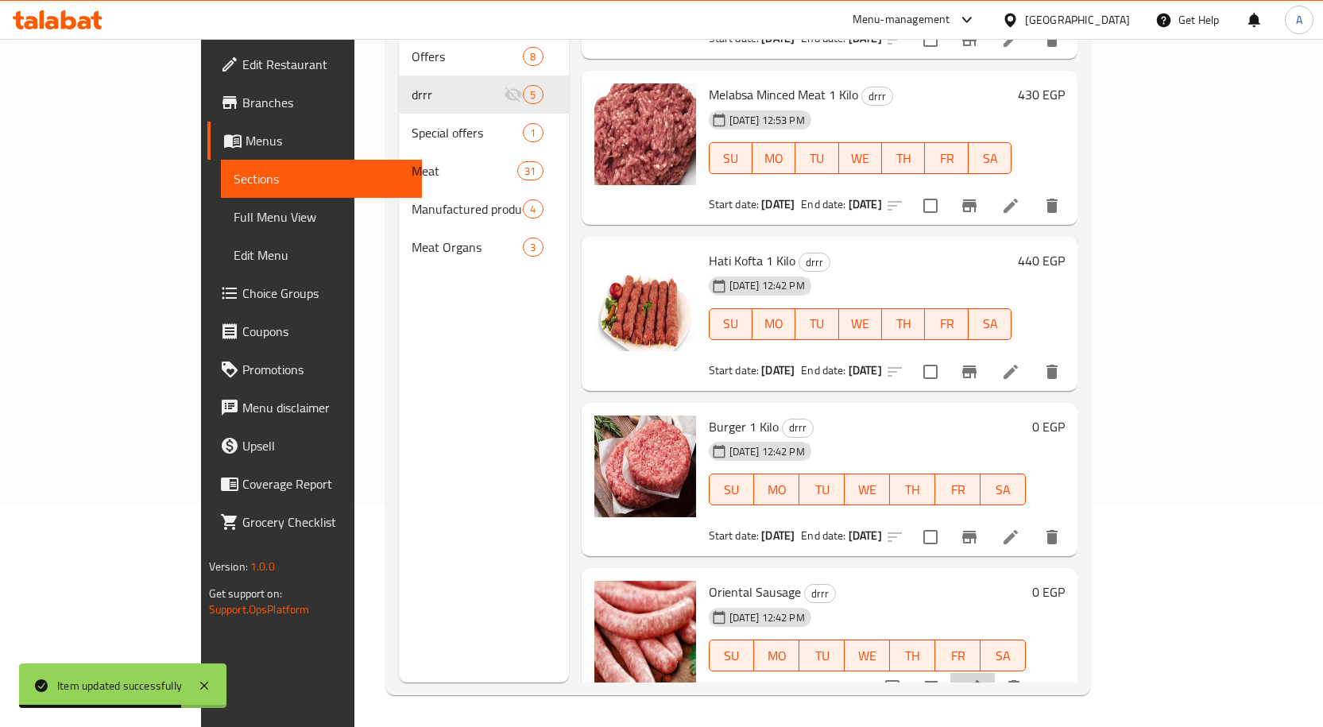
click at [995, 673] on li at bounding box center [972, 687] width 44 height 29
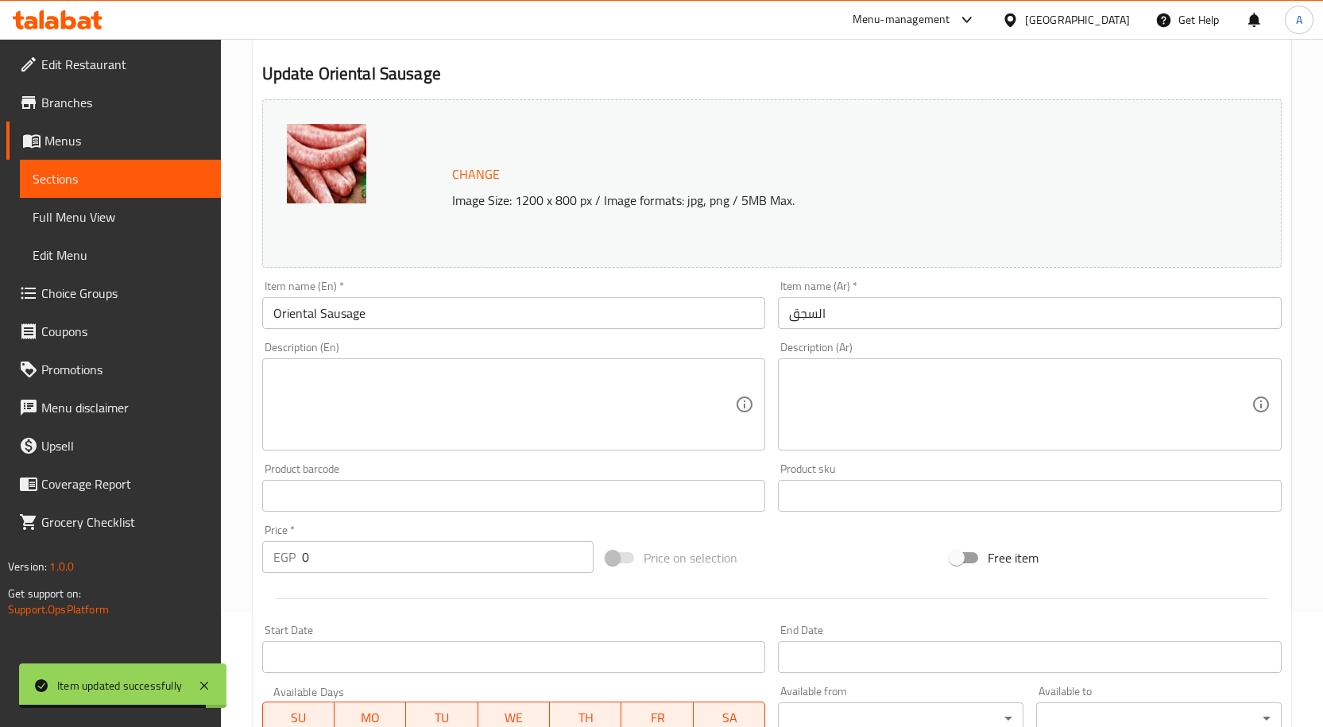
scroll to position [238, 0]
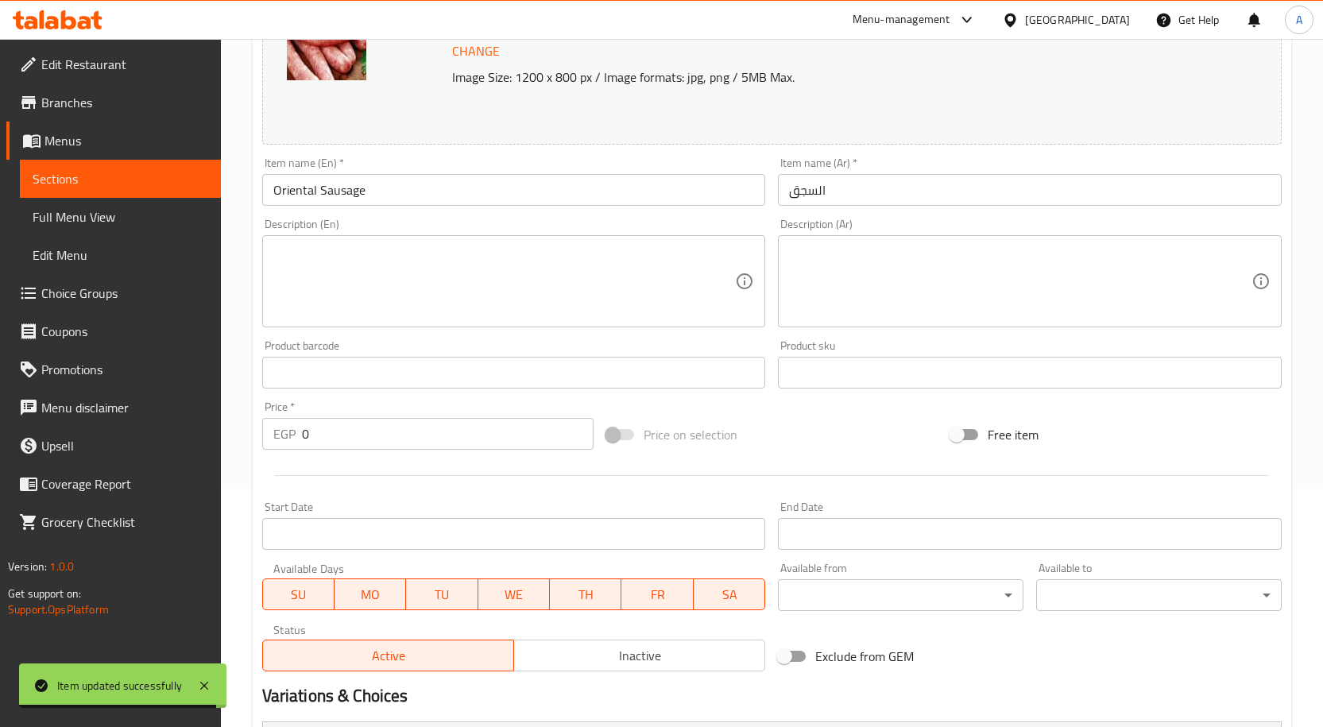
click at [909, 187] on input "السجق" at bounding box center [1030, 190] width 504 height 32
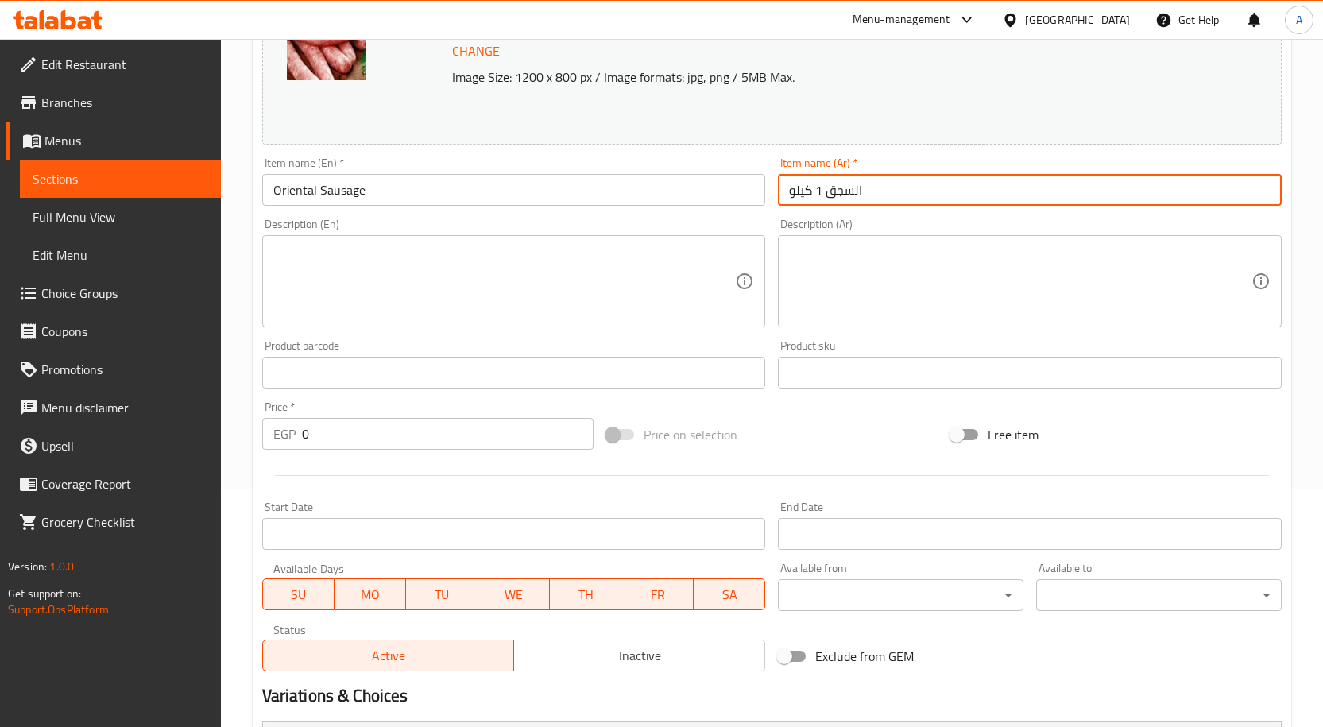
type input "السجق 1 كيلو"
click at [426, 178] on input "Oriental Sausage" at bounding box center [514, 190] width 504 height 32
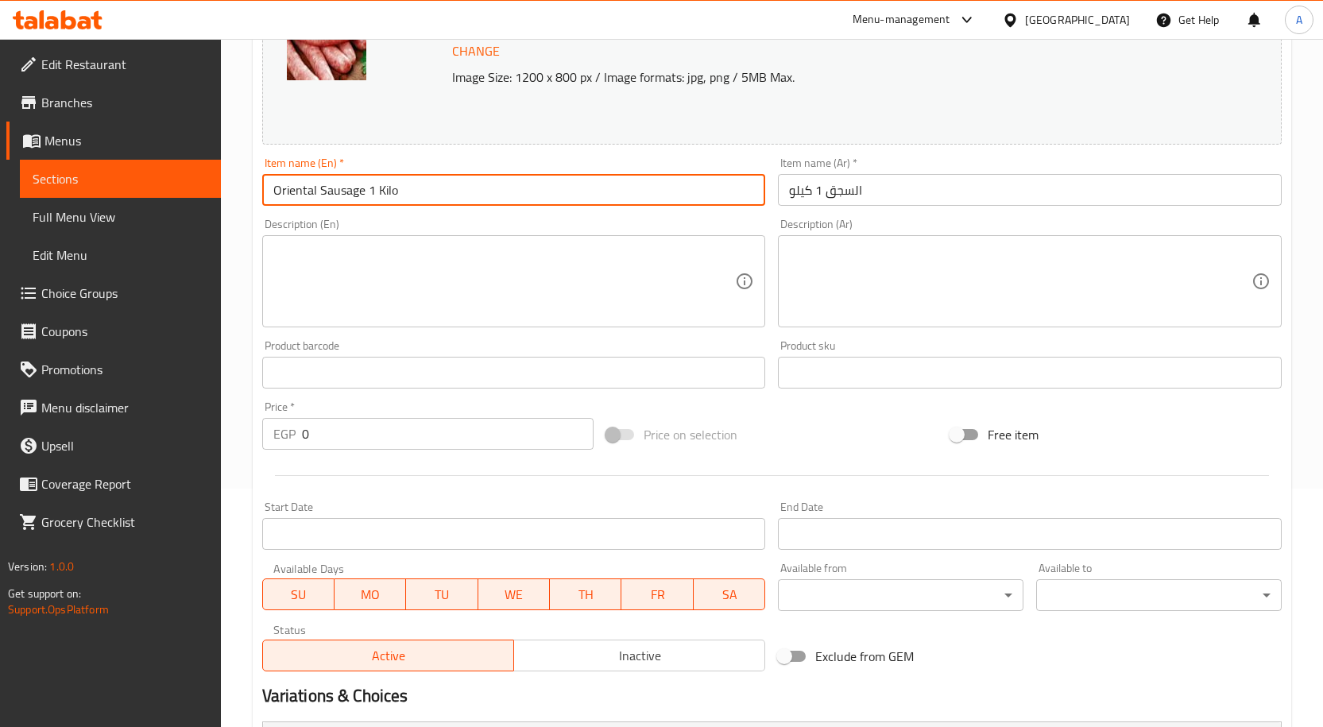
type input "Oriental Sausage 1 Kilo"
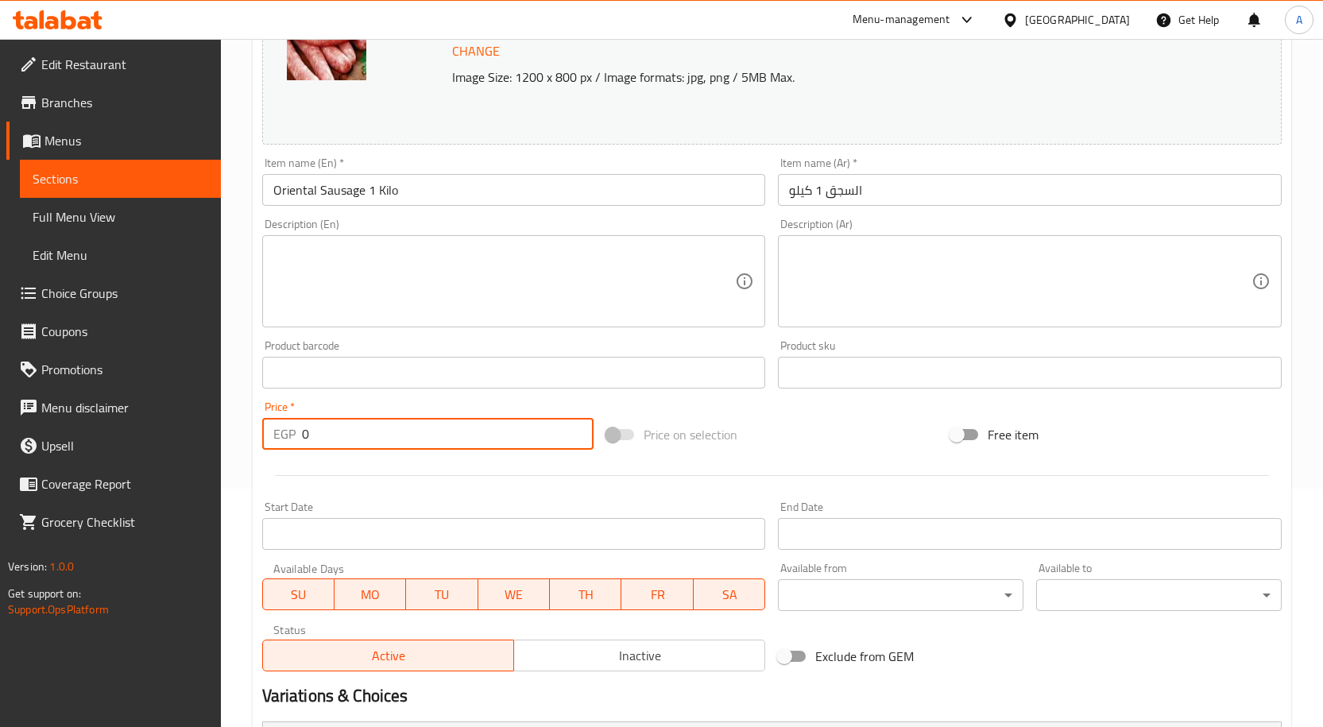
drag, startPoint x: 346, startPoint y: 439, endPoint x: 270, endPoint y: 429, distance: 77.0
click at [272, 429] on div "EGP 0 Price *" at bounding box center [427, 434] width 331 height 32
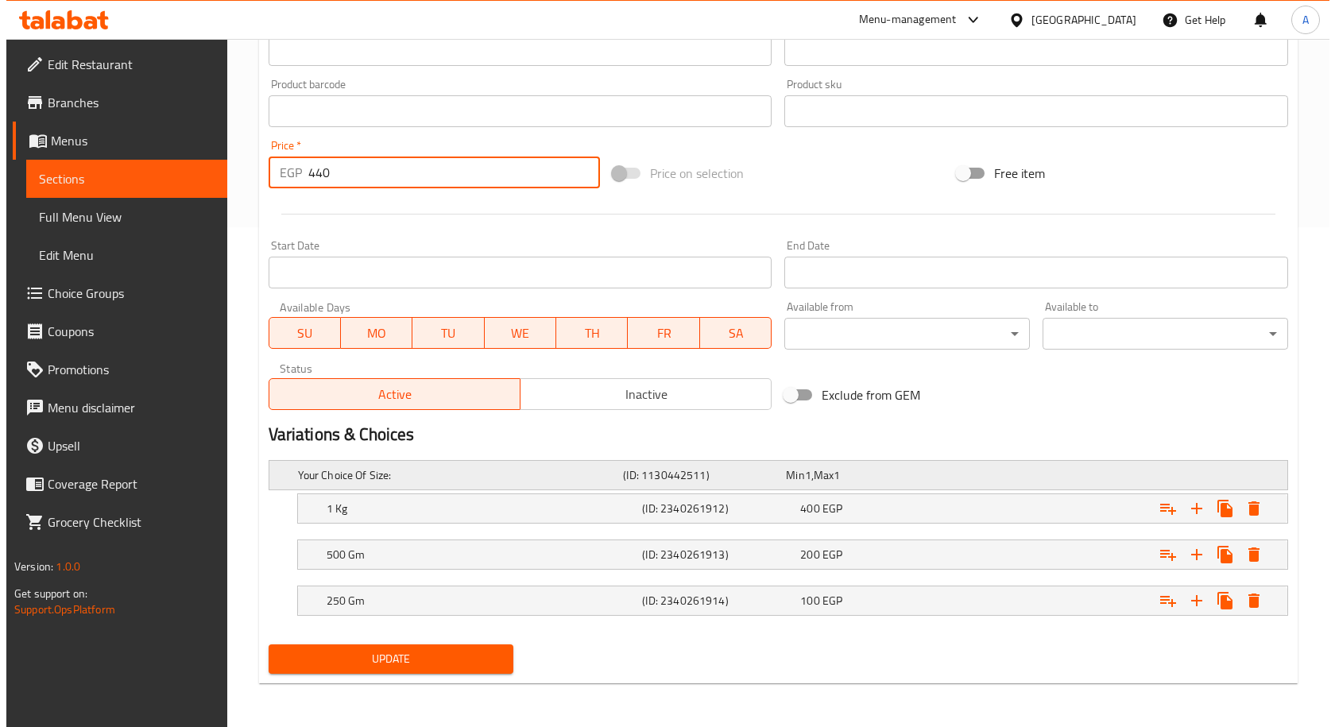
scroll to position [501, 0]
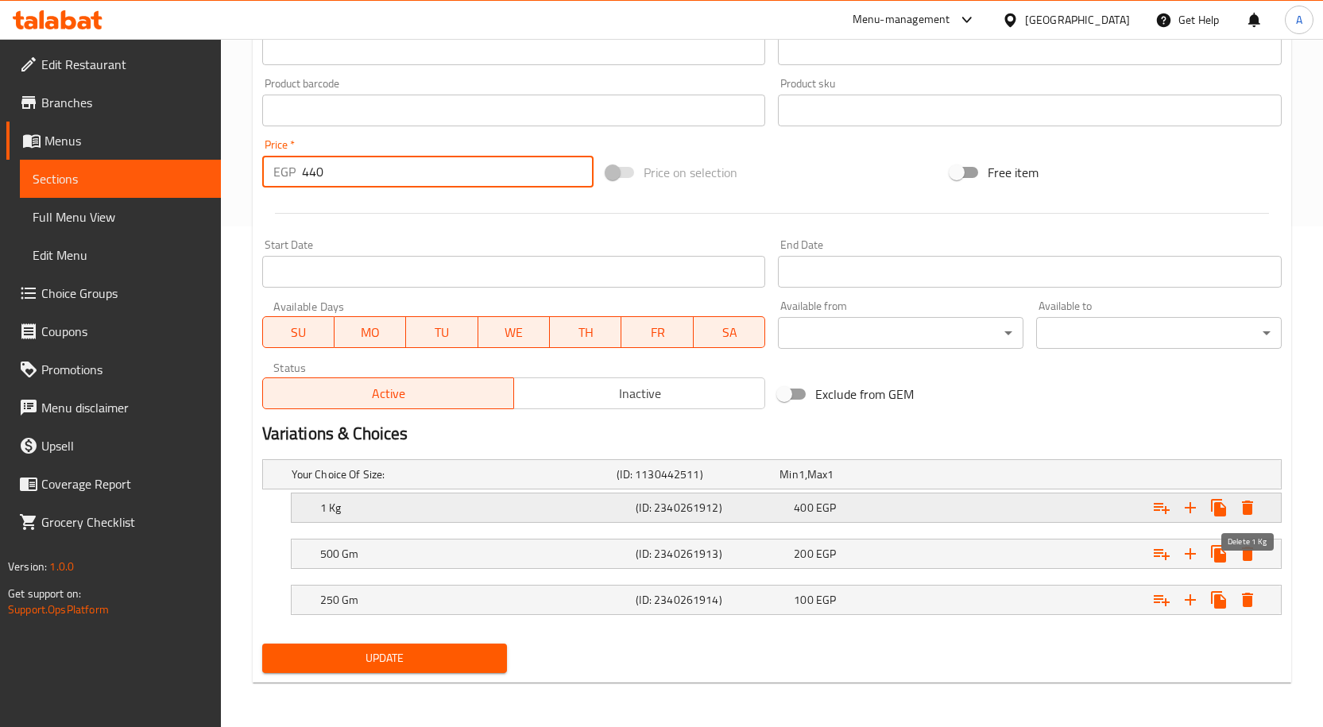
type input "440"
click at [1245, 500] on icon "Expand" at bounding box center [1247, 507] width 19 height 19
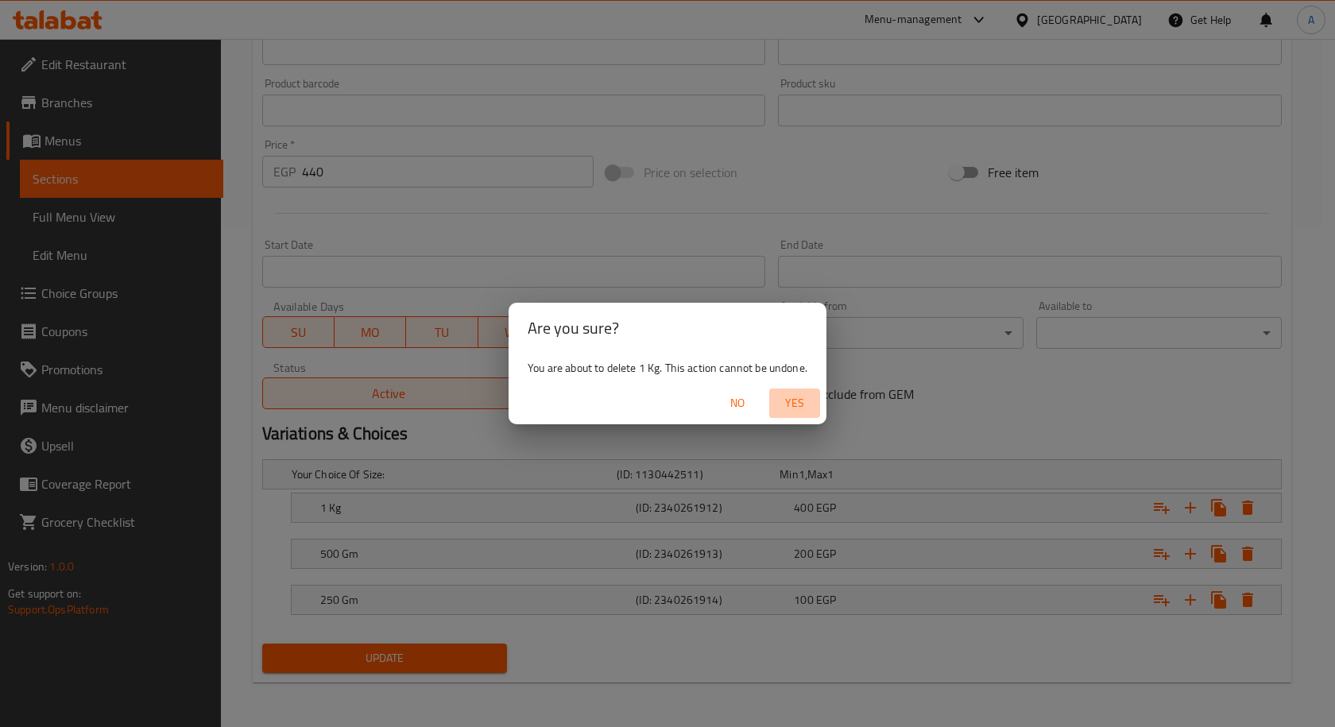
click at [801, 400] on span "Yes" at bounding box center [794, 403] width 38 height 20
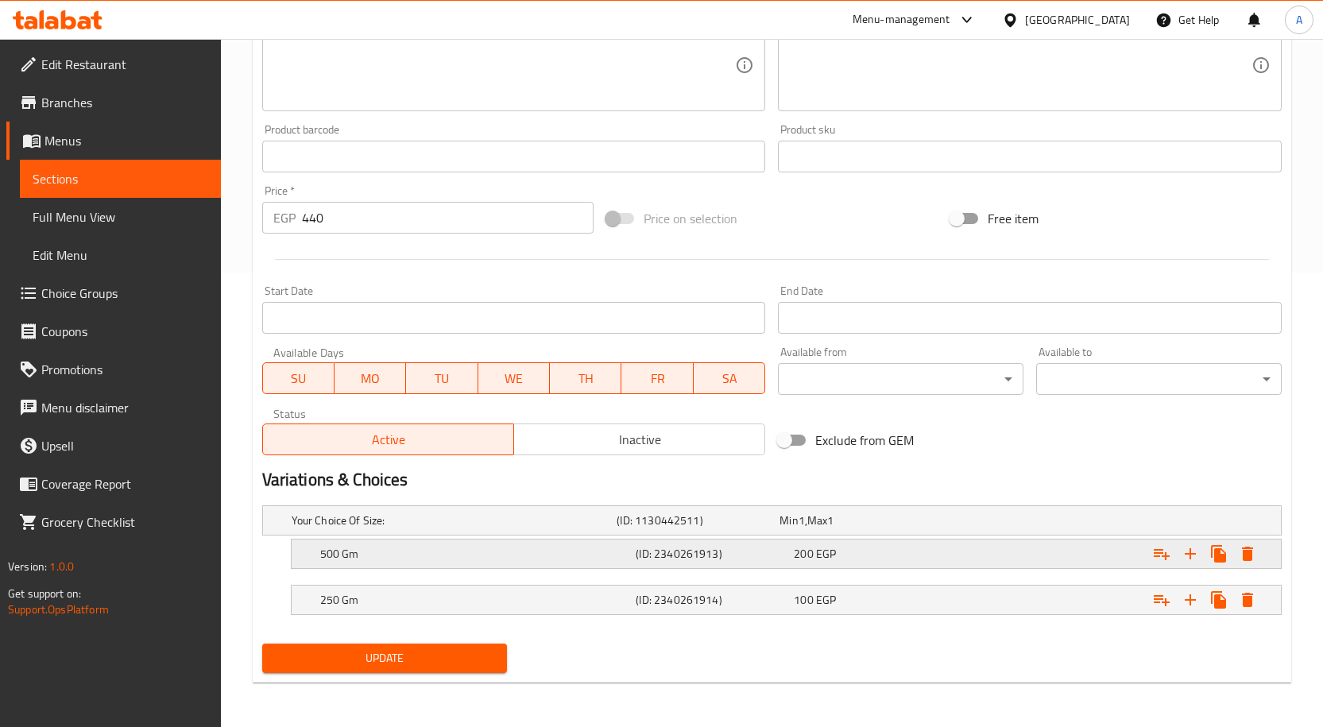
click at [1243, 550] on icon "Expand" at bounding box center [1247, 554] width 11 height 14
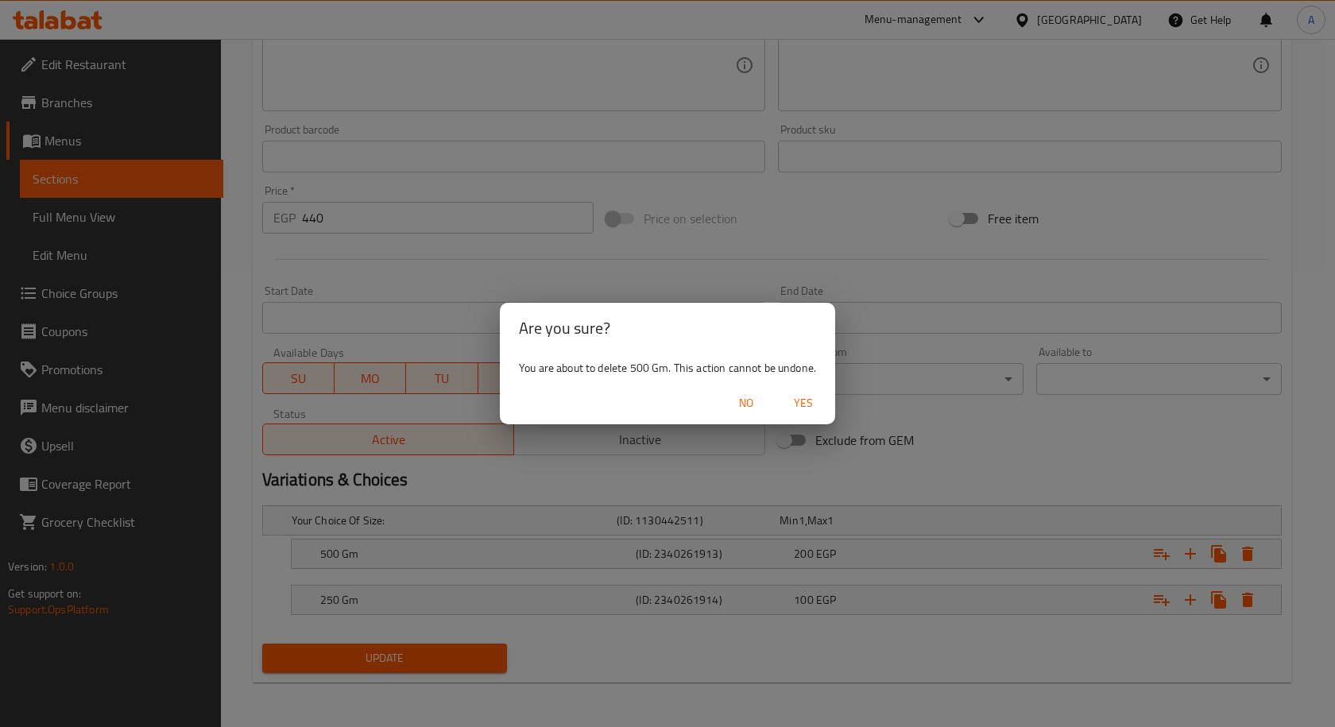
click at [794, 400] on span "Yes" at bounding box center [803, 403] width 38 height 20
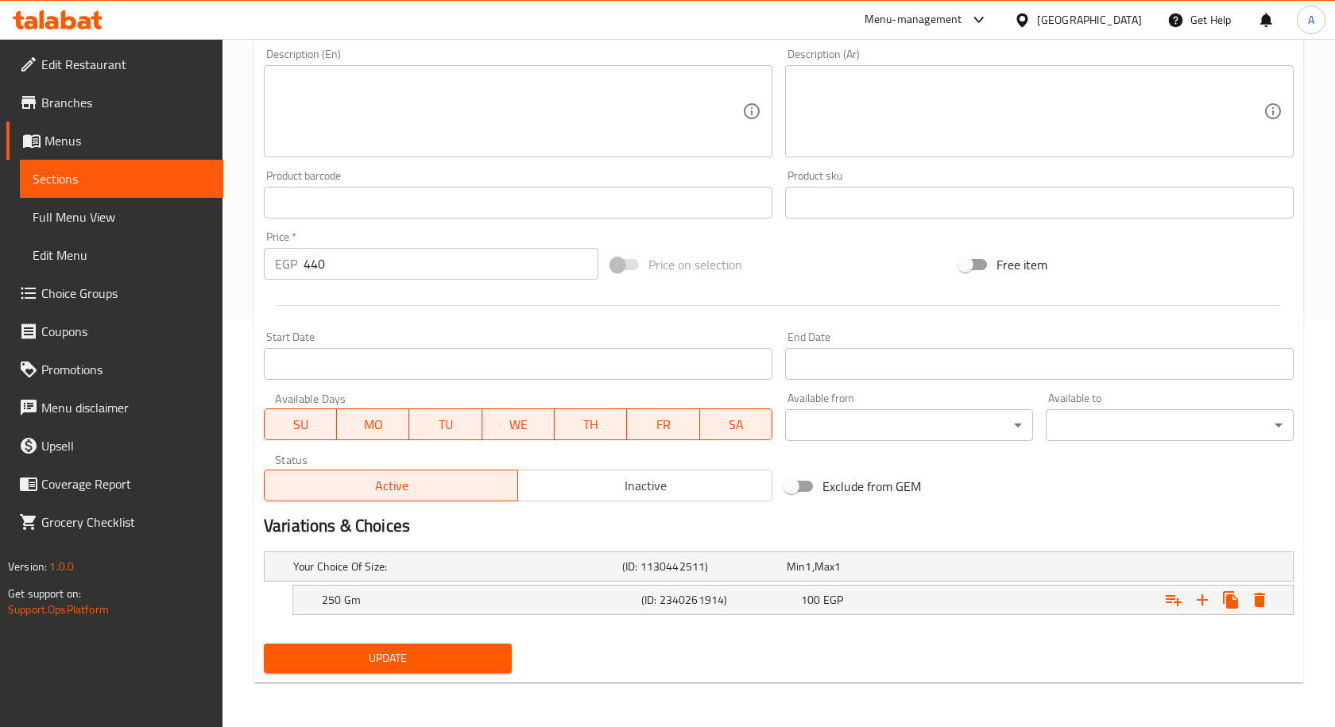
scroll to position [408, 0]
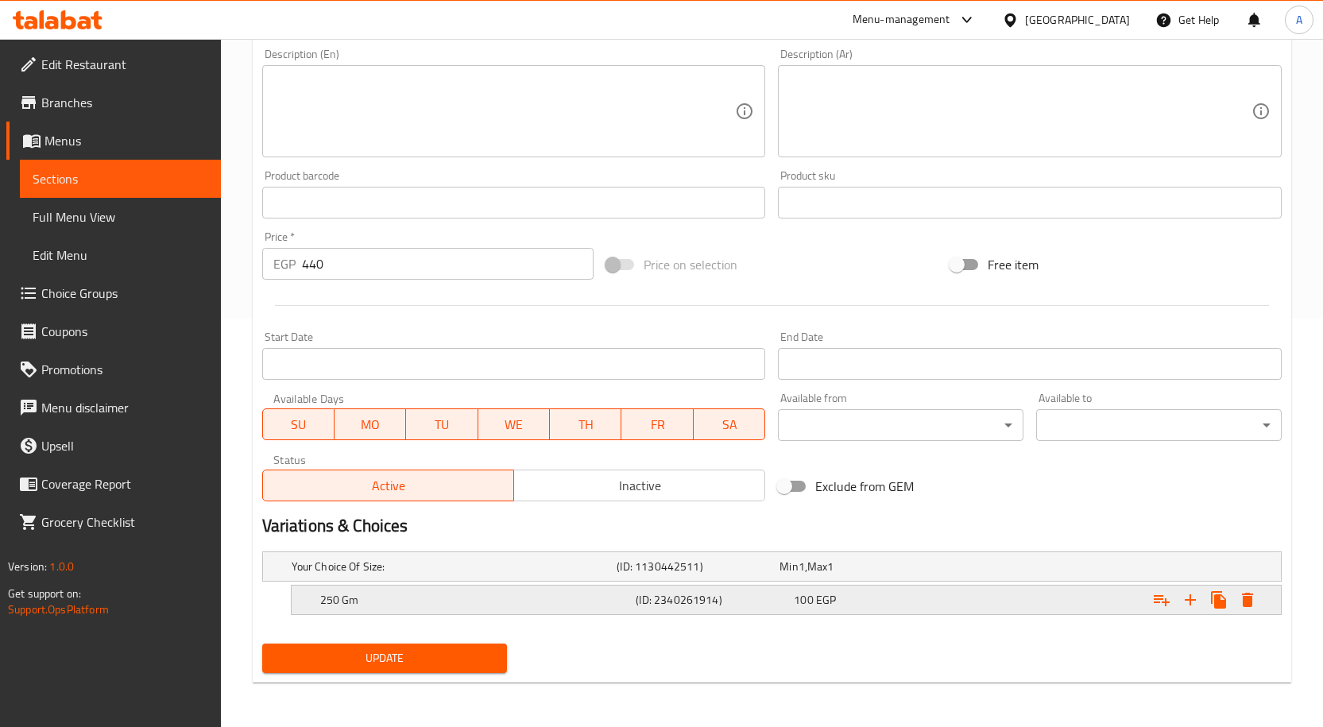
click at [1249, 601] on icon "Expand" at bounding box center [1247, 600] width 11 height 14
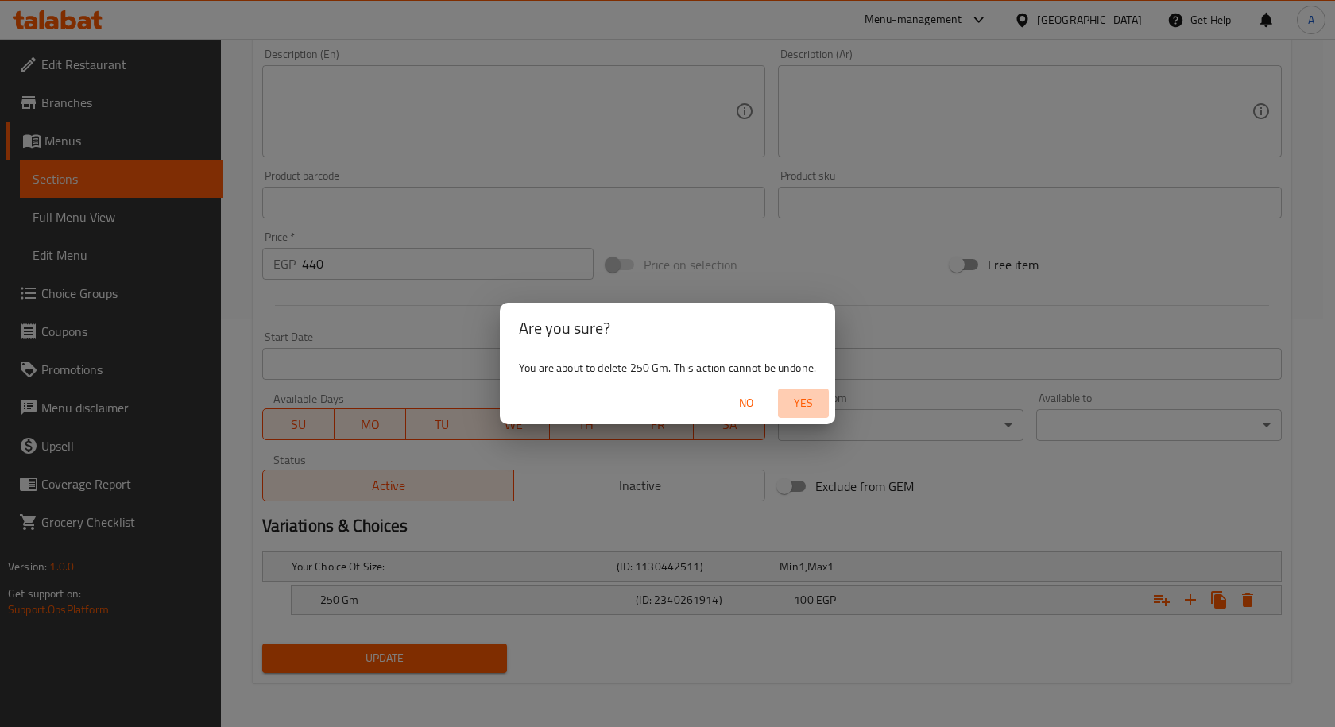
click at [815, 407] on span "Yes" at bounding box center [803, 403] width 38 height 20
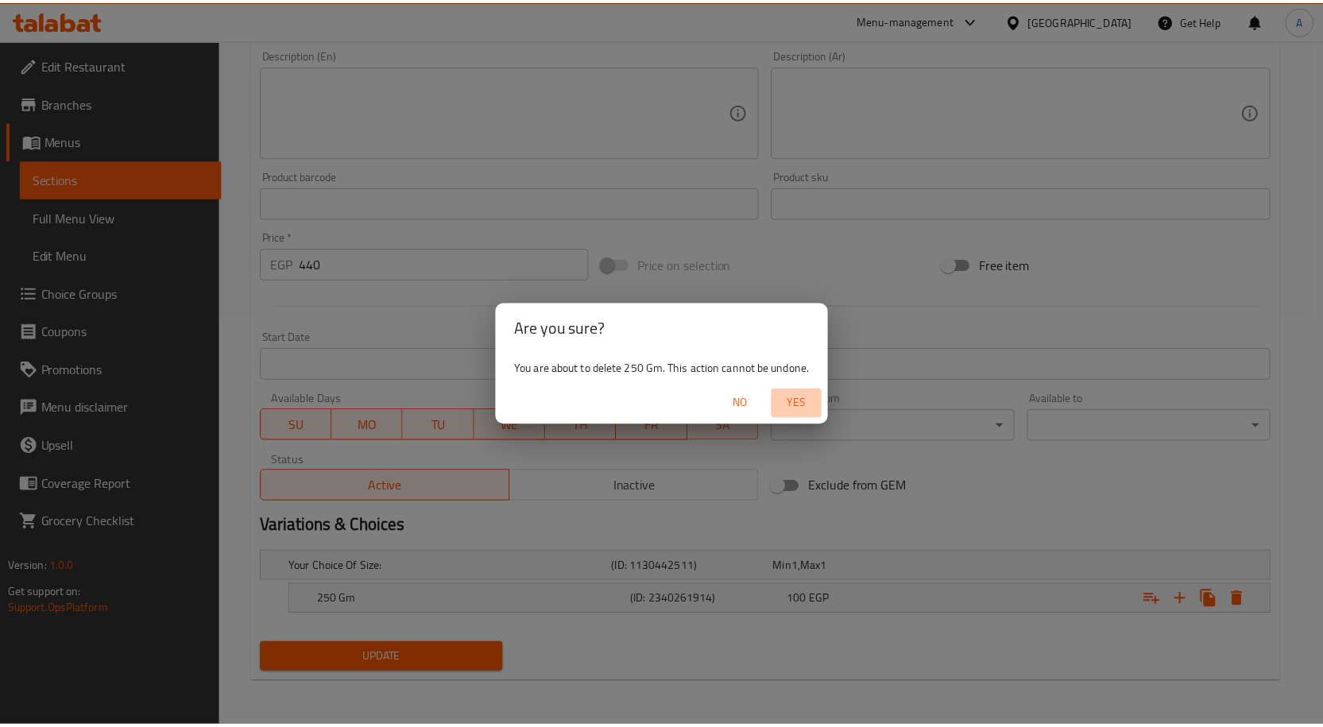
scroll to position [403, 0]
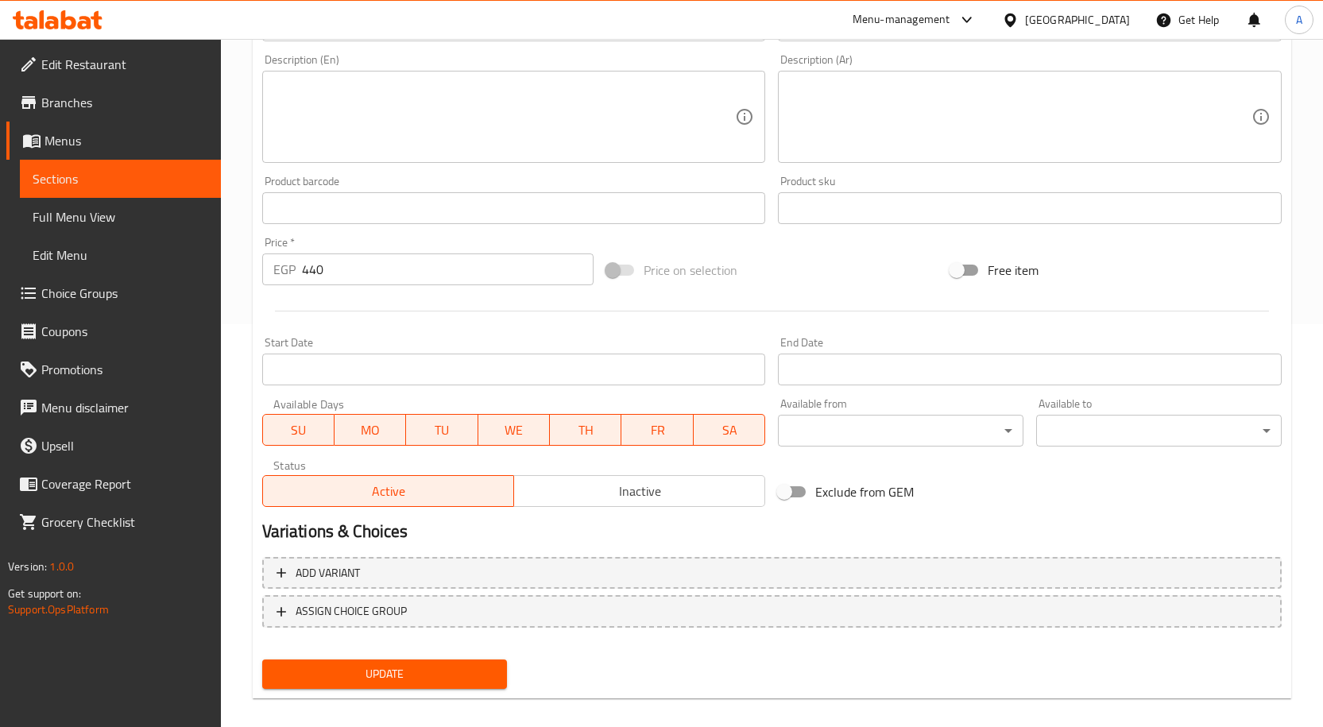
click at [512, 381] on input "Start Date" at bounding box center [514, 370] width 504 height 32
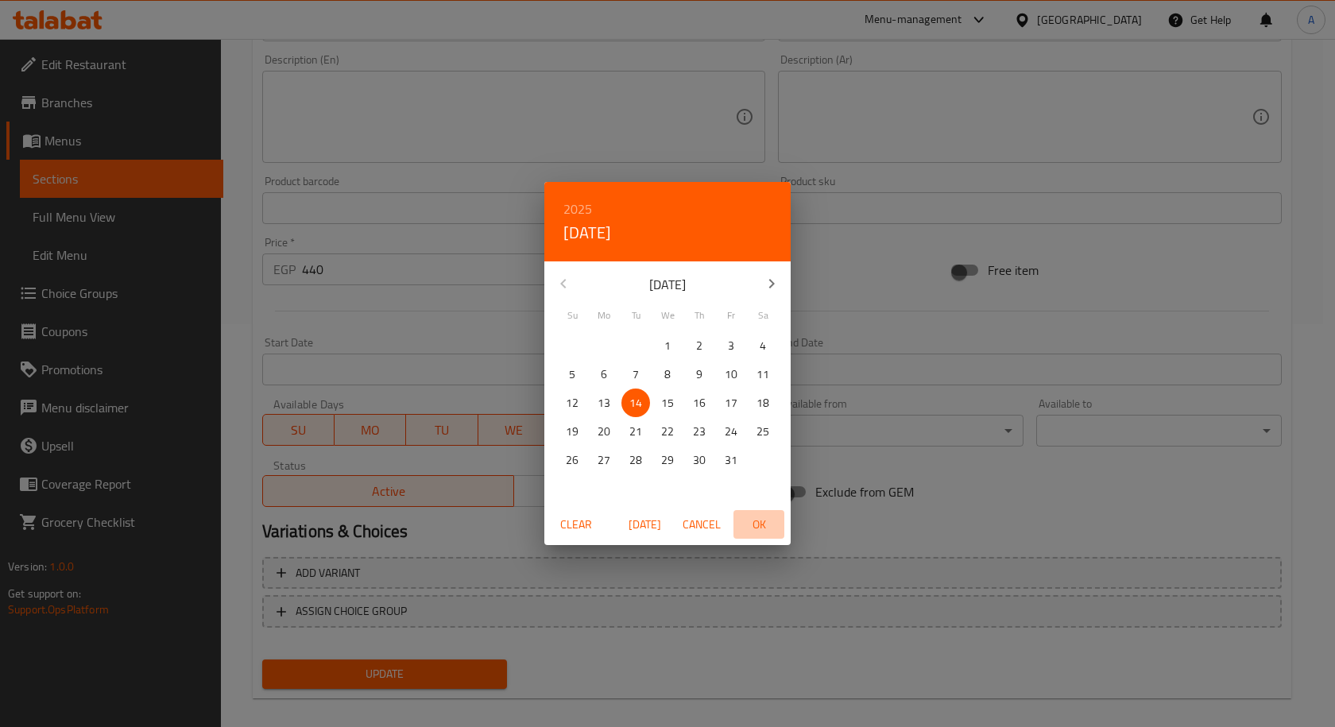
click at [754, 519] on span "OK" at bounding box center [759, 525] width 38 height 20
type input "[DATE]"
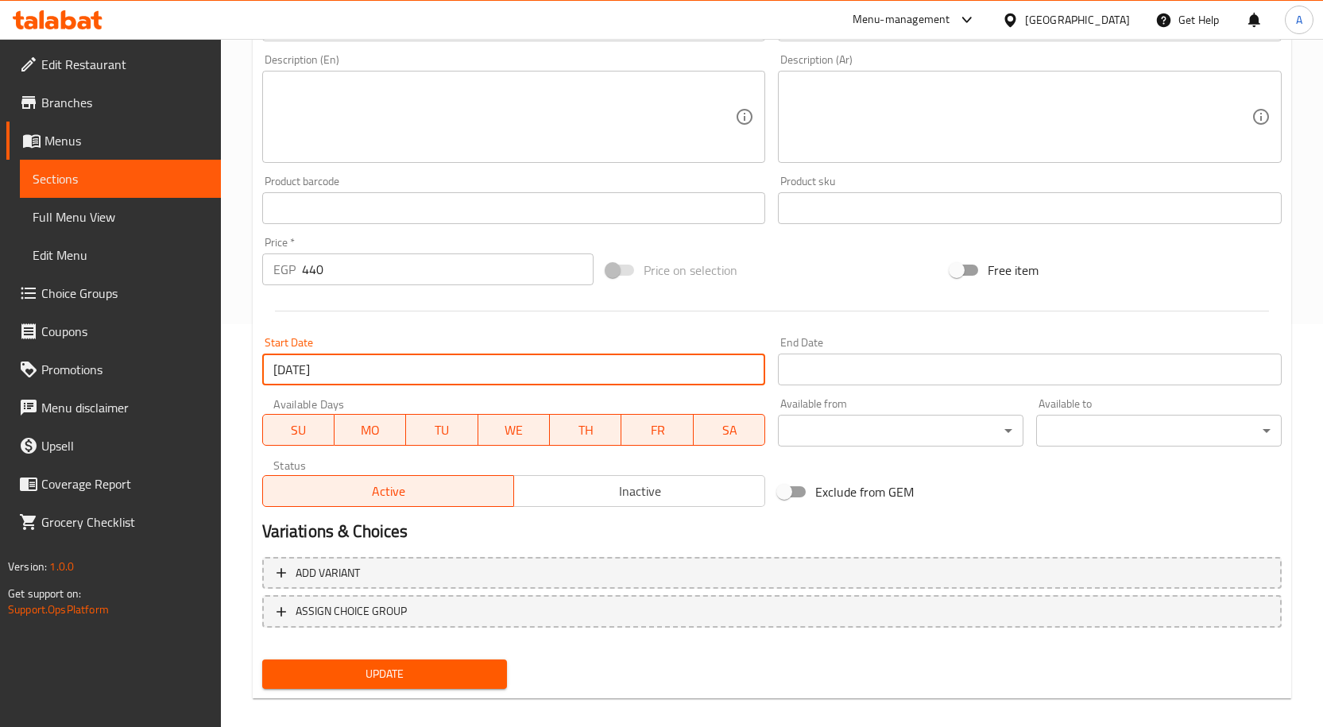
click at [803, 372] on input "Start Date" at bounding box center [1030, 370] width 504 height 32
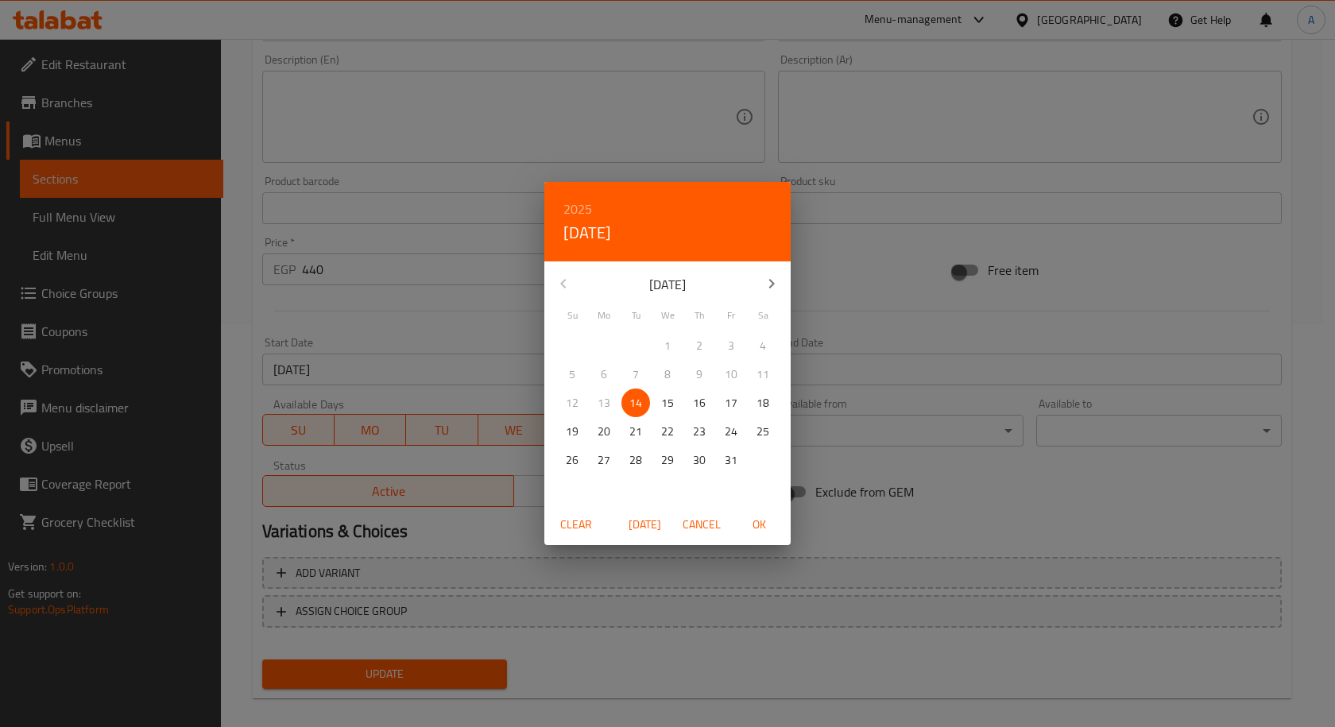
click at [730, 467] on p "31" at bounding box center [731, 460] width 13 height 20
click at [757, 524] on span "OK" at bounding box center [759, 525] width 38 height 20
type input "[DATE]"
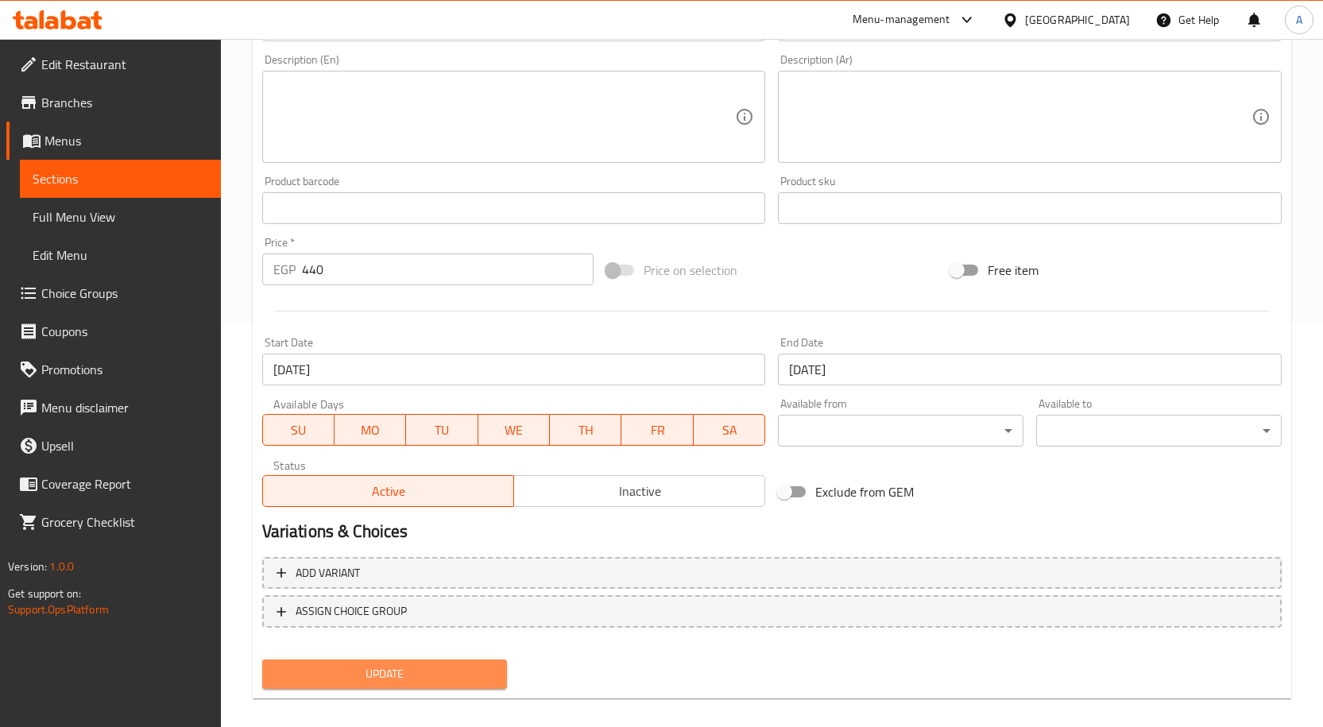
click at [471, 670] on span "Update" at bounding box center [385, 674] width 220 height 20
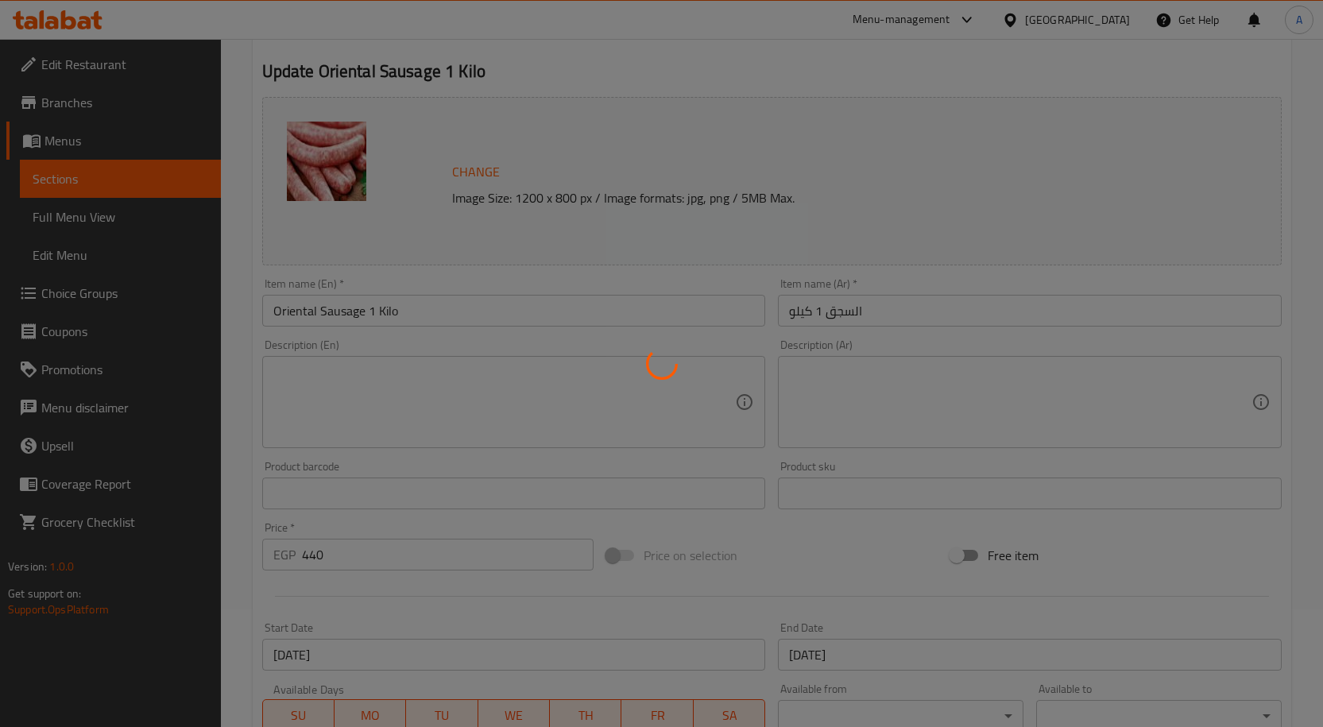
scroll to position [0, 0]
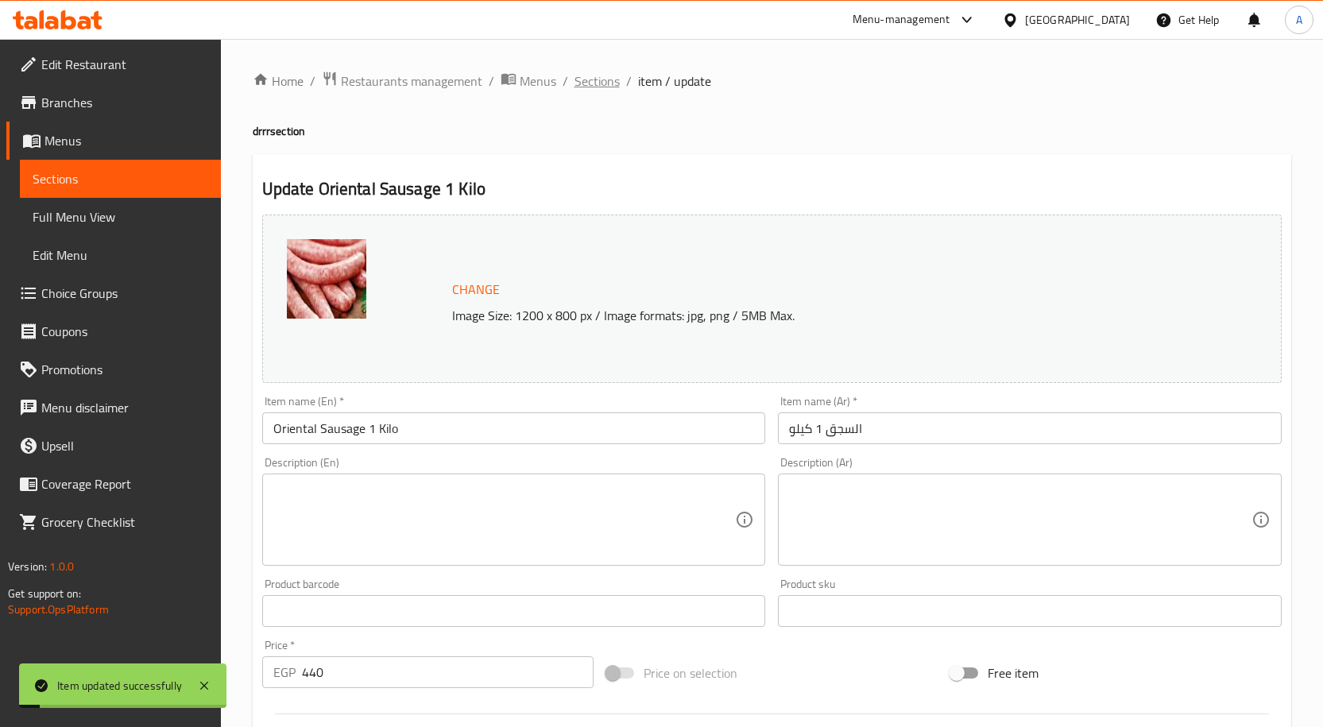
click at [599, 87] on span "Sections" at bounding box center [596, 81] width 45 height 19
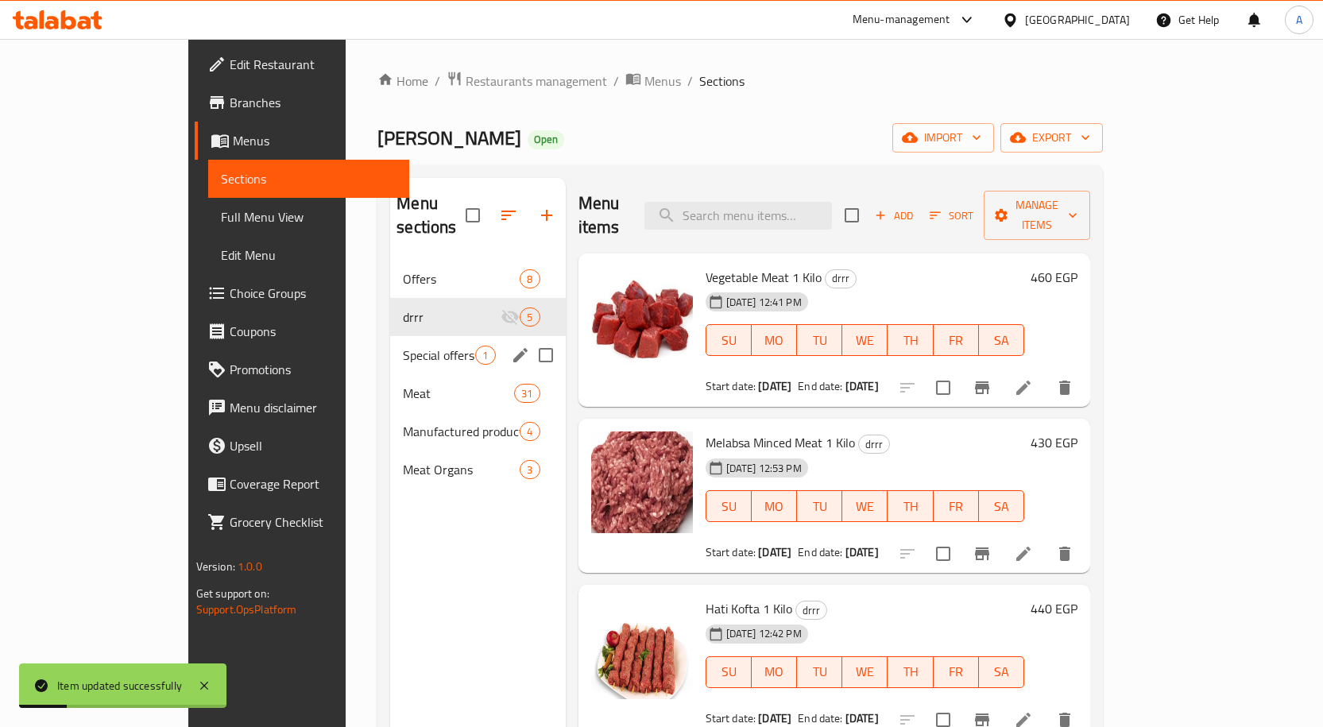
click at [390, 336] on div "Special offers 1" at bounding box center [477, 355] width 175 height 38
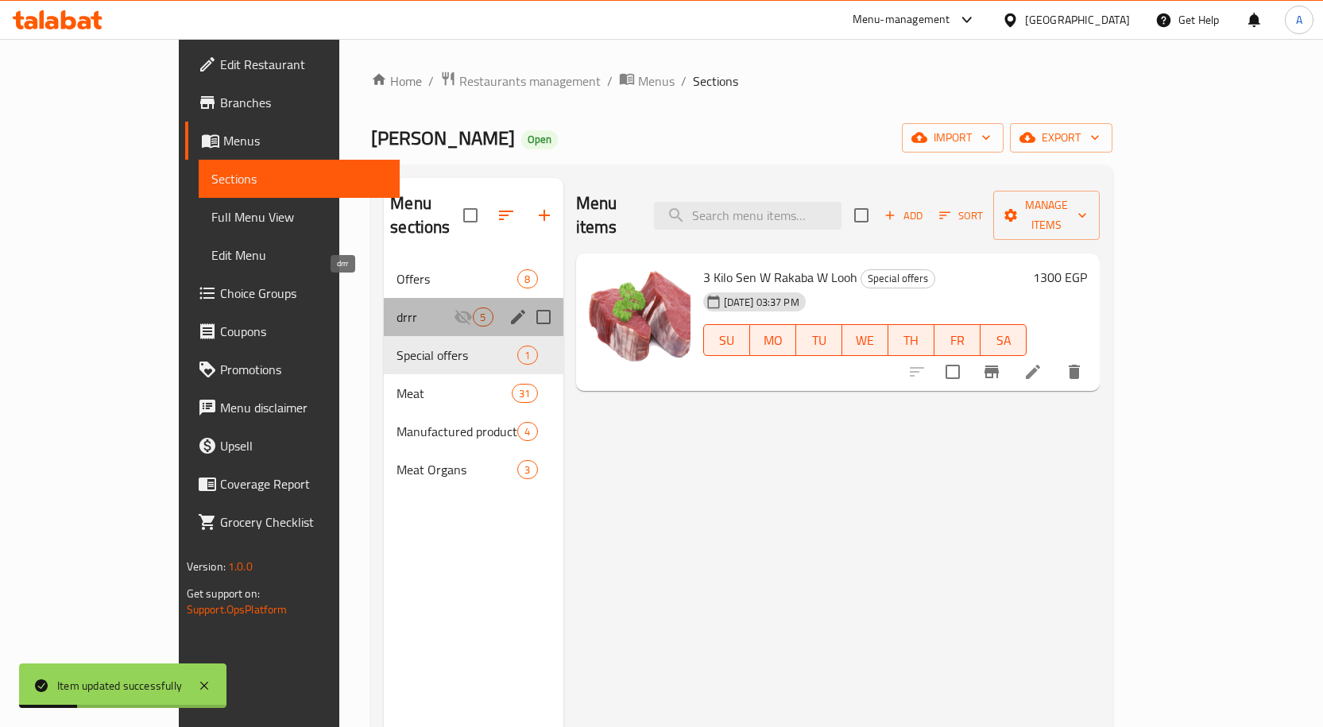
click at [396, 307] on span "drrr" at bounding box center [424, 316] width 57 height 19
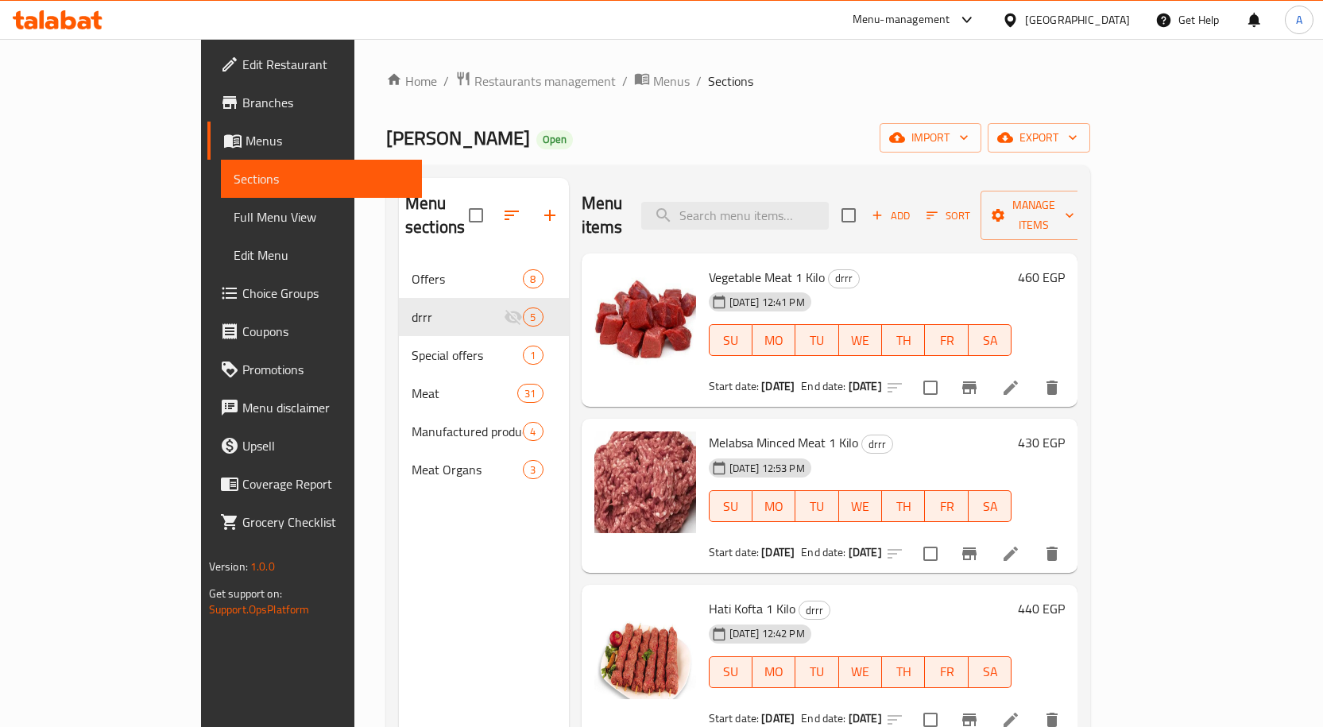
scroll to position [79, 0]
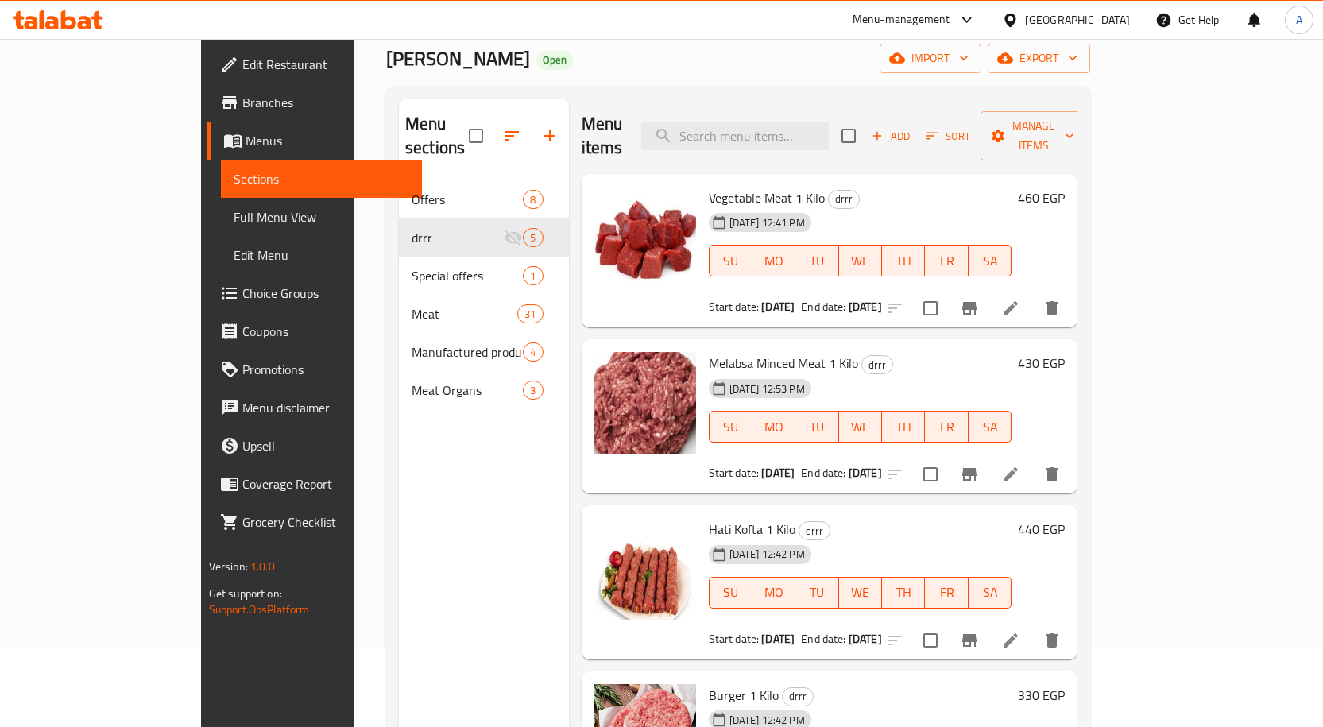
click at [234, 213] on span "Full Menu View" at bounding box center [322, 216] width 176 height 19
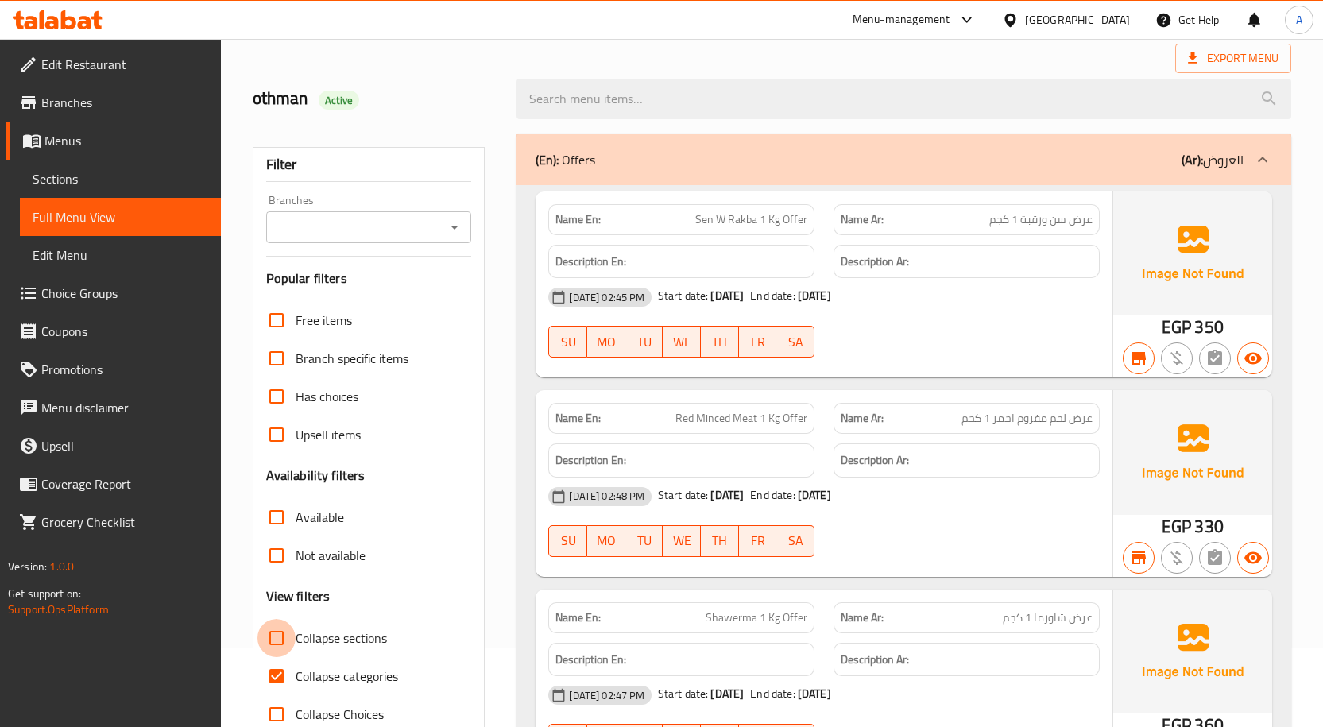
click at [271, 639] on input "Collapse sections" at bounding box center [276, 638] width 38 height 38
checkbox input "true"
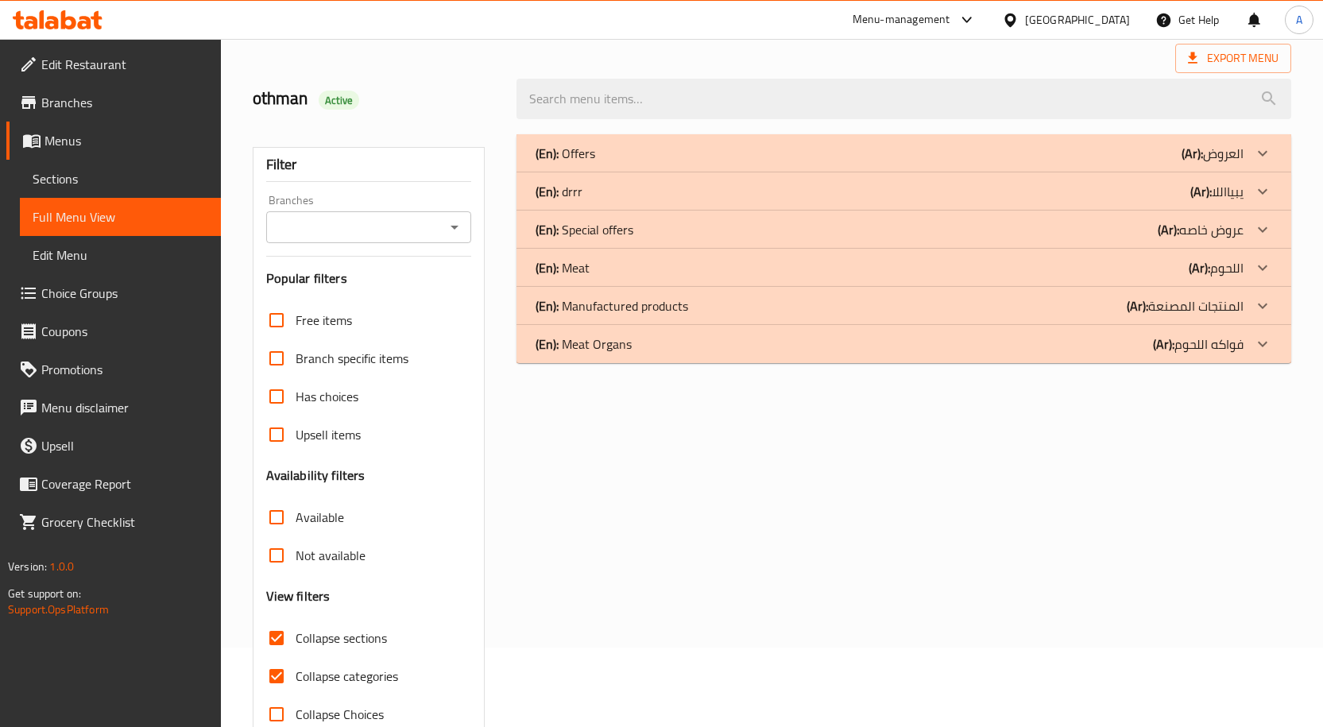
click at [622, 203] on div "(En): drrr (Ar): يبيااللا" at bounding box center [903, 191] width 775 height 38
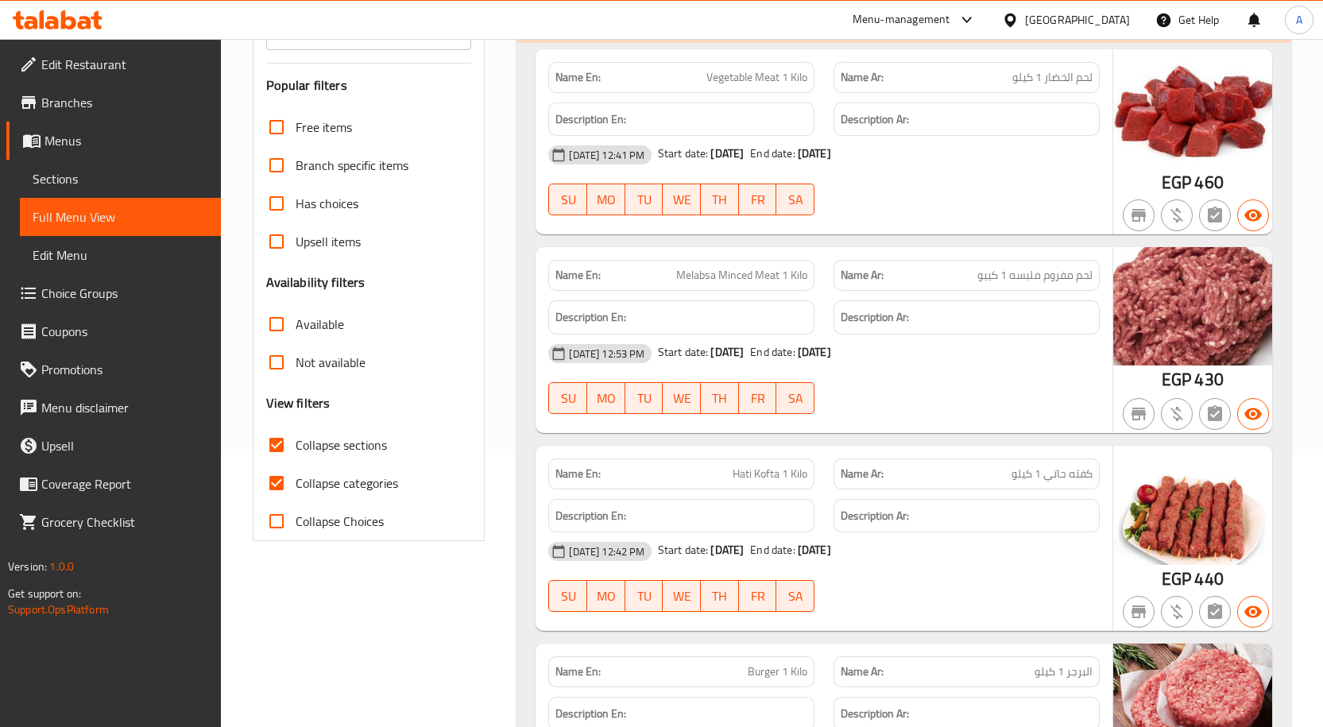
scroll to position [238, 0]
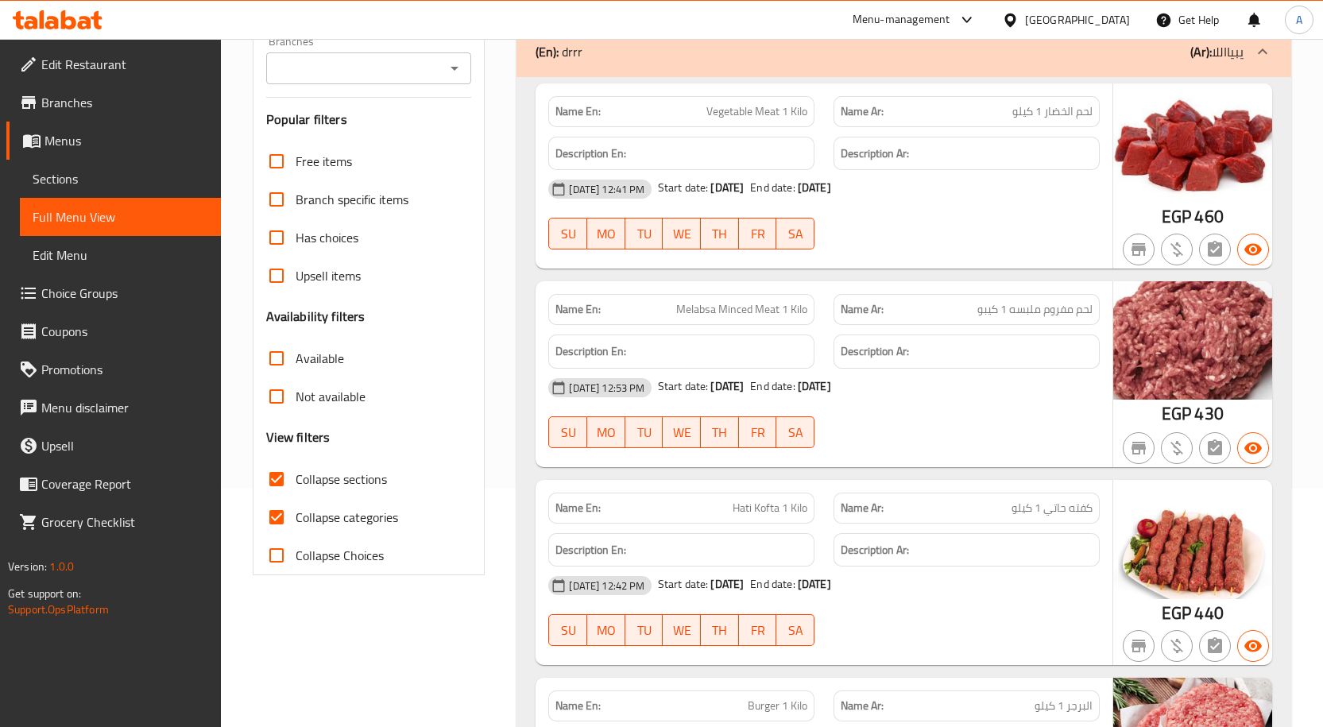
click at [786, 109] on span "Vegetable Meat 1 Kilo" at bounding box center [756, 111] width 101 height 17
click at [64, 181] on span "Sections" at bounding box center [121, 178] width 176 height 19
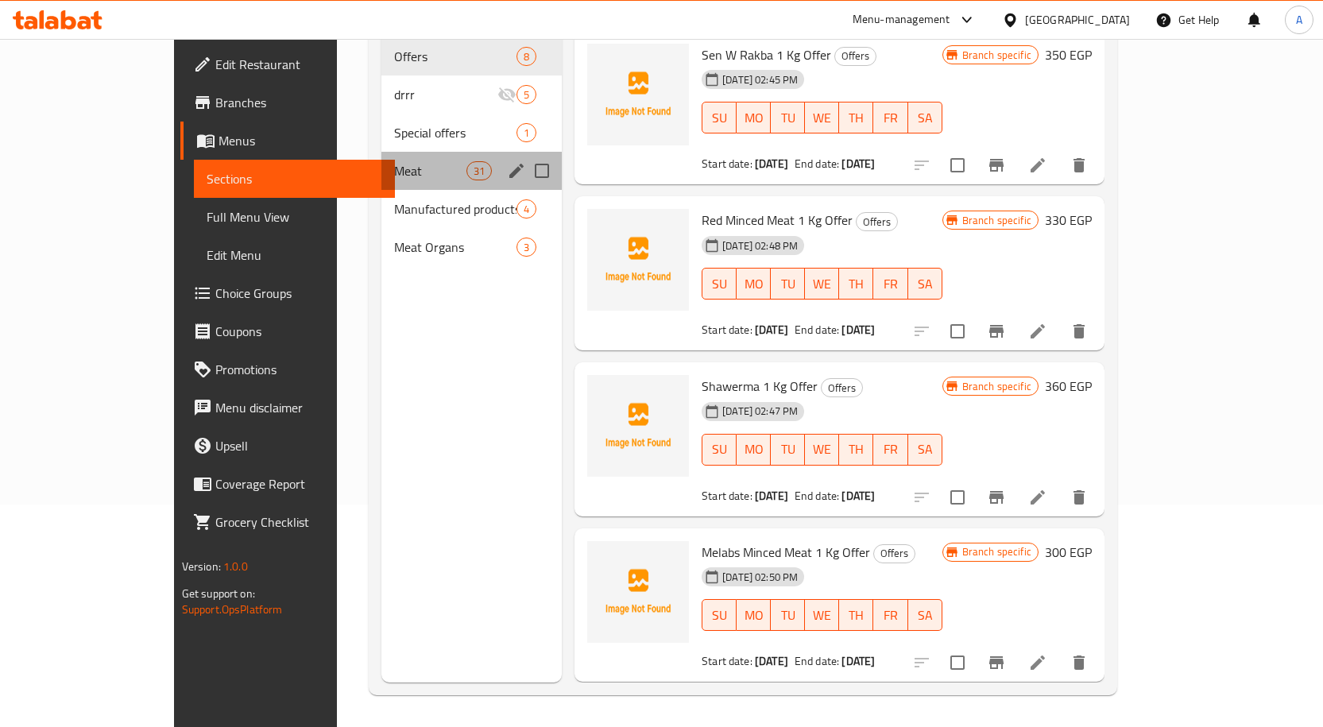
click at [381, 152] on div "Meat 31" at bounding box center [471, 171] width 181 height 38
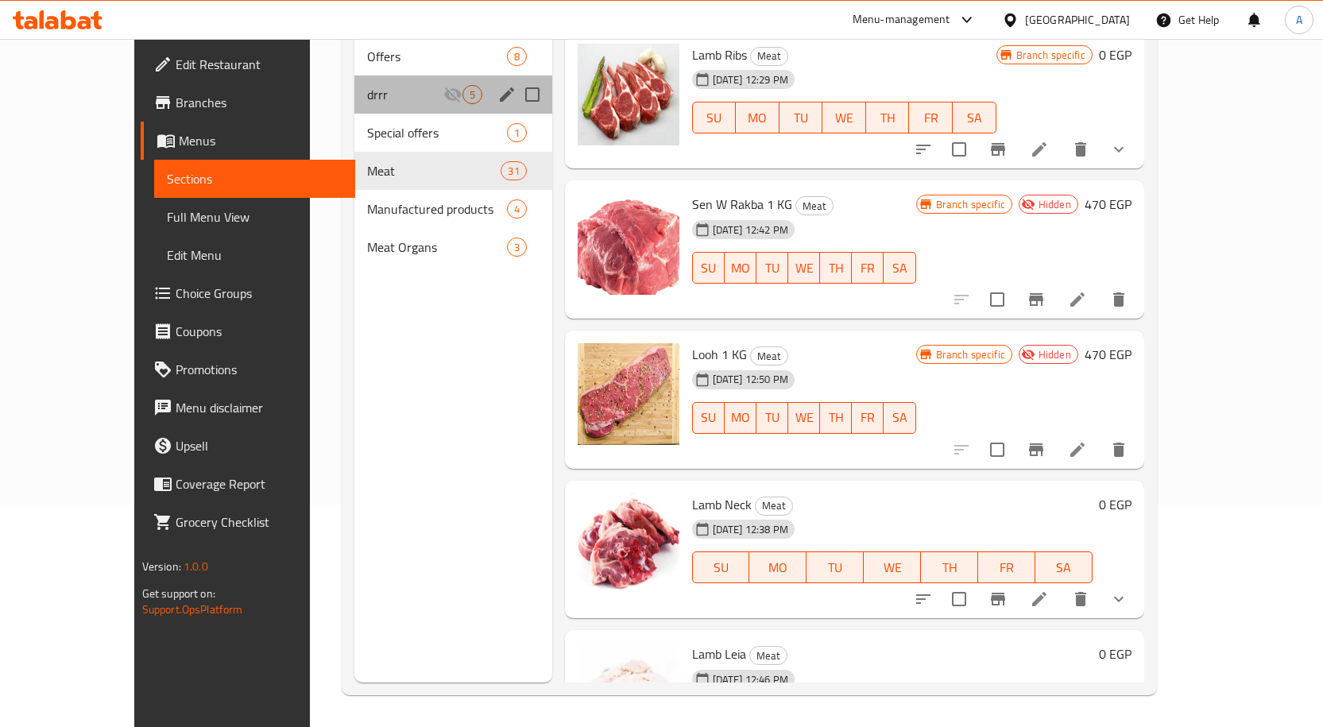
click at [367, 85] on span "drrr" at bounding box center [404, 94] width 75 height 19
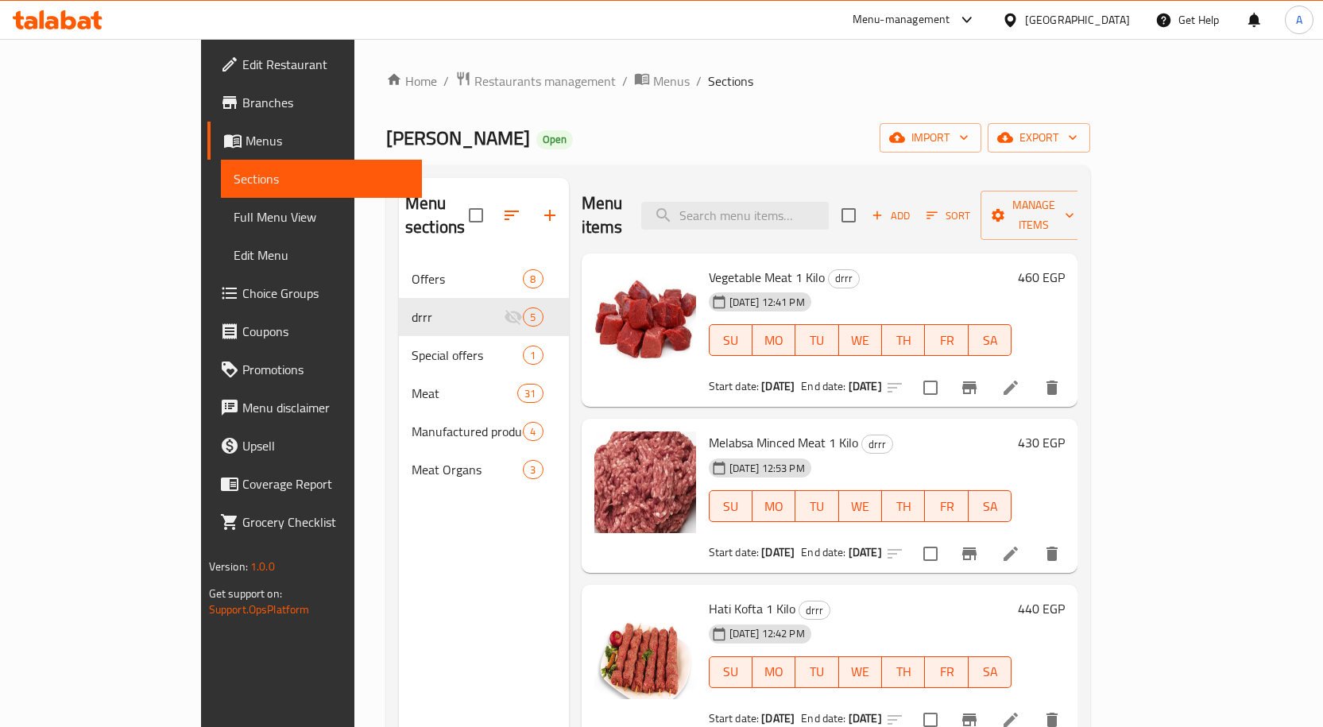
click at [718, 265] on span "Vegetable Meat 1 Kilo" at bounding box center [767, 277] width 116 height 24
click at [1020, 378] on icon at bounding box center [1010, 387] width 19 height 19
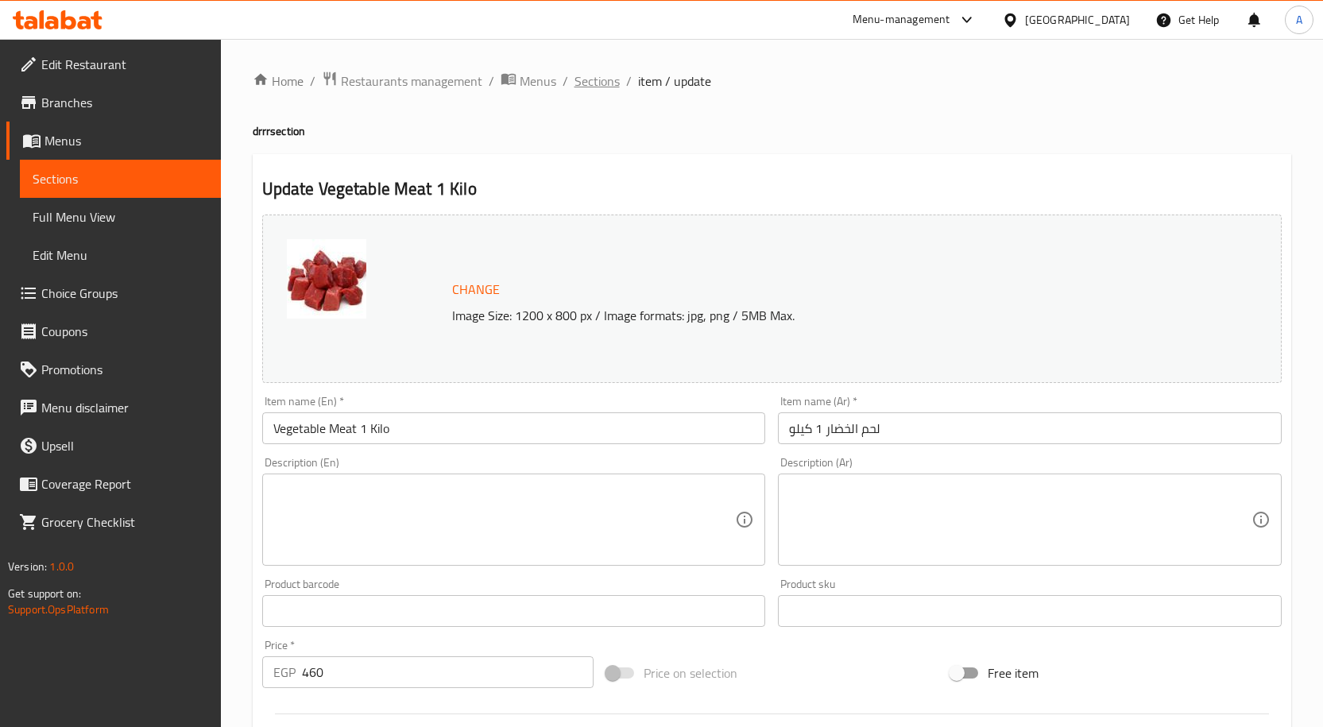
click at [604, 86] on span "Sections" at bounding box center [596, 81] width 45 height 19
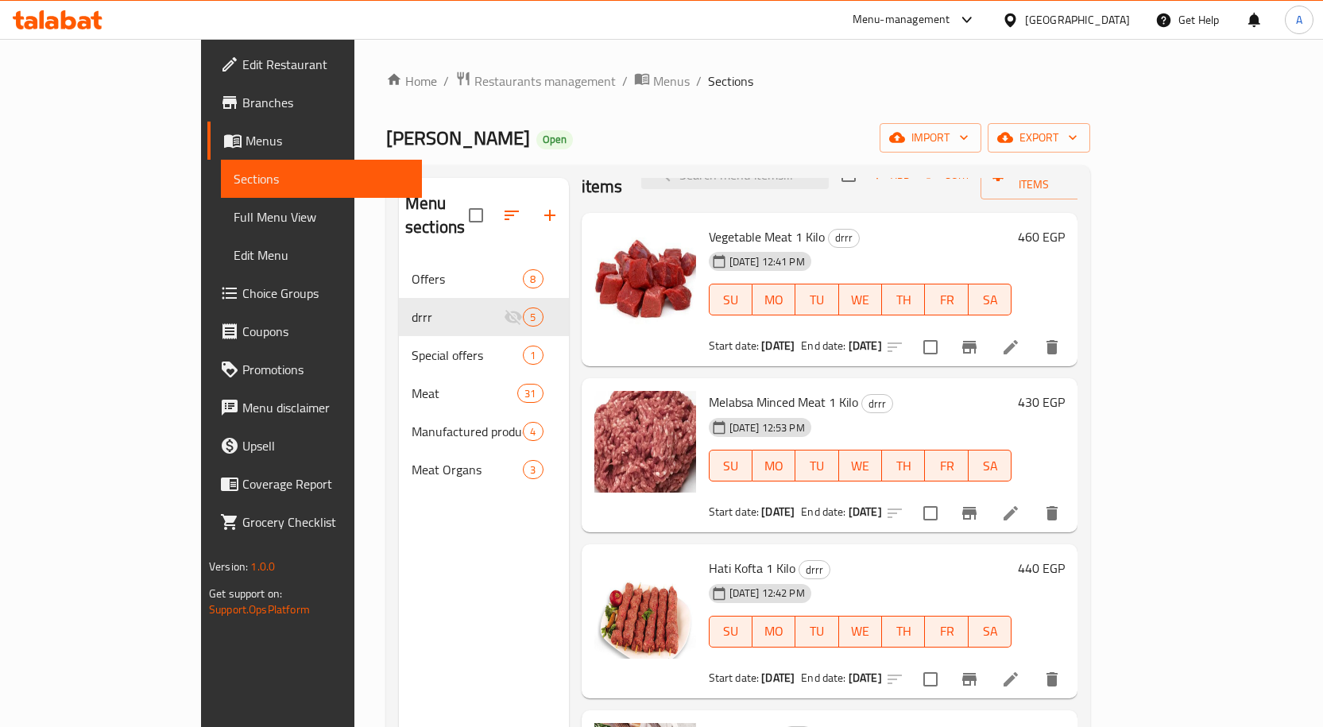
scroll to position [79, 0]
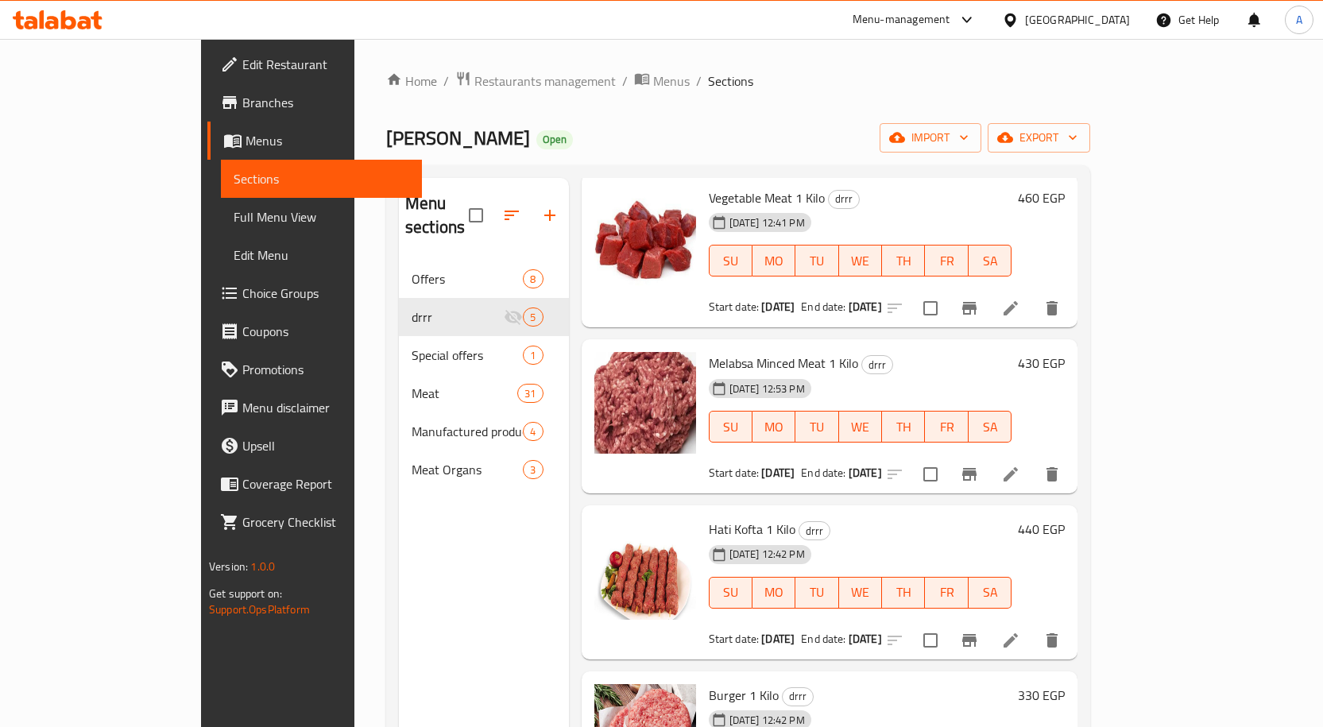
click at [725, 351] on span "Melabsa Minced Meat 1 Kilo" at bounding box center [783, 363] width 149 height 24
copy h6 "Melabsa Minced Meat 1 Kilo"
click at [1020, 465] on icon at bounding box center [1010, 474] width 19 height 19
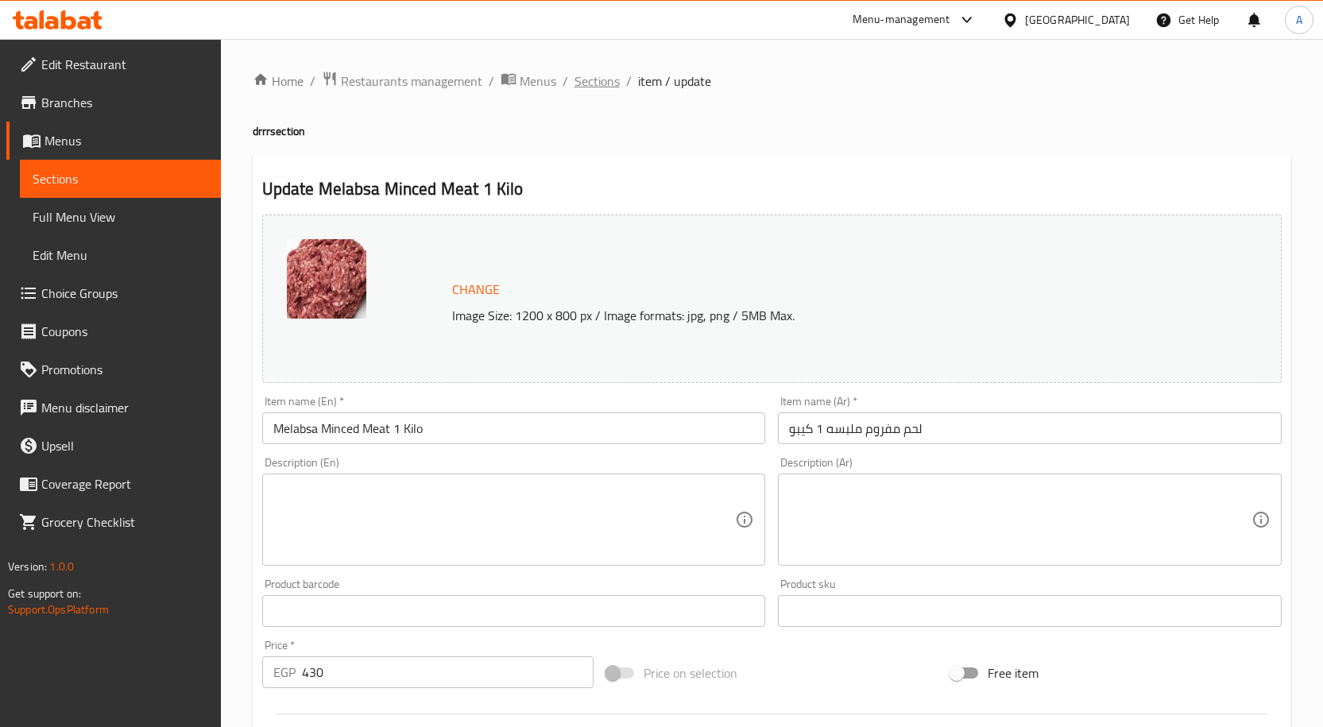
click at [609, 78] on span "Sections" at bounding box center [596, 81] width 45 height 19
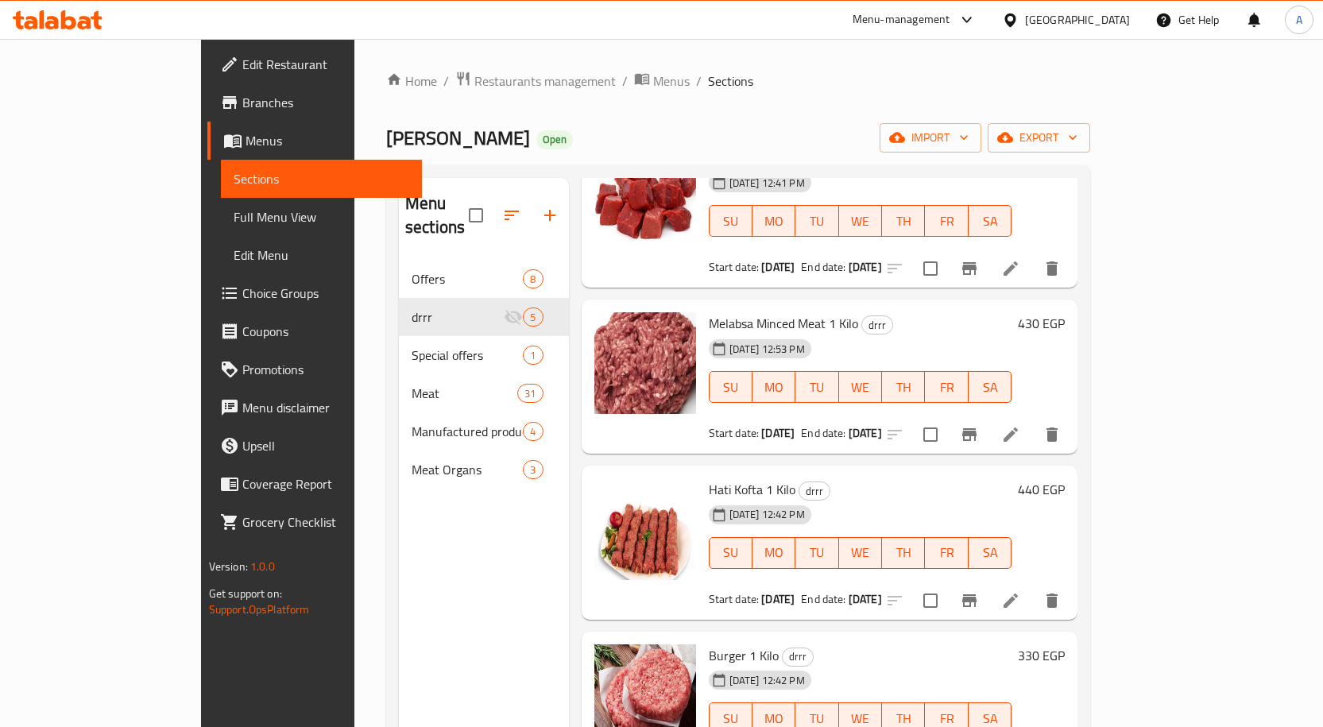
scroll to position [141, 0]
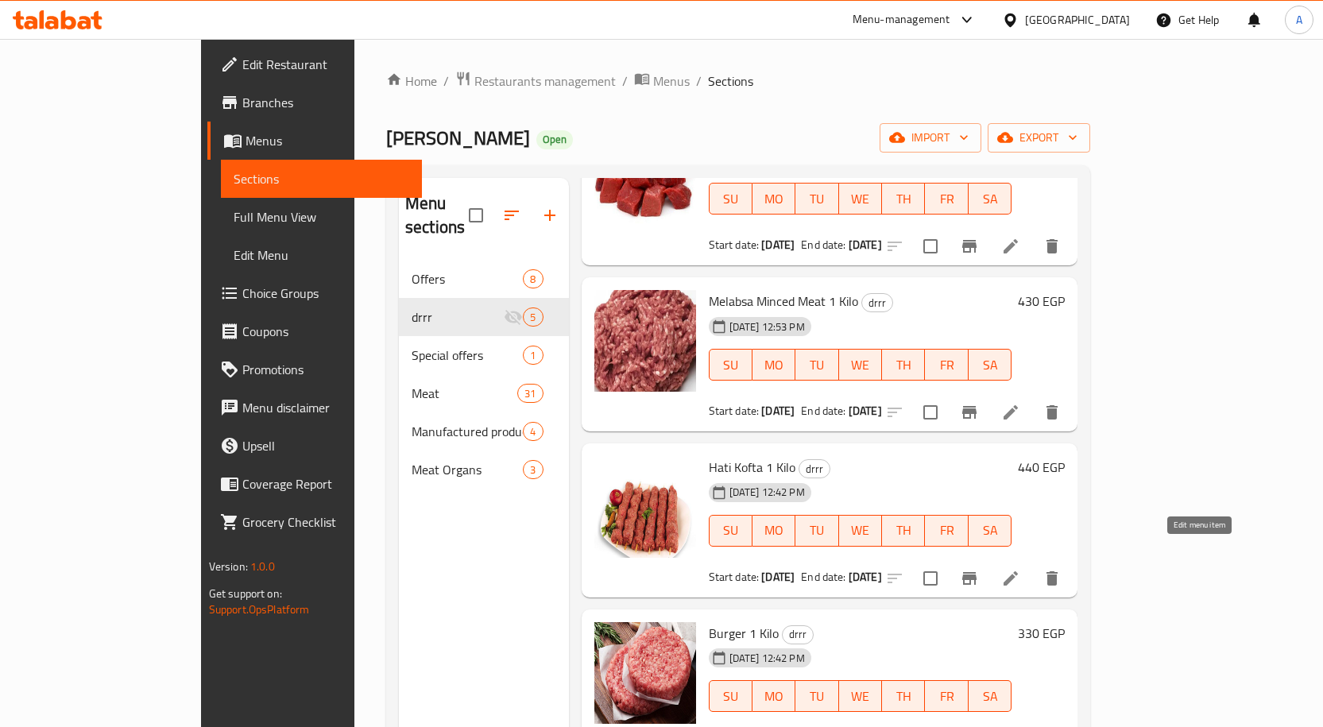
click at [1020, 569] on icon at bounding box center [1010, 578] width 19 height 19
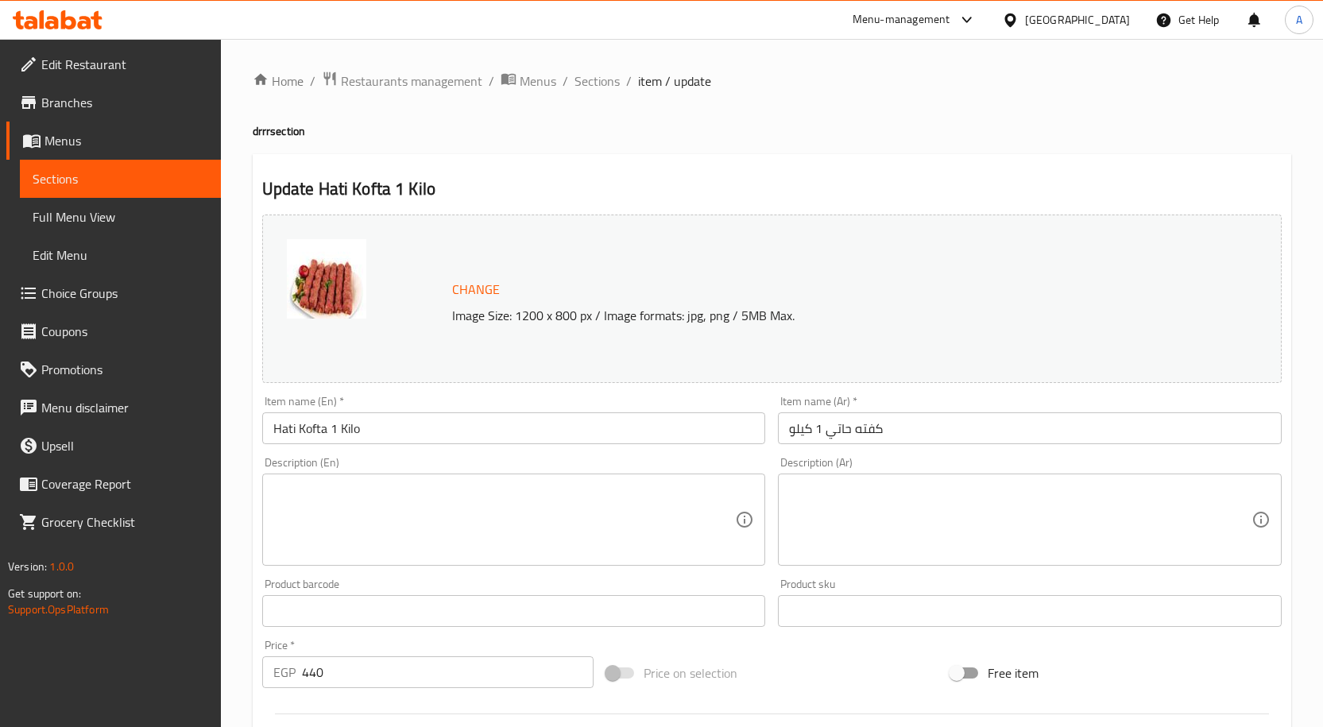
click at [570, 80] on ol "Home / Restaurants management / Menus / Sections / item / update" at bounding box center [772, 81] width 1038 height 21
click at [579, 83] on span "Sections" at bounding box center [596, 81] width 45 height 19
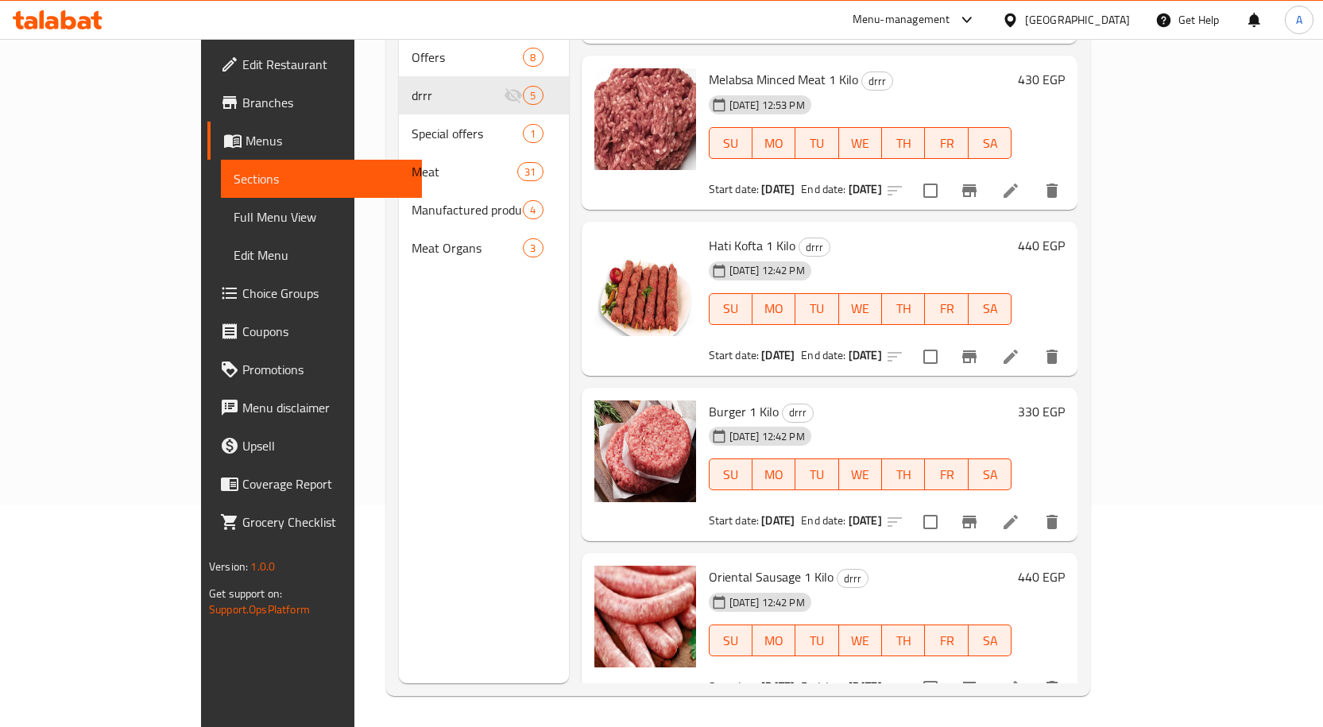
scroll to position [222, 0]
click at [1033, 507] on li at bounding box center [1010, 521] width 44 height 29
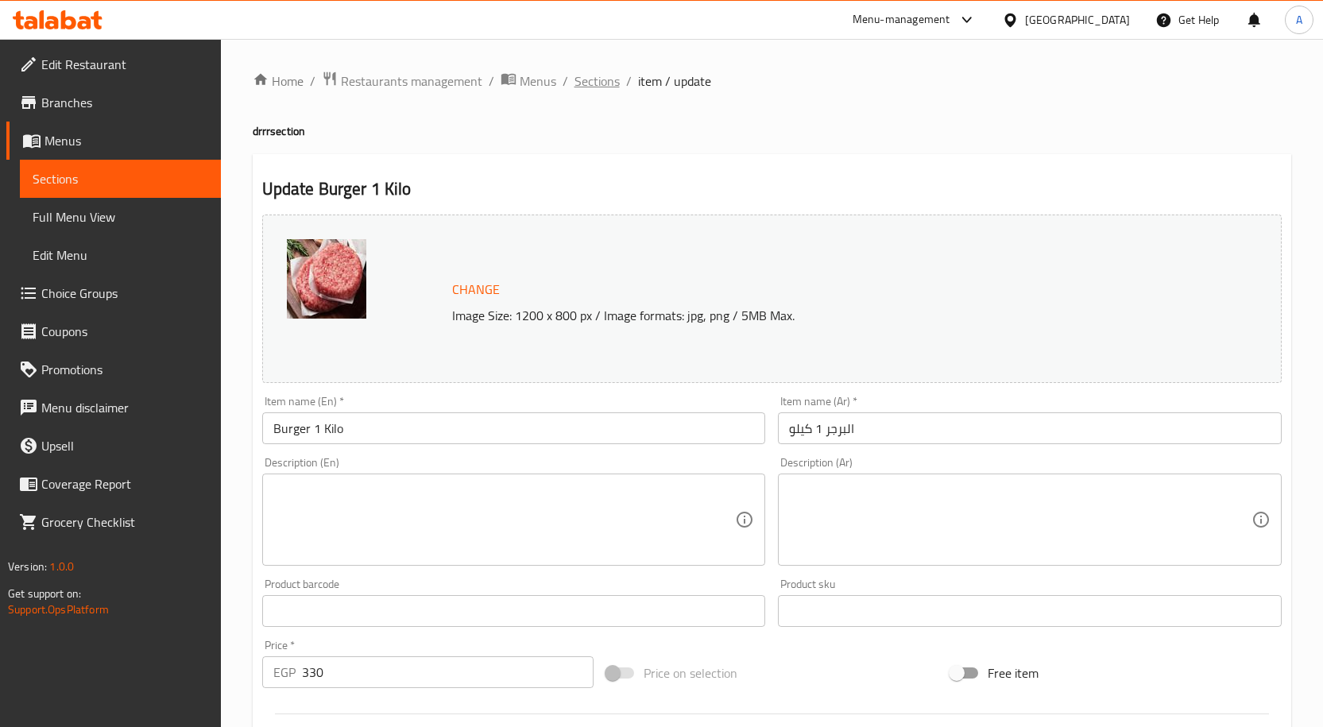
click at [589, 76] on span "Sections" at bounding box center [596, 81] width 45 height 19
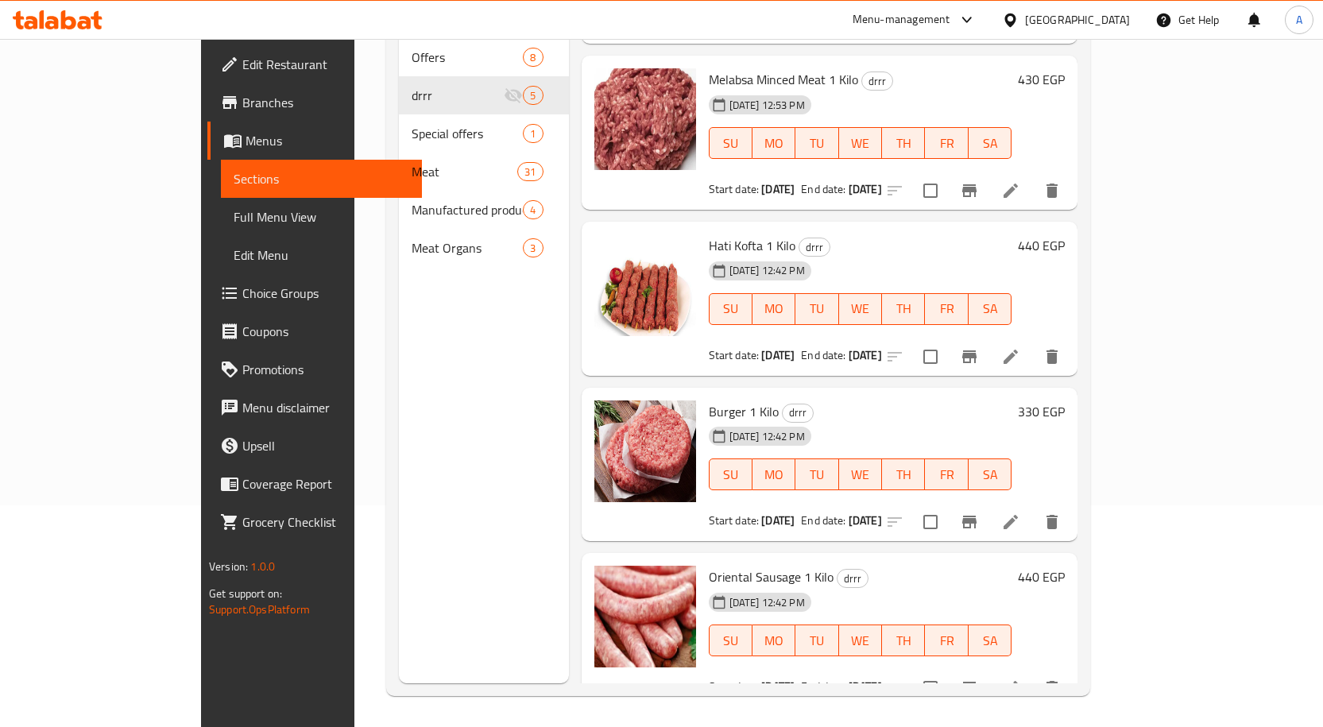
scroll to position [222, 0]
click at [1020, 678] on icon at bounding box center [1010, 687] width 19 height 19
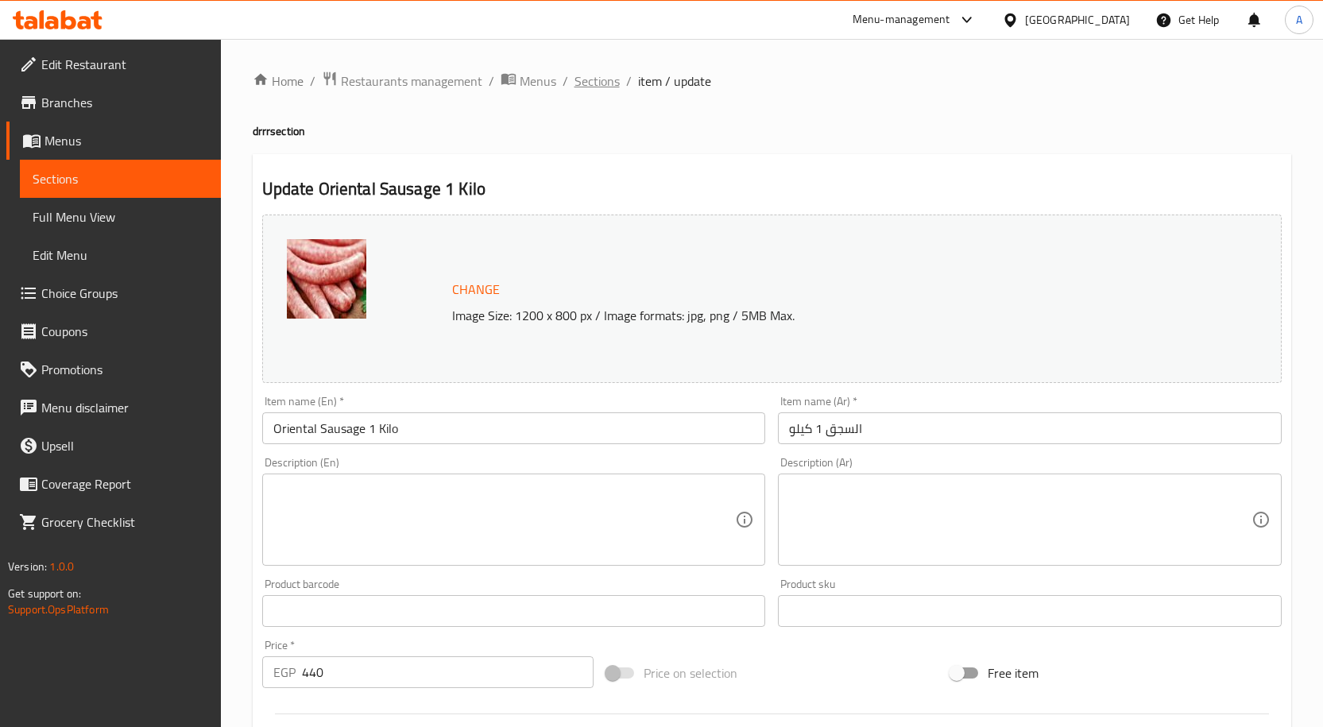
click at [601, 79] on span "Sections" at bounding box center [596, 81] width 45 height 19
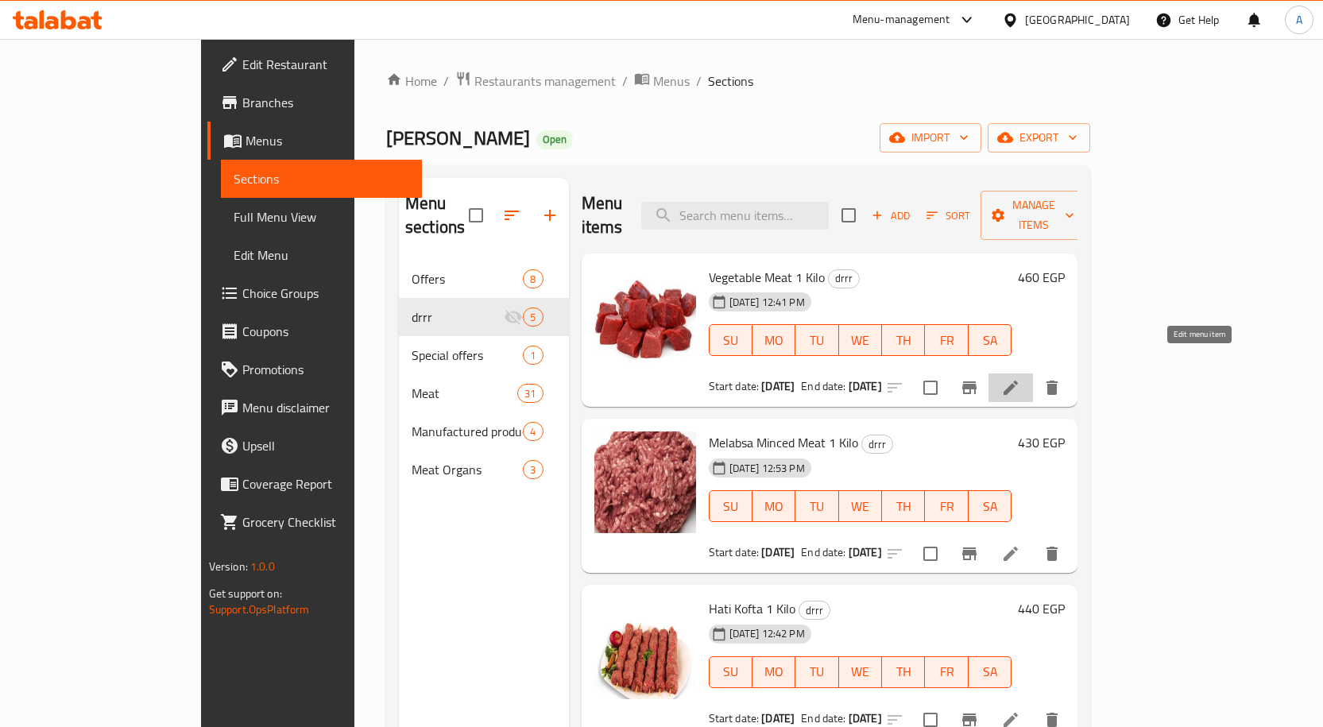
click at [1018, 381] on icon at bounding box center [1010, 388] width 14 height 14
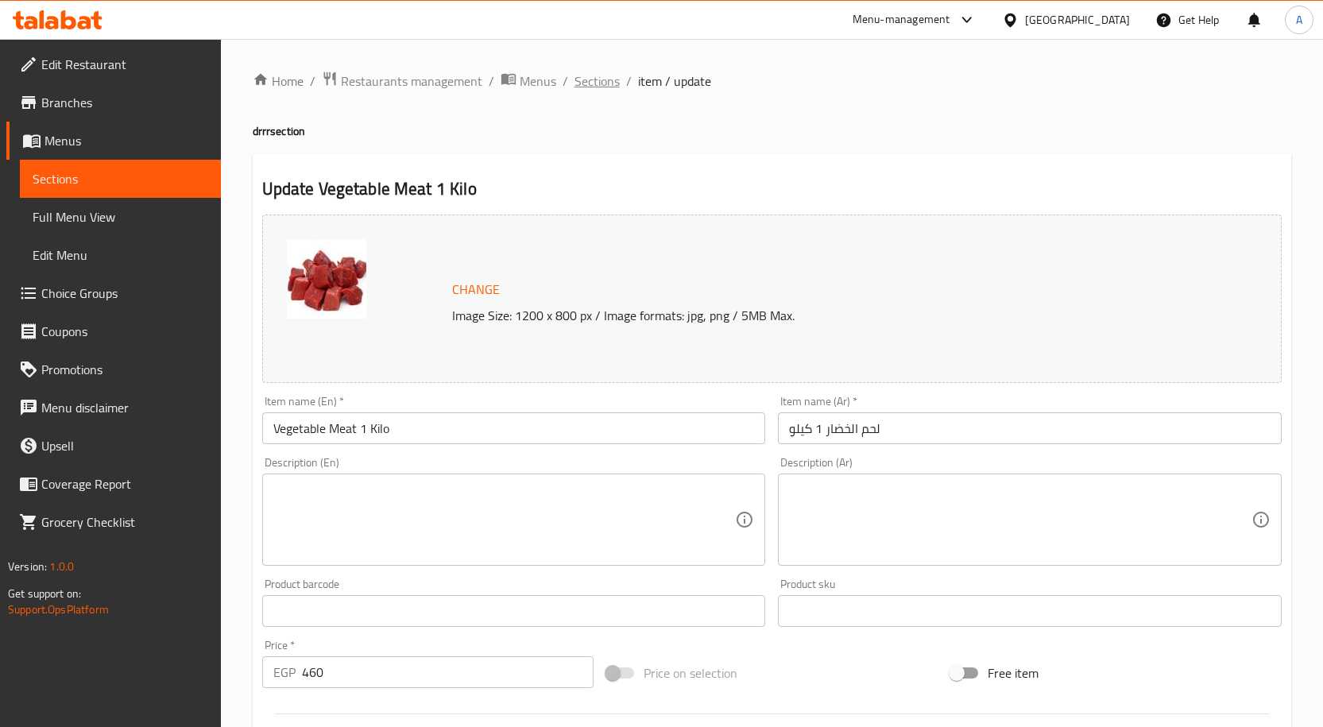
click at [601, 87] on span "Sections" at bounding box center [596, 81] width 45 height 19
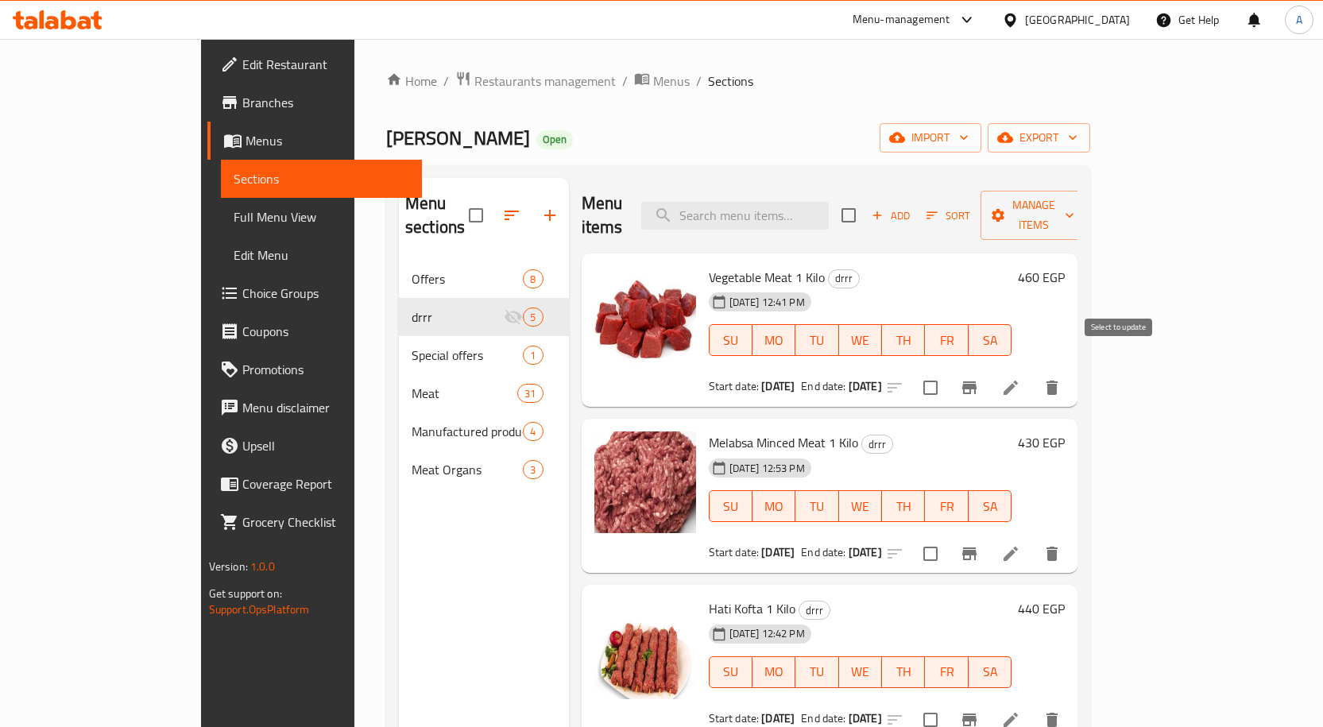
click at [947, 371] on input "checkbox" at bounding box center [930, 387] width 33 height 33
click at [1074, 208] on span "Manage items" at bounding box center [1033, 215] width 81 height 40
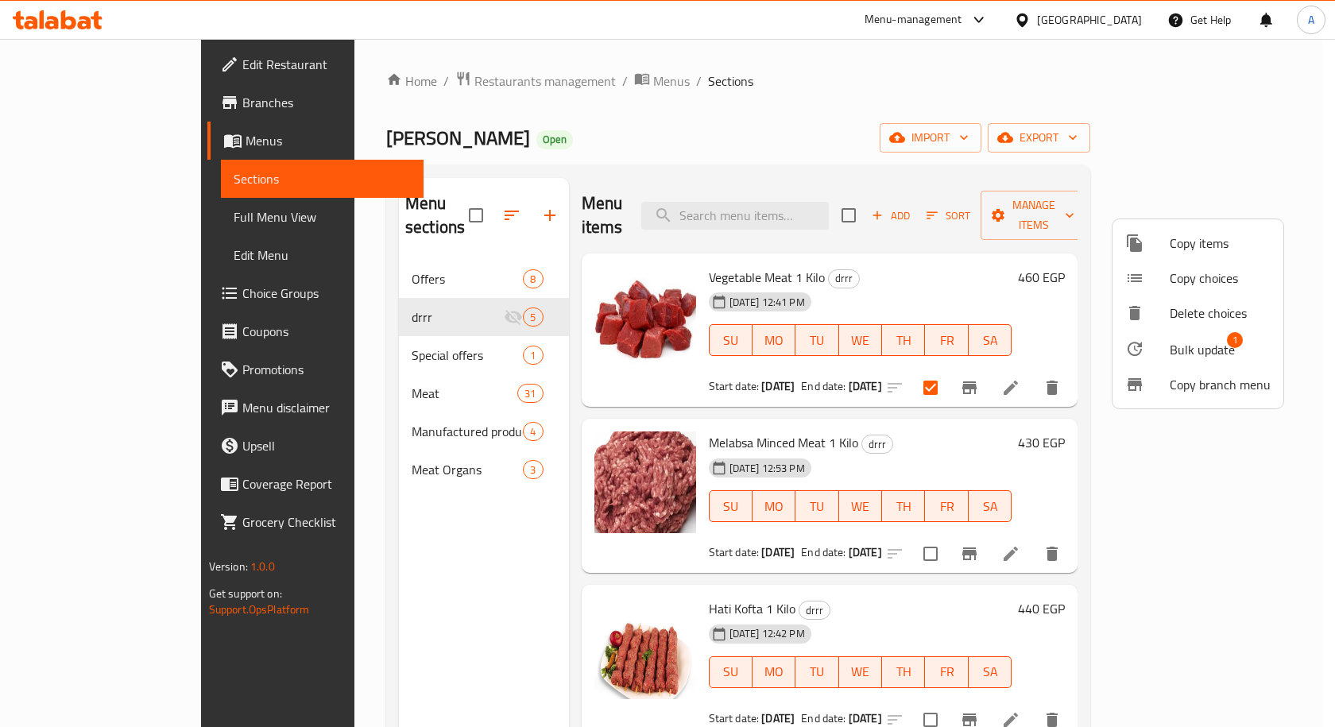
click at [1203, 350] on span "Bulk update" at bounding box center [1201, 349] width 65 height 19
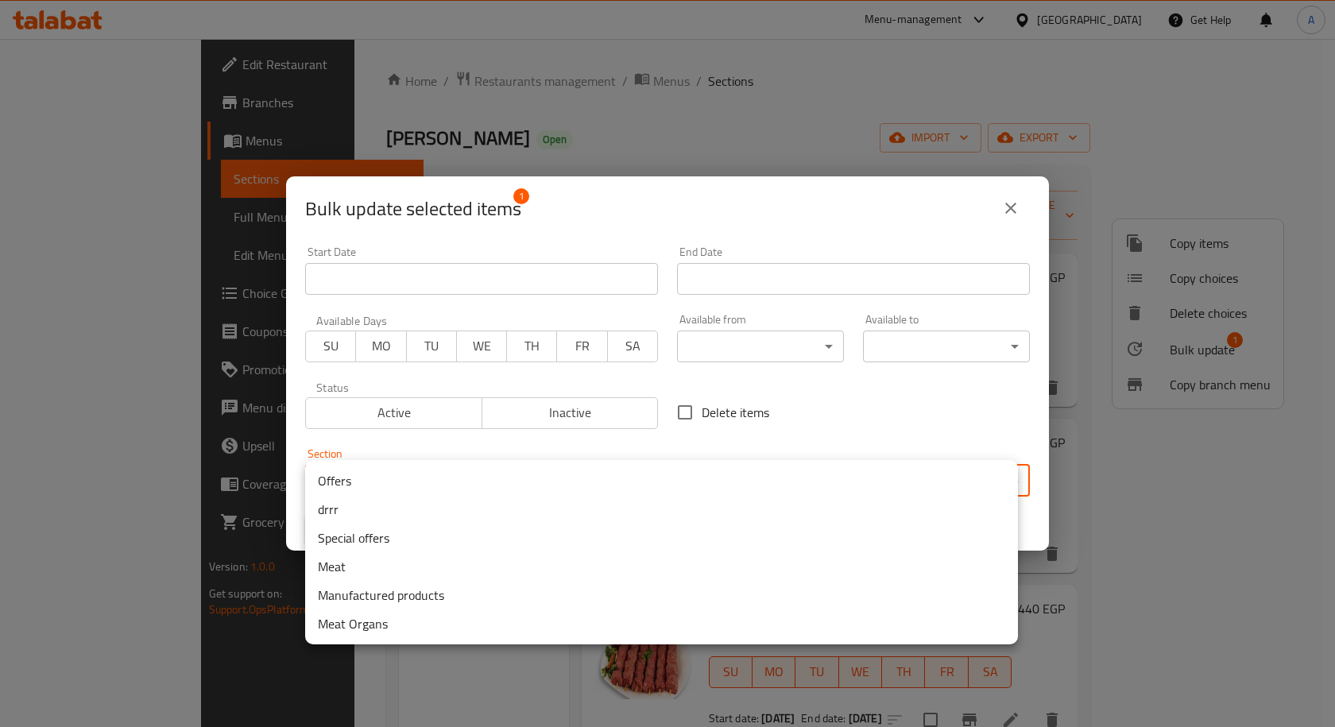
click at [570, 467] on body "​ Menu-management Egypt Get Help A Edit Restaurant Branches Menus Sections Full…" at bounding box center [667, 383] width 1335 height 688
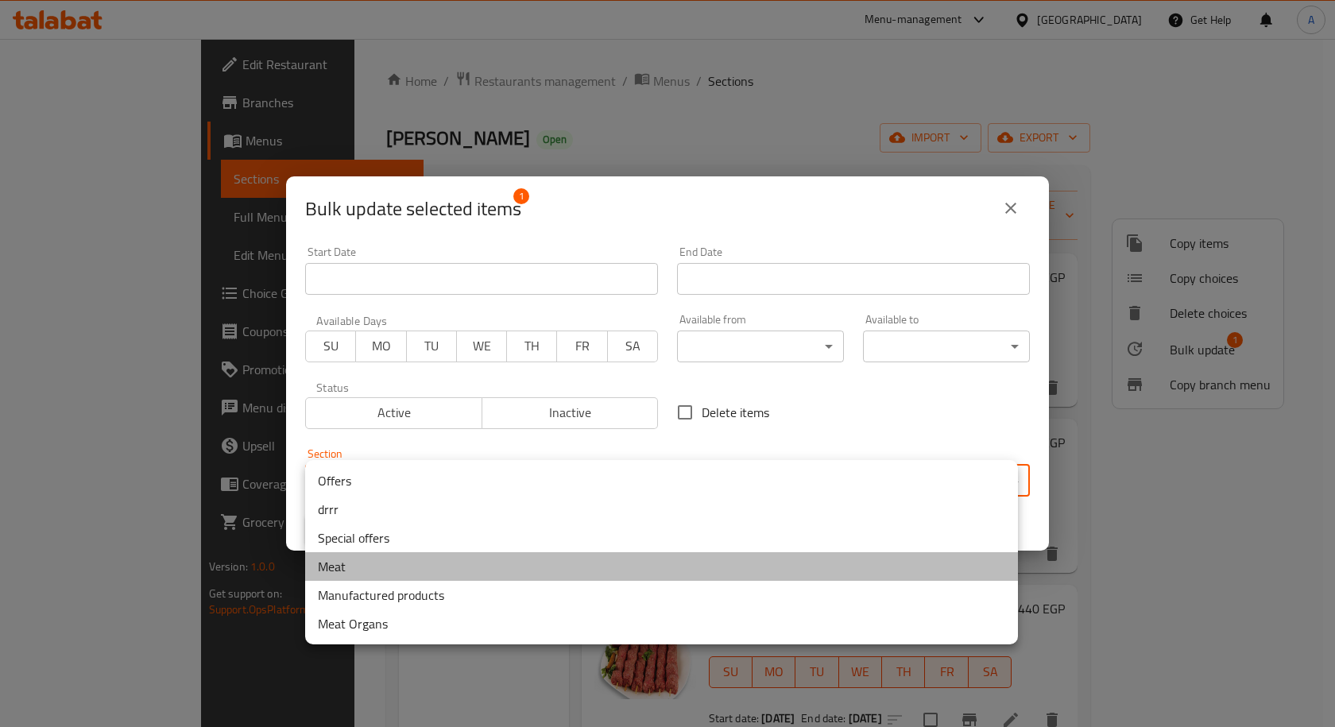
click at [373, 567] on li "Meat" at bounding box center [661, 566] width 713 height 29
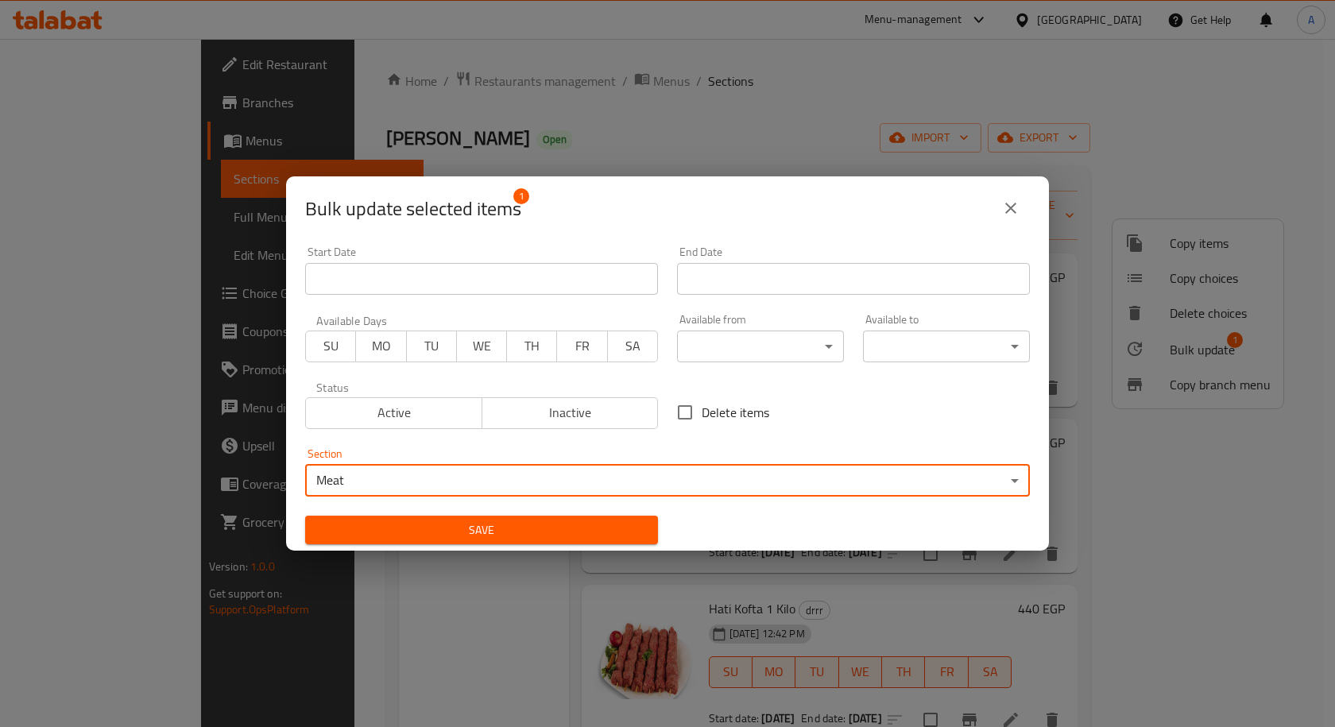
click at [591, 541] on button "Save" at bounding box center [481, 530] width 353 height 29
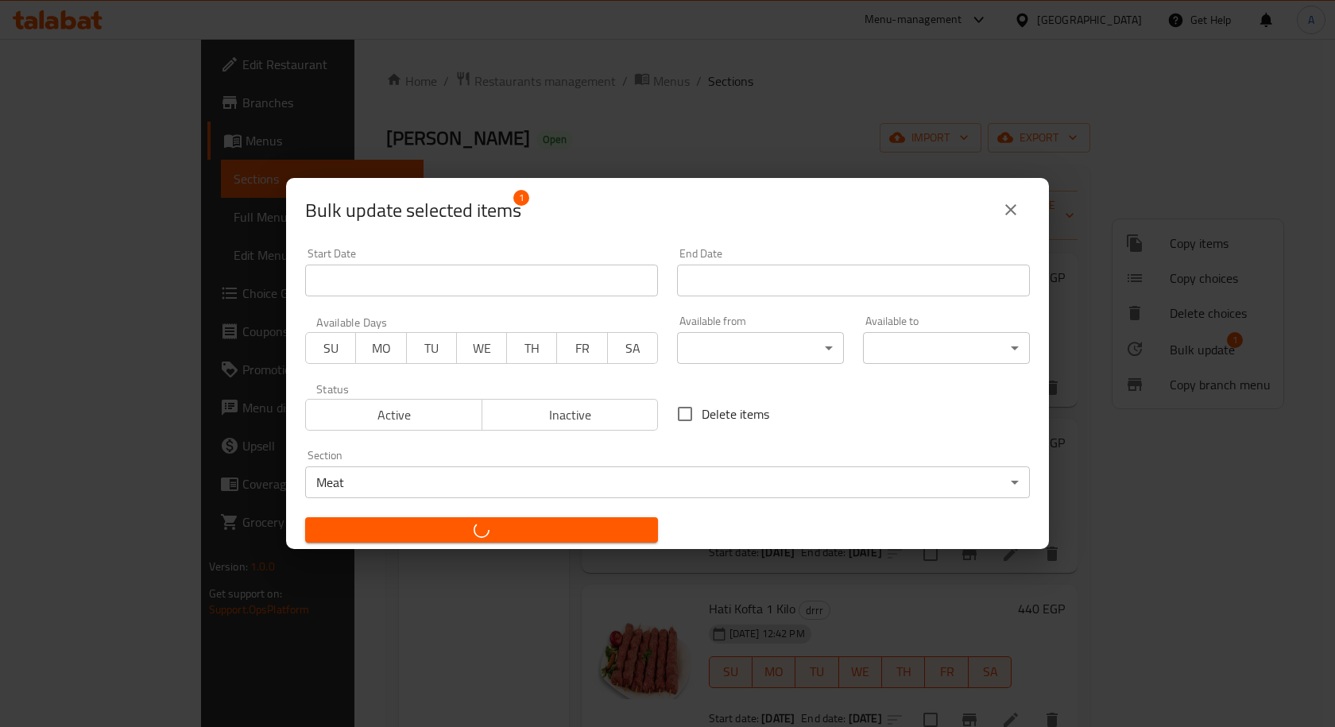
checkbox input "false"
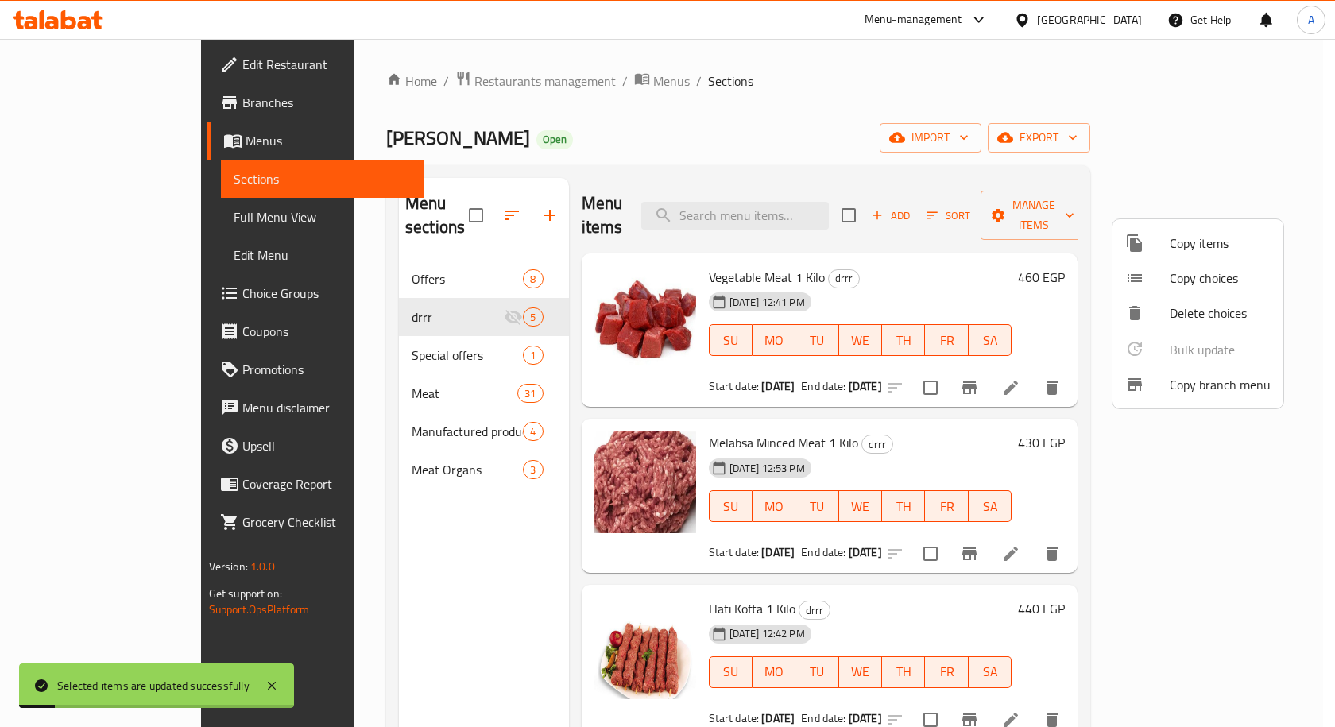
click at [330, 364] on div at bounding box center [667, 363] width 1335 height 727
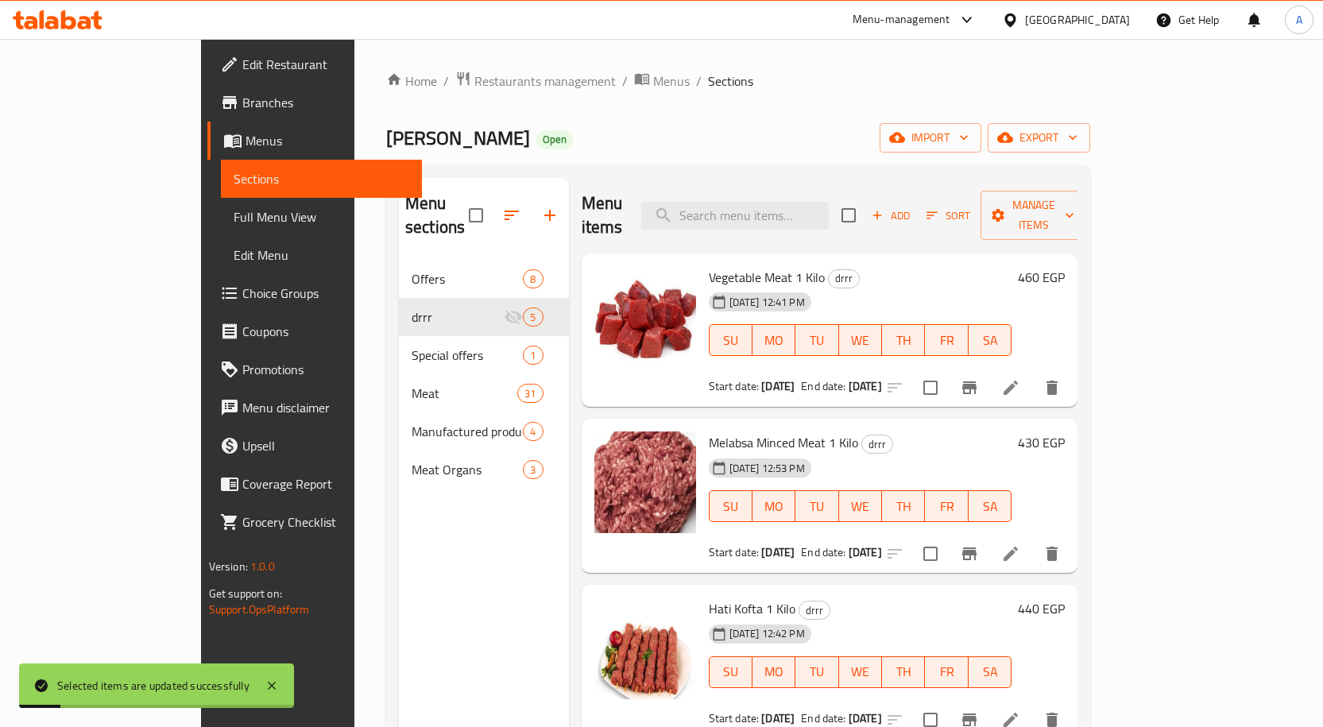
click at [412, 384] on span "Meat" at bounding box center [465, 393] width 106 height 19
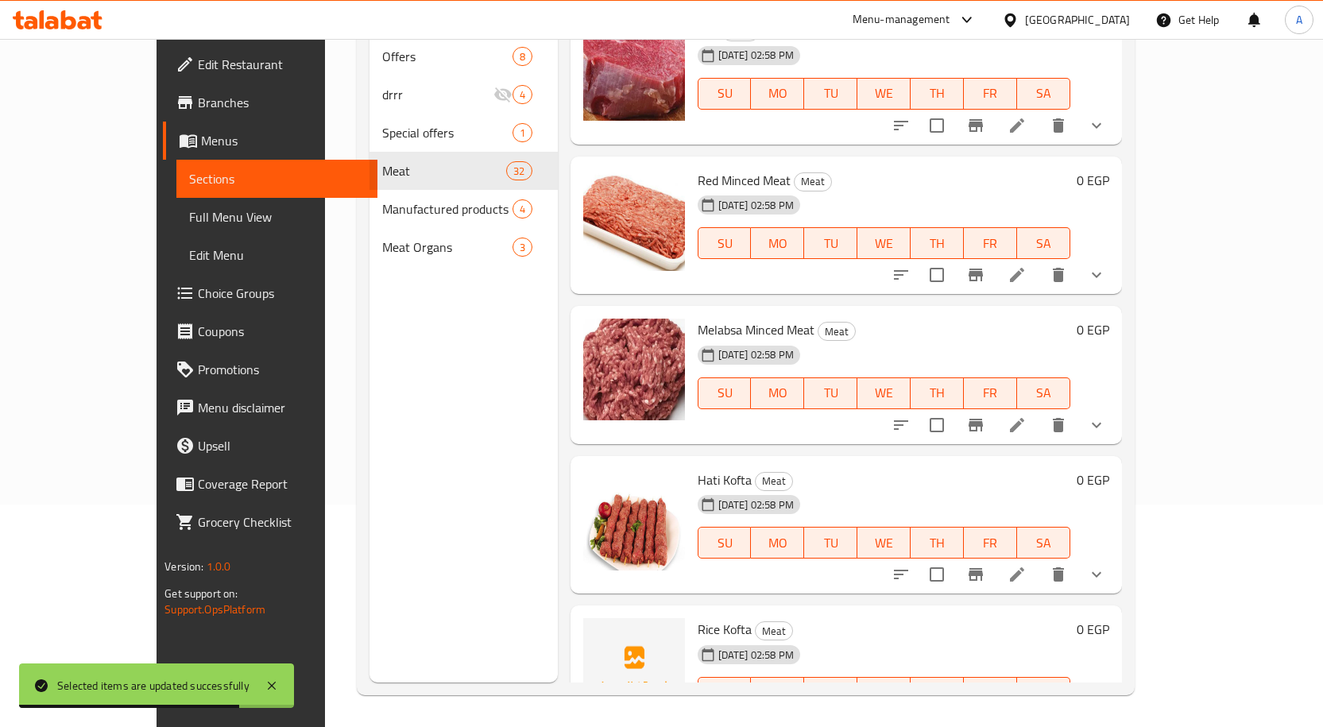
scroll to position [3322, 0]
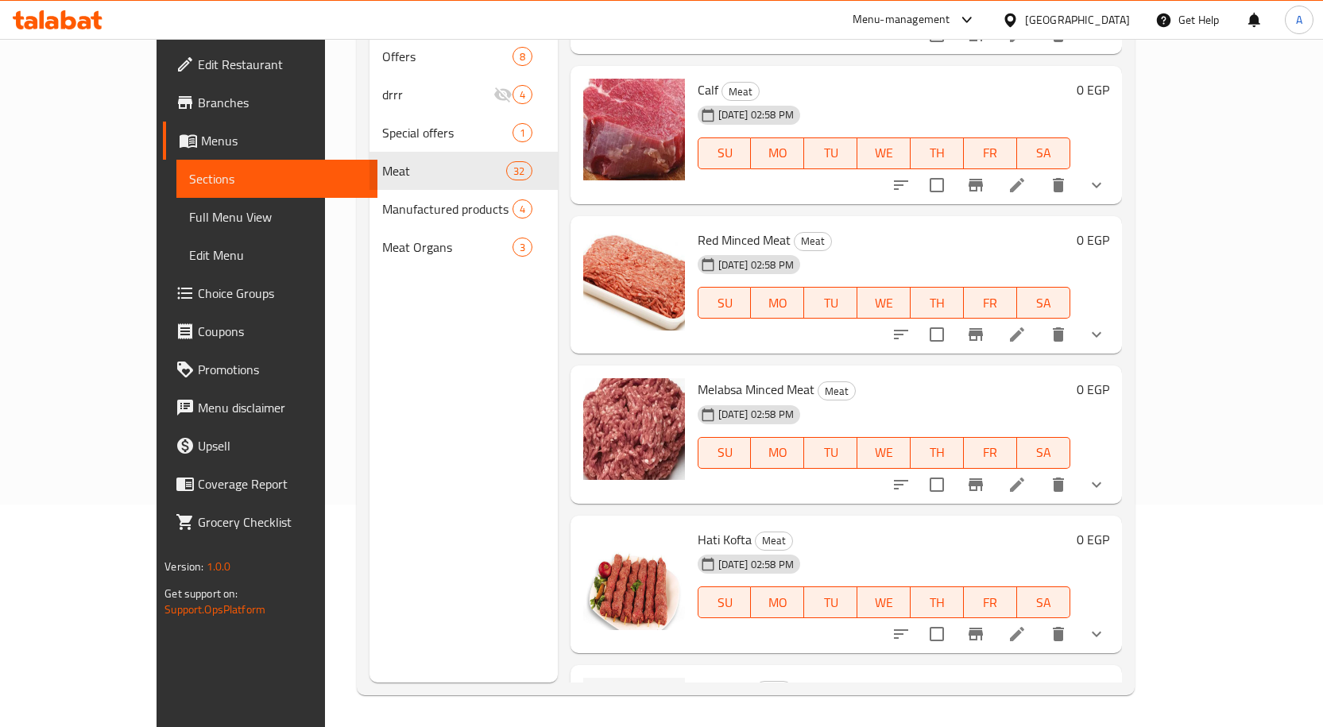
click at [369, 385] on div "Menu sections Offers 8 drrr 4 Special offers 1 Meat 32 Manufactured products 4 …" at bounding box center [463, 319] width 188 height 727
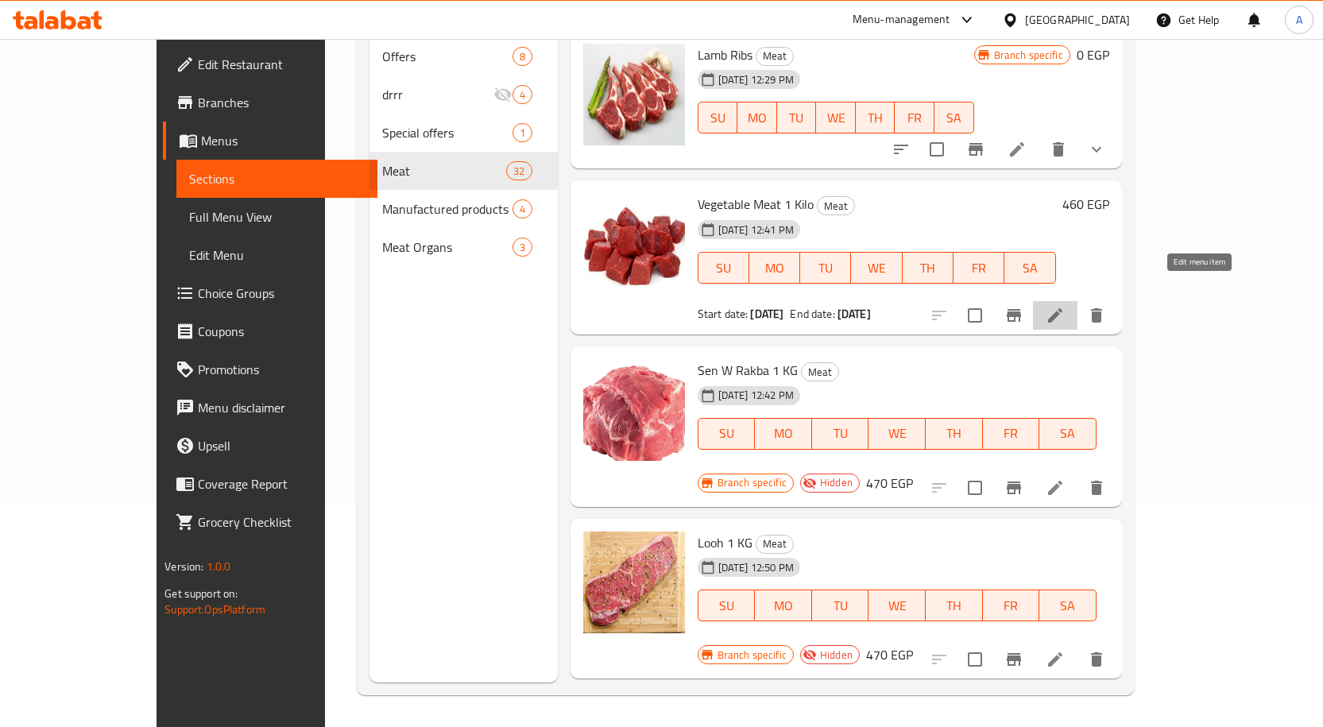
click at [1065, 306] on icon at bounding box center [1054, 315] width 19 height 19
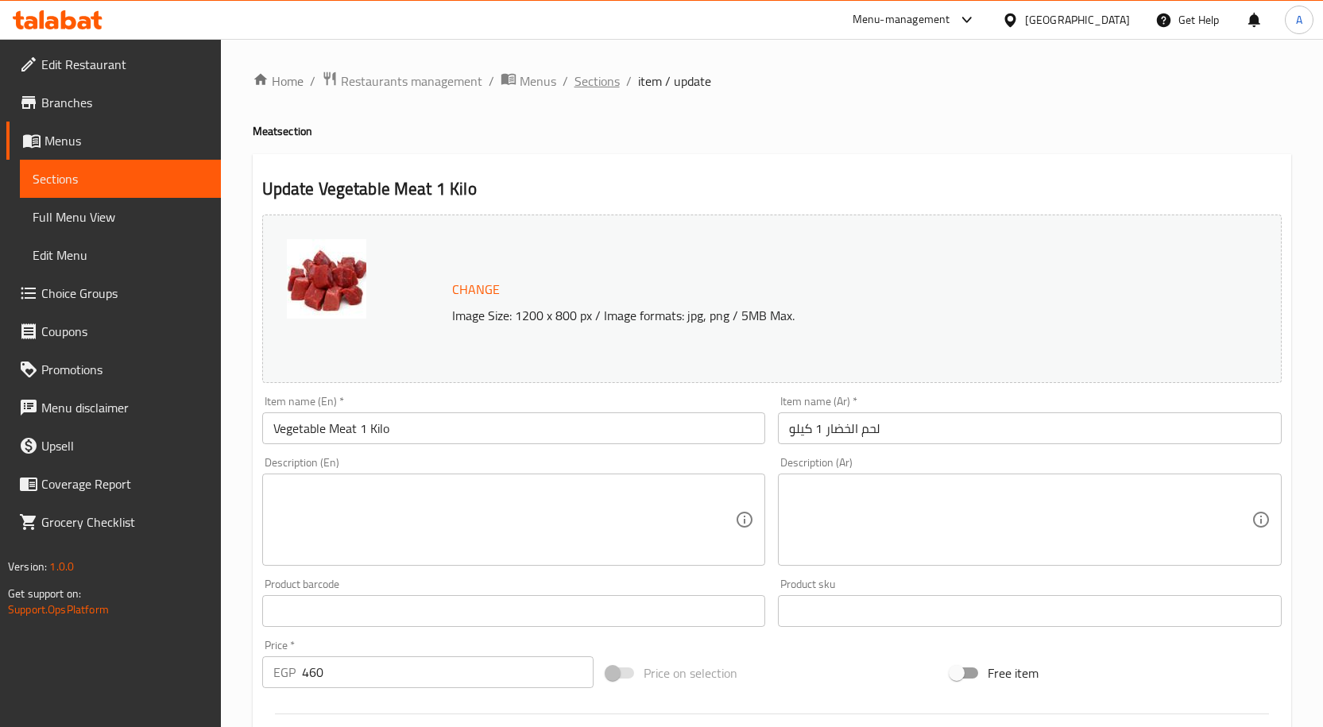
click at [597, 80] on span "Sections" at bounding box center [596, 81] width 45 height 19
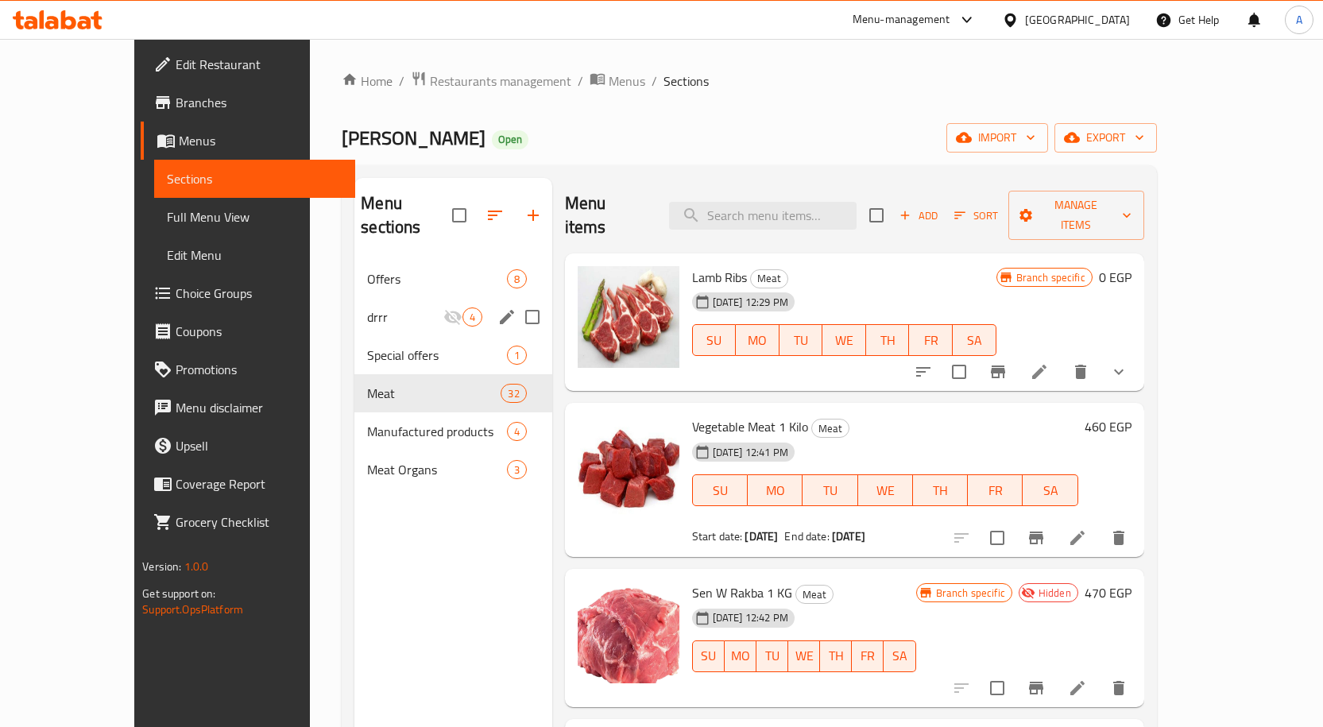
click at [367, 307] on span "drrr" at bounding box center [404, 316] width 75 height 19
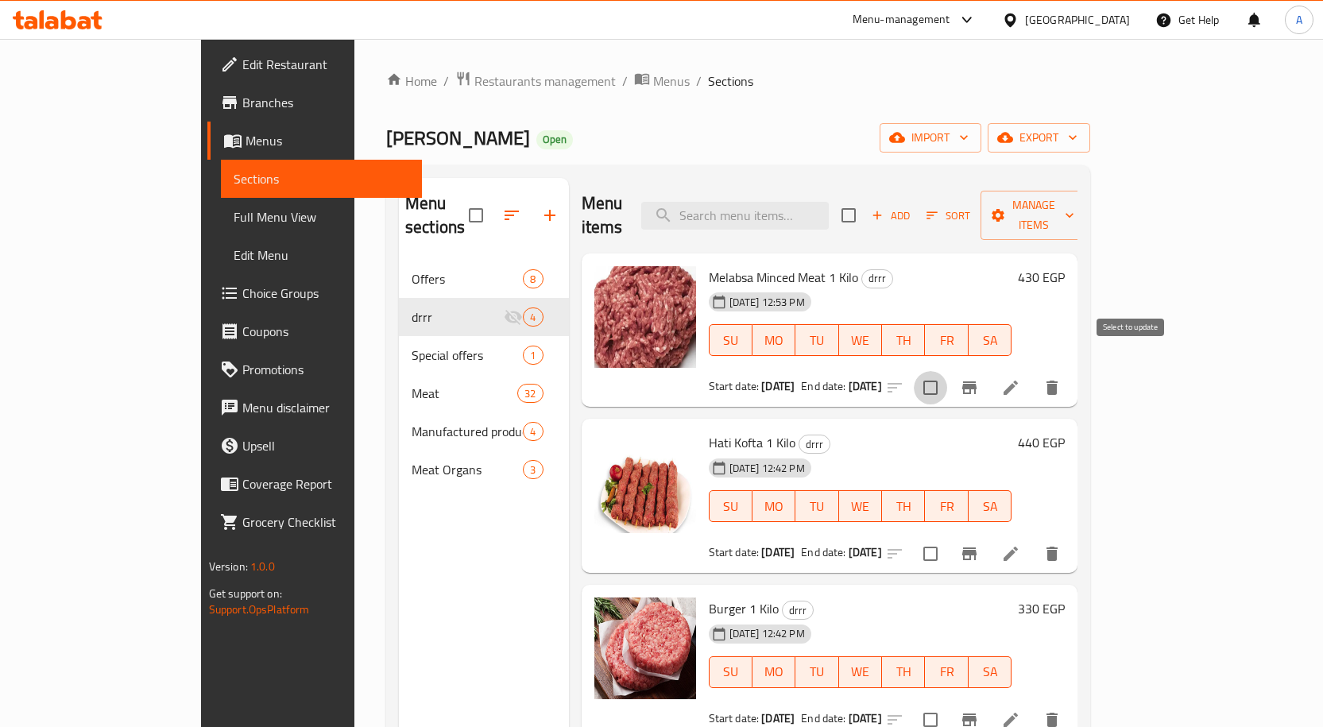
click at [947, 371] on input "checkbox" at bounding box center [930, 387] width 33 height 33
checkbox input "true"
click at [947, 537] on input "checkbox" at bounding box center [930, 553] width 33 height 33
checkbox input "true"
click at [1074, 201] on span "Manage items" at bounding box center [1033, 215] width 81 height 40
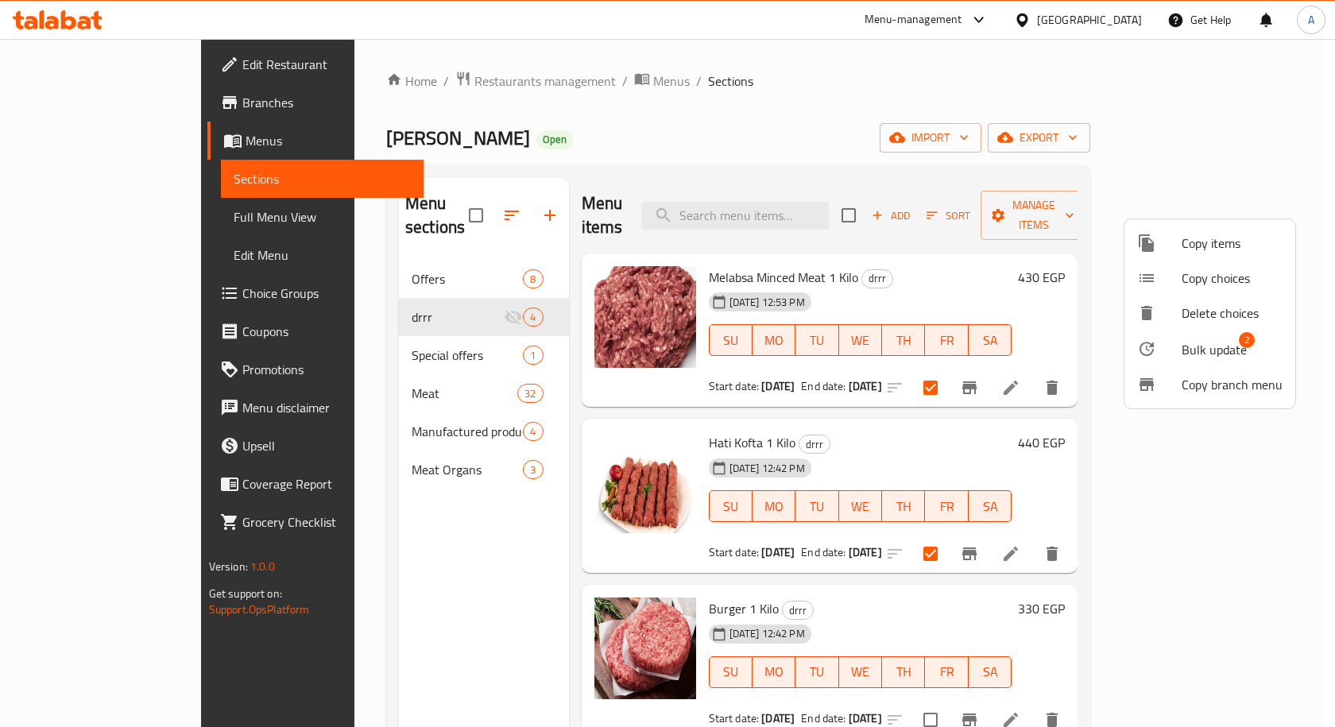
click at [1199, 349] on span "Bulk update" at bounding box center [1213, 349] width 65 height 19
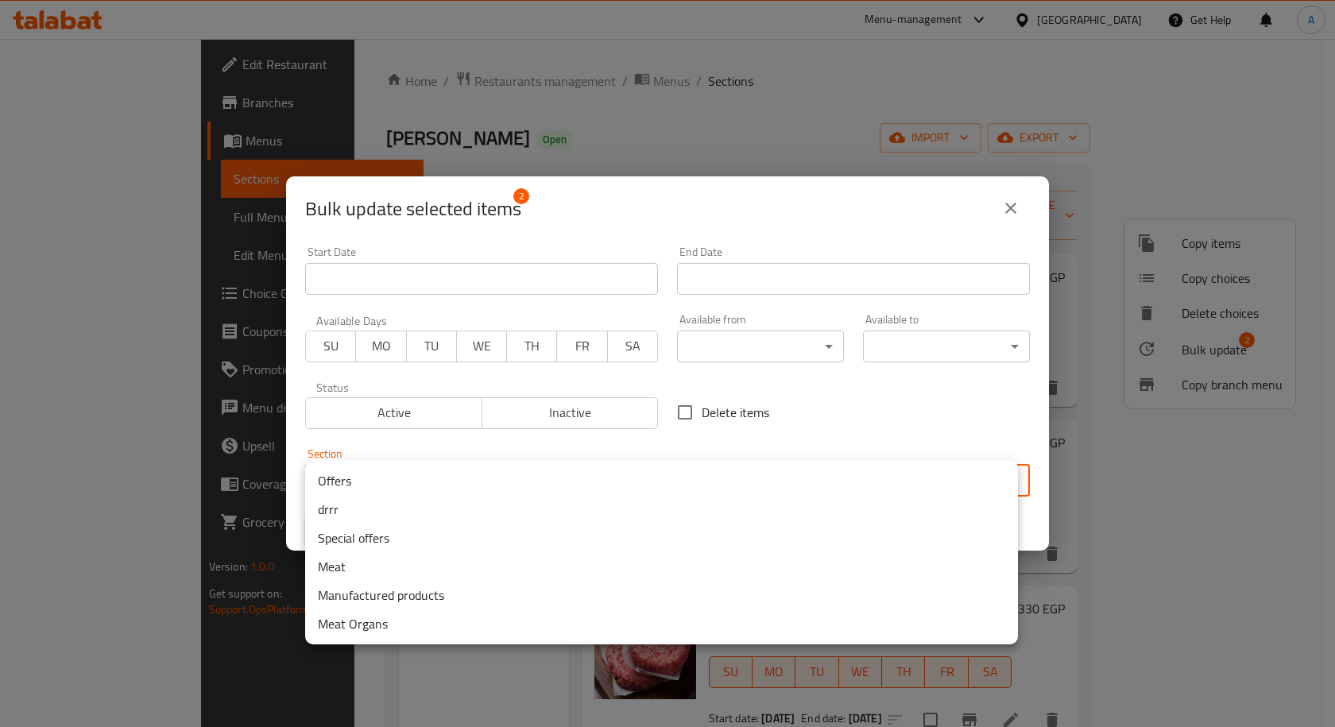
click at [508, 486] on body "​ Menu-management Egypt Get Help A Edit Restaurant Branches Menus Sections Full…" at bounding box center [667, 383] width 1335 height 688
click at [350, 563] on li "Meat" at bounding box center [661, 566] width 713 height 29
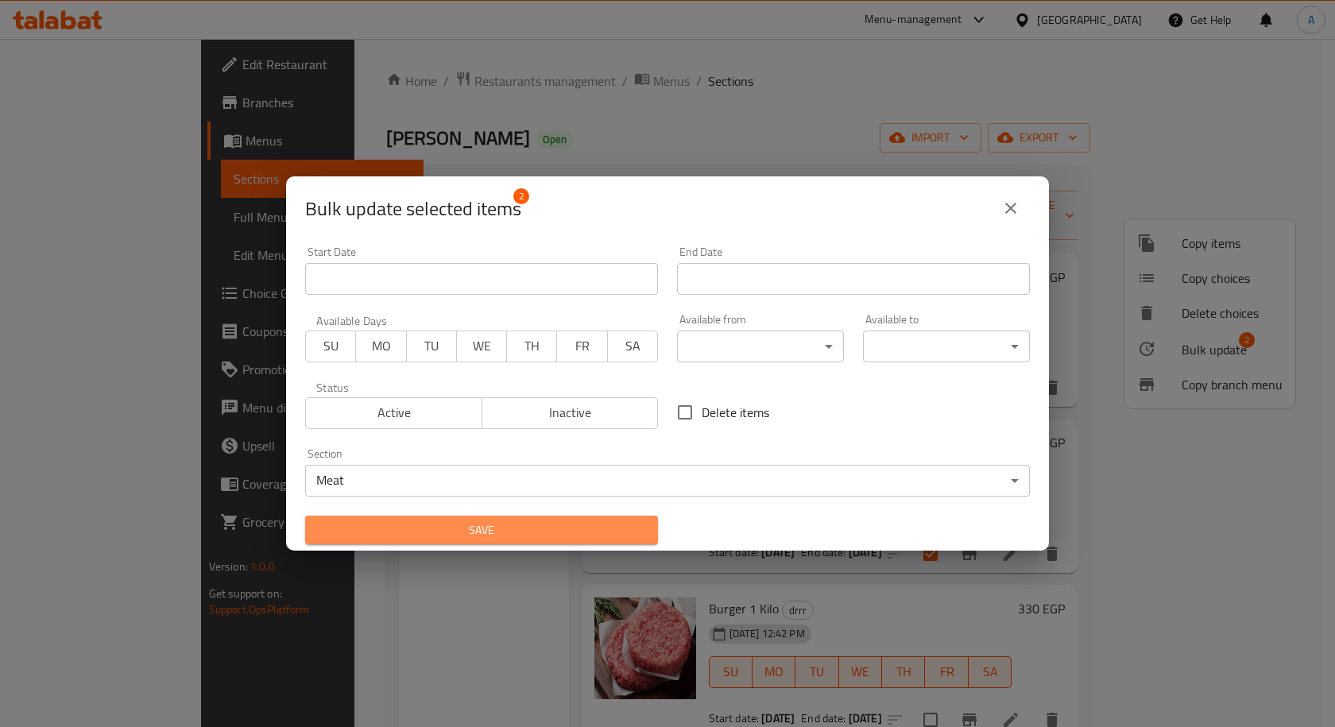
click at [630, 539] on span "Save" at bounding box center [481, 530] width 327 height 20
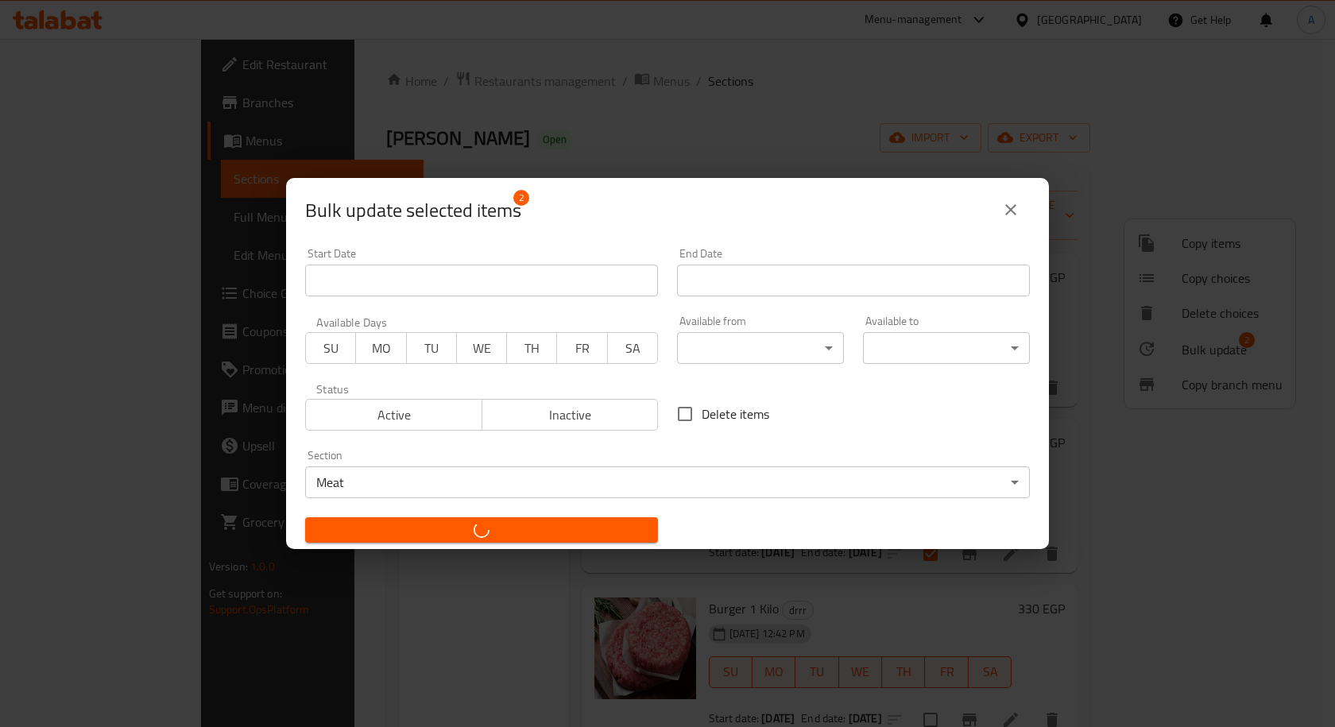
checkbox input "false"
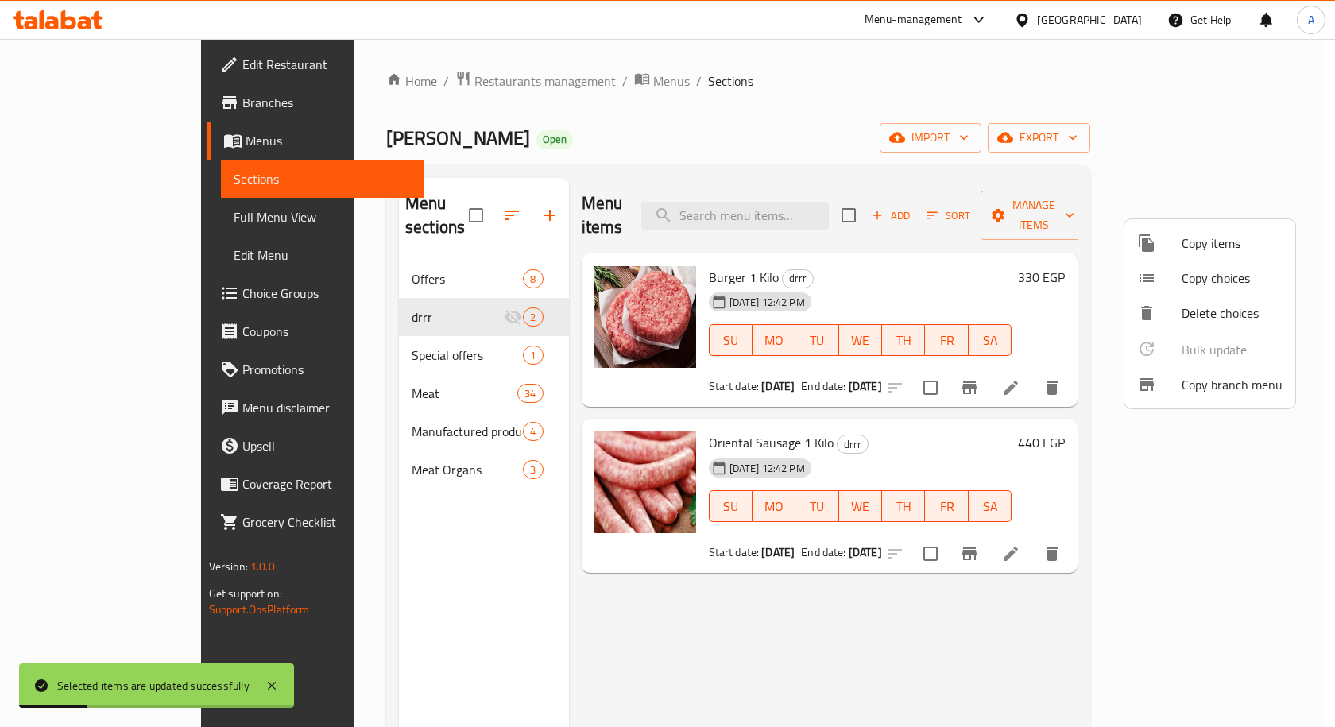
click at [1065, 361] on div at bounding box center [667, 363] width 1335 height 727
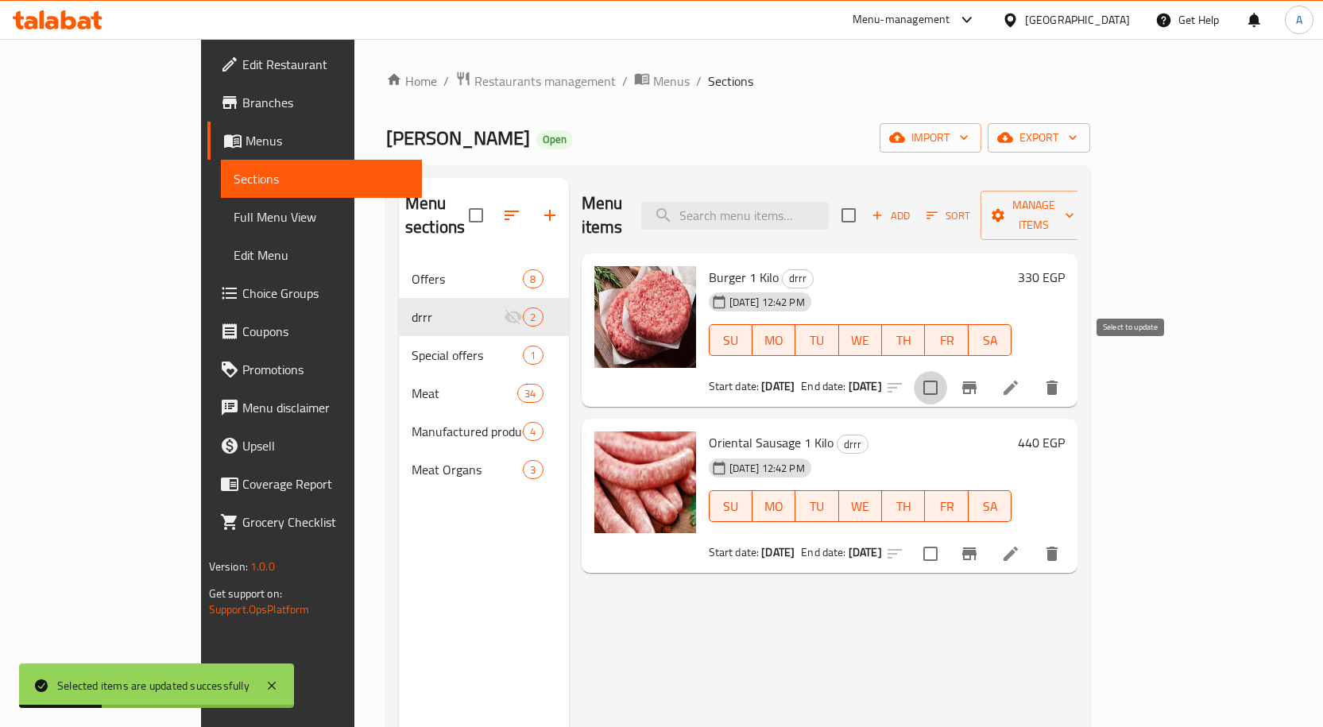
click at [947, 371] on input "checkbox" at bounding box center [930, 387] width 33 height 33
checkbox input "true"
click at [947, 537] on input "checkbox" at bounding box center [930, 553] width 33 height 33
checkbox input "true"
click at [1074, 195] on span "Manage items" at bounding box center [1033, 215] width 81 height 40
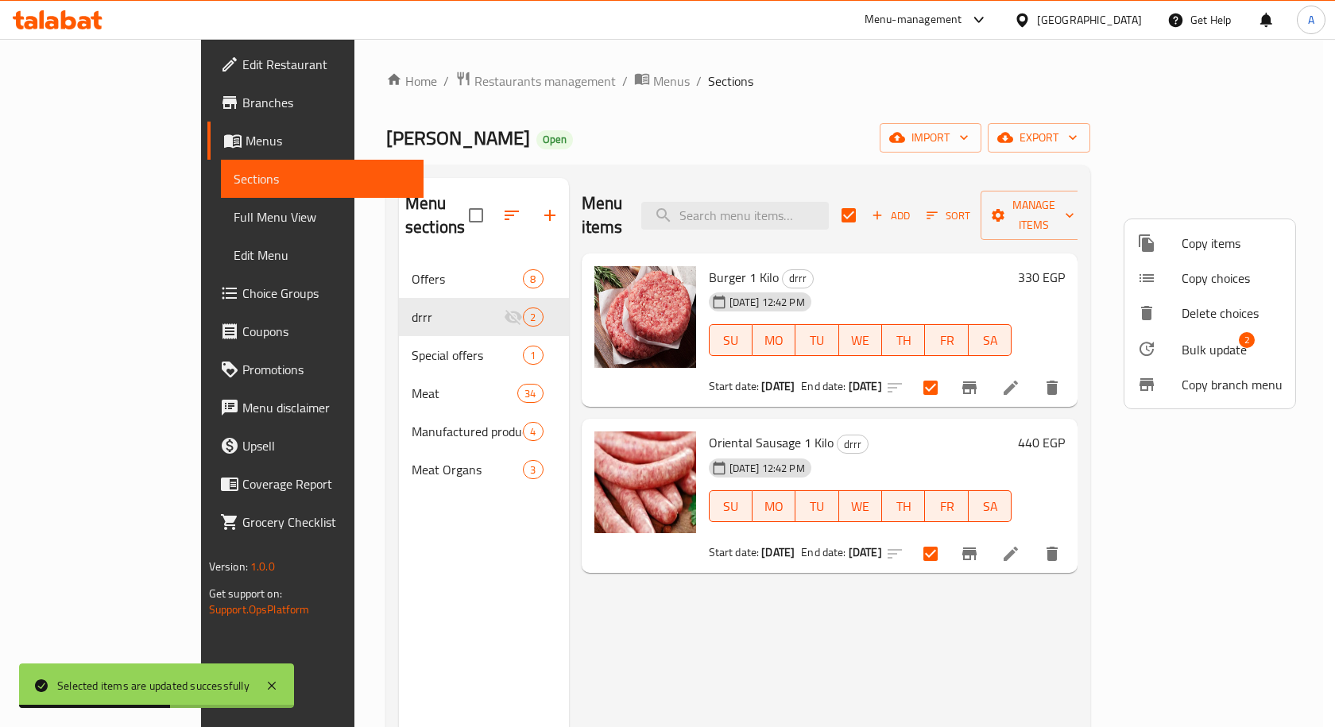
click at [1220, 342] on span "Bulk update" at bounding box center [1213, 349] width 65 height 19
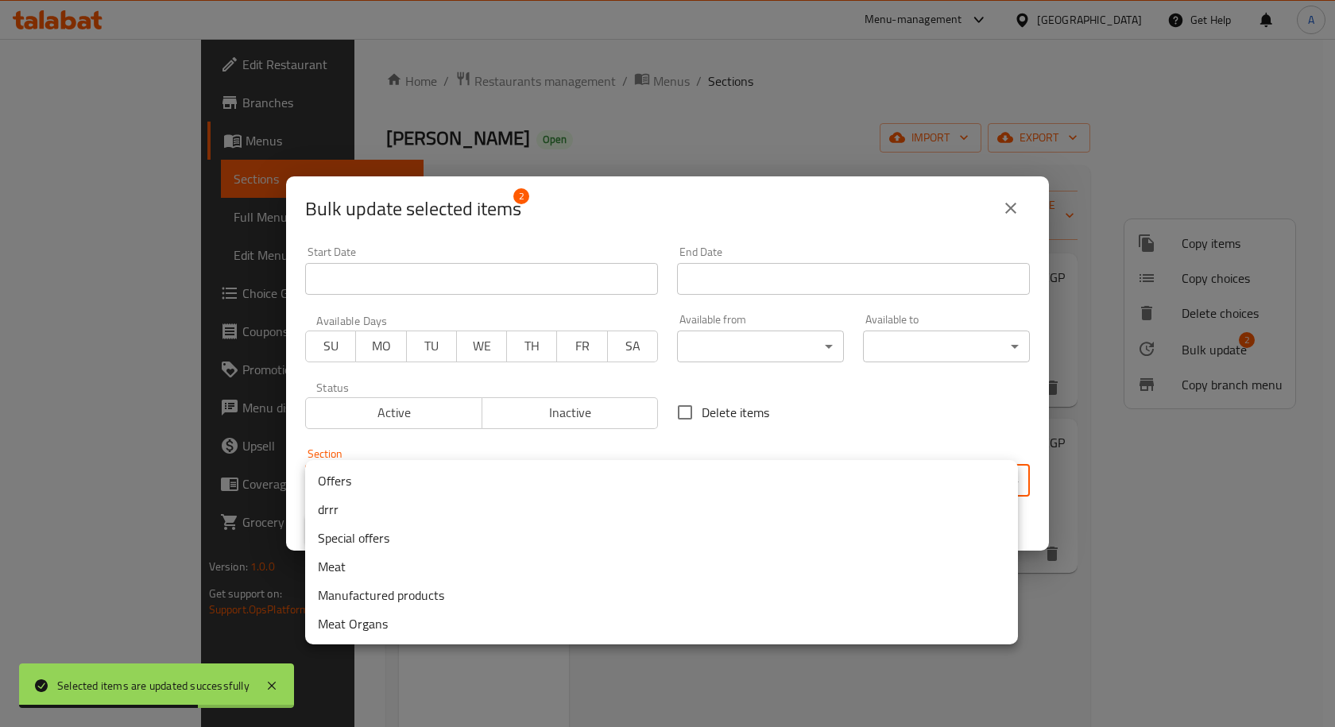
click at [536, 481] on body "Selected items are updated successfully ​ Menu-management Egypt Get Help A Edit…" at bounding box center [667, 383] width 1335 height 688
click at [348, 590] on li "Manufactured products" at bounding box center [661, 595] width 713 height 29
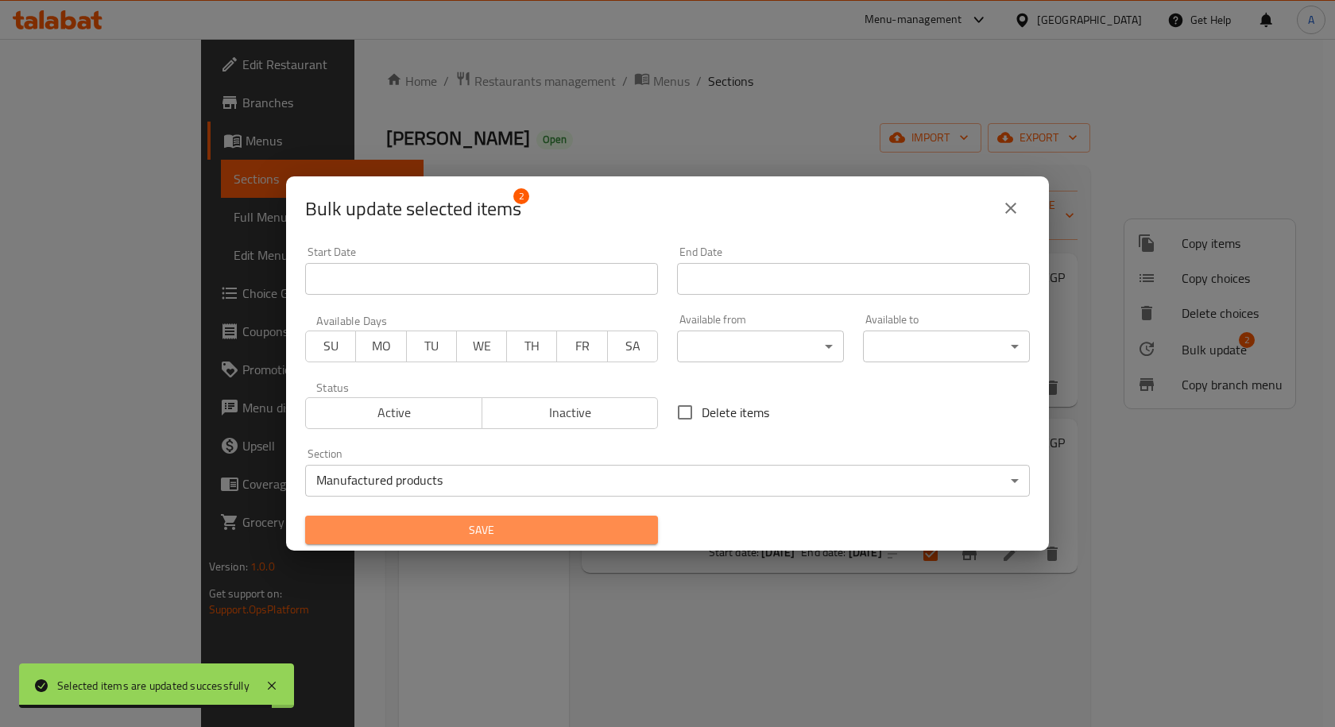
click at [524, 536] on span "Save" at bounding box center [481, 530] width 327 height 20
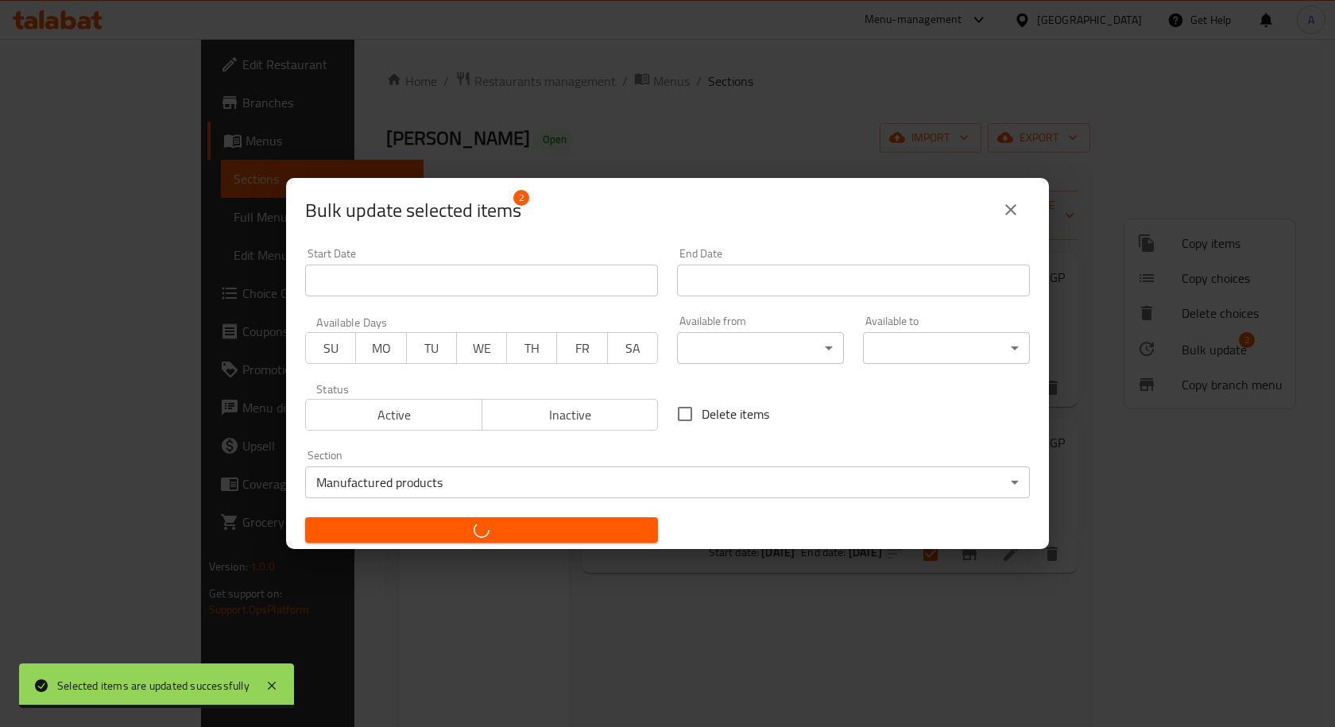
checkbox input "false"
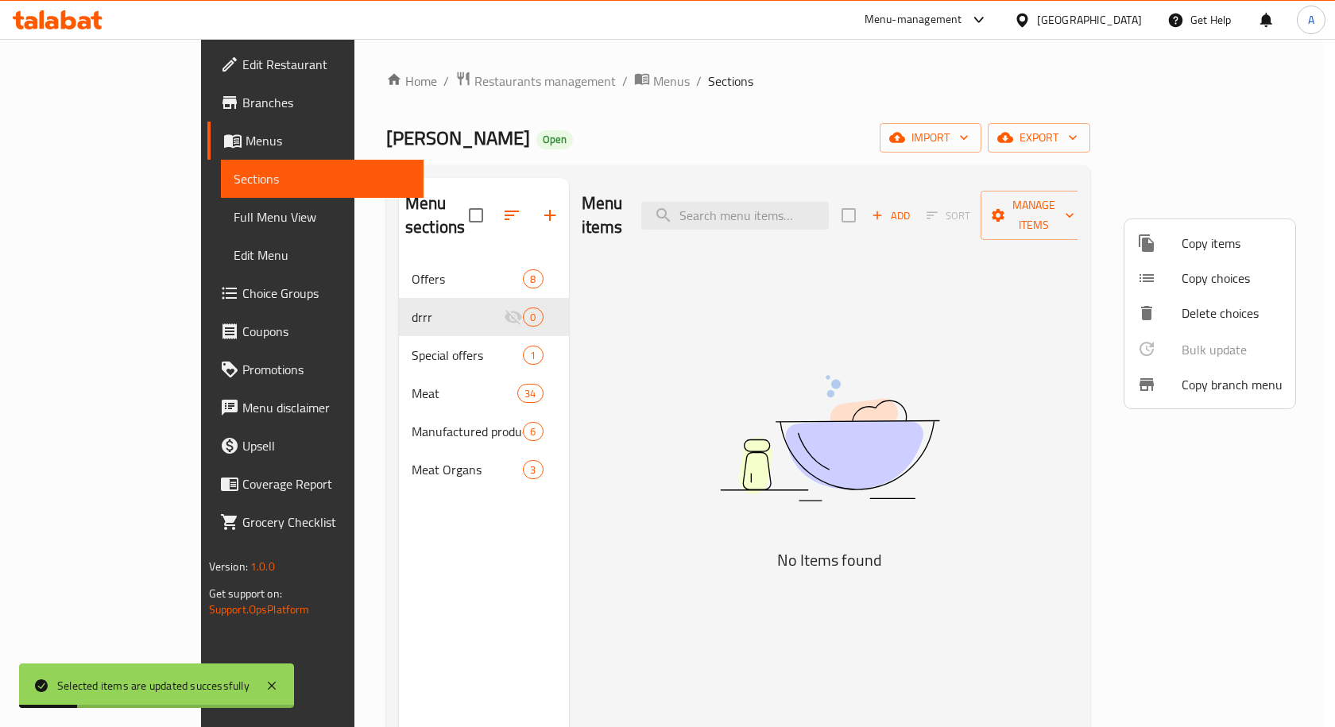
click at [466, 292] on div at bounding box center [667, 363] width 1335 height 727
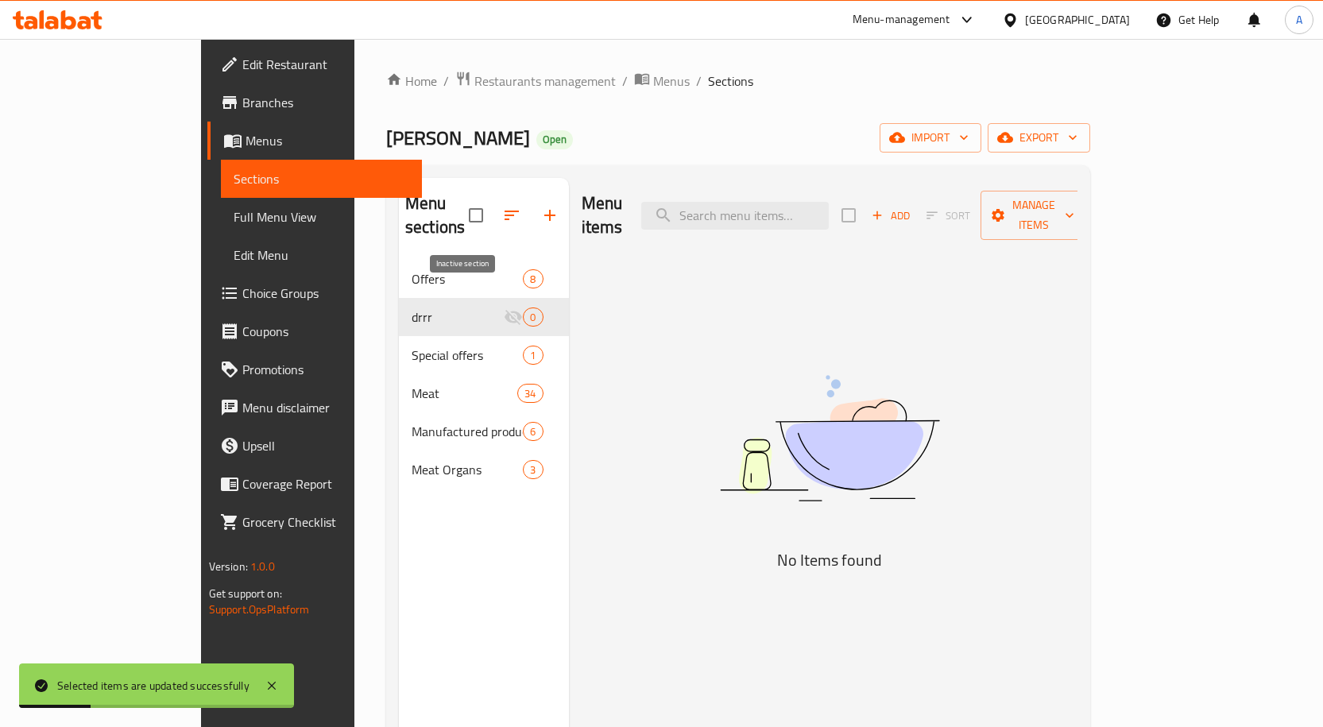
click at [450, 307] on span "drrr" at bounding box center [458, 316] width 92 height 19
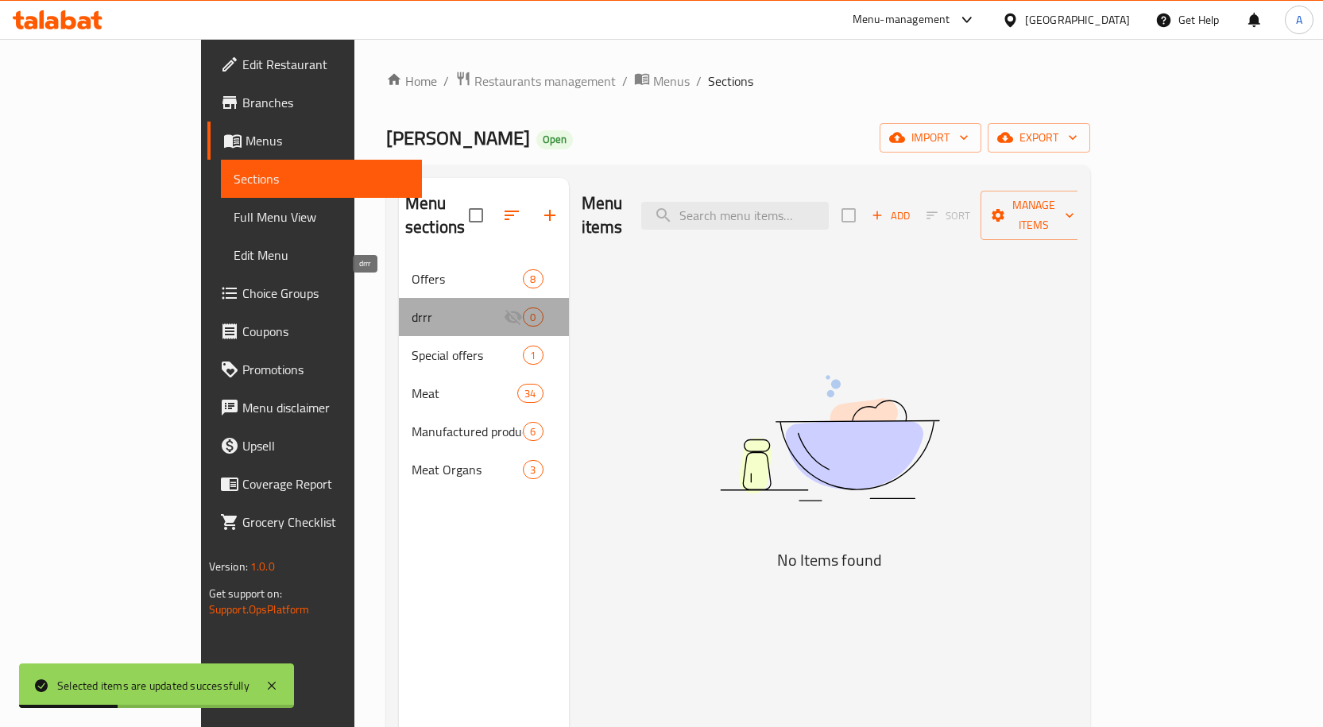
click at [412, 307] on span "drrr" at bounding box center [458, 316] width 92 height 19
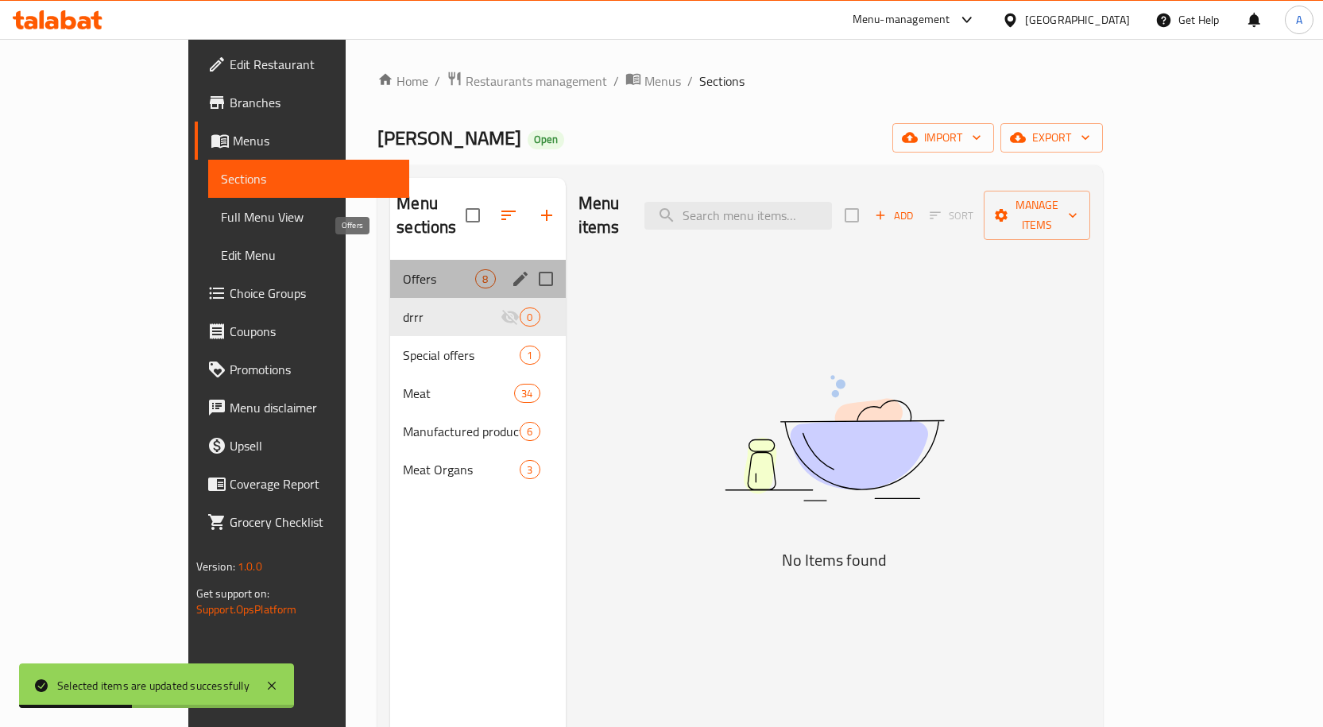
click at [403, 269] on span "Offers" at bounding box center [439, 278] width 72 height 19
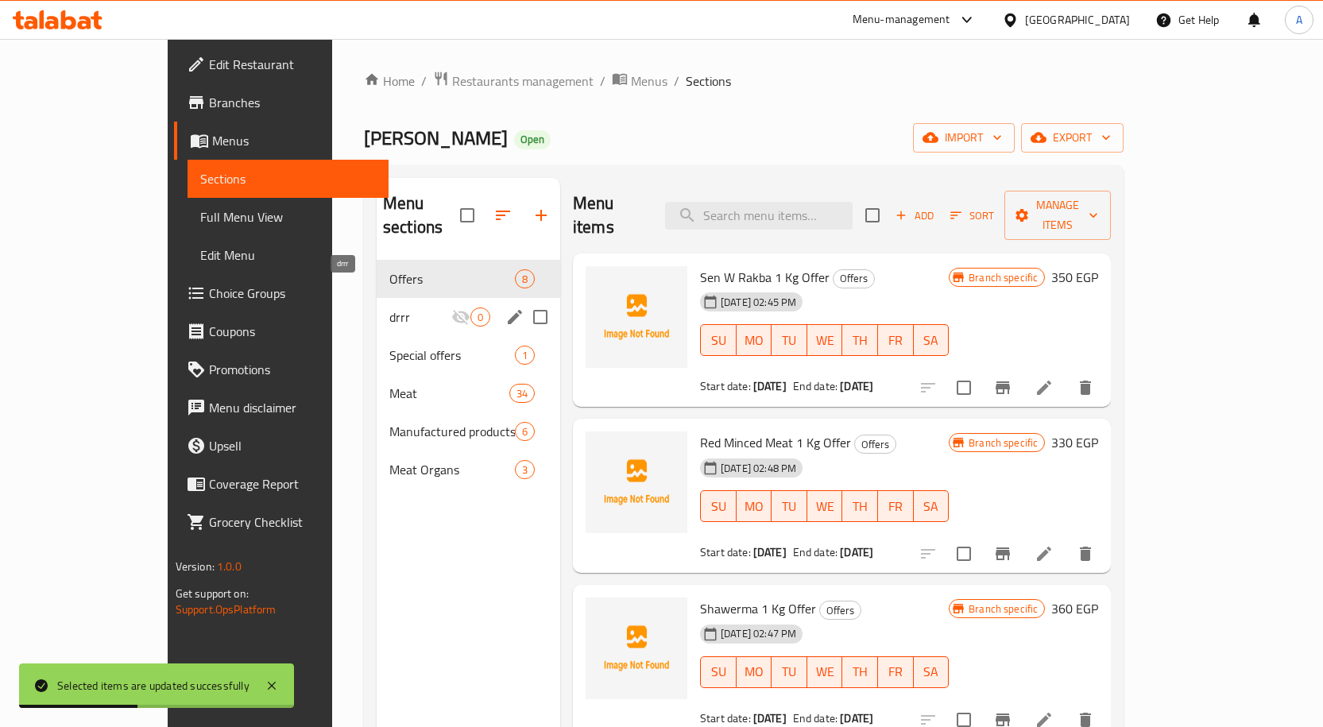
click at [389, 307] on span "drrr" at bounding box center [420, 316] width 62 height 19
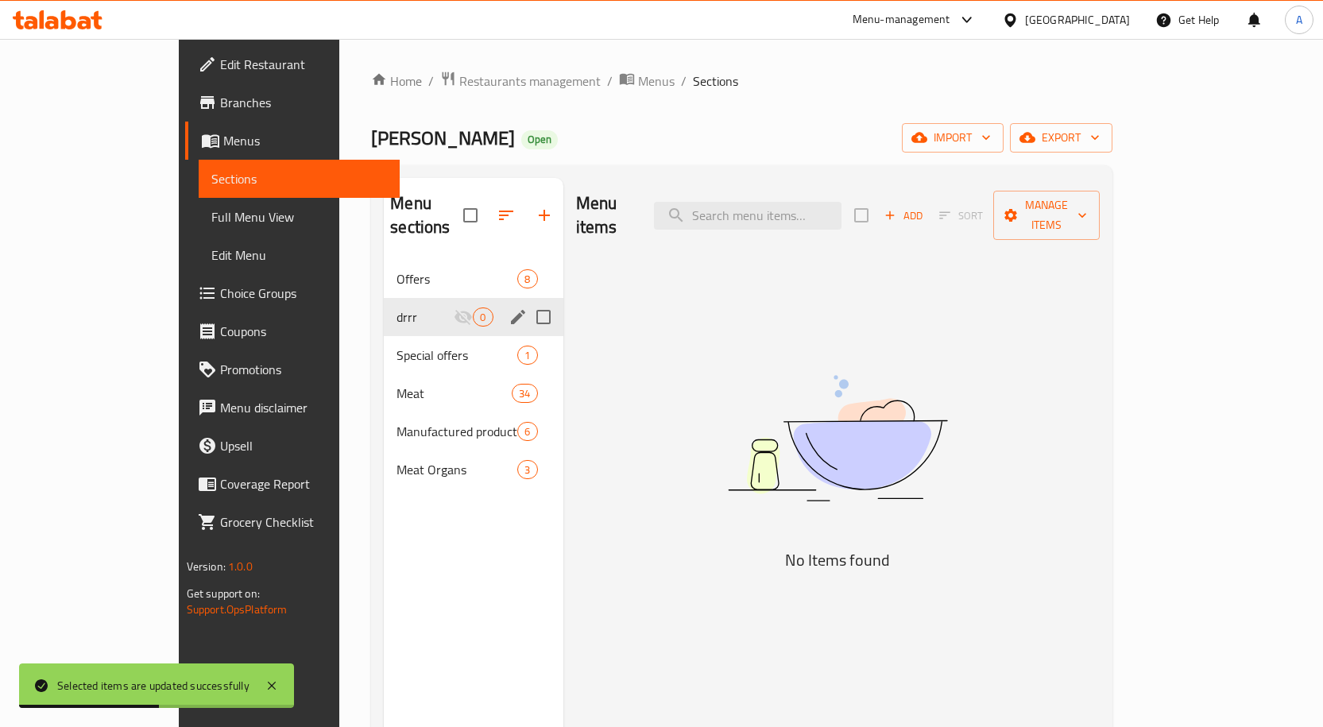
click at [527, 300] on input "Menu sections" at bounding box center [543, 316] width 33 height 33
checkbox input "true"
click at [1087, 195] on span "Manage items" at bounding box center [1046, 215] width 81 height 40
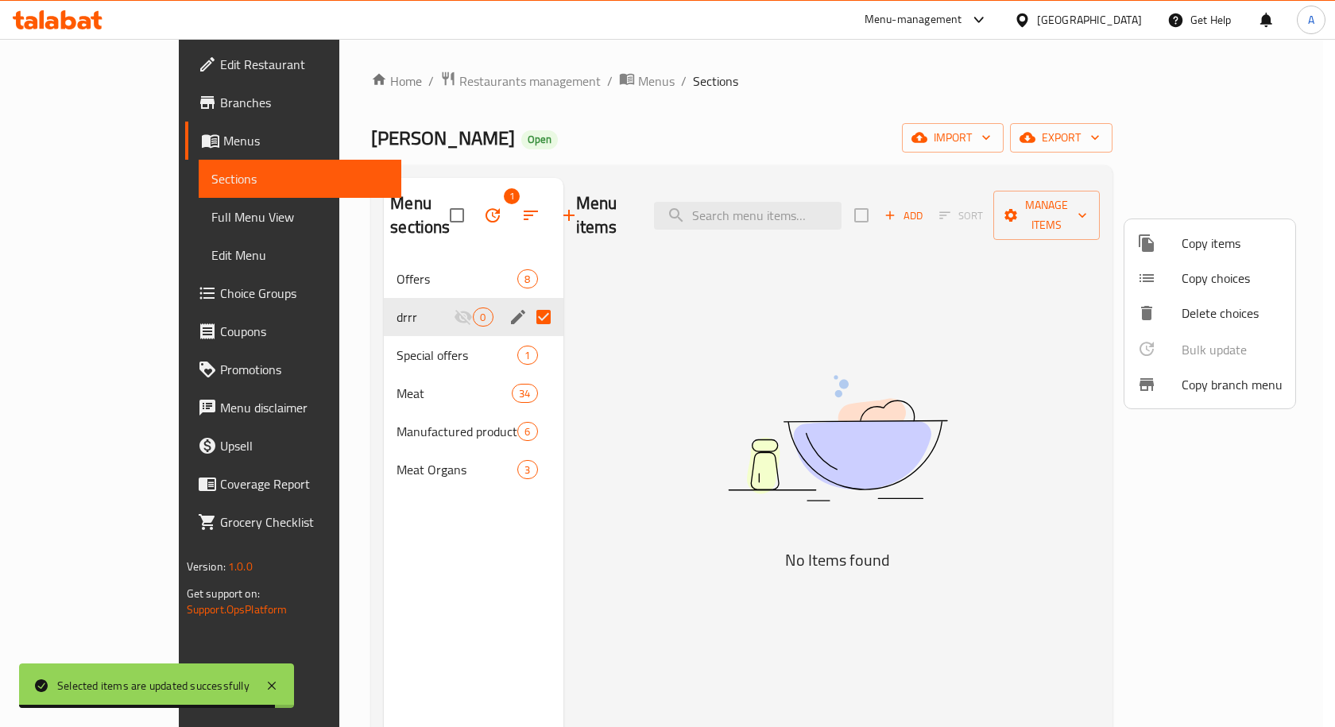
click at [432, 199] on div at bounding box center [667, 363] width 1335 height 727
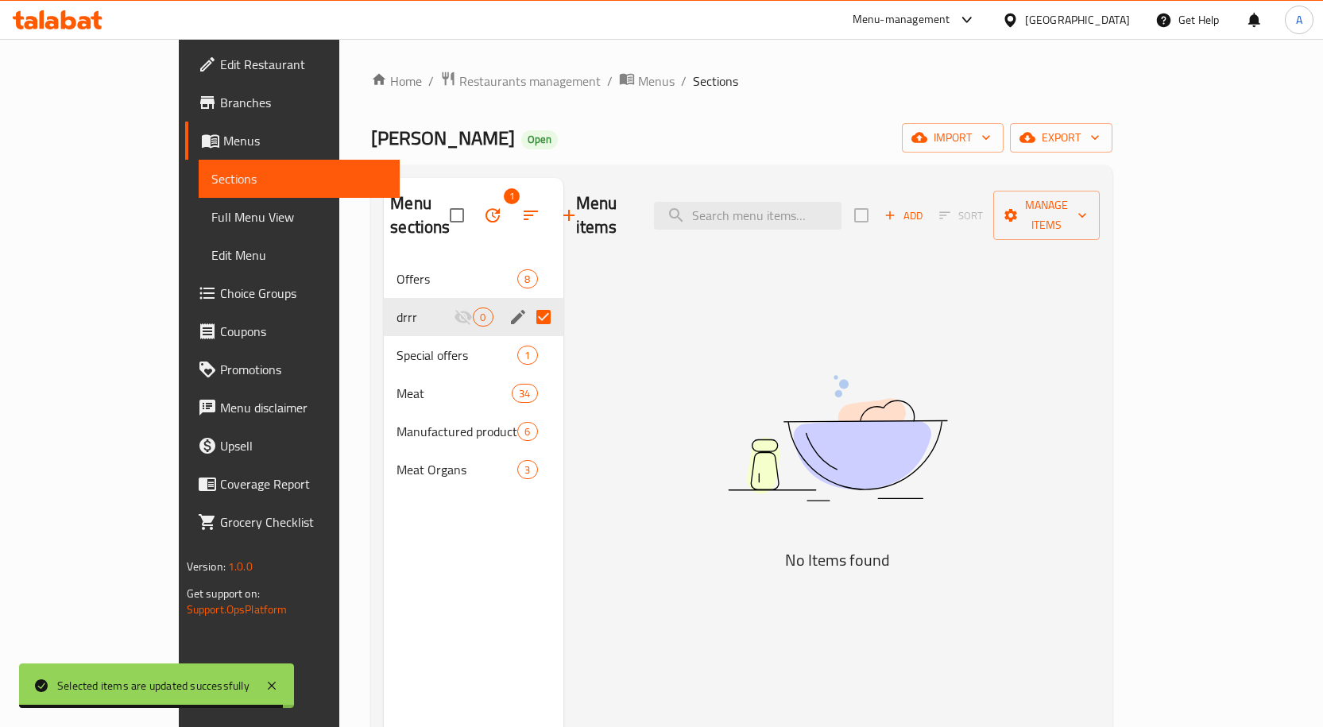
click at [483, 206] on icon "button" at bounding box center [492, 215] width 19 height 19
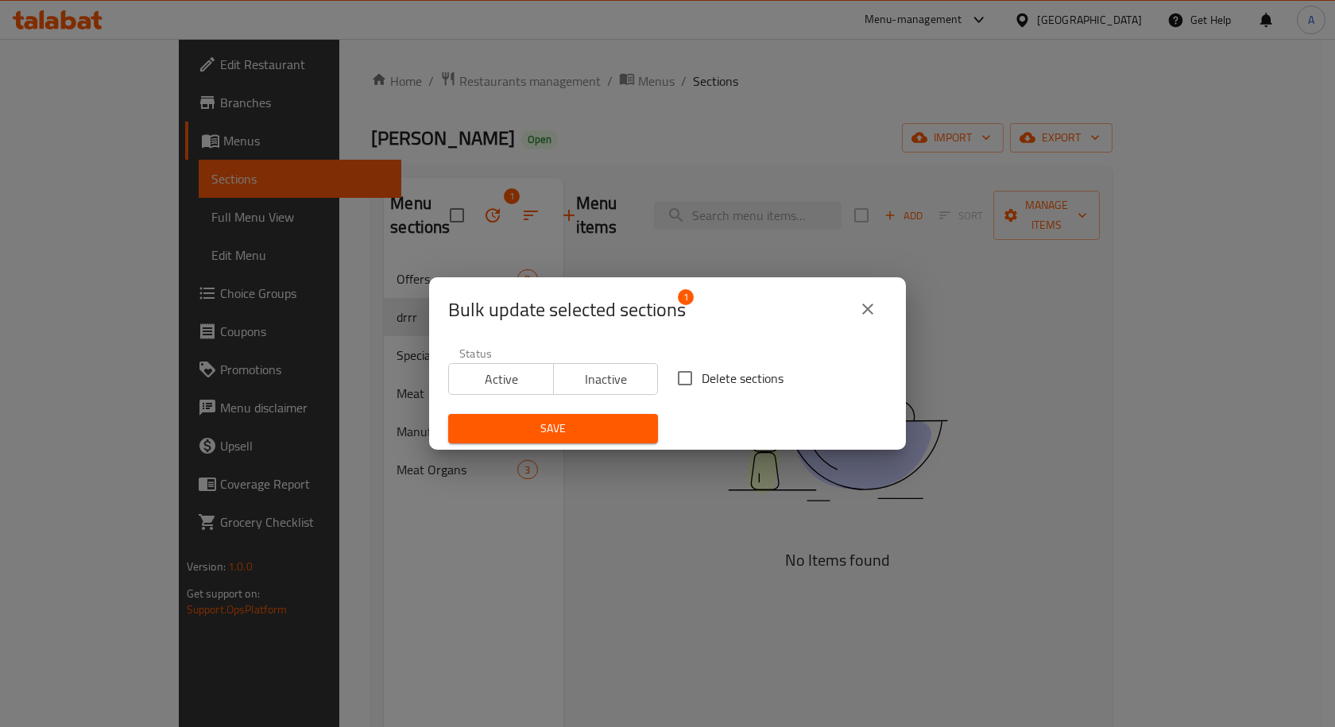
click at [703, 373] on span "Delete sections" at bounding box center [743, 378] width 82 height 19
click at [702, 373] on input "Delete sections" at bounding box center [684, 377] width 33 height 33
checkbox input "true"
click at [564, 425] on span "Save" at bounding box center [553, 429] width 184 height 20
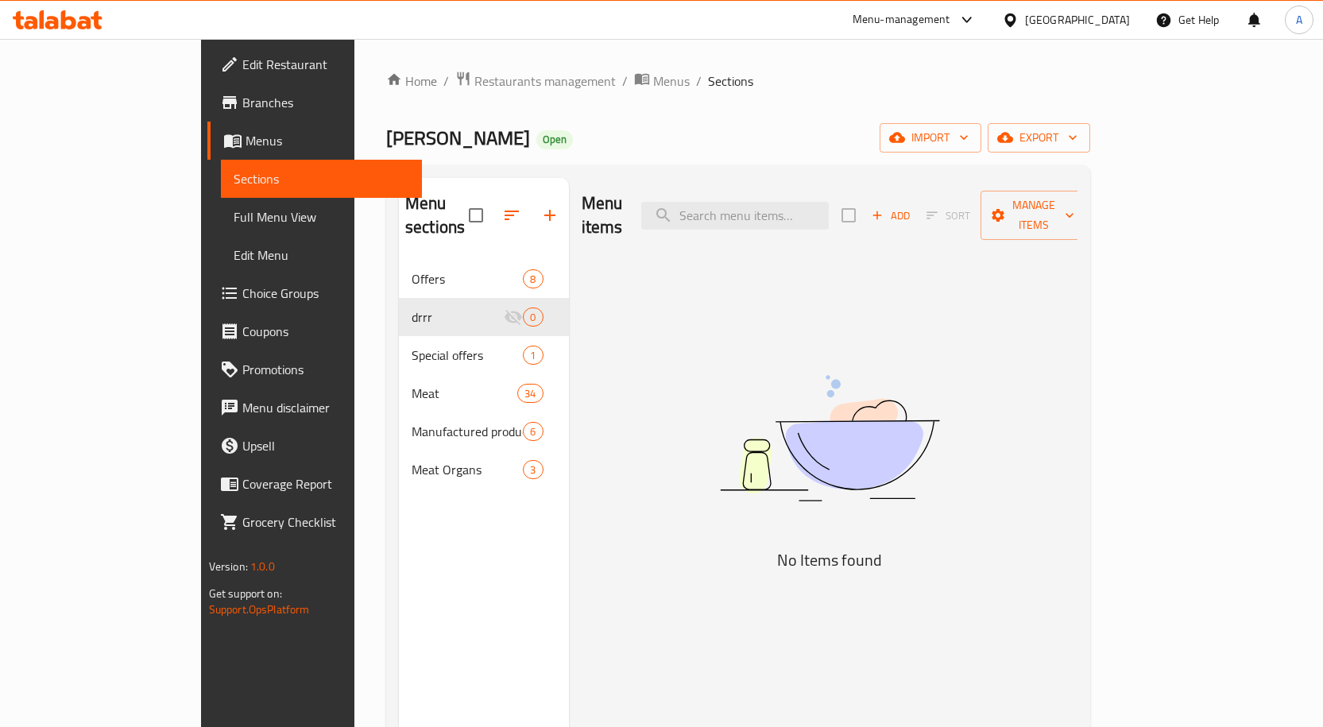
click at [245, 145] on span "Menus" at bounding box center [327, 140] width 164 height 19
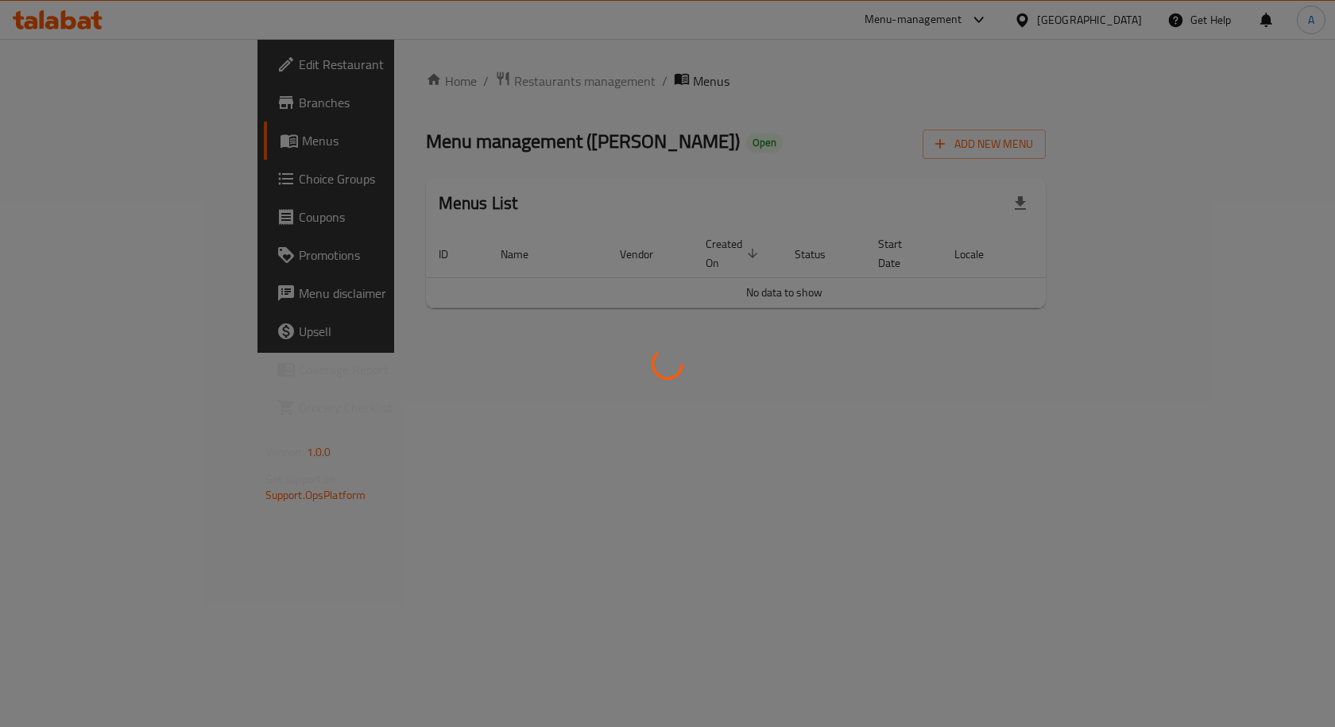
click at [88, 176] on div at bounding box center [667, 363] width 1335 height 727
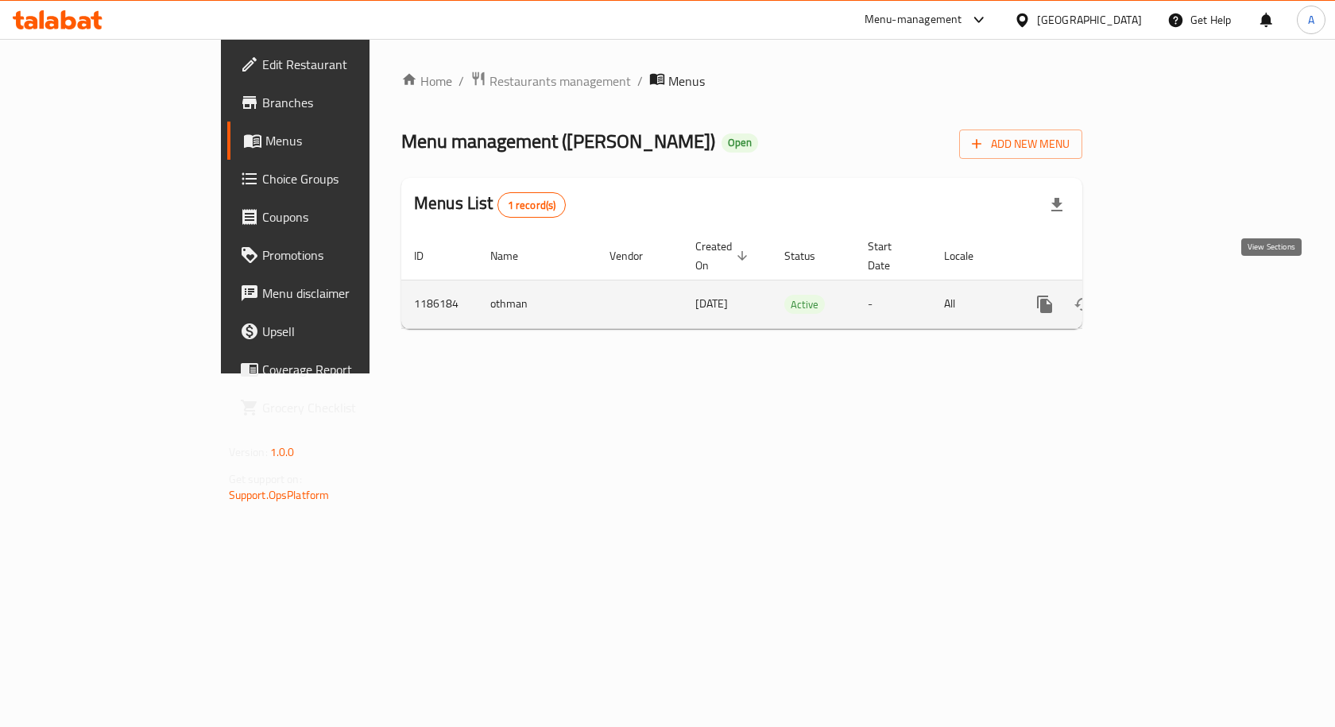
click at [1169, 295] on icon "enhanced table" at bounding box center [1159, 304] width 19 height 19
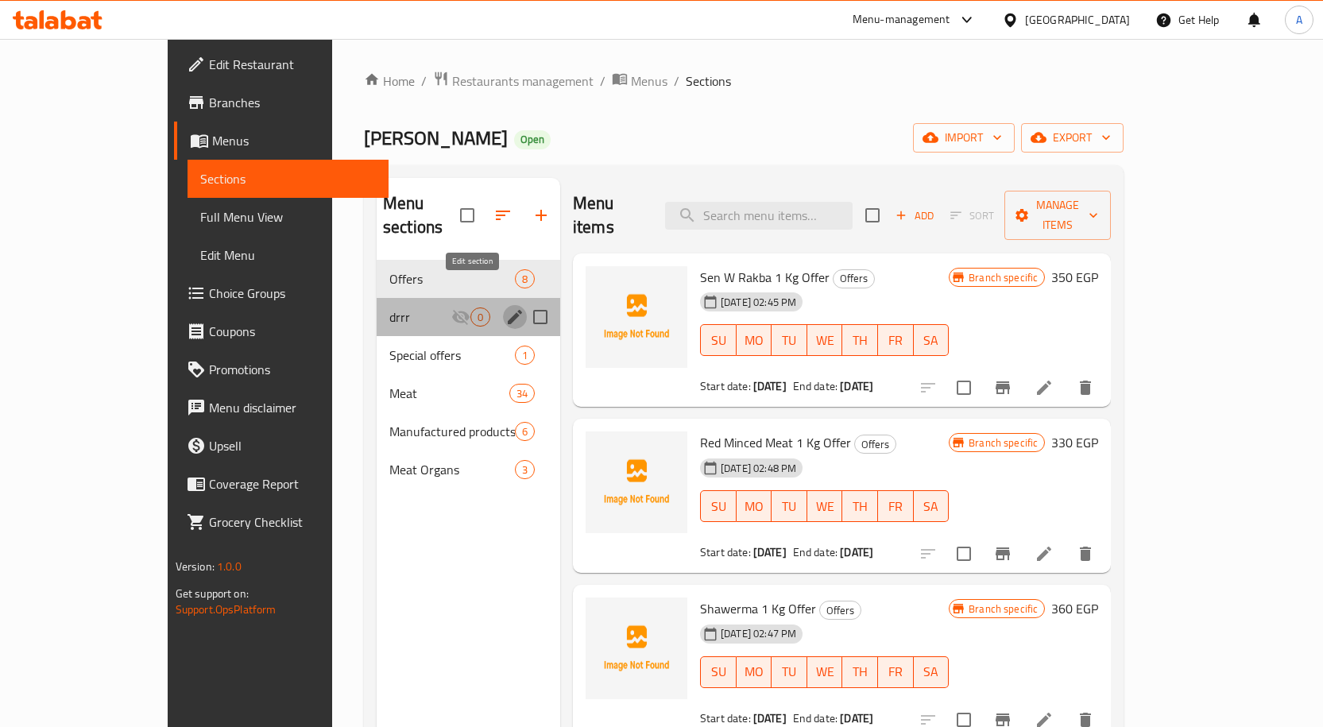
click at [508, 310] on icon "edit" at bounding box center [515, 317] width 14 height 14
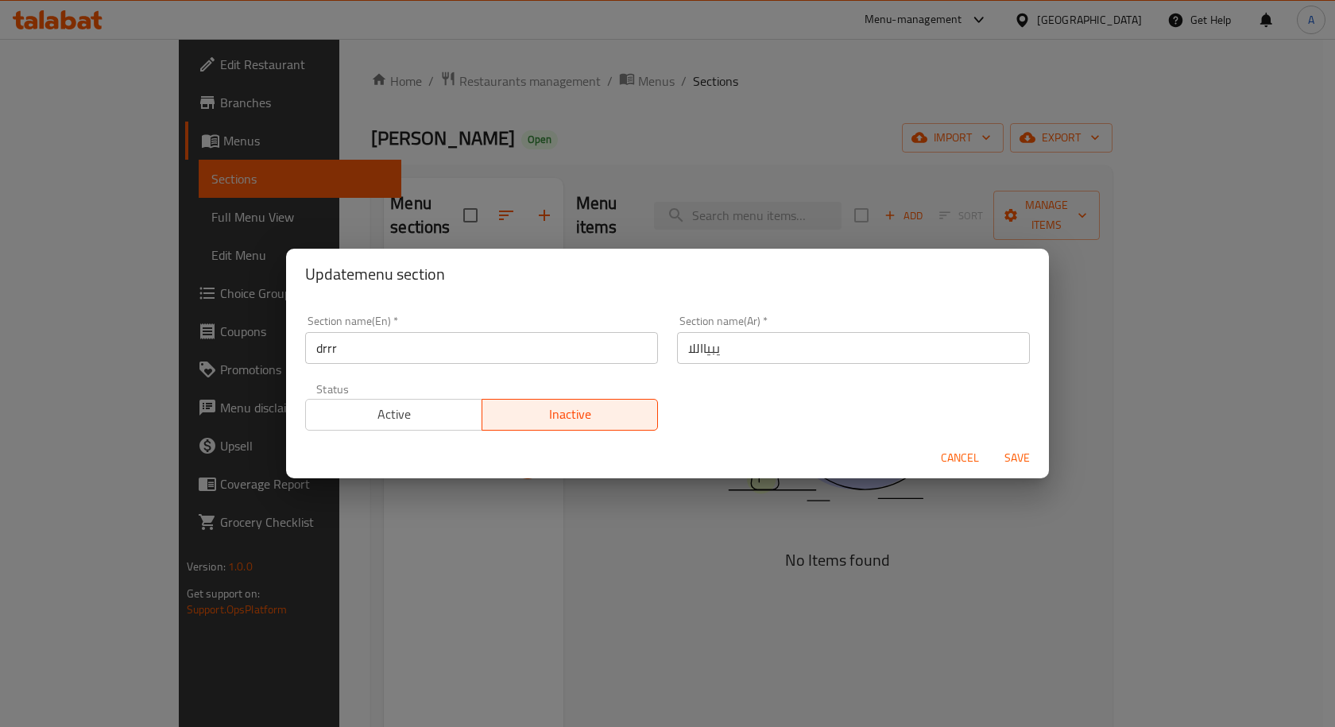
click at [960, 458] on span "Cancel" at bounding box center [960, 458] width 38 height 20
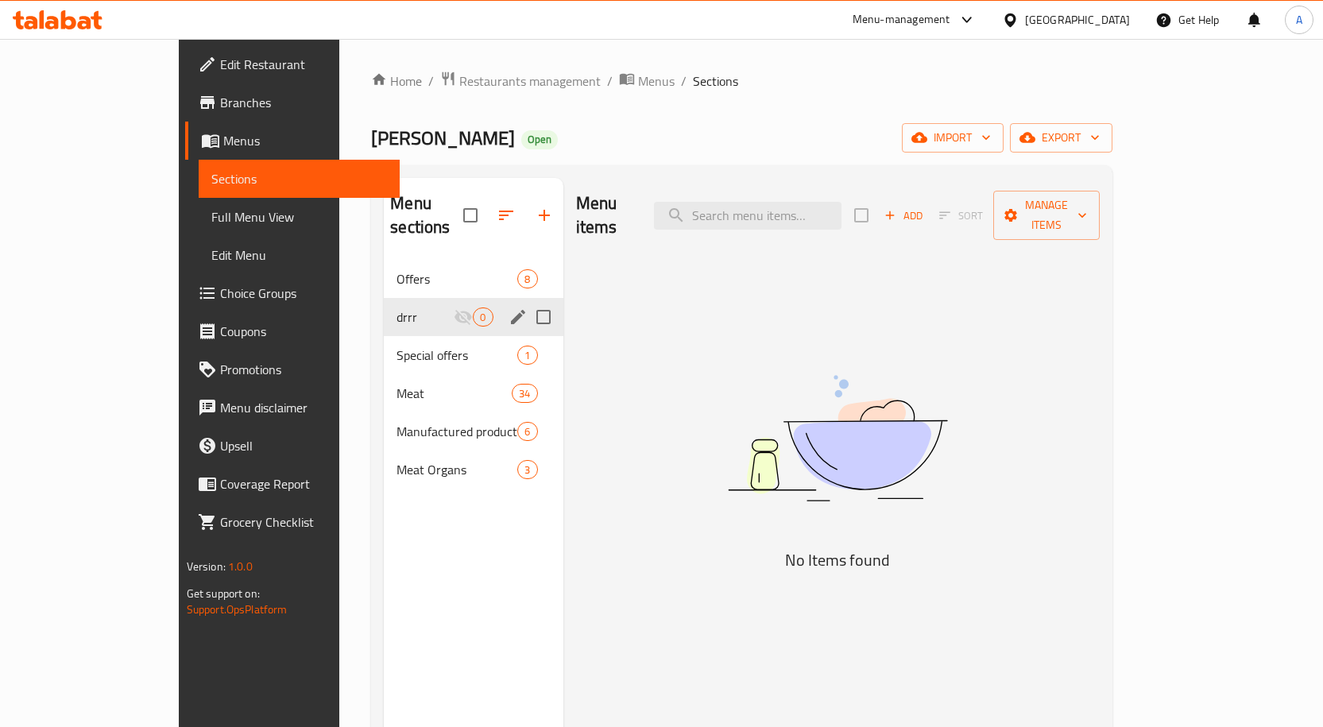
click at [384, 309] on div "drrr 0" at bounding box center [473, 317] width 179 height 38
click at [396, 307] on span "drrr" at bounding box center [424, 316] width 57 height 19
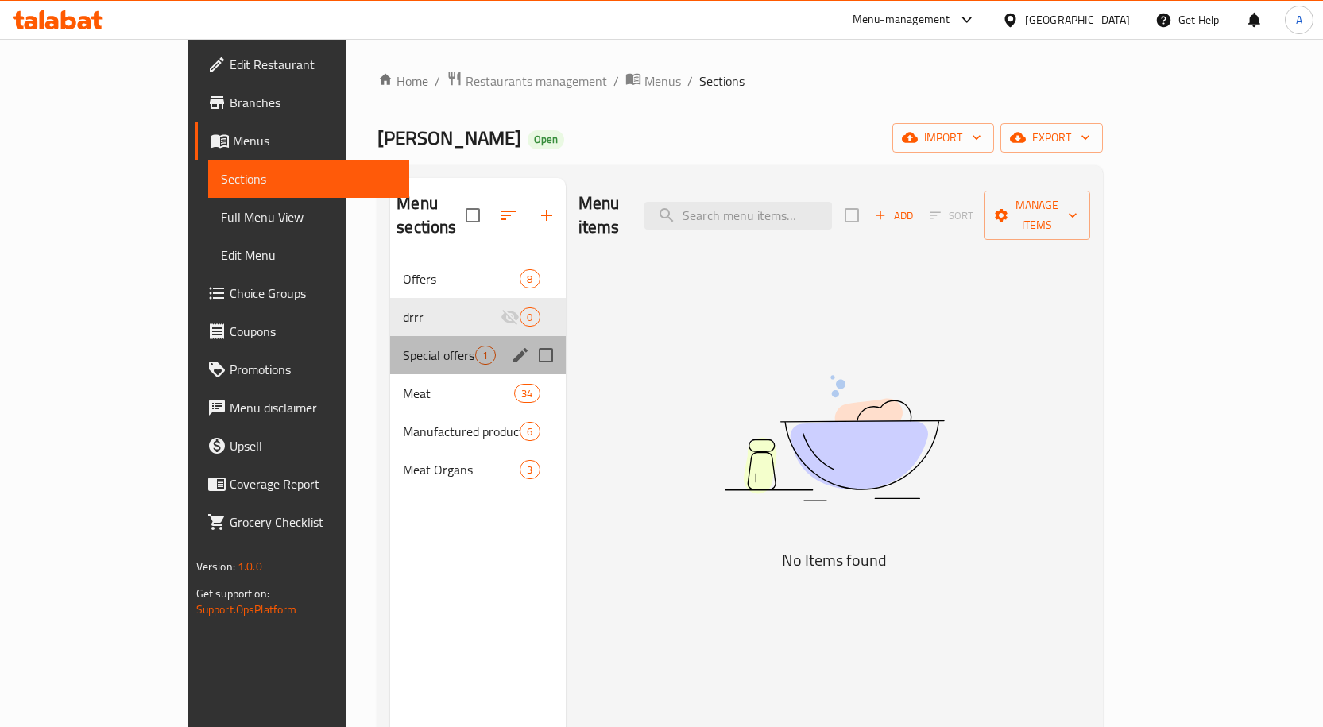
click at [390, 336] on div "Special offers 1" at bounding box center [477, 355] width 175 height 38
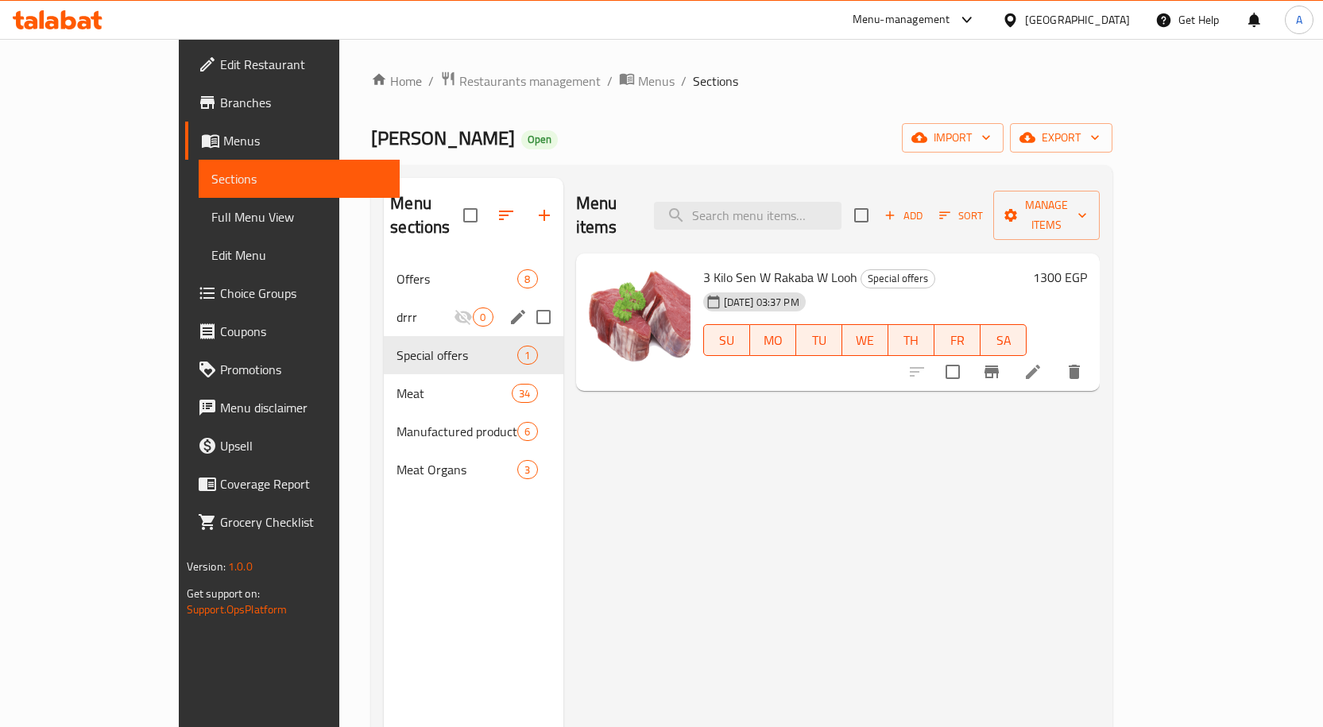
click at [384, 303] on div "drrr 0" at bounding box center [473, 317] width 179 height 38
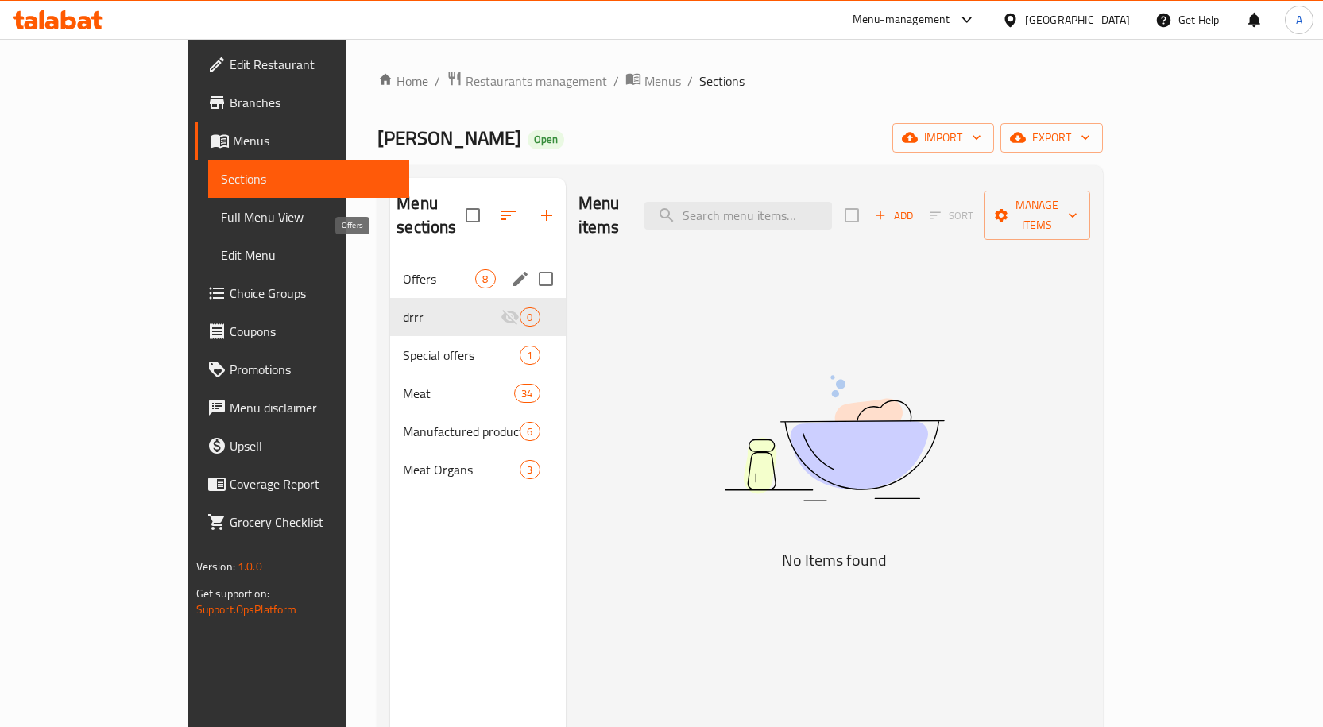
click at [403, 269] on span "Offers" at bounding box center [439, 278] width 72 height 19
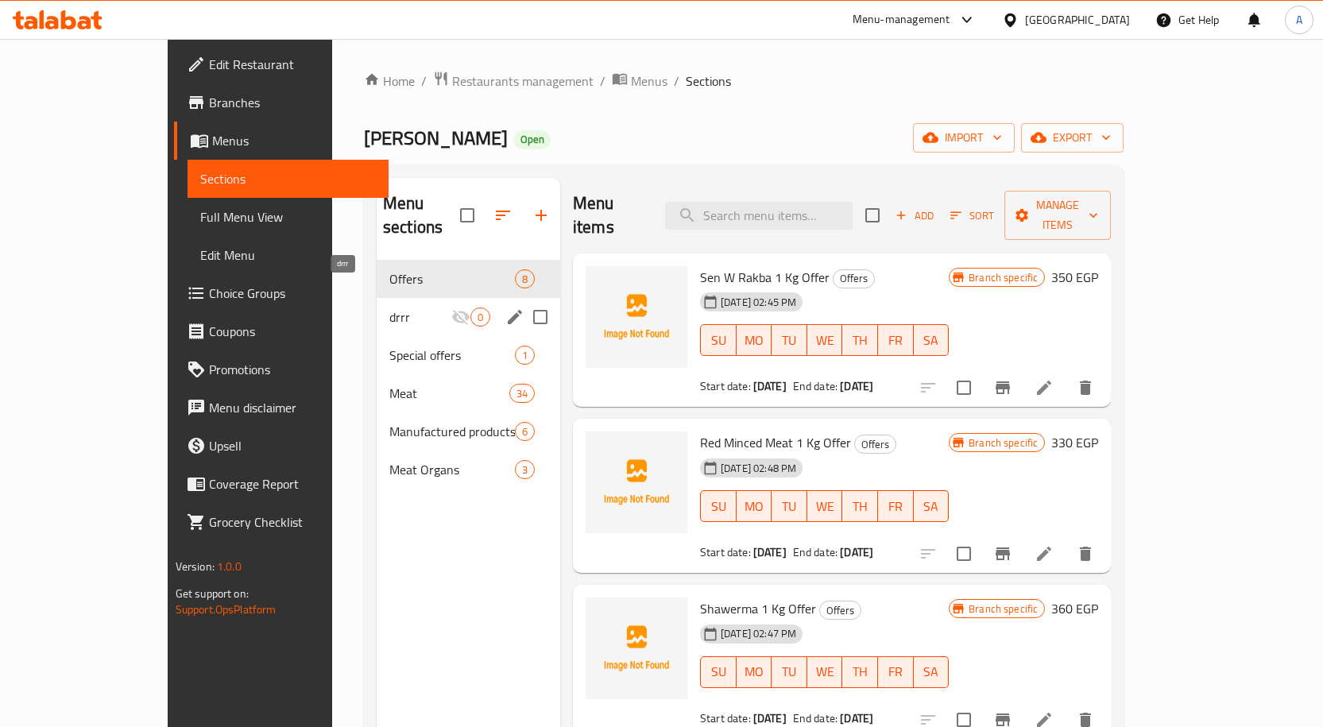
click at [389, 307] on span "drrr" at bounding box center [420, 316] width 62 height 19
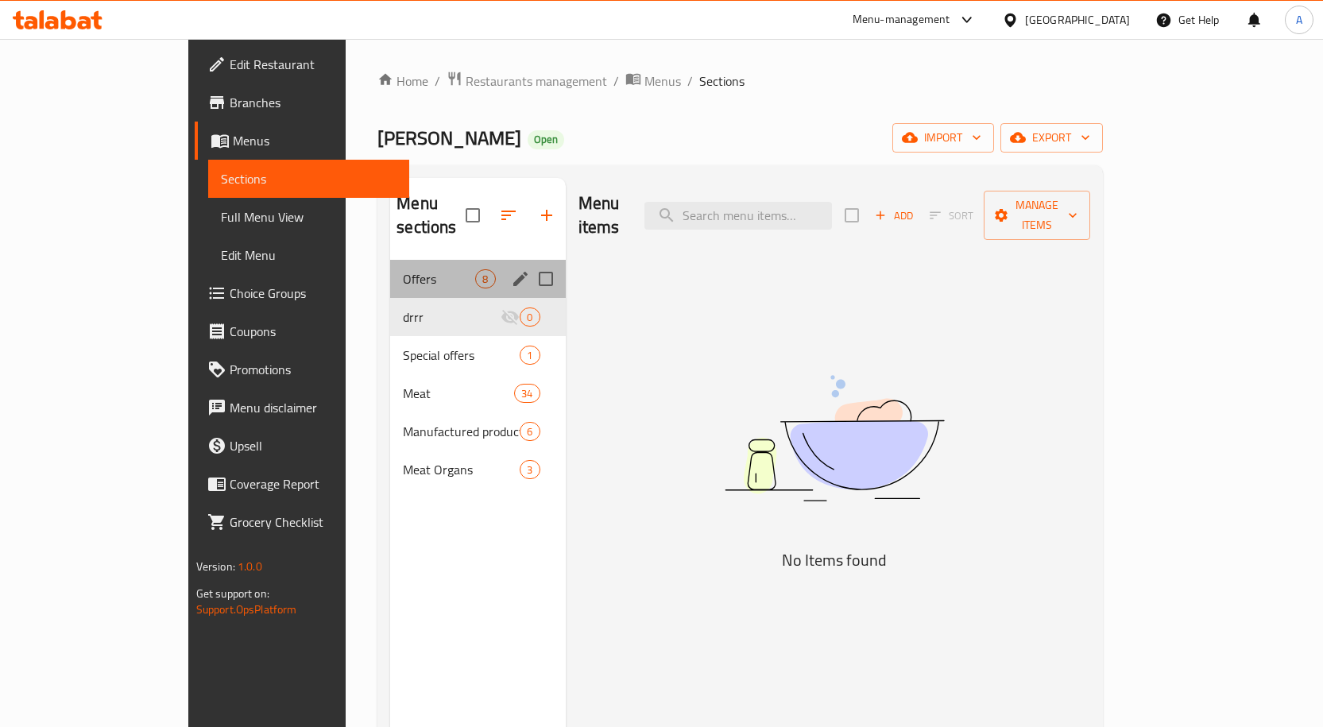
click at [390, 260] on div "Offers 8" at bounding box center [477, 279] width 175 height 38
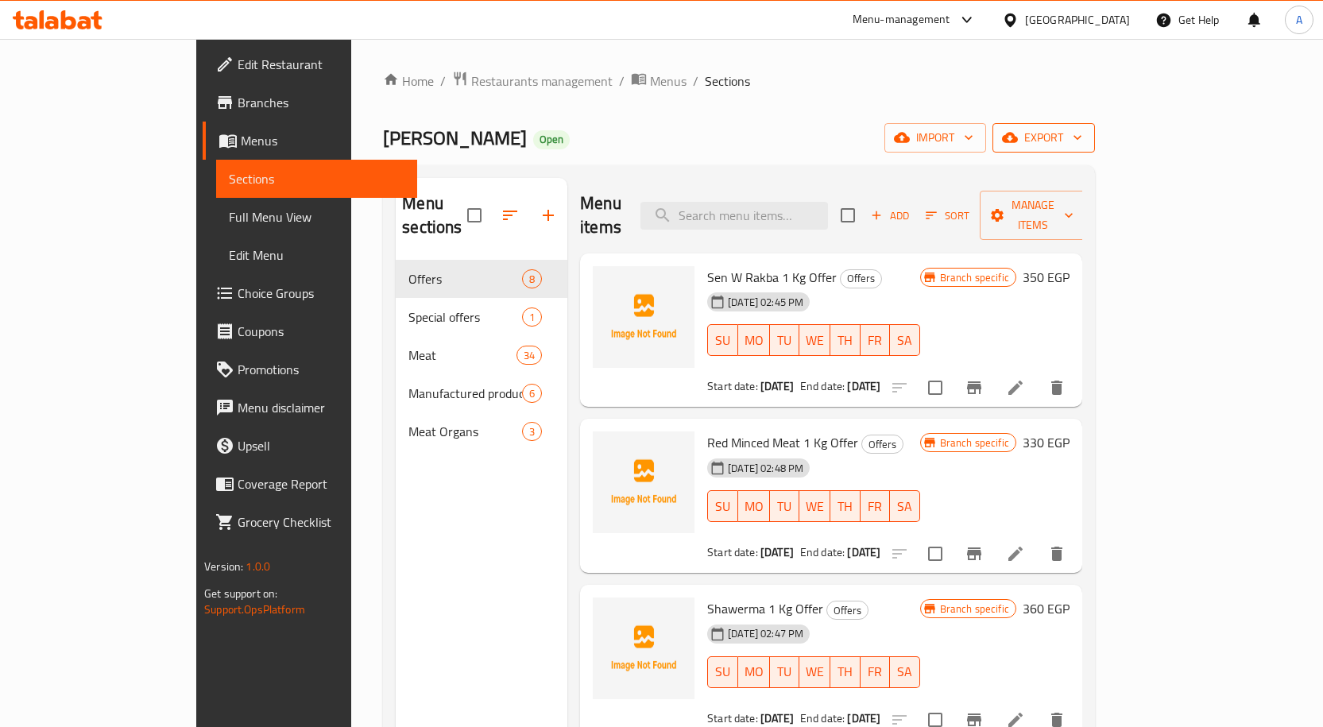
click at [1082, 138] on span "export" at bounding box center [1043, 138] width 77 height 20
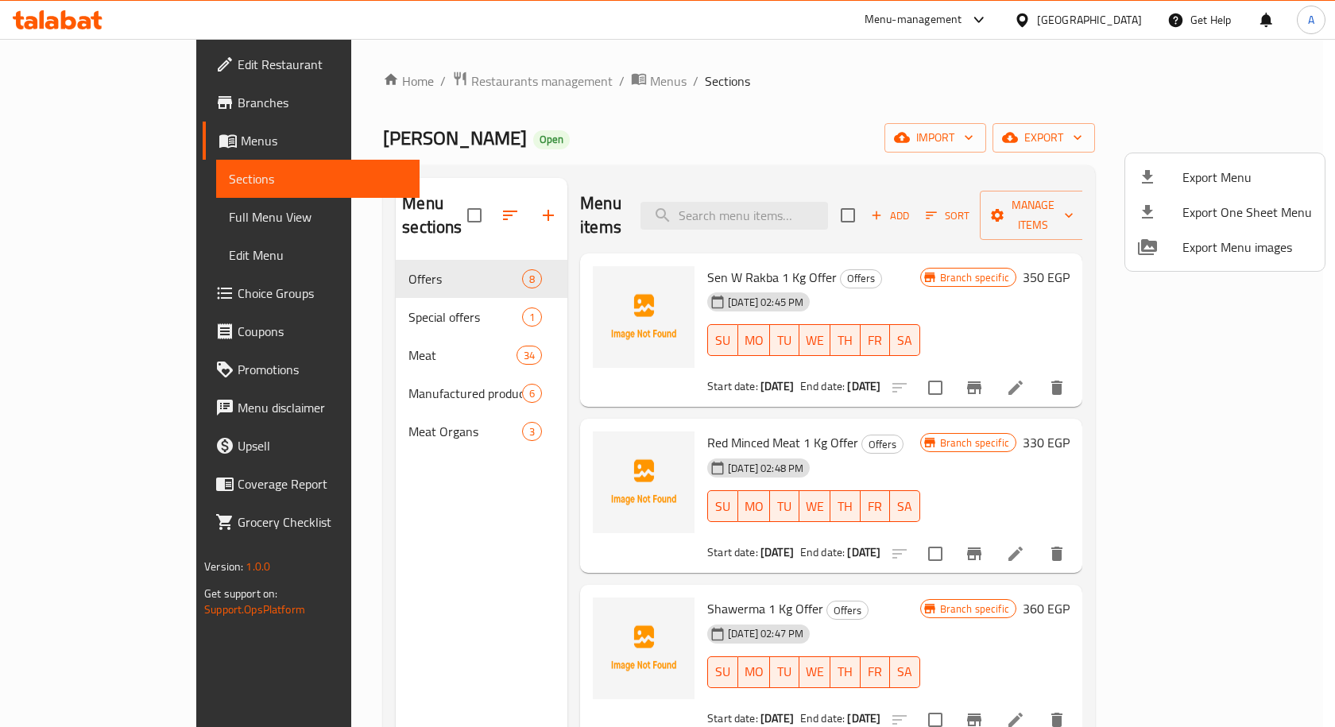
click at [916, 116] on div at bounding box center [667, 363] width 1335 height 727
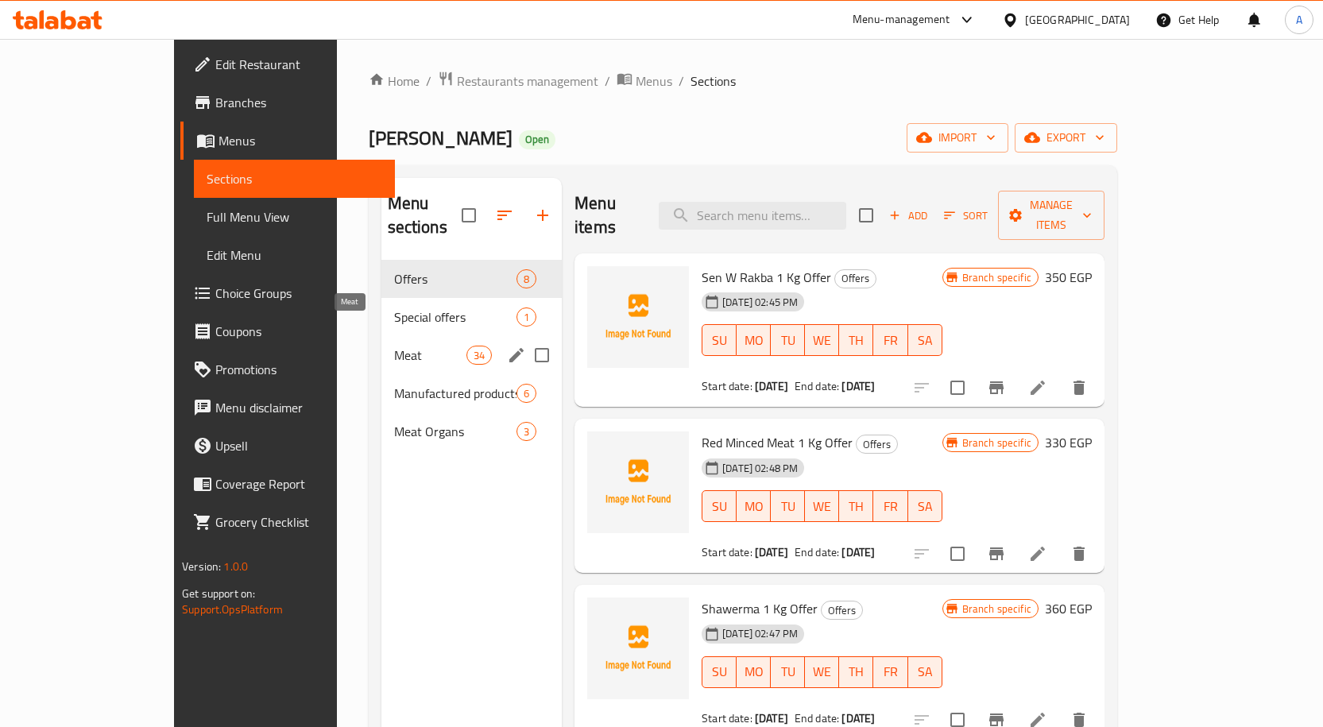
click at [394, 346] on span "Meat" at bounding box center [430, 355] width 72 height 19
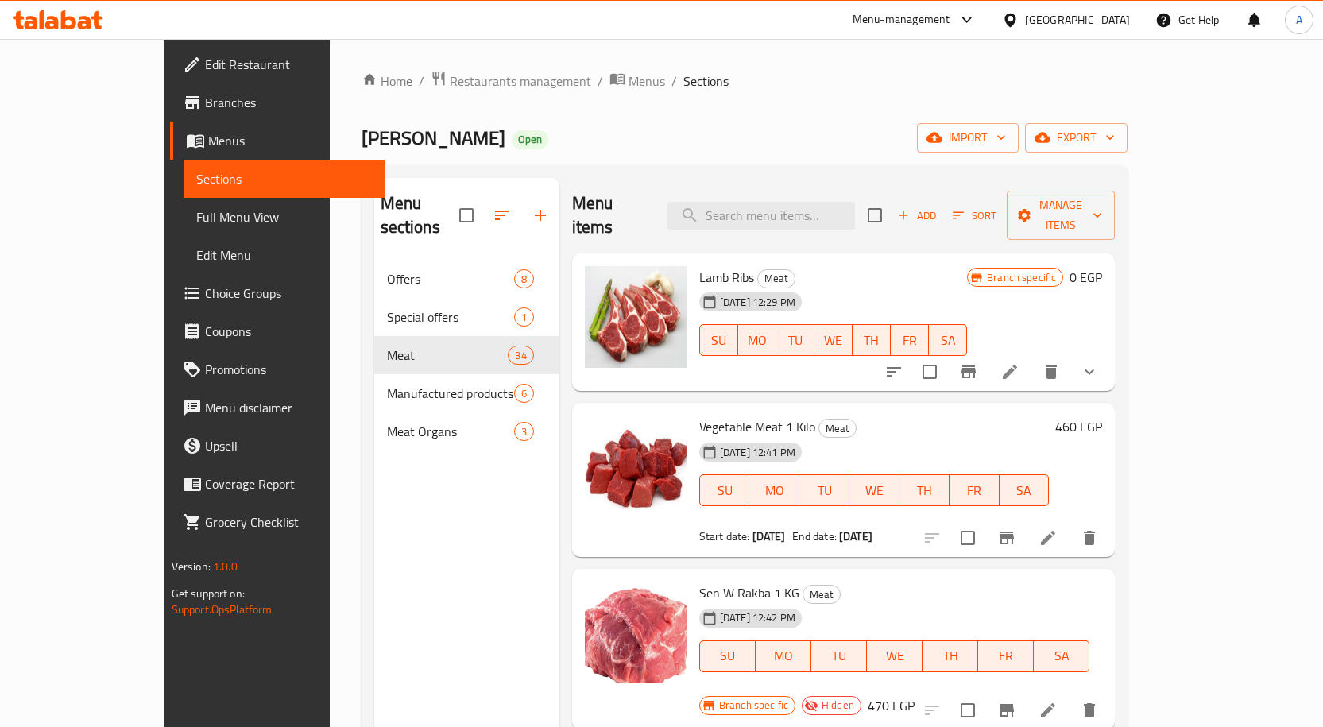
click at [887, 106] on div "Home / Restaurants management / Menus / Sections Ahmed Othman Butchery Open imp…" at bounding box center [744, 494] width 767 height 847
click at [847, 106] on div "Home / Restaurants management / Menus / Sections Ahmed Othman Butchery Open imp…" at bounding box center [744, 494] width 767 height 847
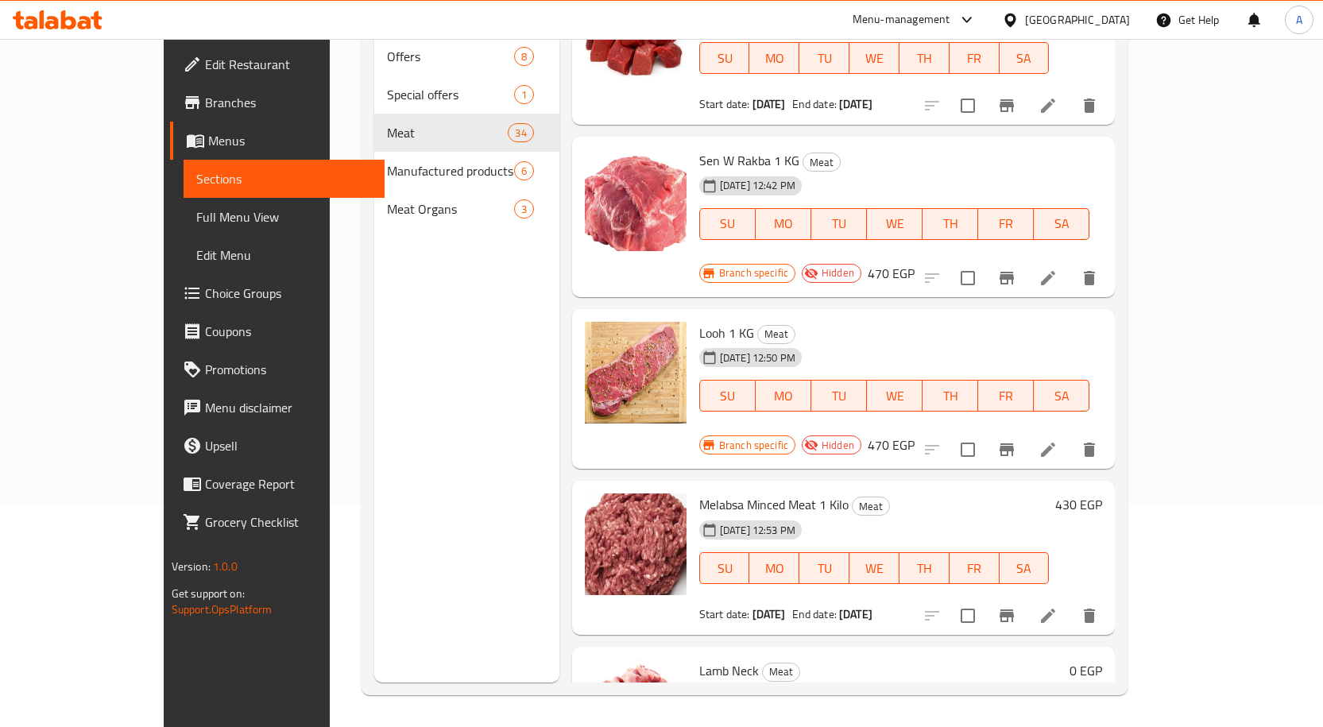
scroll to position [238, 0]
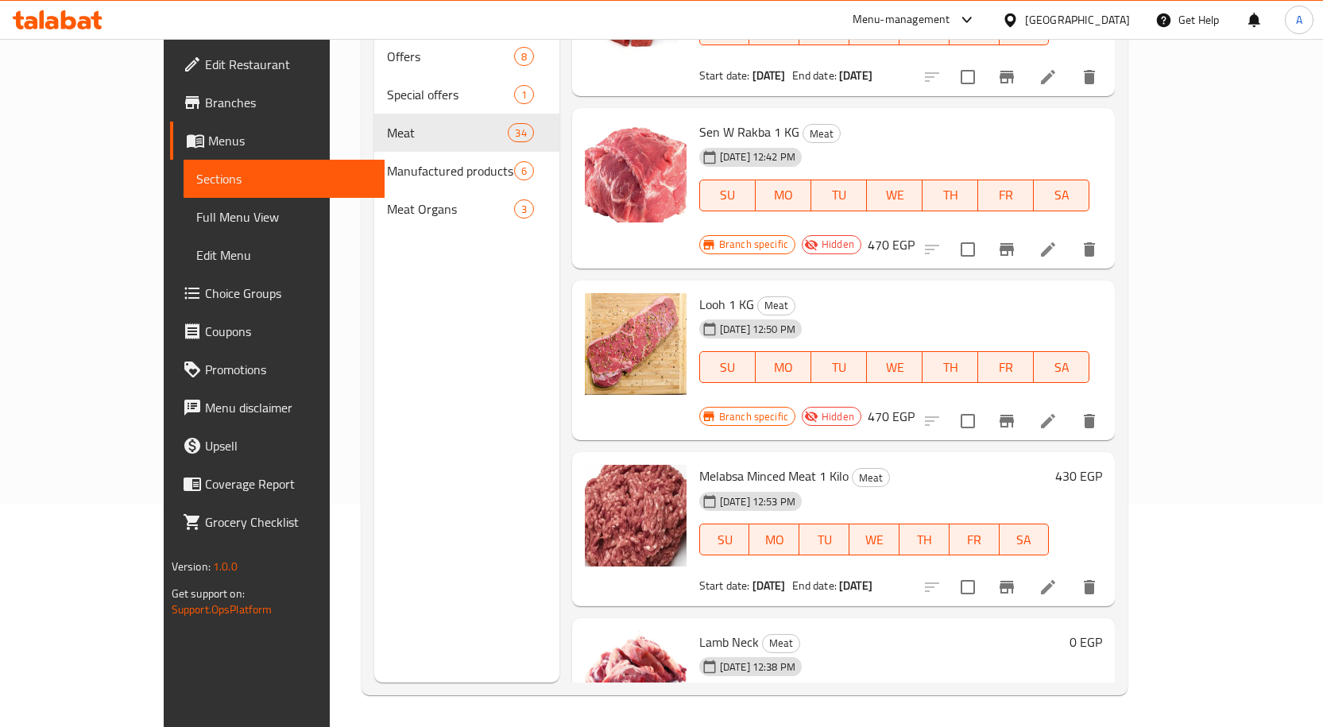
click at [419, 300] on div "Menu sections Offers 8 Special offers 1 Meat 34 Manufactured products 6 Meat Or…" at bounding box center [466, 319] width 185 height 727
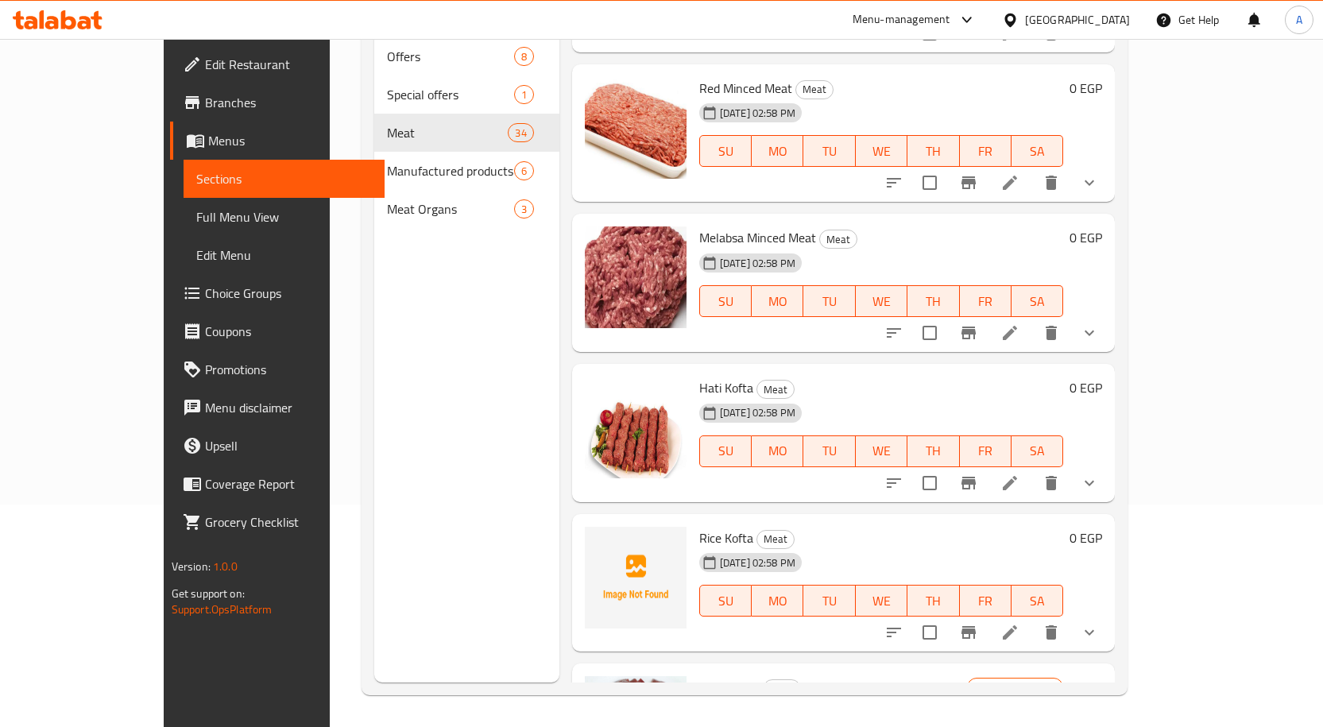
scroll to position [643, 0]
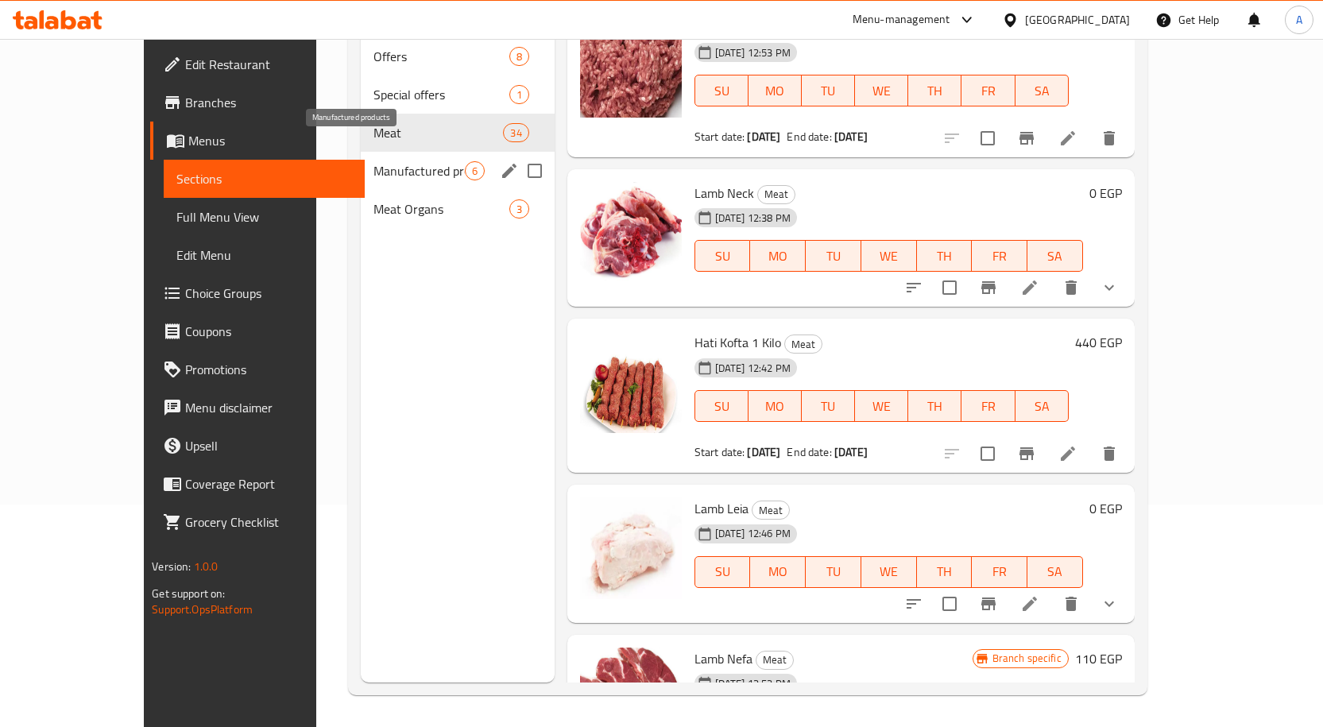
click at [373, 161] on span "Manufactured products" at bounding box center [418, 170] width 91 height 19
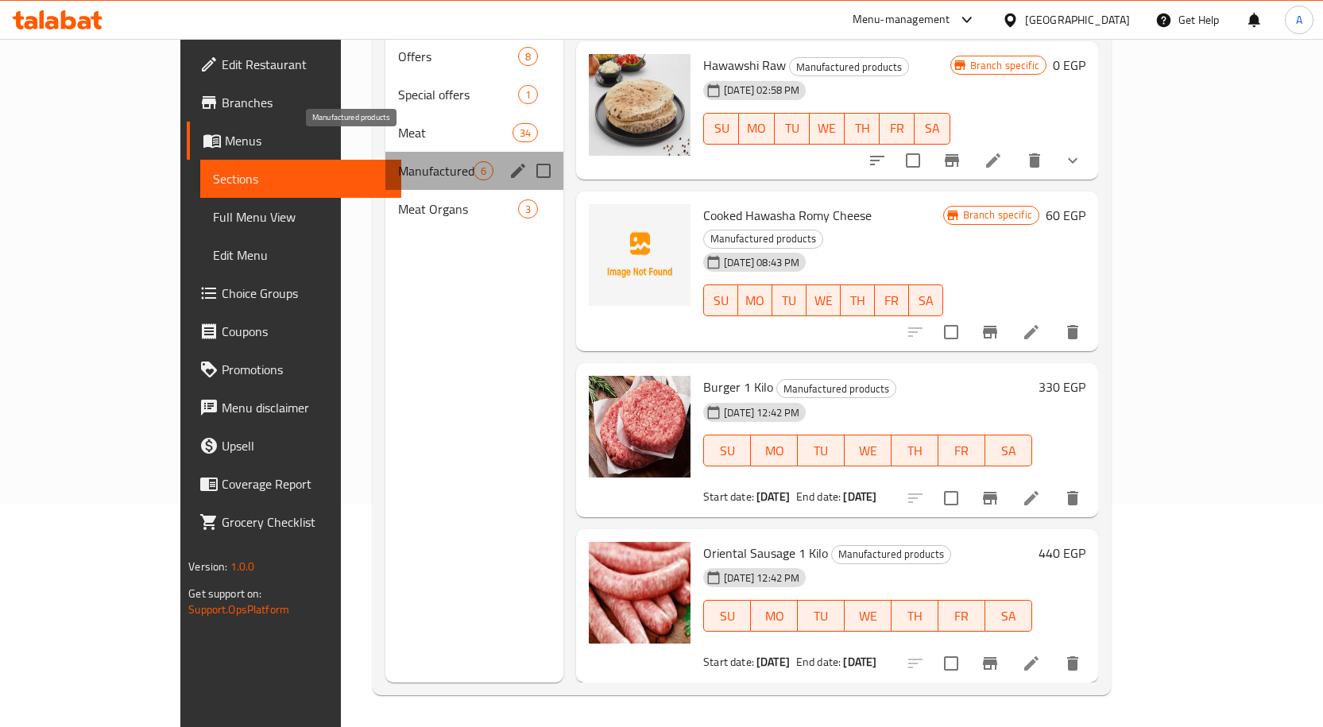
click at [398, 161] on span "Manufactured products" at bounding box center [435, 170] width 75 height 19
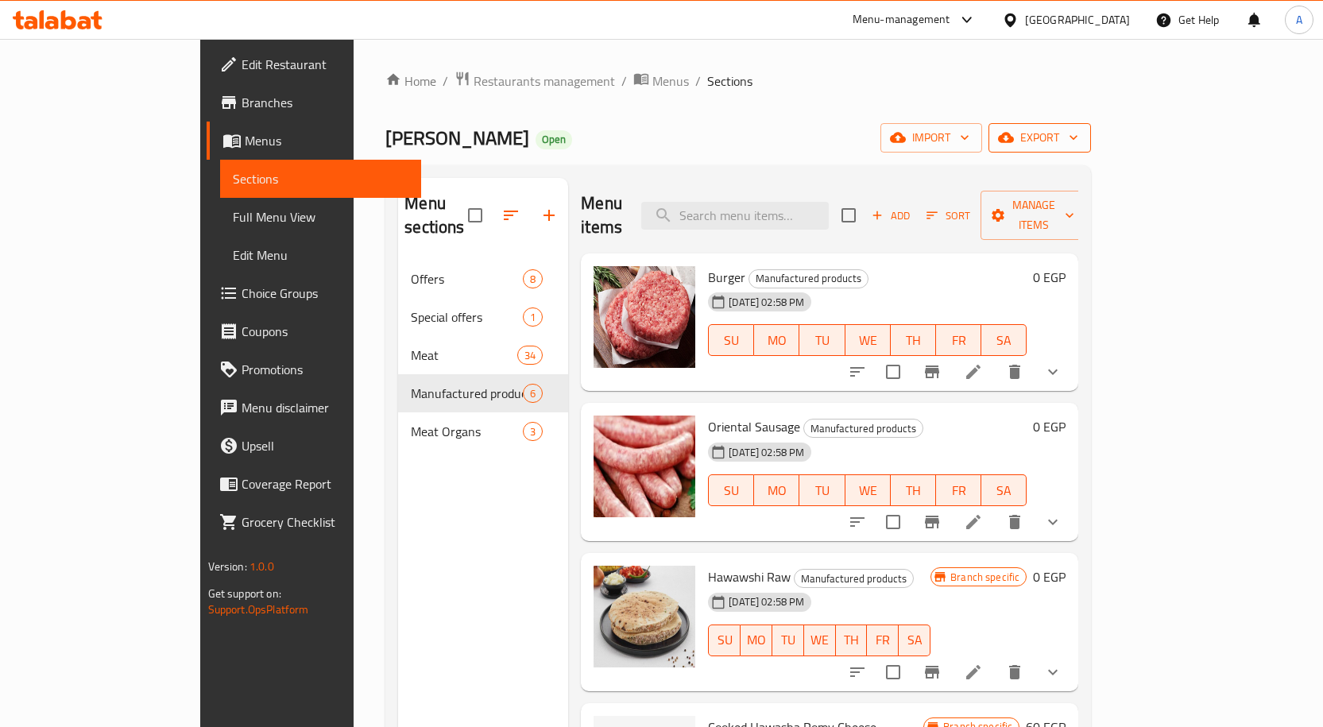
click at [1078, 137] on span "export" at bounding box center [1039, 138] width 77 height 20
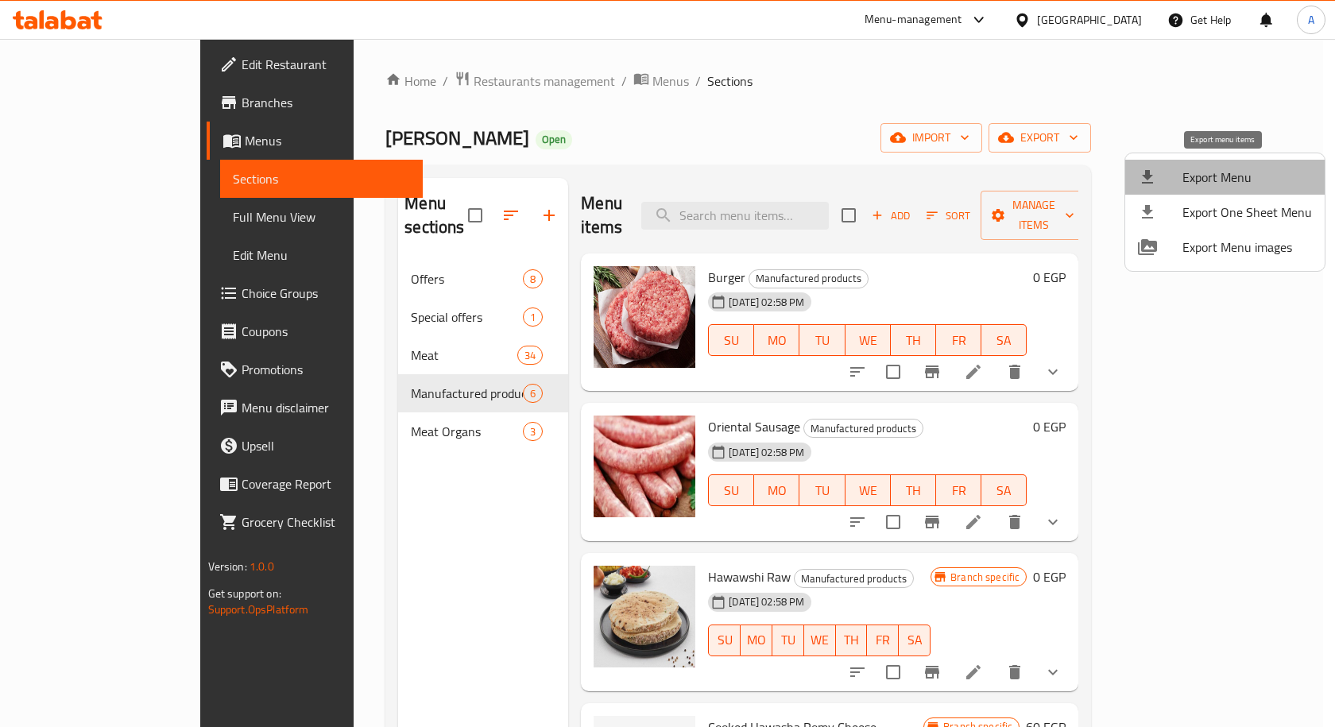
click at [1228, 178] on span "Export Menu" at bounding box center [1246, 177] width 129 height 19
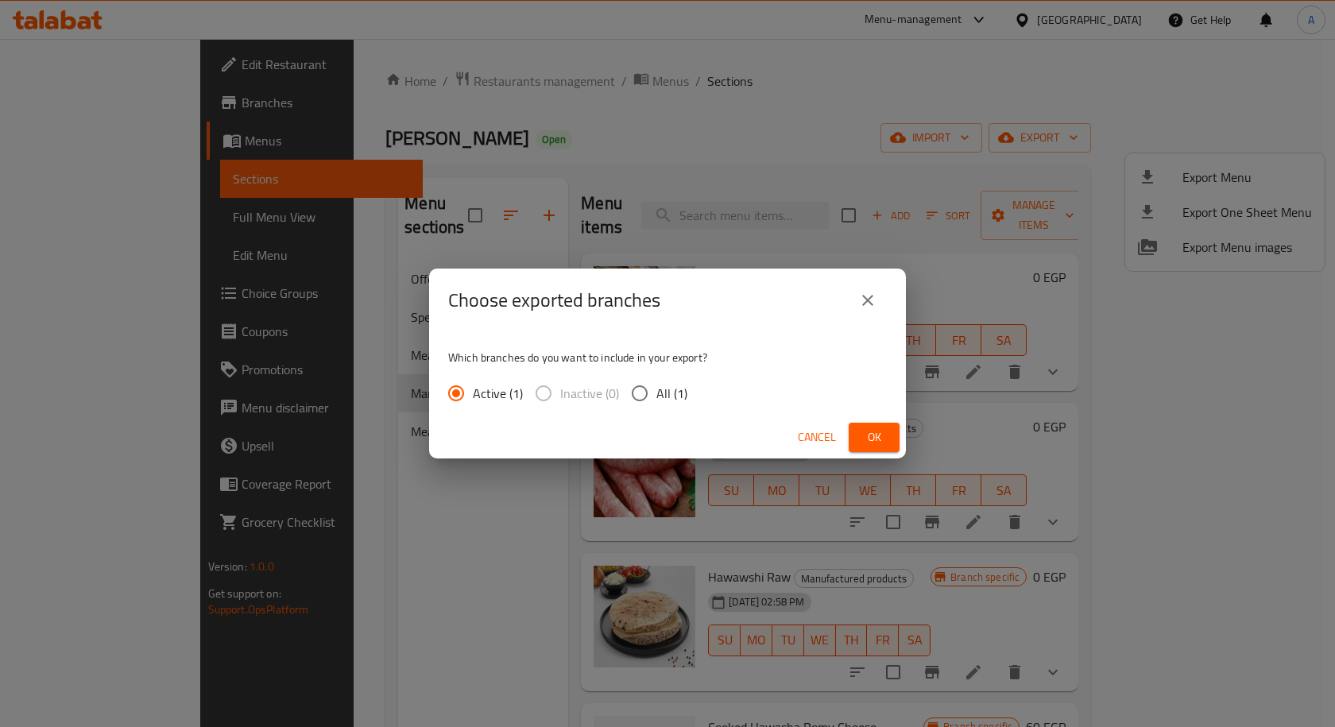
click at [674, 396] on span "All (1)" at bounding box center [671, 393] width 31 height 19
click at [656, 396] on input "All (1)" at bounding box center [639, 393] width 33 height 33
radio input "true"
click at [882, 439] on span "Ok" at bounding box center [873, 437] width 25 height 20
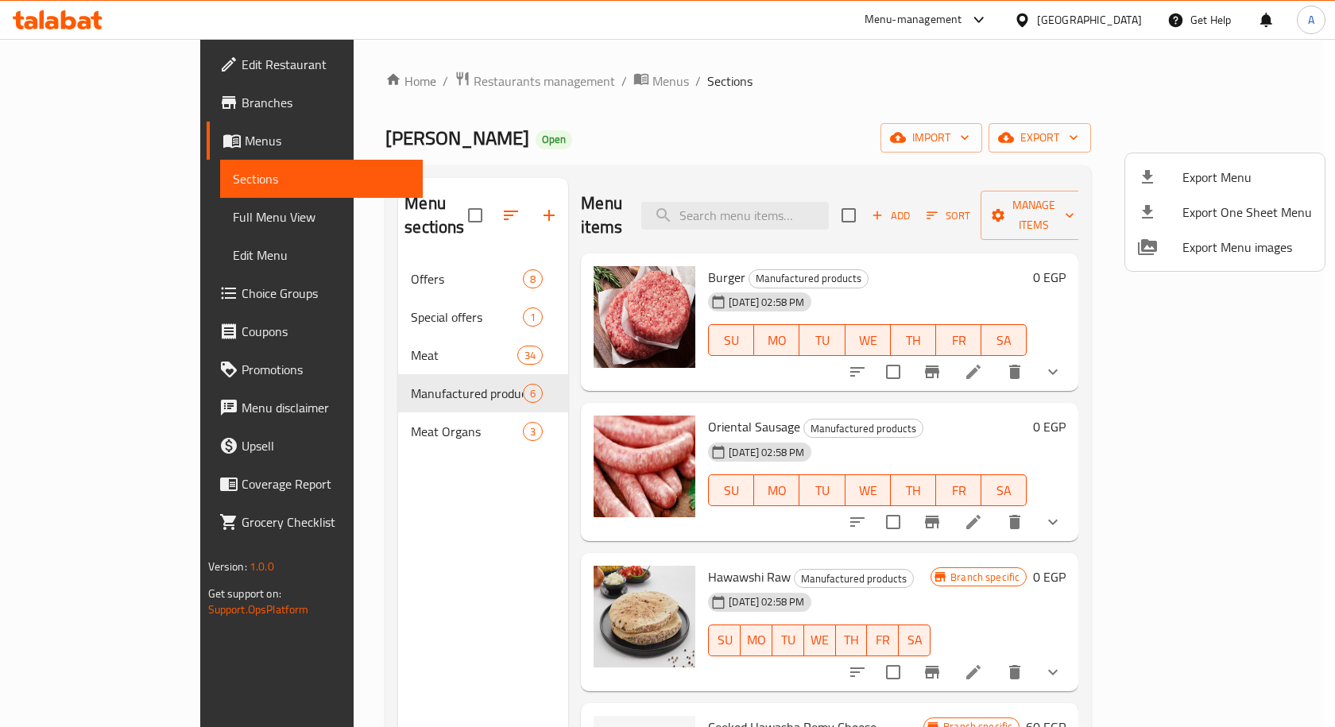
drag, startPoint x: 103, startPoint y: 218, endPoint x: 211, endPoint y: 231, distance: 108.8
click at [103, 218] on div at bounding box center [667, 363] width 1335 height 727
click at [233, 218] on span "Full Menu View" at bounding box center [322, 216] width 178 height 19
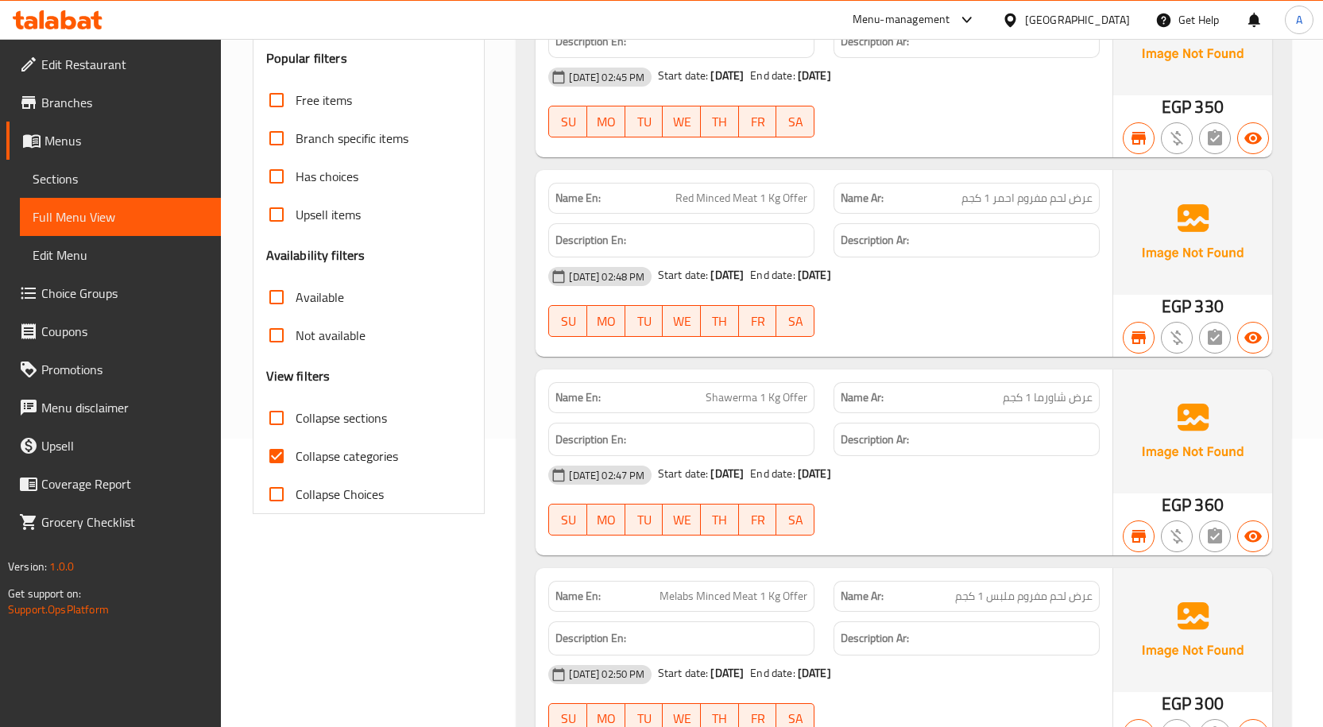
scroll to position [318, 0]
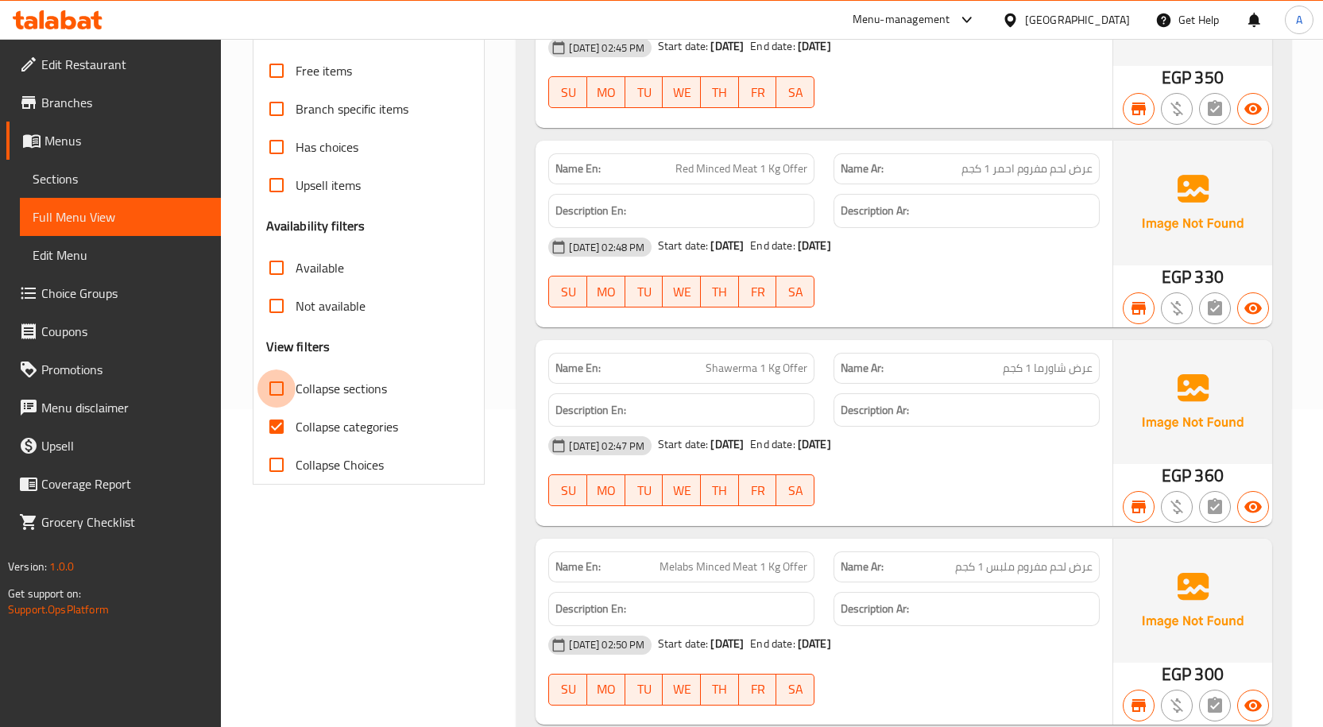
click at [285, 381] on input "Collapse sections" at bounding box center [276, 388] width 38 height 38
checkbox input "true"
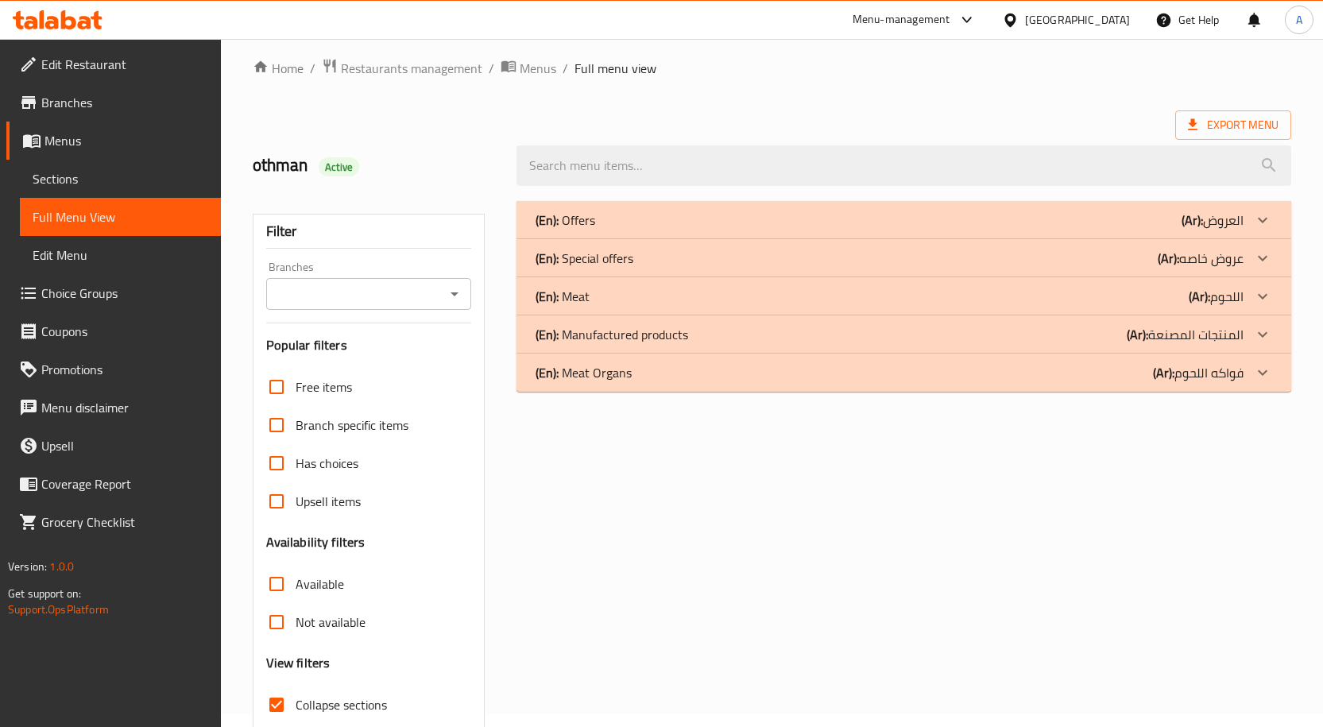
scroll to position [0, 0]
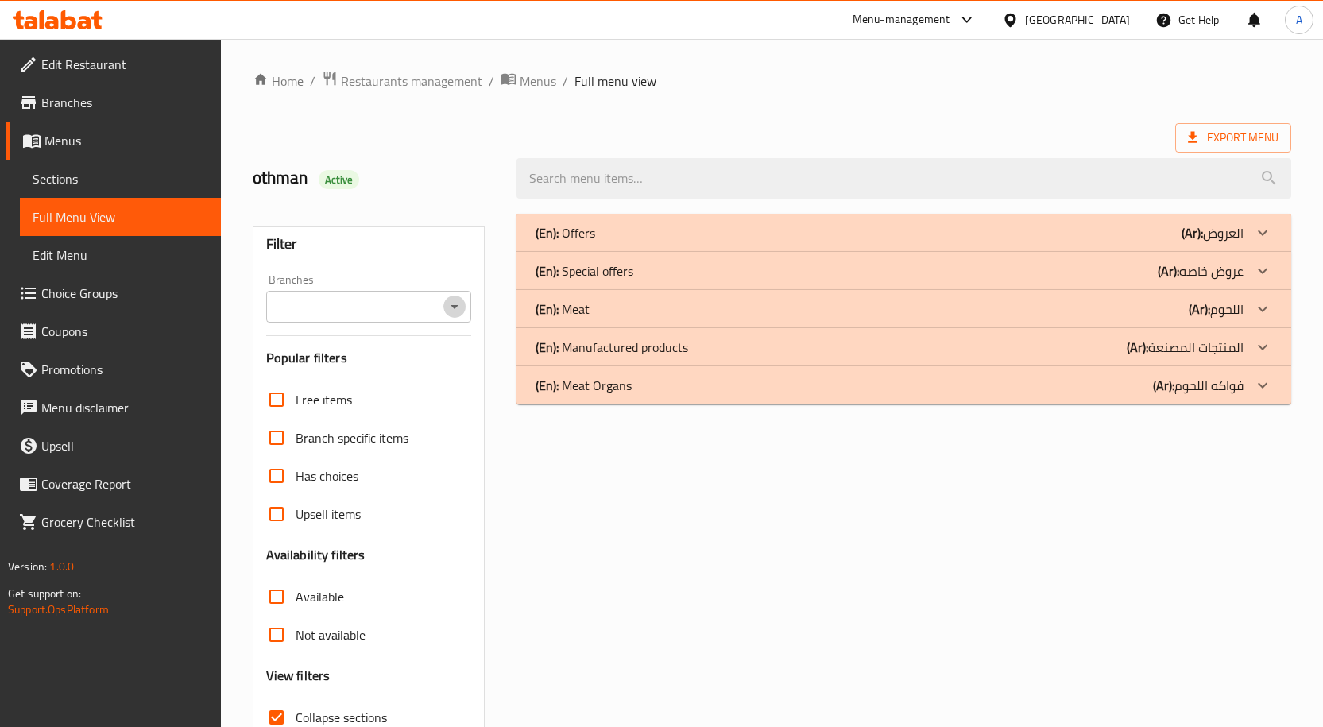
click at [461, 303] on icon "Open" at bounding box center [454, 306] width 19 height 19
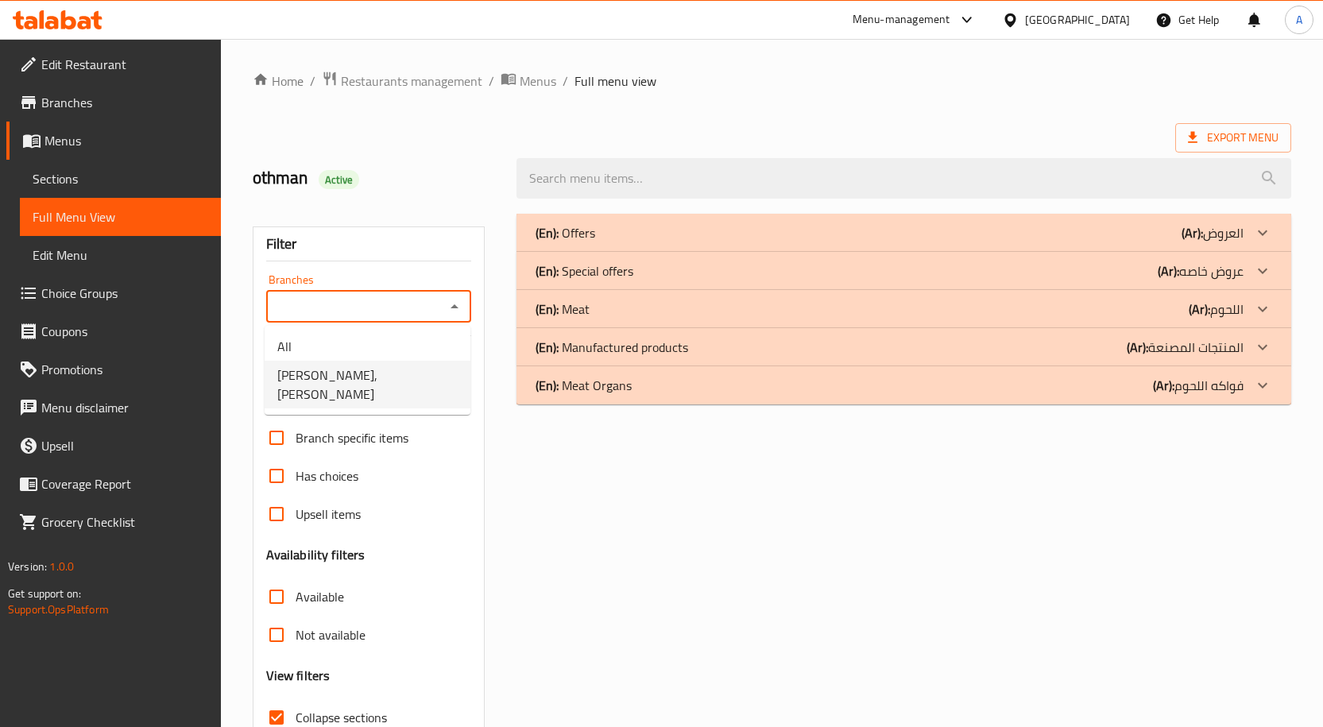
click at [394, 377] on span "Ahmed Othman Butchery, Madinet El Salam" at bounding box center [367, 384] width 180 height 38
type input "Ahmed Othman Butchery, Madinet El Salam"
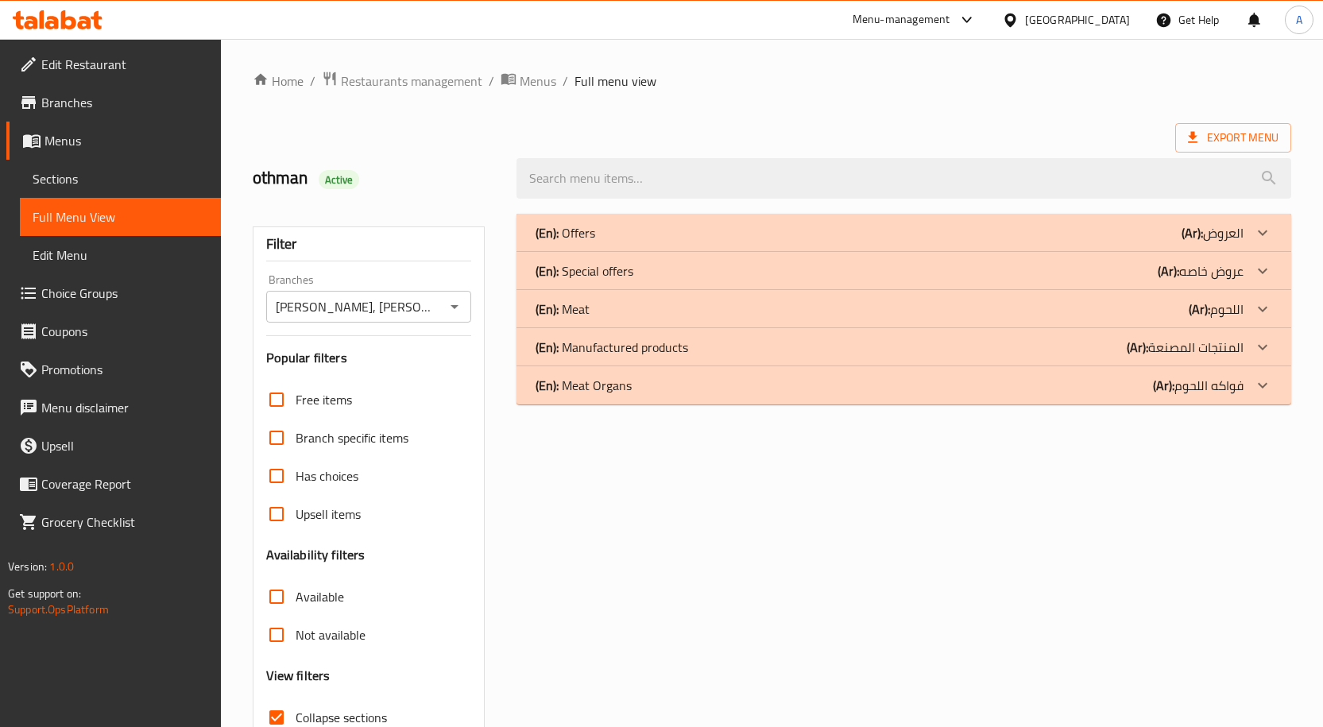
click at [631, 313] on div "(En): Meat (Ar): اللحوم" at bounding box center [889, 309] width 708 height 19
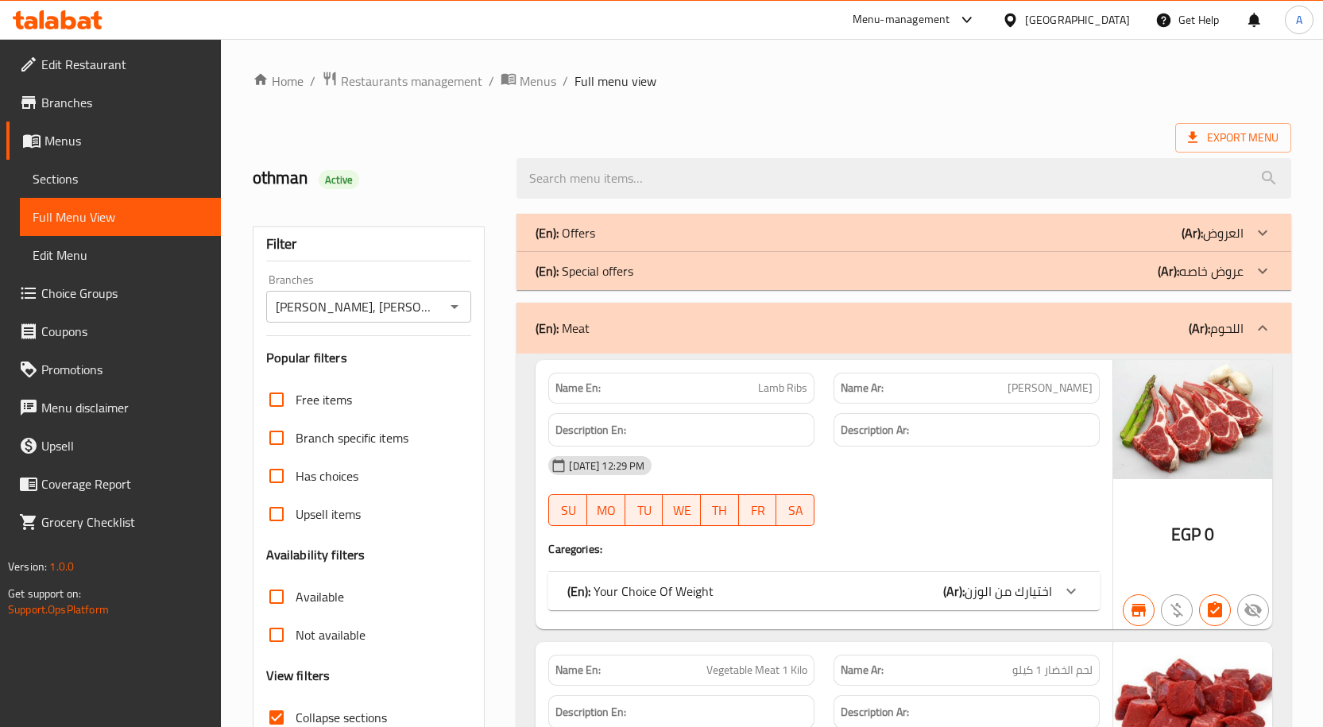
scroll to position [397, 0]
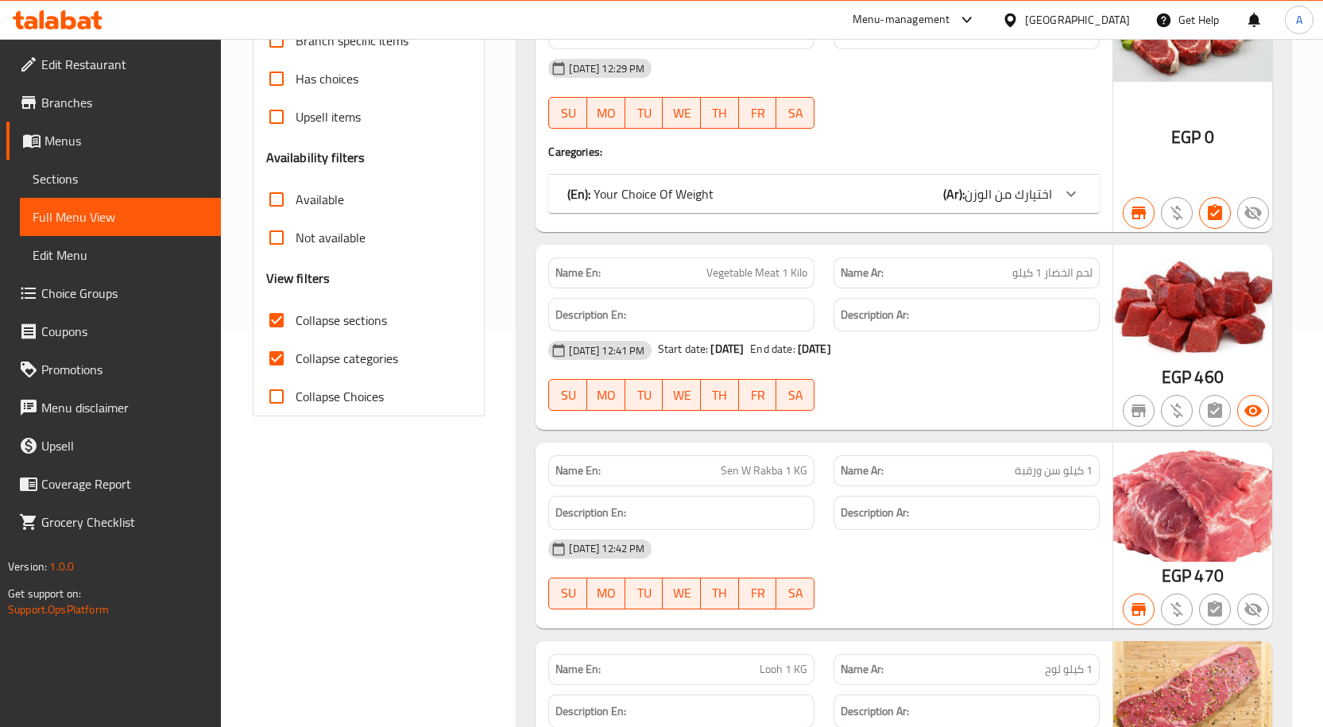
click at [310, 354] on span "Collapse categories" at bounding box center [347, 358] width 102 height 19
click at [296, 354] on input "Collapse categories" at bounding box center [276, 358] width 38 height 38
checkbox input "false"
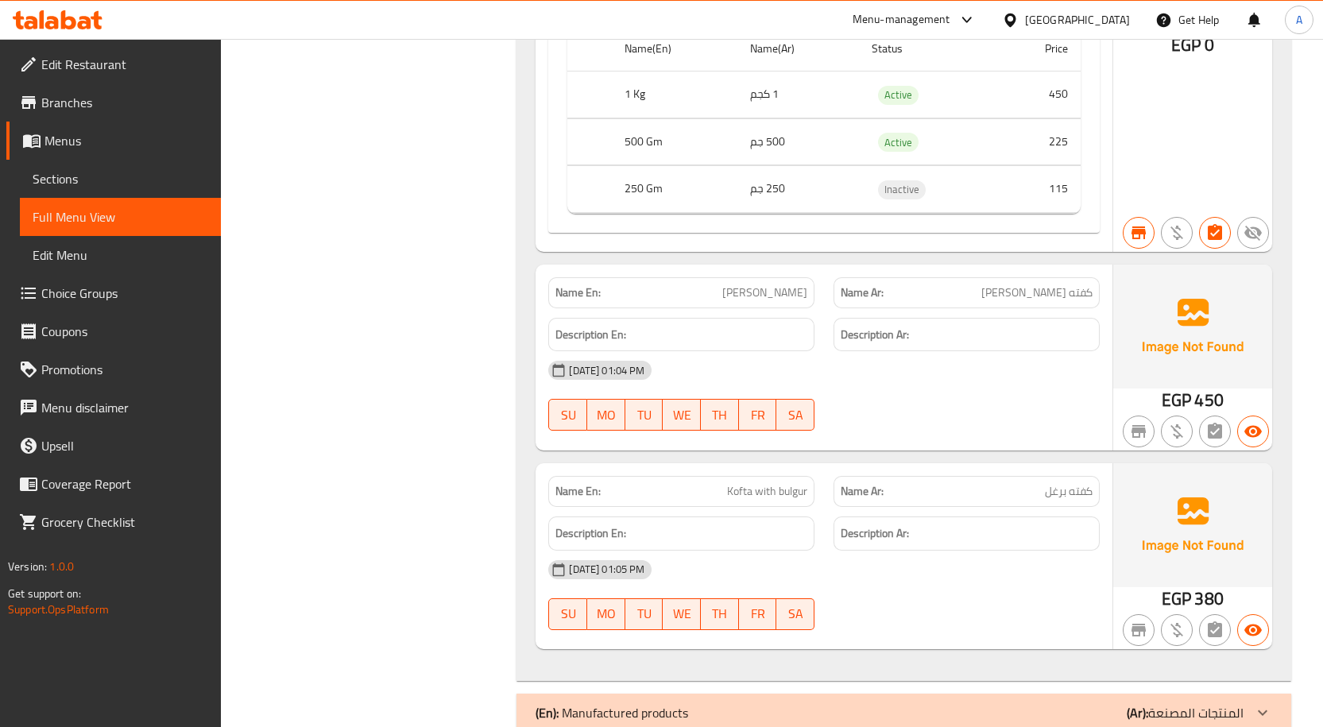
scroll to position [14662, 0]
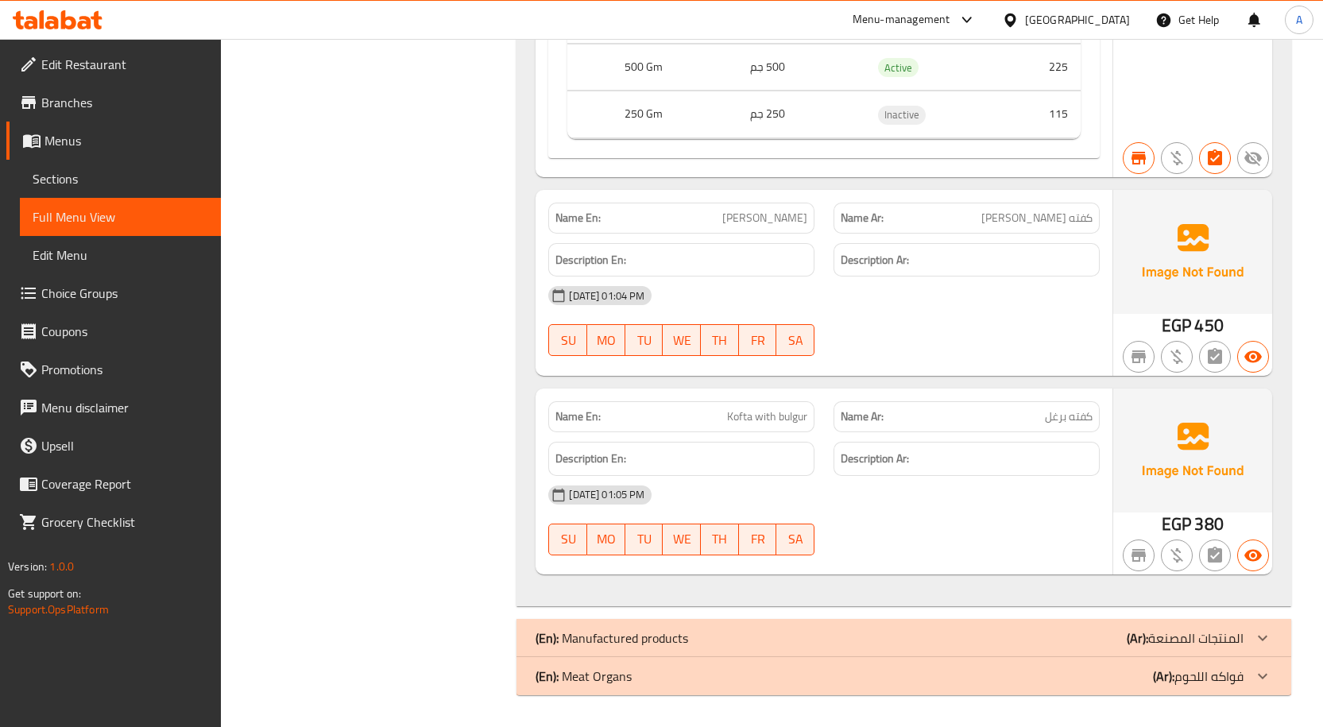
click at [690, 636] on div "(En): Manufactured products (Ar): المنتجات المصنعة" at bounding box center [889, 637] width 708 height 19
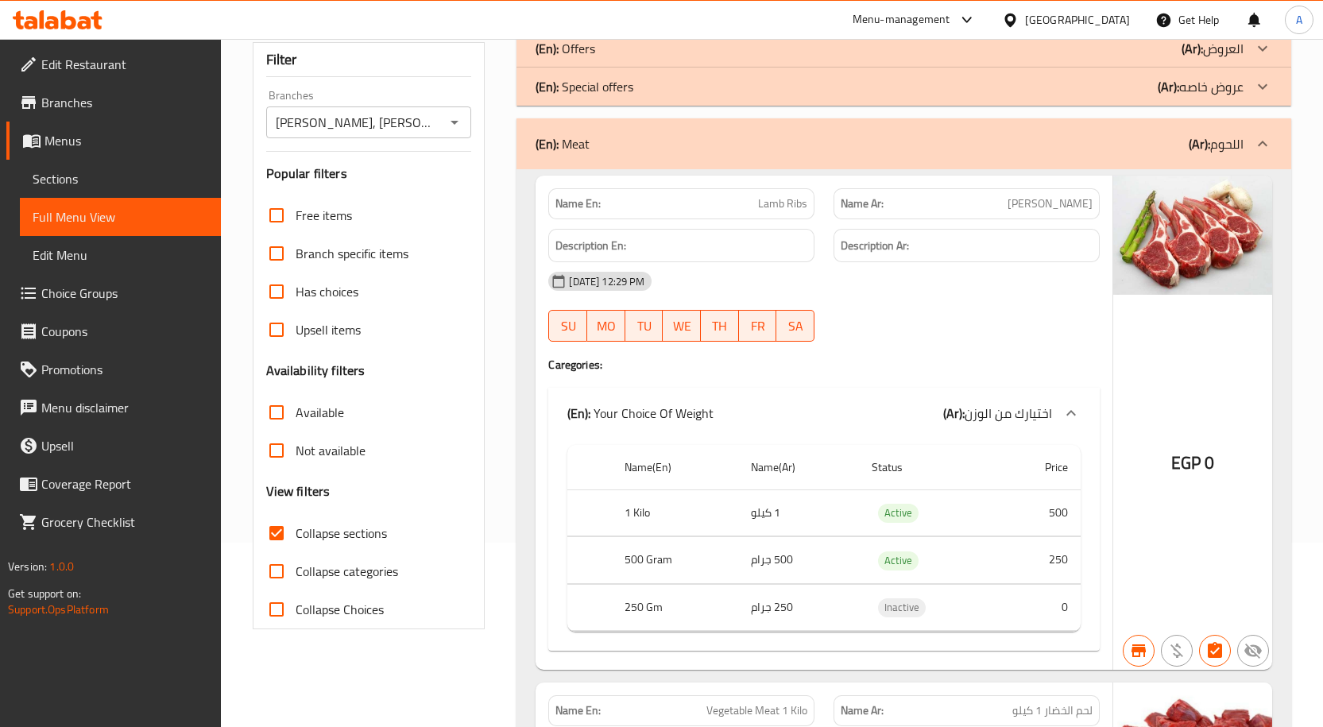
scroll to position [0, 0]
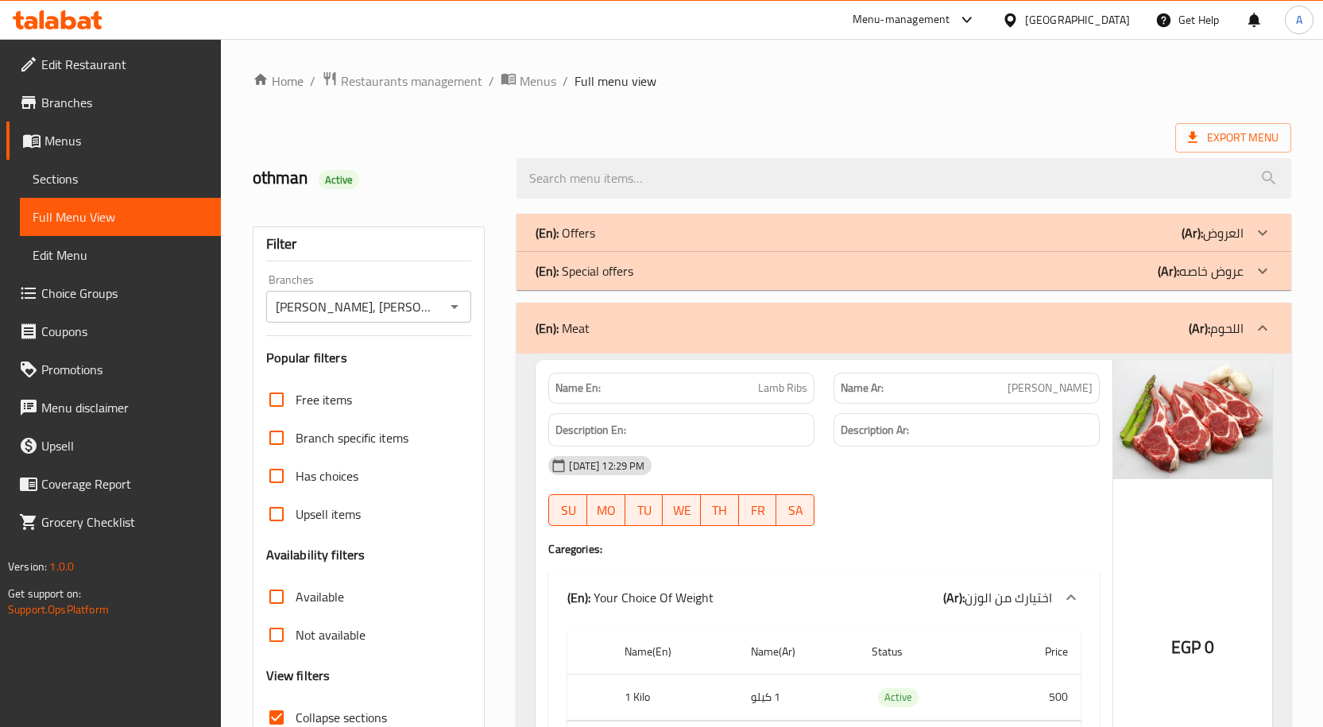
click at [455, 307] on icon "Open" at bounding box center [454, 307] width 8 height 4
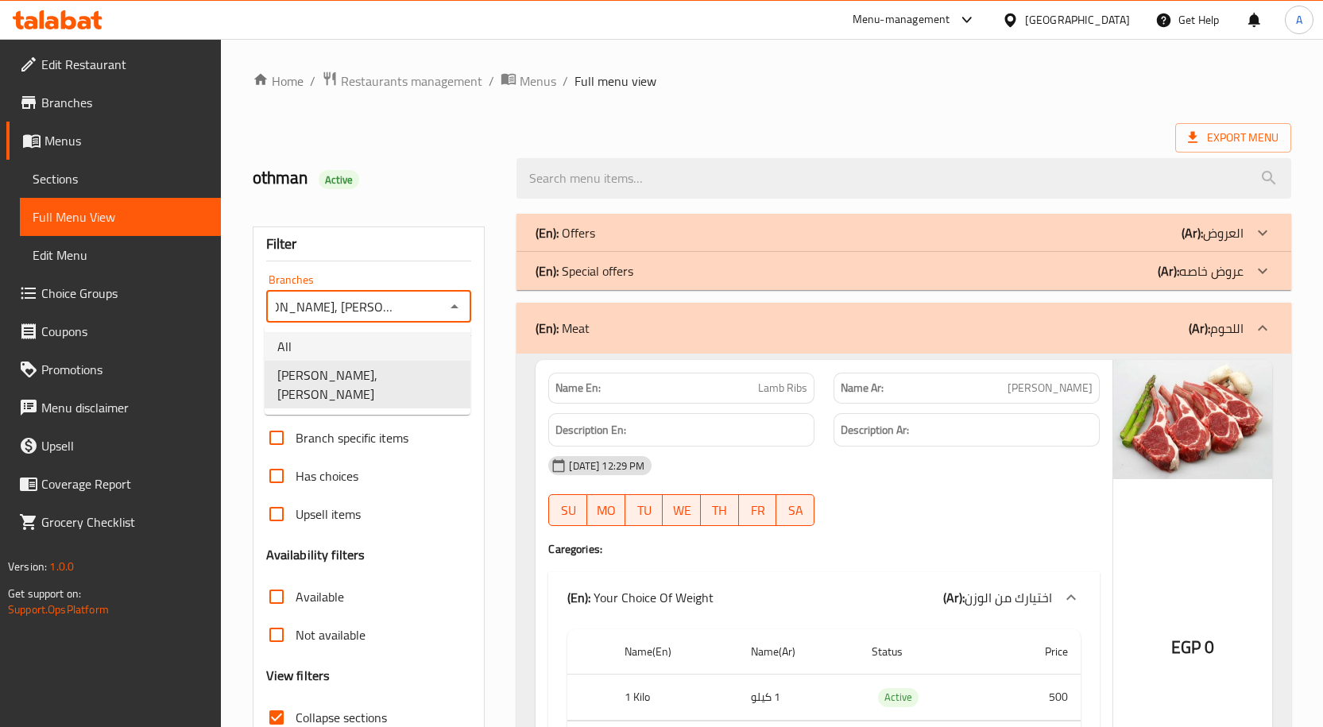
click at [347, 348] on li "All" at bounding box center [368, 346] width 206 height 29
type input "All"
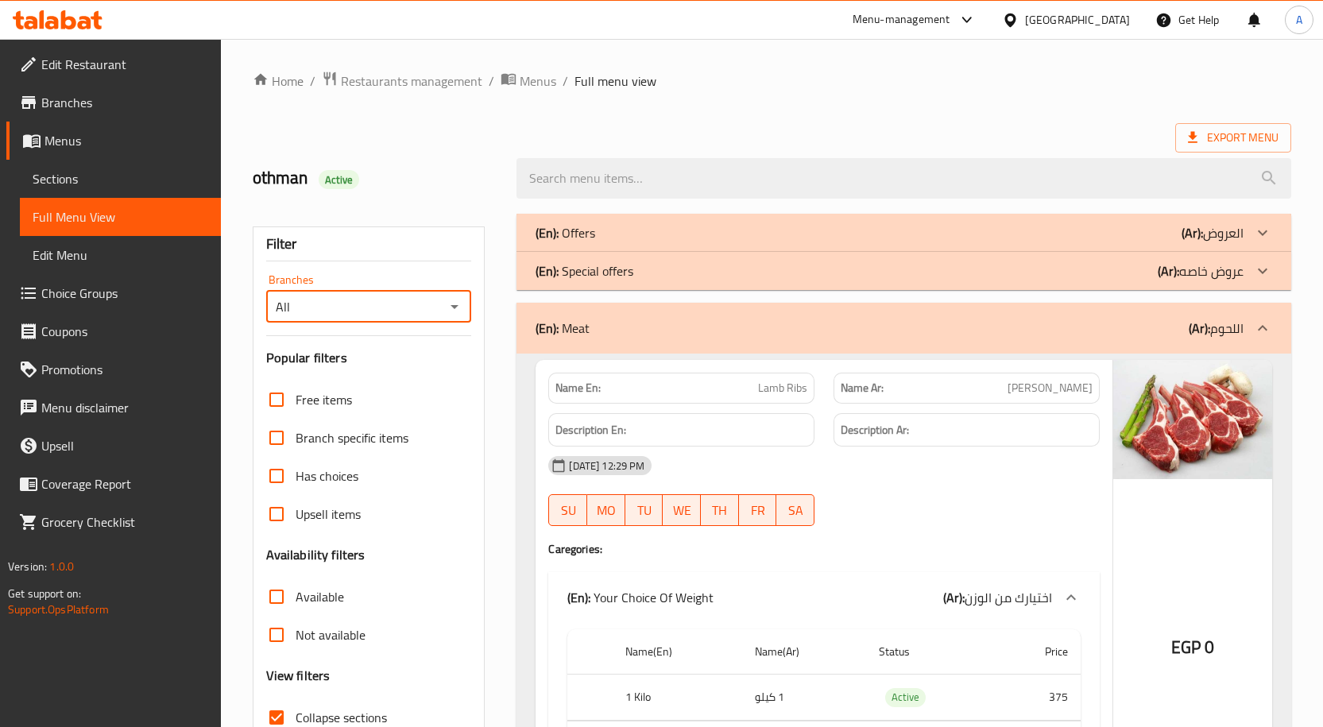
scroll to position [0, 0]
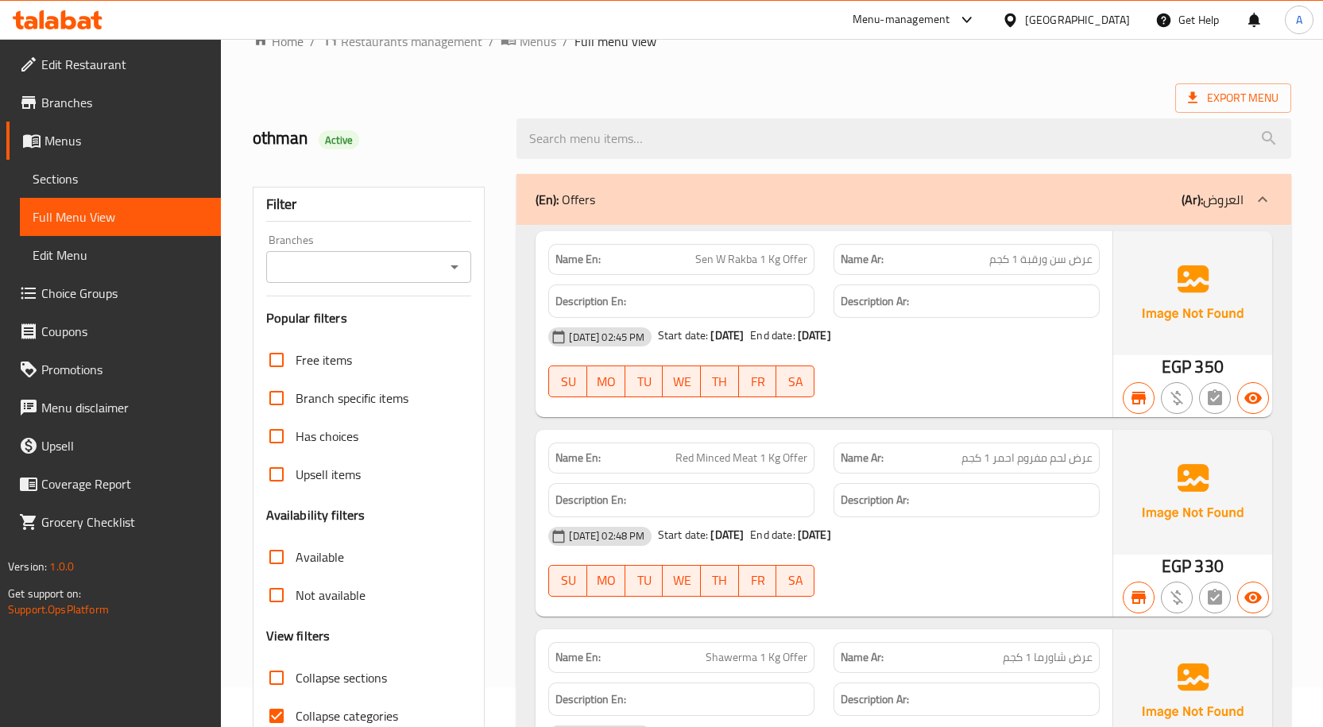
scroll to position [79, 0]
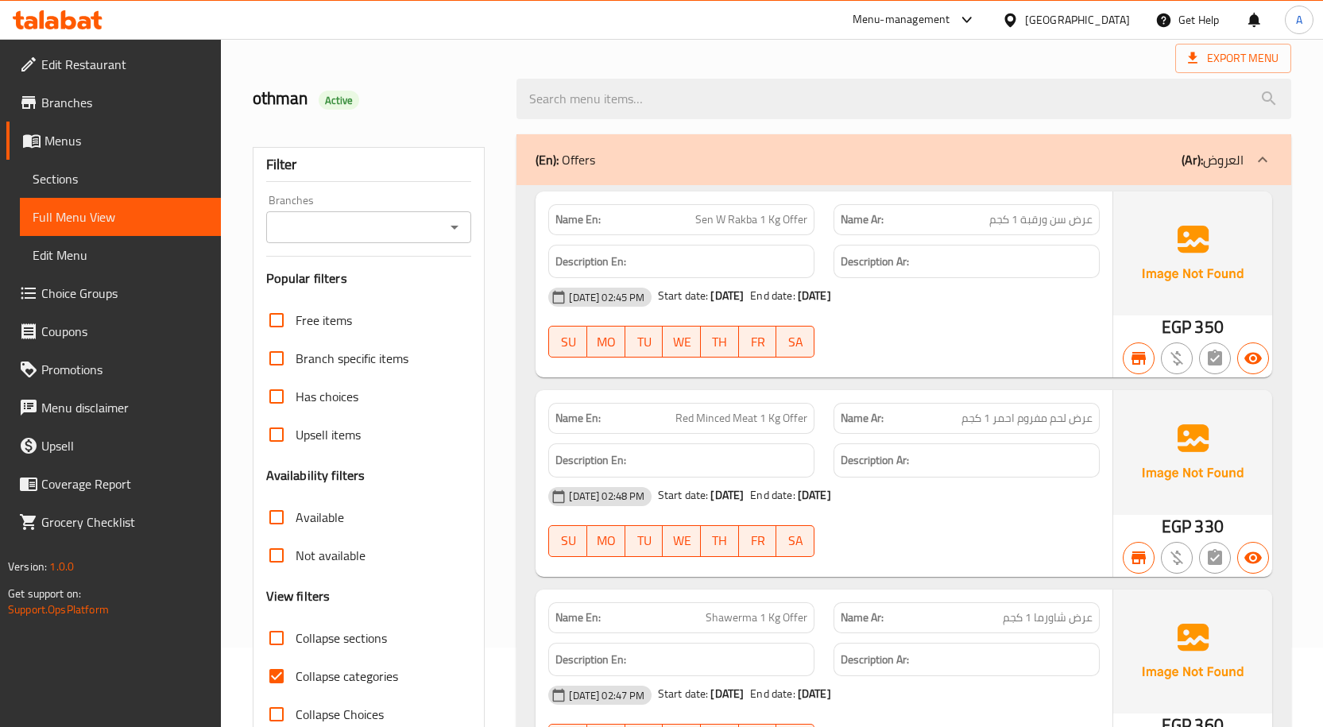
click at [304, 650] on label "Collapse sections" at bounding box center [321, 638] width 129 height 38
click at [296, 650] on input "Collapse sections" at bounding box center [276, 638] width 38 height 38
checkbox input "true"
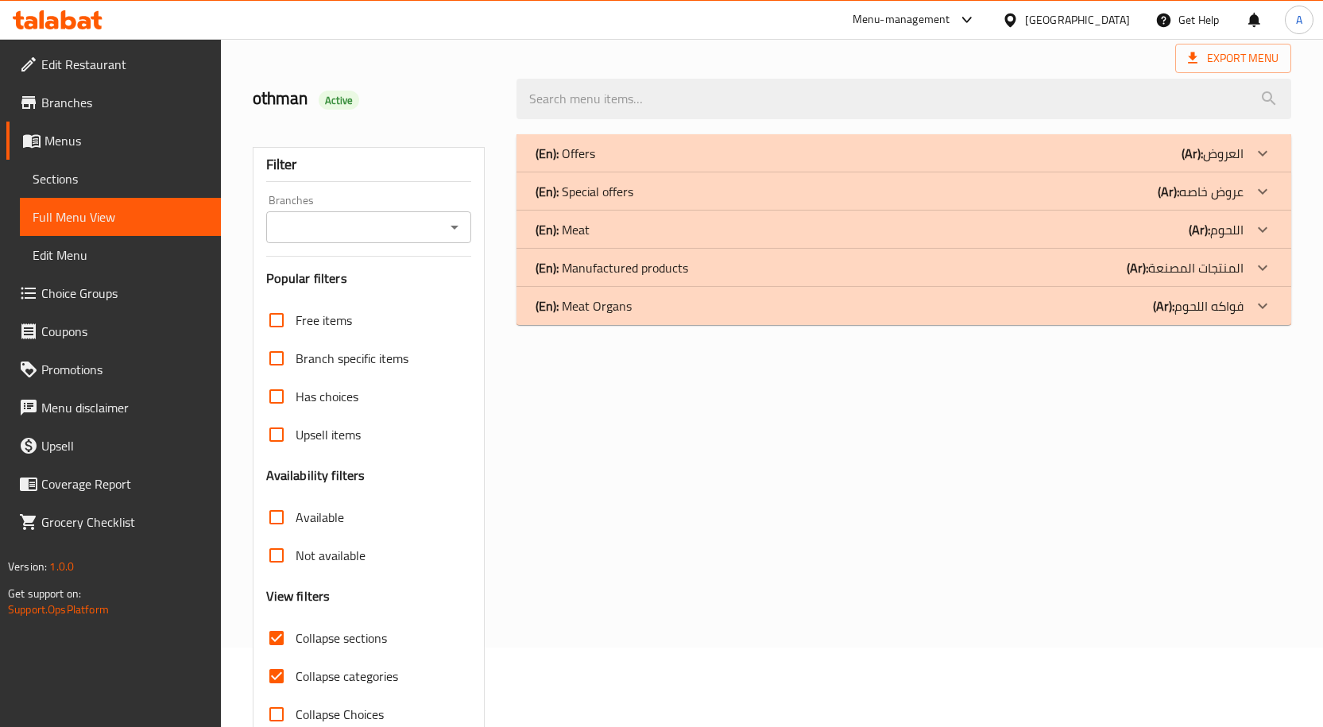
click at [1129, 224] on div "(En): Meat (Ar): اللحوم" at bounding box center [889, 229] width 708 height 19
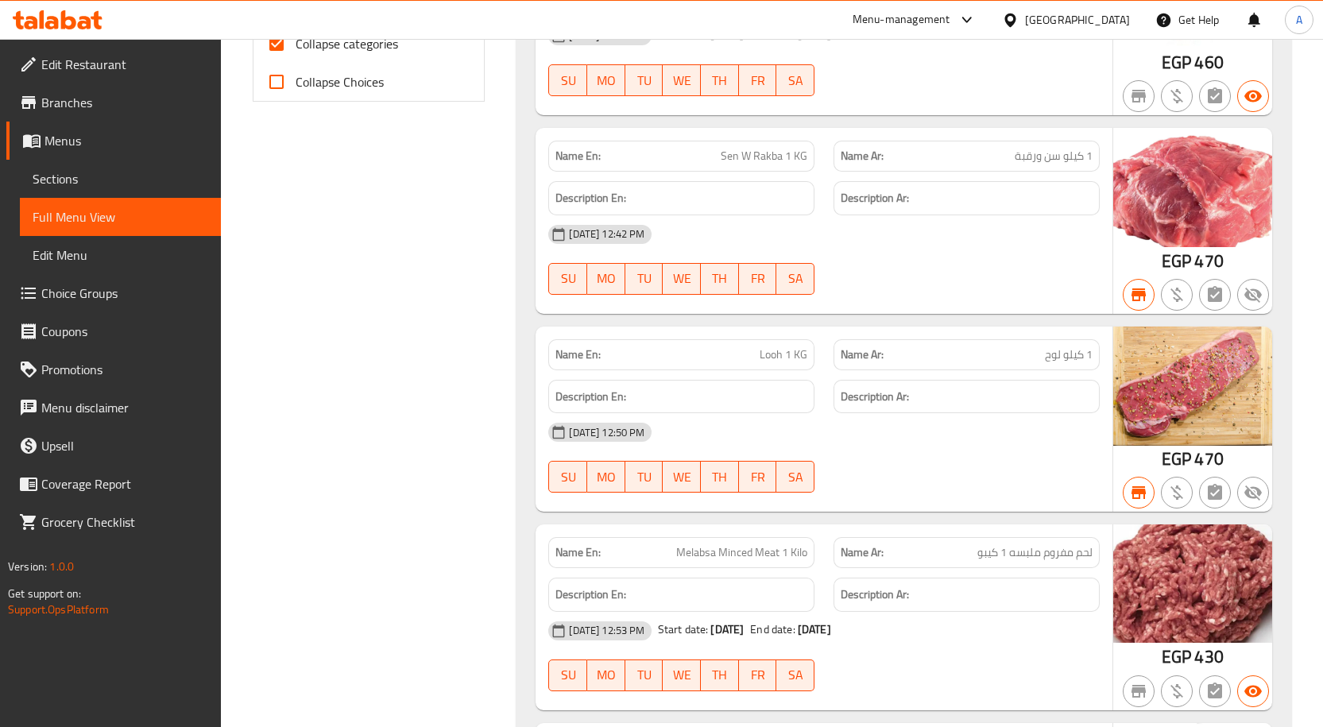
scroll to position [636, 0]
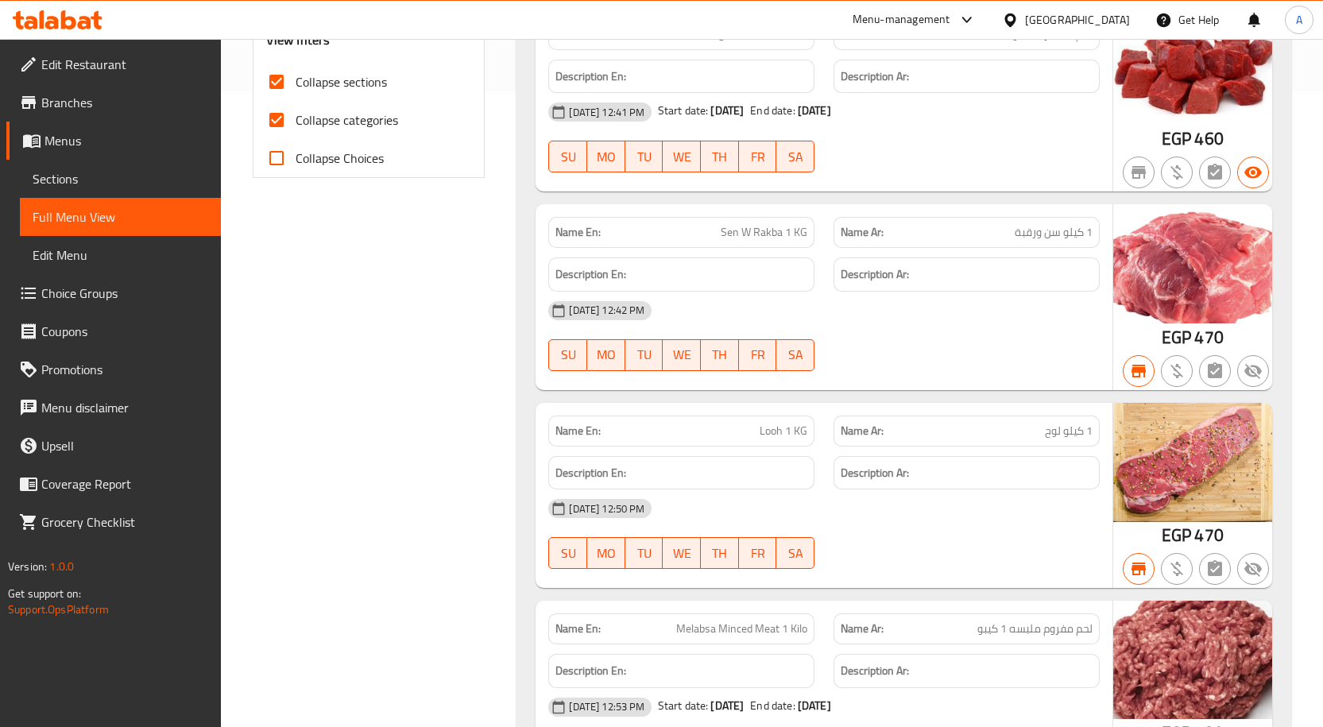
click at [319, 112] on span "Collapse categories" at bounding box center [347, 119] width 102 height 19
click at [296, 112] on input "Collapse categories" at bounding box center [276, 120] width 38 height 38
checkbox input "false"
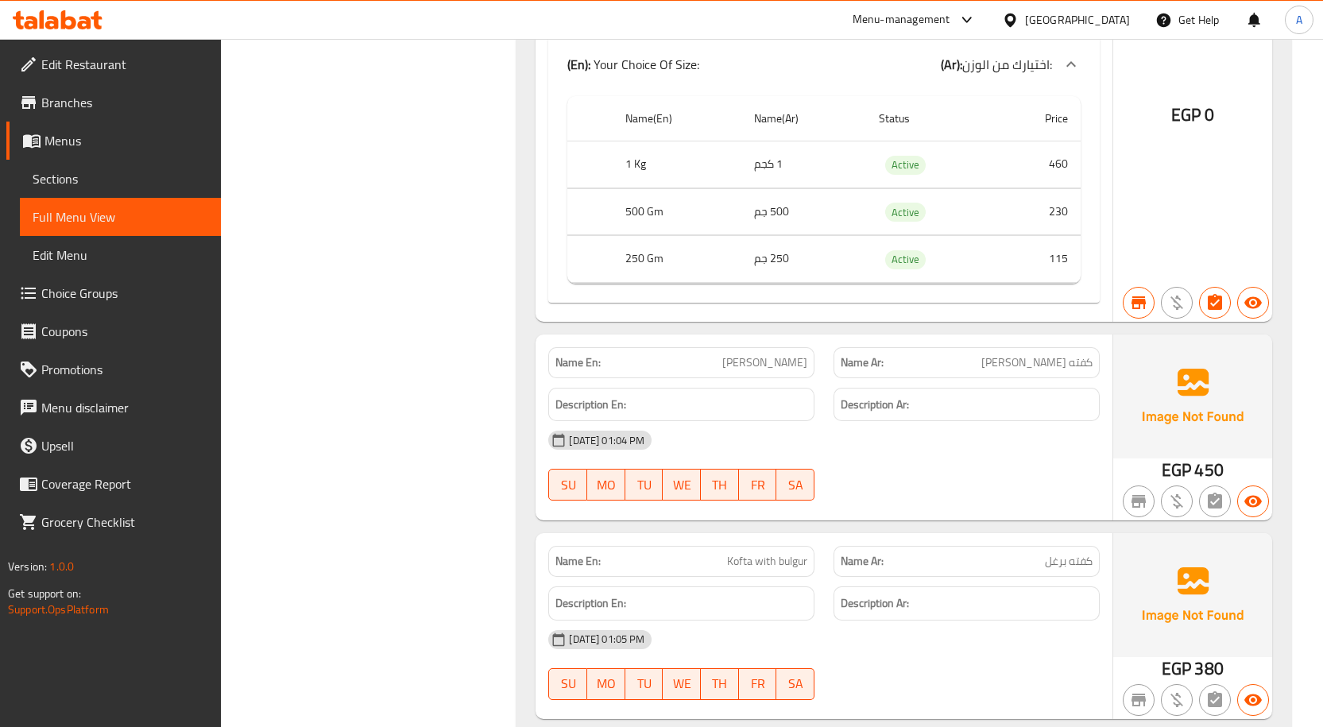
scroll to position [14662, 0]
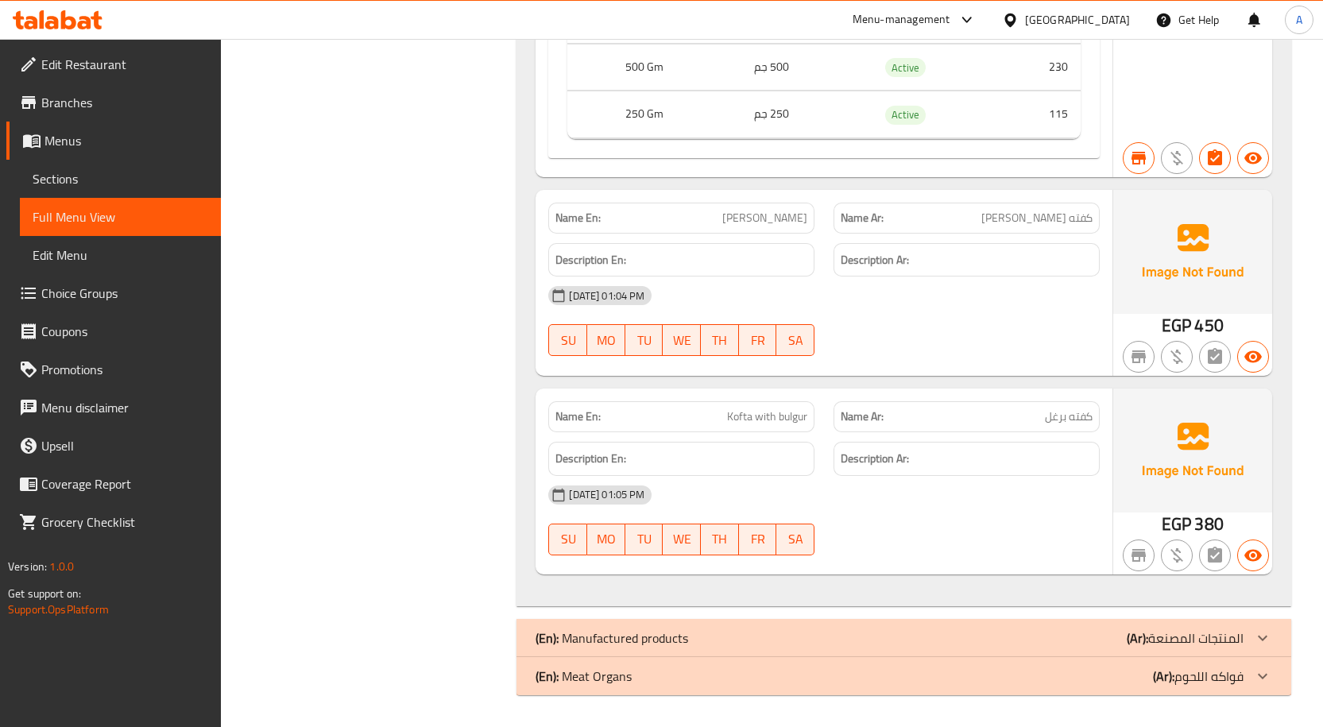
click at [1135, 631] on b "(Ar):" at bounding box center [1137, 638] width 21 height 24
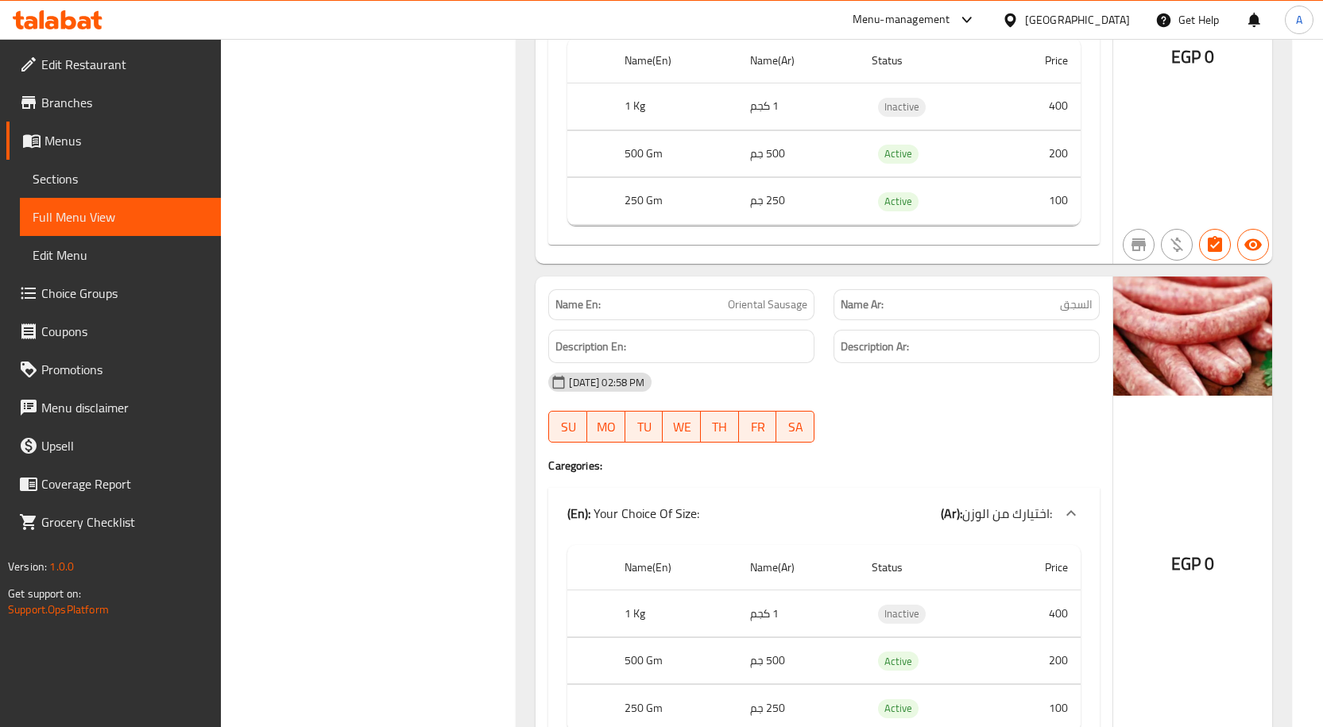
scroll to position [15616, 0]
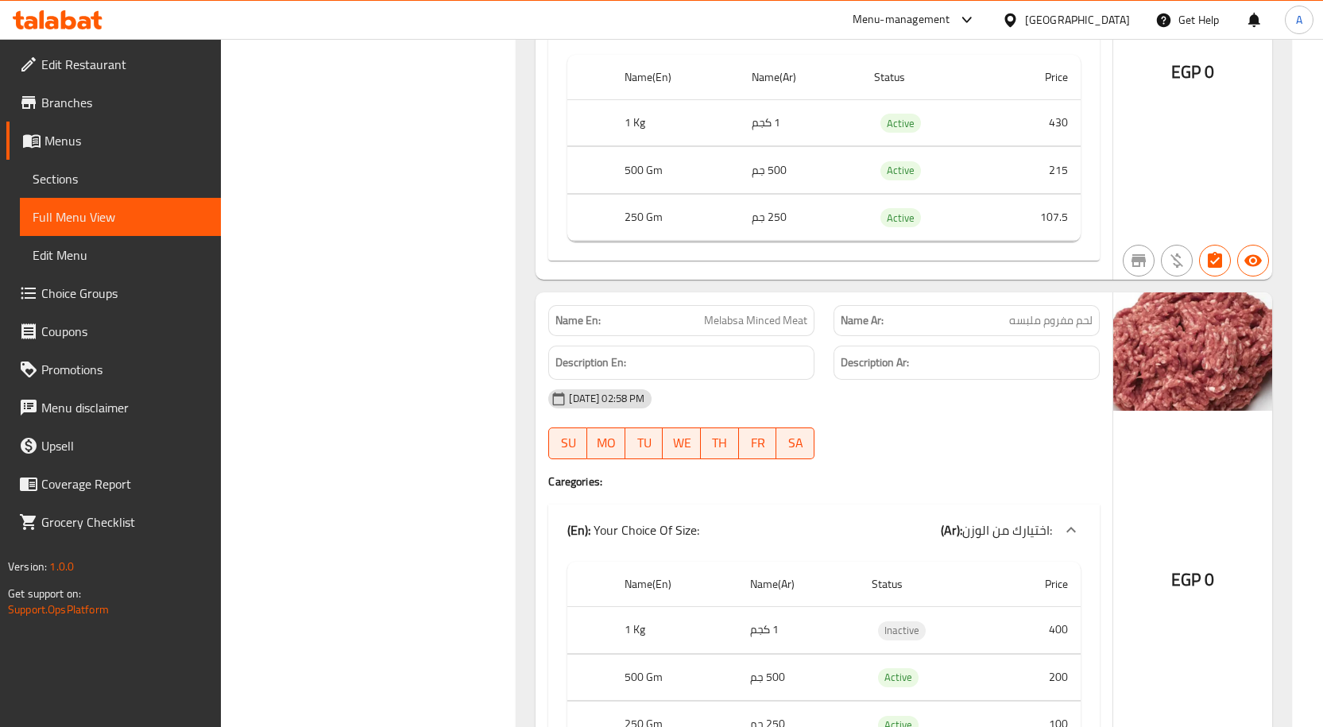
scroll to position [11554, 0]
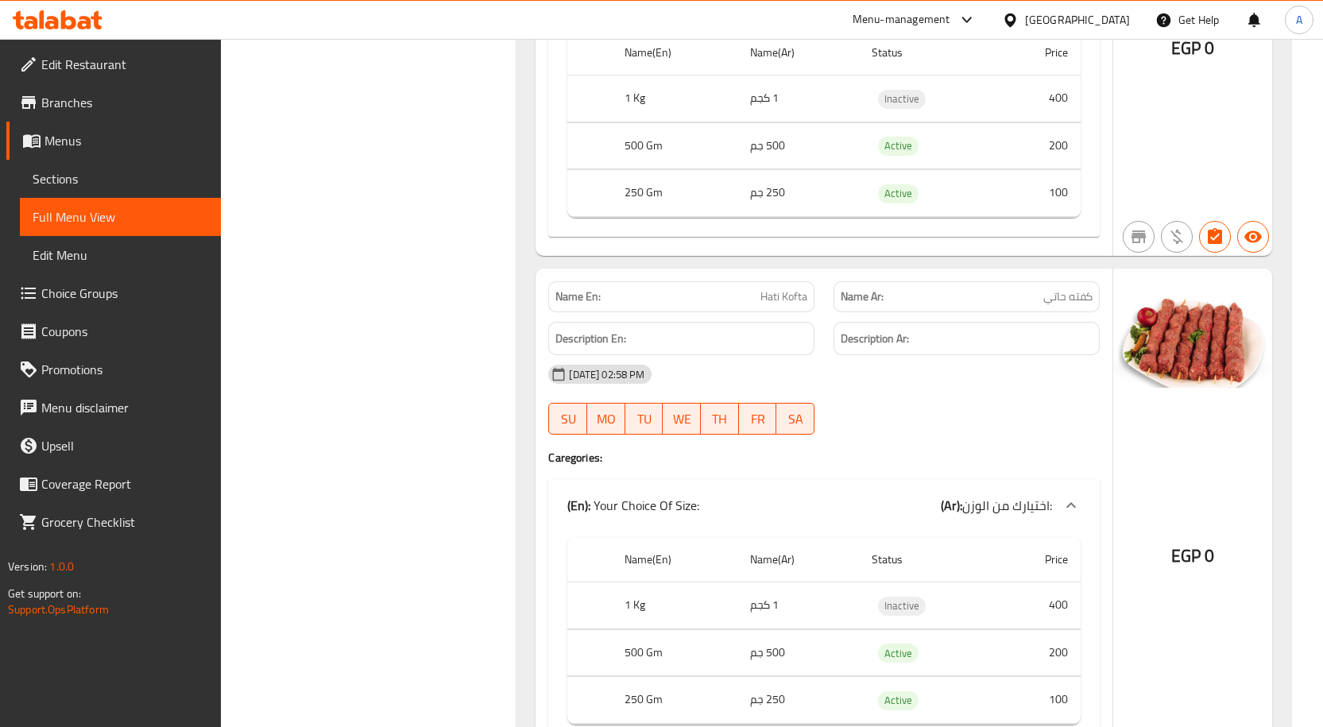
scroll to position [12140, 0]
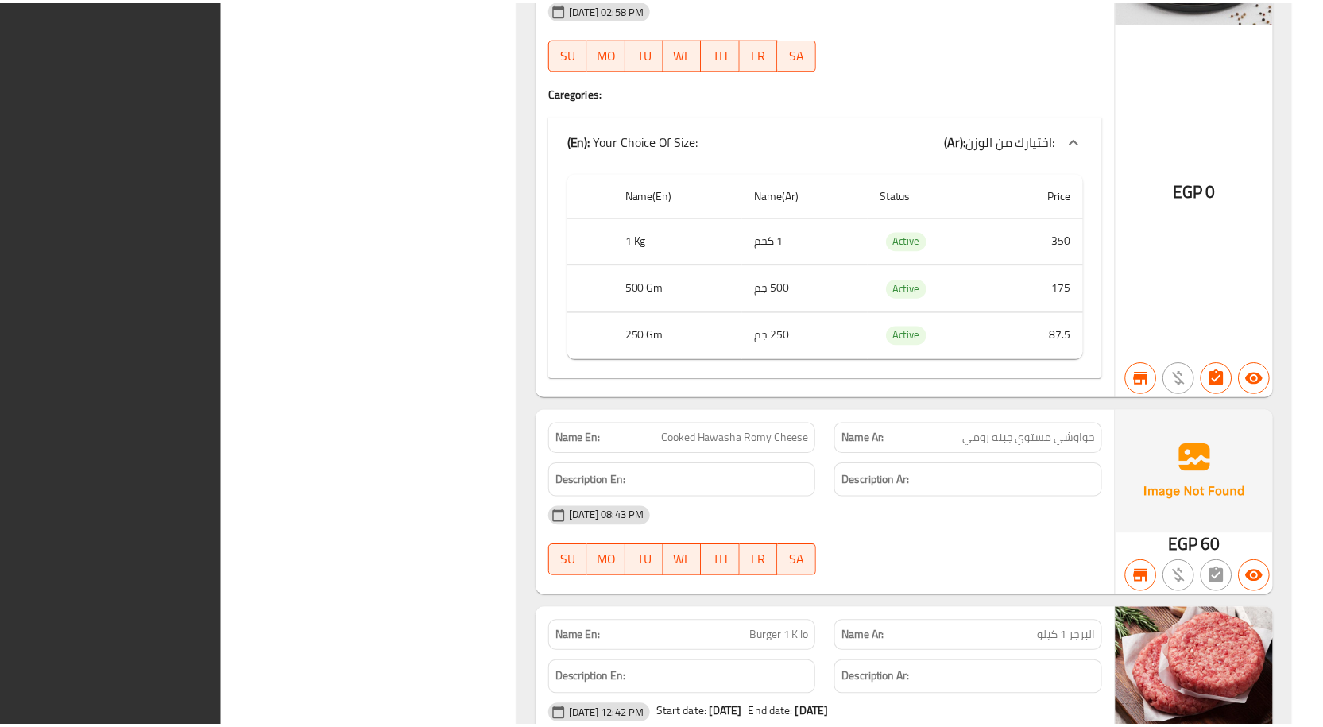
scroll to position [16830, 0]
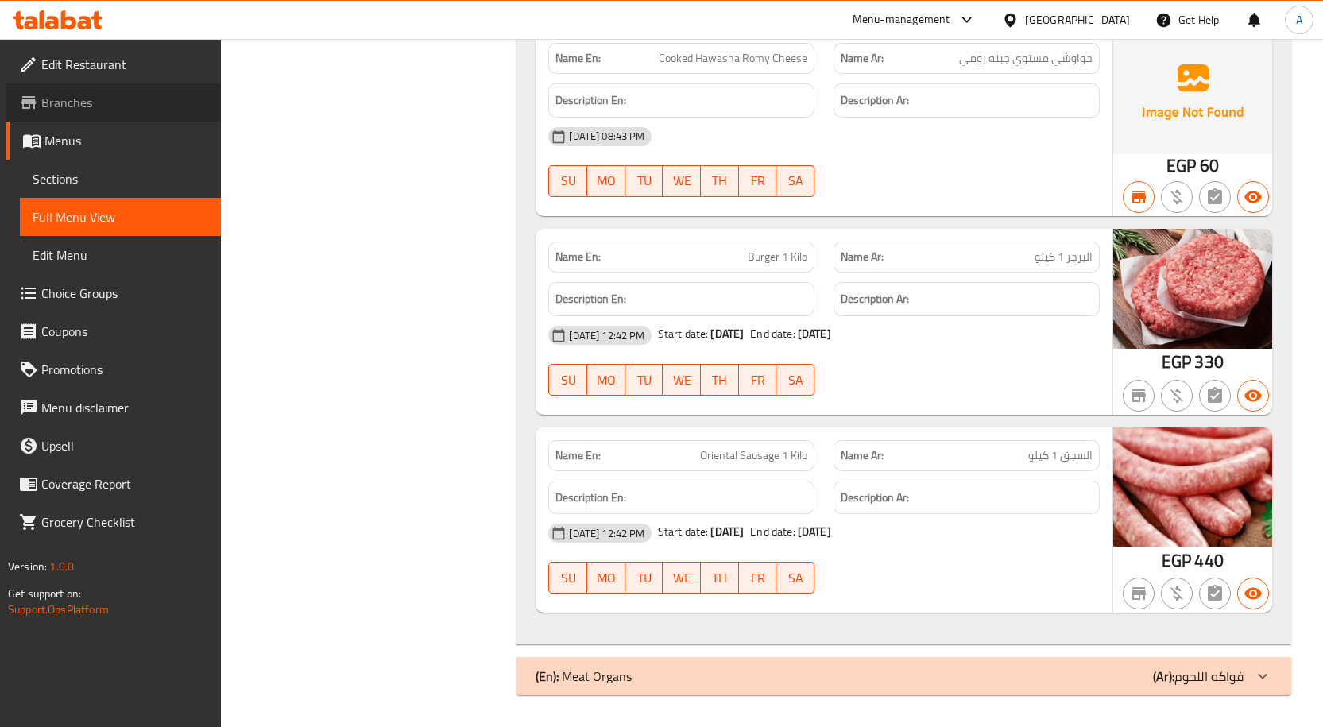
click at [79, 98] on span "Branches" at bounding box center [124, 102] width 167 height 19
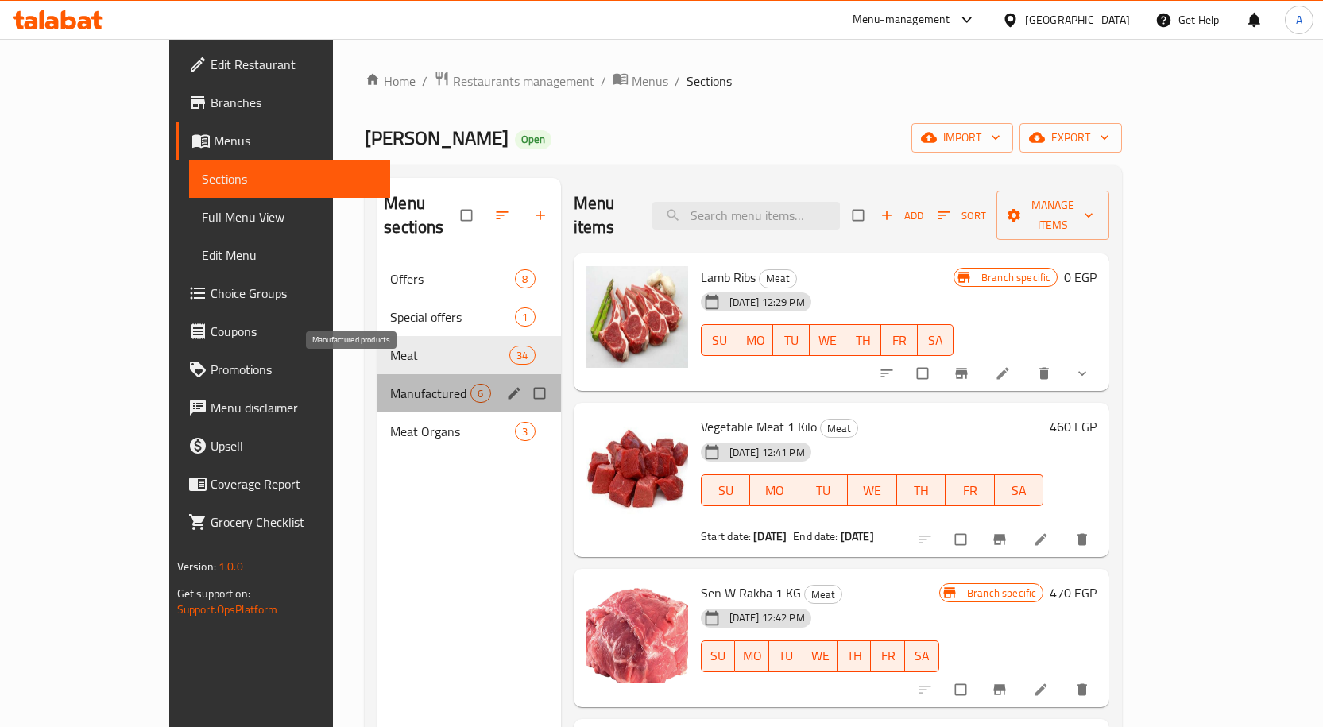
click at [390, 384] on span "Manufactured products" at bounding box center [430, 393] width 80 height 19
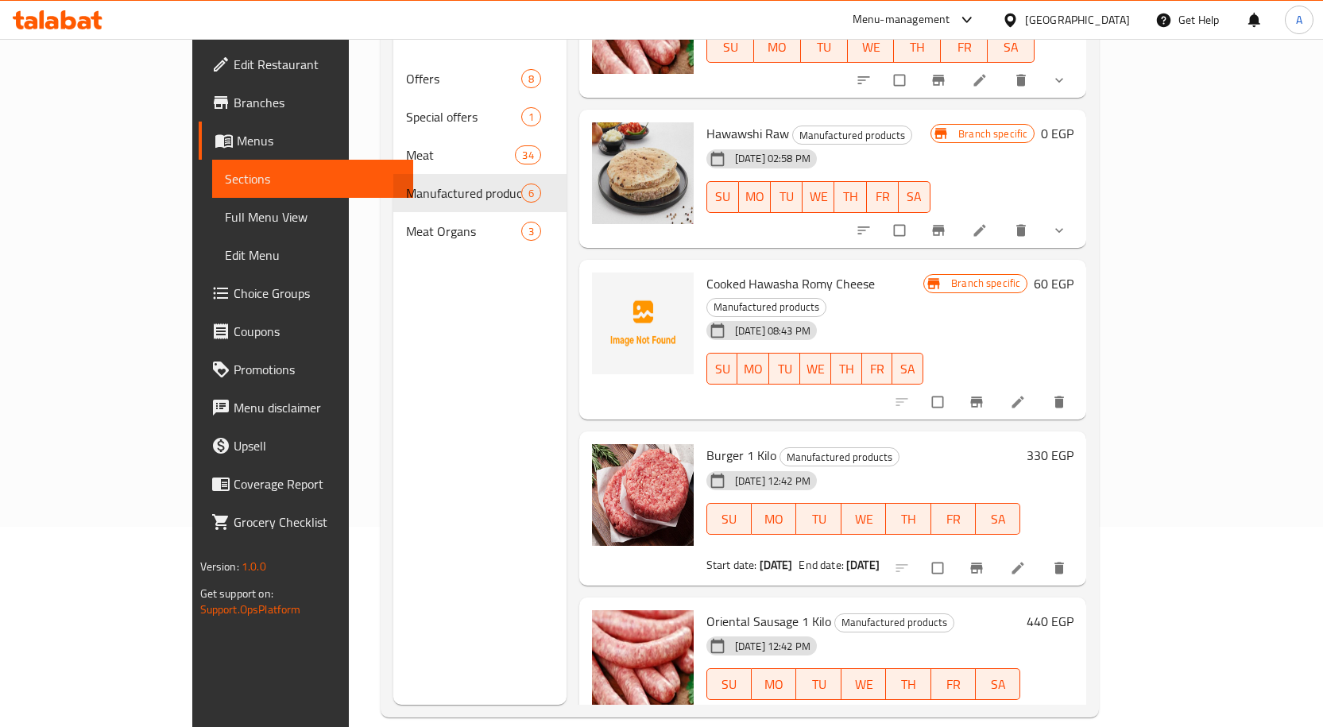
scroll to position [222, 0]
